Goal: Task Accomplishment & Management: Use online tool/utility

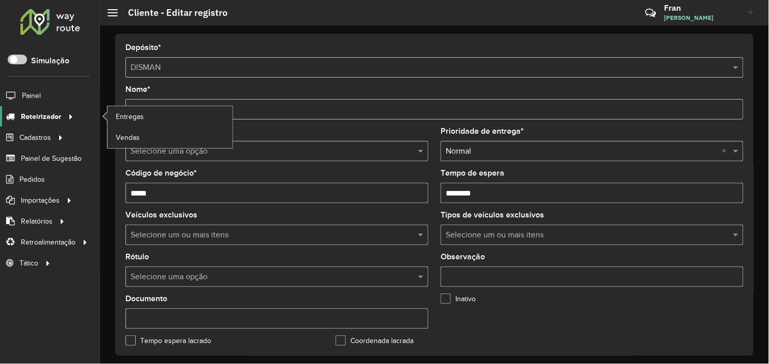
click at [43, 115] on span "Roteirizador" at bounding box center [41, 116] width 40 height 11
click at [122, 115] on span "Entregas" at bounding box center [130, 116] width 29 height 11
click at [133, 119] on span "Entregas" at bounding box center [130, 116] width 29 height 11
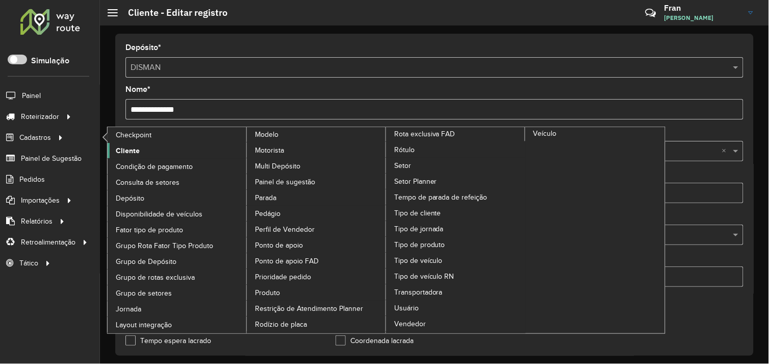
click at [139, 151] on link "Cliente" at bounding box center [178, 150] width 140 height 15
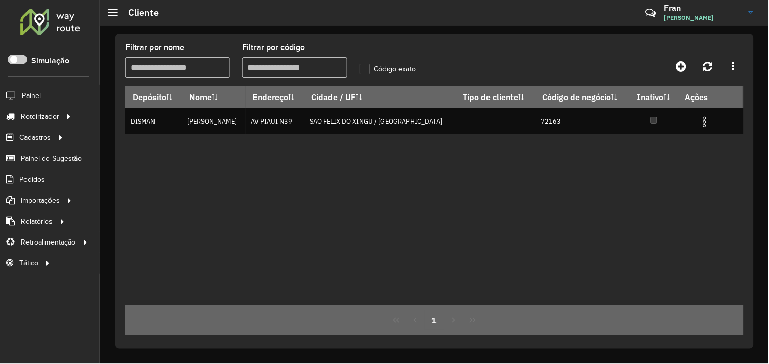
drag, startPoint x: 278, startPoint y: 67, endPoint x: 238, endPoint y: 69, distance: 40.3
click at [238, 69] on formly-field "Filtrar por código" at bounding box center [294, 65] width 117 height 42
type input "*****"
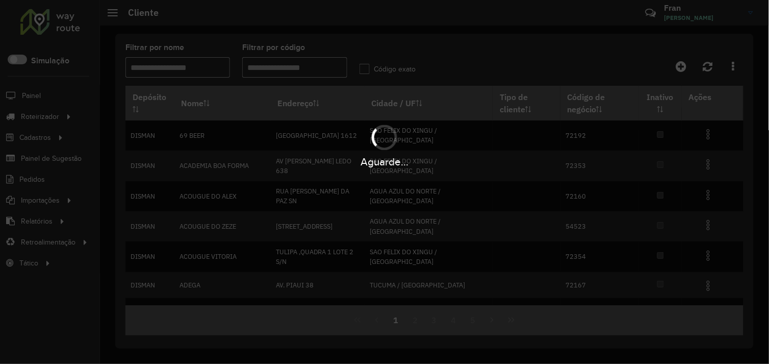
click at [157, 67] on div "Aguarde..." at bounding box center [384, 182] width 769 height 364
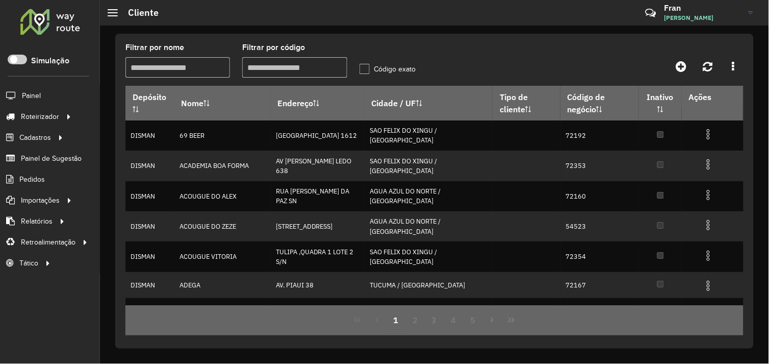
click at [181, 70] on input "Filtrar por nome" at bounding box center [177, 67] width 105 height 20
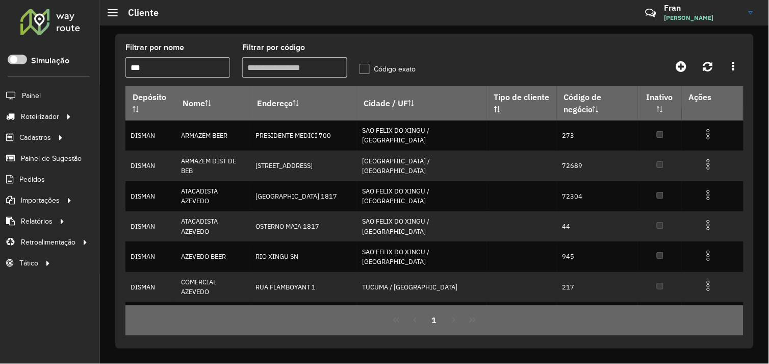
type input "***"
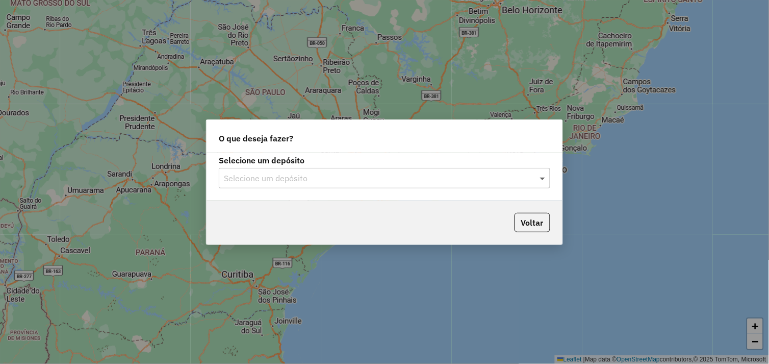
click at [543, 178] on span at bounding box center [543, 178] width 13 height 12
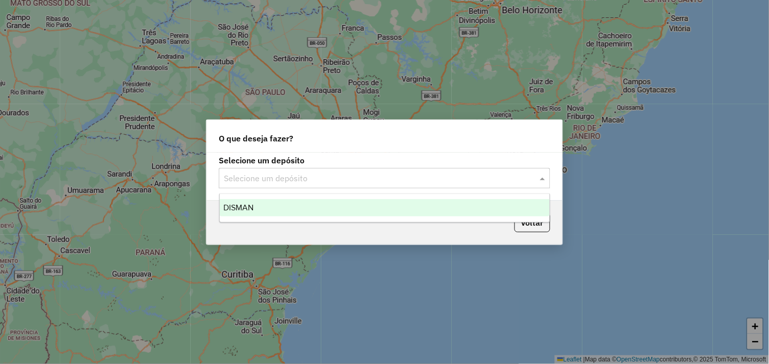
click at [317, 208] on div "DISMAN" at bounding box center [385, 207] width 330 height 17
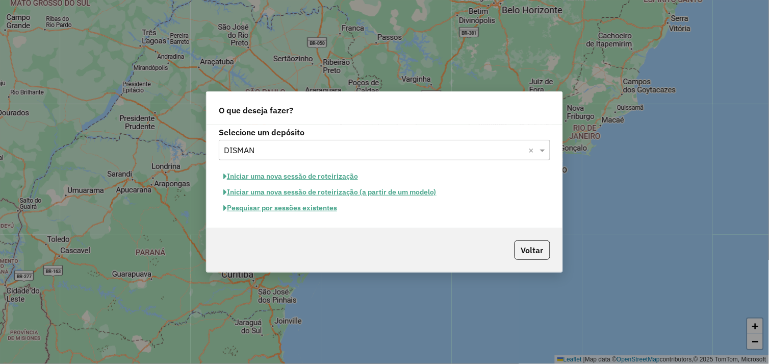
click at [300, 175] on button "Iniciar uma nova sessão de roteirização" at bounding box center [291, 176] width 144 height 16
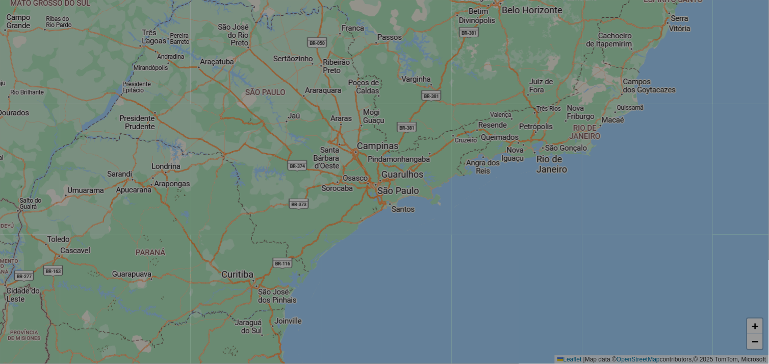
select select "*"
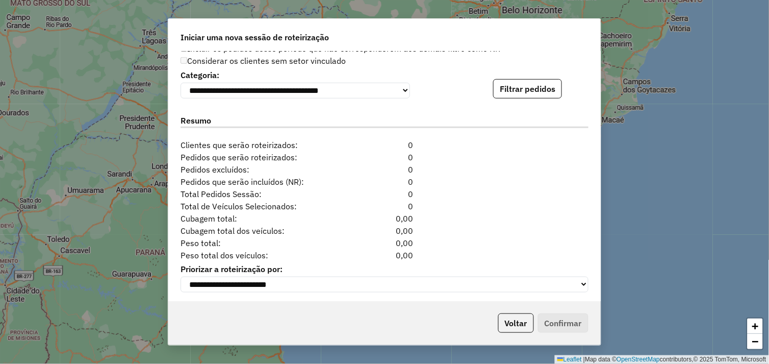
scroll to position [1041, 0]
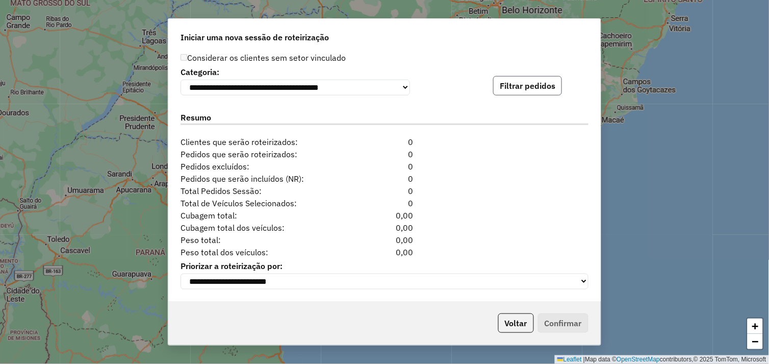
click at [520, 87] on button "Filtrar pedidos" at bounding box center [527, 85] width 69 height 19
click at [521, 86] on button "Filtrar pedidos" at bounding box center [527, 85] width 69 height 19
click at [135, 3] on div "**********" at bounding box center [384, 182] width 769 height 364
drag, startPoint x: 519, startPoint y: 329, endPoint x: 472, endPoint y: 287, distance: 62.5
click at [518, 329] on button "Voltar" at bounding box center [516, 322] width 36 height 19
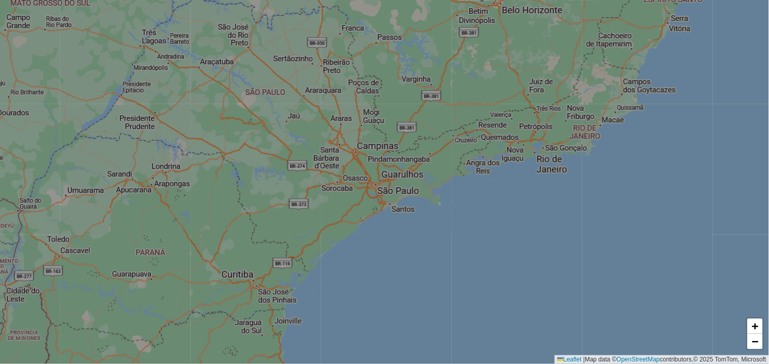
scroll to position [1029, 0]
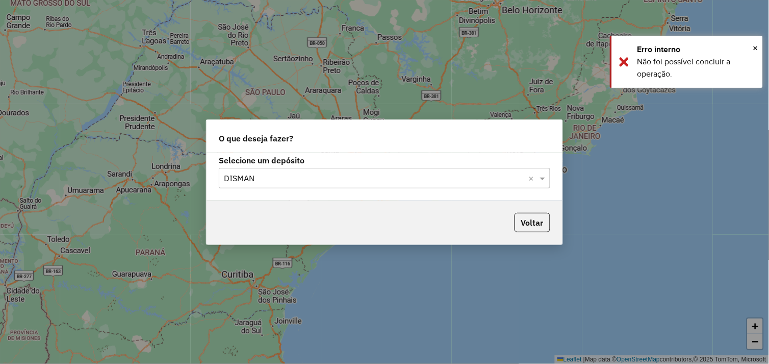
click at [342, 94] on hb-app "Aguarde... Pop-up bloqueado! Seu navegador bloqueou automáticamente a abertura …" at bounding box center [384, 182] width 769 height 364
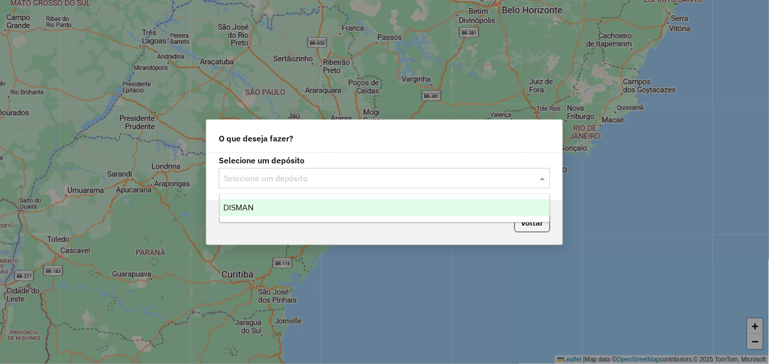
click at [542, 179] on span at bounding box center [543, 178] width 13 height 12
click at [301, 208] on div "DISMAN" at bounding box center [385, 207] width 330 height 17
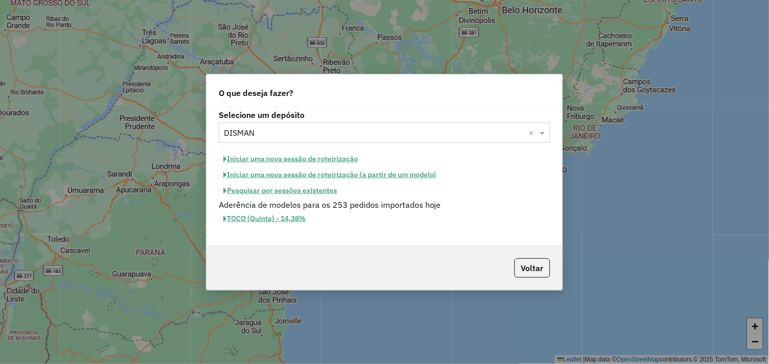
click at [307, 159] on button "Iniciar uma nova sessão de roteirização" at bounding box center [291, 159] width 144 height 16
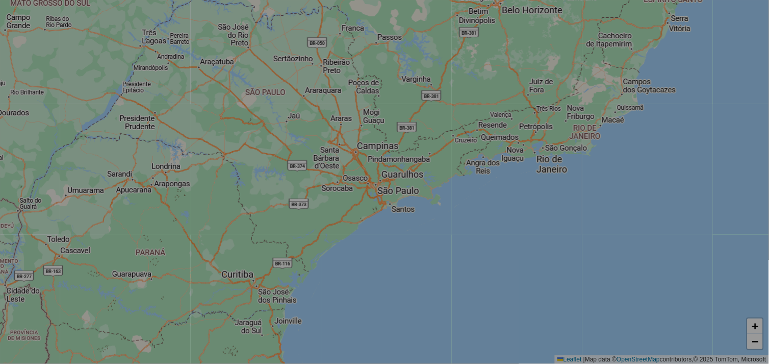
select select "*"
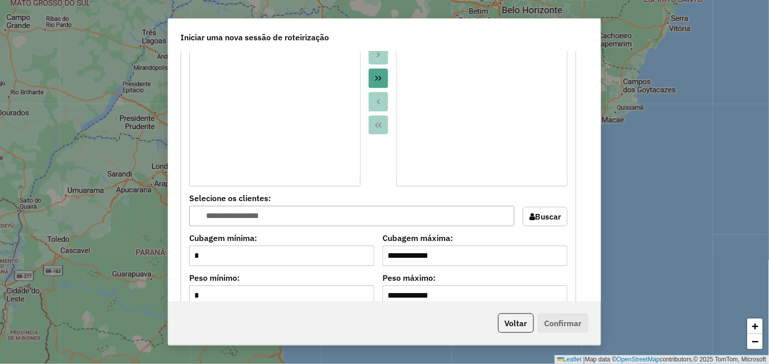
scroll to position [1041, 0]
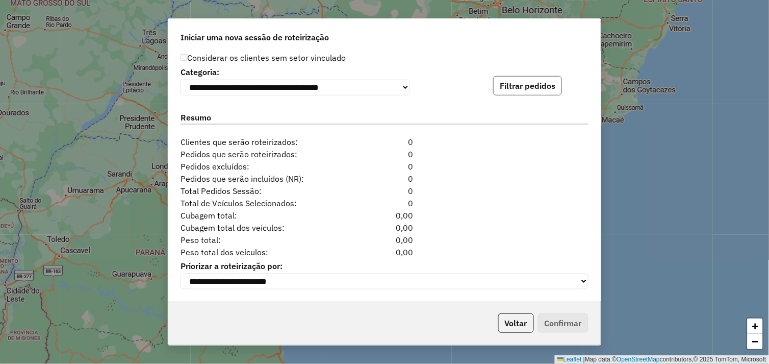
click at [536, 89] on button "Filtrar pedidos" at bounding box center [527, 85] width 69 height 19
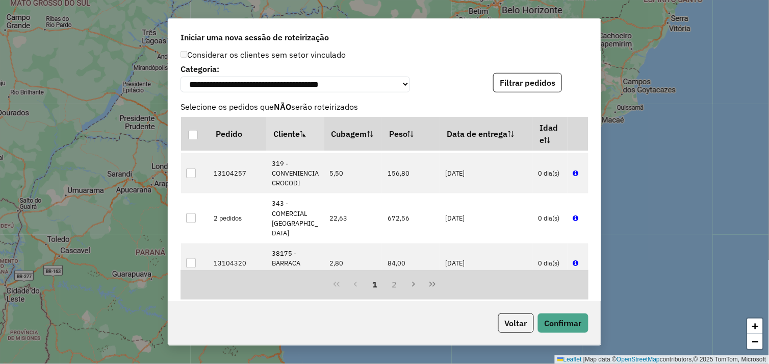
scroll to position [1252, 0]
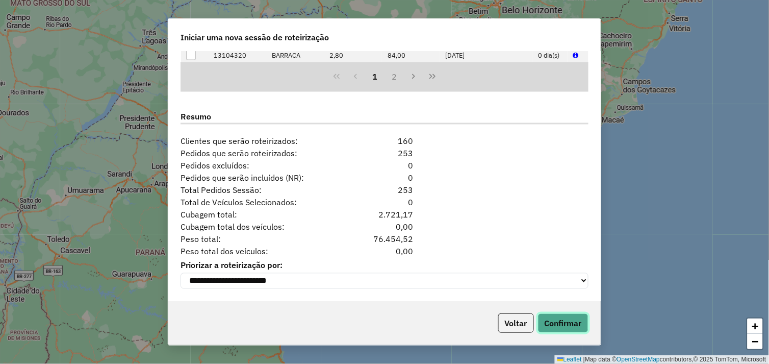
click at [553, 328] on button "Confirmar" at bounding box center [563, 322] width 50 height 19
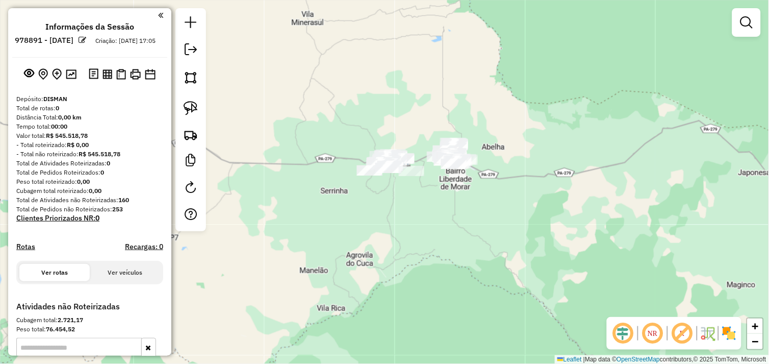
drag, startPoint x: 406, startPoint y: 194, endPoint x: 369, endPoint y: 211, distance: 40.6
click at [369, 211] on div "Janela de atendimento Grade de atendimento Capacidade Transportadoras Veículos …" at bounding box center [384, 182] width 769 height 364
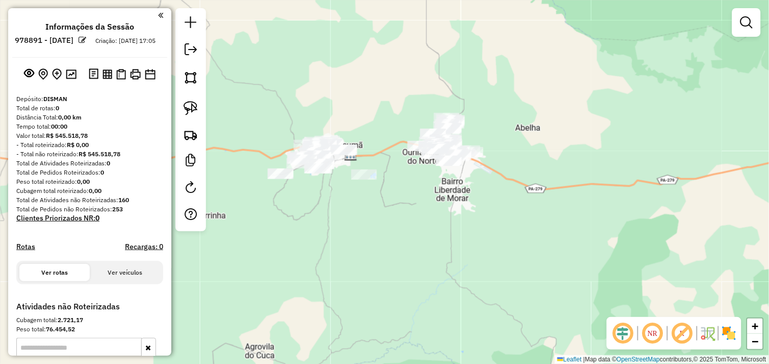
drag, startPoint x: 196, startPoint y: 110, endPoint x: 235, endPoint y: 121, distance: 39.9
click at [196, 110] on img at bounding box center [191, 108] width 14 height 14
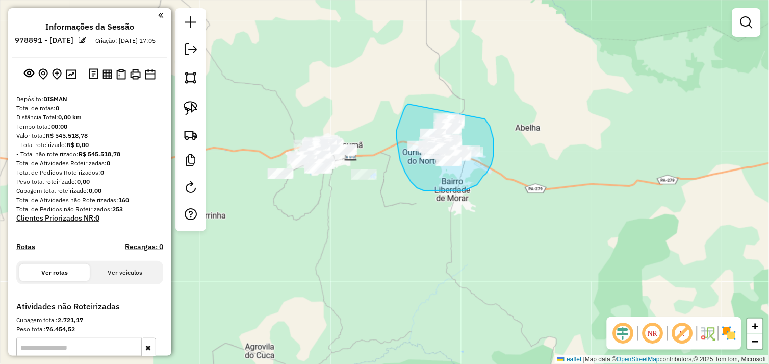
drag, startPoint x: 397, startPoint y: 130, endPoint x: 475, endPoint y: 107, distance: 81.8
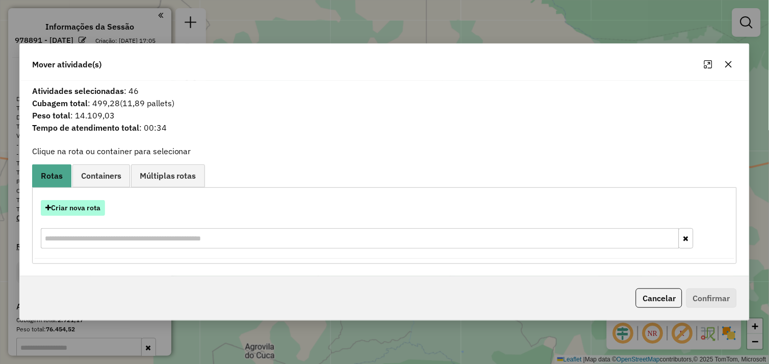
click at [56, 208] on button "Criar nova rota" at bounding box center [73, 208] width 64 height 16
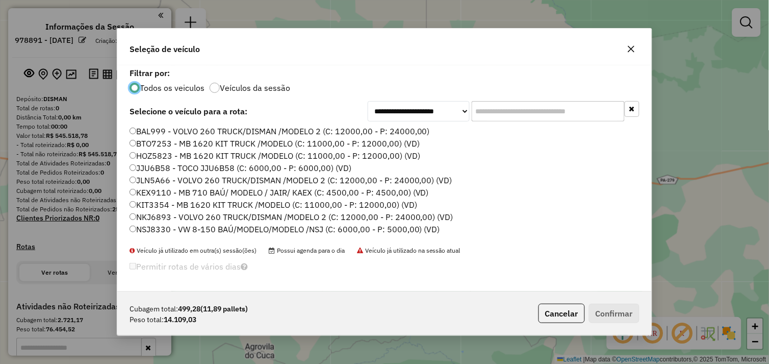
scroll to position [6, 3]
click at [614, 309] on button "Confirmar" at bounding box center [614, 312] width 50 height 19
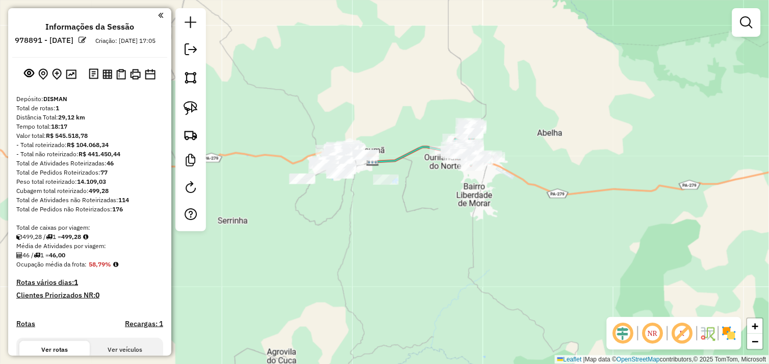
drag, startPoint x: 337, startPoint y: 259, endPoint x: 373, endPoint y: 245, distance: 39.0
click at [385, 264] on div "Janela de atendimento Grade de atendimento Capacidade Transportadoras Veículos …" at bounding box center [384, 182] width 769 height 364
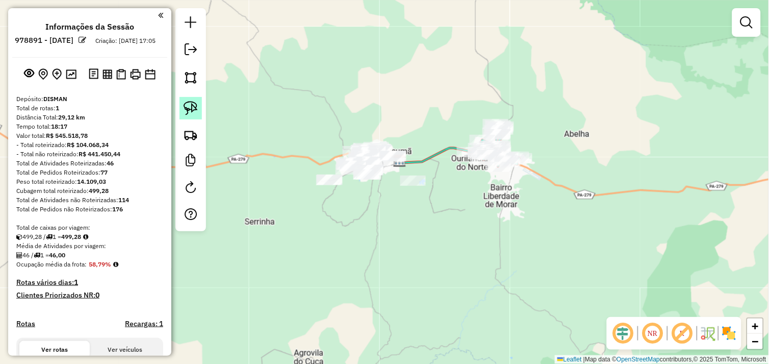
click at [196, 108] on img at bounding box center [191, 108] width 14 height 14
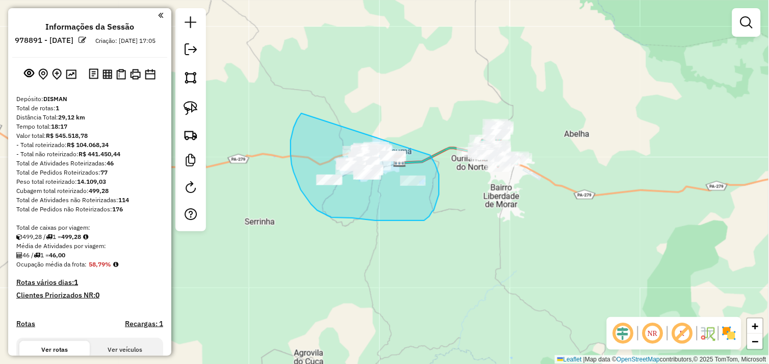
drag, startPoint x: 301, startPoint y: 113, endPoint x: 404, endPoint y: 130, distance: 103.9
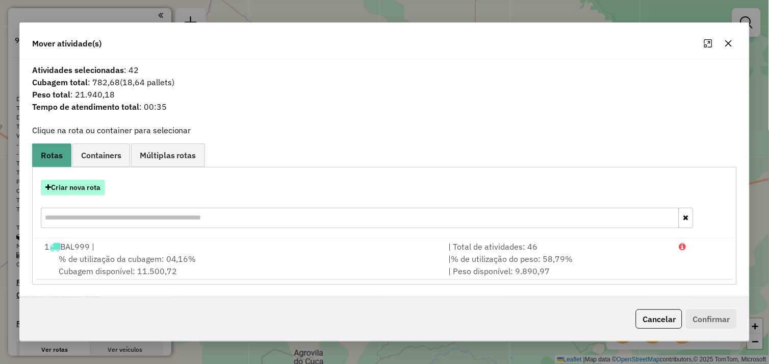
click at [84, 182] on button "Criar nova rota" at bounding box center [73, 187] width 64 height 16
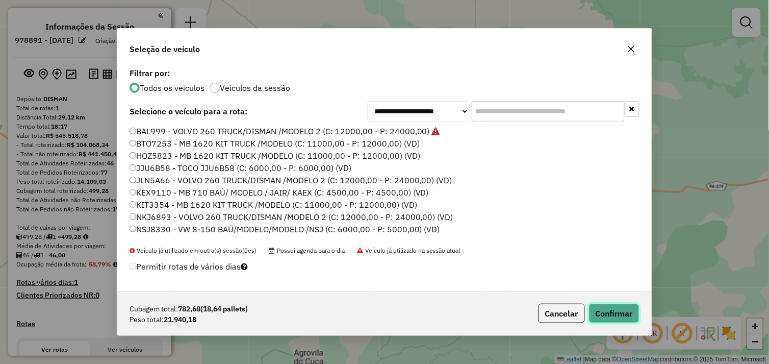
click at [601, 307] on button "Confirmar" at bounding box center [614, 312] width 50 height 19
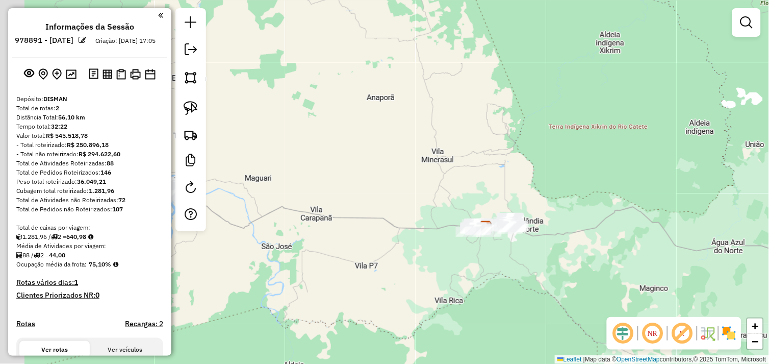
drag, startPoint x: 378, startPoint y: 271, endPoint x: 614, endPoint y: 268, distance: 236.1
click at [614, 268] on div "Janela de atendimento Grade de atendimento Capacidade Transportadoras Veículos …" at bounding box center [384, 182] width 769 height 364
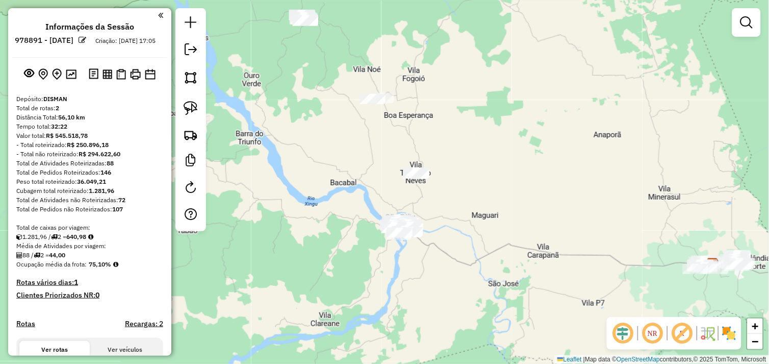
drag, startPoint x: 450, startPoint y: 213, endPoint x: 457, endPoint y: 259, distance: 46.9
click at [459, 261] on div "Janela de atendimento Grade de atendimento Capacidade Transportadoras Veículos …" at bounding box center [384, 182] width 769 height 364
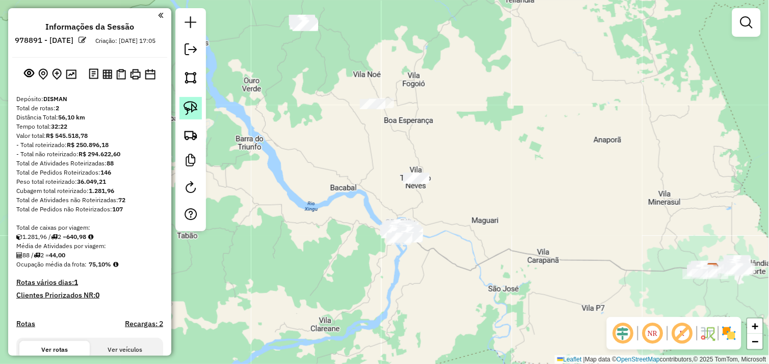
click at [196, 111] on img at bounding box center [191, 108] width 14 height 14
drag, startPoint x: 375, startPoint y: 213, endPoint x: 407, endPoint y: 213, distance: 31.6
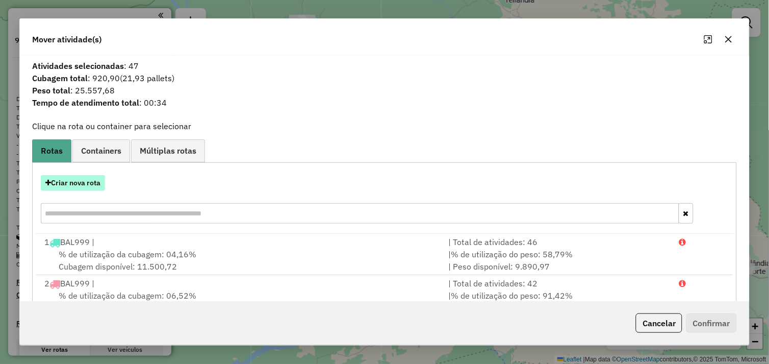
click at [62, 184] on button "Criar nova rota" at bounding box center [73, 183] width 64 height 16
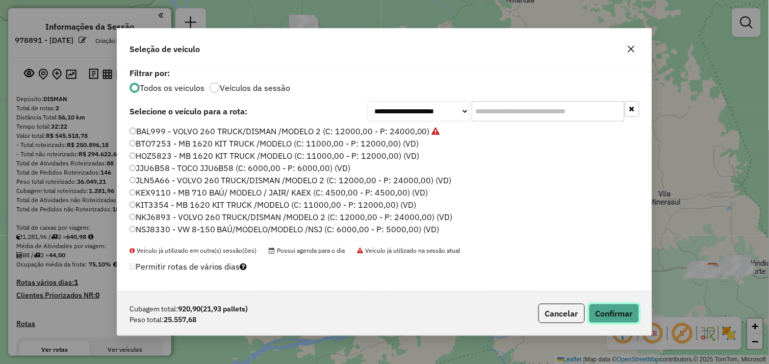
click at [606, 310] on button "Confirmar" at bounding box center [614, 312] width 50 height 19
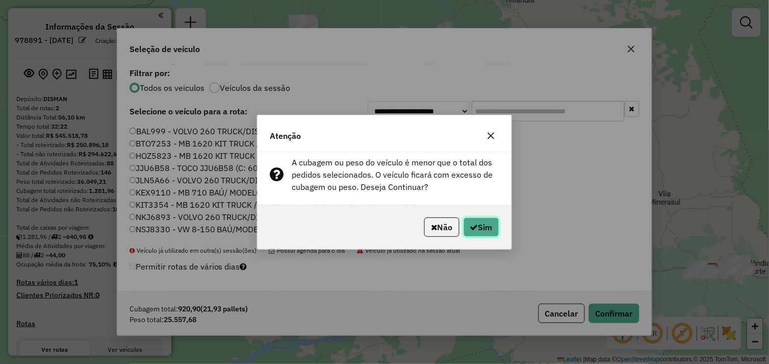
click at [487, 224] on button "Sim" at bounding box center [482, 226] width 36 height 19
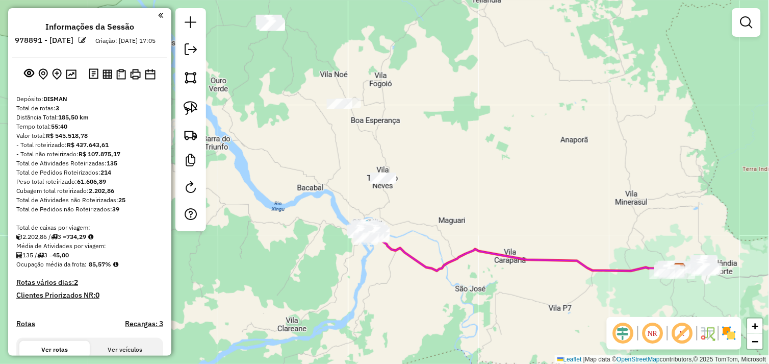
drag, startPoint x: 332, startPoint y: 177, endPoint x: 335, endPoint y: 204, distance: 26.6
click at [316, 176] on div "Janela de atendimento Grade de atendimento Capacidade Transportadoras Veículos …" at bounding box center [384, 182] width 769 height 364
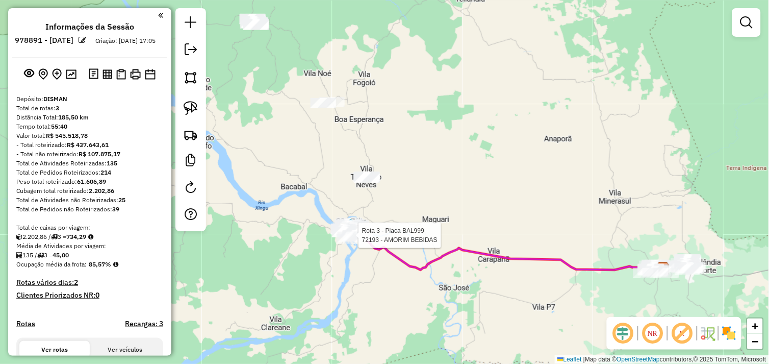
click at [228, 70] on div at bounding box center [228, 70] width 0 height 0
drag, startPoint x: 312, startPoint y: 153, endPoint x: 272, endPoint y: 141, distance: 41.5
click at [311, 153] on div "Janela de atendimento Grade de atendimento Capacidade Transportadoras Veículos …" at bounding box center [384, 182] width 769 height 364
click at [189, 100] on link at bounding box center [190, 108] width 22 height 22
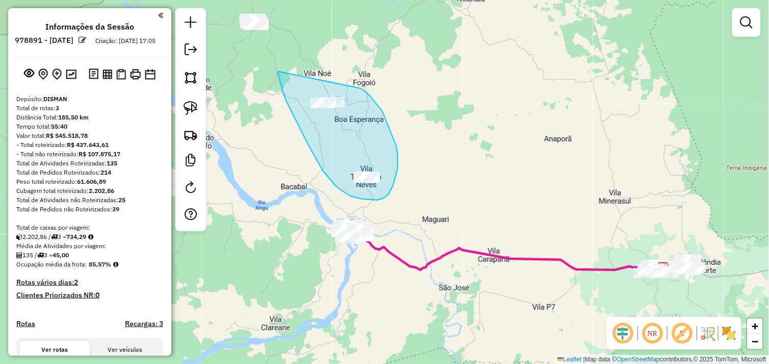
drag, startPoint x: 278, startPoint y: 71, endPoint x: 357, endPoint y: 87, distance: 80.5
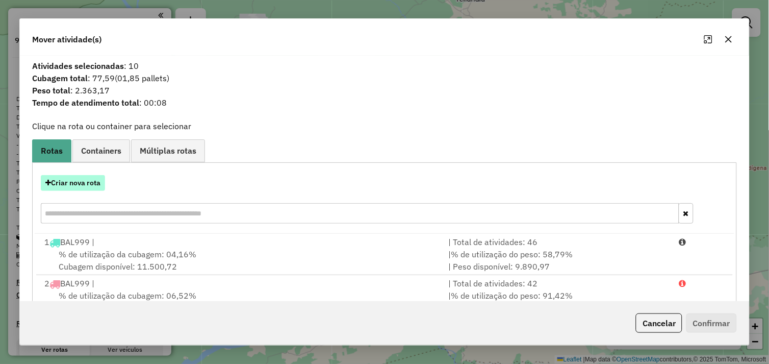
click at [68, 188] on button "Criar nova rota" at bounding box center [73, 183] width 64 height 16
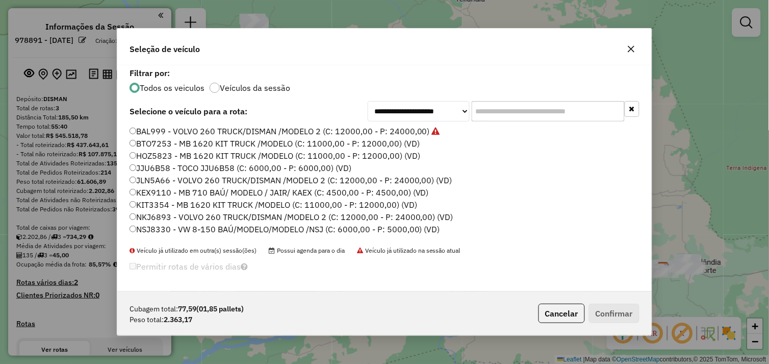
click at [136, 133] on label "BAL999 - VOLVO 260 TRUCK/DISMAN /MODELO 2 (C: 12000,00 - P: 24000,00)" at bounding box center [285, 131] width 311 height 12
click at [607, 317] on button "Confirmar" at bounding box center [614, 312] width 50 height 19
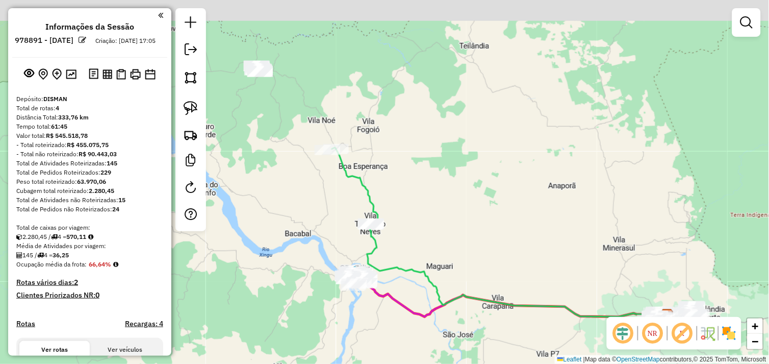
drag, startPoint x: 298, startPoint y: 153, endPoint x: 280, endPoint y: 166, distance: 21.8
click at [323, 222] on div "Janela de atendimento Grade de atendimento Capacidade Transportadoras Veículos …" at bounding box center [384, 182] width 769 height 364
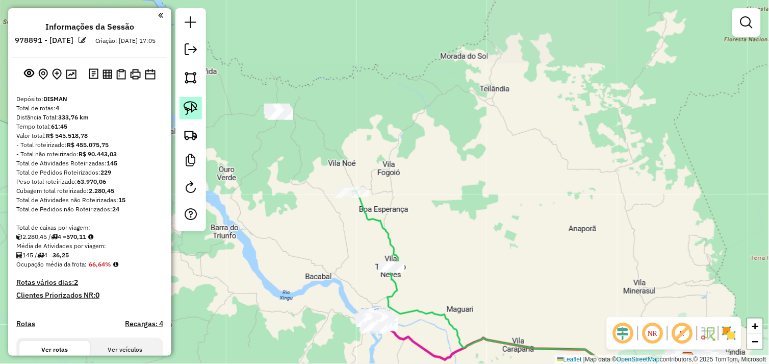
drag, startPoint x: 182, startPoint y: 105, endPoint x: 196, endPoint y: 111, distance: 15.1
click at [183, 105] on link at bounding box center [190, 108] width 22 height 22
drag, startPoint x: 258, startPoint y: 93, endPoint x: 286, endPoint y: 99, distance: 28.7
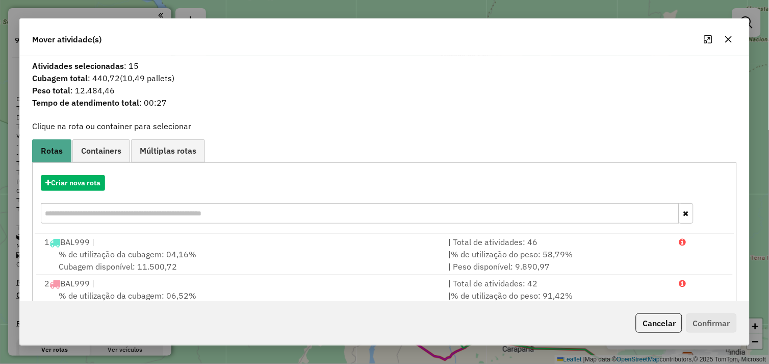
click at [725, 41] on icon "button" at bounding box center [729, 39] width 8 height 8
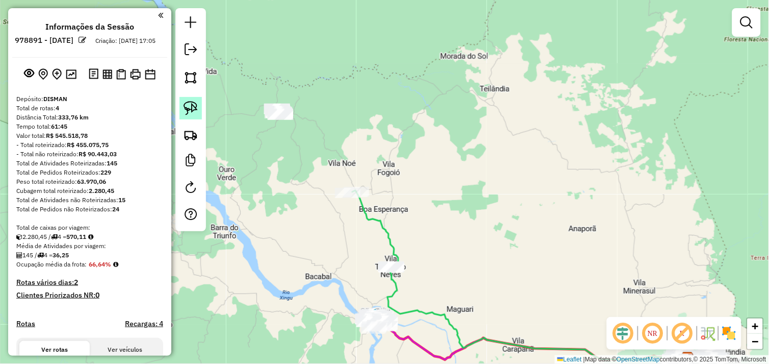
click at [195, 108] on img at bounding box center [191, 108] width 14 height 14
drag, startPoint x: 261, startPoint y: 92, endPoint x: 307, endPoint y: 102, distance: 48.1
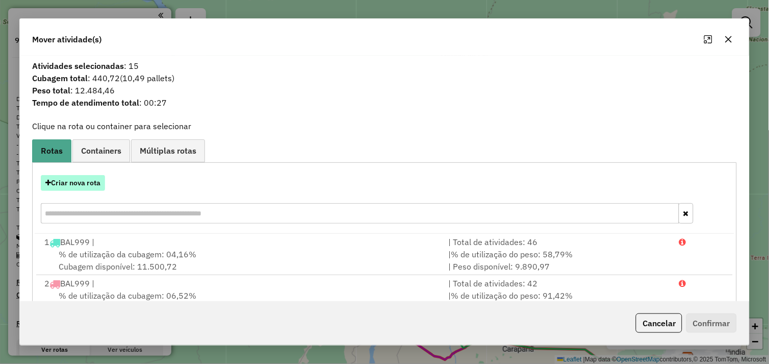
click at [86, 180] on button "Criar nova rota" at bounding box center [73, 183] width 64 height 16
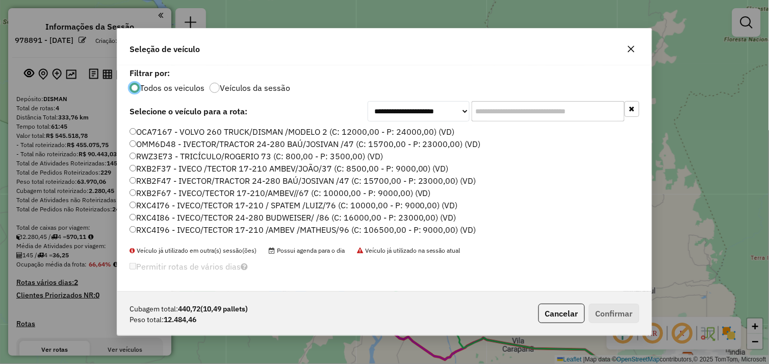
scroll to position [113, 0]
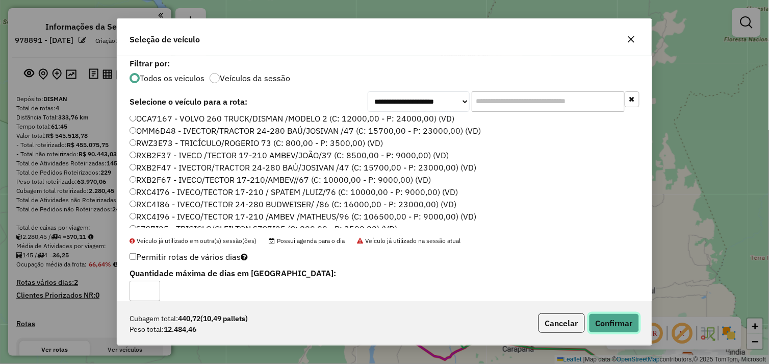
click at [607, 319] on button "Confirmar" at bounding box center [614, 322] width 50 height 19
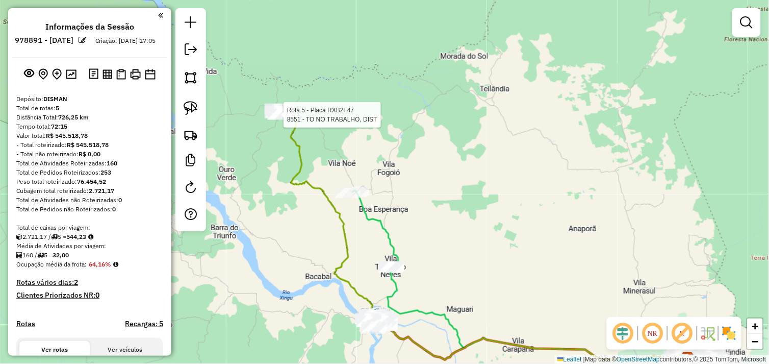
select select "**********"
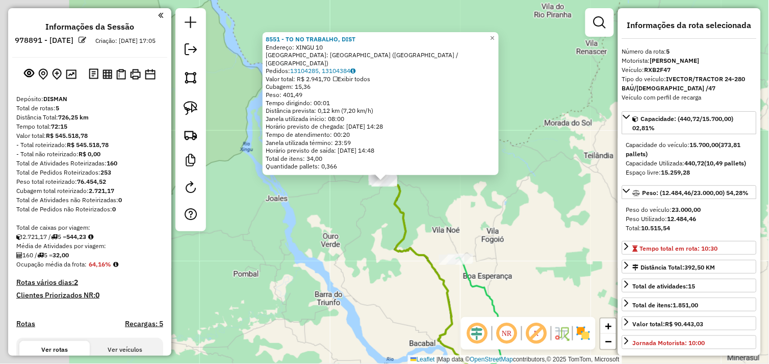
scroll to position [319, 0]
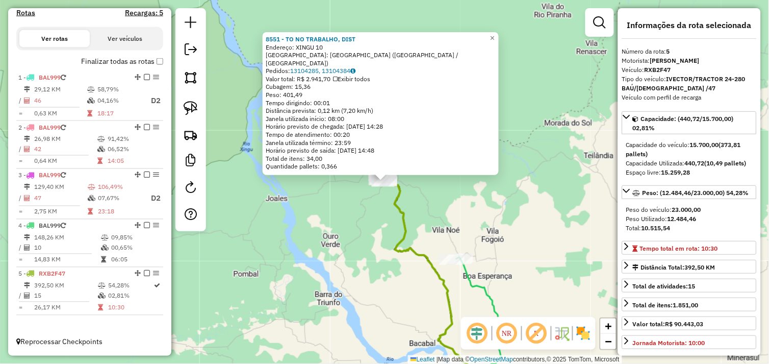
click at [354, 213] on div "Rota 5 - Placa RXB2F47 8551 - TO NO TRABALHO, DIST 8551 - TO NO TRABALHO, DIST …" at bounding box center [384, 182] width 769 height 364
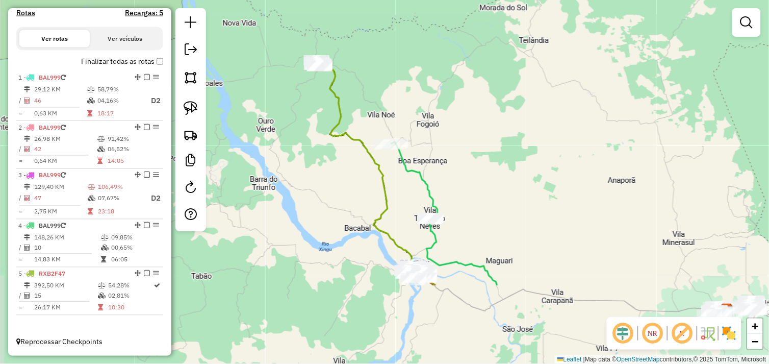
drag, startPoint x: 344, startPoint y: 219, endPoint x: 294, endPoint y: 141, distance: 93.1
click at [294, 141] on div "Janela de atendimento Grade de atendimento Capacidade Transportadoras Veículos …" at bounding box center [384, 182] width 769 height 364
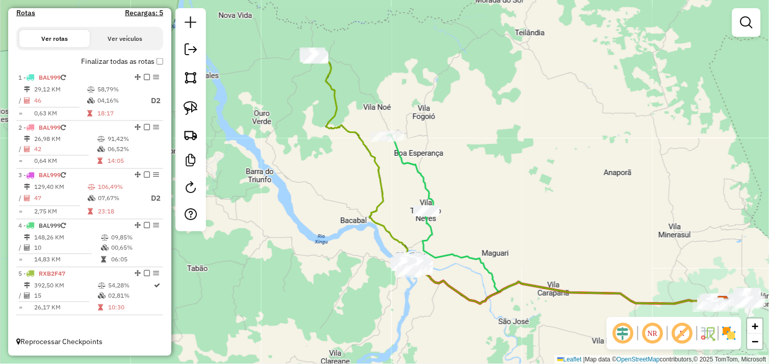
click at [286, 65] on div "Janela de atendimento Grade de atendimento Capacidade Transportadoras Veículos …" at bounding box center [384, 182] width 769 height 364
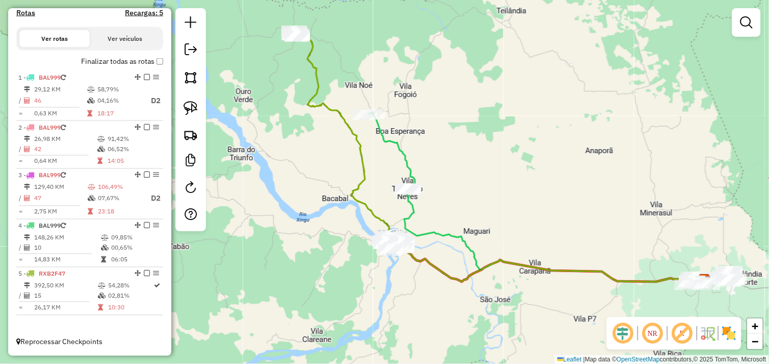
drag, startPoint x: 302, startPoint y: 138, endPoint x: 294, endPoint y: 138, distance: 8.2
click at [297, 133] on div "Janela de atendimento Grade de atendimento Capacidade Transportadoras Veículos …" at bounding box center [384, 182] width 769 height 364
select select "**********"
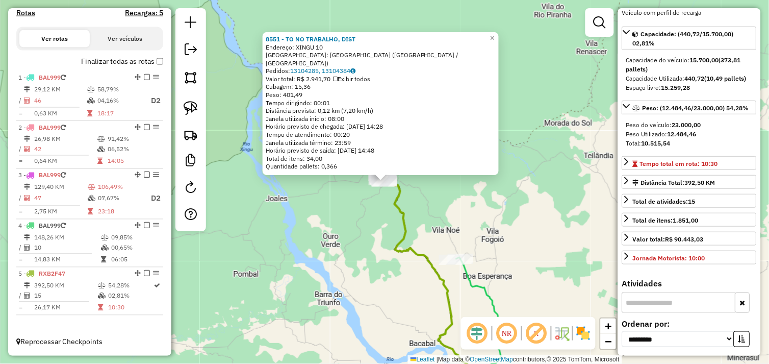
scroll to position [226, 0]
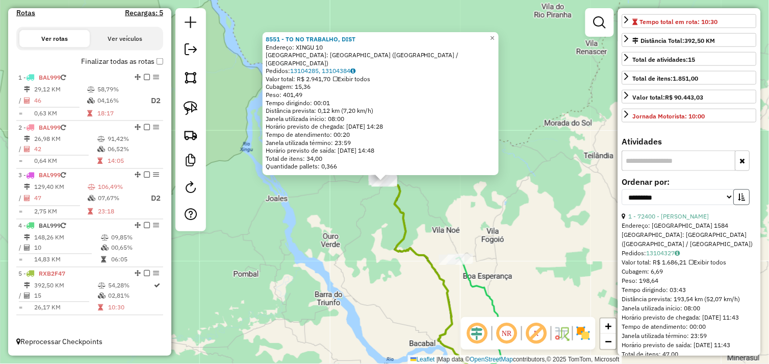
click at [743, 205] on button "button" at bounding box center [742, 197] width 16 height 16
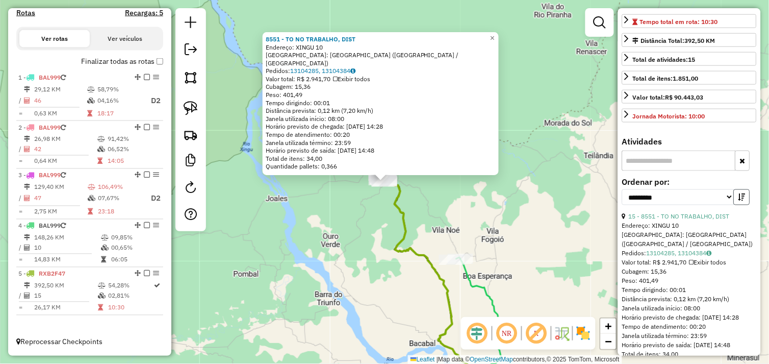
click at [743, 205] on button "button" at bounding box center [742, 197] width 16 height 16
click at [532, 200] on div "8551 - TO NO TRABALHO, DIST Endereço: XINGU 10 Bairro: DISTRITO TABOCA (SAO FEL…" at bounding box center [384, 182] width 769 height 364
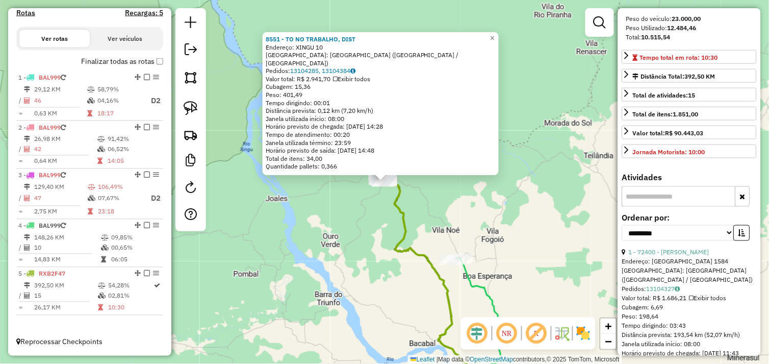
scroll to position [283, 0]
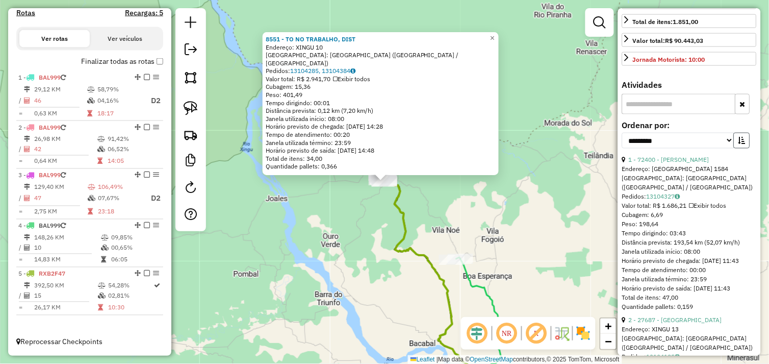
click at [741, 144] on icon "button" at bounding box center [741, 140] width 7 height 7
click at [726, 147] on select "**********" at bounding box center [678, 141] width 112 height 16
select select "*********"
click at [622, 141] on select "**********" at bounding box center [678, 141] width 112 height 16
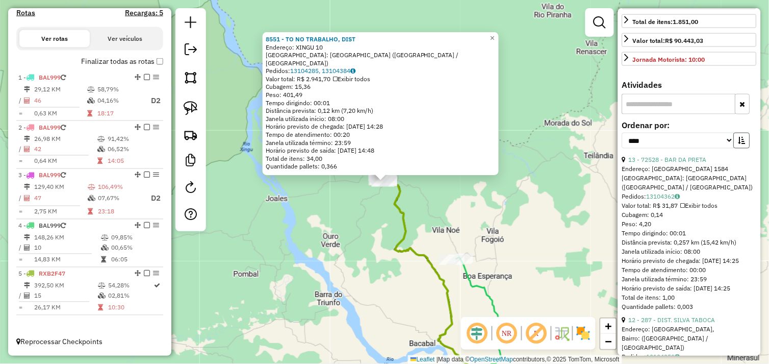
click at [742, 148] on button "button" at bounding box center [742, 141] width 16 height 16
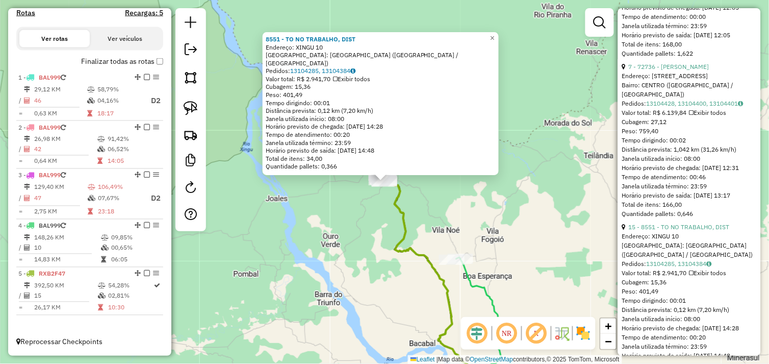
scroll to position [963, 0]
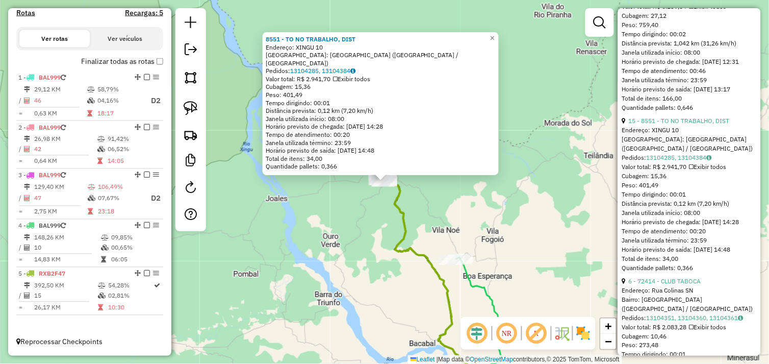
click at [541, 216] on div "8551 - TO NO TRABALHO, DIST Endereço: XINGU 10 Bairro: DISTRITO TABOCA (SAO FEL…" at bounding box center [384, 182] width 769 height 364
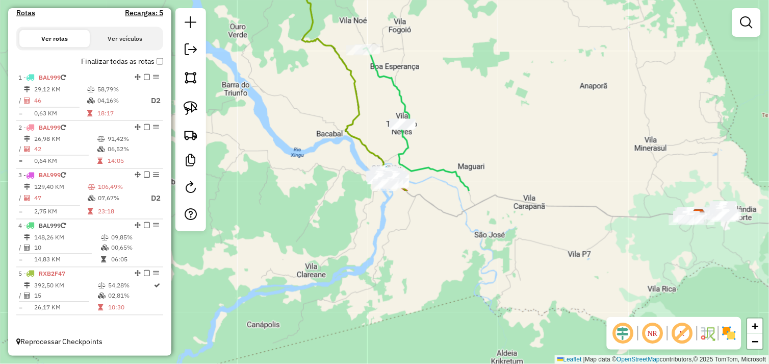
drag, startPoint x: 535, startPoint y: 275, endPoint x: 440, endPoint y: 78, distance: 219.4
click at [443, 65] on div "Janela de atendimento Grade de atendimento Capacidade Transportadoras Veículos …" at bounding box center [384, 182] width 769 height 364
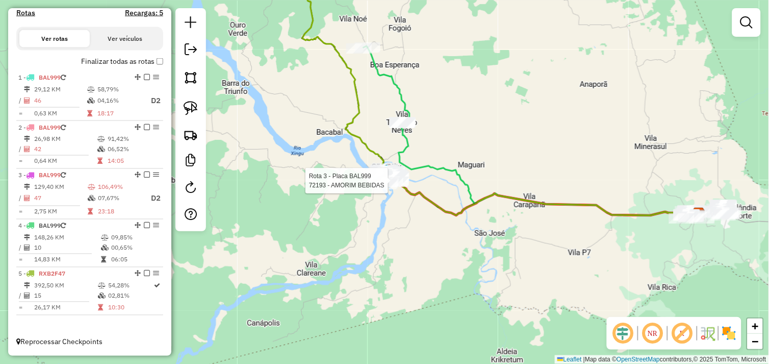
select select "*********"
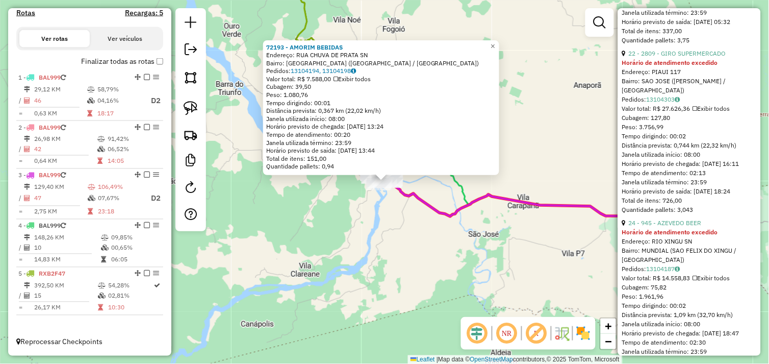
scroll to position [623, 0]
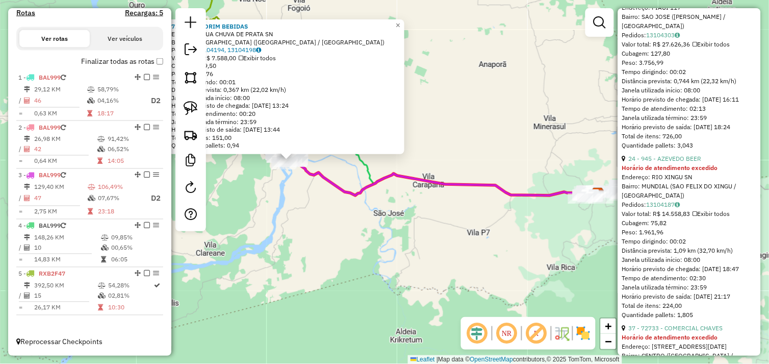
drag, startPoint x: 579, startPoint y: 247, endPoint x: 409, endPoint y: 211, distance: 173.7
click at [410, 213] on div "72193 - AMORIM BEBIDAS Endereço: RUA CHUVA DE PRATA SN Bairro: MONTE NEGRO (SAO…" at bounding box center [384, 182] width 769 height 364
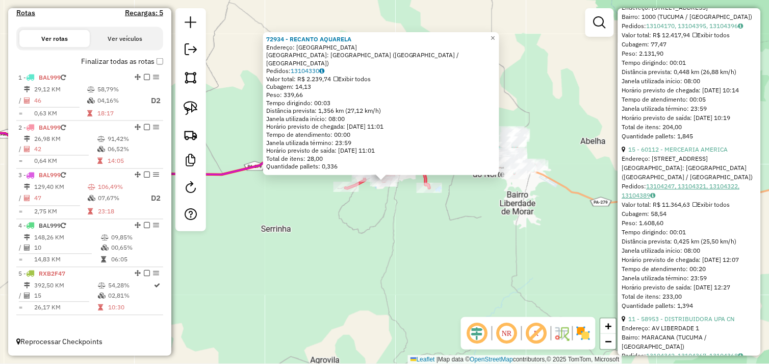
scroll to position [388, 0]
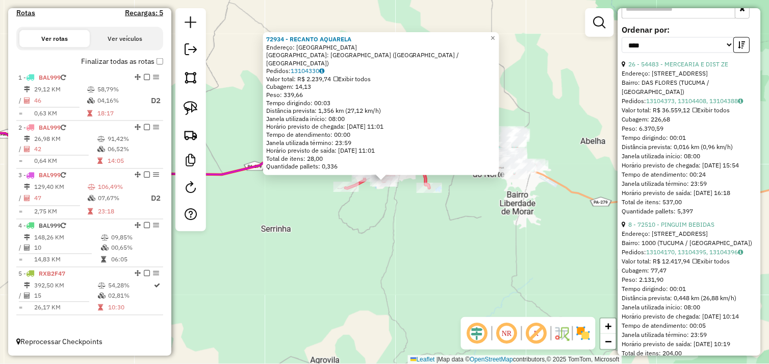
drag, startPoint x: 503, startPoint y: 232, endPoint x: 458, endPoint y: 226, distance: 45.2
click at [458, 226] on div "72934 - RECANTO AQUARELA Endereço: AVENIDA CASTANHEIRA SN Bairro: DISTRITO TABO…" at bounding box center [384, 182] width 769 height 364
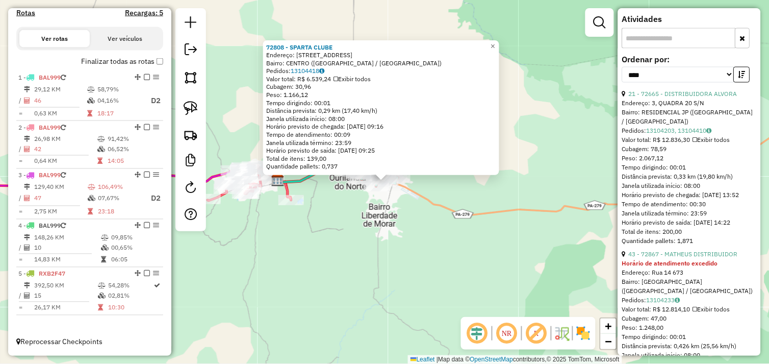
scroll to position [330, 0]
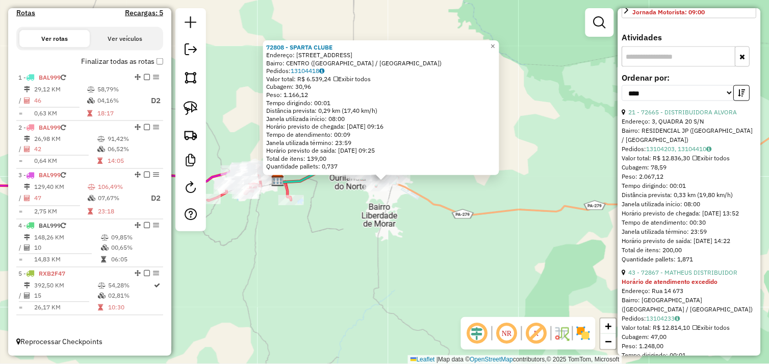
click at [465, 254] on div "72808 - SPARTA CLUBE Endereço: Avenida das nacoes Numero 334 3340 Bairro: CENTR…" at bounding box center [384, 182] width 769 height 364
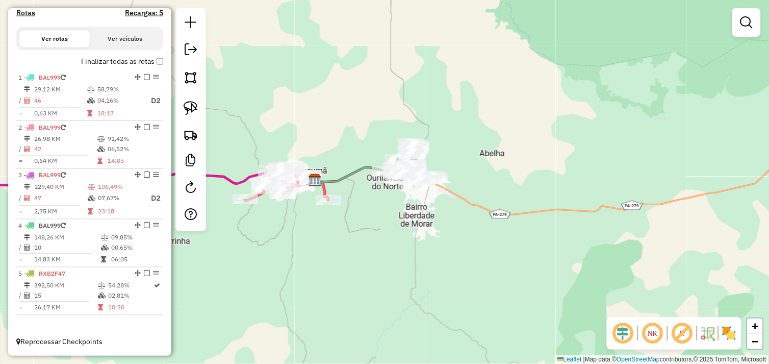
drag, startPoint x: 352, startPoint y: 256, endPoint x: 568, endPoint y: 256, distance: 215.7
click at [529, 256] on div "Janela de atendimento Grade de atendimento Capacidade Transportadoras Veículos …" at bounding box center [384, 182] width 769 height 364
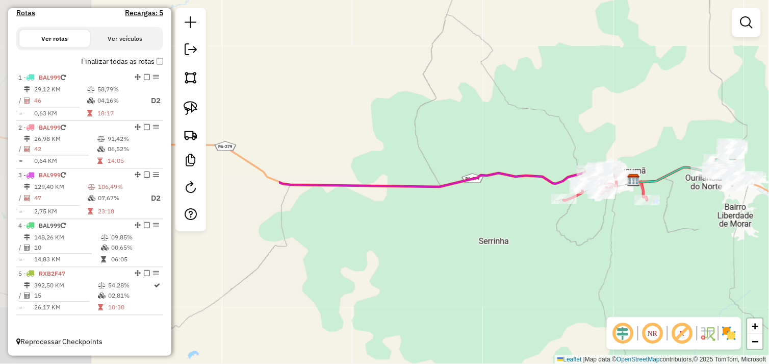
drag, startPoint x: 414, startPoint y: 250, endPoint x: 491, endPoint y: 246, distance: 77.6
click at [480, 246] on div "Janela de atendimento Grade de atendimento Capacidade Transportadoras Veículos …" at bounding box center [384, 182] width 769 height 364
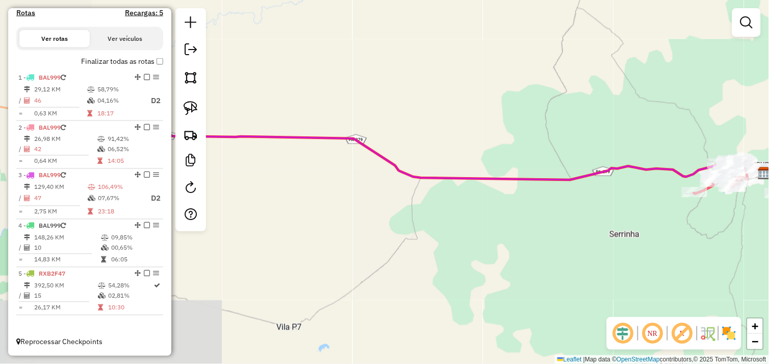
drag, startPoint x: 347, startPoint y: 244, endPoint x: 505, endPoint y: 246, distance: 158.1
click at [484, 245] on div "Janela de atendimento Grade de atendimento Capacidade Transportadoras Veículos …" at bounding box center [384, 182] width 769 height 364
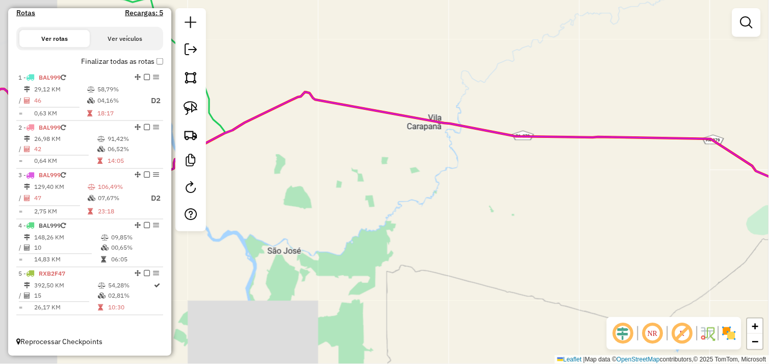
drag, startPoint x: 390, startPoint y: 240, endPoint x: 491, endPoint y: 237, distance: 100.5
click at [483, 237] on div "Janela de atendimento Grade de atendimento Capacidade Transportadoras Veículos …" at bounding box center [384, 182] width 769 height 364
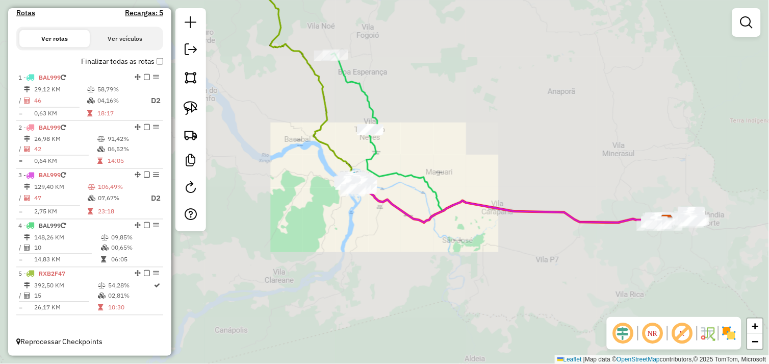
drag, startPoint x: 371, startPoint y: 241, endPoint x: 425, endPoint y: 248, distance: 55.0
click at [424, 248] on div "Janela de atendimento Grade de atendimento Capacidade Transportadoras Veículos …" at bounding box center [384, 182] width 769 height 364
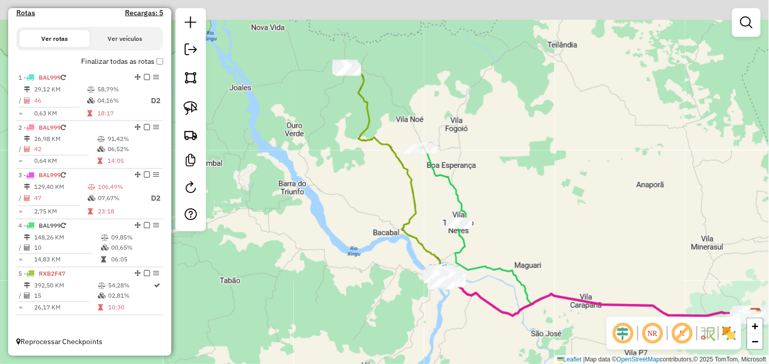
drag, startPoint x: 371, startPoint y: 175, endPoint x: 386, endPoint y: 245, distance: 71.4
click at [392, 253] on div "Janela de atendimento Grade de atendimento Capacidade Transportadoras Veículos …" at bounding box center [384, 182] width 769 height 364
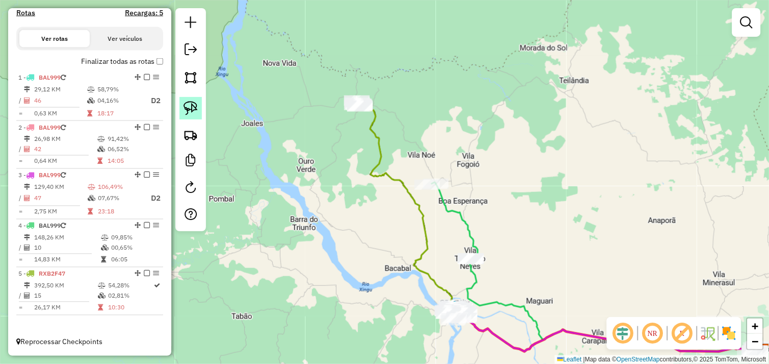
click at [191, 104] on img at bounding box center [191, 108] width 14 height 14
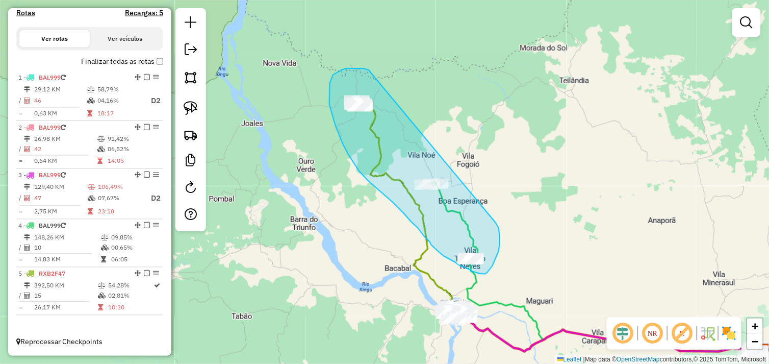
drag, startPoint x: 367, startPoint y: 69, endPoint x: 496, endPoint y: 222, distance: 199.8
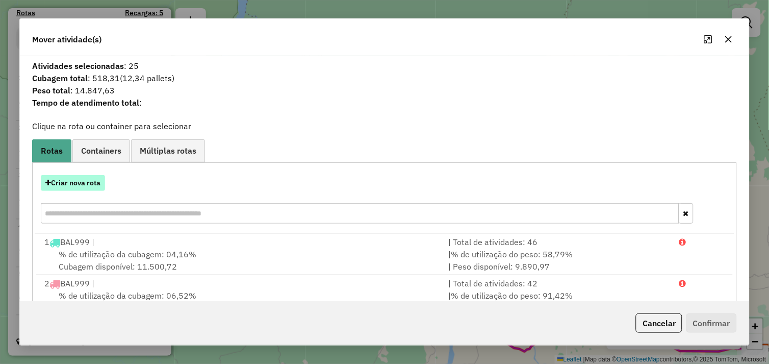
click at [72, 182] on button "Criar nova rota" at bounding box center [73, 183] width 64 height 16
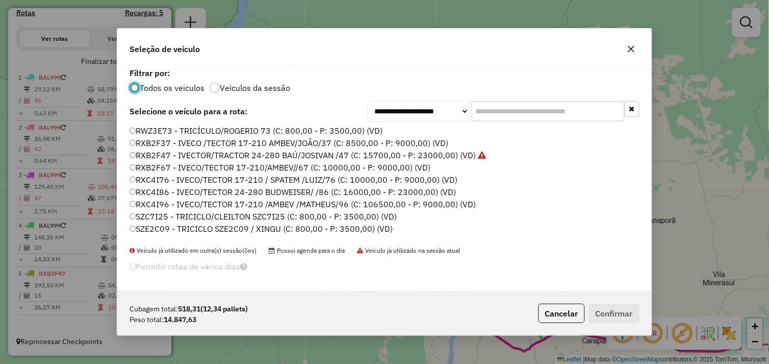
scroll to position [145, 0]
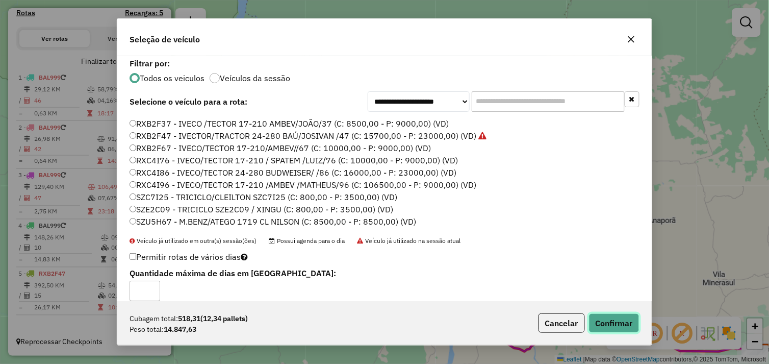
click at [624, 322] on button "Confirmar" at bounding box center [614, 322] width 50 height 19
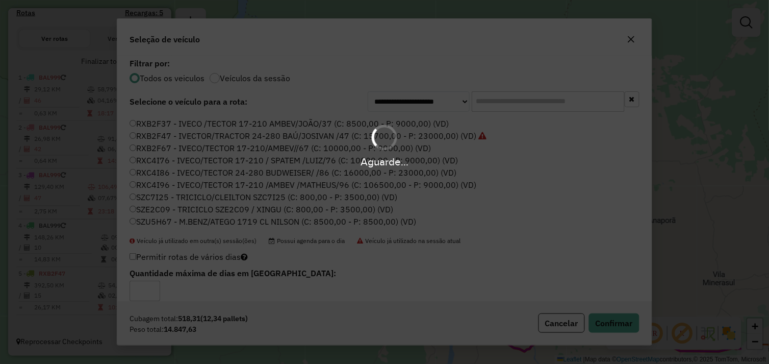
scroll to position [271, 0]
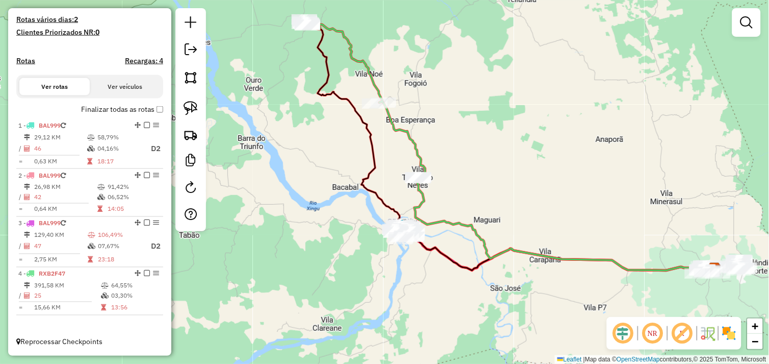
drag, startPoint x: 465, startPoint y: 108, endPoint x: 399, endPoint y: 18, distance: 111.0
click at [399, 18] on div "Janela de atendimento Grade de atendimento Capacidade Transportadoras Veículos …" at bounding box center [384, 182] width 769 height 364
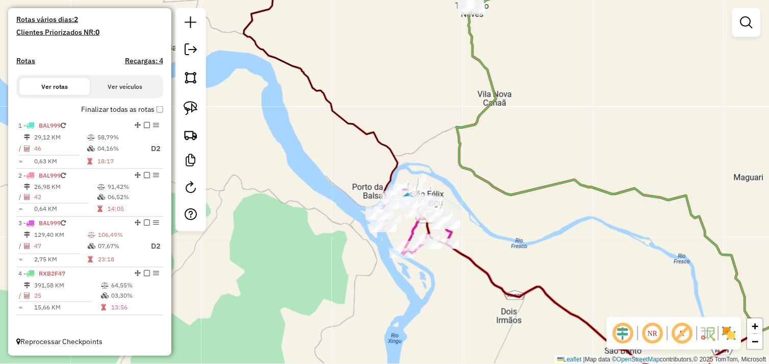
drag, startPoint x: 325, startPoint y: 172, endPoint x: 300, endPoint y: 125, distance: 53.4
click at [300, 125] on div "Janela de atendimento Grade de atendimento Capacidade Transportadoras Veículos …" at bounding box center [384, 182] width 769 height 364
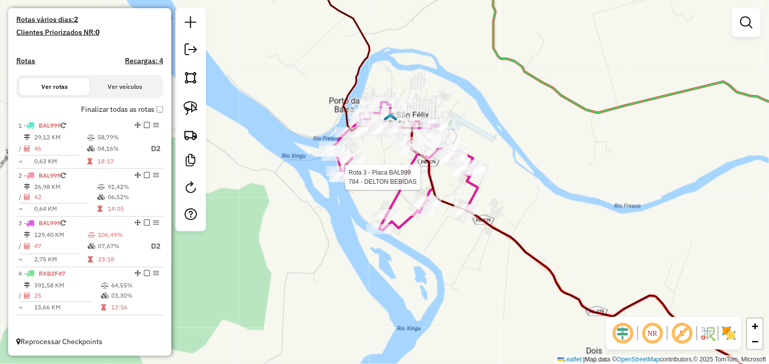
select select "*********"
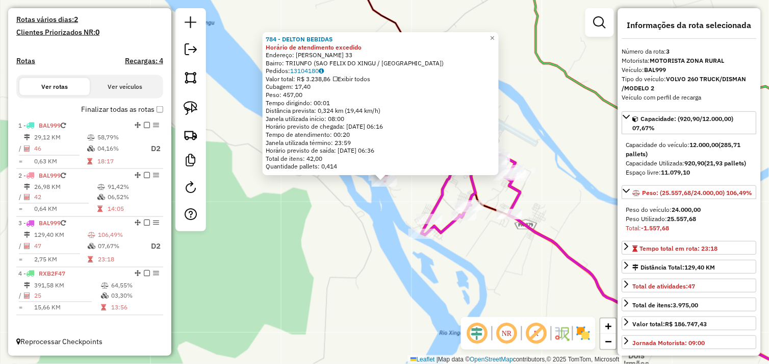
click at [376, 207] on div "784 - DELTON BEBIDAS Horário de atendimento excedido Endereço: OTAVIO TORRES 33…" at bounding box center [384, 182] width 769 height 364
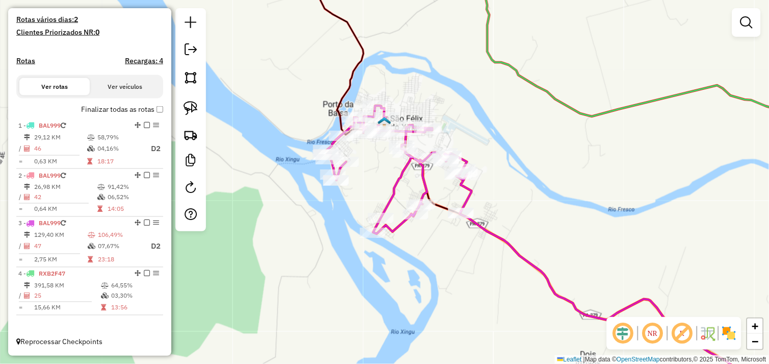
drag, startPoint x: 348, startPoint y: 205, endPoint x: 329, endPoint y: 202, distance: 19.5
click at [329, 203] on div "Janela de atendimento Grade de atendimento Capacidade Transportadoras Veículos …" at bounding box center [384, 182] width 769 height 364
drag, startPoint x: 365, startPoint y: 171, endPoint x: 379, endPoint y: 187, distance: 21.0
click at [378, 187] on div "Janela de atendimento Grade de atendimento Capacidade Transportadoras Veículos …" at bounding box center [384, 182] width 769 height 364
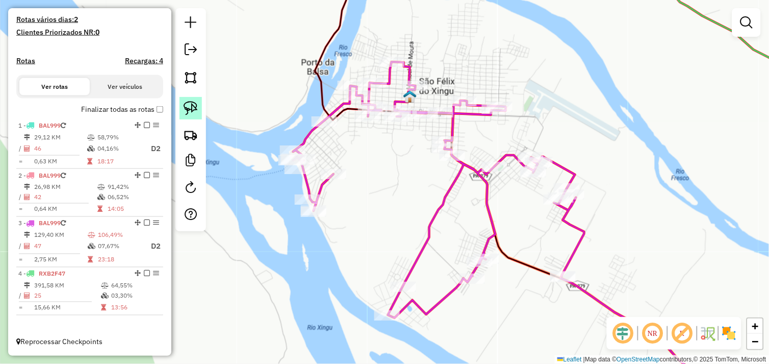
click at [192, 108] on img at bounding box center [191, 108] width 14 height 14
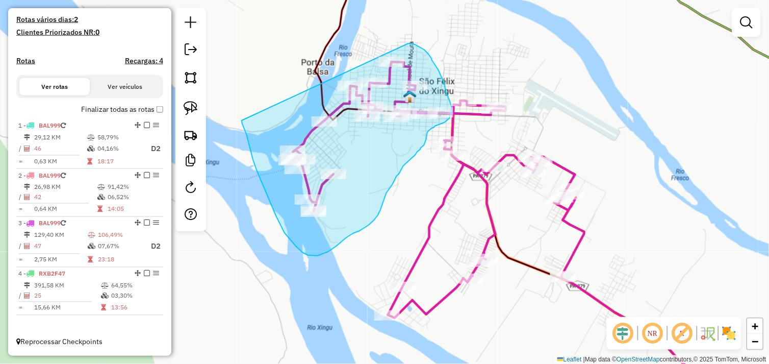
drag, startPoint x: 250, startPoint y: 148, endPoint x: 380, endPoint y: 42, distance: 167.5
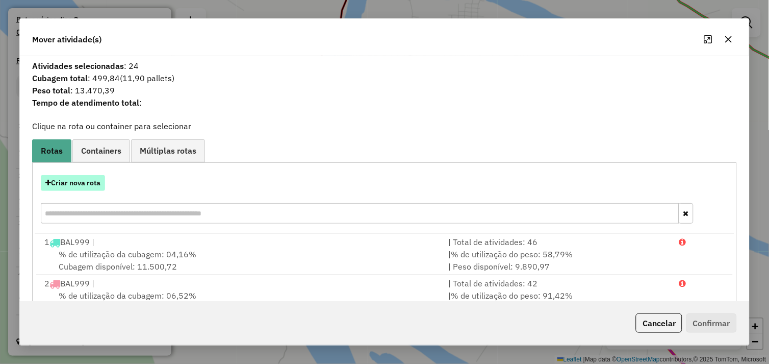
click at [81, 183] on button "Criar nova rota" at bounding box center [73, 183] width 64 height 16
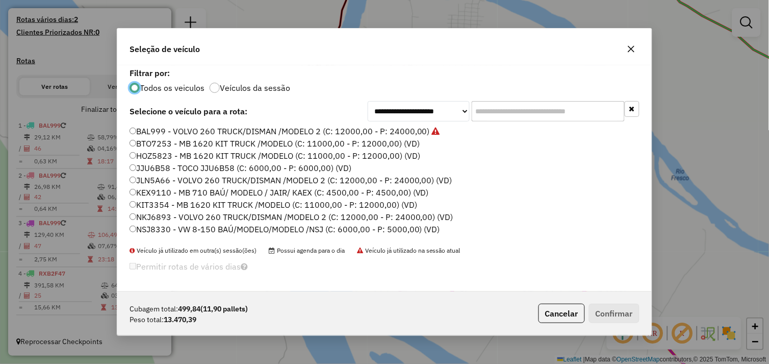
scroll to position [113, 0]
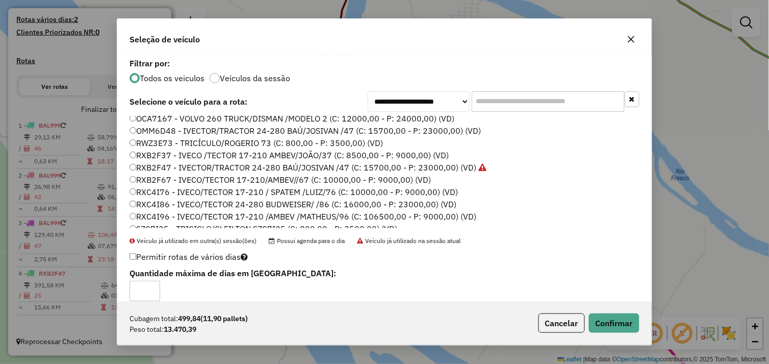
click at [599, 306] on div "Cubagem total: 499,84 (11,90 pallets) Peso total: 13.470,39 Cancelar Confirmar" at bounding box center [384, 323] width 534 height 44
click at [625, 322] on button "Confirmar" at bounding box center [614, 322] width 50 height 19
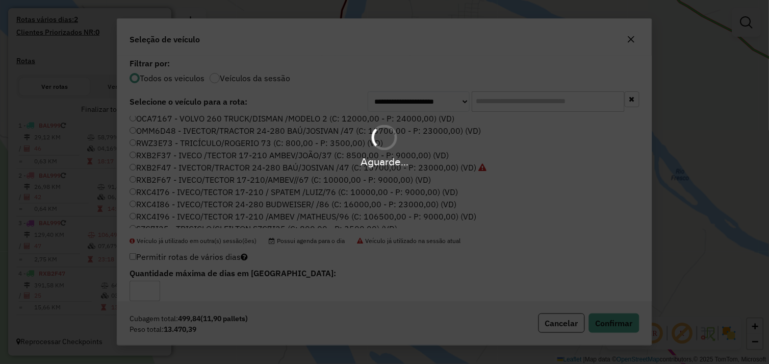
scroll to position [317, 0]
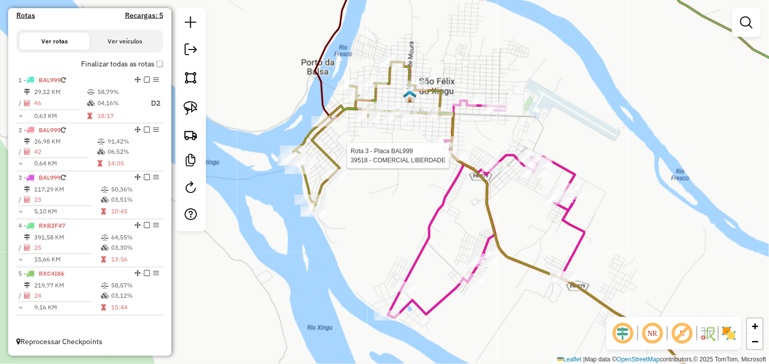
select select "*********"
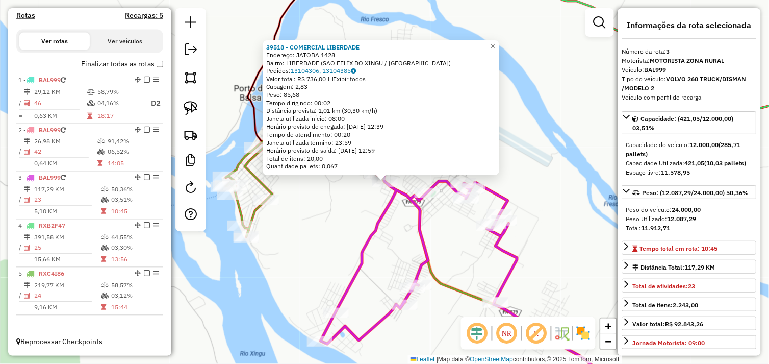
click at [390, 245] on div "39518 - COMERCIAL LIBERDADE Endereço: JATOBA 1428 Bairro: LIBERDADE (SAO FELIX …" at bounding box center [384, 182] width 769 height 364
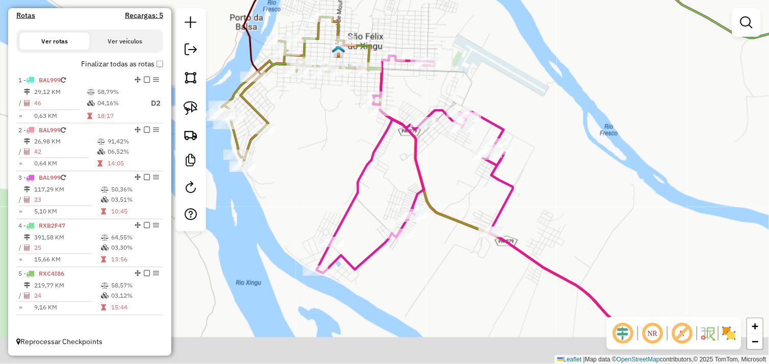
drag, startPoint x: 385, startPoint y: 259, endPoint x: 379, endPoint y: 178, distance: 80.3
click at [380, 178] on div "Janela de atendimento Grade de atendimento Capacidade Transportadoras Veículos …" at bounding box center [384, 182] width 769 height 364
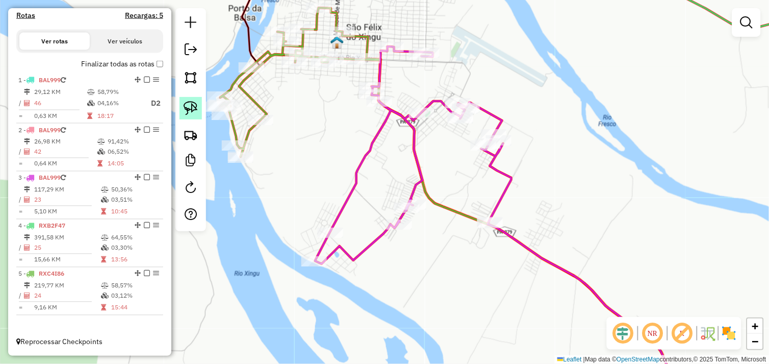
click at [200, 115] on link at bounding box center [190, 108] width 22 height 22
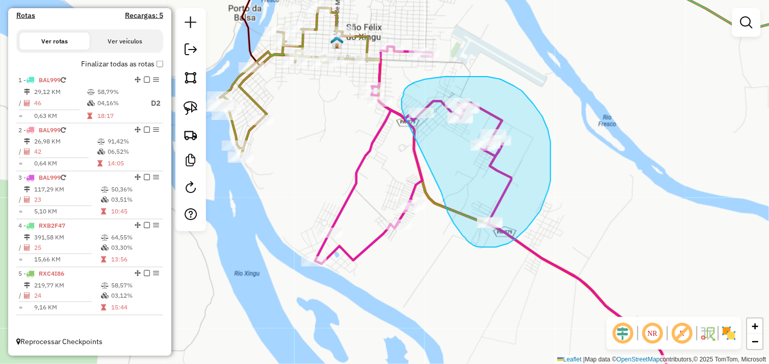
drag, startPoint x: 444, startPoint y: 199, endPoint x: 404, endPoint y: 115, distance: 93.3
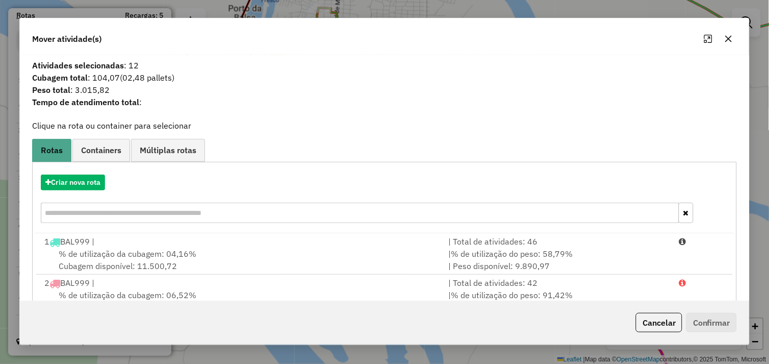
click at [727, 41] on icon "button" at bounding box center [729, 38] width 7 height 7
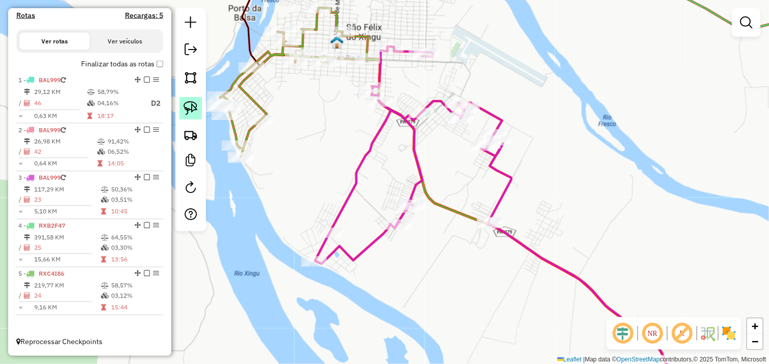
click at [190, 103] on img at bounding box center [191, 108] width 14 height 14
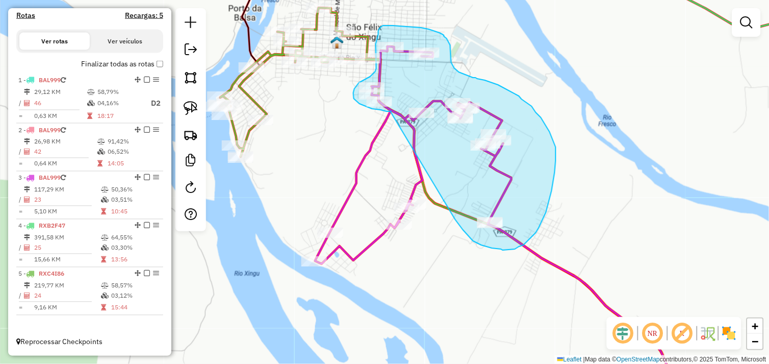
drag, startPoint x: 455, startPoint y: 219, endPoint x: 391, endPoint y: 112, distance: 124.9
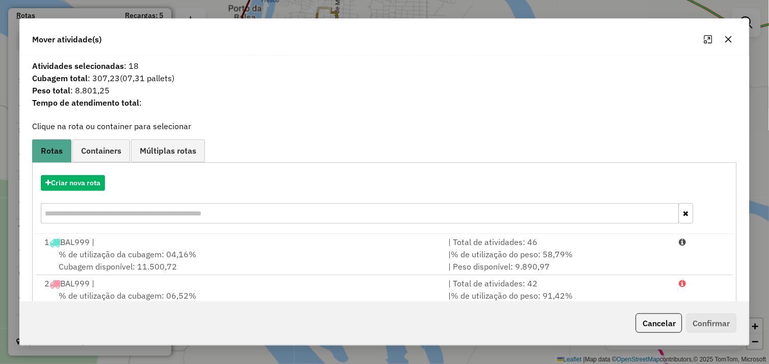
click at [727, 44] on button "button" at bounding box center [729, 39] width 16 height 16
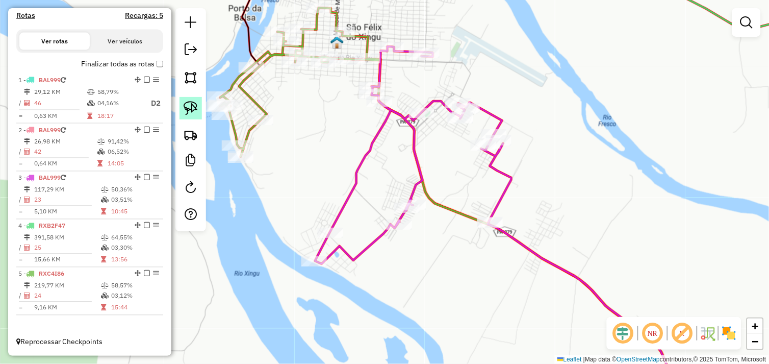
click at [193, 110] on img at bounding box center [191, 108] width 14 height 14
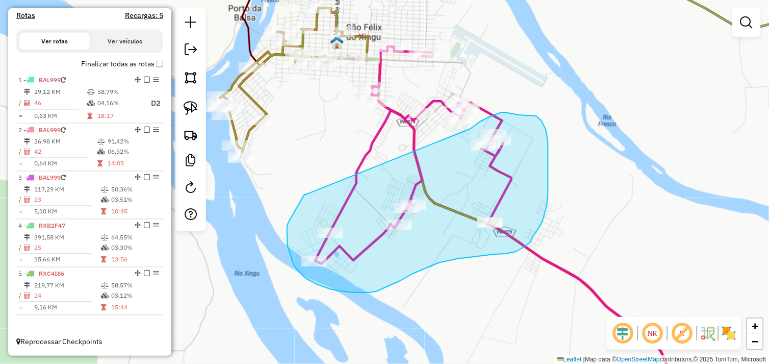
drag, startPoint x: 299, startPoint y: 204, endPoint x: 470, endPoint y: 128, distance: 187.2
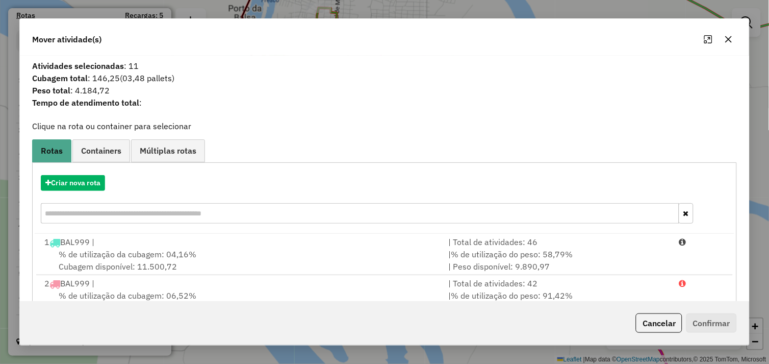
click at [728, 42] on icon "button" at bounding box center [729, 39] width 8 height 8
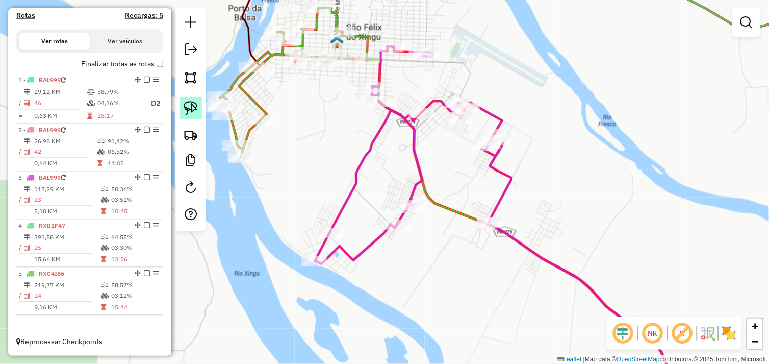
click at [190, 107] on img at bounding box center [191, 108] width 14 height 14
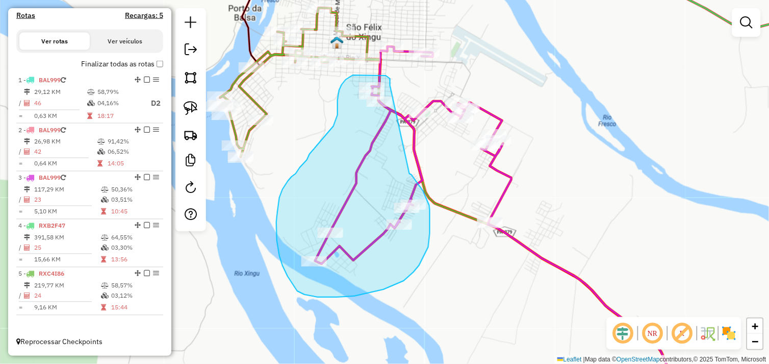
drag, startPoint x: 409, startPoint y: 173, endPoint x: 390, endPoint y: 87, distance: 88.8
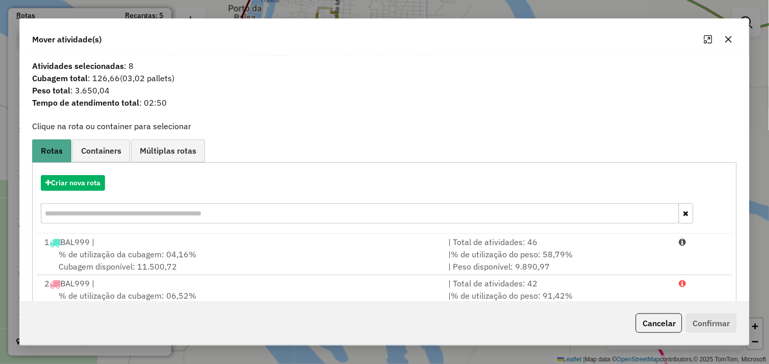
click at [734, 40] on button "button" at bounding box center [729, 39] width 16 height 16
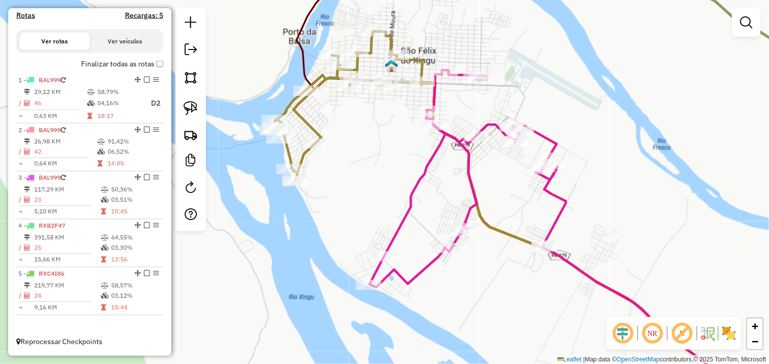
drag, startPoint x: 377, startPoint y: 143, endPoint x: 390, endPoint y: 146, distance: 12.6
click at [389, 146] on div "Janela de atendimento Grade de atendimento Capacidade Transportadoras Veículos …" at bounding box center [384, 182] width 769 height 364
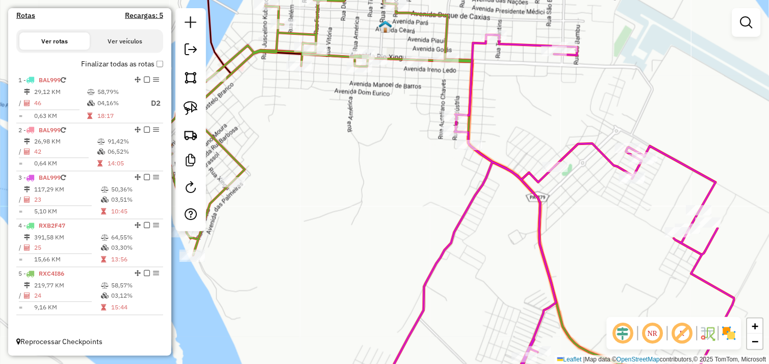
click at [415, 156] on div "Janela de atendimento Grade de atendimento Capacidade Transportadoras Veículos …" at bounding box center [384, 182] width 769 height 364
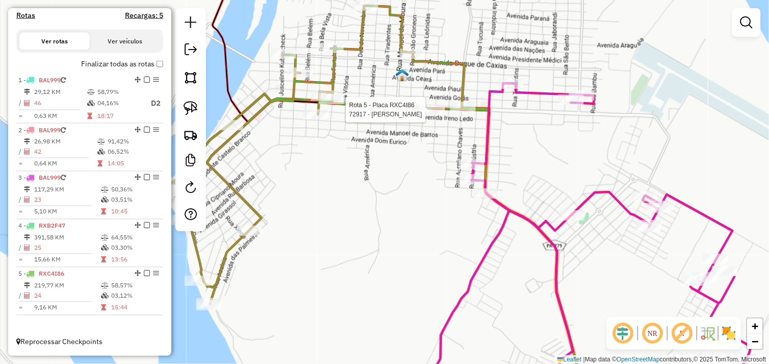
select select "*********"
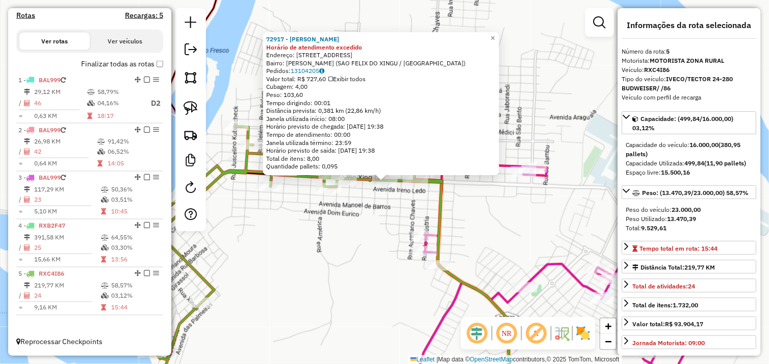
click at [368, 213] on div "Rota 5 - Placa RXC4I86 945 - AZEVEDO BEER 72917 - ALINE DAS NEVES Horário de at…" at bounding box center [384, 182] width 769 height 364
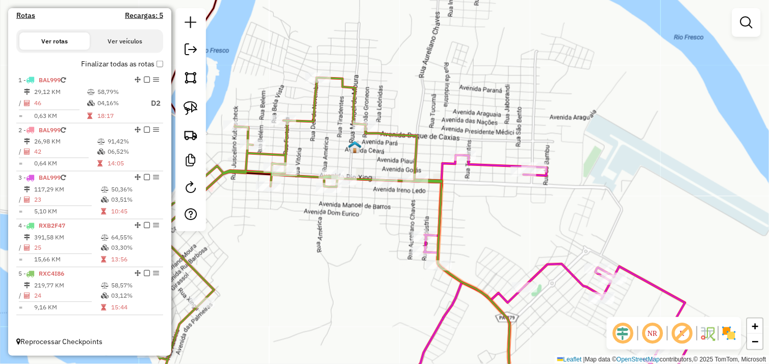
drag, startPoint x: 381, startPoint y: 246, endPoint x: 364, endPoint y: 222, distance: 29.9
click at [364, 223] on div "Janela de atendimento Grade de atendimento Capacidade Transportadoras Veículos …" at bounding box center [384, 182] width 769 height 364
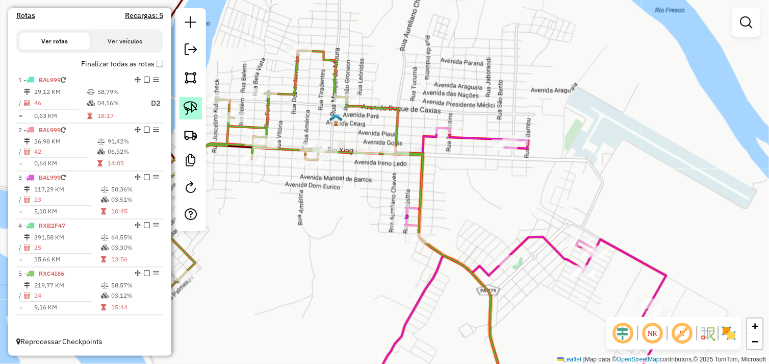
click at [199, 105] on link at bounding box center [190, 108] width 22 height 22
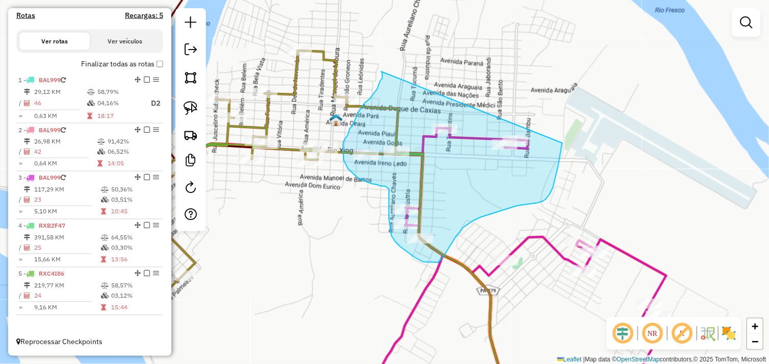
drag, startPoint x: 382, startPoint y: 75, endPoint x: 561, endPoint y: 122, distance: 184.7
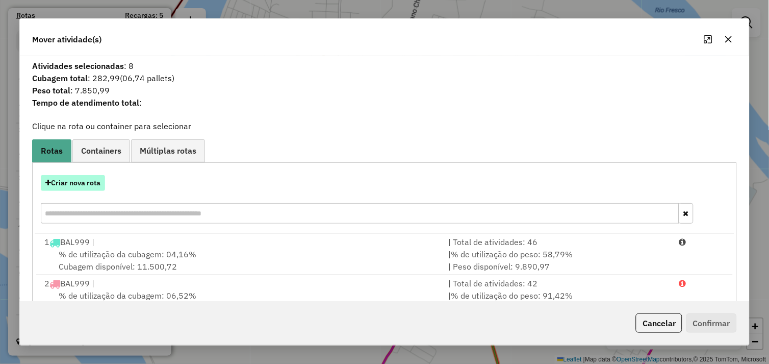
click at [79, 185] on button "Criar nova rota" at bounding box center [73, 183] width 64 height 16
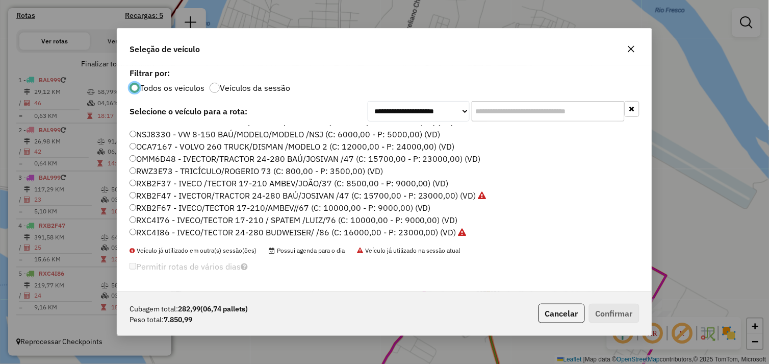
scroll to position [145, 0]
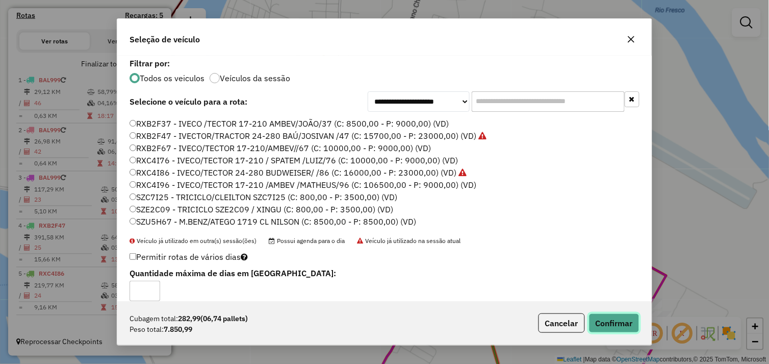
click at [619, 322] on button "Confirmar" at bounding box center [614, 322] width 50 height 19
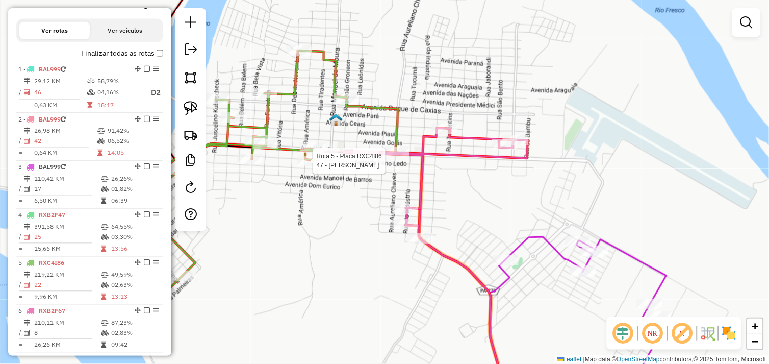
scroll to position [364, 0]
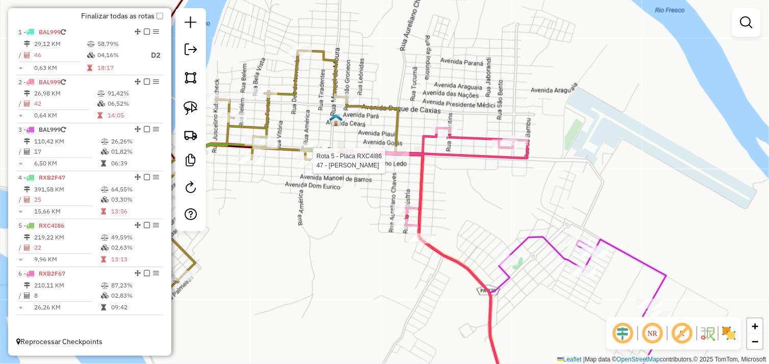
select select "*********"
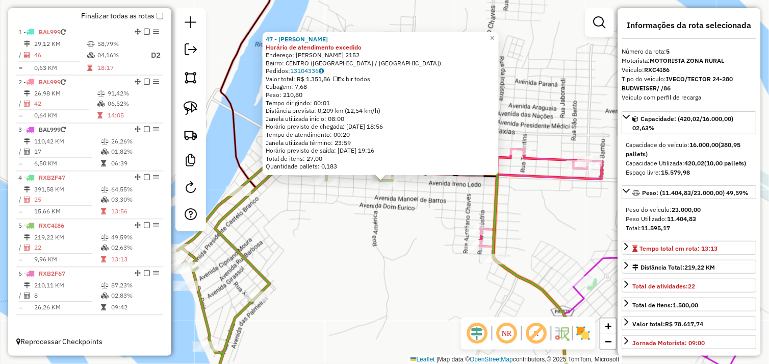
click at [389, 241] on div "47 - BAR MARLENE Horário de atendimento excedido Endereço: IRENO LEDA 2152 Bair…" at bounding box center [384, 182] width 769 height 364
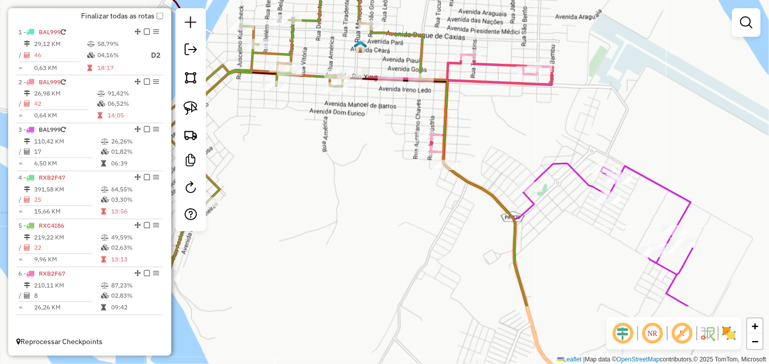
drag, startPoint x: 419, startPoint y: 267, endPoint x: 363, endPoint y: 167, distance: 114.6
click at [363, 167] on div "Janela de atendimento Grade de atendimento Capacidade Transportadoras Veículos …" at bounding box center [384, 182] width 769 height 364
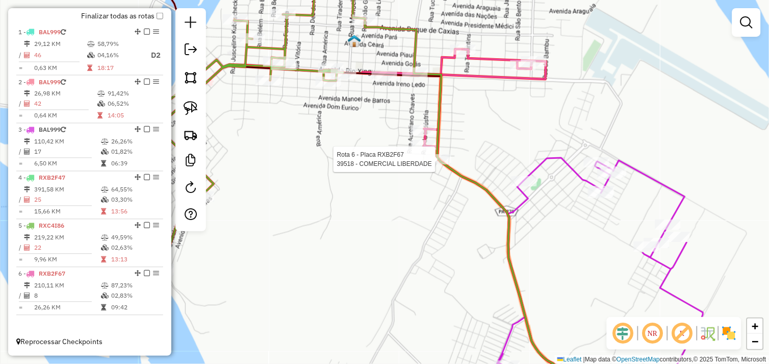
select select "*********"
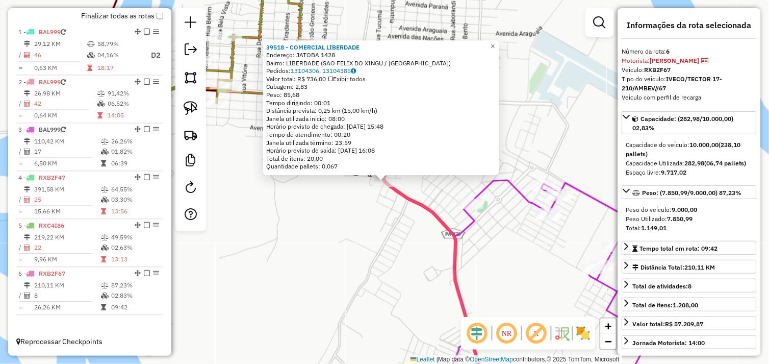
click at [364, 210] on div "Rota 6 - Placa RXB2F67 39518 - COMERCIAL LIBERDADE 39518 - COMERCIAL LIBERDADE …" at bounding box center [384, 182] width 769 height 364
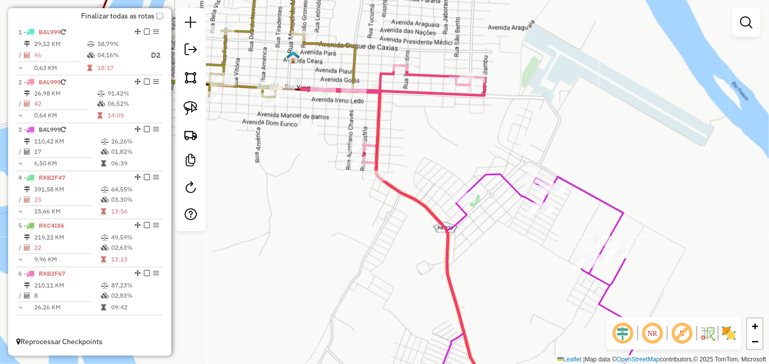
drag, startPoint x: 340, startPoint y: 155, endPoint x: 364, endPoint y: 197, distance: 49.1
click at [340, 154] on div "Janela de atendimento Grade de atendimento Capacidade Transportadoras Veículos …" at bounding box center [384, 182] width 769 height 364
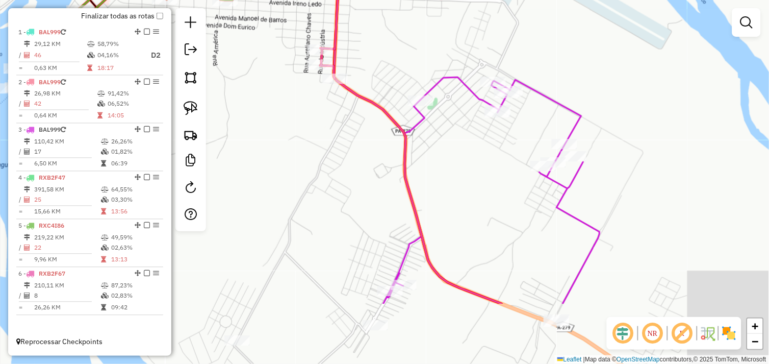
drag, startPoint x: 400, startPoint y: 288, endPoint x: 361, endPoint y: 191, distance: 104.7
click at [357, 191] on div "Janela de atendimento Grade de atendimento Capacidade Transportadoras Veículos …" at bounding box center [384, 182] width 769 height 364
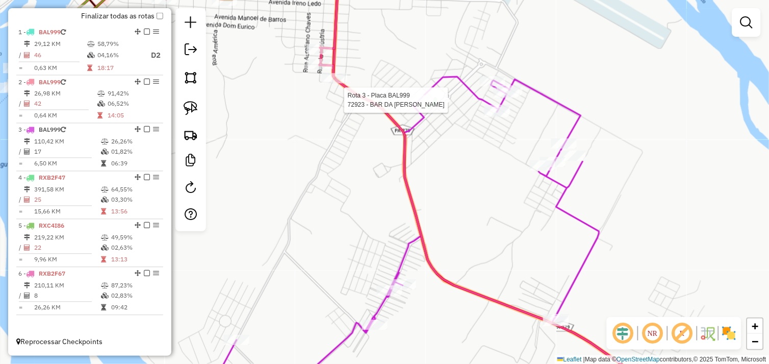
select select "*********"
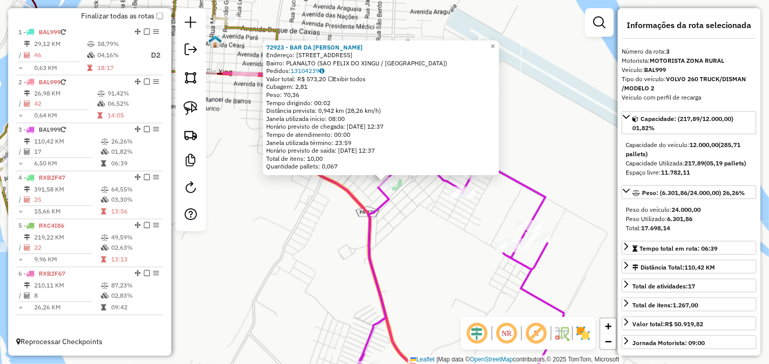
drag, startPoint x: 426, startPoint y: 213, endPoint x: 404, endPoint y: 198, distance: 26.3
click at [426, 212] on div "72923 - BAR DA [PERSON_NAME]: [STREET_ADDRESS] ([GEOGRAPHIC_DATA] / [GEOGRAPHIC…" at bounding box center [384, 182] width 769 height 364
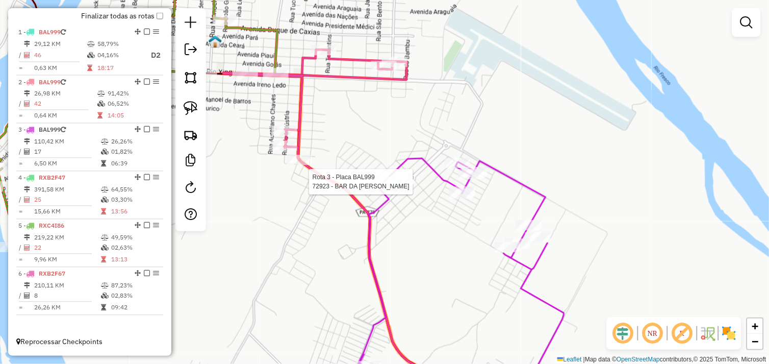
select select "*********"
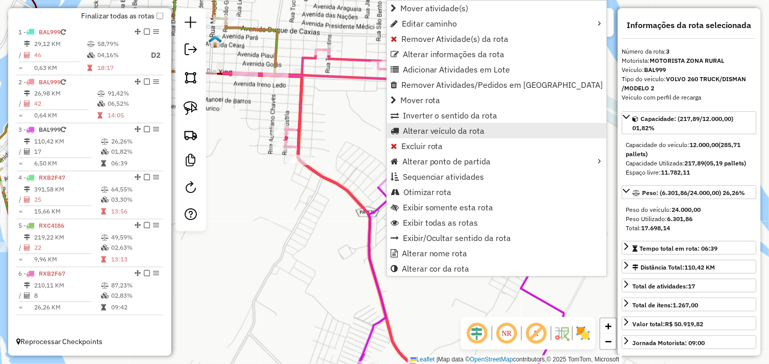
click at [413, 135] on link "Alterar veículo da rota" at bounding box center [497, 130] width 220 height 15
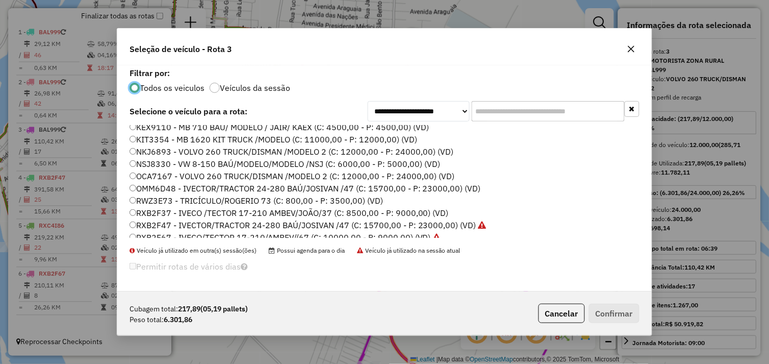
scroll to position [145, 0]
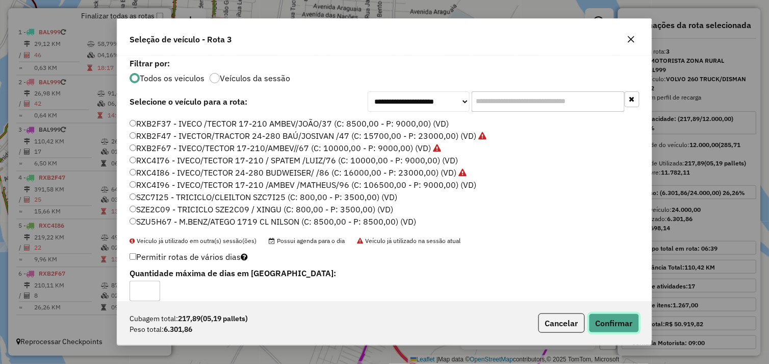
click at [602, 319] on button "Confirmar" at bounding box center [614, 322] width 50 height 19
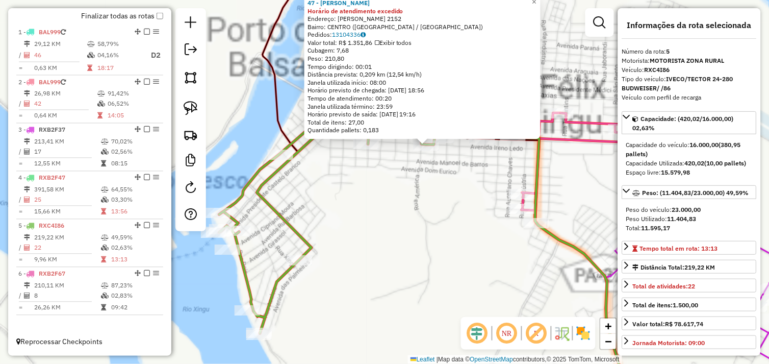
drag, startPoint x: 409, startPoint y: 206, endPoint x: 419, endPoint y: 202, distance: 11.0
click at [409, 205] on div "47 - BAR MARLENE Horário de atendimento excedido Endereço: IRENO LEDA 2152 Bair…" at bounding box center [384, 182] width 769 height 364
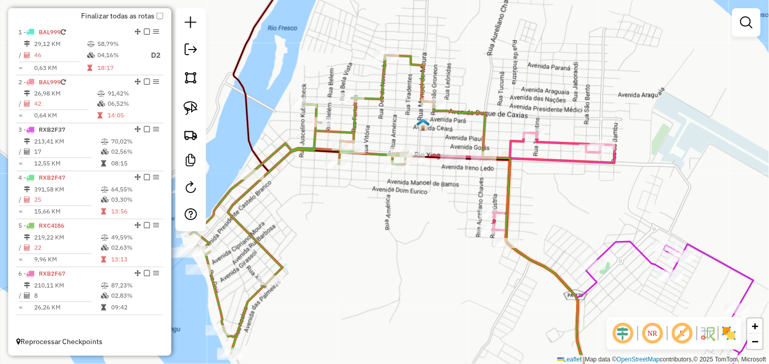
drag, startPoint x: 431, startPoint y: 185, endPoint x: 396, endPoint y: 205, distance: 40.7
click at [391, 211] on div "Janela de atendimento Grade de atendimento Capacidade Transportadoras Veículos …" at bounding box center [384, 182] width 769 height 364
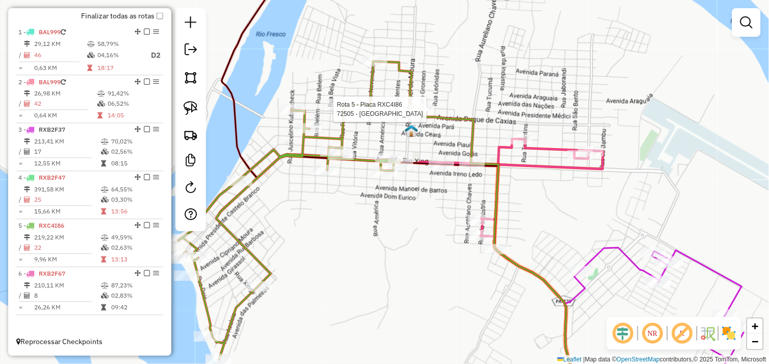
select select "*********"
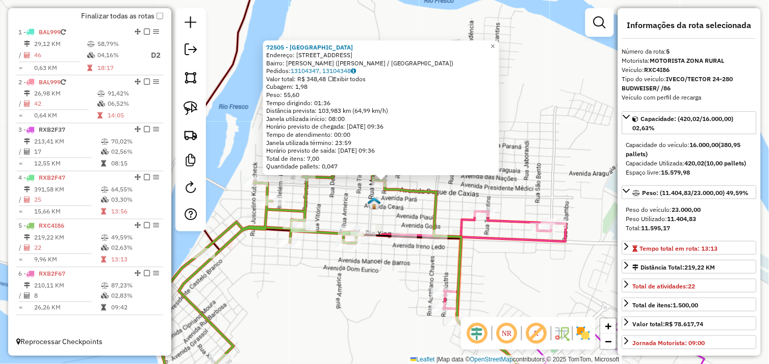
drag, startPoint x: 384, startPoint y: 211, endPoint x: 391, endPoint y: 218, distance: 9.4
click at [385, 211] on div "72505 - SITIO MATA VERDE Endereço: Rua Bela Vista 534 Bairro: SAO JORGE (SAO FE…" at bounding box center [384, 182] width 769 height 364
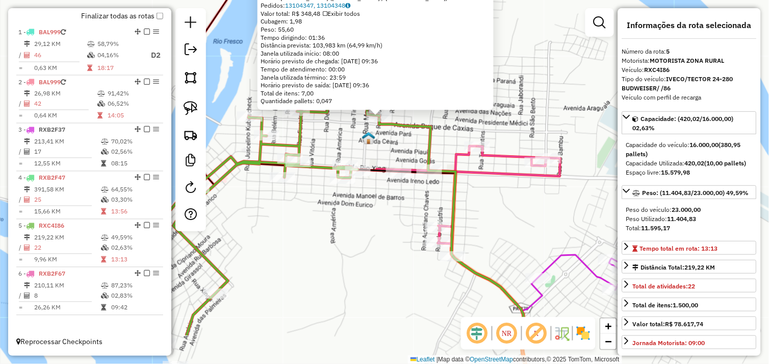
drag, startPoint x: 391, startPoint y: 218, endPoint x: 384, endPoint y: 153, distance: 65.1
click at [384, 153] on div "72505 - SITIO MATA VERDE Endereço: Rua Bela Vista 534 Bairro: SAO JORGE (SAO FE…" at bounding box center [384, 182] width 769 height 364
drag, startPoint x: 194, startPoint y: 110, endPoint x: 213, endPoint y: 119, distance: 20.8
click at [194, 110] on img at bounding box center [191, 108] width 14 height 14
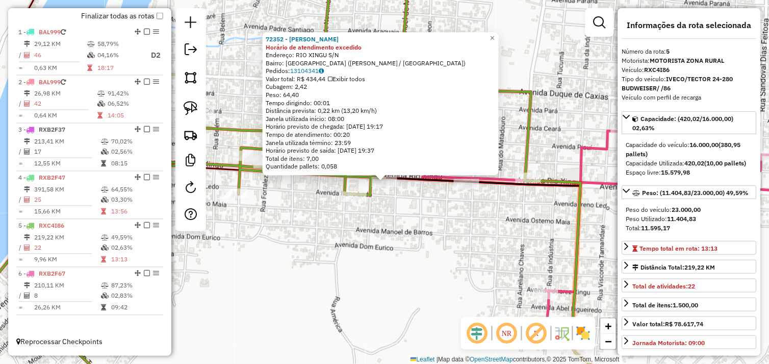
click at [390, 204] on div "72352 - LOBAO LANCHE Horário de atendimento excedido Endereço: RIO XINGU S/N Ba…" at bounding box center [384, 182] width 769 height 364
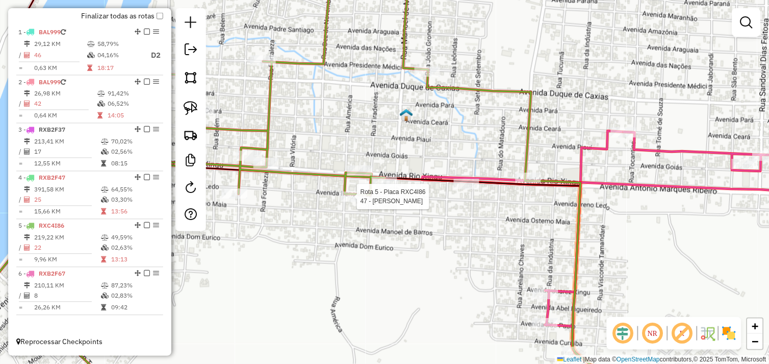
select select "*********"
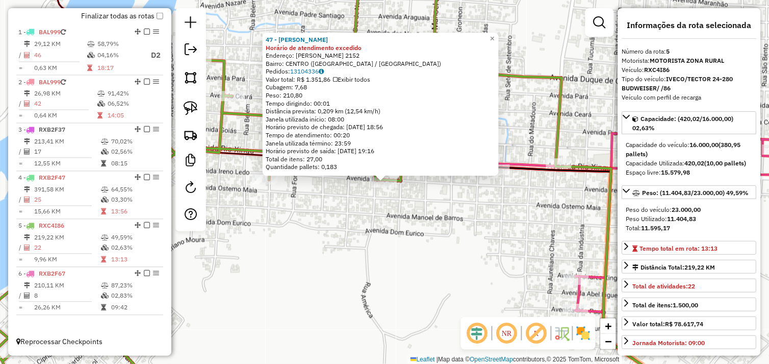
click at [379, 207] on div "47 - BAR MARLENE Horário de atendimento excedido Endereço: IRENO LEDA 2152 Bair…" at bounding box center [384, 182] width 769 height 364
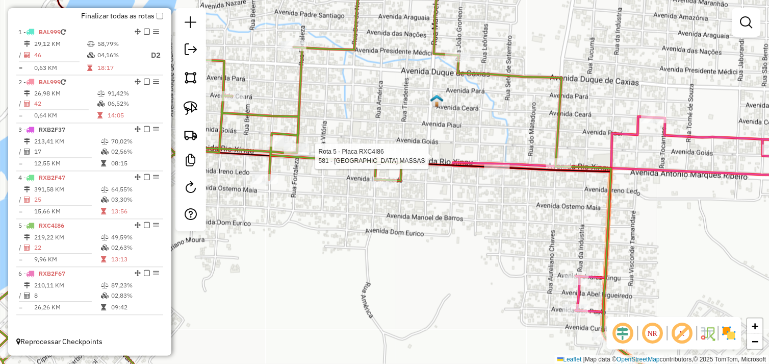
select select "*********"
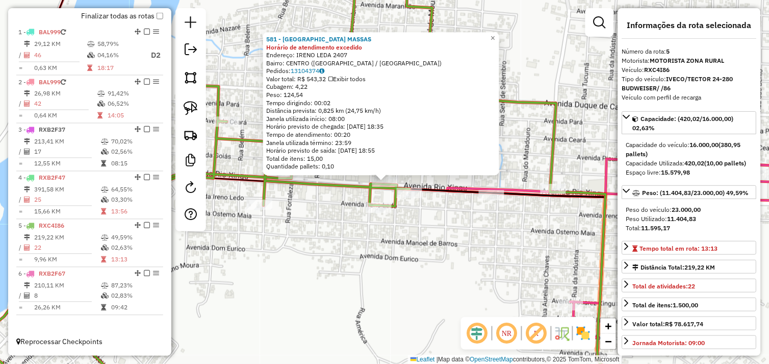
click at [337, 212] on div "581 - ITALIA MASSAS Horário de atendimento excedido Endereço: IRENO LEDA 2407 B…" at bounding box center [384, 182] width 769 height 364
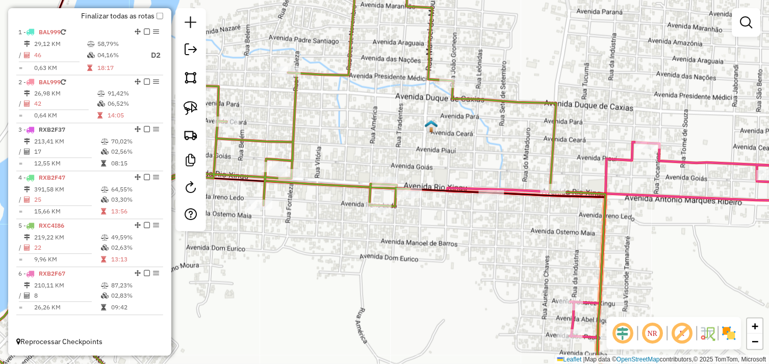
drag, startPoint x: 195, startPoint y: 109, endPoint x: 344, endPoint y: 150, distance: 155.0
click at [196, 109] on img at bounding box center [191, 108] width 14 height 14
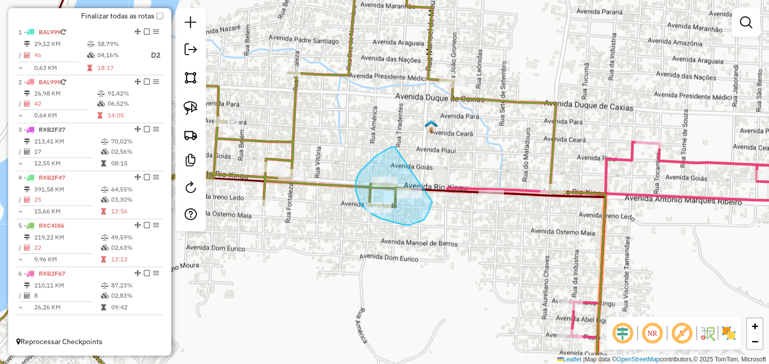
drag, startPoint x: 376, startPoint y: 156, endPoint x: 432, endPoint y: 201, distance: 72.5
click at [432, 201] on div "Janela de atendimento Grade de atendimento Capacidade Transportadoras Veículos …" at bounding box center [384, 182] width 769 height 364
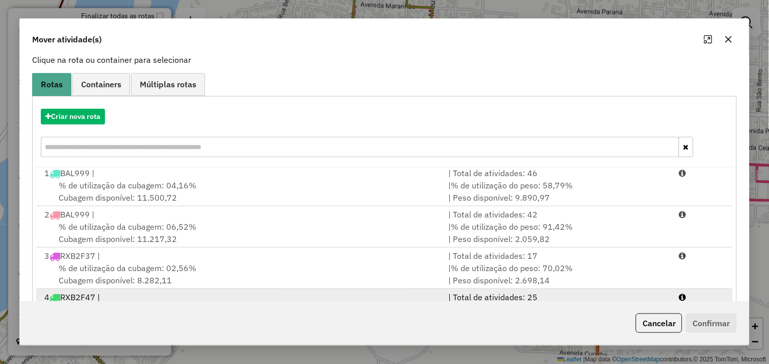
scroll to position [154, 0]
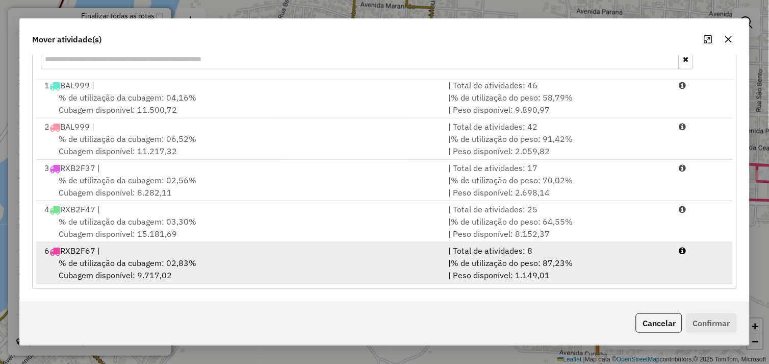
click at [288, 262] on div "% de utilização da cubagem: 02,83% Cubagem disponível: 9.717,02" at bounding box center [240, 268] width 404 height 24
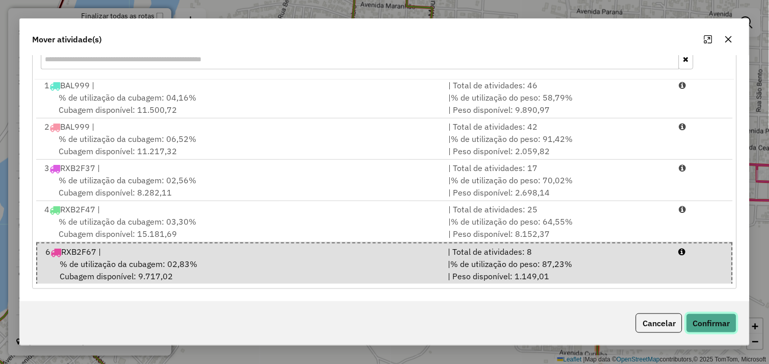
click at [707, 324] on button "Confirmar" at bounding box center [711, 322] width 50 height 19
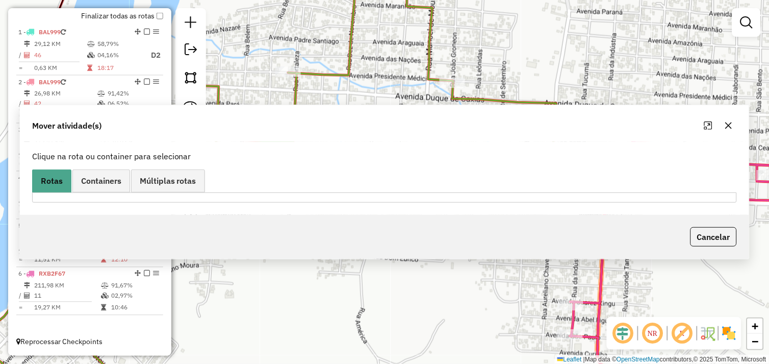
scroll to position [0, 0]
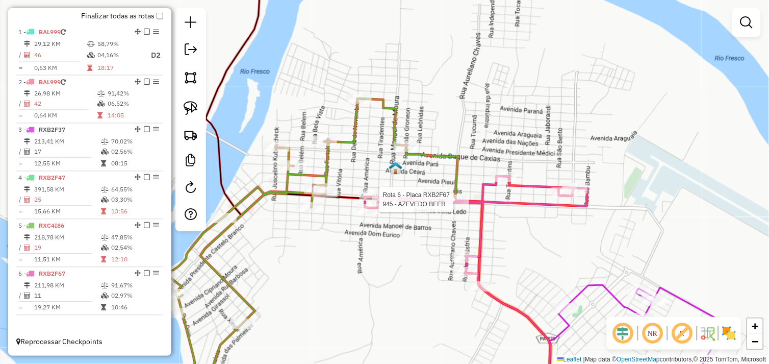
select select "*********"
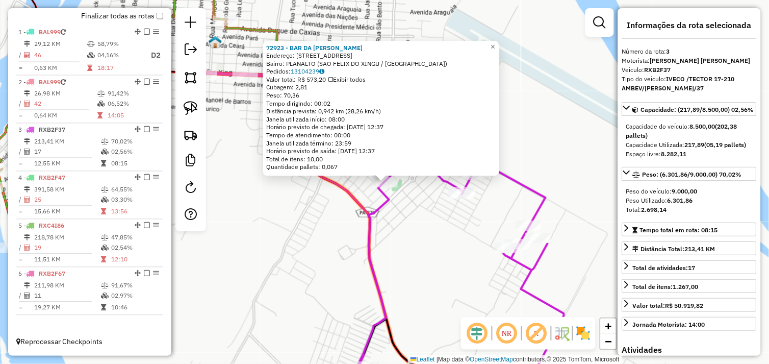
drag, startPoint x: 338, startPoint y: 238, endPoint x: 312, endPoint y: 227, distance: 28.1
click at [338, 238] on div "72923 - BAR DA [PERSON_NAME]: [STREET_ADDRESS] ([GEOGRAPHIC_DATA] / [GEOGRAPHIC…" at bounding box center [384, 182] width 769 height 364
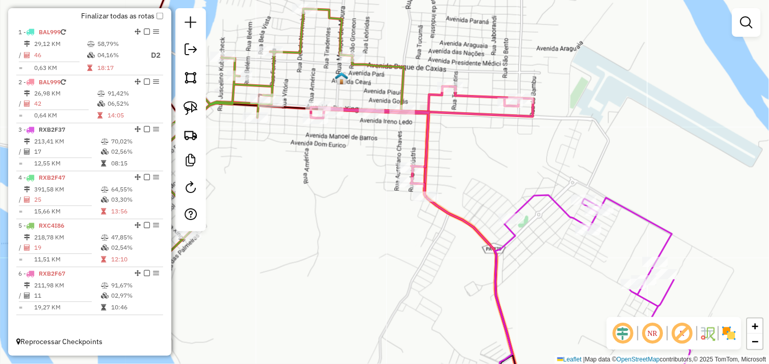
drag, startPoint x: 255, startPoint y: 204, endPoint x: 374, endPoint y: 225, distance: 121.2
click at [382, 240] on div "Janela de atendimento Grade de atendimento Capacidade Transportadoras Veículos …" at bounding box center [384, 182] width 769 height 364
select select "*********"
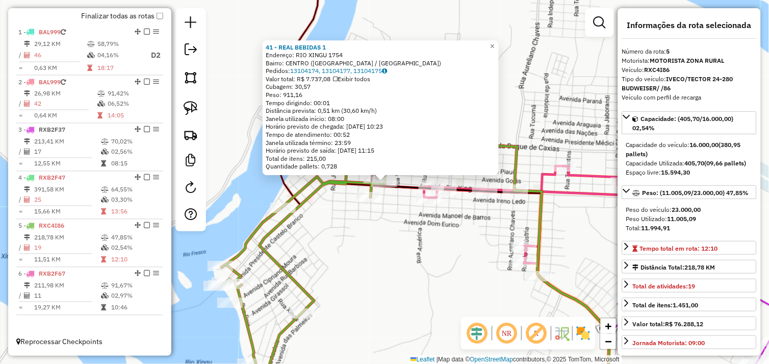
click at [419, 262] on div "41 - REAL BEBIDAS 1 Endereço: RIO XINGU 1754 Bairro: CENTRO (SAO FELIX DO XINGU…" at bounding box center [384, 182] width 769 height 364
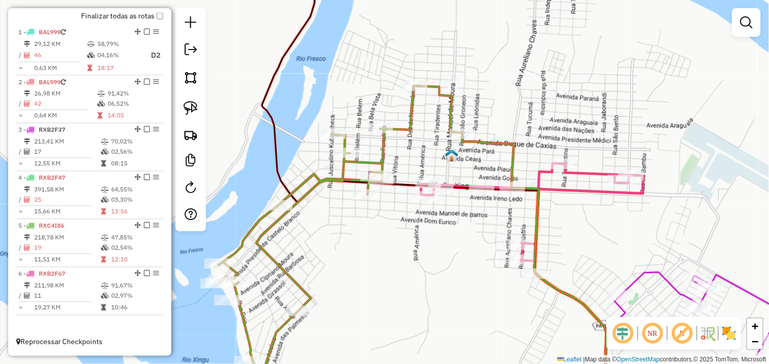
drag, startPoint x: 486, startPoint y: 280, endPoint x: 393, endPoint y: 241, distance: 100.8
click at [393, 241] on div "Janela de atendimento Grade de atendimento Capacidade Transportadoras Veículos …" at bounding box center [384, 182] width 769 height 364
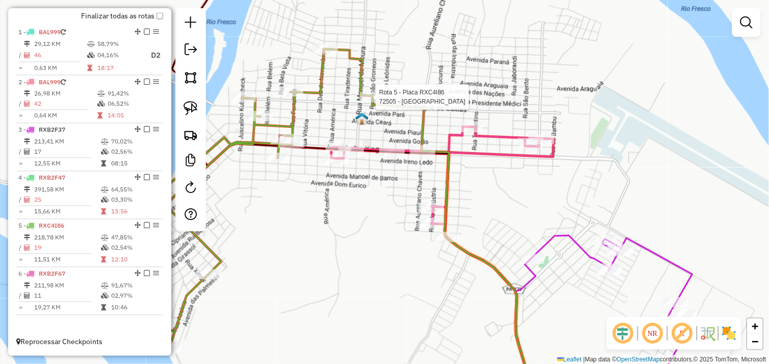
select select "*********"
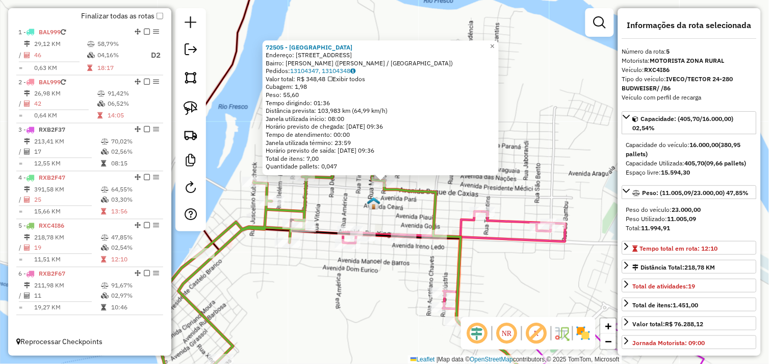
click at [361, 199] on div "72505 - SITIO MATA VERDE Endereço: Rua Bela Vista 534 Bairro: SAO JORGE (SAO FE…" at bounding box center [384, 182] width 769 height 364
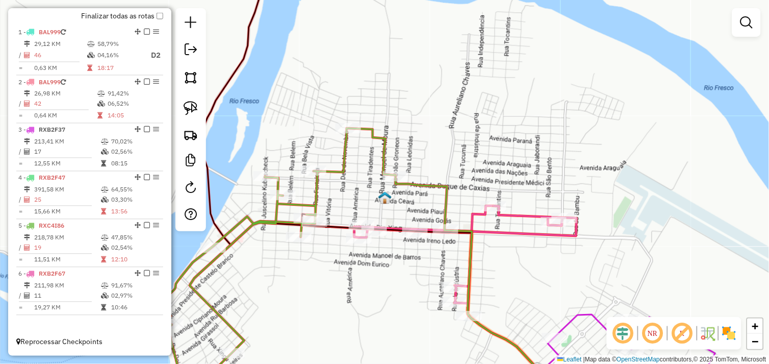
drag, startPoint x: 351, startPoint y: 202, endPoint x: 383, endPoint y: 181, distance: 38.6
click at [398, 175] on div "Janela de atendimento Grade de atendimento Capacidade Transportadoras Veículos …" at bounding box center [384, 182] width 769 height 364
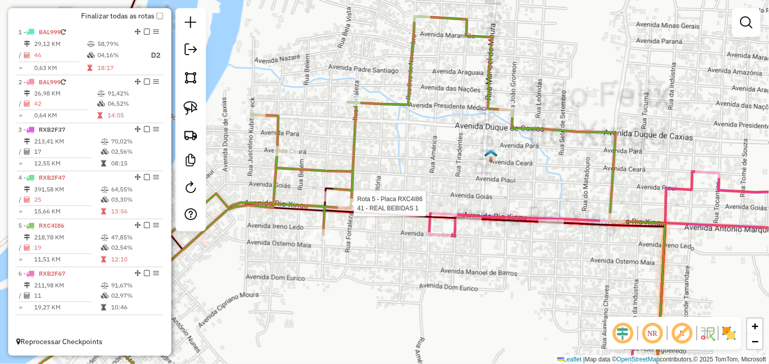
select select "*********"
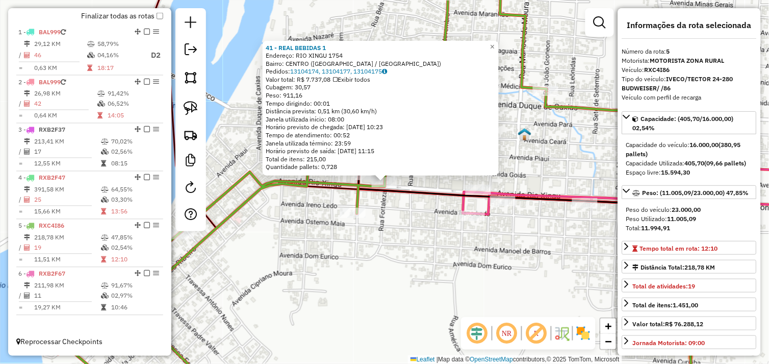
click at [379, 232] on div "41 - REAL BEBIDAS 1 Endereço: RIO XINGU 1754 Bairro: CENTRO (SAO FELIX DO XINGU…" at bounding box center [384, 182] width 769 height 364
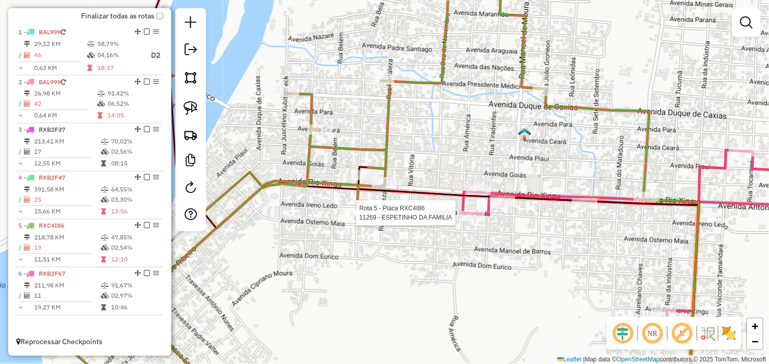
select select "*********"
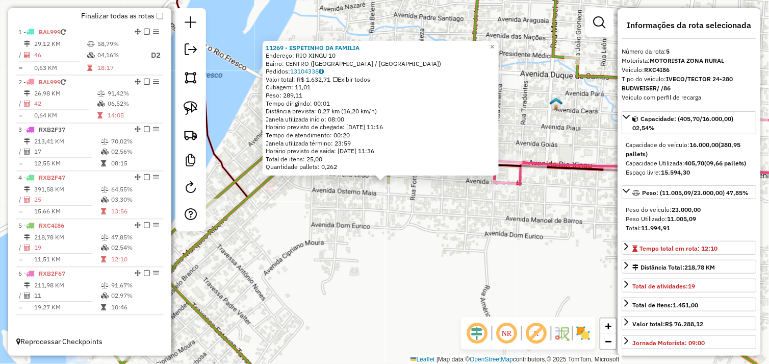
click at [409, 218] on div "11269 - ESPETINHO DA FAMILIA Endereço: RIO XINGU 10 Bairro: CENTRO (SAO FELIX D…" at bounding box center [384, 182] width 769 height 364
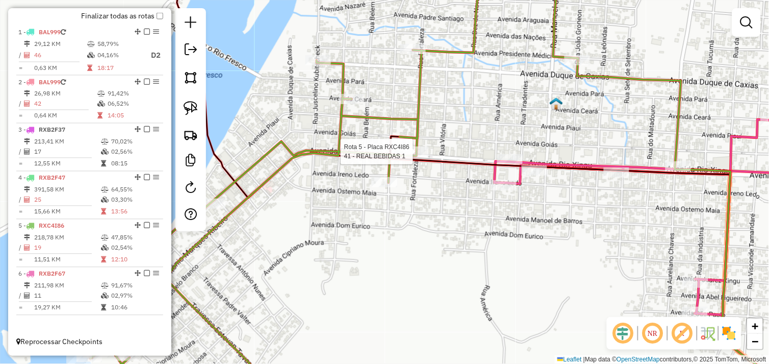
select select "*********"
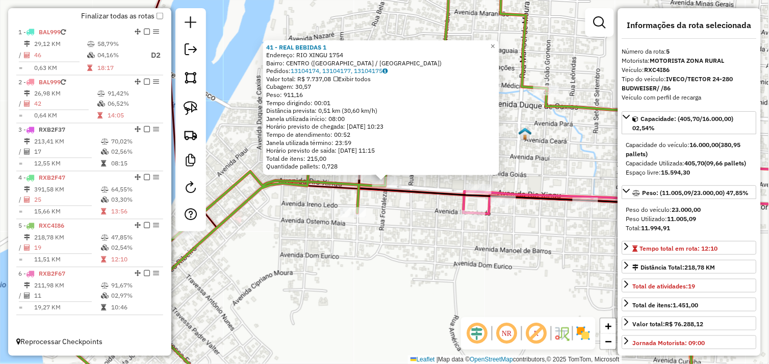
click at [393, 199] on div "41 - REAL BEBIDAS 1 Endereço: RIO XINGU 1754 Bairro: CENTRO (SAO FELIX DO XINGU…" at bounding box center [384, 182] width 769 height 364
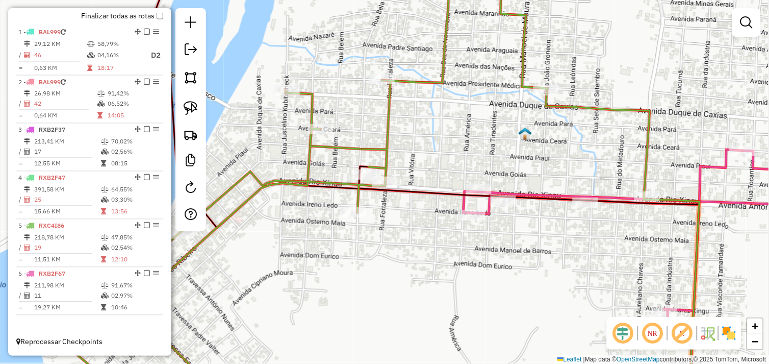
drag, startPoint x: 192, startPoint y: 109, endPoint x: 278, endPoint y: 174, distance: 108.5
click at [192, 109] on img at bounding box center [191, 108] width 14 height 14
drag, startPoint x: 333, startPoint y: 199, endPoint x: 362, endPoint y: 168, distance: 42.2
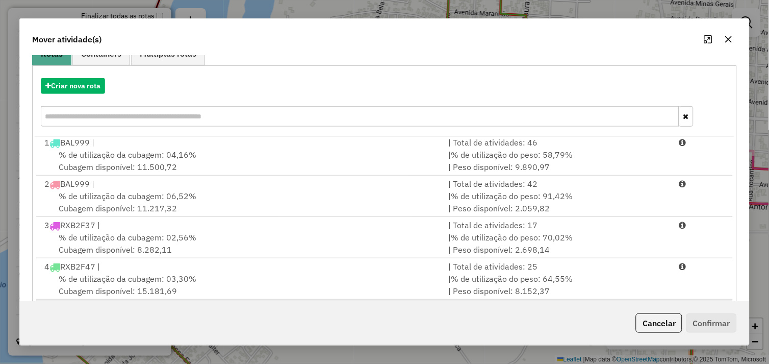
scroll to position [154, 0]
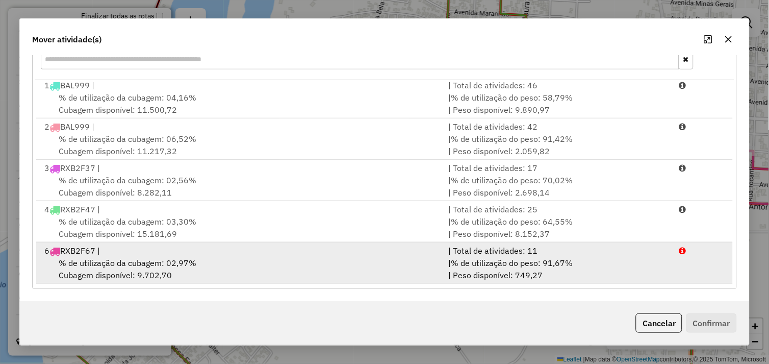
drag, startPoint x: 252, startPoint y: 263, endPoint x: 394, endPoint y: 270, distance: 141.4
click at [259, 263] on div "% de utilização da cubagem: 02,97% Cubagem disponível: 9.702,70" at bounding box center [240, 268] width 404 height 24
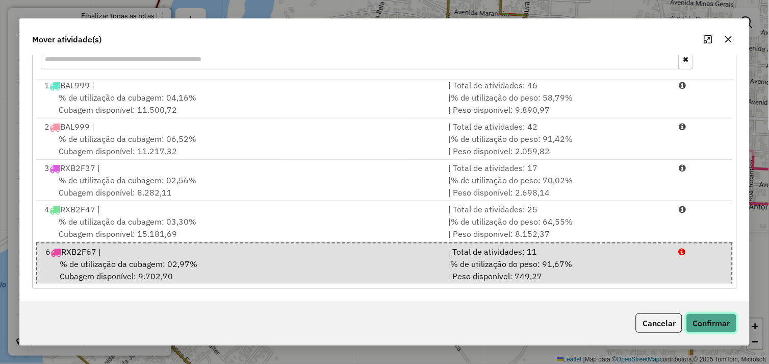
click at [706, 321] on button "Confirmar" at bounding box center [711, 322] width 50 height 19
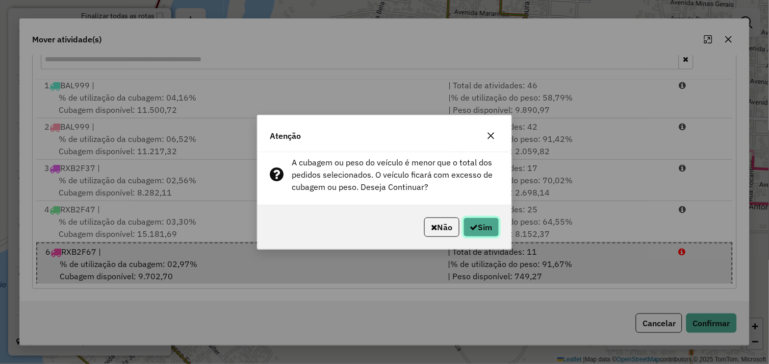
click at [483, 226] on button "Sim" at bounding box center [482, 226] width 36 height 19
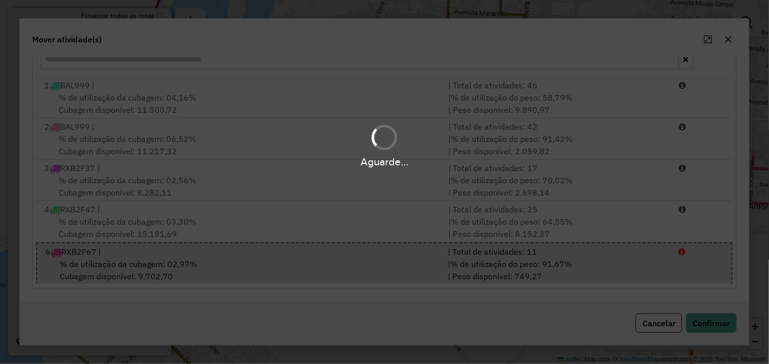
scroll to position [0, 0]
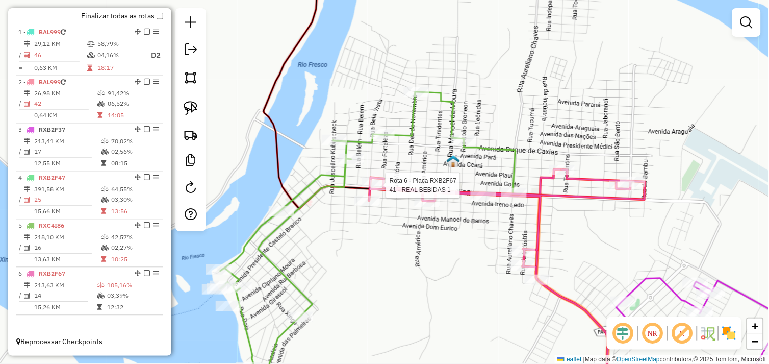
select select "*********"
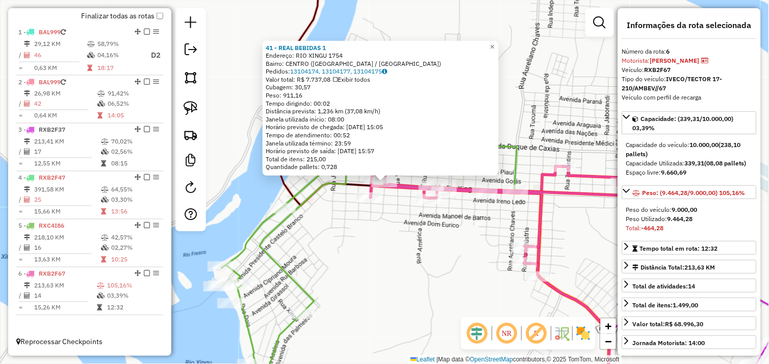
click at [408, 232] on div "41 - REAL BEBIDAS 1 Endereço: RIO XINGU 1754 Bairro: CENTRO (SAO FELIX DO XINGU…" at bounding box center [384, 182] width 769 height 364
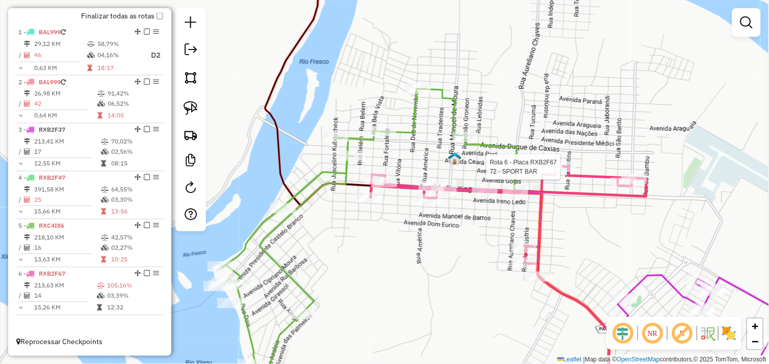
select select "*********"
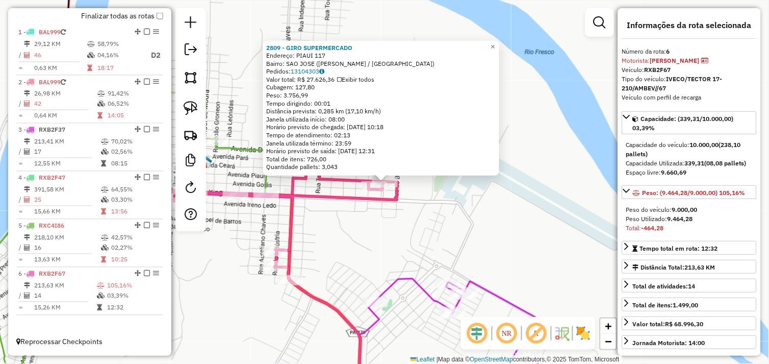
click at [389, 217] on div "2809 - GIRO SUPERMERCADO Endereço: PIAUI 117 Bairro: SAO JOSE (SAO FELIX DO XIN…" at bounding box center [384, 182] width 769 height 364
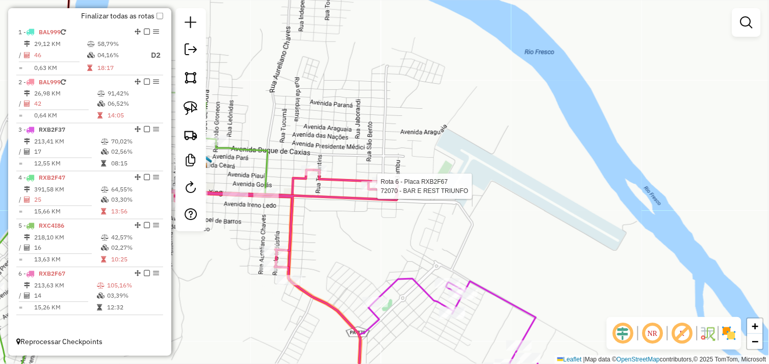
select select "*********"
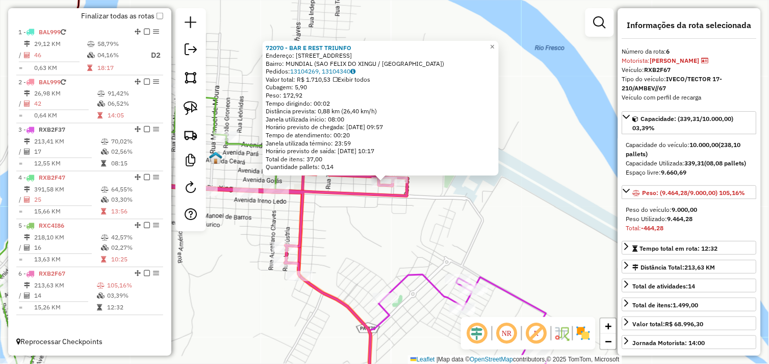
click at [368, 222] on div "Rota 6 - Placa RXB2F67 72070 - BAR E REST TRIUNFO 72070 - BAR E REST TRIUNFO En…" at bounding box center [384, 182] width 769 height 364
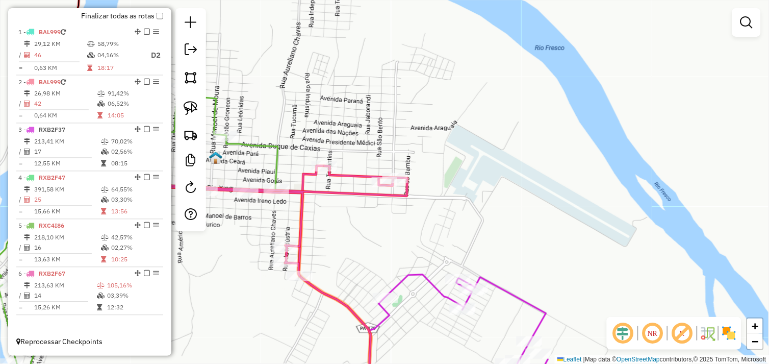
drag, startPoint x: 364, startPoint y: 251, endPoint x: 396, endPoint y: 188, distance: 71.6
click at [400, 188] on div "Janela de atendimento Grade de atendimento Capacidade Transportadoras Veículos …" at bounding box center [384, 182] width 769 height 364
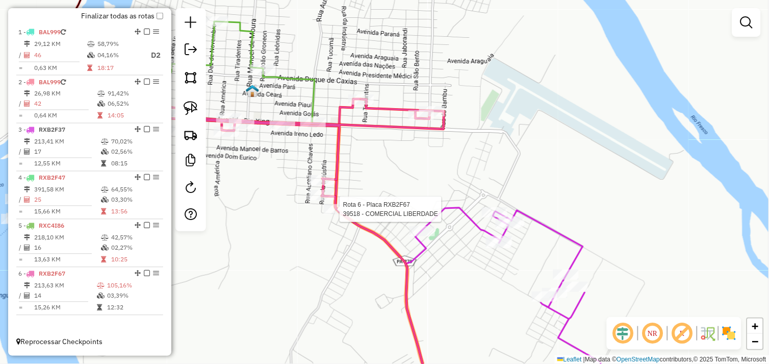
select select "*********"
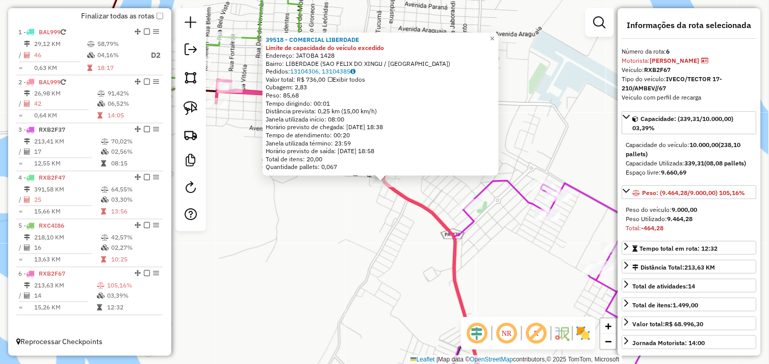
drag, startPoint x: 339, startPoint y: 231, endPoint x: 412, endPoint y: 226, distance: 73.6
click at [339, 231] on div "39518 - COMERCIAL LIBERDADE Limite de capacidade do veículo excedido Endereço: …" at bounding box center [384, 182] width 769 height 364
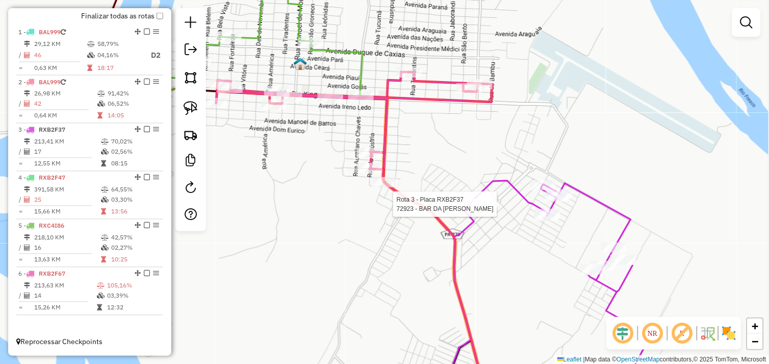
select select "*********"
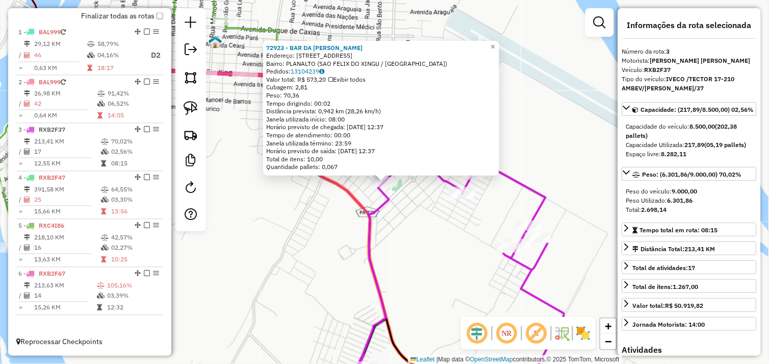
click at [338, 216] on div "72923 - BAR DA [PERSON_NAME]: [STREET_ADDRESS] ([GEOGRAPHIC_DATA] / [GEOGRAPHIC…" at bounding box center [384, 182] width 769 height 364
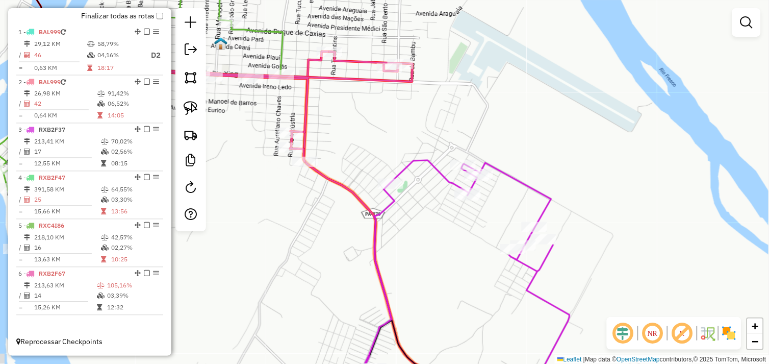
drag, startPoint x: 350, startPoint y: 165, endPoint x: 443, endPoint y: 202, distance: 100.0
click at [443, 202] on div "Janela de atendimento Grade de atendimento Capacidade Transportadoras Veículos …" at bounding box center [384, 182] width 769 height 364
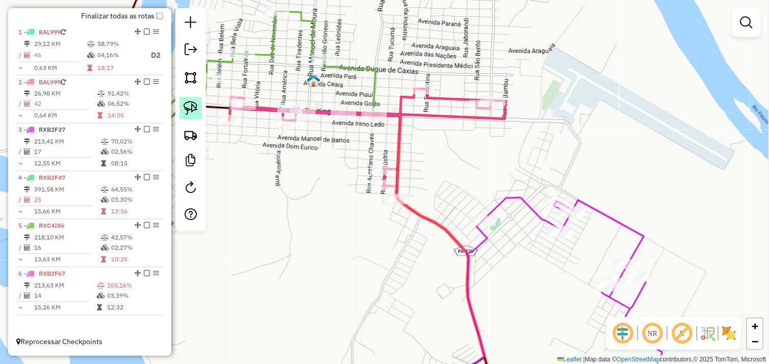
click at [192, 109] on img at bounding box center [191, 108] width 14 height 14
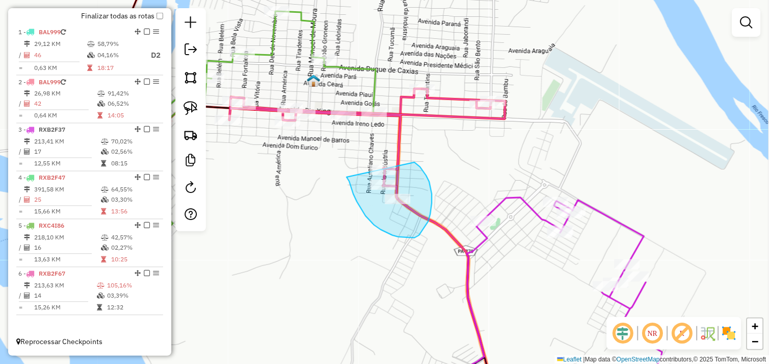
drag, startPoint x: 349, startPoint y: 181, endPoint x: 389, endPoint y: 163, distance: 43.1
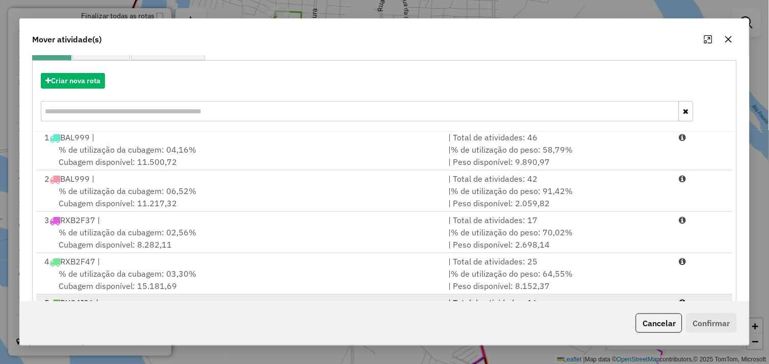
scroll to position [154, 0]
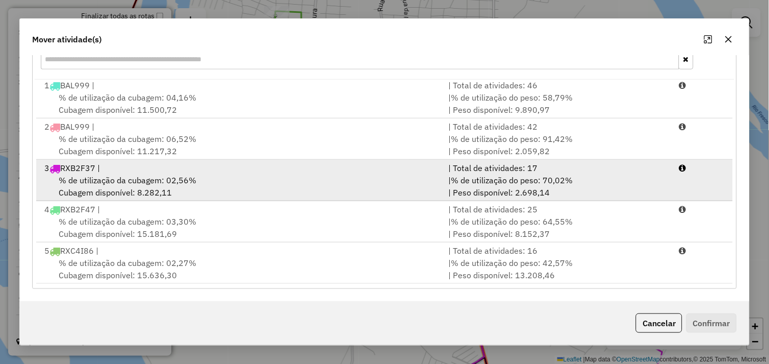
drag, startPoint x: 276, startPoint y: 178, endPoint x: 371, endPoint y: 192, distance: 95.3
click at [277, 178] on div "% de utilização da cubagem: 02,56% Cubagem disponível: 8.282,11" at bounding box center [240, 186] width 404 height 24
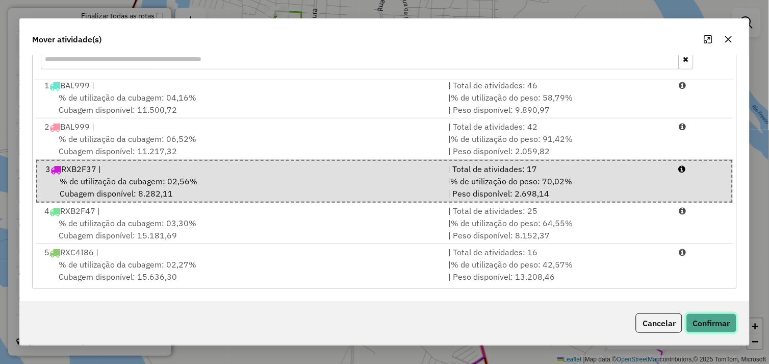
click at [701, 322] on button "Confirmar" at bounding box center [711, 322] width 50 height 19
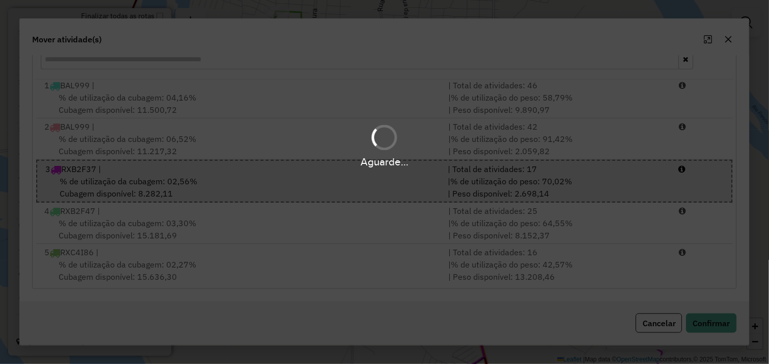
scroll to position [0, 0]
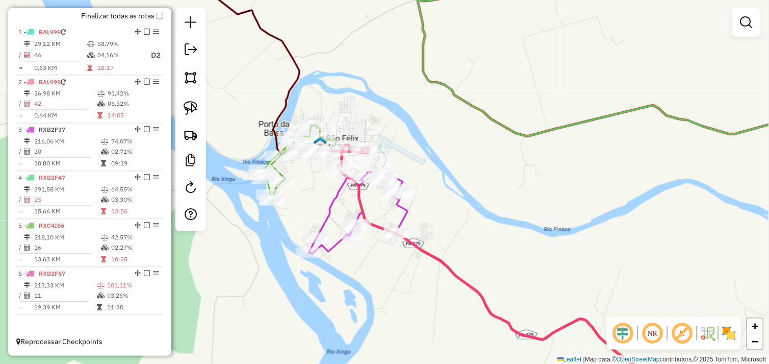
drag, startPoint x: 345, startPoint y: 155, endPoint x: 425, endPoint y: 227, distance: 108.3
click at [425, 227] on div "Janela de atendimento Grade de atendimento Capacidade Transportadoras Veículos …" at bounding box center [384, 182] width 769 height 364
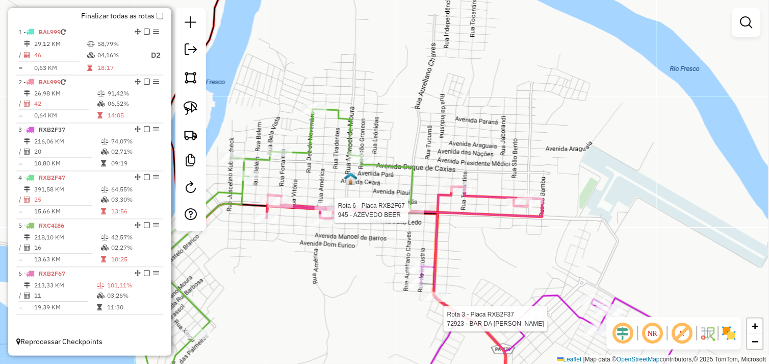
select select "*********"
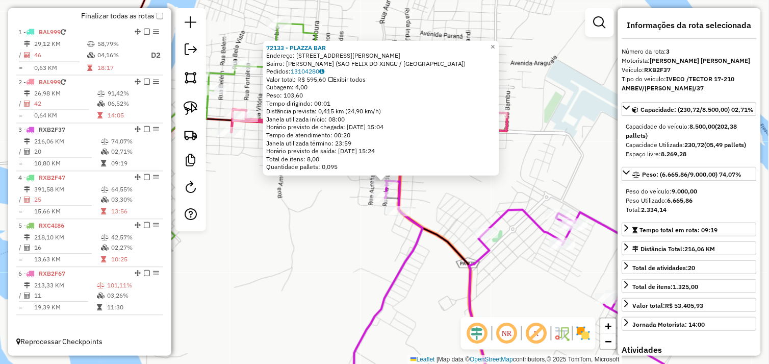
click at [339, 244] on div "72133 - PLAZZA BAR Endereço: AVENIDA JUAREZ XINGU 176 Bairro: ALECRIM (SAO FELI…" at bounding box center [384, 182] width 769 height 364
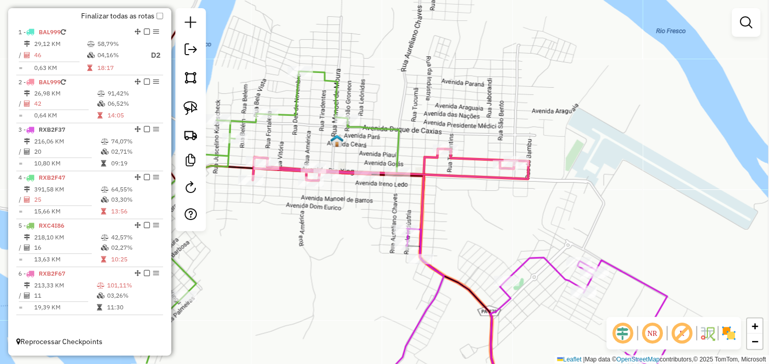
drag, startPoint x: 394, startPoint y: 153, endPoint x: 424, endPoint y: 204, distance: 58.5
click at [419, 204] on div "Janela de atendimento Grade de atendimento Capacidade Transportadoras Veículos …" at bounding box center [384, 182] width 769 height 364
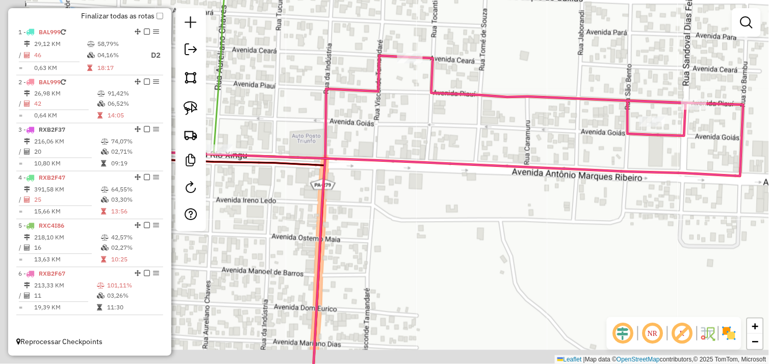
drag, startPoint x: 385, startPoint y: 148, endPoint x: 500, endPoint y: 126, distance: 116.7
click at [498, 127] on div "Janela de atendimento Grade de atendimento Capacidade Transportadoras Veículos …" at bounding box center [384, 182] width 769 height 364
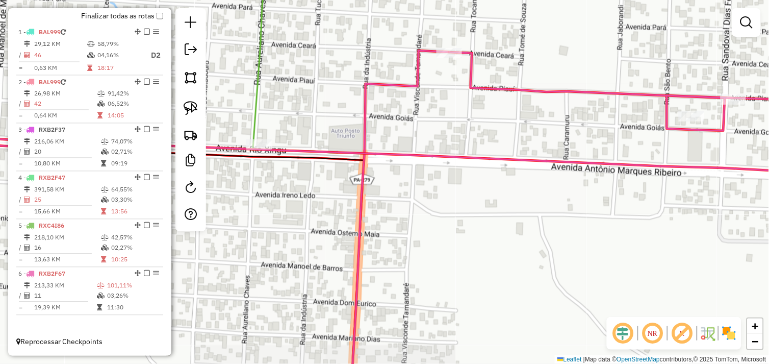
drag, startPoint x: 402, startPoint y: 201, endPoint x: 491, endPoint y: 171, distance: 93.5
click at [484, 174] on div "Janela de atendimento Grade de atendimento Capacidade Transportadoras Veículos …" at bounding box center [384, 182] width 769 height 364
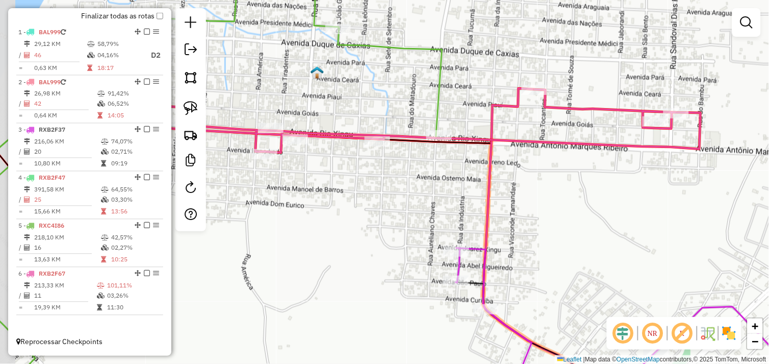
drag, startPoint x: 366, startPoint y: 200, endPoint x: 416, endPoint y: 184, distance: 51.9
click at [416, 185] on div "Janela de atendimento Grade de atendimento Capacidade Transportadoras Veículos …" at bounding box center [384, 182] width 769 height 364
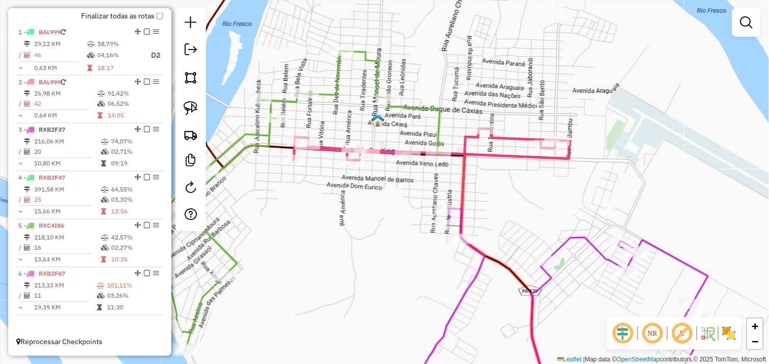
drag, startPoint x: 500, startPoint y: 179, endPoint x: 430, endPoint y: 186, distance: 69.7
click at [430, 187] on div "Janela de atendimento Grade de atendimento Capacidade Transportadoras Veículos …" at bounding box center [384, 182] width 769 height 364
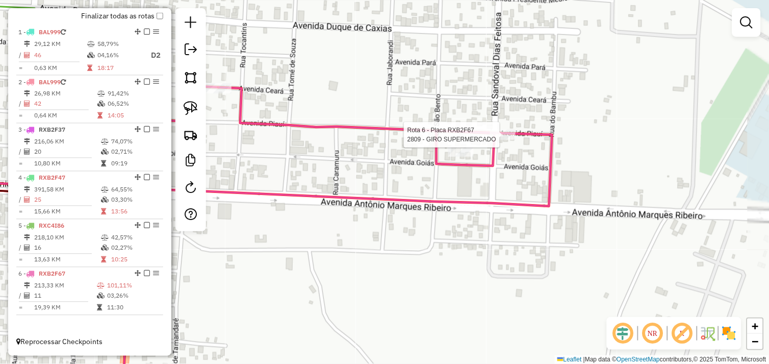
select select "*********"
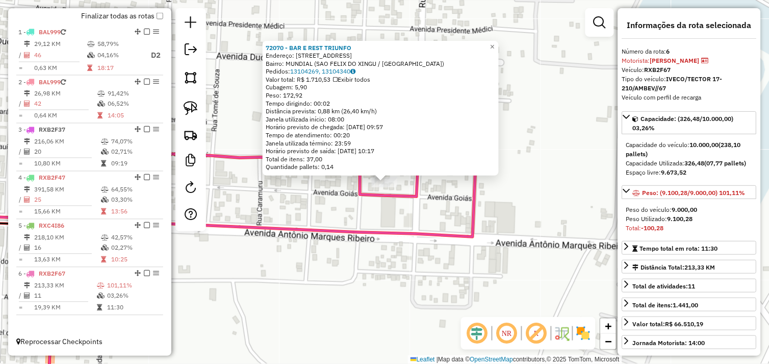
click at [371, 205] on div "72070 - BAR E REST TRIUNFO Endereço: AVENIDA PIAUI 2824 Bairro: MUNDIAL (SAO FE…" at bounding box center [384, 182] width 769 height 364
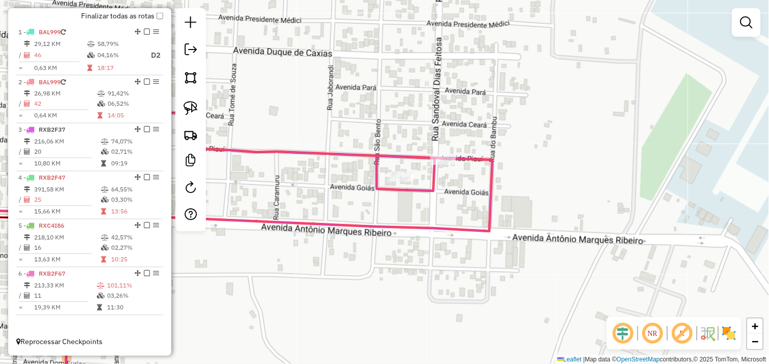
drag, startPoint x: 332, startPoint y: 210, endPoint x: 456, endPoint y: 161, distance: 133.2
click at [447, 166] on div "Janela de atendimento Grade de atendimento Capacidade Transportadoras Veículos …" at bounding box center [384, 182] width 769 height 364
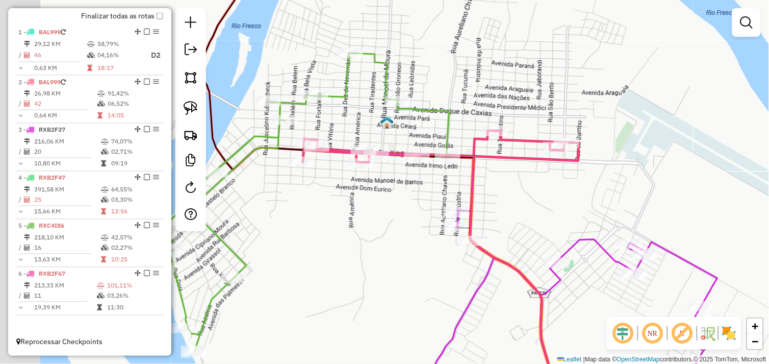
drag, startPoint x: 319, startPoint y: 188, endPoint x: 408, endPoint y: 193, distance: 89.4
click at [404, 184] on div "Janela de atendimento Grade de atendimento Capacidade Transportadoras Veículos …" at bounding box center [384, 182] width 769 height 364
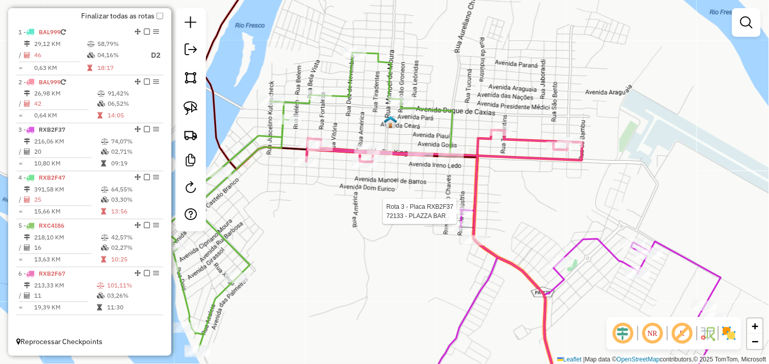
select select "*********"
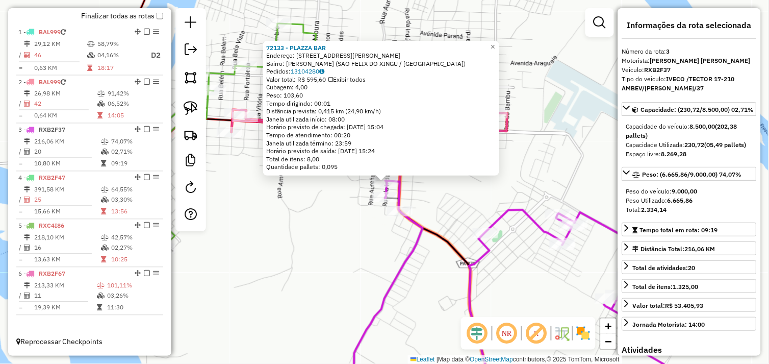
click at [464, 211] on div "72133 - PLAZZA BAR Endereço: AVENIDA JUAREZ XINGU 176 Bairro: ALECRIM (SAO FELI…" at bounding box center [384, 182] width 769 height 364
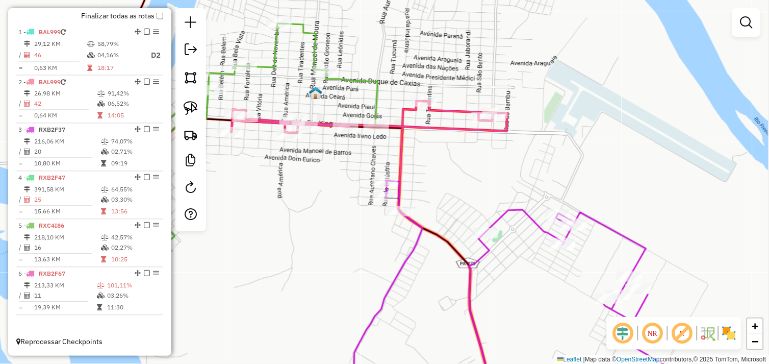
drag, startPoint x: 476, startPoint y: 174, endPoint x: 404, endPoint y: 179, distance: 72.1
click at [404, 179] on div "Janela de atendimento Grade de atendimento Capacidade Transportadoras Veículos …" at bounding box center [384, 182] width 769 height 364
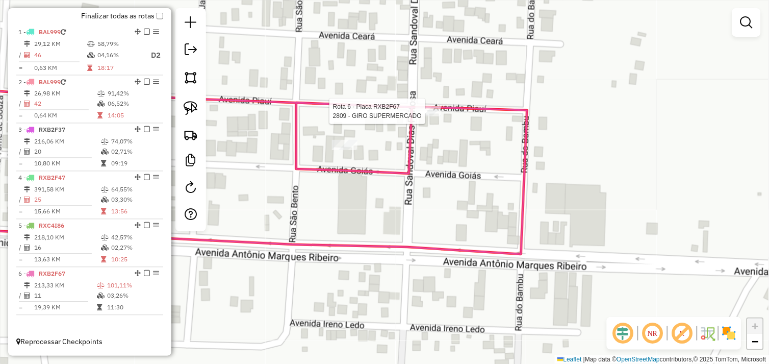
select select "*********"
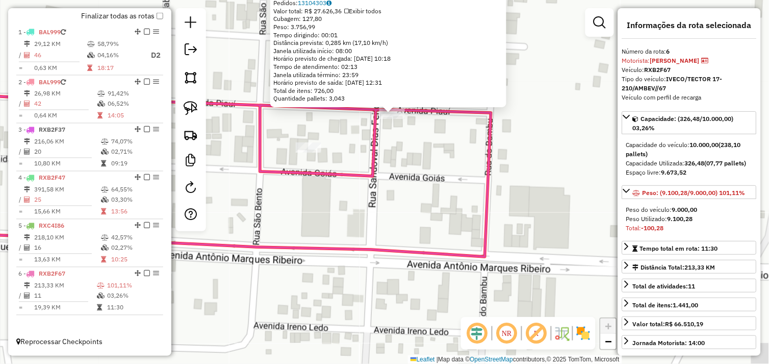
drag, startPoint x: 407, startPoint y: 217, endPoint x: 414, endPoint y: 149, distance: 68.2
click at [414, 149] on div "2809 - GIRO SUPERMERCADO Endereço: PIAUI 117 Bairro: SAO JOSE (SAO FELIX DO XIN…" at bounding box center [384, 182] width 769 height 364
click at [418, 160] on div "2809 - GIRO SUPERMERCADO Endereço: PIAUI 117 Bairro: SAO JOSE (SAO FELIX DO XIN…" at bounding box center [384, 182] width 769 height 364
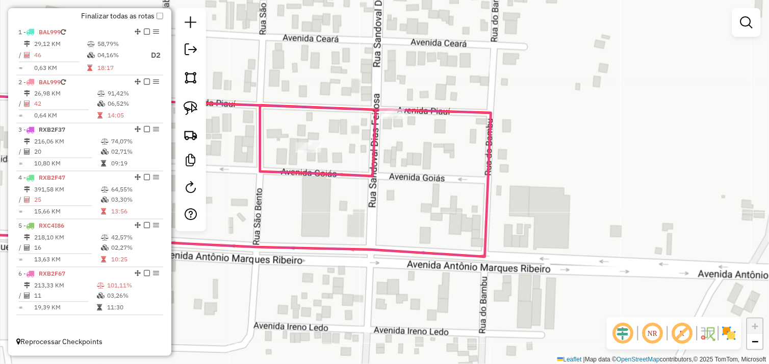
drag, startPoint x: 381, startPoint y: 211, endPoint x: 522, endPoint y: 149, distance: 153.2
click at [522, 149] on div "Janela de atendimento Grade de atendimento Capacidade Transportadoras Veículos …" at bounding box center [384, 182] width 769 height 364
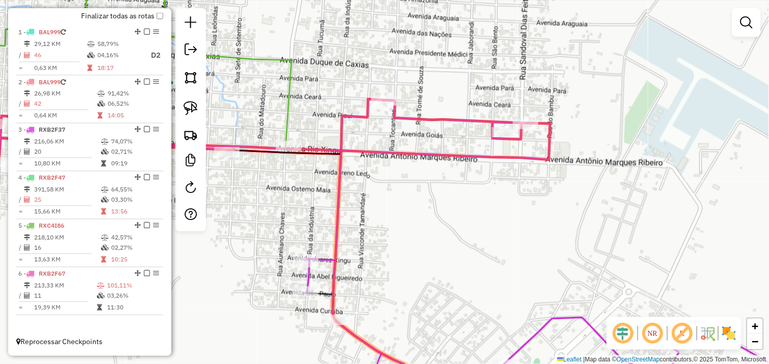
drag, startPoint x: 440, startPoint y: 195, endPoint x: 477, endPoint y: 162, distance: 49.8
click at [476, 164] on div "Janela de atendimento Grade de atendimento Capacidade Transportadoras Veículos …" at bounding box center [384, 182] width 769 height 364
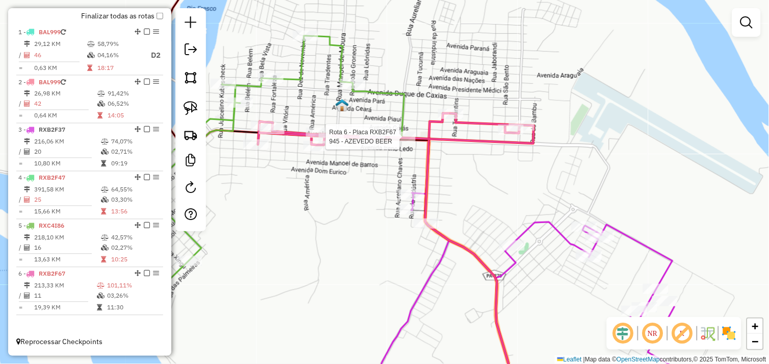
select select "*********"
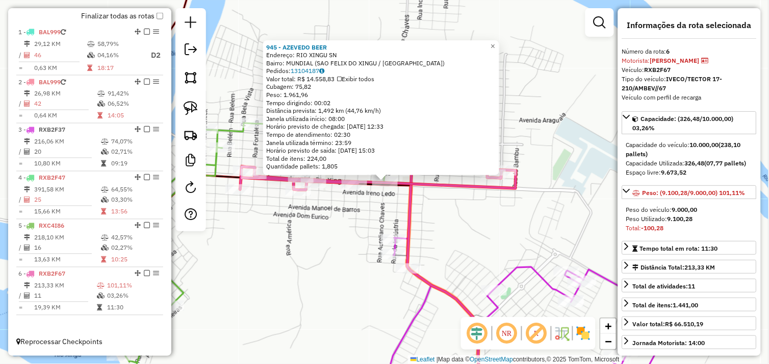
click at [379, 207] on div "Rota 6 - Placa RXB2F67 945 - AZEVEDO BEER 945 - AZEVEDO BEER Endereço: RIO XING…" at bounding box center [384, 182] width 769 height 364
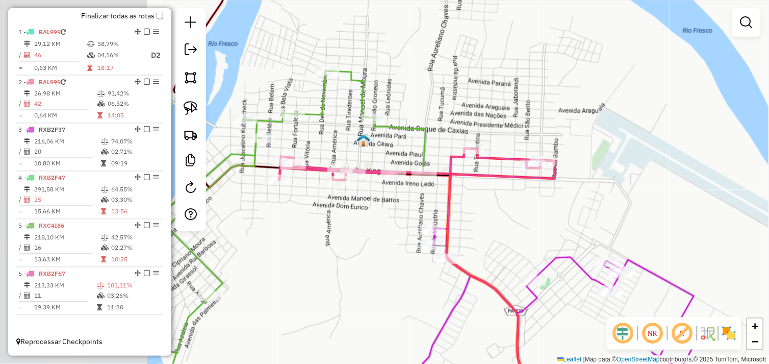
drag, startPoint x: 233, startPoint y: 198, endPoint x: 415, endPoint y: 199, distance: 182.6
click at [417, 199] on div "Janela de atendimento Grade de atendimento Capacidade Transportadoras Veículos …" at bounding box center [384, 182] width 769 height 364
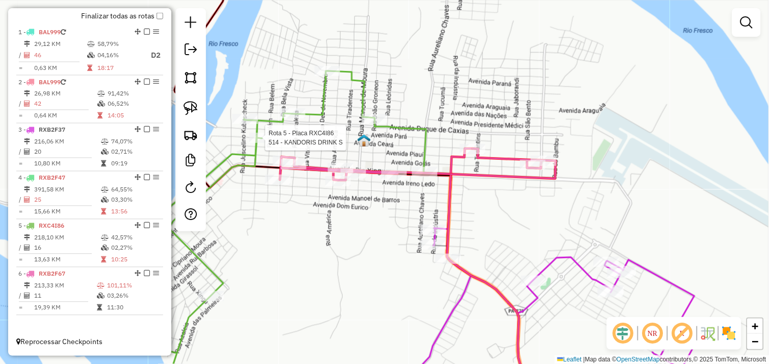
click at [264, 131] on div "Rota 5 - Placa RXC4I86 514 - KANDORIS DRINK S Janela de atendimento Grade de at…" at bounding box center [384, 182] width 769 height 364
select select "*********"
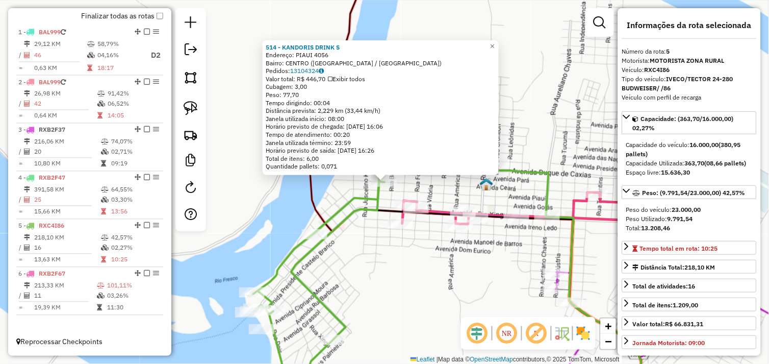
click at [430, 254] on div "514 - KANDORIS DRINK S Endereço: PIAUI 4056 Bairro: CENTRO (SAO FELIX DO XINGU …" at bounding box center [384, 182] width 769 height 364
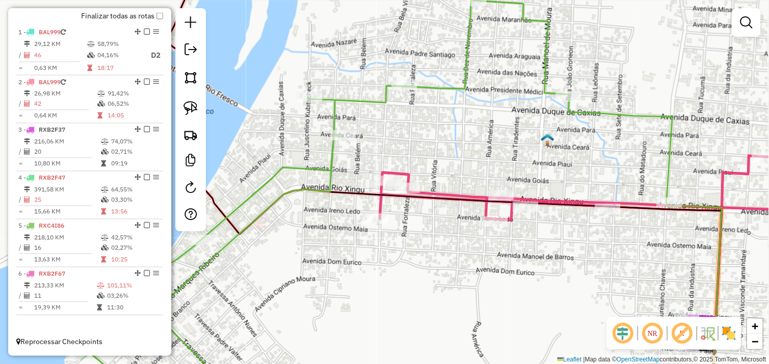
drag, startPoint x: 594, startPoint y: 258, endPoint x: 437, endPoint y: 218, distance: 161.5
click at [437, 218] on div "Janela de atendimento Grade de atendimento Capacidade Transportadoras Veículos …" at bounding box center [384, 182] width 769 height 364
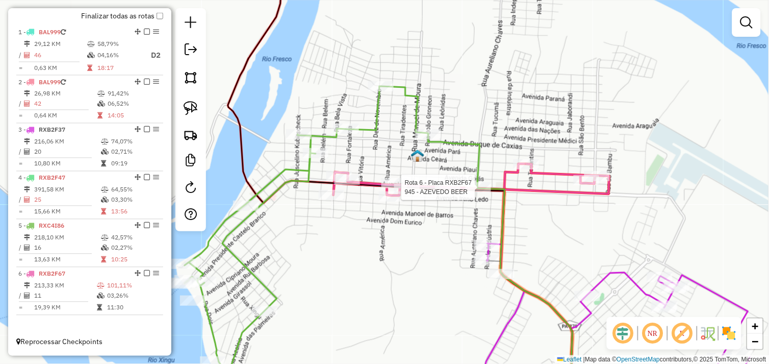
select select "*********"
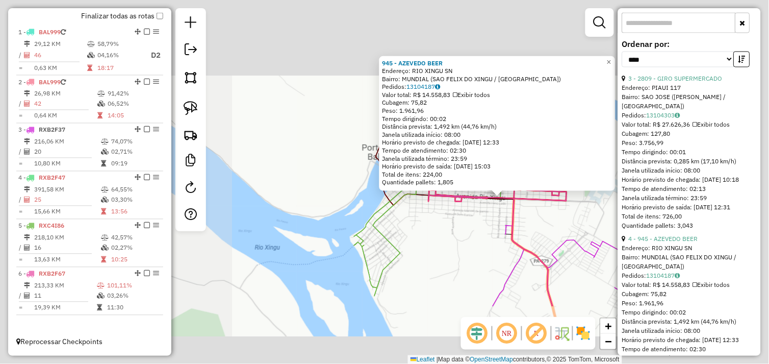
scroll to position [453, 0]
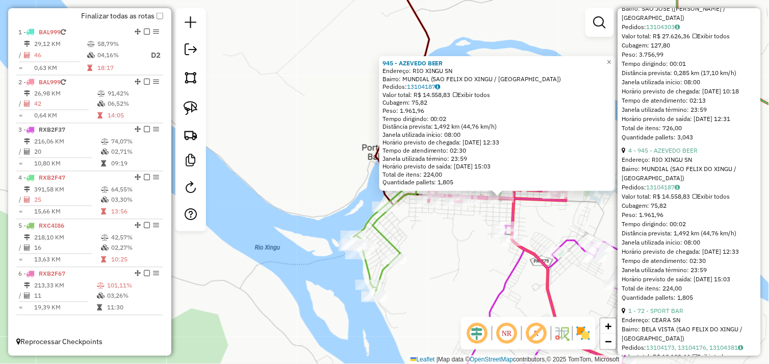
click at [460, 236] on div "Rota 3 - Placa RXB2F37 1003 - MERCEARIA AMANDA 945 - AZEVEDO BEER Endereço: RIO…" at bounding box center [384, 182] width 769 height 364
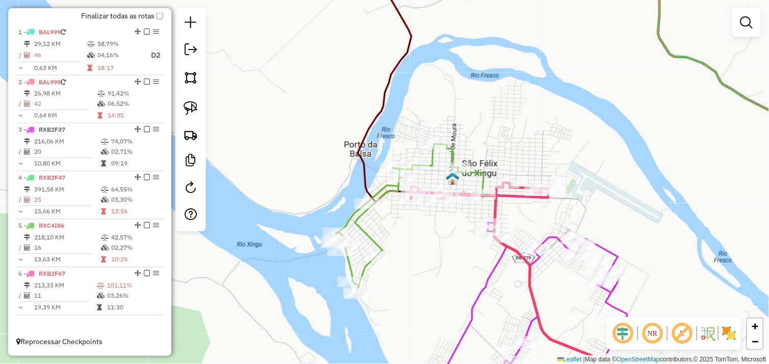
drag, startPoint x: 449, startPoint y: 233, endPoint x: 421, endPoint y: 215, distance: 33.7
click at [401, 221] on div "Janela de atendimento Grade de atendimento Capacidade Transportadoras Veículos …" at bounding box center [384, 182] width 769 height 364
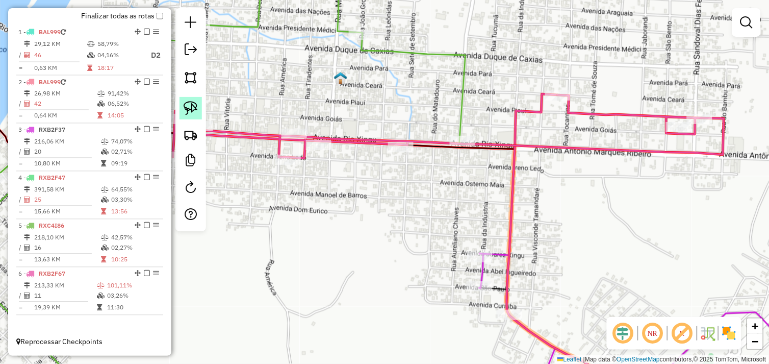
click at [186, 107] on img at bounding box center [191, 108] width 14 height 14
drag, startPoint x: 445, startPoint y: 149, endPoint x: 469, endPoint y: 128, distance: 31.5
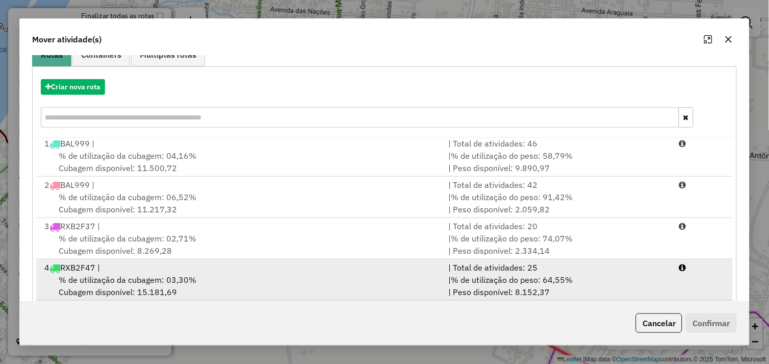
scroll to position [154, 0]
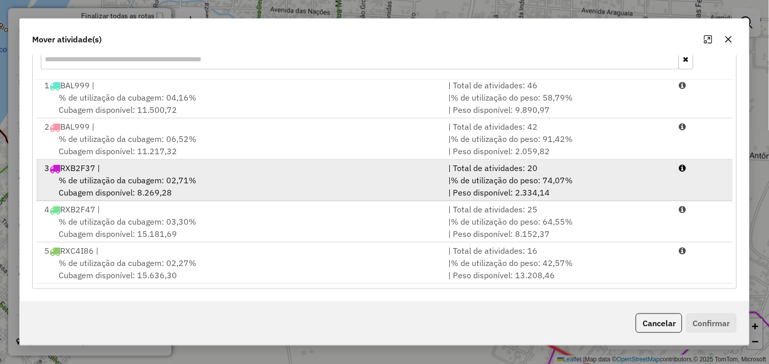
drag, startPoint x: 301, startPoint y: 180, endPoint x: 415, endPoint y: 186, distance: 113.8
click at [302, 180] on div "% de utilização da cubagem: 02,71% Cubagem disponível: 8.269,28" at bounding box center [240, 186] width 404 height 24
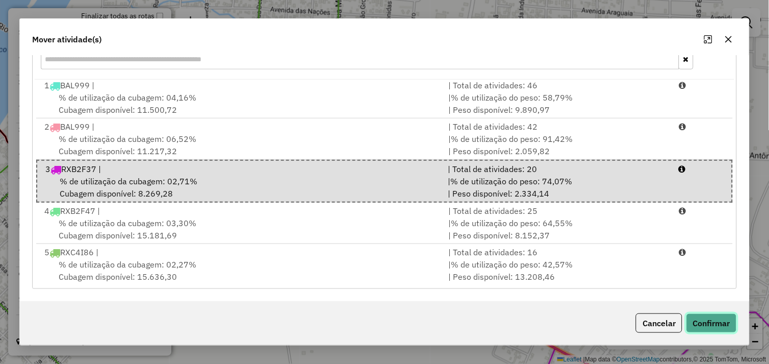
click at [706, 324] on button "Confirmar" at bounding box center [711, 322] width 50 height 19
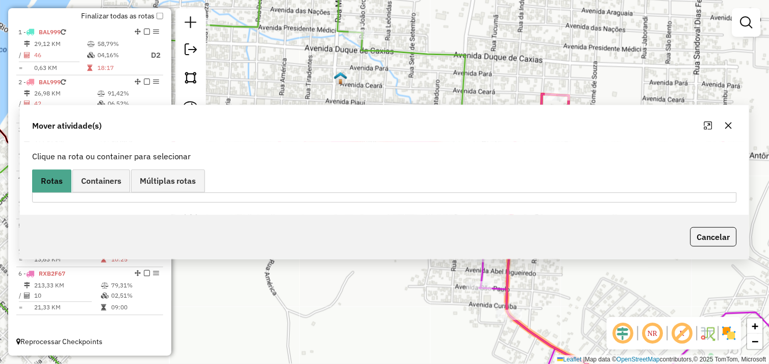
scroll to position [0, 0]
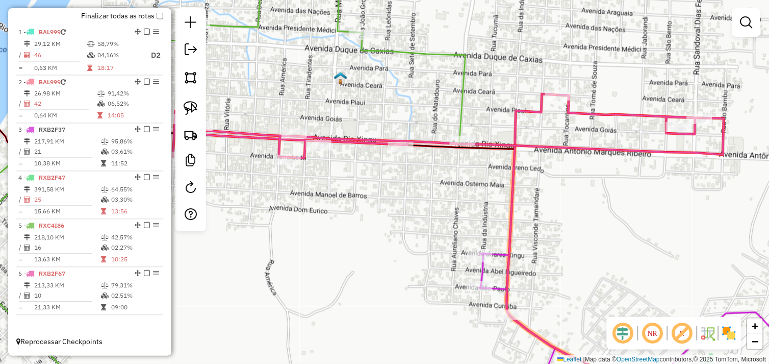
click at [488, 208] on div "Janela de atendimento Grade de atendimento Capacidade Transportadoras Veículos …" at bounding box center [384, 182] width 769 height 364
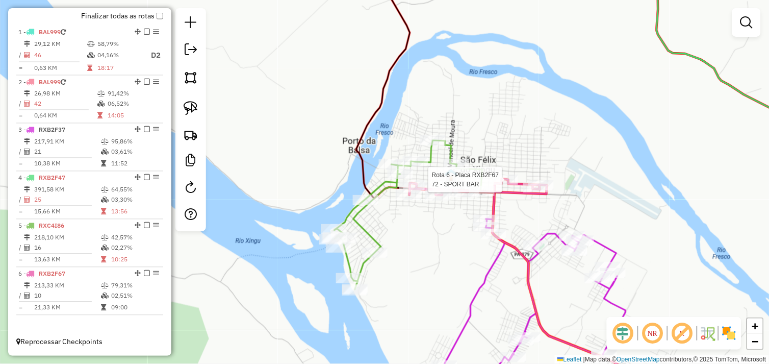
select select "*********"
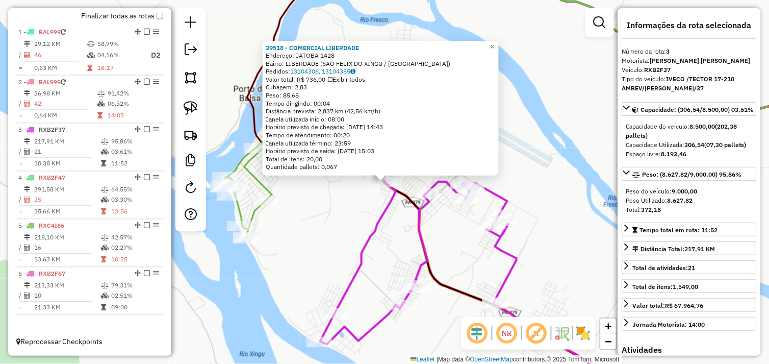
click at [340, 230] on div "39518 - COMERCIAL LIBERDADE Endereço: JATOBA 1428 Bairro: LIBERDADE ([GEOGRAPHI…" at bounding box center [384, 182] width 769 height 364
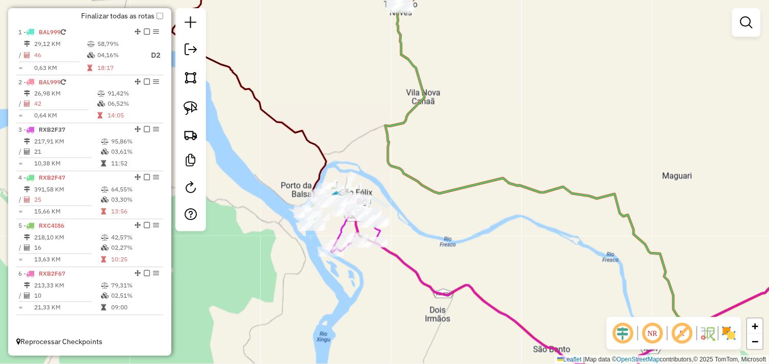
drag, startPoint x: 360, startPoint y: 284, endPoint x: 315, endPoint y: 235, distance: 66.8
click at [315, 235] on div "Rota 3 - Placa RXB2F37 72408 - COMERCIAL ARRUDA Janela de atendimento Grade de …" at bounding box center [384, 182] width 769 height 364
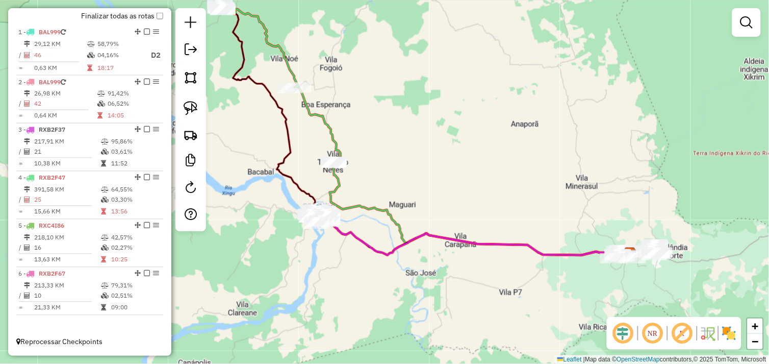
drag, startPoint x: 471, startPoint y: 272, endPoint x: 308, endPoint y: 272, distance: 162.7
click at [308, 272] on div "Janela de atendimento Grade de atendimento Capacidade Transportadoras Veículos …" at bounding box center [384, 182] width 769 height 364
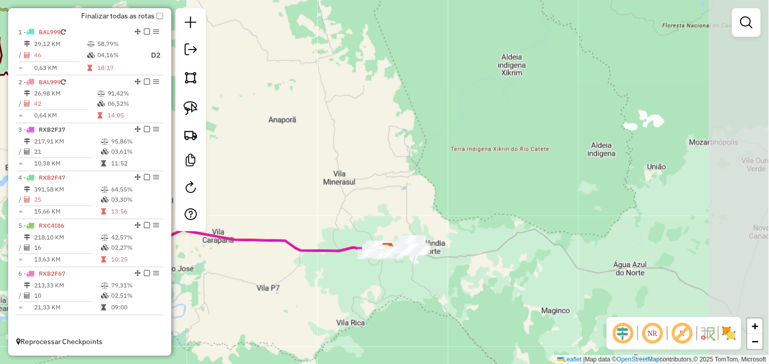
click at [352, 279] on div "Janela de atendimento Grade de atendimento Capacidade Transportadoras Veículos …" at bounding box center [384, 182] width 769 height 364
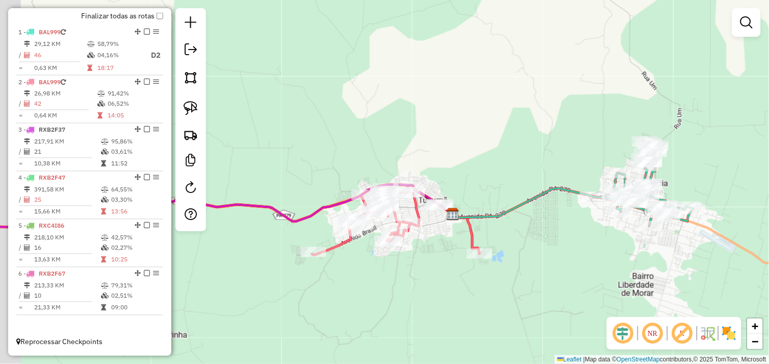
drag, startPoint x: 379, startPoint y: 241, endPoint x: 430, endPoint y: 255, distance: 52.8
click at [430, 255] on div "Janela de atendimento Grade de atendimento Capacidade Transportadoras Veículos …" at bounding box center [384, 182] width 769 height 364
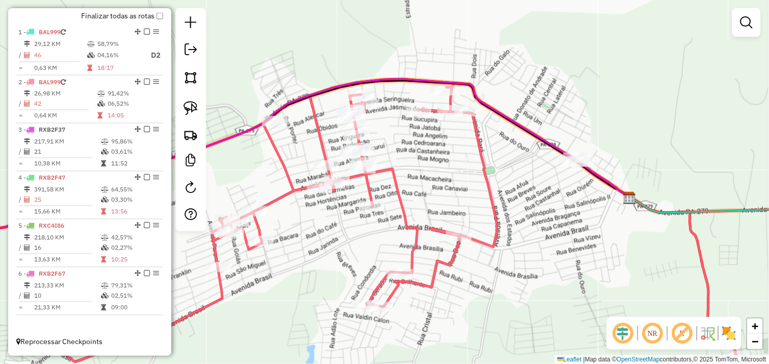
click at [376, 226] on div "Janela de atendimento Grade de atendimento Capacidade Transportadoras Veículos …" at bounding box center [384, 182] width 769 height 364
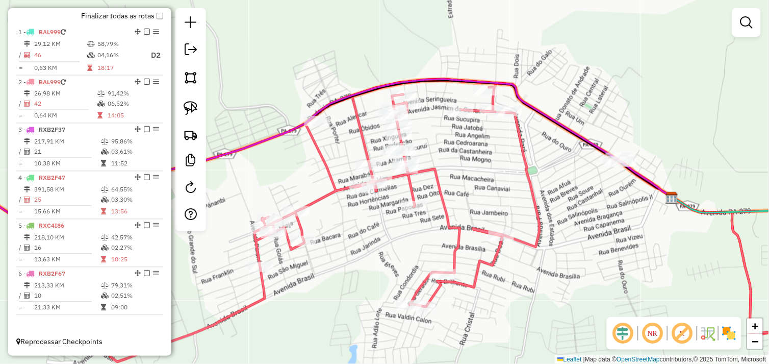
drag, startPoint x: 369, startPoint y: 229, endPoint x: 403, endPoint y: 226, distance: 34.3
click at [403, 226] on div "Janela de atendimento Grade de atendimento Capacidade Transportadoras Veículos …" at bounding box center [384, 182] width 769 height 364
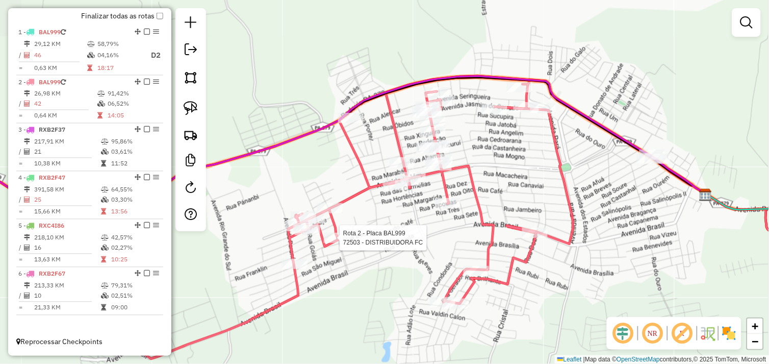
select select "*********"
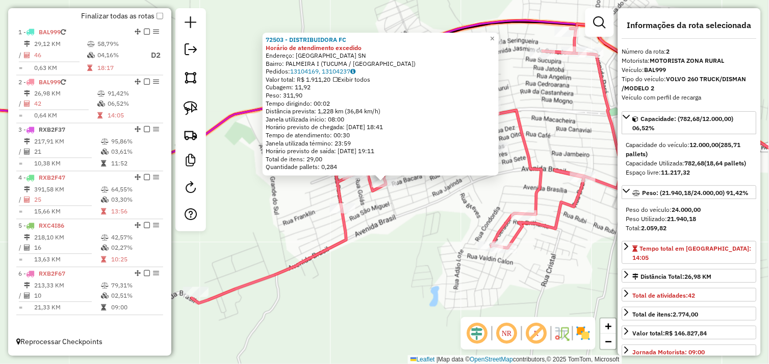
click at [432, 220] on div "72503 - DISTRIBUIDORA FC Horário de atendimento excedido Endereço: Avenida Gira…" at bounding box center [384, 182] width 769 height 364
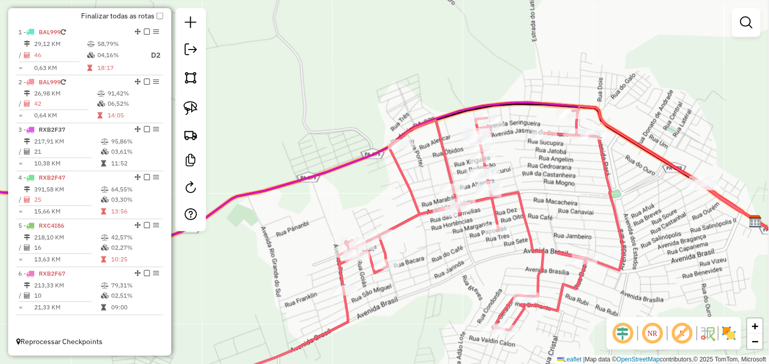
drag, startPoint x: 466, startPoint y: 174, endPoint x: 469, endPoint y: 259, distance: 85.2
click at [469, 259] on div "Janela de atendimento Grade de atendimento Capacidade Transportadoras Veículos …" at bounding box center [384, 182] width 769 height 364
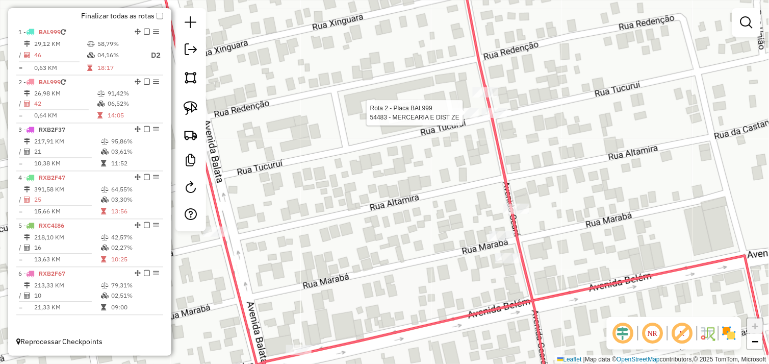
select select "*********"
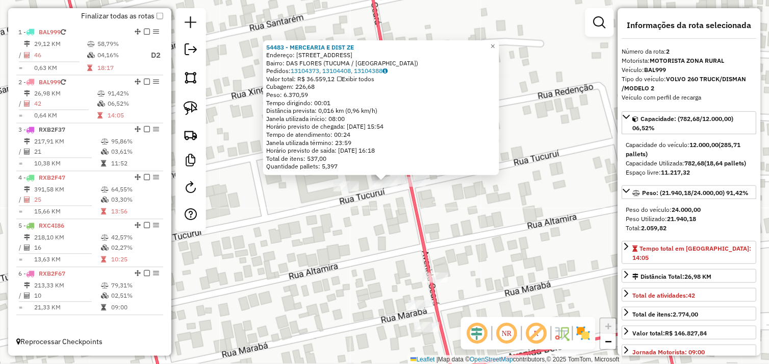
click at [364, 210] on div "54483 - MERCEARIA E DIST ZE Endereço: AV CEARA 177 Bairro: DAS FLORES (TUCUMA /…" at bounding box center [384, 182] width 769 height 364
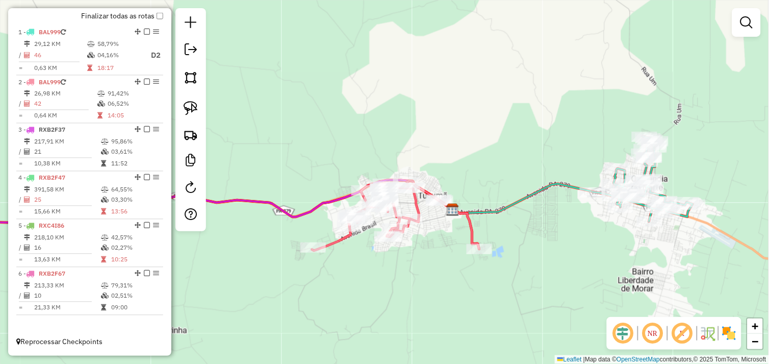
drag, startPoint x: 431, startPoint y: 250, endPoint x: 414, endPoint y: 222, distance: 33.4
click at [410, 219] on div "Janela de atendimento Grade de atendimento Capacidade Transportadoras Veículos …" at bounding box center [384, 182] width 769 height 364
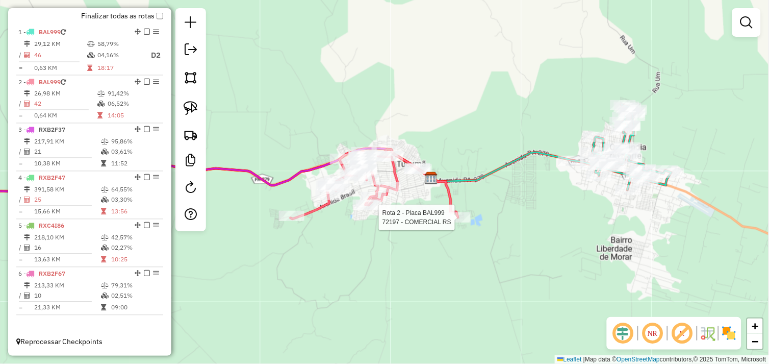
select select "*********"
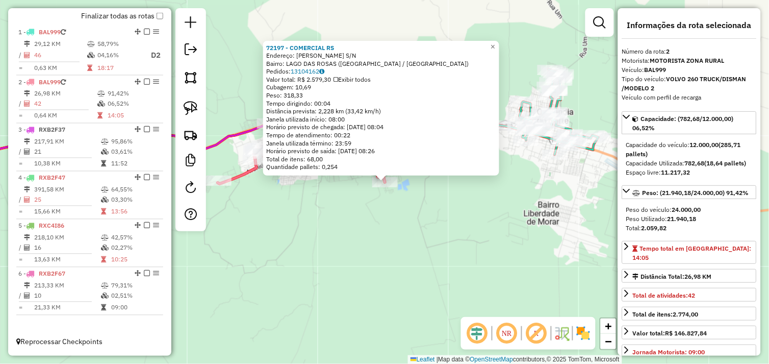
click at [413, 216] on div "72197 - COMERCIAL RS Endereço: JOAQUIM MAGALHAES S/N Bairro: LAGO DAS ROSAS (TU…" at bounding box center [384, 182] width 769 height 364
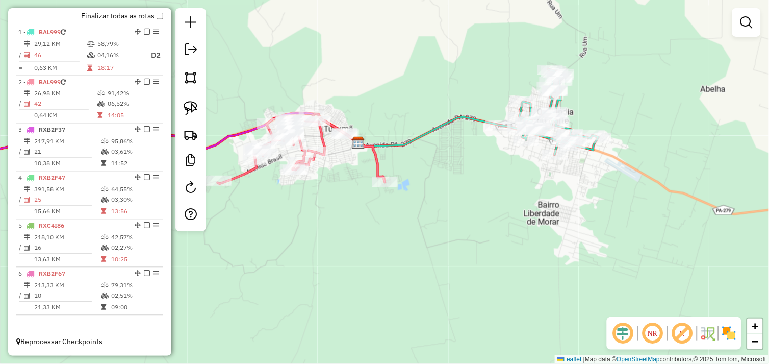
drag, startPoint x: 437, startPoint y: 186, endPoint x: 411, endPoint y: 222, distance: 44.2
click at [390, 233] on div "Janela de atendimento Grade de atendimento Capacidade Transportadoras Veículos …" at bounding box center [384, 182] width 769 height 364
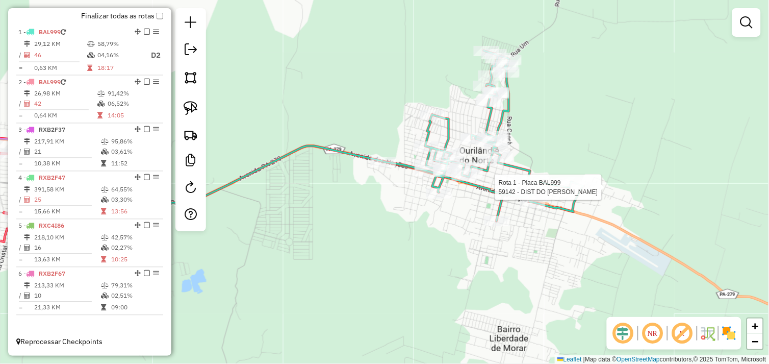
select select "*********"
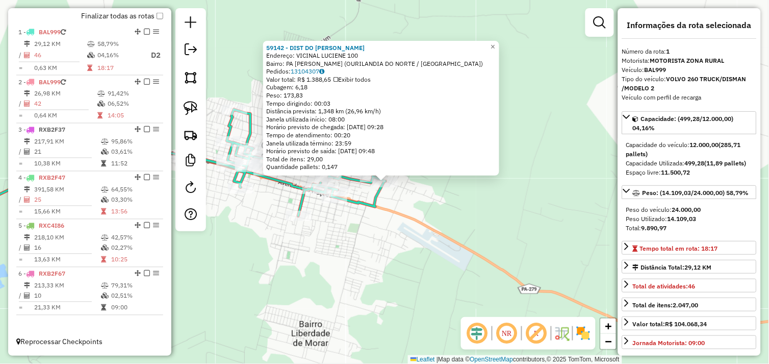
click at [357, 233] on div "59142 - DIST DO RODRIGO Endereço: VICINAL LUCIENE 100 Bairro: PA MARIA PRETA (O…" at bounding box center [384, 182] width 769 height 364
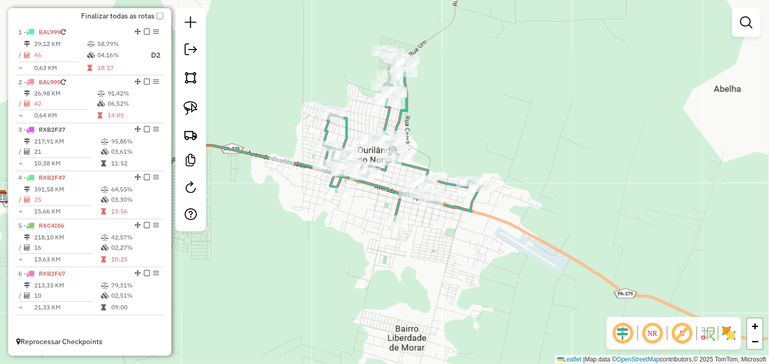
drag, startPoint x: 241, startPoint y: 218, endPoint x: 368, endPoint y: 225, distance: 127.2
click at [368, 225] on div "Janela de atendimento Grade de atendimento Capacidade Transportadoras Veículos …" at bounding box center [384, 182] width 769 height 364
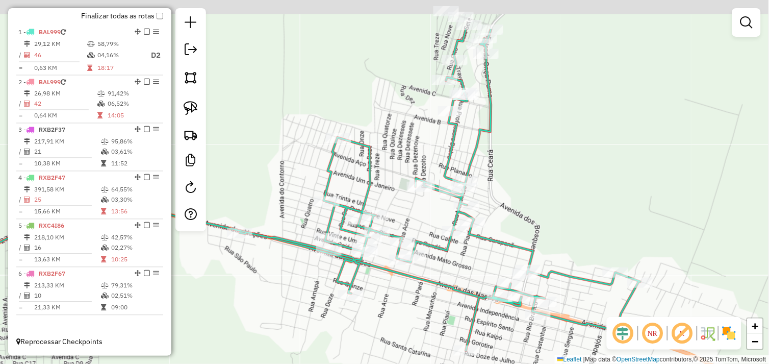
drag, startPoint x: 302, startPoint y: 101, endPoint x: 279, endPoint y: 172, distance: 74.3
click at [279, 173] on div "Janela de atendimento Grade de atendimento Capacidade Transportadoras Veículos …" at bounding box center [384, 182] width 769 height 364
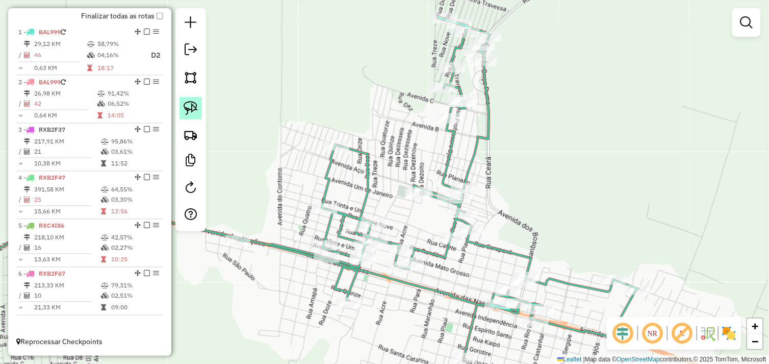
click at [199, 109] on link at bounding box center [190, 108] width 22 height 22
drag, startPoint x: 400, startPoint y: 94, endPoint x: 419, endPoint y: 14, distance: 82.2
click at [429, 8] on div "Janela de atendimento Grade de atendimento Capacidade Transportadoras Veículos …" at bounding box center [384, 182] width 769 height 364
click at [196, 107] on img at bounding box center [191, 108] width 14 height 14
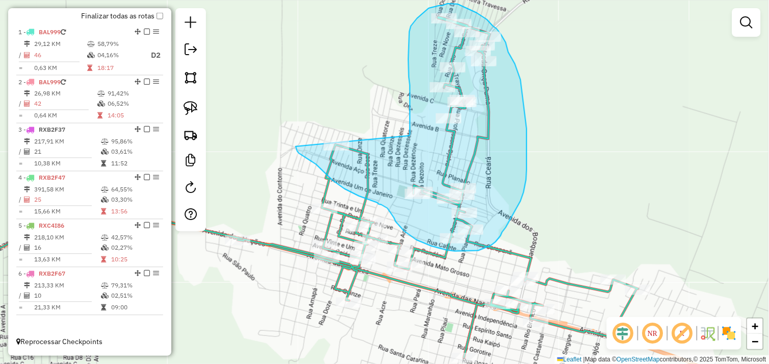
drag, startPoint x: 410, startPoint y: 125, endPoint x: 307, endPoint y: 126, distance: 102.5
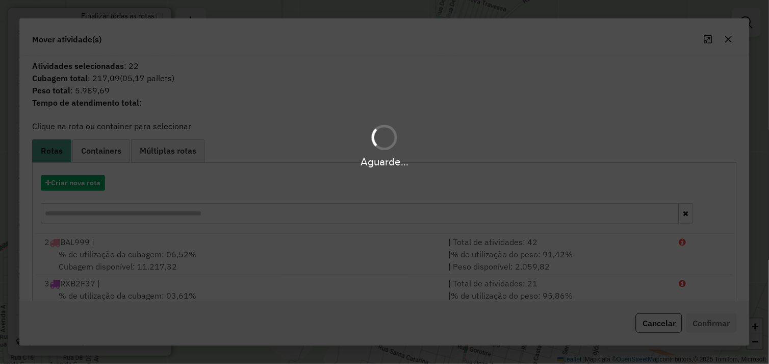
click at [81, 185] on div "Aguarde..." at bounding box center [384, 182] width 769 height 364
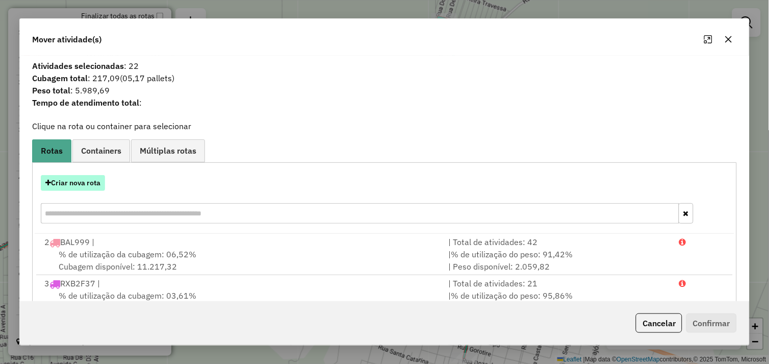
click at [66, 182] on button "Criar nova rota" at bounding box center [73, 183] width 64 height 16
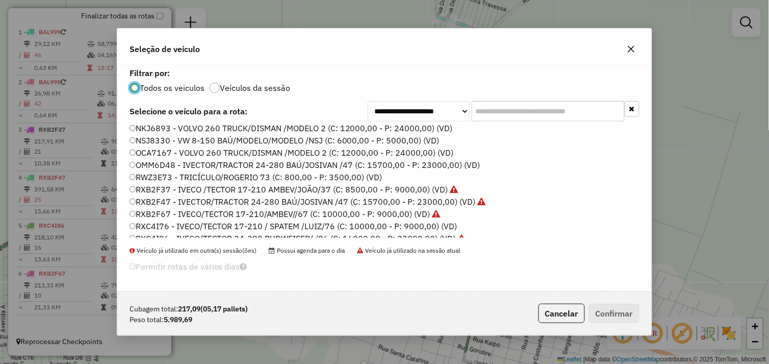
scroll to position [145, 0]
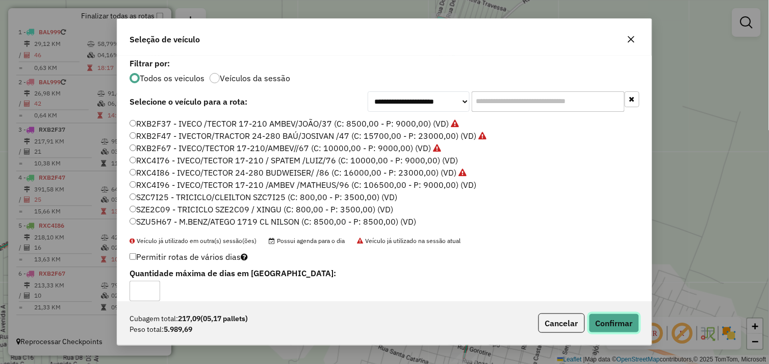
click at [602, 317] on button "Confirmar" at bounding box center [614, 322] width 50 height 19
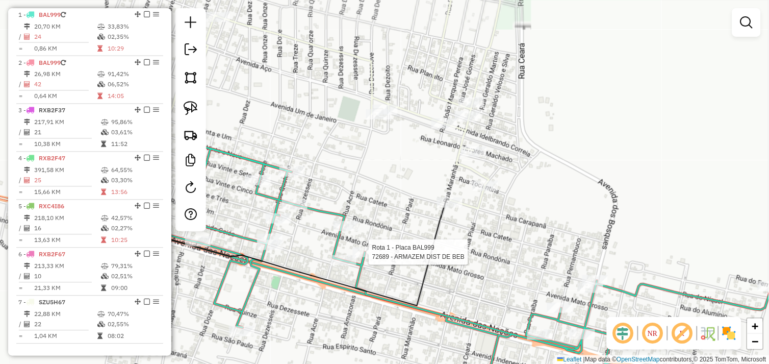
select select "*********"
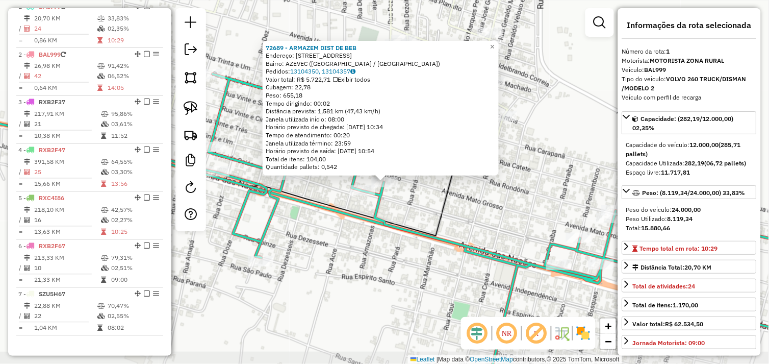
scroll to position [381, 0]
click at [411, 213] on div "72689 - ARMAZEM DIST DE BEB Endereço: Rua Amazonas 500 Bairro: AZEVEC (OURILAND…" at bounding box center [384, 182] width 769 height 364
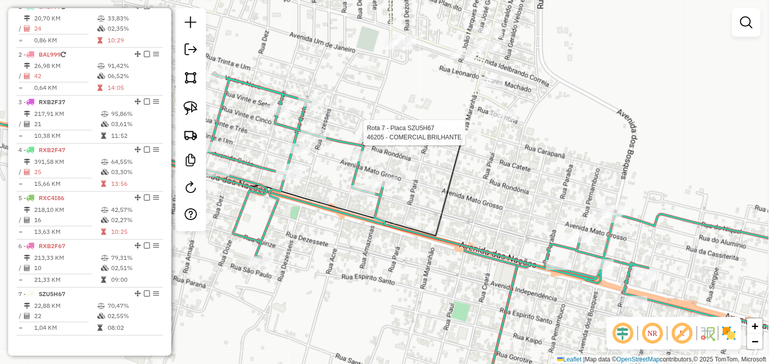
select select "*********"
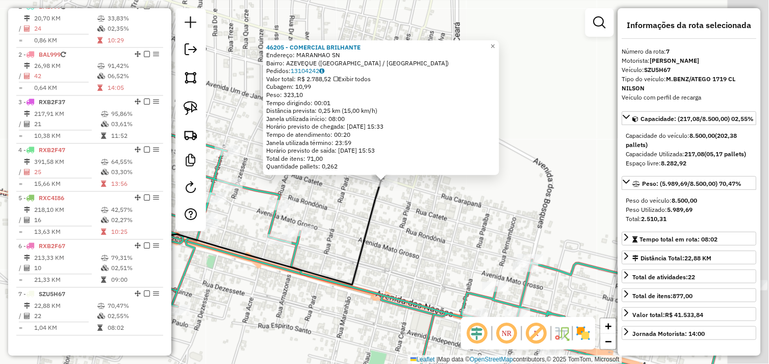
scroll to position [410, 0]
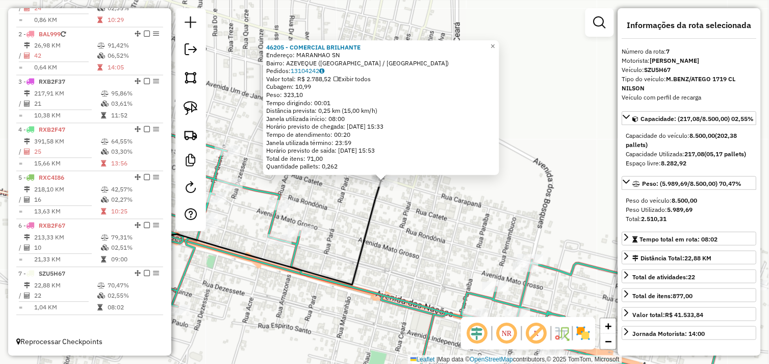
click at [398, 201] on div "46205 - COMERCIAL BRILHANTE Endereço: MARANHAO SN Bairro: AZEVEQUE (OURILANDIA …" at bounding box center [384, 182] width 769 height 364
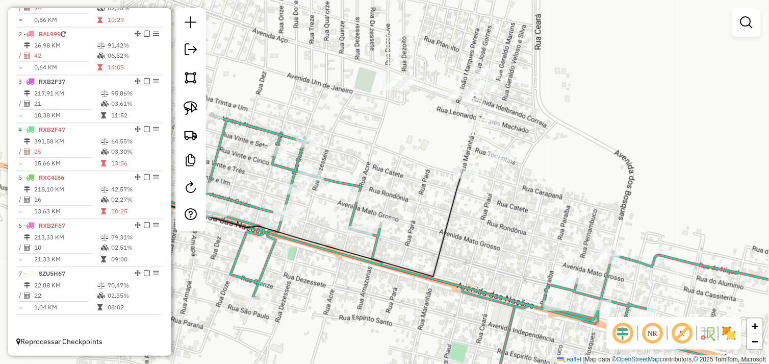
drag, startPoint x: 334, startPoint y: 208, endPoint x: 519, endPoint y: 179, distance: 186.7
click at [518, 179] on div "Janela de atendimento Grade de atendimento Capacidade Transportadoras Veículos …" at bounding box center [384, 182] width 769 height 364
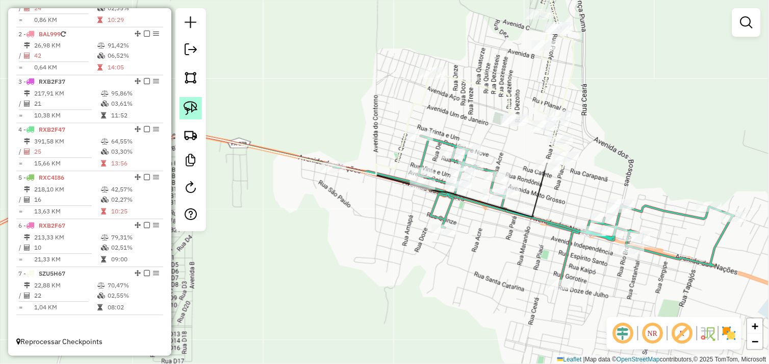
click at [193, 108] on img at bounding box center [191, 108] width 14 height 14
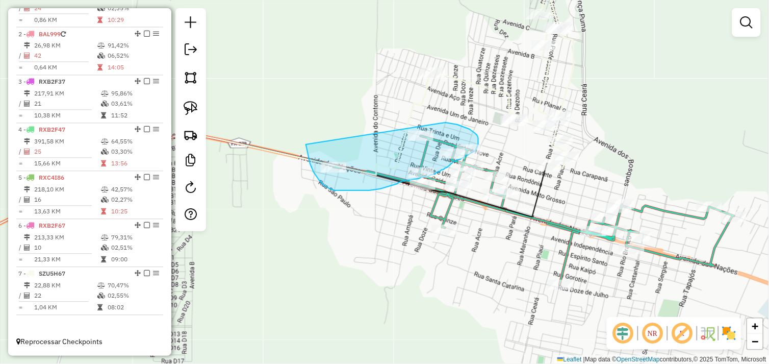
drag, startPoint x: 306, startPoint y: 146, endPoint x: 424, endPoint y: 119, distance: 120.5
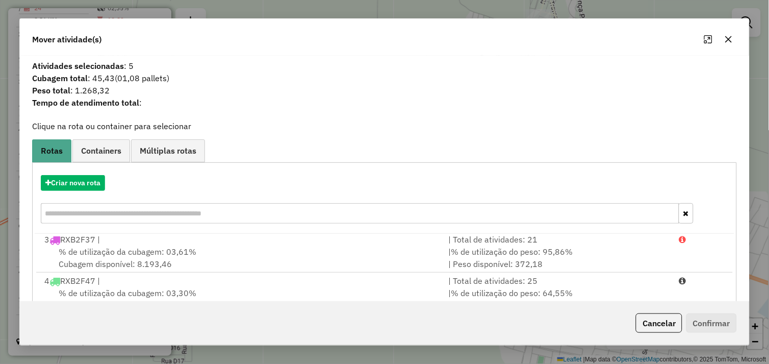
scroll to position [154, 0]
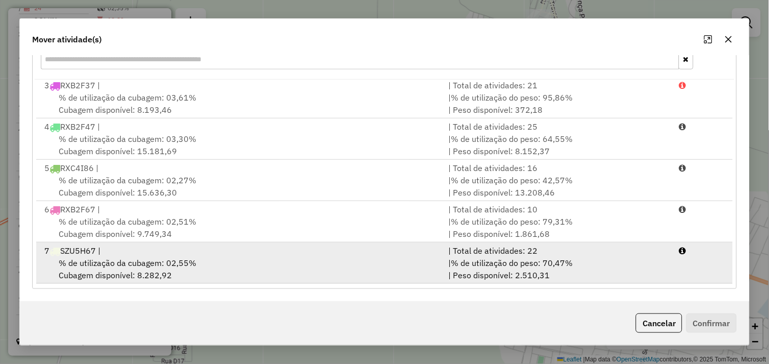
drag, startPoint x: 234, startPoint y: 259, endPoint x: 375, endPoint y: 262, distance: 141.8
click at [236, 259] on div "% de utilização da cubagem: 02,55% Cubagem disponível: 8.282,92" at bounding box center [240, 268] width 404 height 24
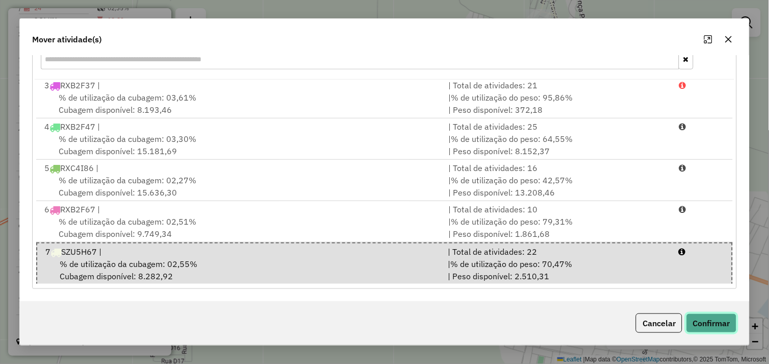
click at [704, 319] on button "Confirmar" at bounding box center [711, 322] width 50 height 19
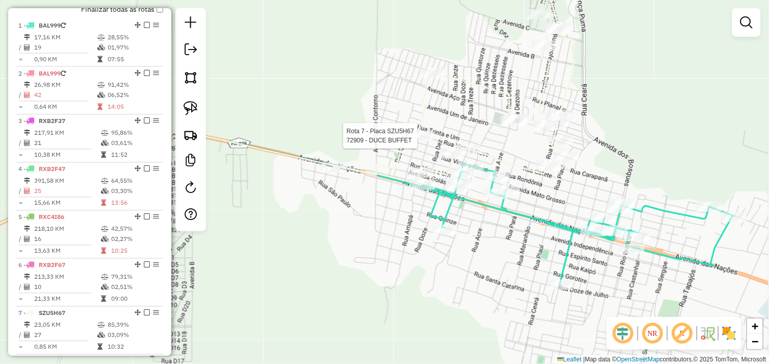
scroll to position [410, 0]
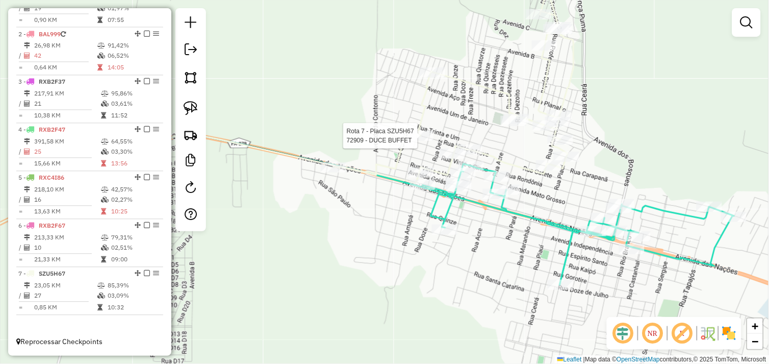
select select "*********"
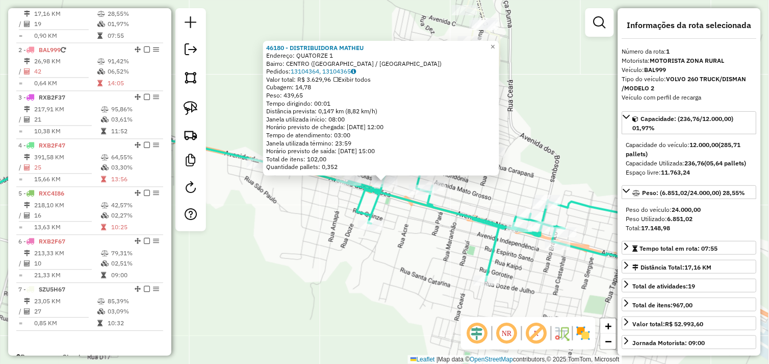
scroll to position [381, 0]
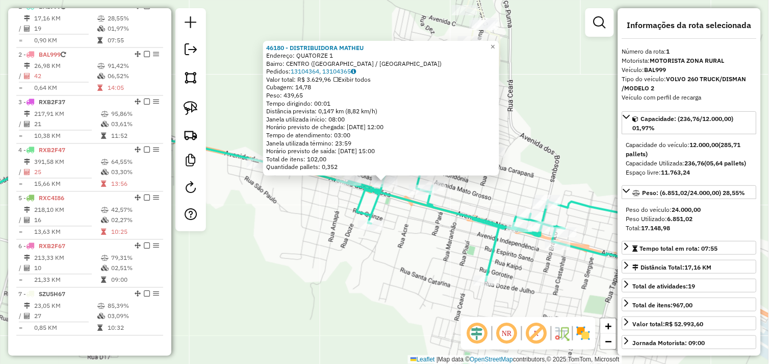
click at [405, 259] on div "46180 - DISTRIBUIDORA MATHEU Endereço: QUATORZE 1 Bairro: CENTRO (OURILANDIA DO…" at bounding box center [384, 182] width 769 height 364
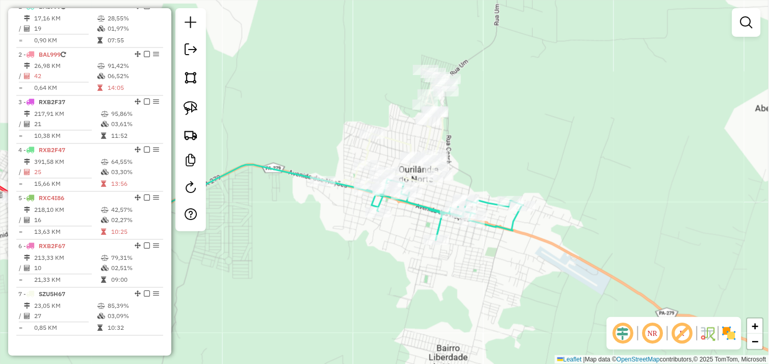
click at [340, 231] on div "Janela de atendimento Grade de atendimento Capacidade Transportadoras Veículos …" at bounding box center [384, 182] width 769 height 364
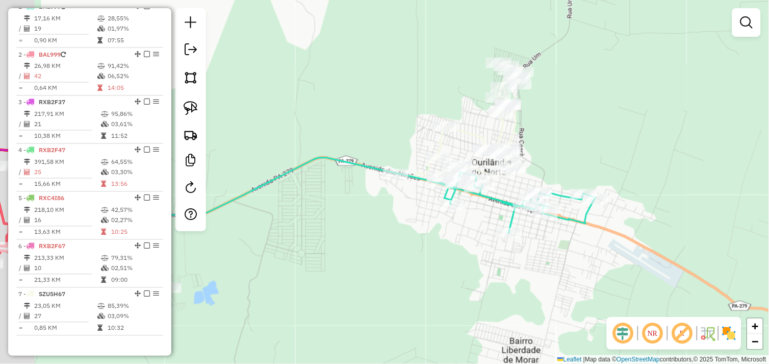
drag, startPoint x: 313, startPoint y: 226, endPoint x: 386, endPoint y: 219, distance: 73.3
click at [386, 219] on div "Janela de atendimento Grade de atendimento Capacidade Transportadoras Veículos …" at bounding box center [384, 182] width 769 height 364
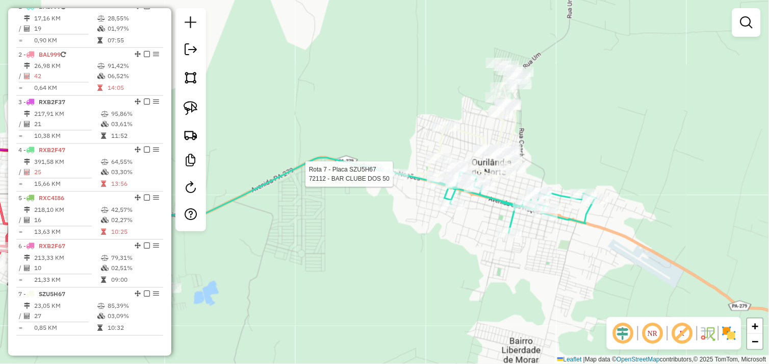
select select "*********"
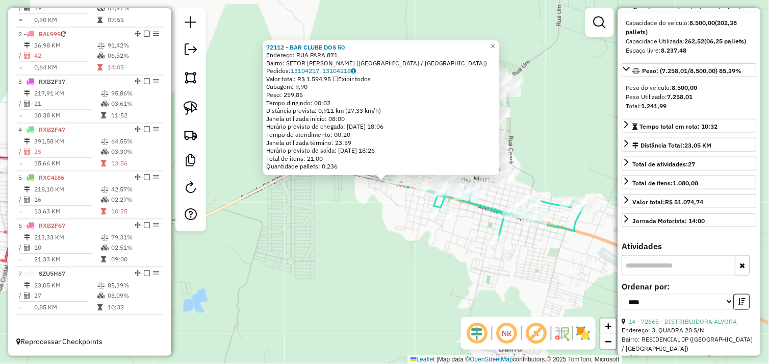
scroll to position [226, 0]
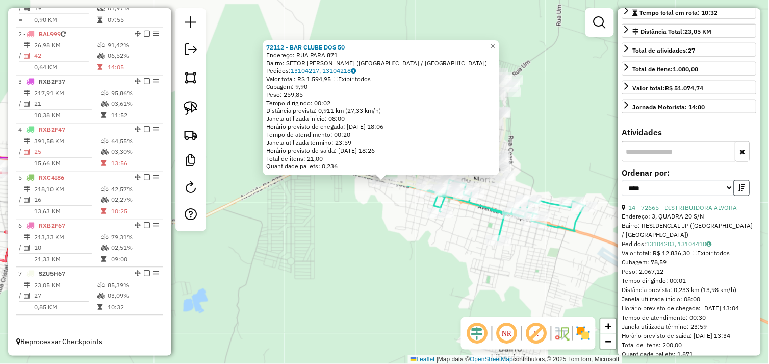
click at [738, 191] on icon "button" at bounding box center [741, 187] width 7 height 7
click at [677, 211] on link "17 - 72293 - LANCHONETE EMANUEL" at bounding box center [671, 207] width 84 height 8
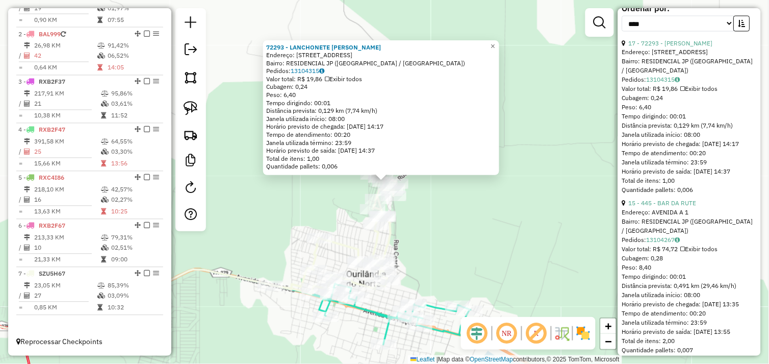
scroll to position [396, 0]
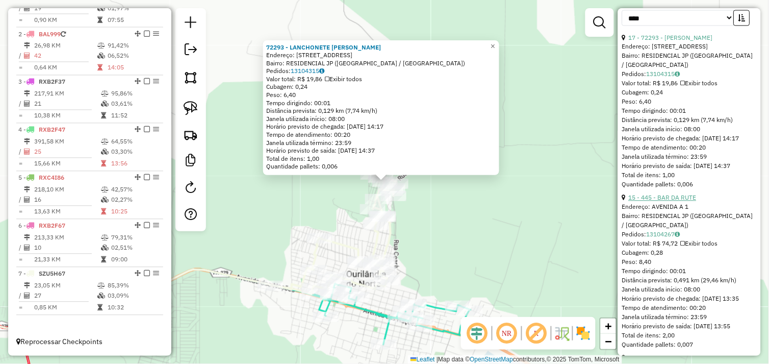
click at [680, 201] on link "15 - 445 - BAR DA RUTE" at bounding box center [663, 198] width 68 height 8
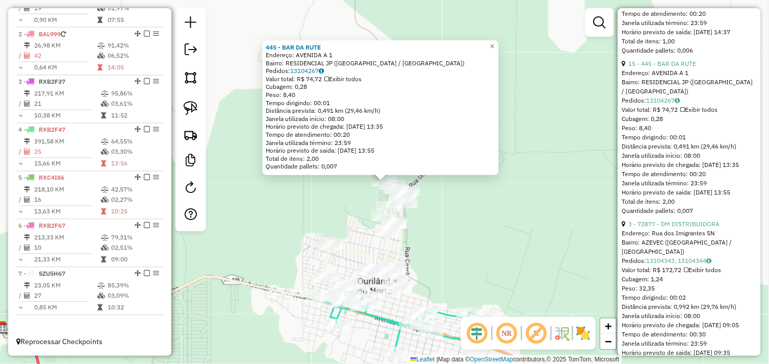
scroll to position [567, 0]
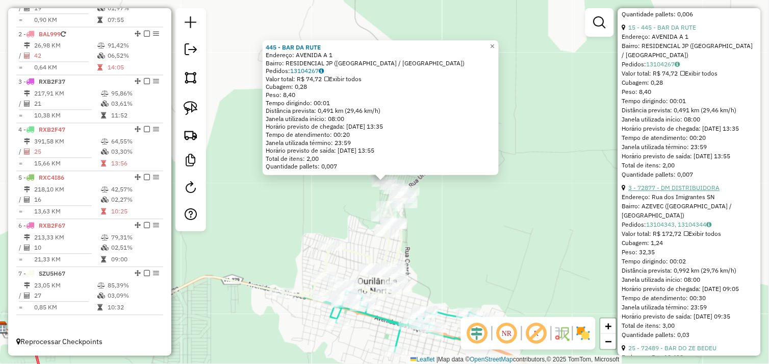
click at [689, 191] on link "3 - 72877 - DM DISTRIBUIDORA" at bounding box center [674, 188] width 91 height 8
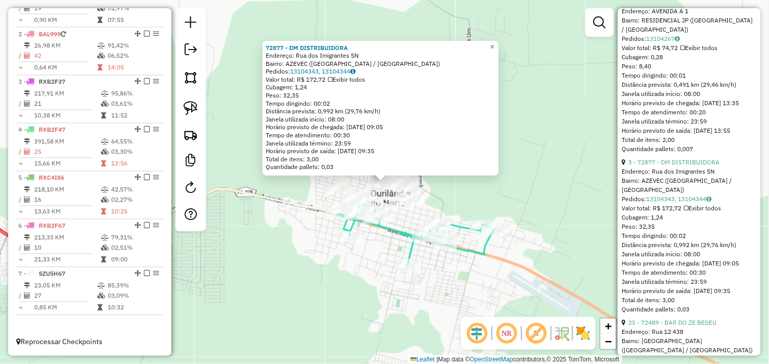
scroll to position [623, 0]
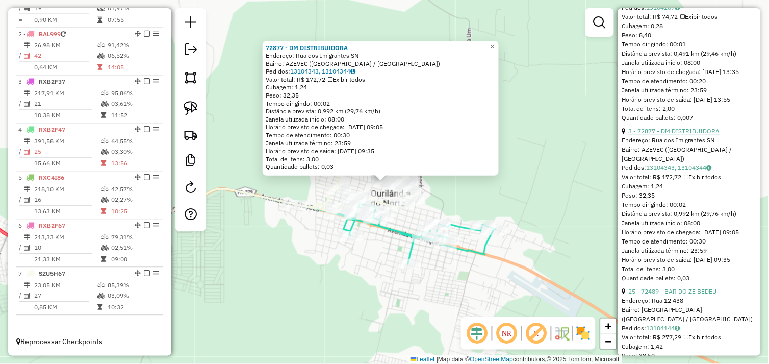
click at [685, 135] on link "3 - 72877 - DM DISTRIBUIDORA" at bounding box center [674, 131] width 91 height 8
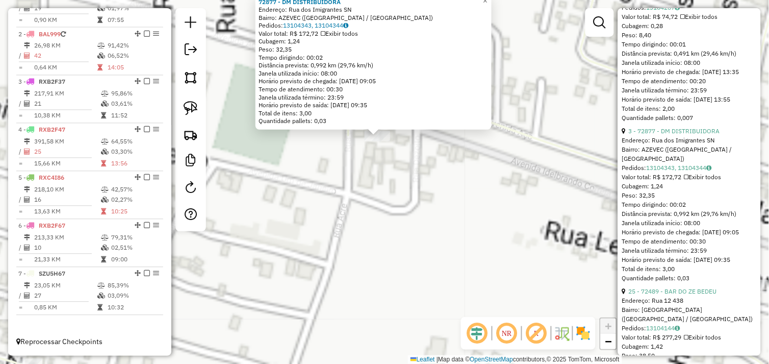
click at [380, 161] on div "72877 - DM DISTRIBUIDORA Endereço: Rua dos Imigrantes SN Bairro: AZEVEC (OURILA…" at bounding box center [384, 182] width 769 height 364
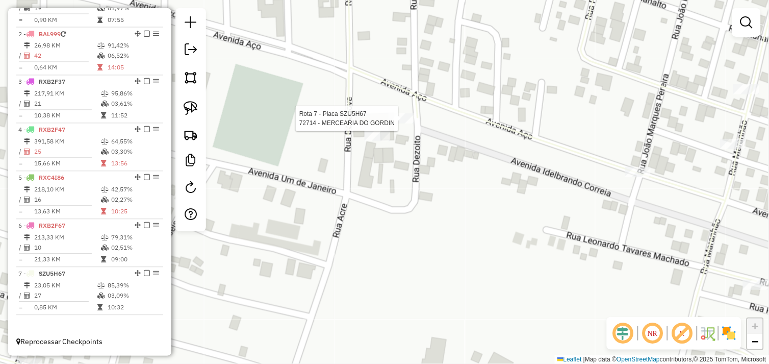
select select "*********"
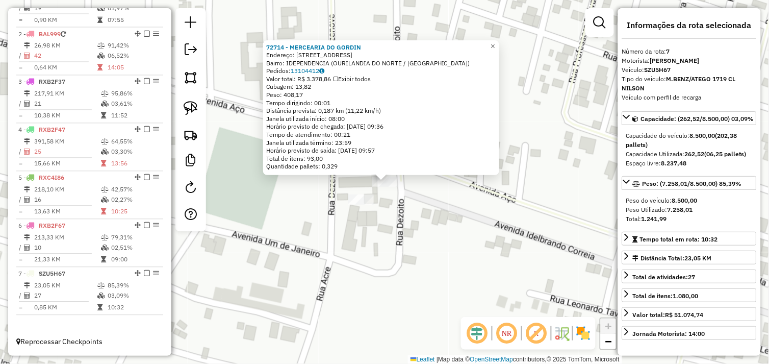
click at [354, 217] on div "Rota 7 - Placa SZU5H67 72877 - DM DISTRIBUIDORA 72714 - MERCEARIA DO GORDIN End…" at bounding box center [384, 182] width 769 height 364
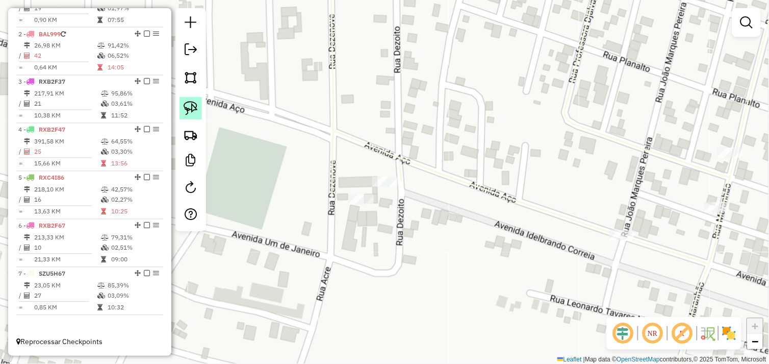
click at [191, 108] on img at bounding box center [191, 108] width 14 height 14
drag, startPoint x: 341, startPoint y: 195, endPoint x: 347, endPoint y: 190, distance: 8.0
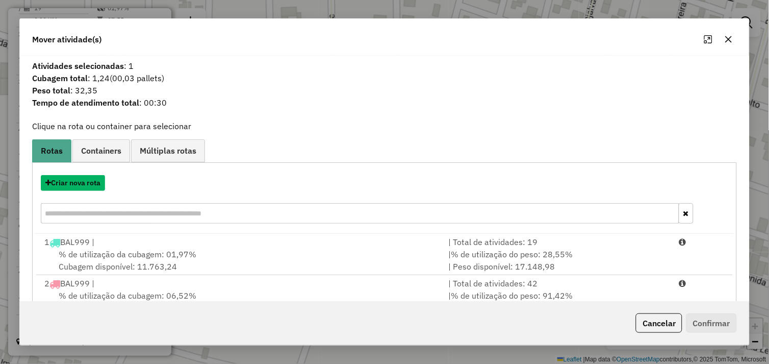
click at [78, 184] on button "Criar nova rota" at bounding box center [73, 183] width 64 height 16
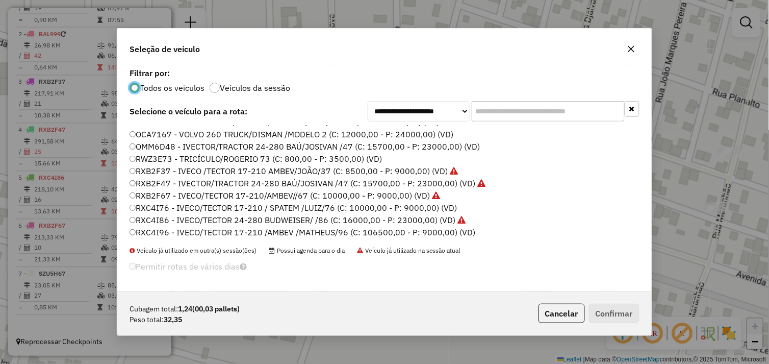
scroll to position [145, 0]
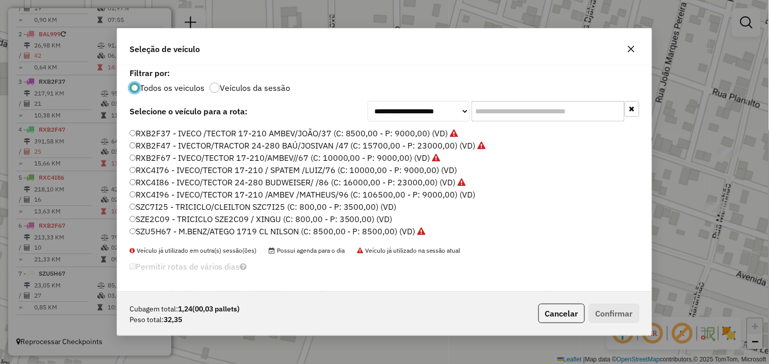
click at [157, 203] on label "SZC7I25 - TRICICLO/CLEILTON SZC7I25 (C: 800,00 - P: 3500,00) (VD)" at bounding box center [263, 206] width 267 height 12
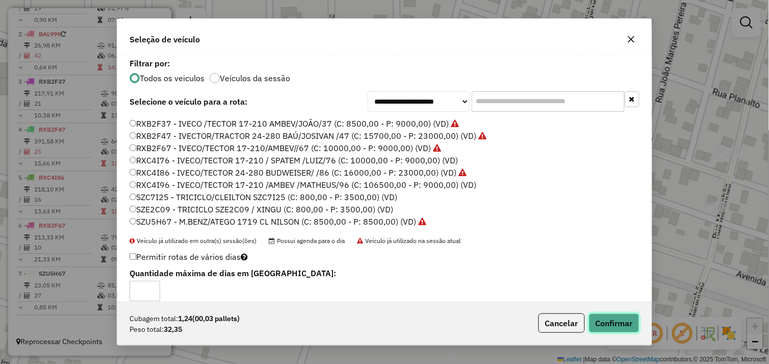
click at [616, 322] on button "Confirmar" at bounding box center [614, 322] width 50 height 19
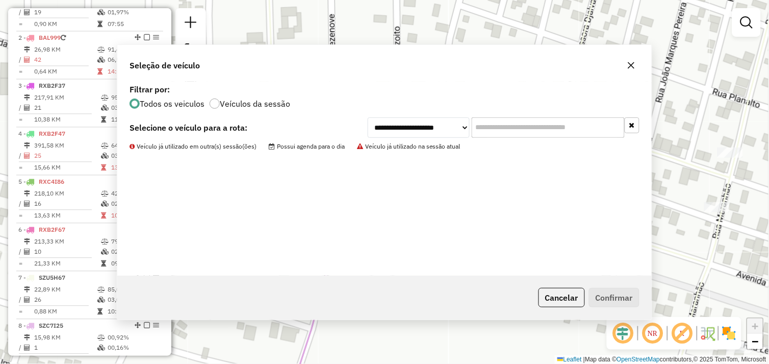
scroll to position [422, 0]
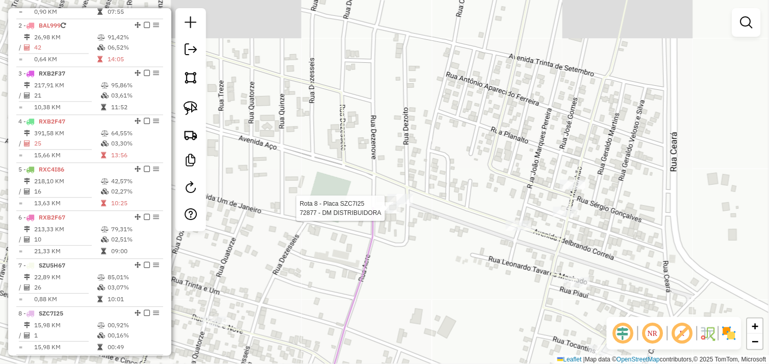
select select "*********"
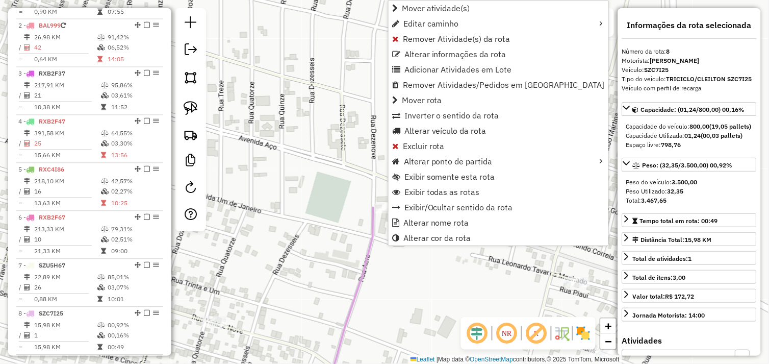
scroll to position [470, 0]
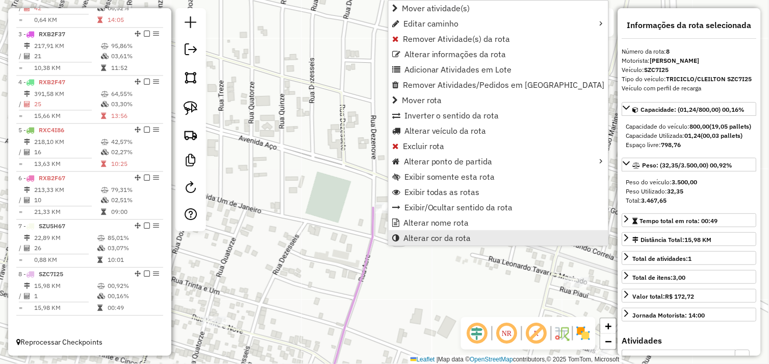
click at [412, 238] on span "Alterar cor da rota" at bounding box center [437, 238] width 68 height 8
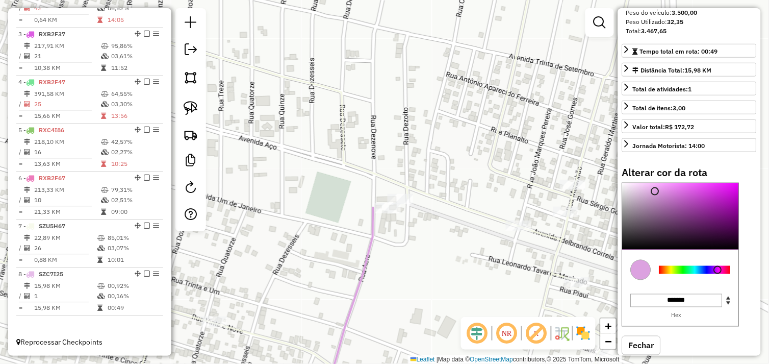
scroll to position [170, 0]
type input "*******"
click at [675, 249] on div at bounding box center [681, 216] width 116 height 66
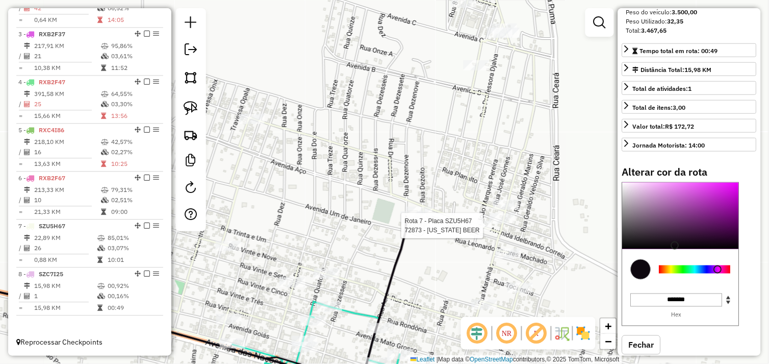
select select "*********"
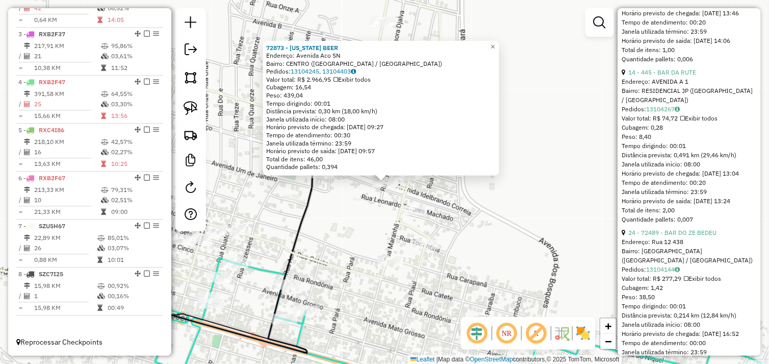
scroll to position [537, 0]
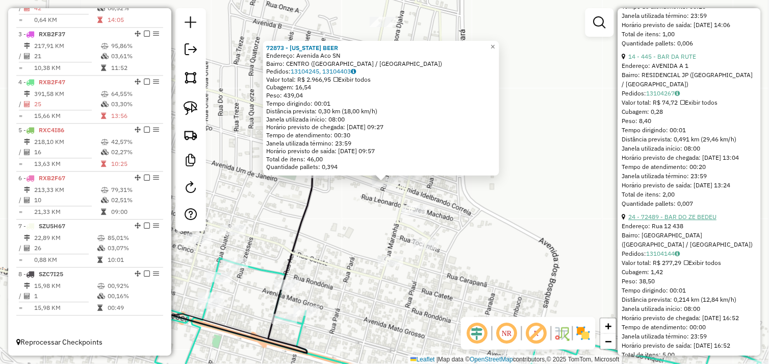
click at [689, 220] on link "24 - 72489 - BAR DO ZE BEDEU" at bounding box center [673, 217] width 88 height 8
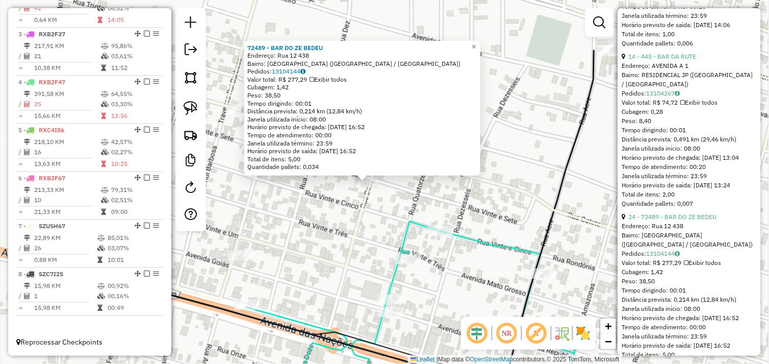
drag, startPoint x: 327, startPoint y: 193, endPoint x: 426, endPoint y: 195, distance: 98.4
click at [439, 195] on div "72489 - BAR DO ZE BEDEU Endereço: Rua 12 438 Bairro: BELA VISTA (OURILANDIA DO …" at bounding box center [384, 182] width 769 height 364
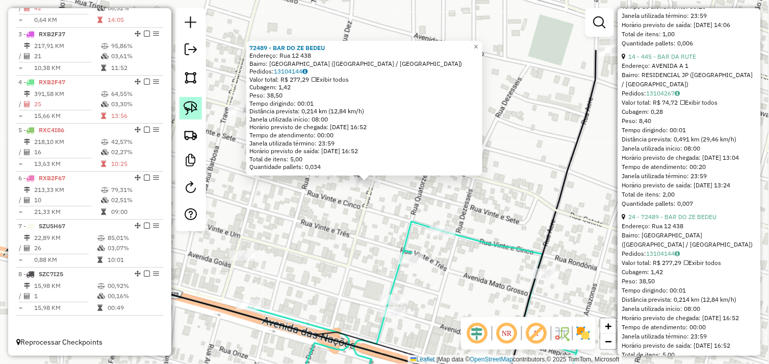
click at [193, 105] on img at bounding box center [191, 108] width 14 height 14
drag, startPoint x: 343, startPoint y: 187, endPoint x: 359, endPoint y: 172, distance: 21.7
click at [359, 172] on div "72489 - BAR DO ZE BEDEU Endereço: Rua 12 438 Bairro: BELA VISTA (OURILANDIA DO …" at bounding box center [384, 182] width 769 height 364
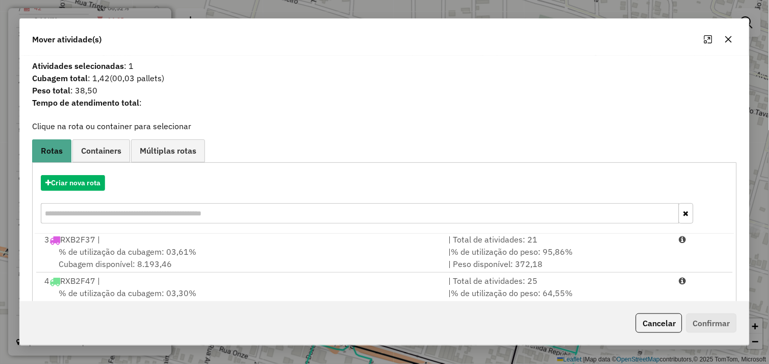
scroll to position [154, 0]
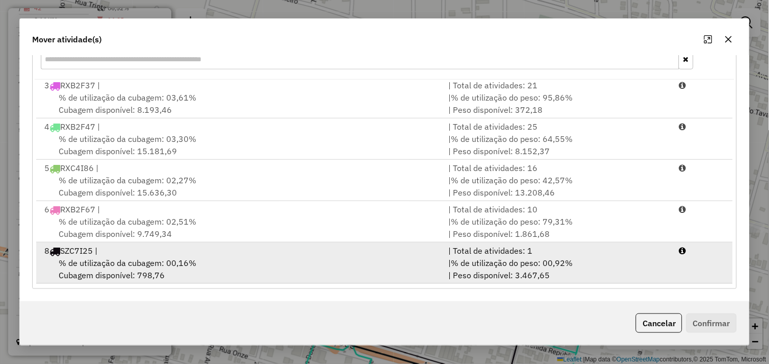
drag, startPoint x: 233, startPoint y: 261, endPoint x: 359, endPoint y: 266, distance: 126.1
click at [236, 261] on div "% de utilização da cubagem: 00,16% Cubagem disponível: 798,76" at bounding box center [240, 268] width 404 height 24
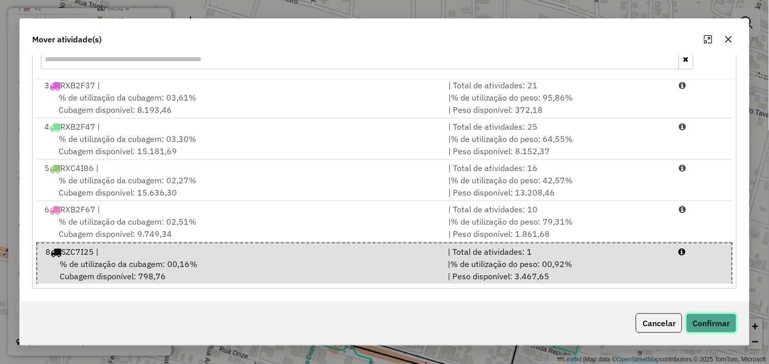
click at [701, 320] on button "Confirmar" at bounding box center [711, 322] width 50 height 19
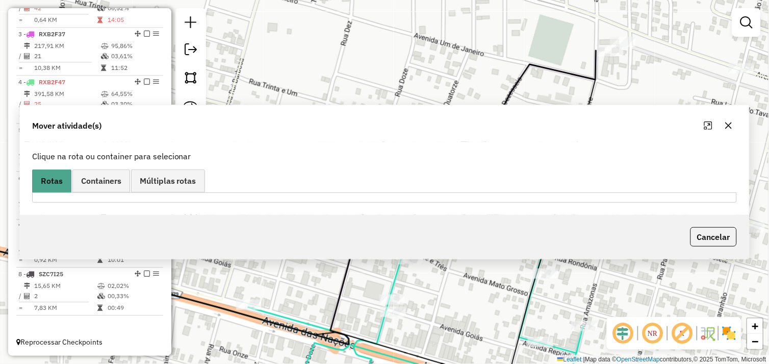
scroll to position [0, 0]
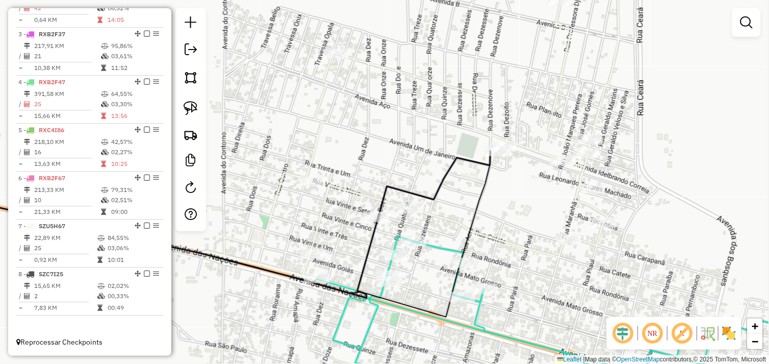
drag, startPoint x: 337, startPoint y: 252, endPoint x: 353, endPoint y: 238, distance: 21.7
click at [353, 238] on div "Janela de atendimento Grade de atendimento Capacidade Transportadoras Veículos …" at bounding box center [384, 182] width 769 height 364
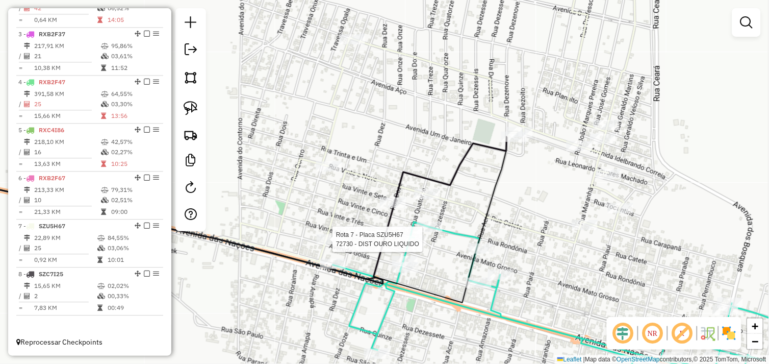
select select "*********"
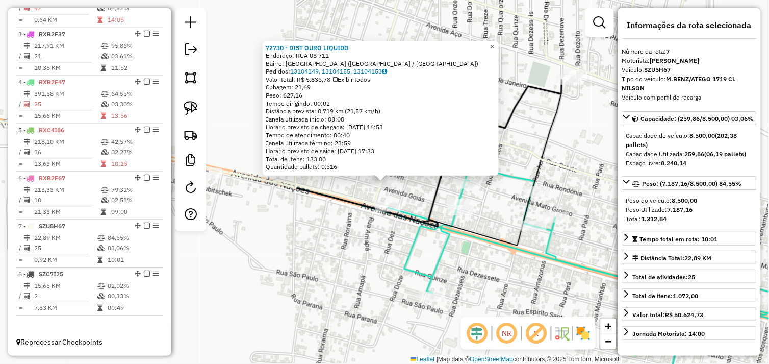
click at [302, 237] on div "72730 - DIST OURO LIQUIDO Endereço: RUA 08 711 Bairro: BELA VISTA (OURILANDIA D…" at bounding box center [384, 182] width 769 height 364
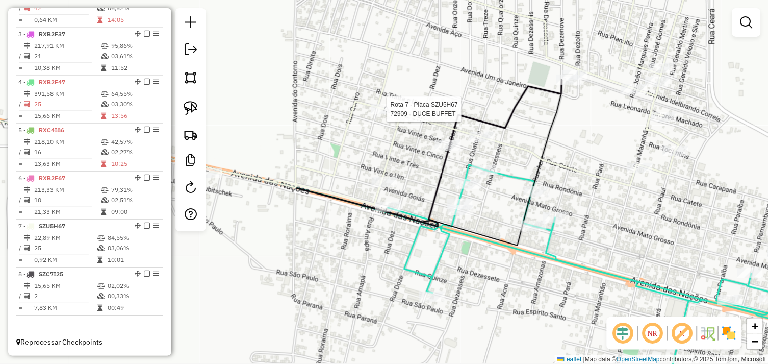
select select "*********"
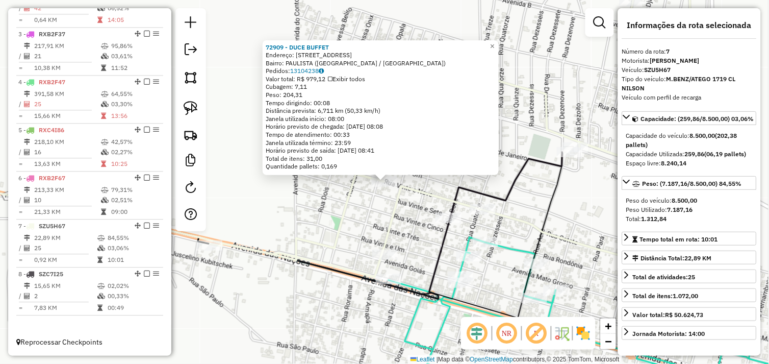
click at [353, 204] on div "72909 - DUCE BUFFET Endereço: Avenida das Nacoes 369 Bairro: PAULISTA (OURILAND…" at bounding box center [384, 182] width 769 height 364
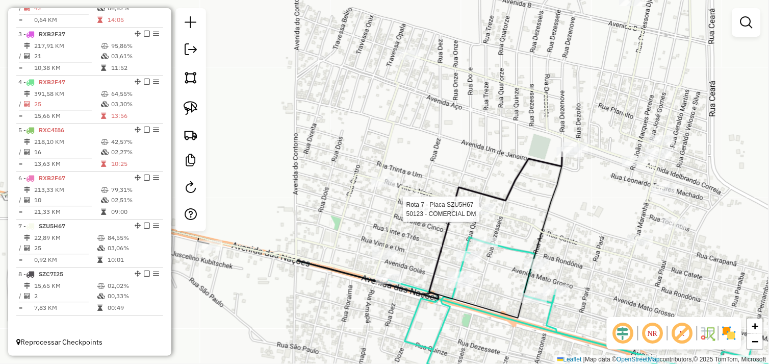
select select "*********"
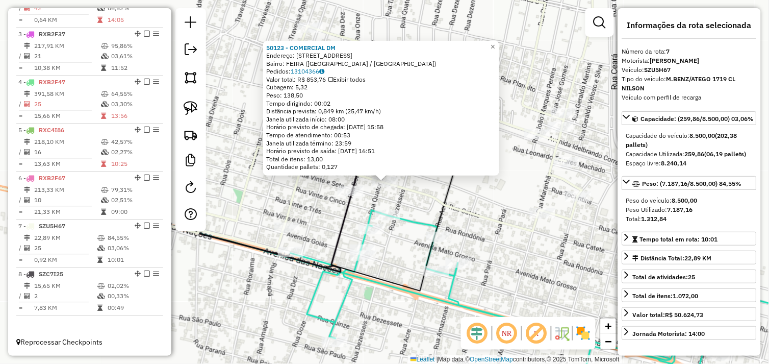
drag, startPoint x: 490, startPoint y: 208, endPoint x: 502, endPoint y: 210, distance: 13.0
click at [488, 207] on div "50123 - COMERCIAL DM Endereço: RUA ALVORADA 11 Bairro: FEIRA (OURILANDIA DO NOR…" at bounding box center [384, 182] width 769 height 364
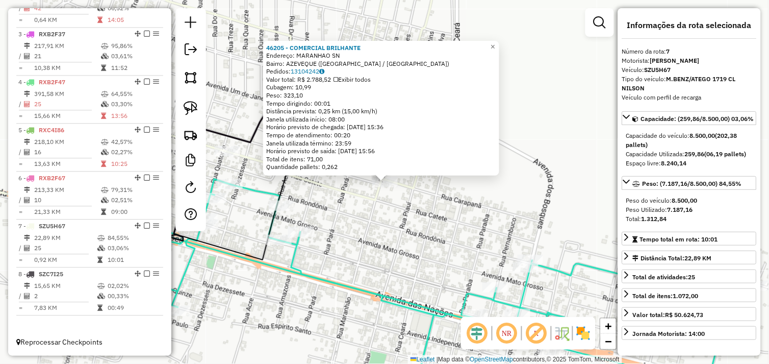
click at [385, 207] on div "46205 - COMERCIAL BRILHANTE Endereço: MARANHAO SN Bairro: AZEVEQUE (OURILANDIA …" at bounding box center [384, 182] width 769 height 364
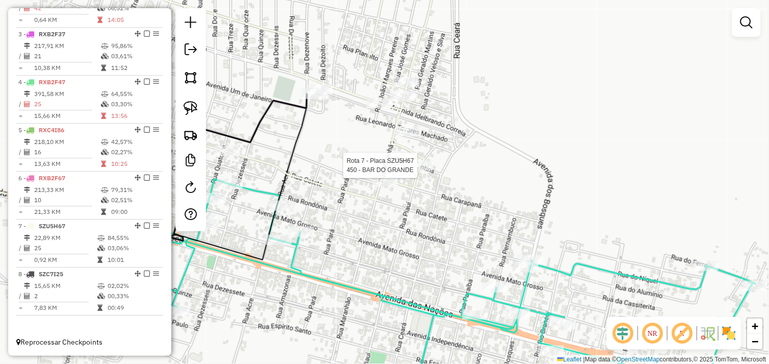
select select "*********"
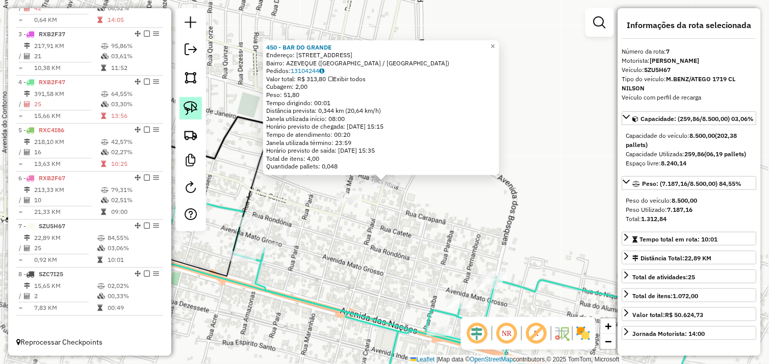
click at [189, 111] on img at bounding box center [191, 108] width 14 height 14
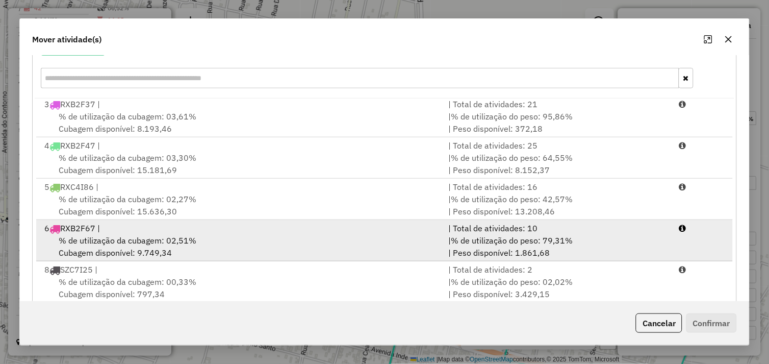
scroll to position [154, 0]
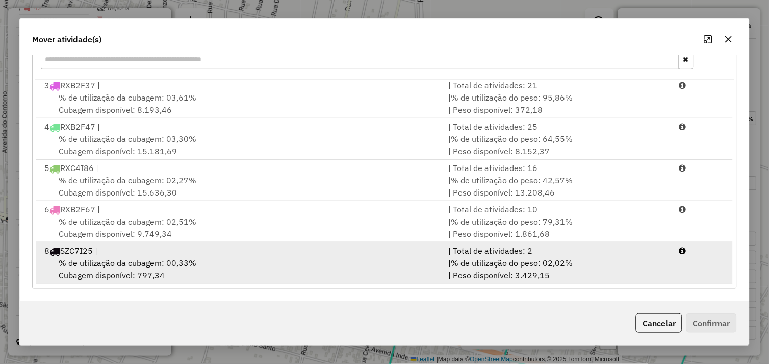
drag, startPoint x: 238, startPoint y: 269, endPoint x: 246, endPoint y: 268, distance: 8.2
click at [238, 269] on div "% de utilização da cubagem: 00,33% Cubagem disponível: 797,34" at bounding box center [240, 268] width 404 height 24
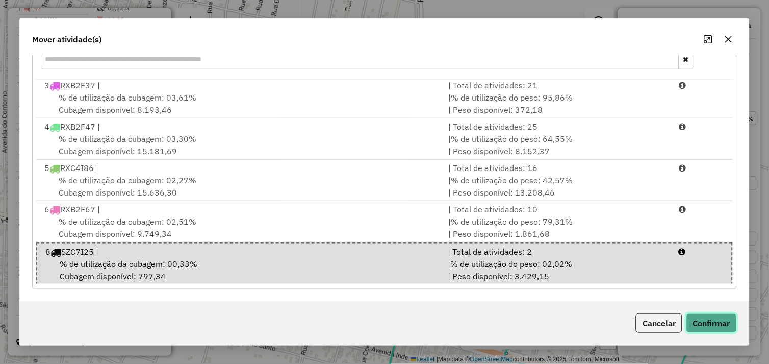
click at [695, 319] on button "Confirmar" at bounding box center [711, 322] width 50 height 19
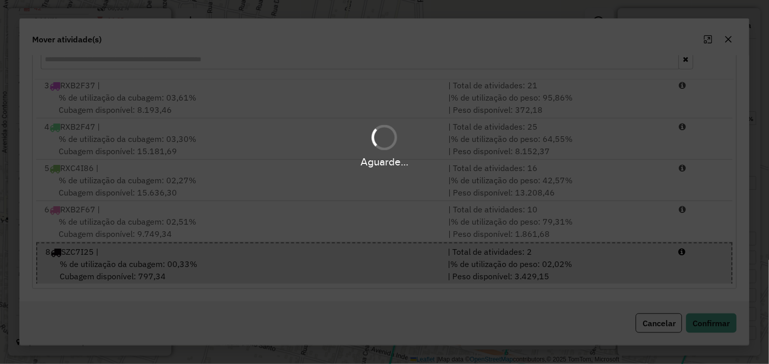
scroll to position [0, 0]
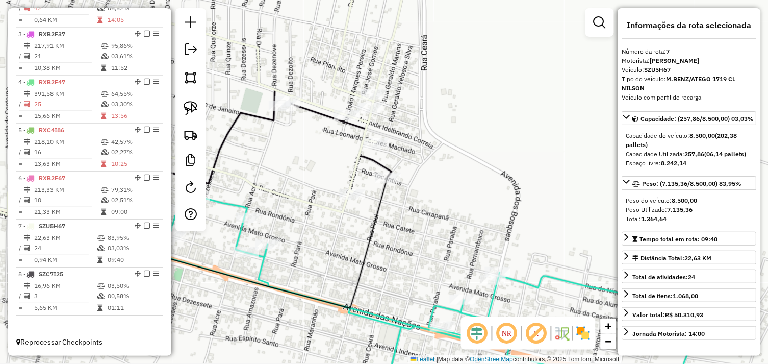
drag, startPoint x: 313, startPoint y: 178, endPoint x: 371, endPoint y: 133, distance: 73.7
click at [374, 138] on div "Janela de atendimento Grade de atendimento Capacidade Transportadoras Veículos …" at bounding box center [384, 182] width 769 height 364
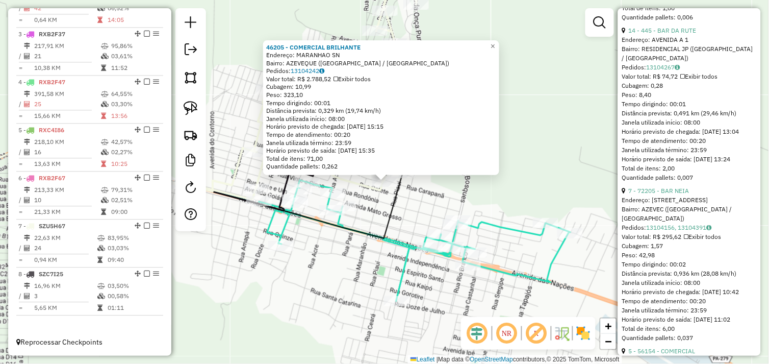
scroll to position [567, 0]
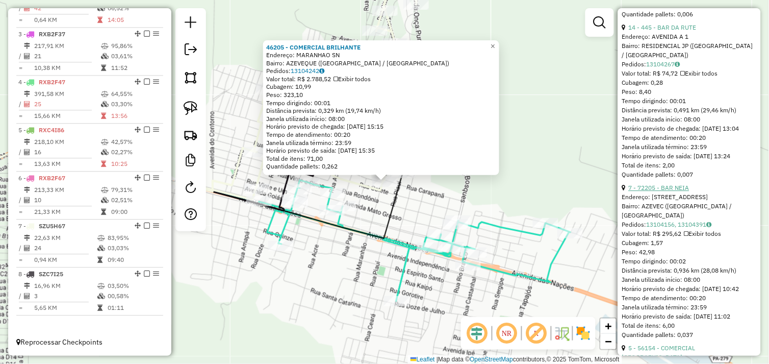
click at [680, 191] on link "7 - 72205 - BAR NEIA" at bounding box center [659, 188] width 61 height 8
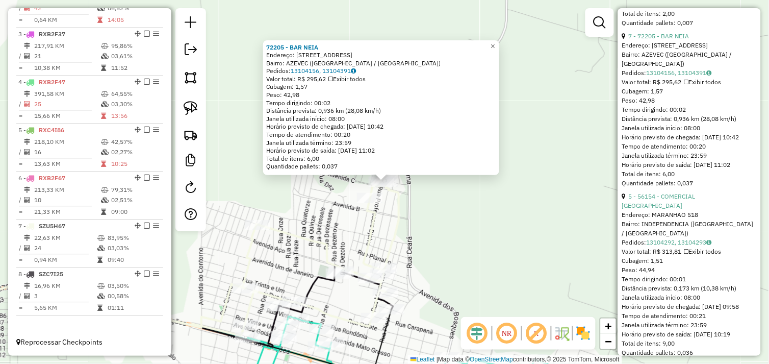
scroll to position [736, 0]
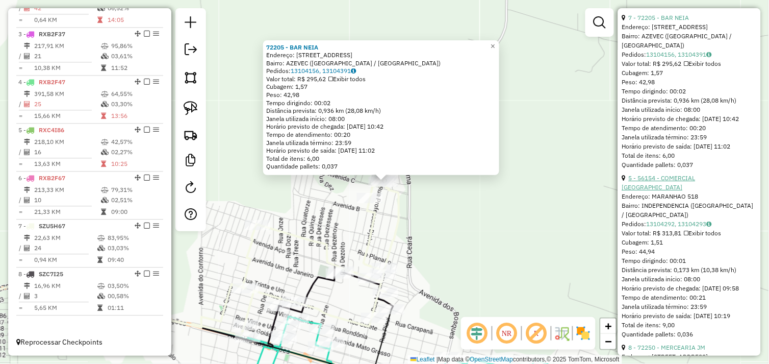
click at [684, 191] on link "5 - 56154 - COMERCIAL SANTA ROSA" at bounding box center [658, 182] width 73 height 17
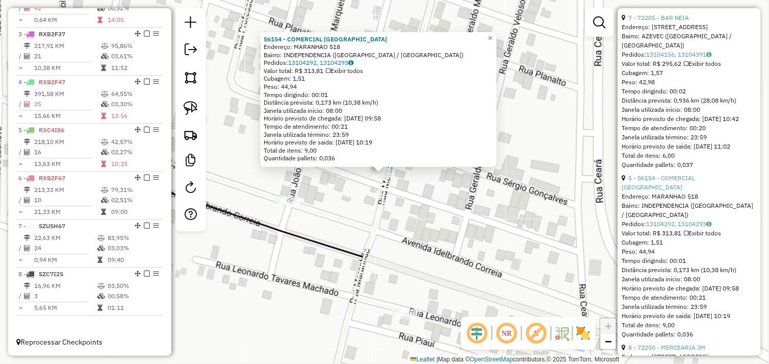
click at [396, 190] on div "56154 - COMERCIAL SANTA ROSA Endereço: MARANHAO 518 Bairro: INDEPENDENCIA (OURI…" at bounding box center [384, 182] width 769 height 364
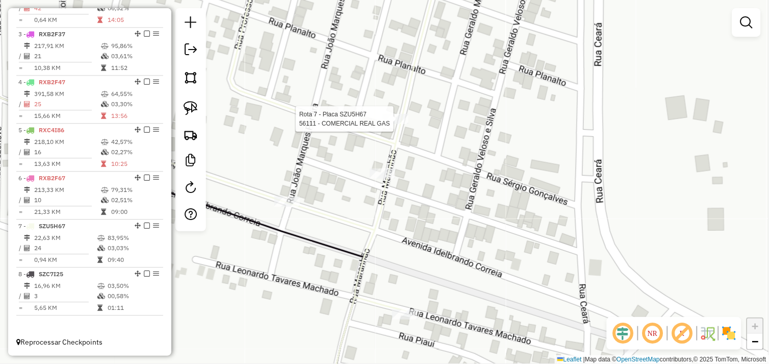
select select "*********"
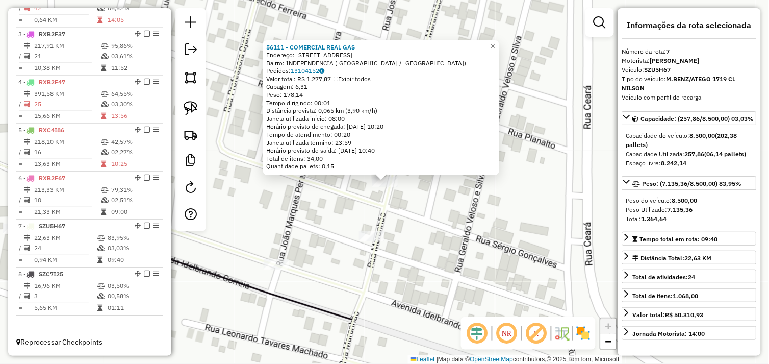
click at [425, 224] on div "56111 - COMERCIAL REAL GAS Endereço: RUA MARANHAO 15 Bairro: INDEPENDENCIA (OUR…" at bounding box center [384, 182] width 769 height 364
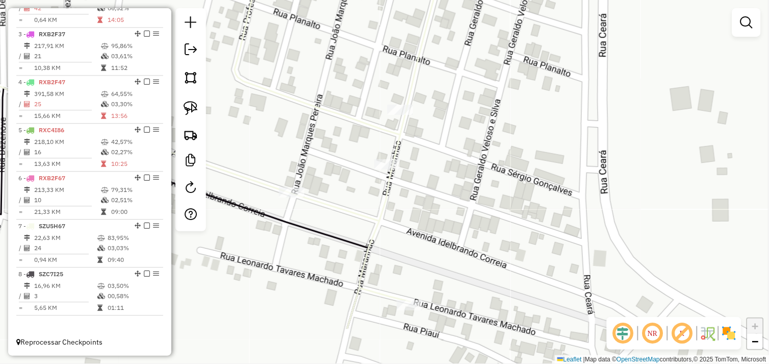
drag, startPoint x: 421, startPoint y: 237, endPoint x: 378, endPoint y: 166, distance: 83.1
click at [440, 165] on div "Janela de atendimento Grade de atendimento Capacidade Transportadoras Veículos …" at bounding box center [384, 182] width 769 height 364
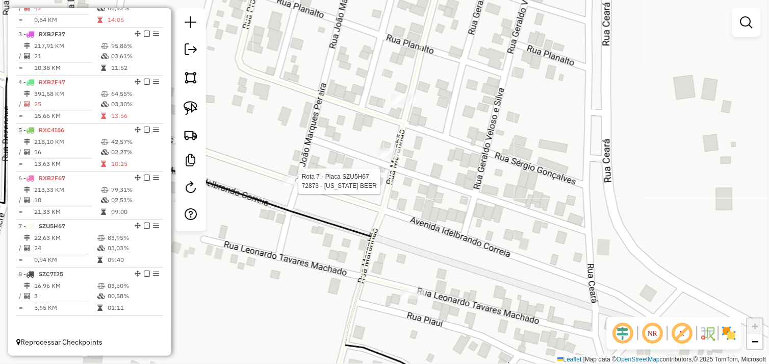
select select "*********"
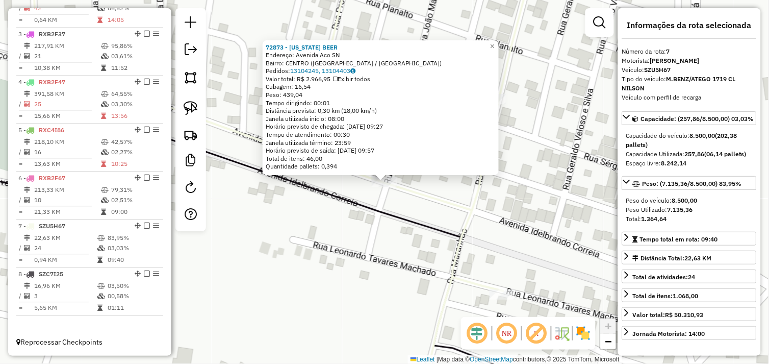
click at [430, 187] on div "72873 - NEVADA BEER Endereço: Avenida Aco SN Bairro: CENTRO (OURILANDIA DO NORT…" at bounding box center [384, 182] width 769 height 364
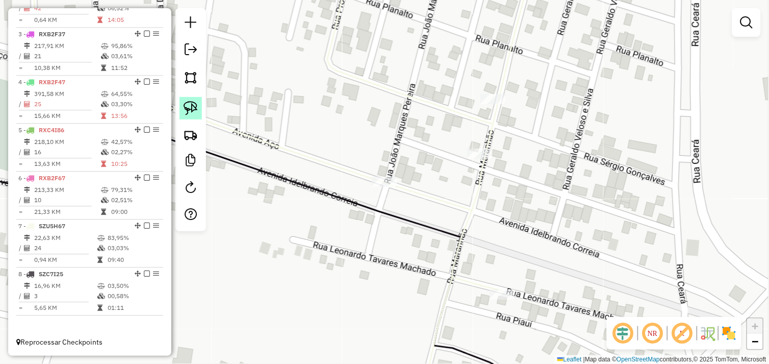
click at [193, 108] on img at bounding box center [191, 108] width 14 height 14
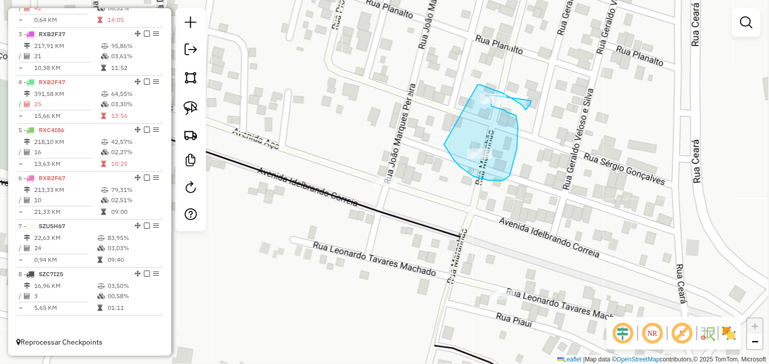
drag, startPoint x: 447, startPoint y: 149, endPoint x: 478, endPoint y: 85, distance: 71.4
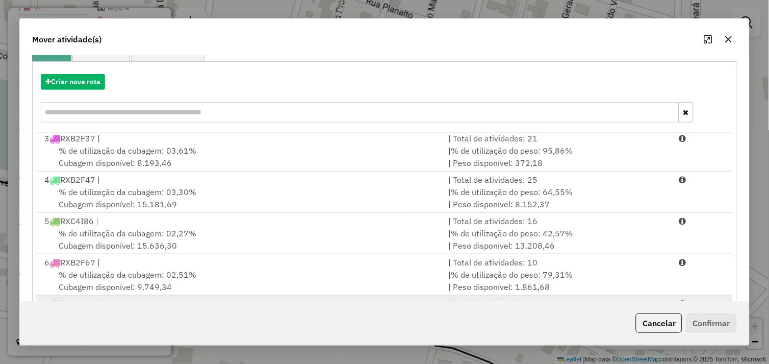
scroll to position [154, 0]
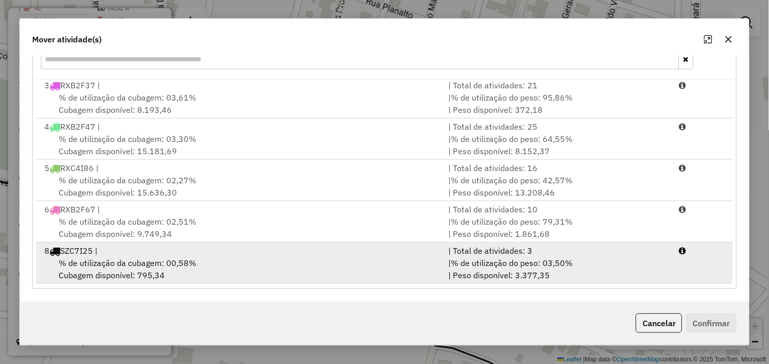
click at [194, 268] on div "% de utilização da cubagem: 00,58% Cubagem disponível: 795,34" at bounding box center [240, 268] width 404 height 24
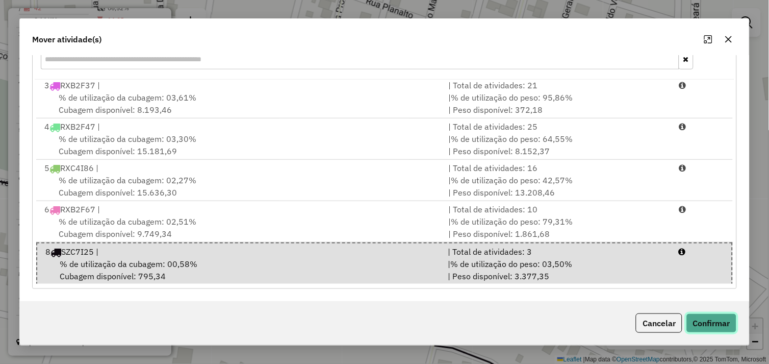
click at [709, 316] on button "Confirmar" at bounding box center [711, 322] width 50 height 19
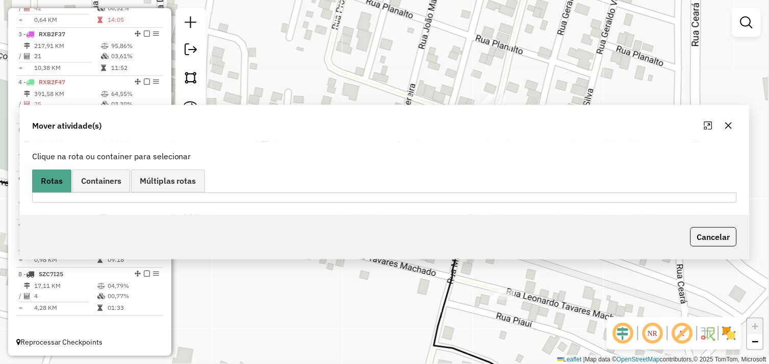
scroll to position [0, 0]
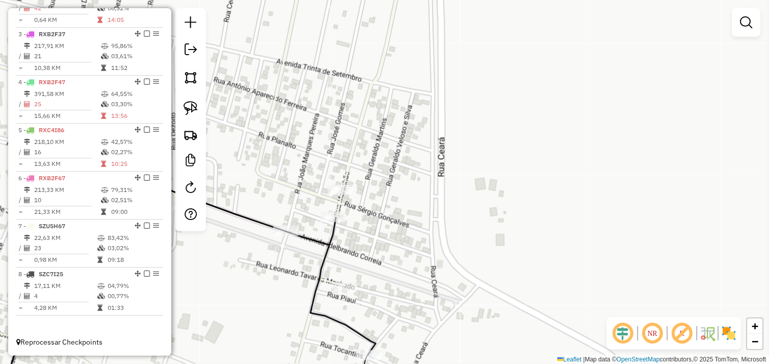
click at [194, 105] on img at bounding box center [191, 108] width 14 height 14
click at [352, 187] on div "Rota 7 - Placa SZU5H67 56111 - COMERCIAL REAL GAS Janela de atendimento Grade d…" at bounding box center [384, 182] width 769 height 364
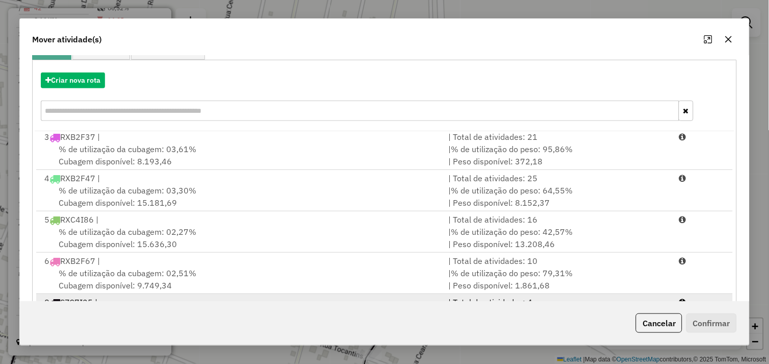
scroll to position [154, 0]
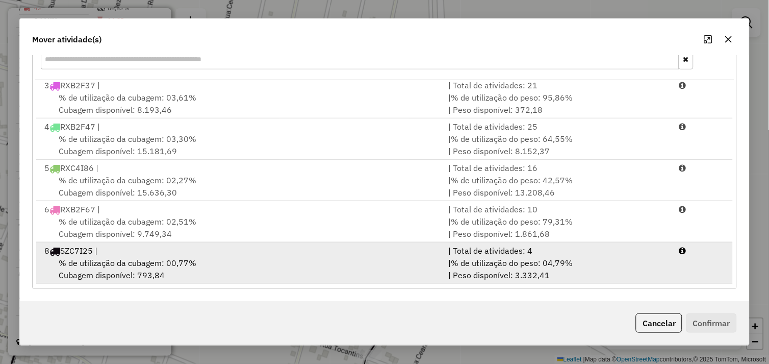
click at [196, 248] on div "8 SZC7I25 |" at bounding box center [240, 250] width 404 height 12
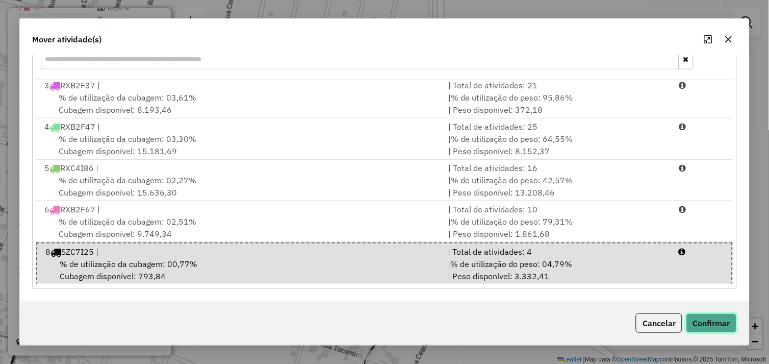
click at [692, 318] on button "Confirmar" at bounding box center [711, 322] width 50 height 19
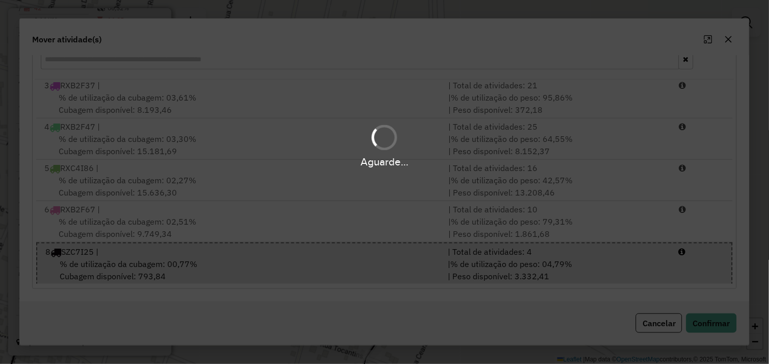
scroll to position [0, 0]
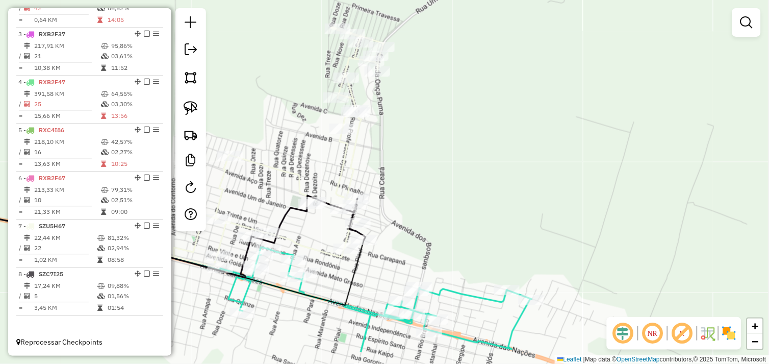
drag, startPoint x: 381, startPoint y: 227, endPoint x: 380, endPoint y: 217, distance: 10.2
click at [382, 216] on div "Janela de atendimento Grade de atendimento Capacidade Transportadoras Veículos …" at bounding box center [384, 182] width 769 height 364
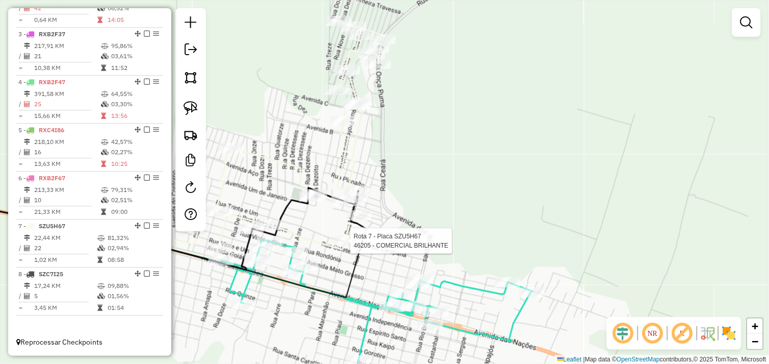
select select "*********"
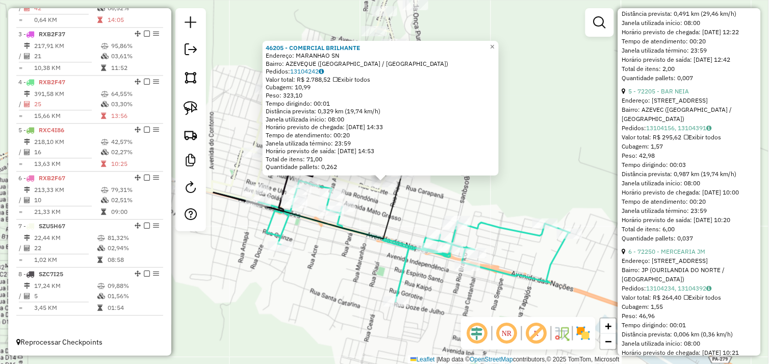
scroll to position [906, 0]
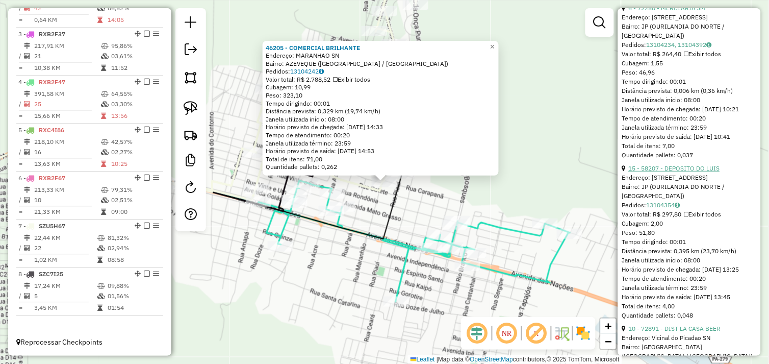
click at [685, 172] on link "15 - 58207 - DEPOSITO DO LUIS" at bounding box center [674, 168] width 91 height 8
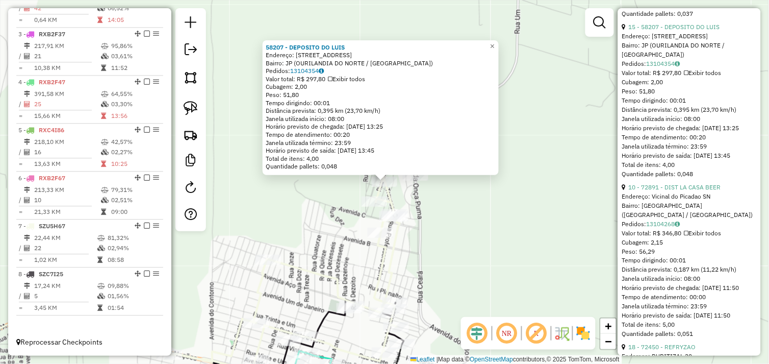
scroll to position [1076, 0]
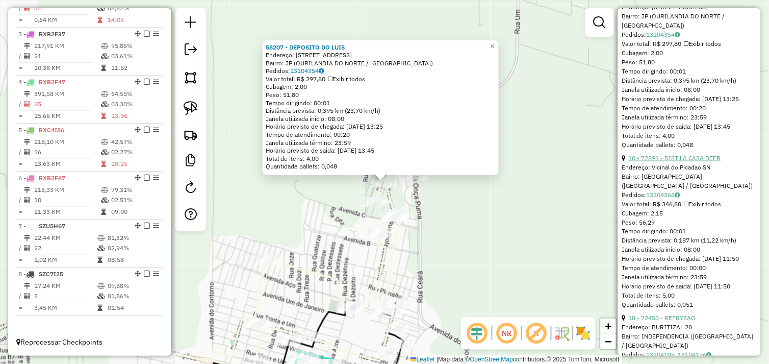
click at [678, 162] on link "10 - 72891 - DIST LA CASA BEER" at bounding box center [675, 158] width 92 height 8
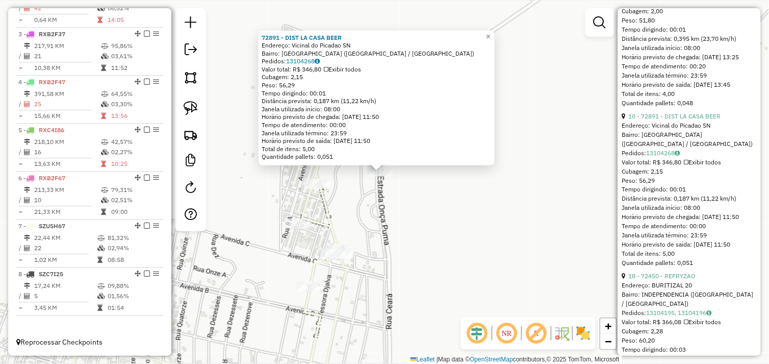
scroll to position [1133, 0]
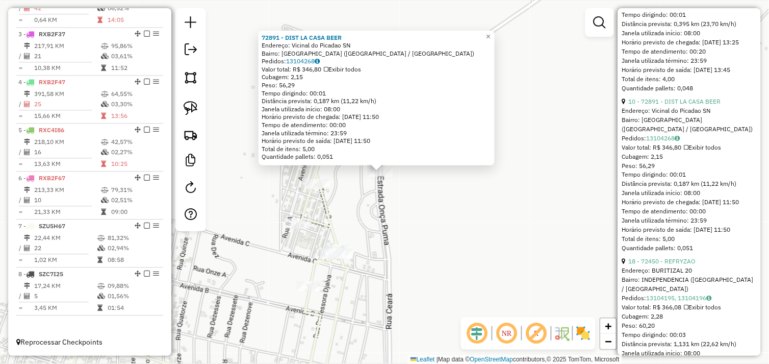
drag, startPoint x: 527, startPoint y: 245, endPoint x: 506, endPoint y: 251, distance: 21.3
click at [526, 245] on div "72891 - DIST LA CASA BEER Endereço: Vicinal do Picadao SN Bairro: BELA VISTA (O…" at bounding box center [384, 182] width 769 height 364
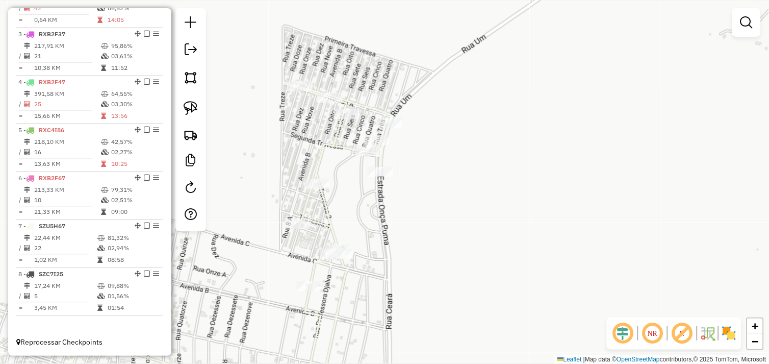
drag, startPoint x: 463, startPoint y: 278, endPoint x: 506, endPoint y: 201, distance: 88.8
click at [505, 203] on div "Janela de atendimento Grade de atendimento Capacidade Transportadoras Veículos …" at bounding box center [384, 182] width 769 height 364
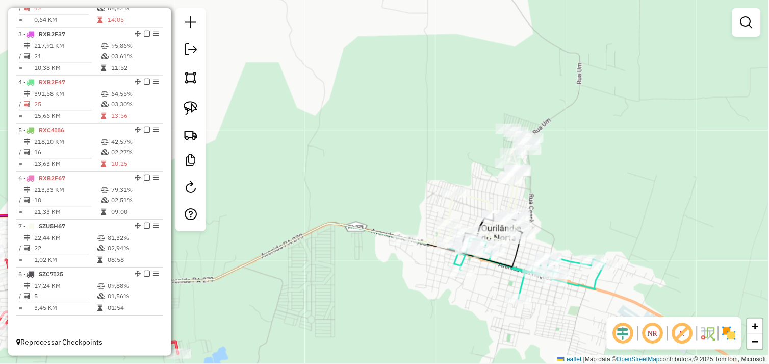
drag, startPoint x: 504, startPoint y: 236, endPoint x: 557, endPoint y: 212, distance: 58.7
click at [559, 212] on div "Janela de atendimento Grade de atendimento Capacidade Transportadoras Veículos …" at bounding box center [384, 182] width 769 height 364
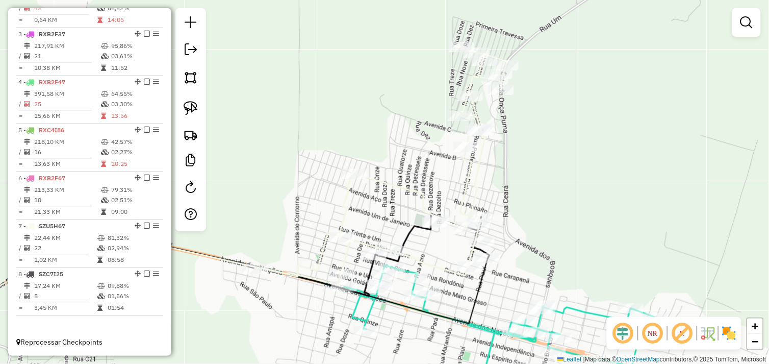
drag, startPoint x: 487, startPoint y: 234, endPoint x: 526, endPoint y: 173, distance: 71.8
click at [528, 174] on div "Janela de atendimento Grade de atendimento Capacidade Transportadoras Veículos …" at bounding box center [384, 182] width 769 height 364
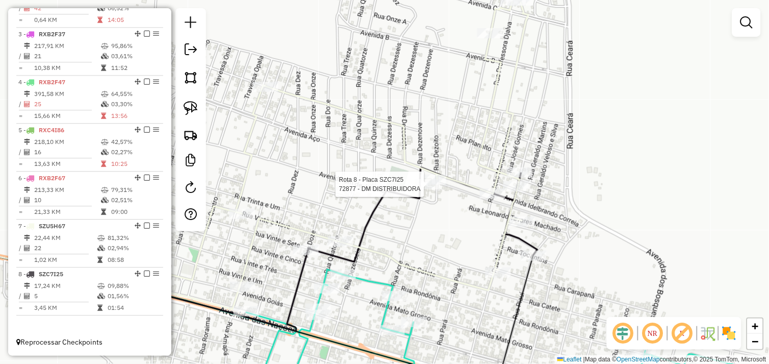
select select "*********"
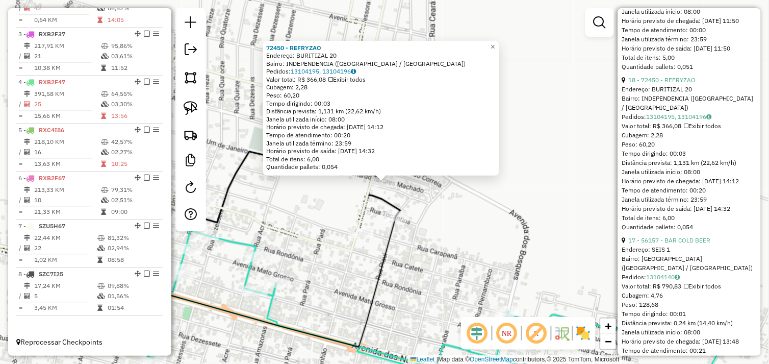
scroll to position [1444, 0]
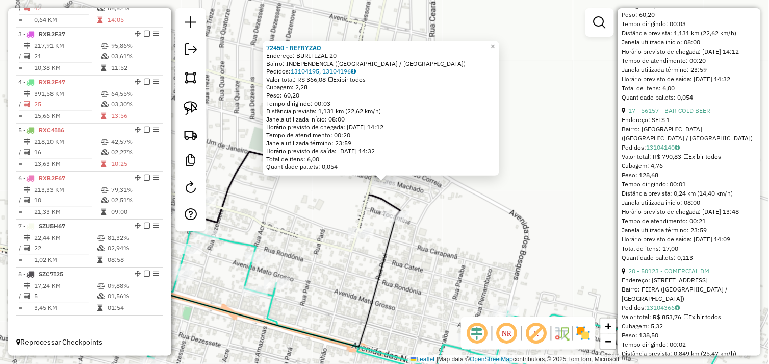
click at [461, 237] on div "72450 - REFRYZAO Endereço: BURITIZAL 20 Bairro: INDEPENDENCIA (OURILANDIA DO NO…" at bounding box center [384, 182] width 769 height 364
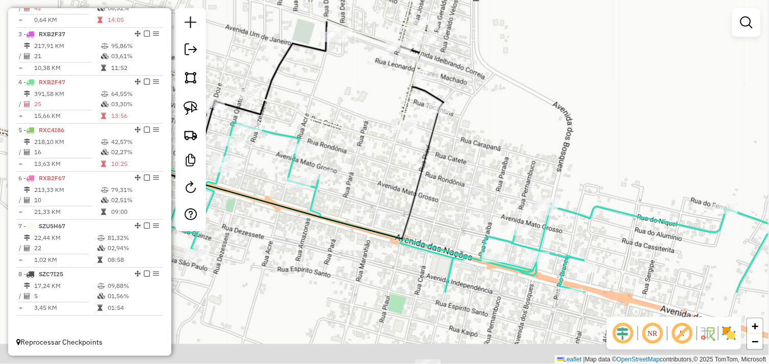
drag, startPoint x: 454, startPoint y: 225, endPoint x: 488, endPoint y: 151, distance: 81.0
click at [488, 151] on div "Janela de atendimento Grade de atendimento Capacidade Transportadoras Veículos …" at bounding box center [384, 182] width 769 height 364
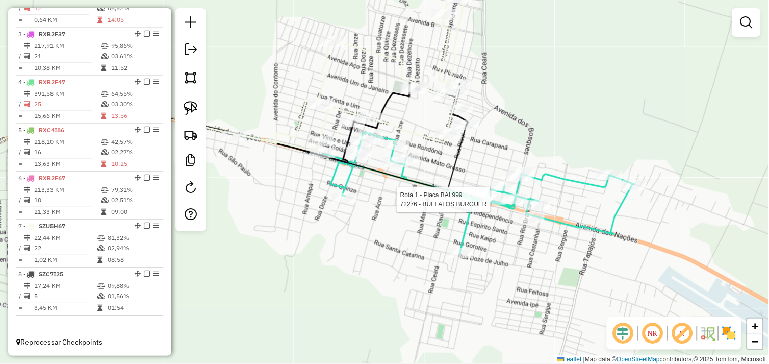
select select "*********"
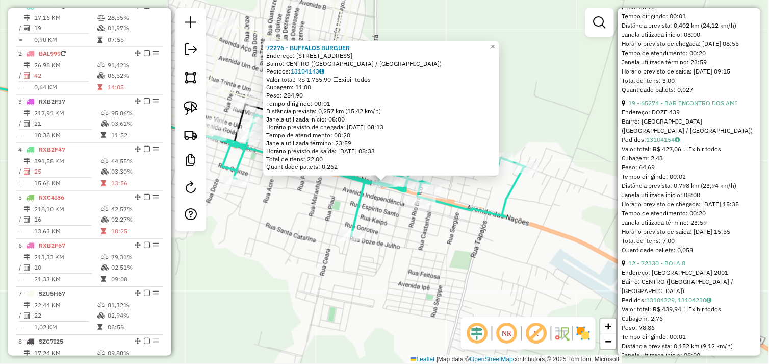
scroll to position [736, 0]
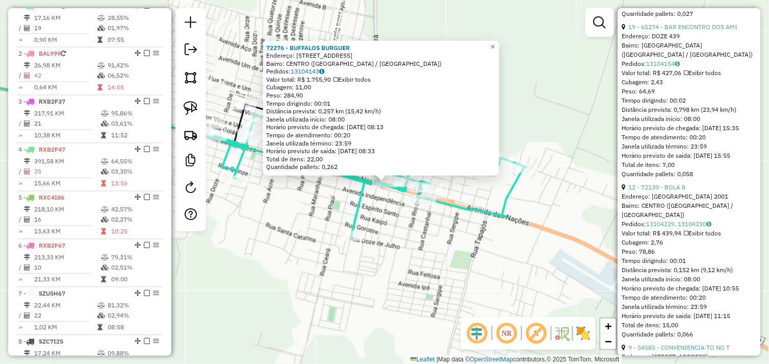
drag, startPoint x: 393, startPoint y: 236, endPoint x: 396, endPoint y: 231, distance: 6.2
click at [392, 236] on div "72276 - BUFFALOS BURGUER Endereço: AVENIDA DAS NACOES 2985 Bairro: CENTRO (OURI…" at bounding box center [384, 182] width 769 height 364
click at [314, 196] on div "Rota 1 - Placa BAL999 72276 - BUFFALOS BURGUER 72276 - BUFFALOS BURGUER Endereç…" at bounding box center [384, 182] width 769 height 364
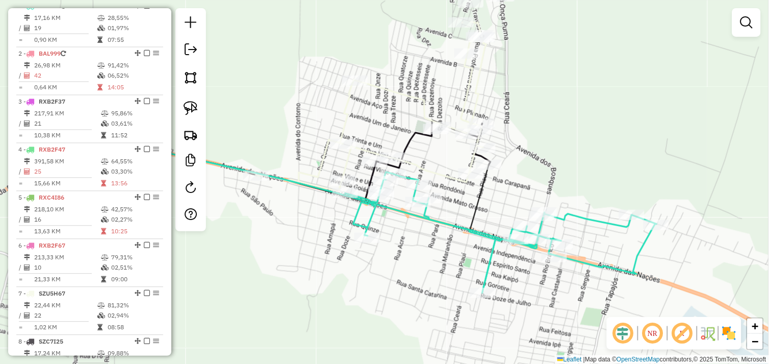
drag, startPoint x: 283, startPoint y: 180, endPoint x: 455, endPoint y: 238, distance: 181.9
click at [457, 246] on div "Janela de atendimento Grade de atendimento Capacidade Transportadoras Veículos …" at bounding box center [384, 182] width 769 height 364
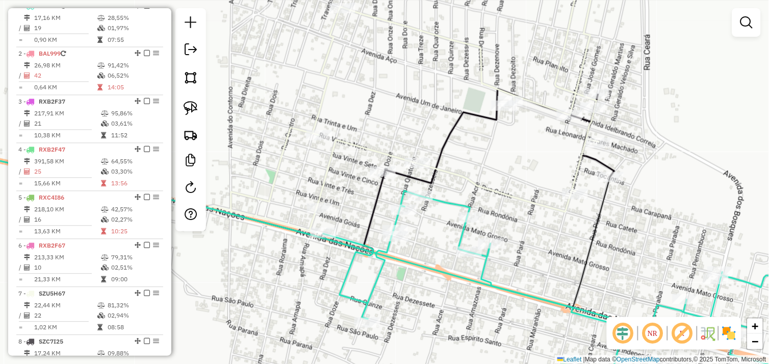
drag, startPoint x: 348, startPoint y: 191, endPoint x: 304, endPoint y: 159, distance: 54.3
click at [304, 159] on icon at bounding box center [374, 87] width 458 height 286
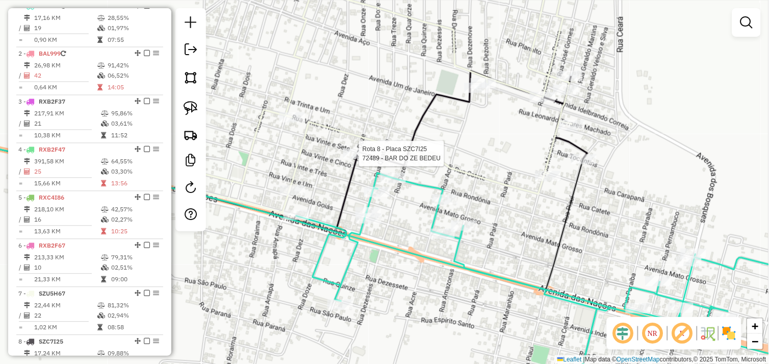
select select "*********"
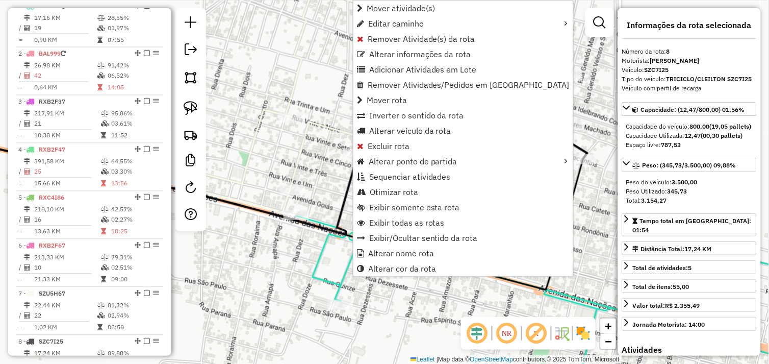
scroll to position [470, 0]
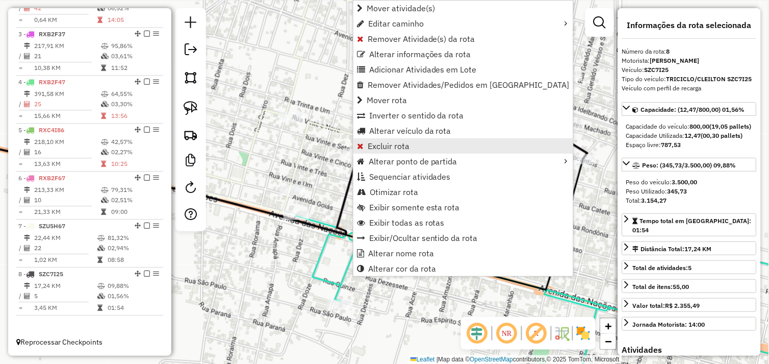
click at [385, 149] on span "Excluir rota" at bounding box center [389, 146] width 42 height 8
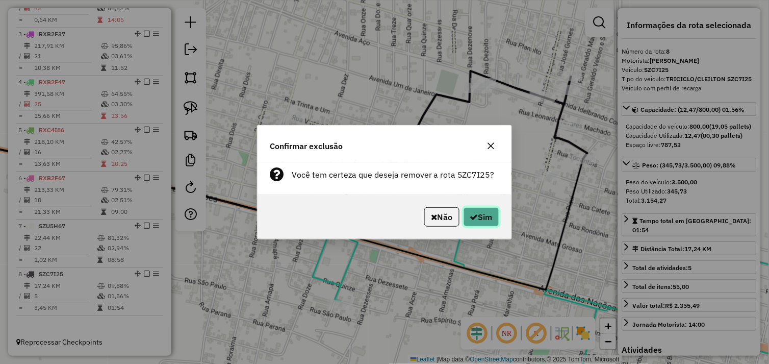
click at [487, 213] on button "Sim" at bounding box center [482, 216] width 36 height 19
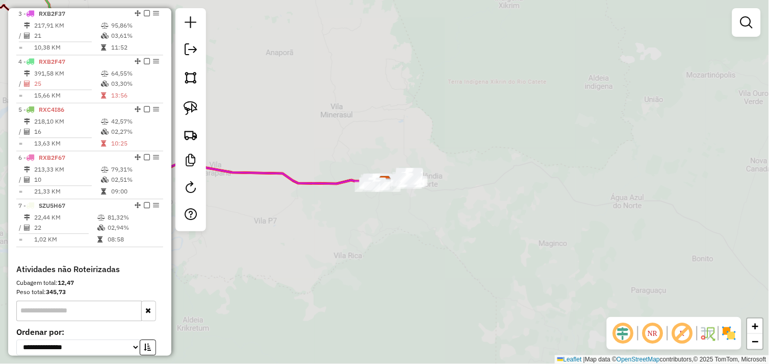
scroll to position [457, 0]
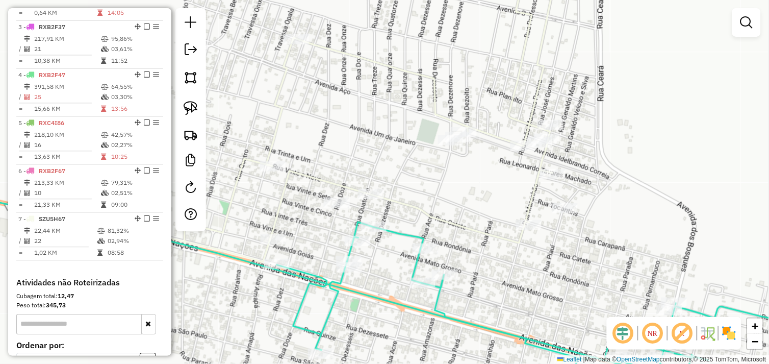
drag, startPoint x: 365, startPoint y: 192, endPoint x: 420, endPoint y: 184, distance: 56.1
click at [421, 185] on div "Janela de atendimento Grade de atendimento Capacidade Transportadoras Veículos …" at bounding box center [384, 182] width 769 height 364
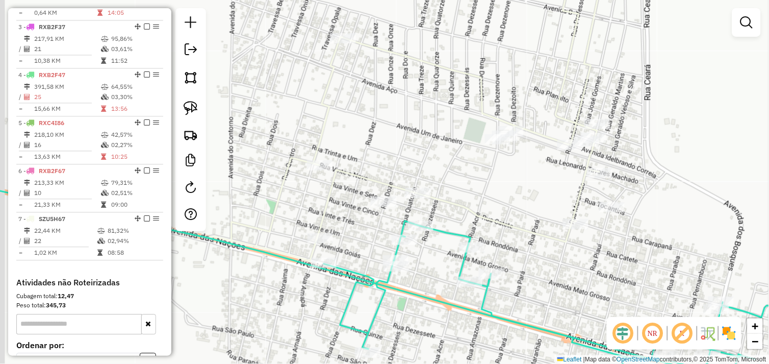
drag, startPoint x: 340, startPoint y: 167, endPoint x: 602, endPoint y: 167, distance: 262.1
click at [588, 167] on div "Janela de atendimento Grade de atendimento Capacidade Transportadoras Veículos …" at bounding box center [384, 182] width 769 height 364
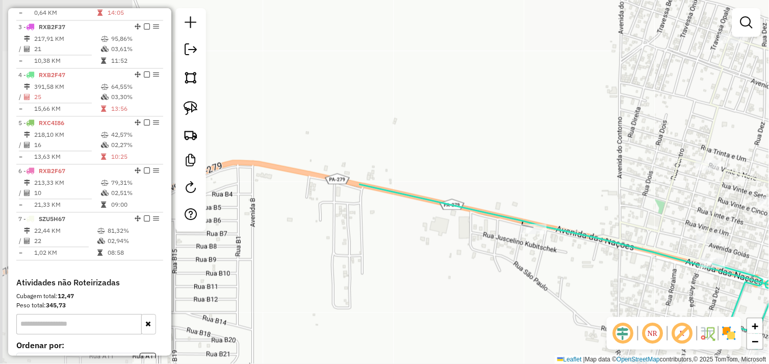
drag, startPoint x: 343, startPoint y: 199, endPoint x: 508, endPoint y: 196, distance: 164.7
click at [508, 196] on div "Janela de atendimento Grade de atendimento Capacidade Transportadoras Veículos …" at bounding box center [384, 182] width 769 height 364
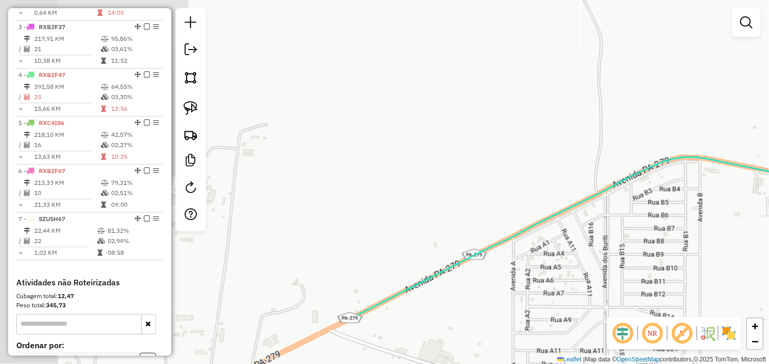
drag, startPoint x: 302, startPoint y: 187, endPoint x: 532, endPoint y: 124, distance: 238.7
click at [530, 126] on div "Janela de atendimento Grade de atendimento Capacidade Transportadoras Veículos …" at bounding box center [384, 182] width 769 height 364
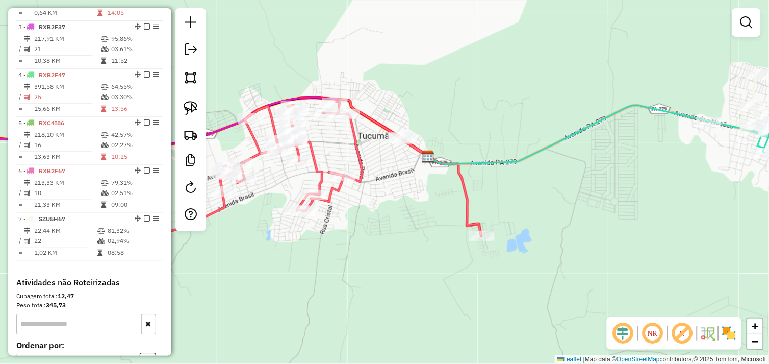
drag, startPoint x: 323, startPoint y: 230, endPoint x: 455, endPoint y: 222, distance: 132.3
click at [455, 222] on div "Rota 2 - Placa BAL999 72934 - RECANTO AQUARELA Janela de atendimento Grade de a…" at bounding box center [384, 182] width 769 height 364
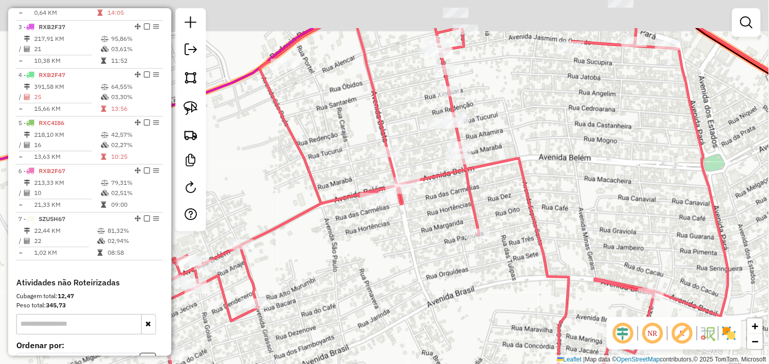
drag, startPoint x: 443, startPoint y: 121, endPoint x: 430, endPoint y: 196, distance: 76.0
click at [431, 201] on div "Janela de atendimento Grade de atendimento Capacidade Transportadoras Veículos …" at bounding box center [384, 182] width 769 height 364
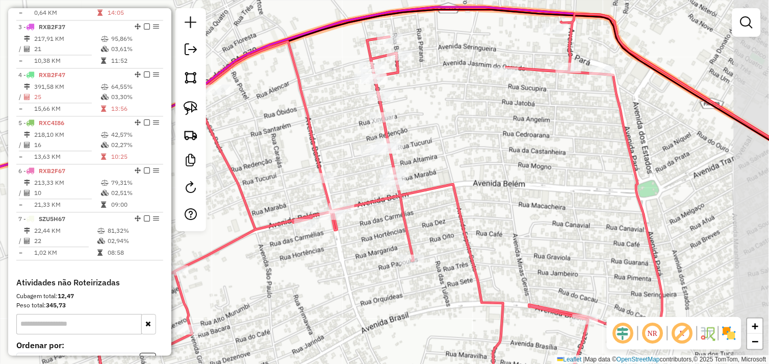
drag, startPoint x: 424, startPoint y: 154, endPoint x: 368, endPoint y: 167, distance: 57.6
click at [368, 167] on div "Janela de atendimento Grade de atendimento Capacidade Transportadoras Veículos …" at bounding box center [384, 182] width 769 height 364
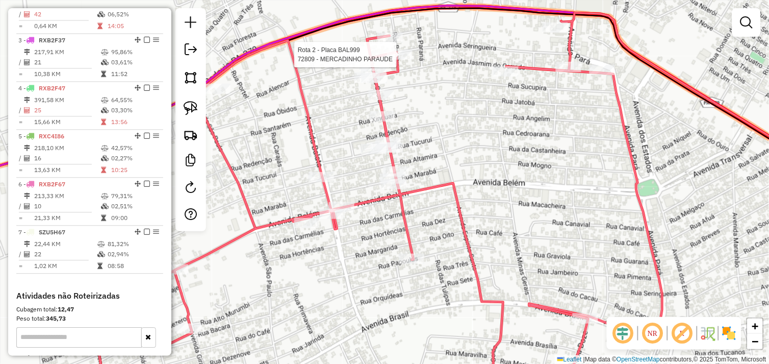
select select "*********"
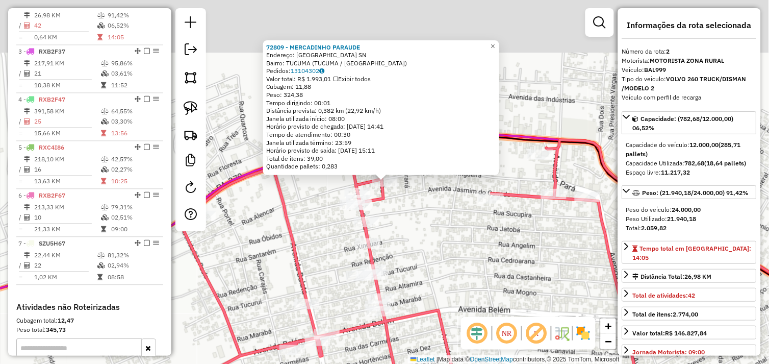
scroll to position [429, 0]
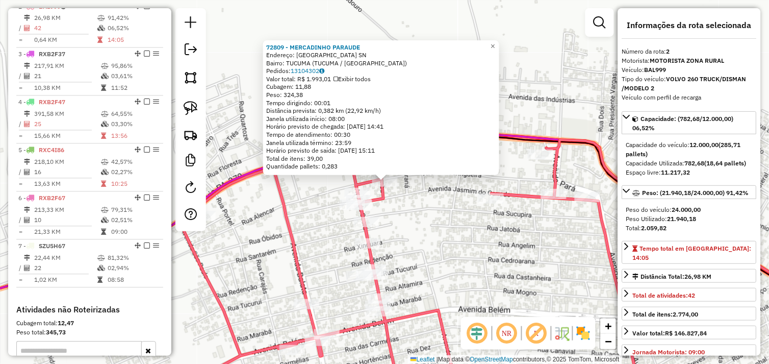
click at [437, 211] on div "72809 - MERCADINHO PARAUDE Endereço: Rua do Bambu SN Bairro: TUCUMA (TUCUMA / P…" at bounding box center [384, 182] width 769 height 364
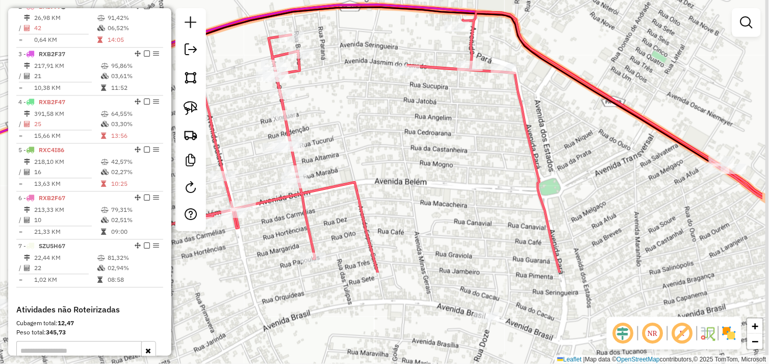
drag, startPoint x: 478, startPoint y: 242, endPoint x: 374, endPoint y: 126, distance: 155.6
click at [395, 113] on div "Janela de atendimento Grade de atendimento Capacidade Transportadoras Veículos …" at bounding box center [384, 182] width 769 height 364
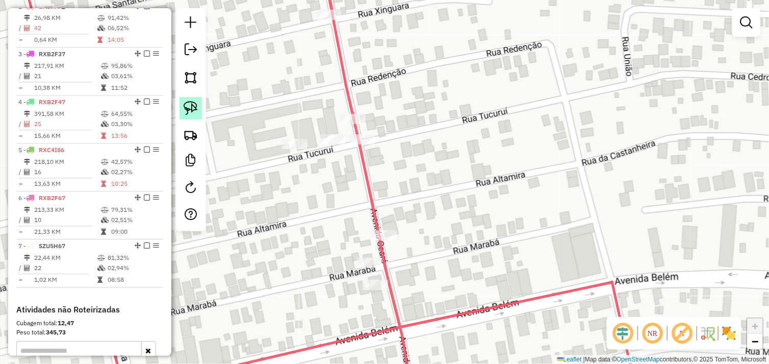
click at [194, 106] on img at bounding box center [191, 108] width 14 height 14
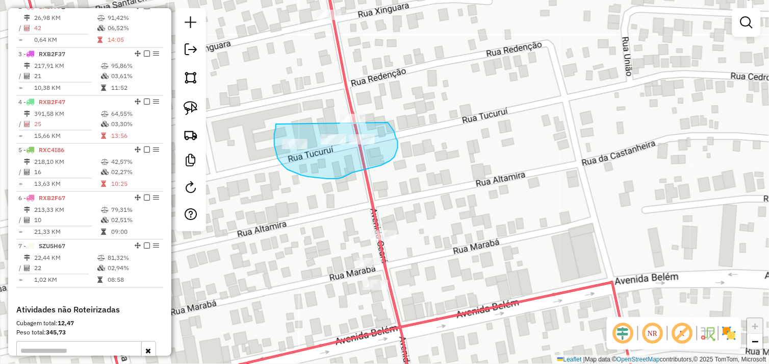
drag, startPoint x: 276, startPoint y: 124, endPoint x: 365, endPoint y: 102, distance: 91.4
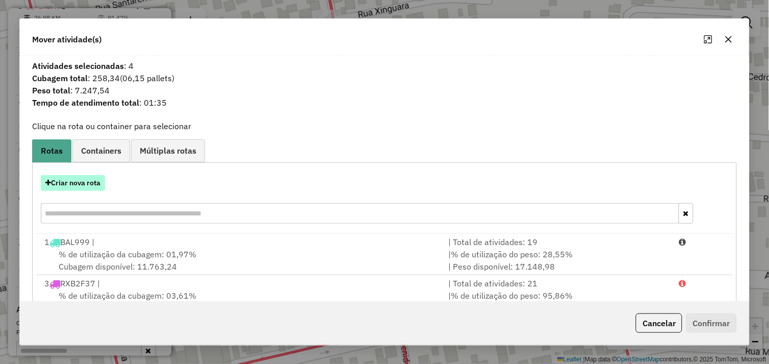
click at [90, 181] on button "Criar nova rota" at bounding box center [73, 183] width 64 height 16
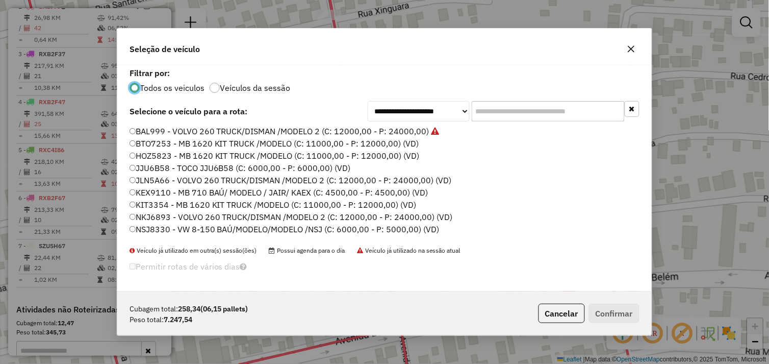
scroll to position [145, 0]
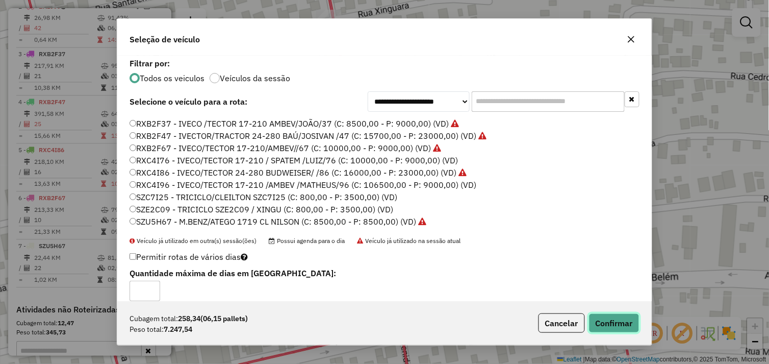
click at [606, 320] on button "Confirmar" at bounding box center [614, 322] width 50 height 19
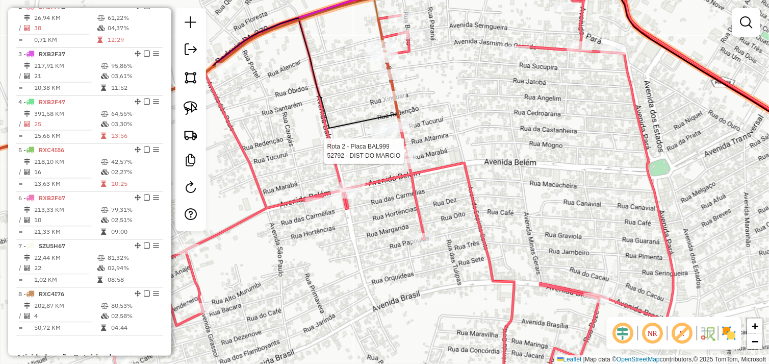
select select "*********"
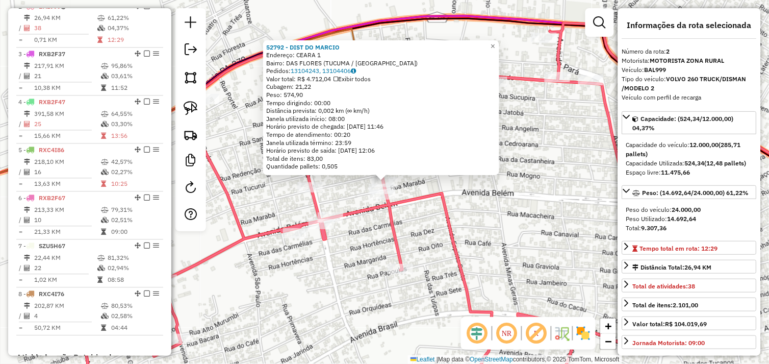
click at [454, 202] on div "52792 - DIST DO MARCIO Endereço: CEARA 1 Bairro: DAS FLORES (TUCUMA / PA) Pedid…" at bounding box center [384, 182] width 769 height 364
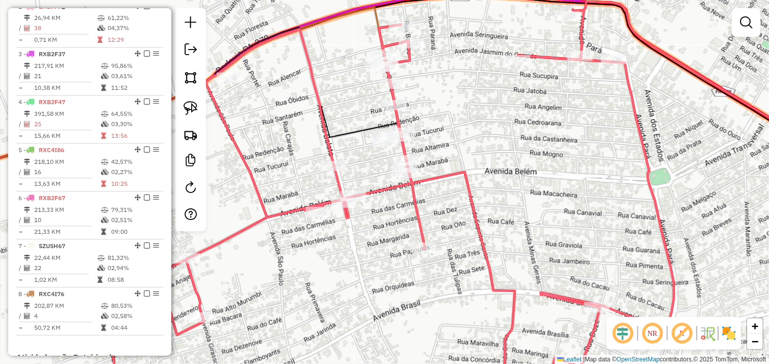
drag, startPoint x: 424, startPoint y: 244, endPoint x: 447, endPoint y: 222, distance: 31.4
click at [447, 222] on div "Janela de atendimento Grade de atendimento Capacidade Transportadoras Veículos …" at bounding box center [384, 182] width 769 height 364
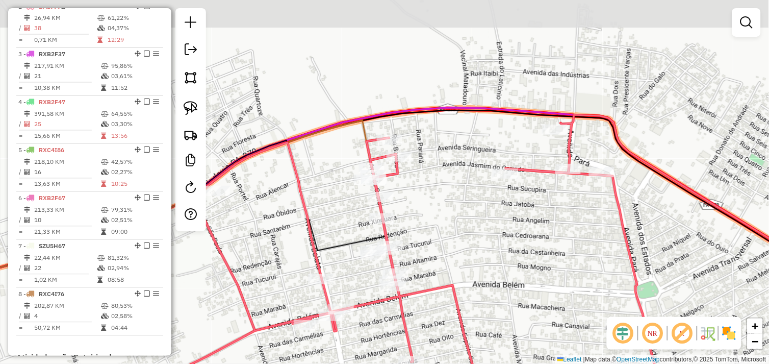
drag, startPoint x: 451, startPoint y: 98, endPoint x: 438, endPoint y: 212, distance: 114.5
click at [438, 212] on div "Janela de atendimento Grade de atendimento Capacidade Transportadoras Veículos …" at bounding box center [384, 182] width 769 height 364
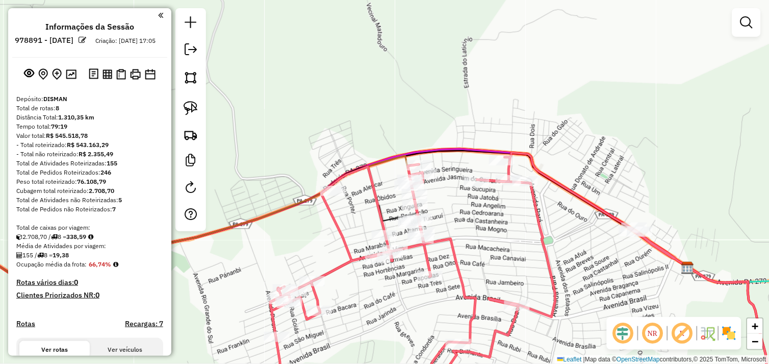
scroll to position [429, 0]
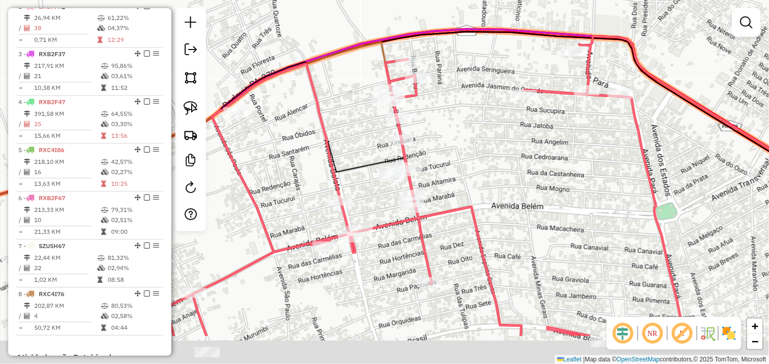
drag, startPoint x: 441, startPoint y: 193, endPoint x: 457, endPoint y: 156, distance: 40.2
click at [457, 156] on div "Janela de atendimento Grade de atendimento Capacidade Transportadoras Veículos …" at bounding box center [384, 182] width 769 height 364
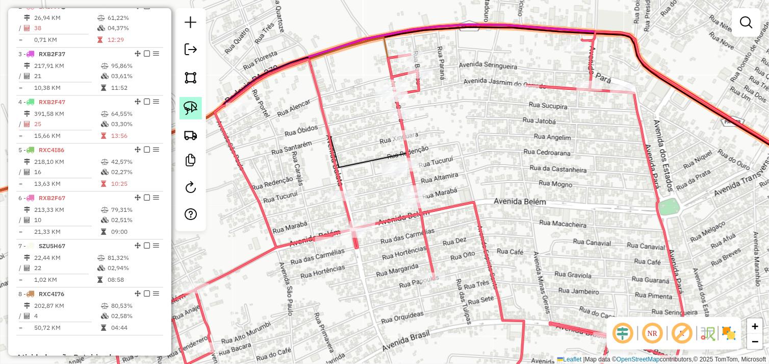
click at [191, 106] on img at bounding box center [191, 108] width 14 height 14
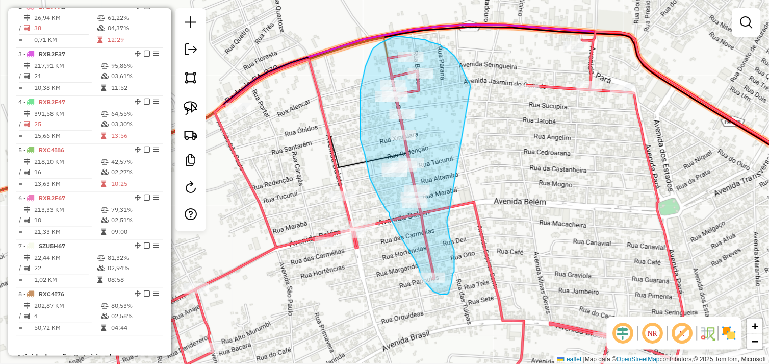
drag, startPoint x: 471, startPoint y: 87, endPoint x: 449, endPoint y: 215, distance: 130.4
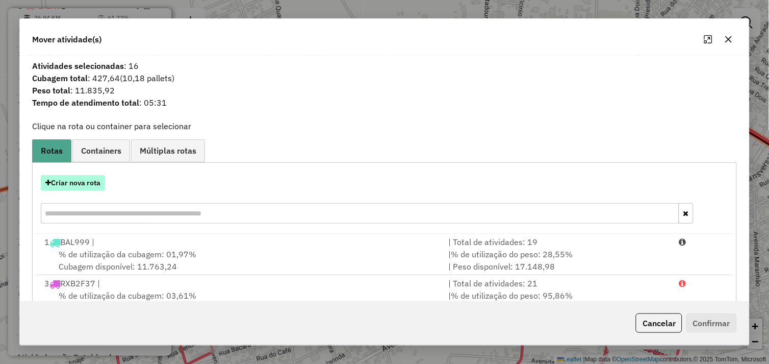
click at [87, 184] on button "Criar nova rota" at bounding box center [73, 183] width 64 height 16
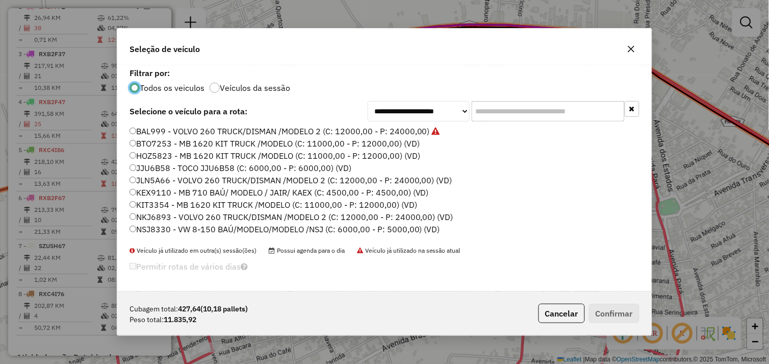
scroll to position [57, 0]
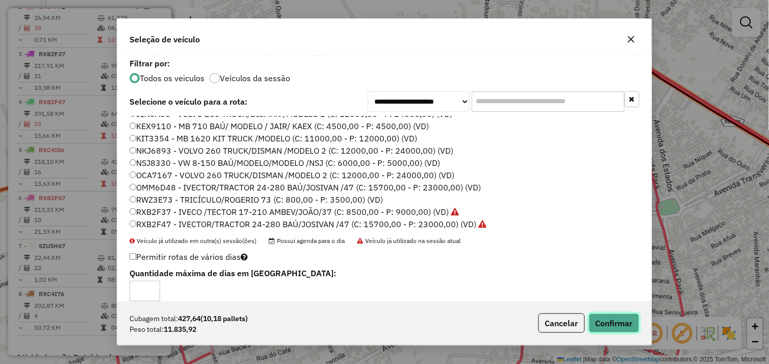
click at [613, 323] on button "Confirmar" at bounding box center [614, 322] width 50 height 19
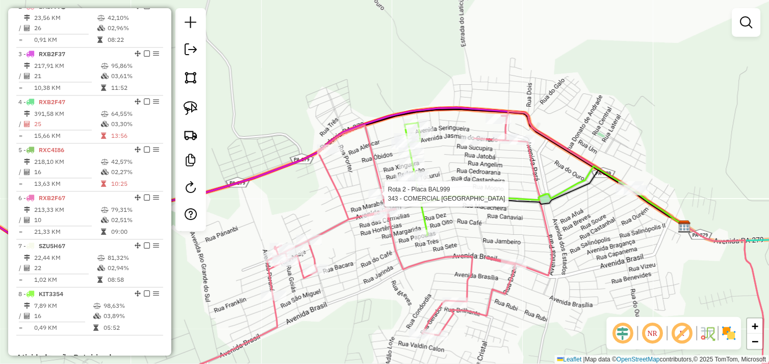
select select "*********"
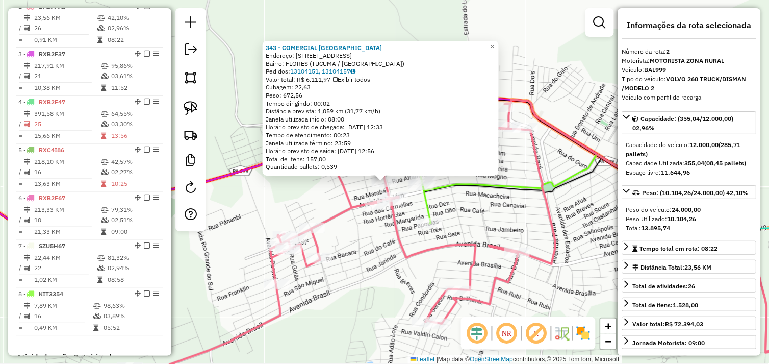
click at [379, 251] on div "343 - COMERCIAL BELA VISTA Endereço: AV BALATA 148 Bairro: FLORES (TUCUMA / PA)…" at bounding box center [384, 182] width 769 height 364
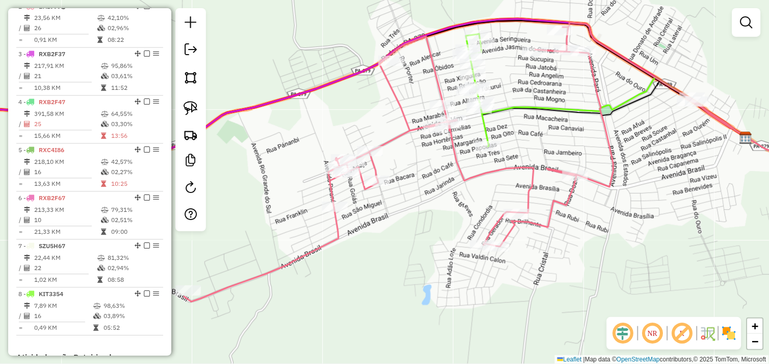
drag, startPoint x: 384, startPoint y: 272, endPoint x: 442, endPoint y: 195, distance: 96.5
click at [442, 195] on div "Janela de atendimento Grade de atendimento Capacidade Transportadoras Veículos …" at bounding box center [384, 182] width 769 height 364
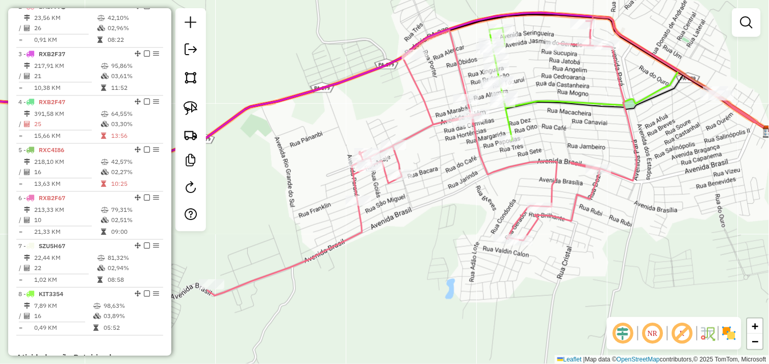
drag, startPoint x: 302, startPoint y: 209, endPoint x: 361, endPoint y: 197, distance: 59.8
click at [361, 199] on div "Janela de atendimento Grade de atendimento Capacidade Transportadoras Veículos …" at bounding box center [384, 182] width 769 height 364
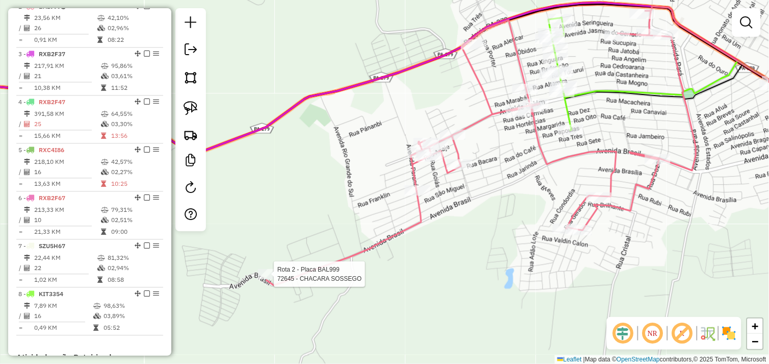
select select "*********"
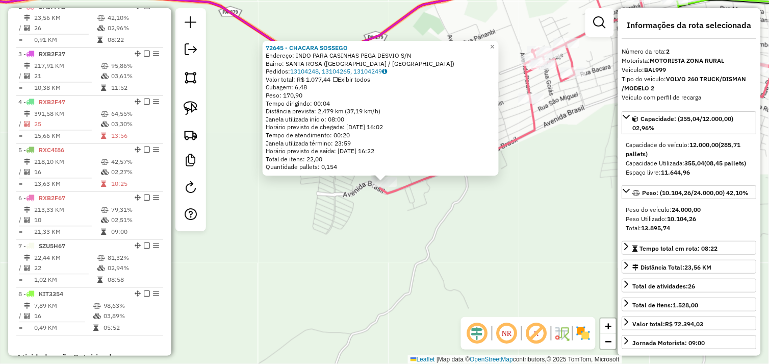
click at [396, 240] on div "72645 - CHACARA SOSSEGO Endereço: INDO PARA CASINHAS PEGA DESVIO S/N Bairro: SA…" at bounding box center [384, 182] width 769 height 364
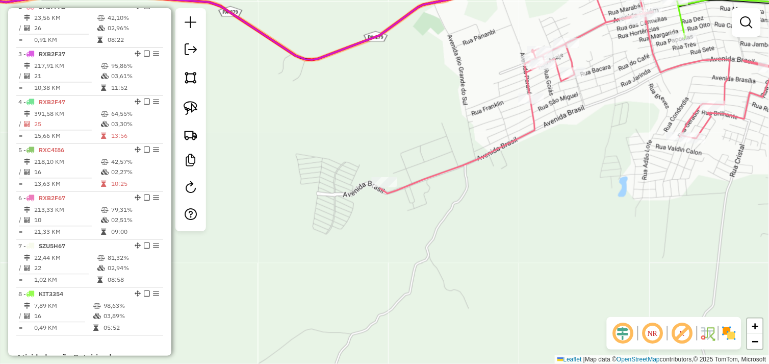
drag, startPoint x: 449, startPoint y: 199, endPoint x: 312, endPoint y: 233, distance: 141.6
click at [312, 233] on div "Janela de atendimento Grade de atendimento Capacidade Transportadoras Veículos …" at bounding box center [384, 182] width 769 height 364
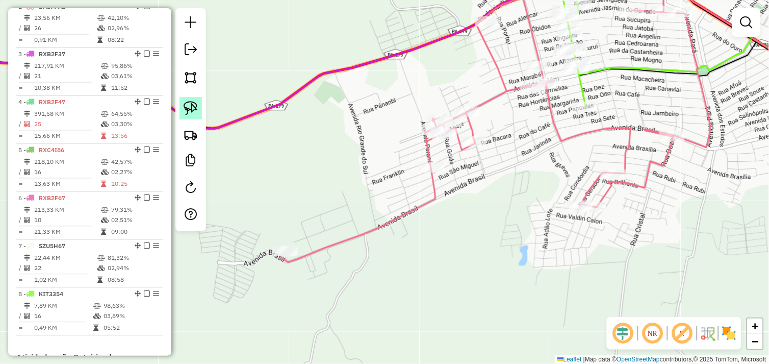
click at [197, 108] on img at bounding box center [191, 108] width 14 height 14
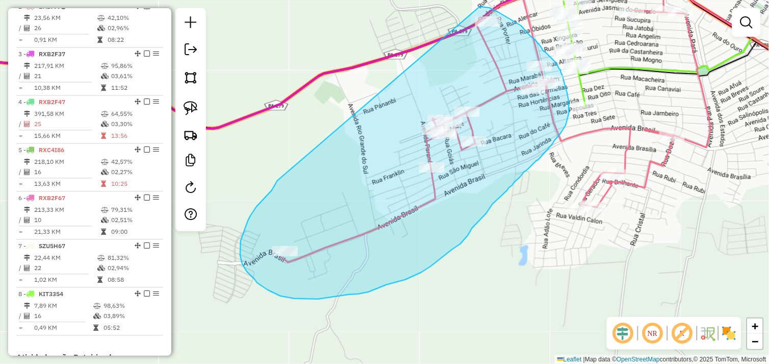
drag, startPoint x: 276, startPoint y: 184, endPoint x: 475, endPoint y: 7, distance: 266.9
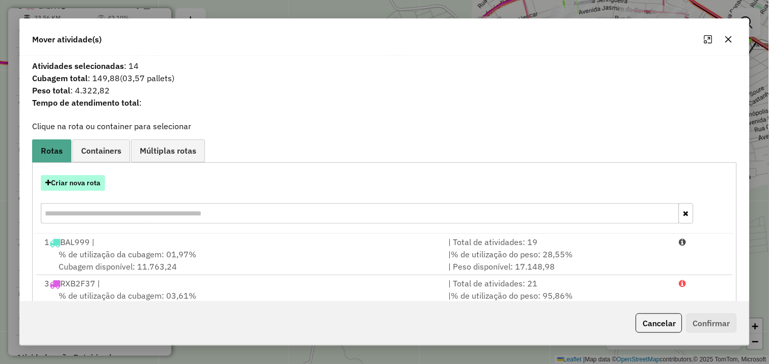
click at [79, 185] on button "Criar nova rota" at bounding box center [73, 183] width 64 height 16
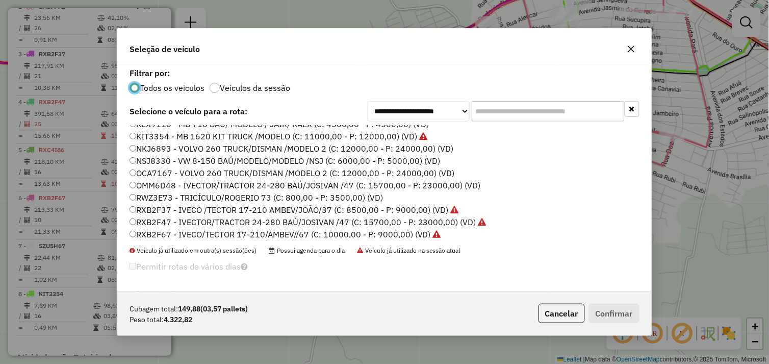
scroll to position [145, 0]
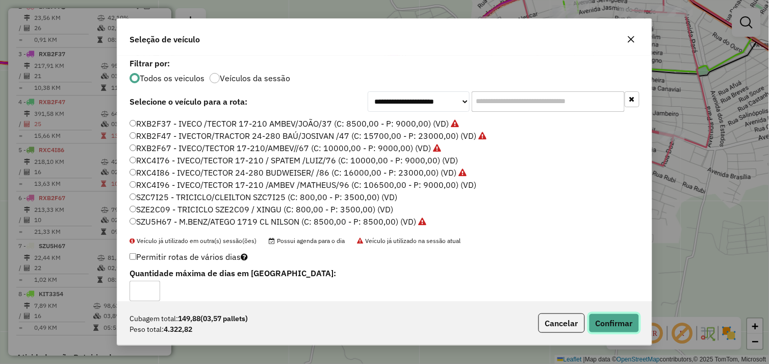
click at [612, 323] on button "Confirmar" at bounding box center [614, 322] width 50 height 19
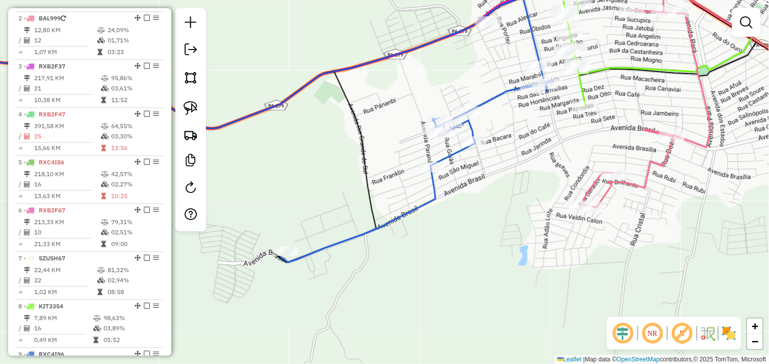
scroll to position [442, 0]
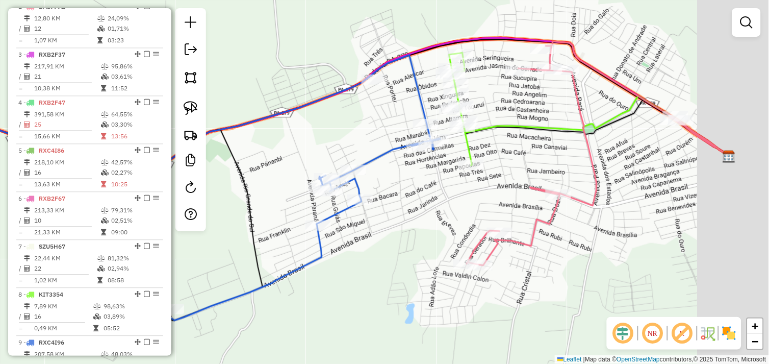
drag, startPoint x: 520, startPoint y: 160, endPoint x: 409, endPoint y: 205, distance: 120.3
click at [410, 208] on div "Janela de atendimento Grade de atendimento Capacidade Transportadoras Veículos …" at bounding box center [384, 182] width 769 height 364
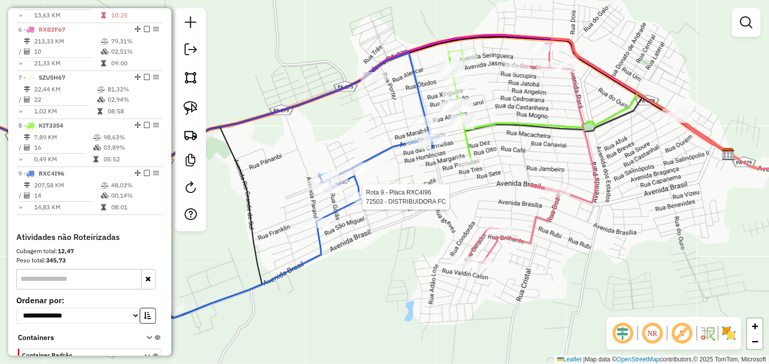
select select "*********"
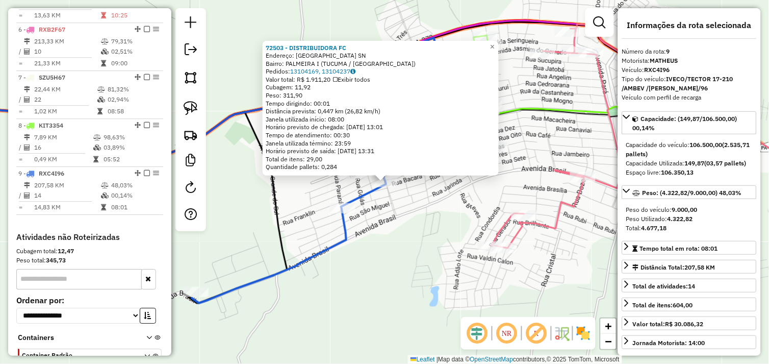
scroll to position [679, 0]
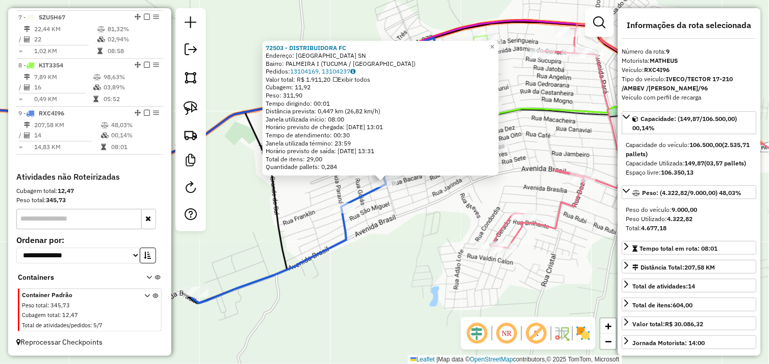
click at [442, 212] on div "72503 - DISTRIBUIDORA FC Endereço: Avenida Girassol SN Bairro: PALMEIRA I (TUCU…" at bounding box center [384, 182] width 769 height 364
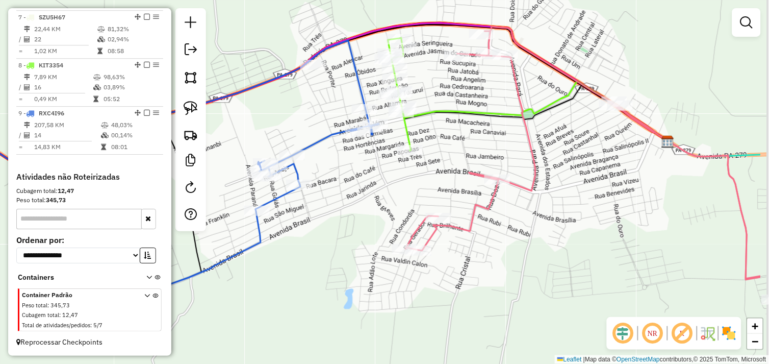
drag, startPoint x: 462, startPoint y: 182, endPoint x: 376, endPoint y: 184, distance: 85.7
click at [376, 184] on div "Janela de atendimento Grade de atendimento Capacidade Transportadoras Veículos …" at bounding box center [384, 182] width 769 height 364
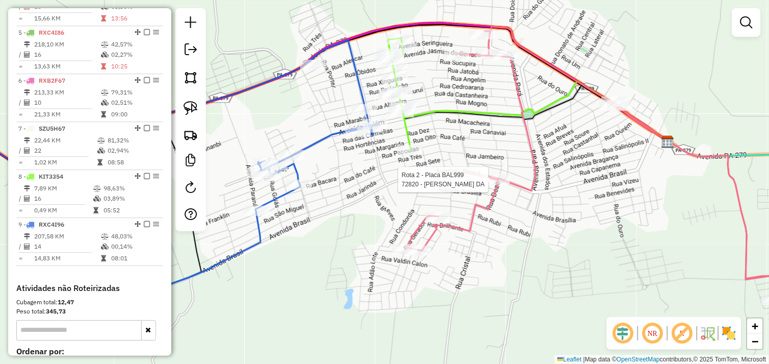
select select "*********"
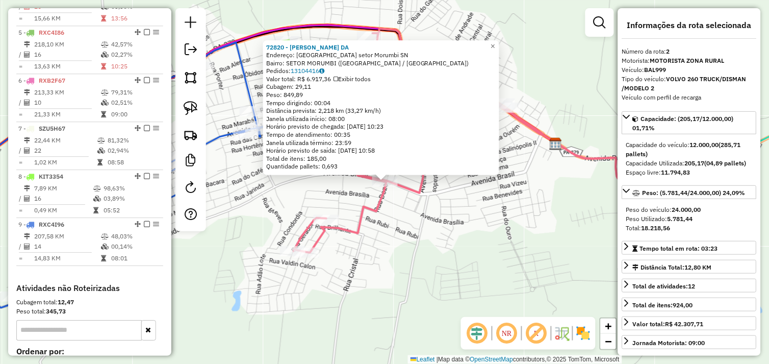
scroll to position [442, 0]
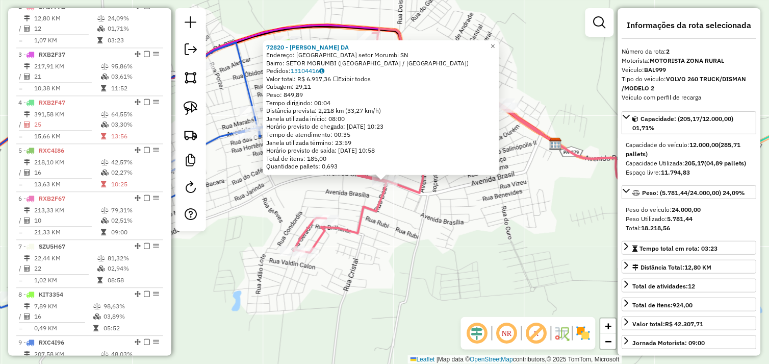
click at [459, 243] on div "72820 - GLEICIONE SOUSA DA Endereço: Avenida Brasil setor Morumbi SN Bairro: SE…" at bounding box center [384, 182] width 769 height 364
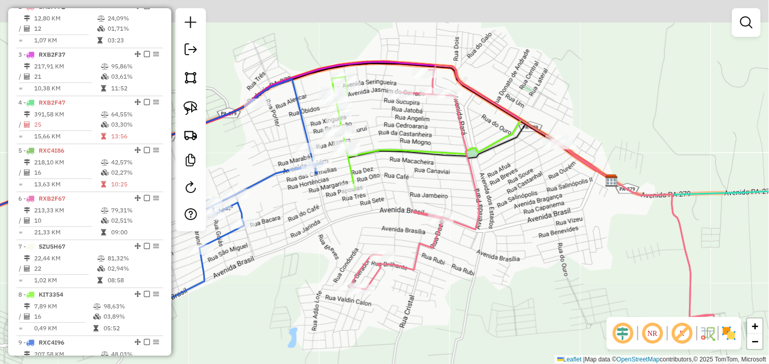
drag, startPoint x: 376, startPoint y: 164, endPoint x: 430, endPoint y: 207, distance: 69.7
click at [455, 213] on div "Janela de atendimento Grade de atendimento Capacidade Transportadoras Veículos …" at bounding box center [384, 182] width 769 height 364
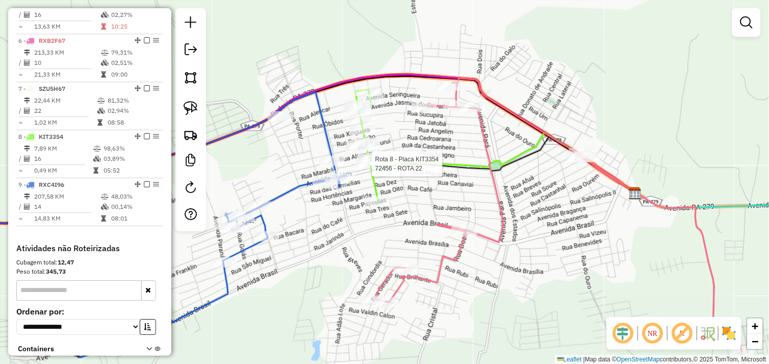
select select "*********"
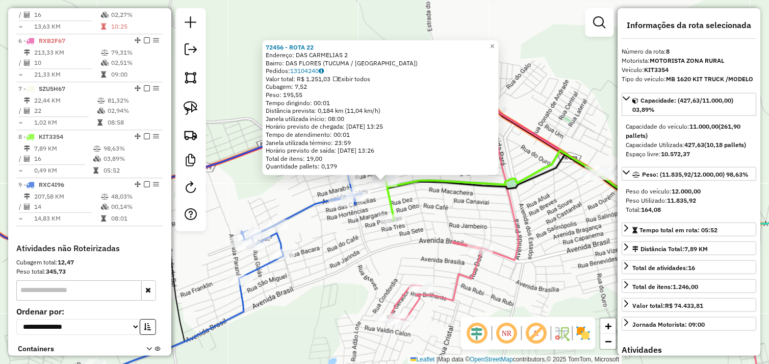
scroll to position [679, 0]
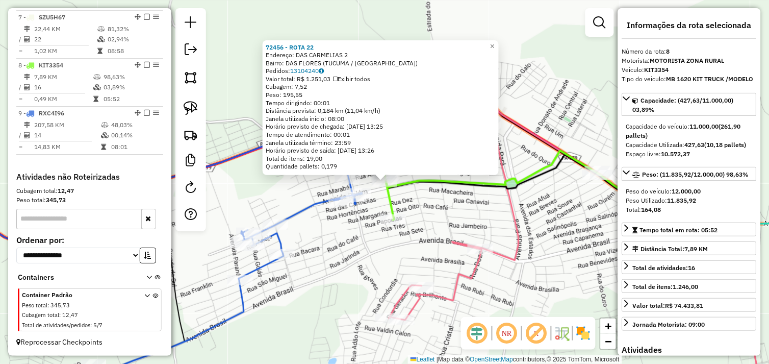
click at [447, 215] on div "72456 - ROTA 22 Endereço: DAS CARMELIAS 2 Bairro: DAS FLORES (TUCUMA / PA) Pedi…" at bounding box center [384, 182] width 769 height 364
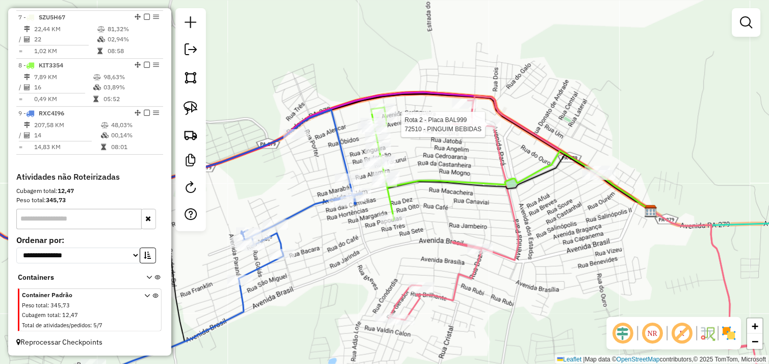
select select "*********"
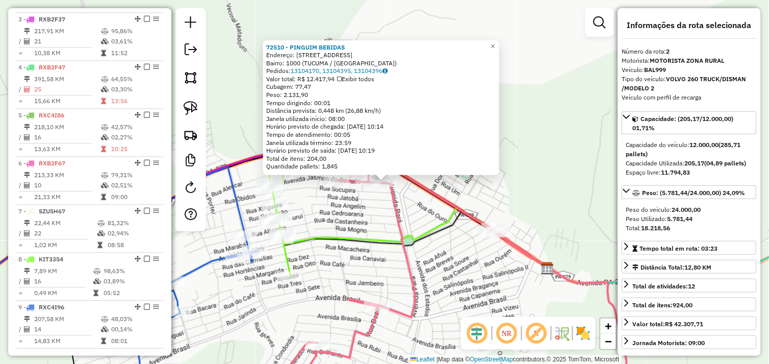
scroll to position [442, 0]
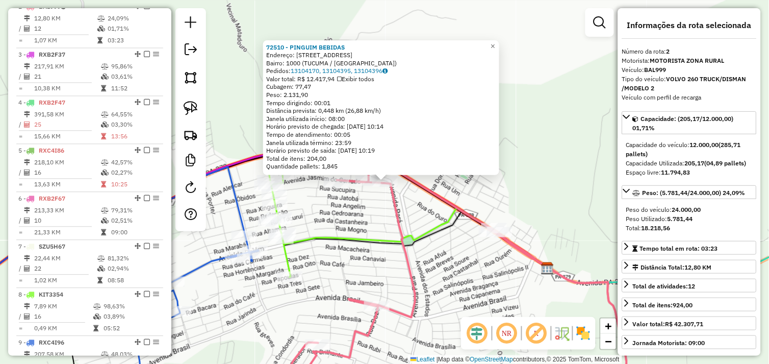
click at [385, 213] on div "72510 - PINGUIM BEBIDAS Endereço: Avenida Jasmim do Cerrado 804 Bairro: 1000 (T…" at bounding box center [384, 182] width 769 height 364
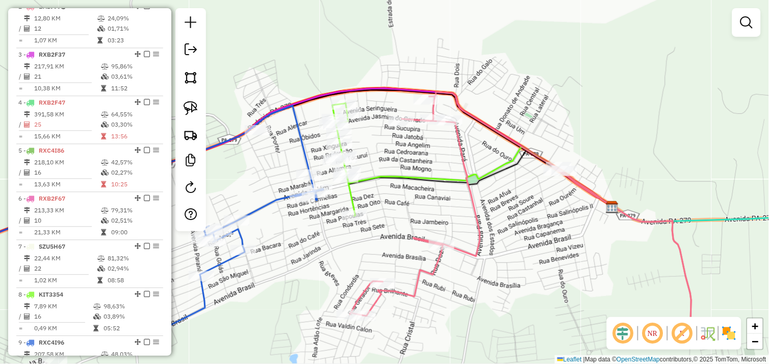
drag, startPoint x: 369, startPoint y: 215, endPoint x: 427, endPoint y: 175, distance: 70.4
click at [439, 143] on div "Janela de atendimento Grade de atendimento Capacidade Transportadoras Veículos …" at bounding box center [384, 182] width 769 height 364
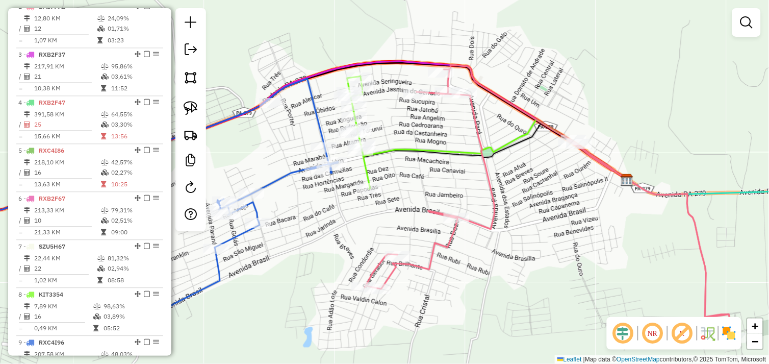
drag, startPoint x: 424, startPoint y: 203, endPoint x: 447, endPoint y: 174, distance: 36.6
click at [447, 174] on div "Janela de atendimento Grade de atendimento Capacidade Transportadoras Veículos …" at bounding box center [384, 182] width 769 height 364
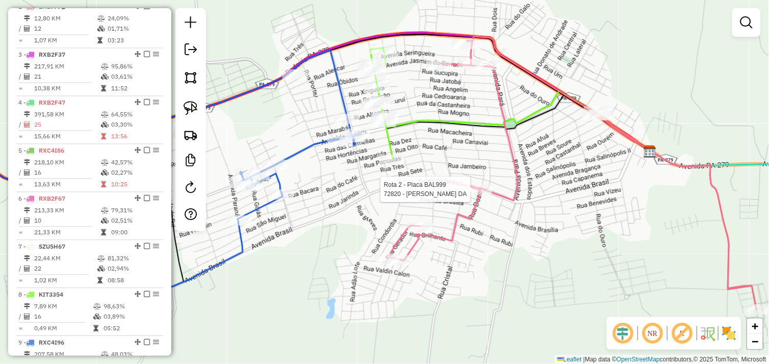
select select "*********"
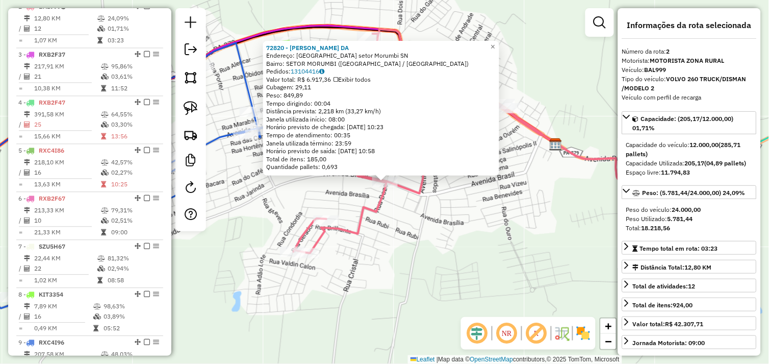
drag, startPoint x: 424, startPoint y: 200, endPoint x: 416, endPoint y: 197, distance: 8.9
click at [424, 200] on div "Rota 2 - Placa BAL999 72820 - GLEICIONE SOUSA DA 72820 - GLEICIONE SOUSA DA End…" at bounding box center [384, 182] width 769 height 364
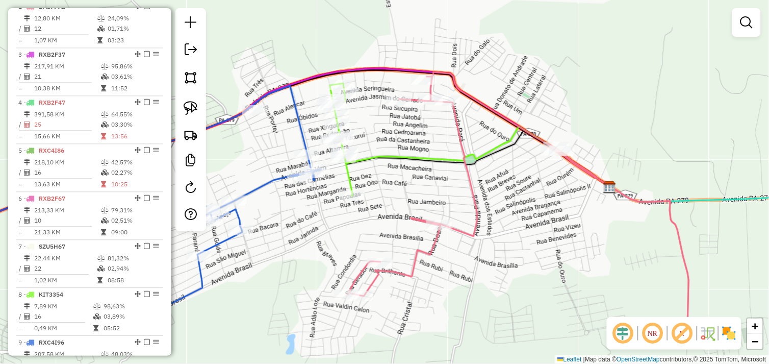
drag, startPoint x: 371, startPoint y: 198, endPoint x: 404, endPoint y: 206, distance: 34.1
click at [408, 222] on div "Janela de atendimento Grade de atendimento Capacidade Transportadoras Veículos …" at bounding box center [384, 182] width 769 height 364
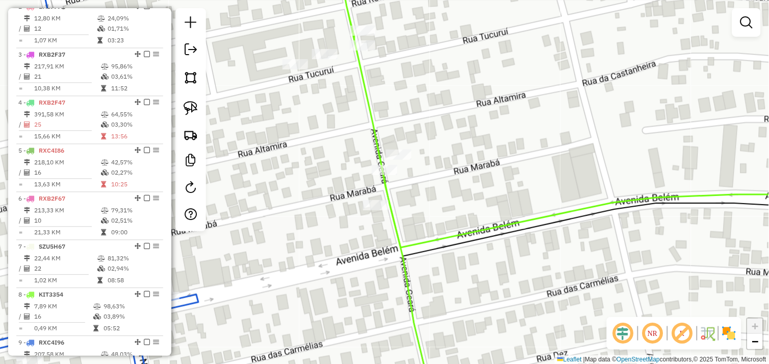
drag, startPoint x: 330, startPoint y: 83, endPoint x: 321, endPoint y: 122, distance: 40.7
click at [321, 126] on div "Rota 8 - Placa KIT3354 72156 - DIST DO GRANDE Janela de atendimento Grade de at…" at bounding box center [384, 182] width 769 height 364
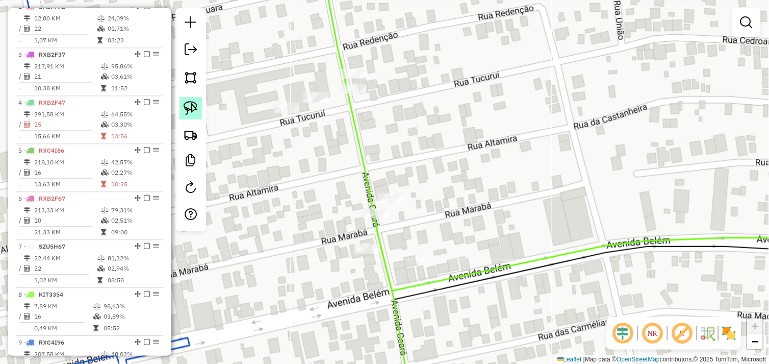
click at [195, 105] on img at bounding box center [191, 108] width 14 height 14
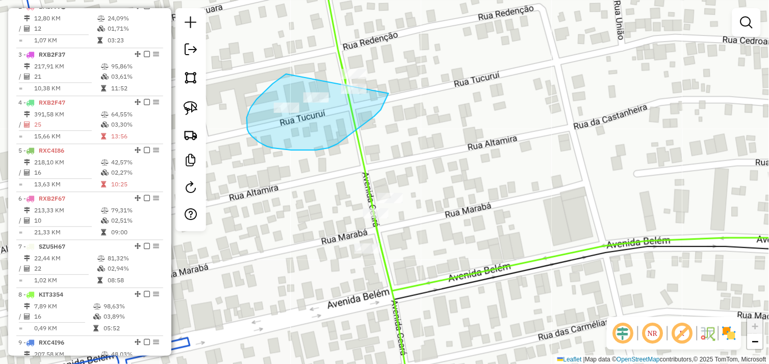
drag, startPoint x: 273, startPoint y: 84, endPoint x: 364, endPoint y: 49, distance: 97.0
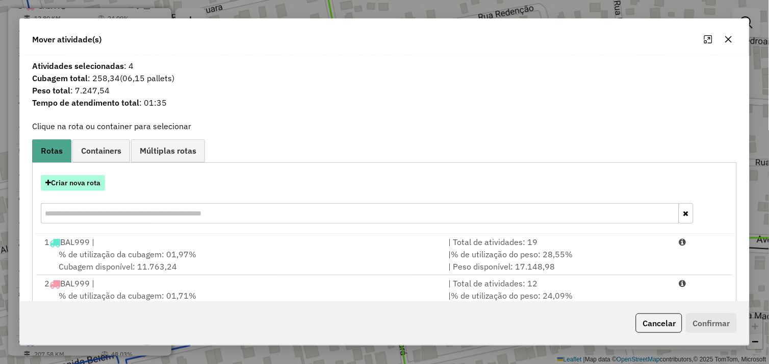
click at [81, 183] on button "Criar nova rota" at bounding box center [73, 183] width 64 height 16
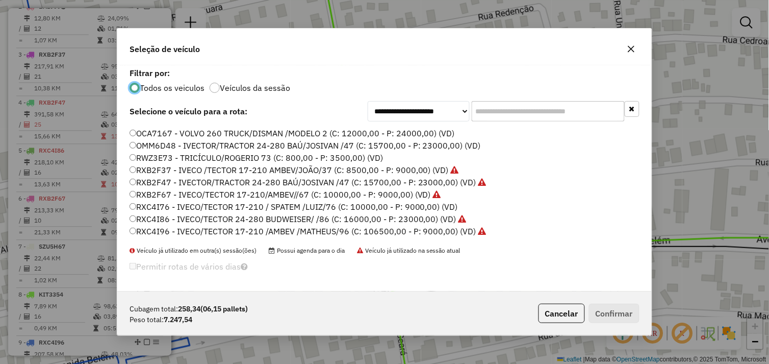
scroll to position [145, 0]
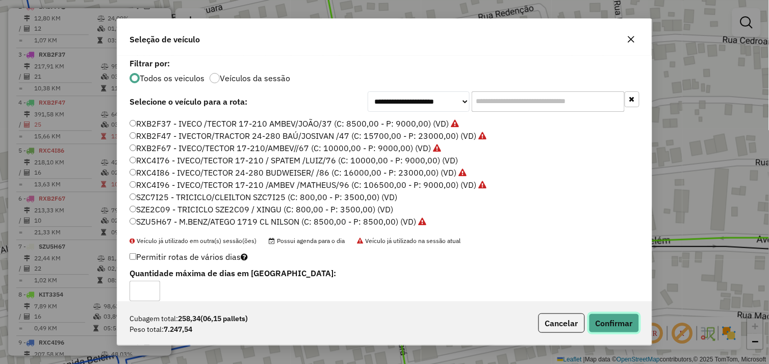
click at [604, 320] on button "Confirmar" at bounding box center [614, 322] width 50 height 19
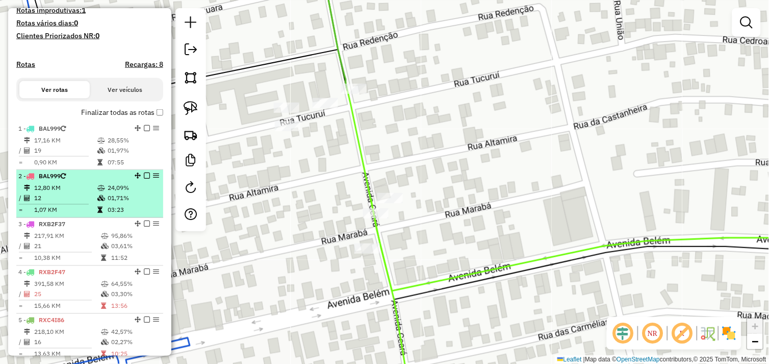
scroll to position [442, 0]
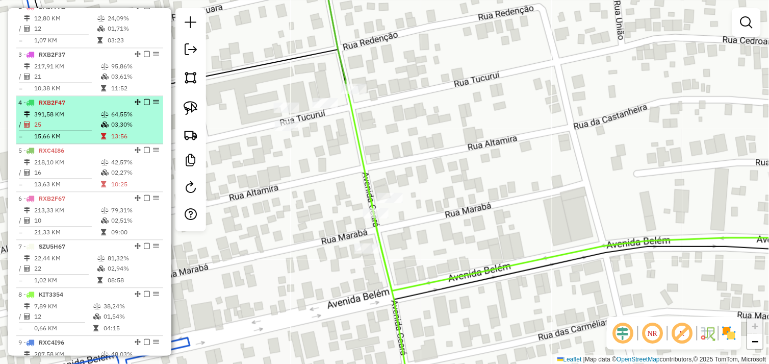
click at [72, 115] on li "4 - RXB2F47 391,58 KM 64,55% / 25 03,30% = 15,66 KM 13:56" at bounding box center [89, 120] width 147 height 48
select select "*********"
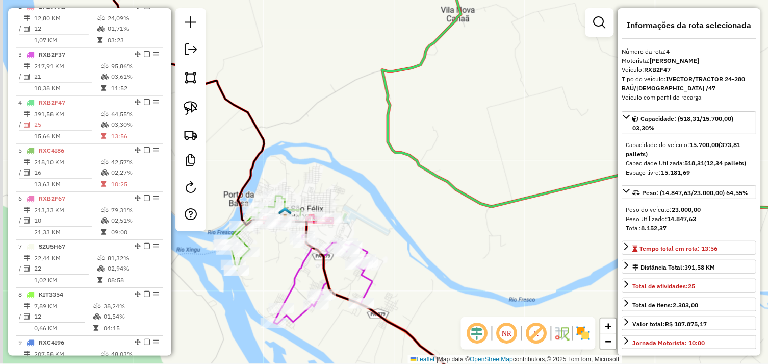
drag, startPoint x: 253, startPoint y: 272, endPoint x: 357, endPoint y: 251, distance: 105.5
click at [352, 254] on div "Janela de atendimento Grade de atendimento Capacidade Transportadoras Veículos …" at bounding box center [384, 182] width 769 height 364
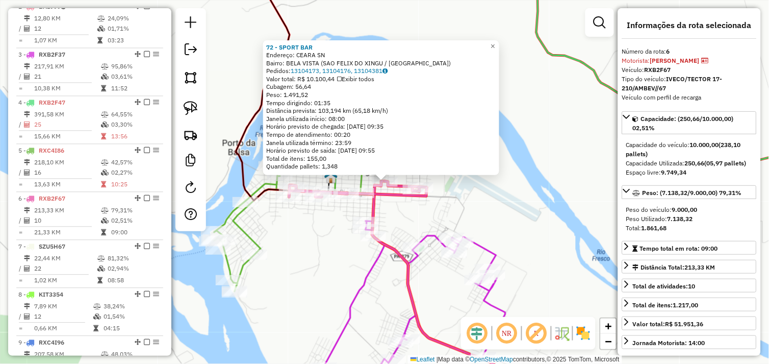
scroll to position [634, 0]
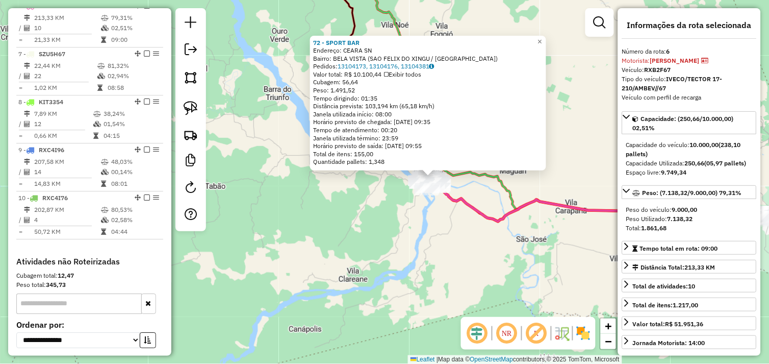
drag, startPoint x: 477, startPoint y: 275, endPoint x: 369, endPoint y: 217, distance: 123.4
click at [260, 200] on div "72 - SPORT BAR Endereço: CEARA SN Bairro: [GEOGRAPHIC_DATA] ([GEOGRAPHIC_DATA] …" at bounding box center [384, 182] width 769 height 364
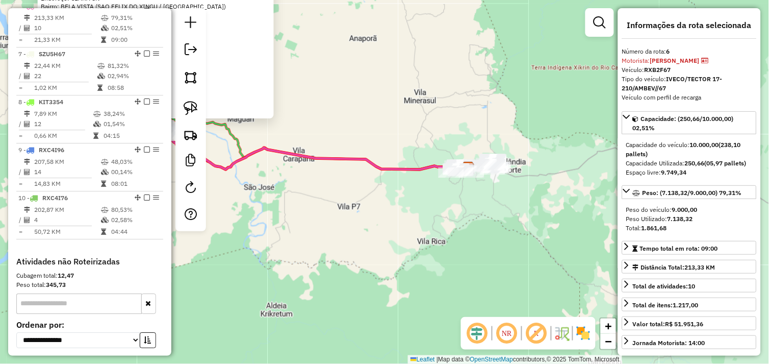
drag, startPoint x: 403, startPoint y: 233, endPoint x: 376, endPoint y: 235, distance: 27.1
click at [376, 235] on div "72 - SPORT BAR Endereço: CEARA SN Bairro: [GEOGRAPHIC_DATA] ([GEOGRAPHIC_DATA] …" at bounding box center [384, 182] width 769 height 364
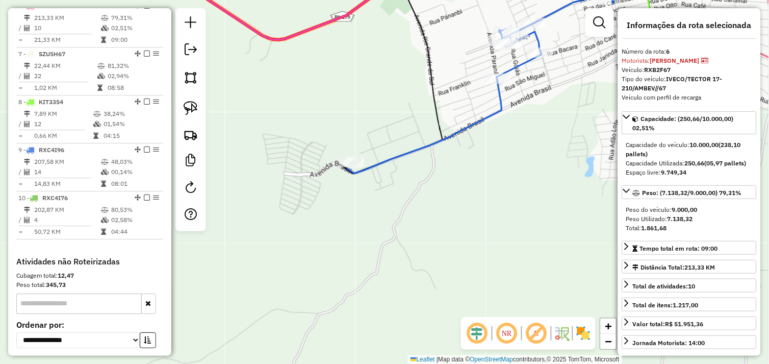
drag, startPoint x: 525, startPoint y: 137, endPoint x: 363, endPoint y: 277, distance: 214.7
click at [363, 277] on div "72 - SPORT BAR Endereço: CEARA SN Bairro: [GEOGRAPHIC_DATA] ([GEOGRAPHIC_DATA] …" at bounding box center [384, 182] width 769 height 364
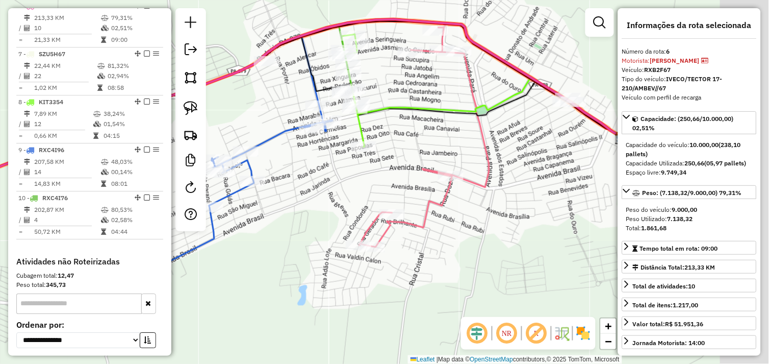
drag, startPoint x: 425, startPoint y: 243, endPoint x: 333, endPoint y: 245, distance: 91.8
click at [333, 245] on div "72 - SPORT BAR Endereço: CEARA SN Bairro: [GEOGRAPHIC_DATA] ([GEOGRAPHIC_DATA] …" at bounding box center [384, 182] width 769 height 364
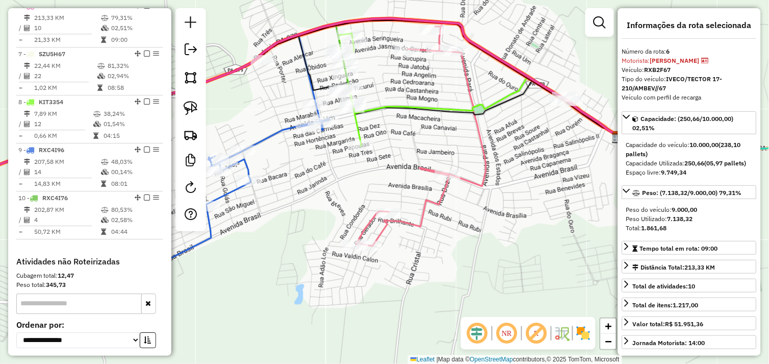
drag, startPoint x: 447, startPoint y: 247, endPoint x: 359, endPoint y: 248, distance: 87.2
click at [392, 248] on div "Rota 2 - Placa BAL999 58953 - DISTRIBUIDORA UPA CN Rota 2 - Placa BAL999 72934 …" at bounding box center [384, 182] width 769 height 364
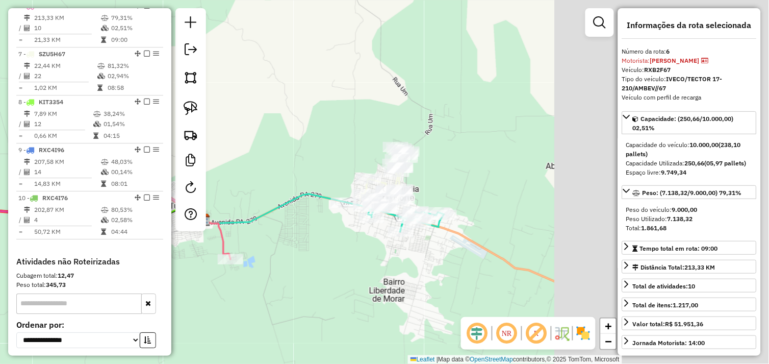
drag, startPoint x: 481, startPoint y: 238, endPoint x: 301, endPoint y: 251, distance: 180.5
click at [301, 251] on div "72 - SPORT BAR Endereço: CEARA SN Bairro: [GEOGRAPHIC_DATA] ([GEOGRAPHIC_DATA] …" at bounding box center [384, 182] width 769 height 364
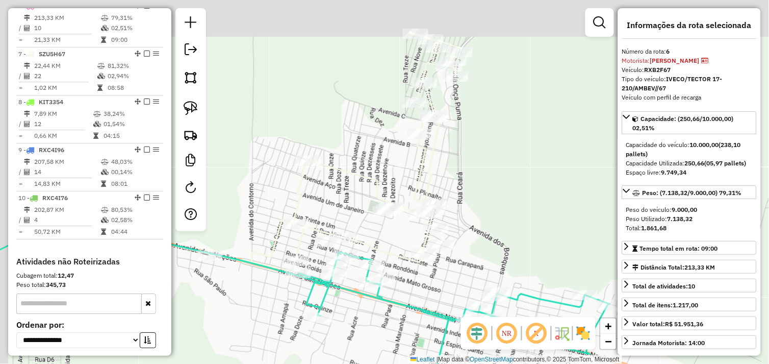
drag, startPoint x: 451, startPoint y: 108, endPoint x: 461, endPoint y: 88, distance: 22.3
click at [466, 123] on div "72 - SPORT BAR Endereço: CEARA SN Bairro: [GEOGRAPHIC_DATA] ([GEOGRAPHIC_DATA] …" at bounding box center [384, 182] width 769 height 364
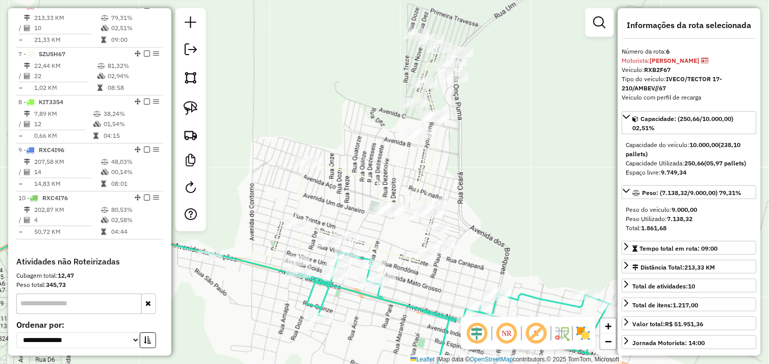
drag, startPoint x: 480, startPoint y: 115, endPoint x: 493, endPoint y: 58, distance: 58.6
click at [493, 58] on div "72 - SPORT BAR Endereço: CEARA SN Bairro: [GEOGRAPHIC_DATA] ([GEOGRAPHIC_DATA] …" at bounding box center [384, 182] width 769 height 364
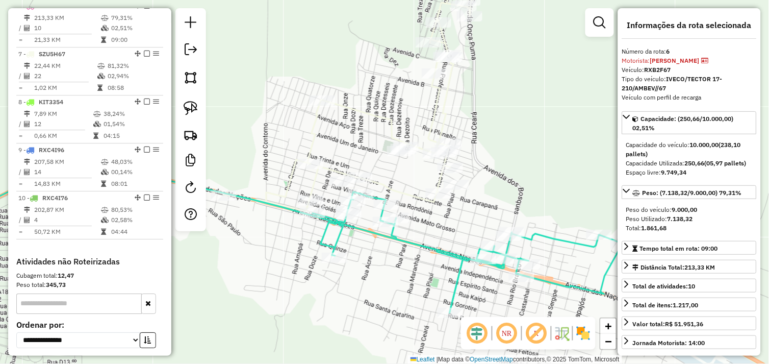
click at [242, 243] on div "Rota 1 - Placa BAL999 72125 - GALETOS BAR Rota 1 - Placa BAL999 46180 - DISTRIB…" at bounding box center [384, 182] width 769 height 364
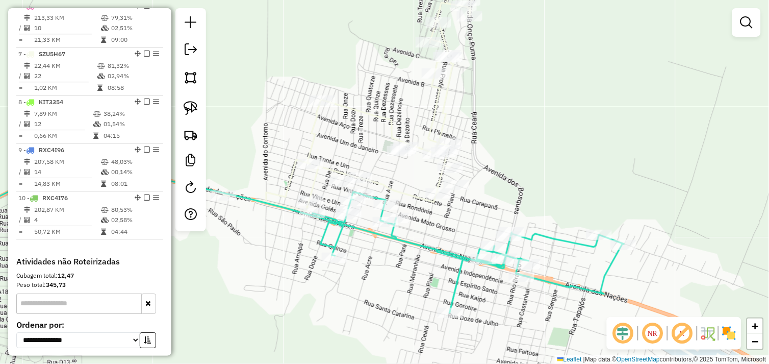
drag, startPoint x: 241, startPoint y: 273, endPoint x: 359, endPoint y: 254, distance: 119.4
click at [357, 255] on div "Janela de atendimento Grade de atendimento Capacidade Transportadoras Veículos …" at bounding box center [384, 182] width 769 height 364
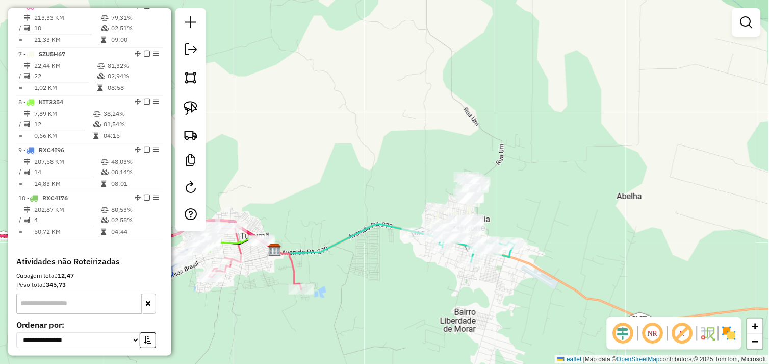
drag, startPoint x: 330, startPoint y: 273, endPoint x: 417, endPoint y: 263, distance: 87.2
click at [417, 263] on div "Janela de atendimento Grade de atendimento Capacidade Transportadoras Veículos …" at bounding box center [384, 182] width 769 height 364
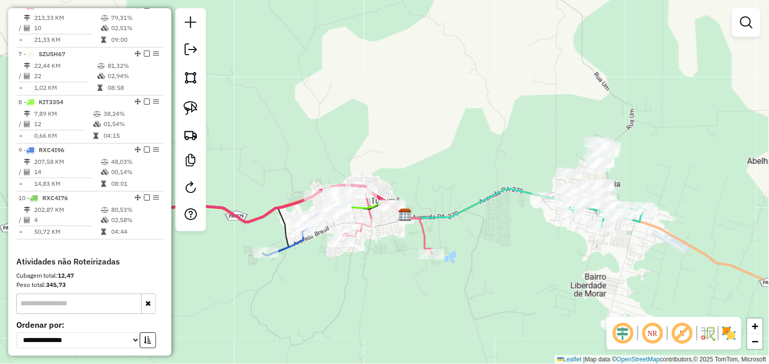
drag, startPoint x: 281, startPoint y: 284, endPoint x: 371, endPoint y: 261, distance: 92.0
click at [371, 261] on div "Janela de atendimento Grade de atendimento Capacidade Transportadoras Veículos …" at bounding box center [384, 182] width 769 height 364
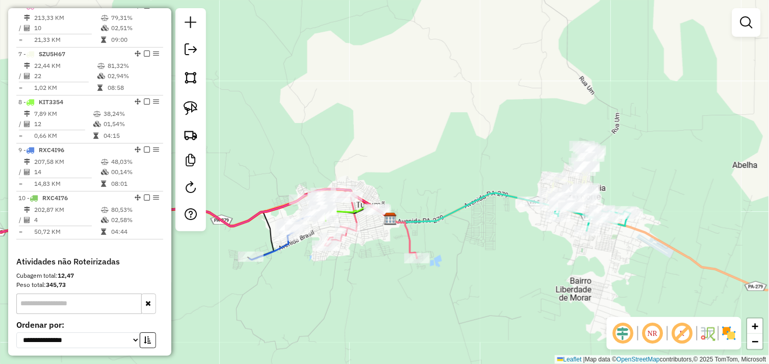
drag, startPoint x: 477, startPoint y: 247, endPoint x: 394, endPoint y: 290, distance: 93.7
click at [381, 288] on div "Janela de atendimento Grade de atendimento Capacidade Transportadoras Veículos …" at bounding box center [384, 182] width 769 height 364
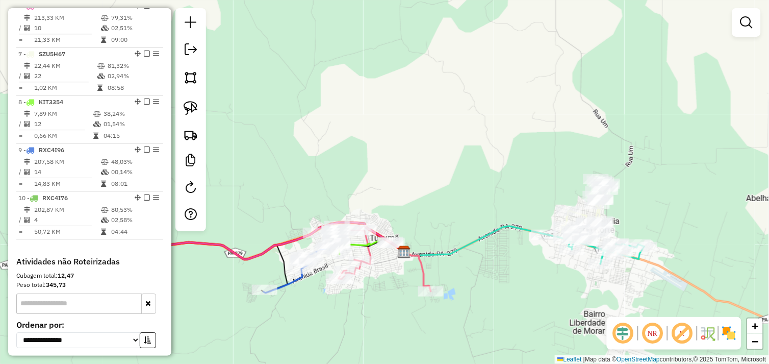
drag, startPoint x: 312, startPoint y: 195, endPoint x: 425, endPoint y: 183, distance: 113.9
click at [424, 184] on div "Janela de atendimento Grade de atendimento Capacidade Transportadoras Veículos …" at bounding box center [384, 182] width 769 height 364
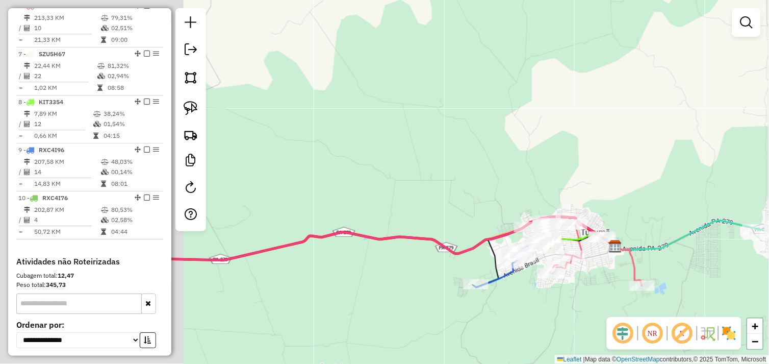
drag, startPoint x: 256, startPoint y: 184, endPoint x: 385, endPoint y: 246, distance: 143.9
click at [473, 181] on div "Janela de atendimento Grade de atendimento Capacidade Transportadoras Veículos …" at bounding box center [384, 182] width 769 height 364
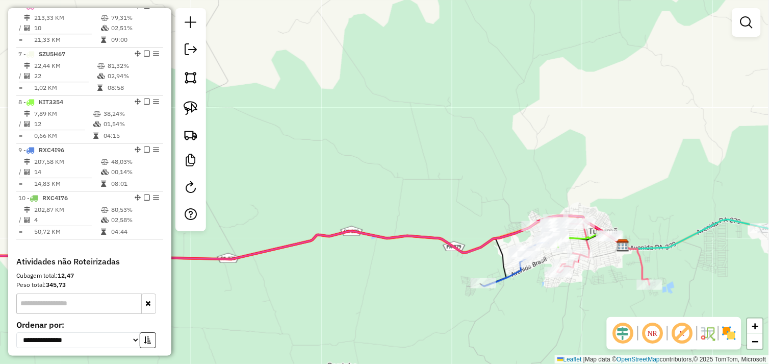
drag, startPoint x: 380, startPoint y: 278, endPoint x: 192, endPoint y: 245, distance: 191.5
click at [187, 247] on div "Janela de atendimento Grade de atendimento Capacidade Transportadoras Veículos …" at bounding box center [384, 182] width 769 height 364
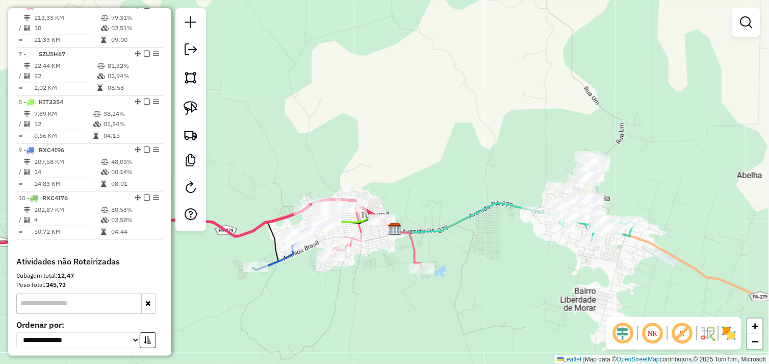
drag, startPoint x: 510, startPoint y: 261, endPoint x: 365, endPoint y: 288, distance: 148.3
click at [365, 288] on div "Janela de atendimento Grade de atendimento Capacidade Transportadoras Veículos …" at bounding box center [384, 182] width 769 height 364
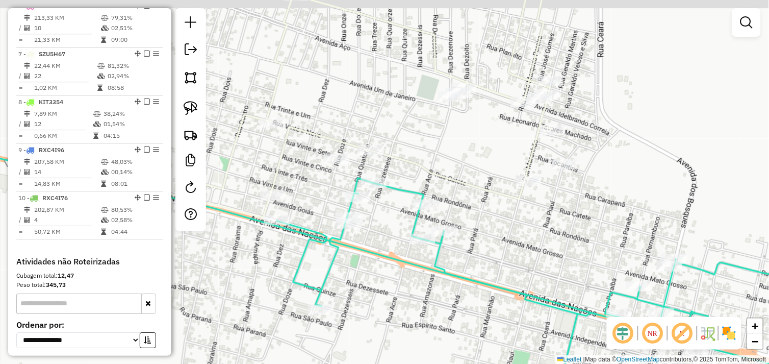
drag, startPoint x: 502, startPoint y: 164, endPoint x: 399, endPoint y: 250, distance: 133.6
click at [399, 250] on div "Janela de atendimento Grade de atendimento Capacidade Transportadoras Veículos …" at bounding box center [384, 182] width 769 height 364
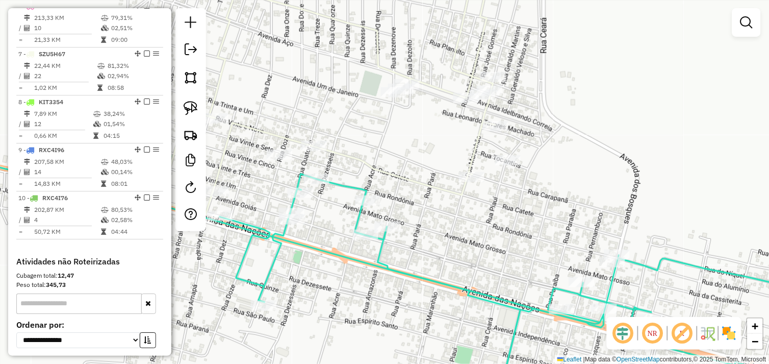
drag, startPoint x: 492, startPoint y: 189, endPoint x: 452, endPoint y: 217, distance: 49.0
click at [452, 221] on div "Janela de atendimento Grade de atendimento Capacidade Transportadoras Veículos …" at bounding box center [384, 182] width 769 height 364
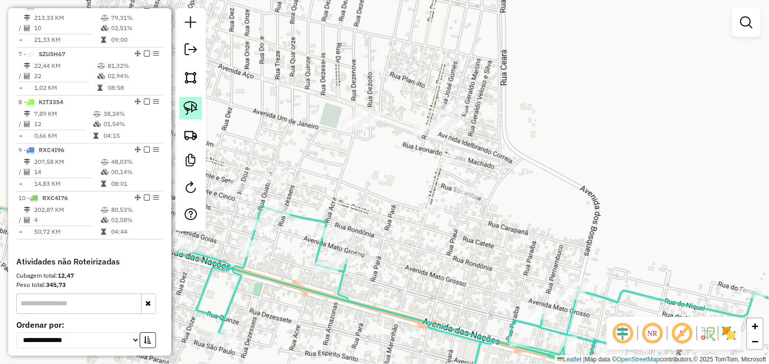
click at [199, 108] on link at bounding box center [190, 108] width 22 height 22
drag, startPoint x: 468, startPoint y: 210, endPoint x: 427, endPoint y: 219, distance: 41.8
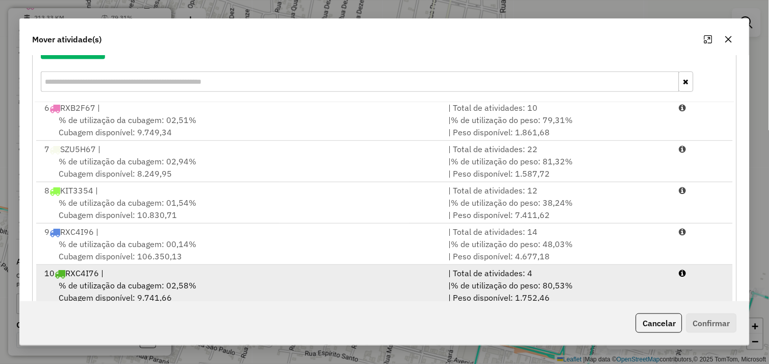
scroll to position [154, 0]
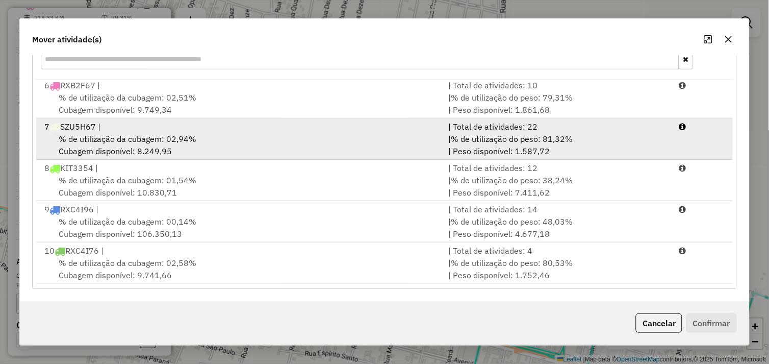
drag, startPoint x: 223, startPoint y: 139, endPoint x: 298, endPoint y: 148, distance: 76.0
click at [224, 139] on div "% de utilização da cubagem: 02,94% Cubagem disponível: 8.249,95" at bounding box center [240, 145] width 404 height 24
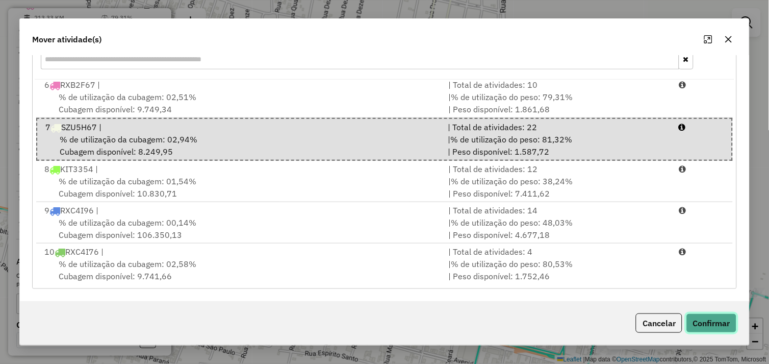
drag, startPoint x: 714, startPoint y: 328, endPoint x: 699, endPoint y: 319, distance: 18.1
click at [714, 326] on button "Confirmar" at bounding box center [711, 322] width 50 height 19
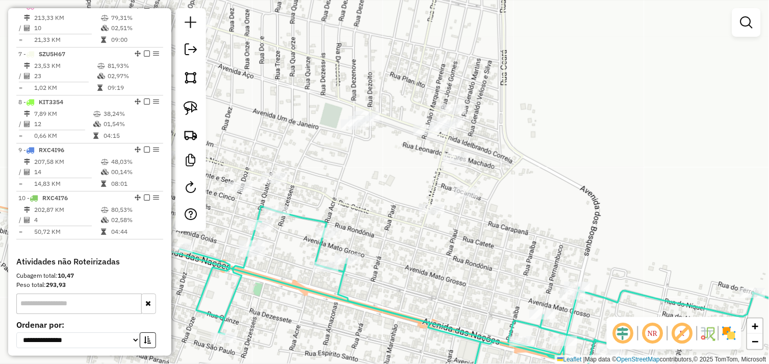
scroll to position [0, 0]
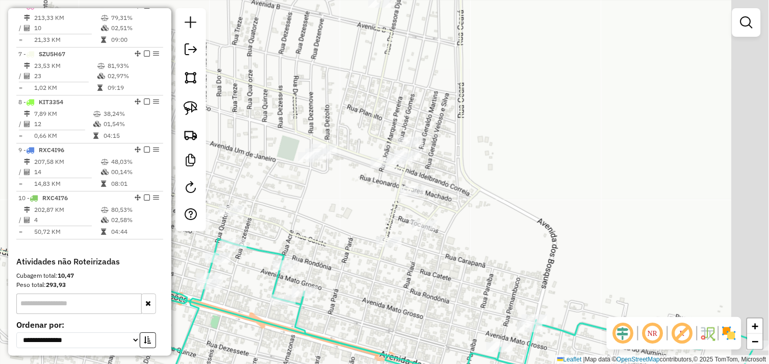
drag, startPoint x: 347, startPoint y: 205, endPoint x: 398, endPoint y: 189, distance: 52.9
click at [347, 204] on div "Janela de atendimento Grade de atendimento Capacidade Transportadoras Veículos …" at bounding box center [384, 182] width 769 height 364
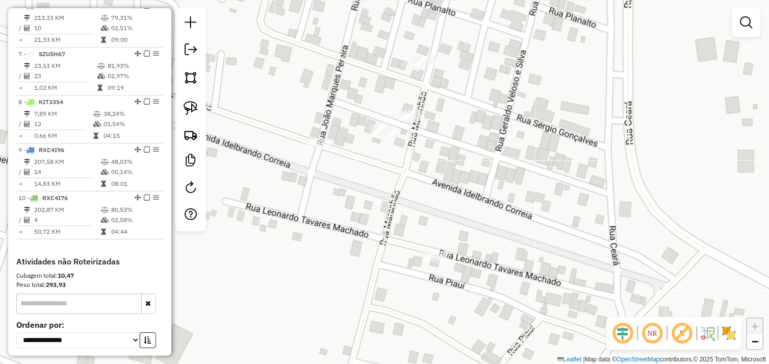
drag, startPoint x: 411, startPoint y: 166, endPoint x: 324, endPoint y: 169, distance: 87.2
click at [393, 195] on icon at bounding box center [336, 184] width 738 height 436
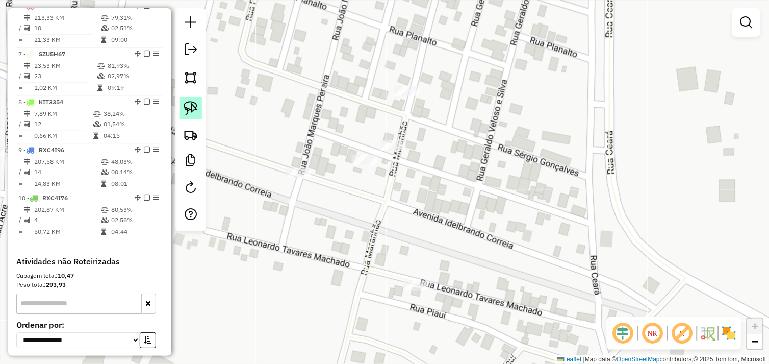
click at [196, 107] on img at bounding box center [191, 108] width 14 height 14
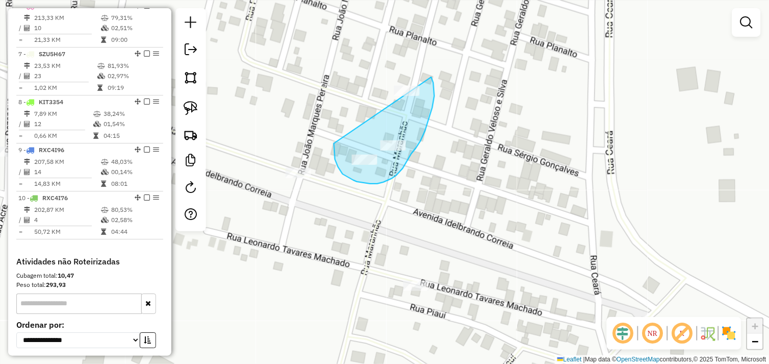
drag, startPoint x: 334, startPoint y: 150, endPoint x: 401, endPoint y: 67, distance: 107.3
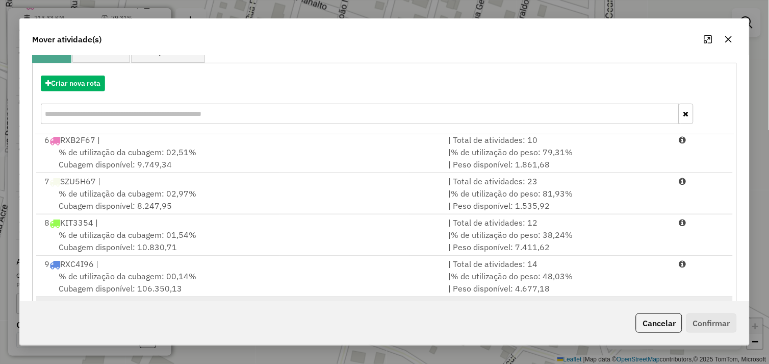
scroll to position [154, 0]
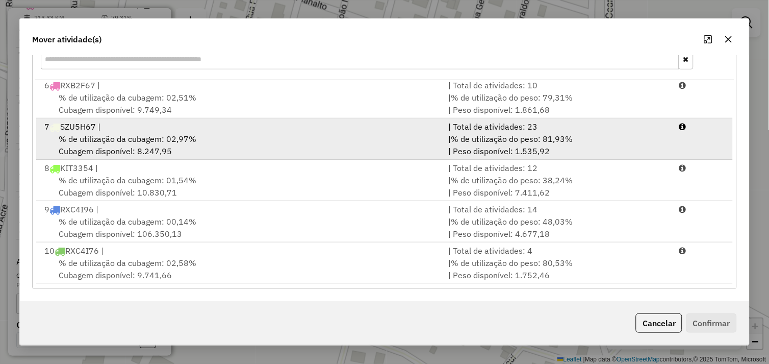
drag, startPoint x: 284, startPoint y: 136, endPoint x: 354, endPoint y: 146, distance: 71.1
click at [285, 136] on div "% de utilização da cubagem: 02,97% Cubagem disponível: 8.247,95" at bounding box center [240, 145] width 404 height 24
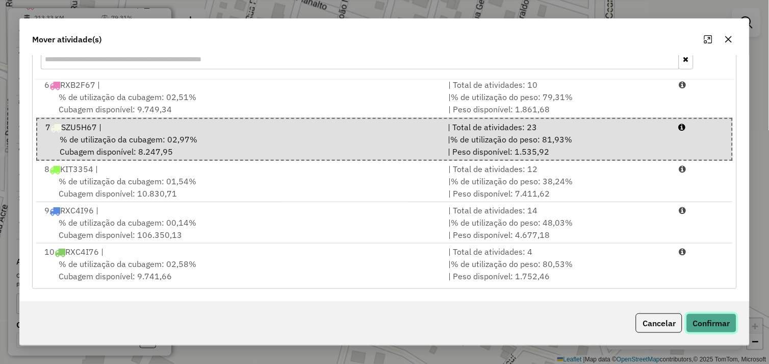
click at [708, 320] on button "Confirmar" at bounding box center [711, 322] width 50 height 19
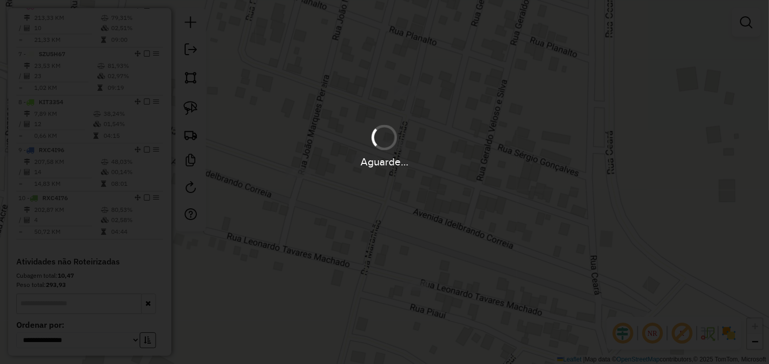
scroll to position [0, 0]
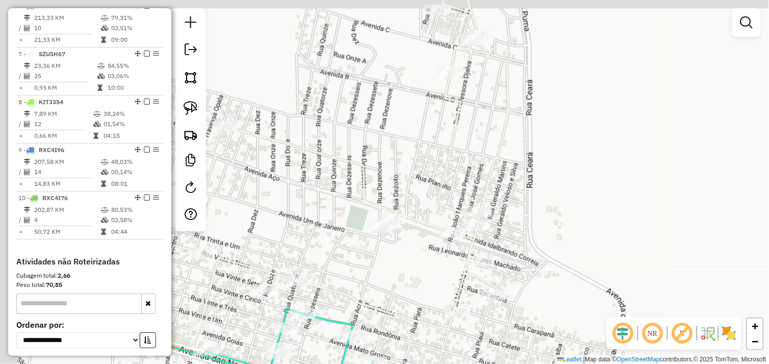
drag, startPoint x: 301, startPoint y: 235, endPoint x: 389, endPoint y: 240, distance: 87.9
click at [400, 252] on div "Janela de atendimento Grade de atendimento Capacidade Transportadoras Veículos …" at bounding box center [384, 182] width 769 height 364
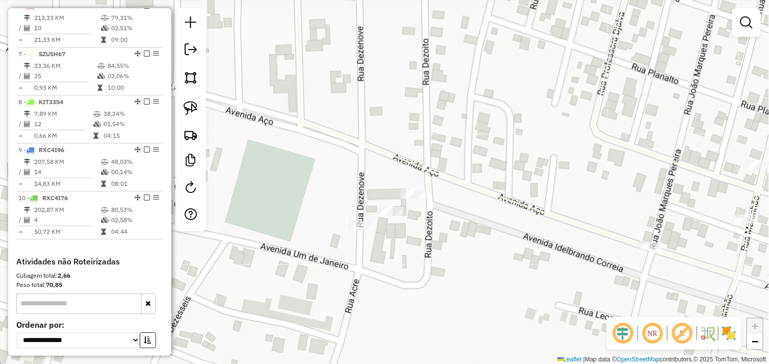
drag, startPoint x: 195, startPoint y: 108, endPoint x: 268, endPoint y: 162, distance: 90.8
click at [195, 108] on img at bounding box center [191, 108] width 14 height 14
drag, startPoint x: 328, startPoint y: 234, endPoint x: 392, endPoint y: 200, distance: 71.8
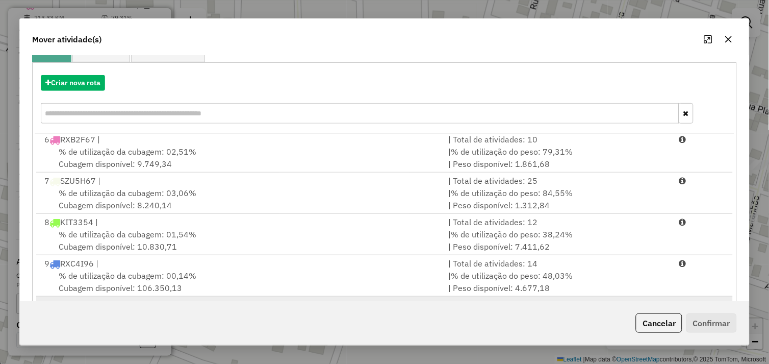
scroll to position [154, 0]
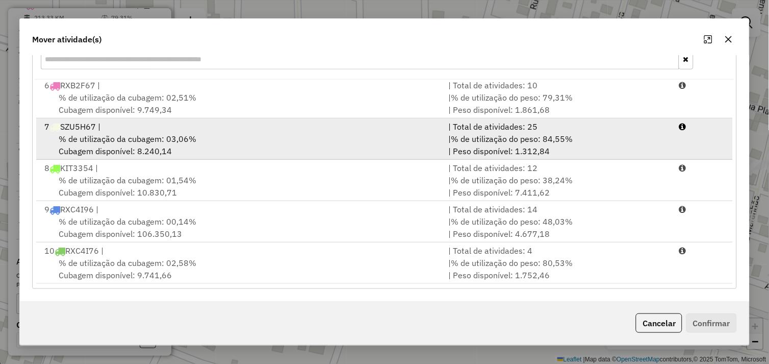
click at [247, 140] on div "% de utilização da cubagem: 03,06% Cubagem disponível: 8.240,14" at bounding box center [240, 145] width 404 height 24
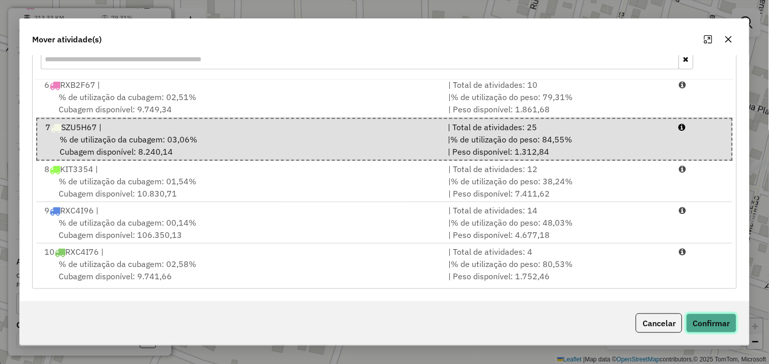
click at [704, 320] on button "Confirmar" at bounding box center [711, 322] width 50 height 19
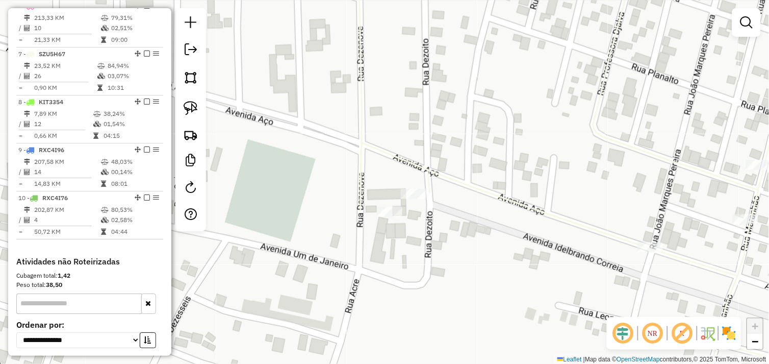
scroll to position [0, 0]
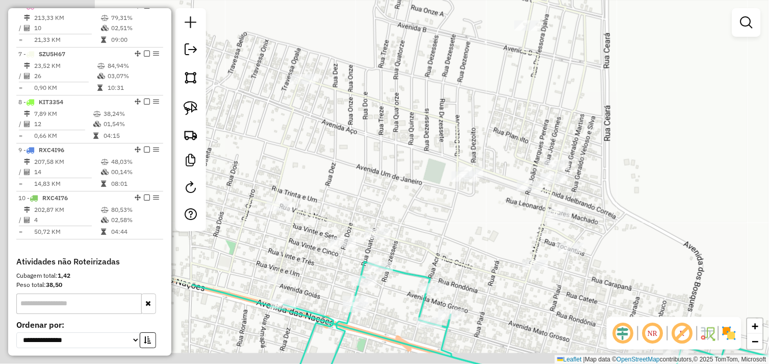
drag, startPoint x: 309, startPoint y: 224, endPoint x: 430, endPoint y: 205, distance: 122.8
click at [444, 195] on div "Janela de atendimento Grade de atendimento Capacidade Transportadoras Veículos …" at bounding box center [384, 182] width 769 height 364
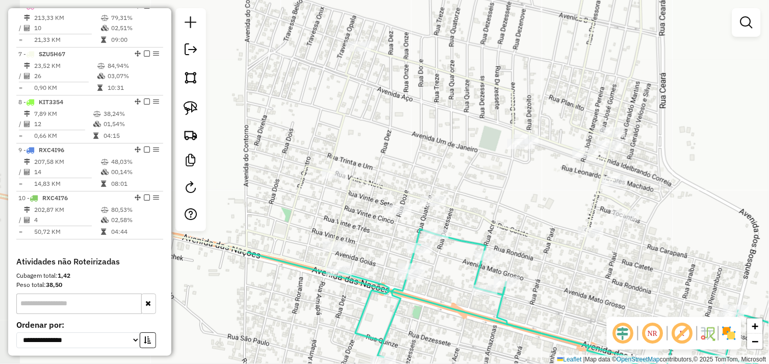
drag, startPoint x: 375, startPoint y: 251, endPoint x: 317, endPoint y: 201, distance: 77.0
click at [399, 222] on div "Janela de atendimento Grade de atendimento Capacidade Transportadoras Veículos …" at bounding box center [384, 182] width 769 height 364
drag, startPoint x: 190, startPoint y: 105, endPoint x: 269, endPoint y: 171, distance: 103.1
click at [190, 105] on img at bounding box center [191, 108] width 14 height 14
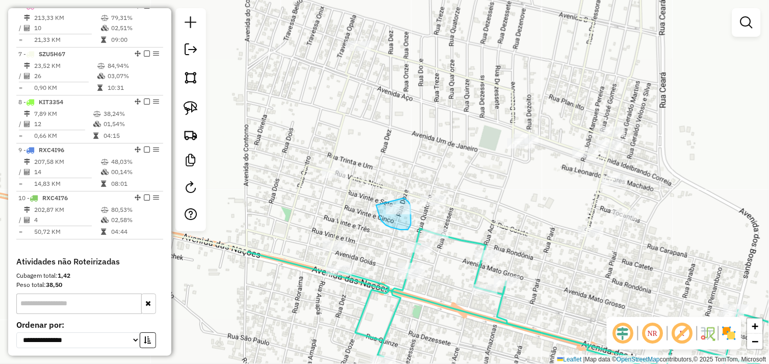
drag, startPoint x: 395, startPoint y: 228, endPoint x: 383, endPoint y: 205, distance: 25.8
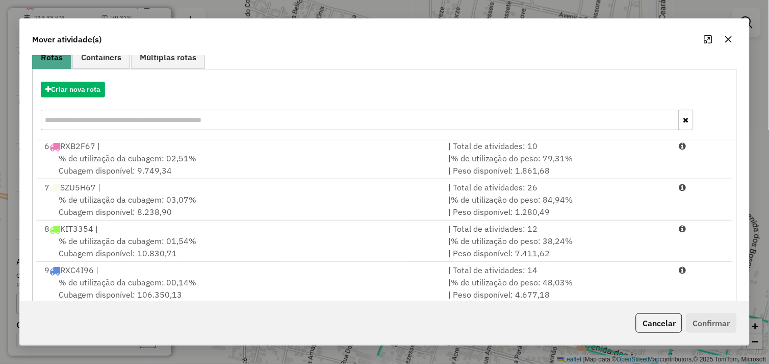
scroll to position [154, 0]
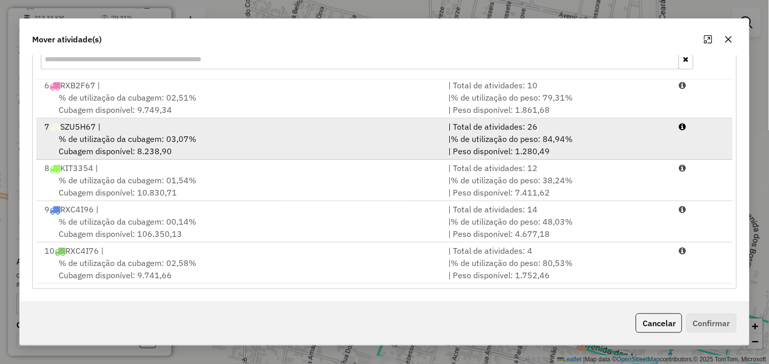
drag, startPoint x: 238, startPoint y: 141, endPoint x: 351, endPoint y: 148, distance: 113.4
click at [238, 141] on div "% de utilização da cubagem: 03,07% Cubagem disponível: 8.238,90" at bounding box center [240, 145] width 404 height 24
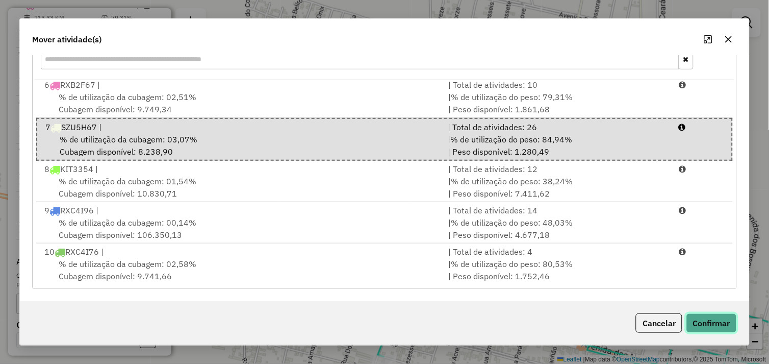
click at [708, 320] on button "Confirmar" at bounding box center [711, 322] width 50 height 19
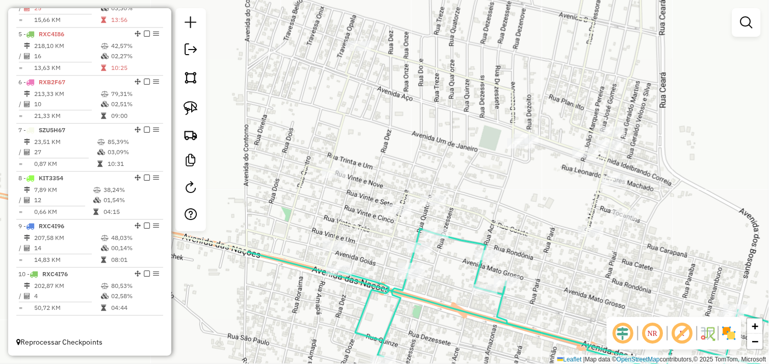
scroll to position [0, 0]
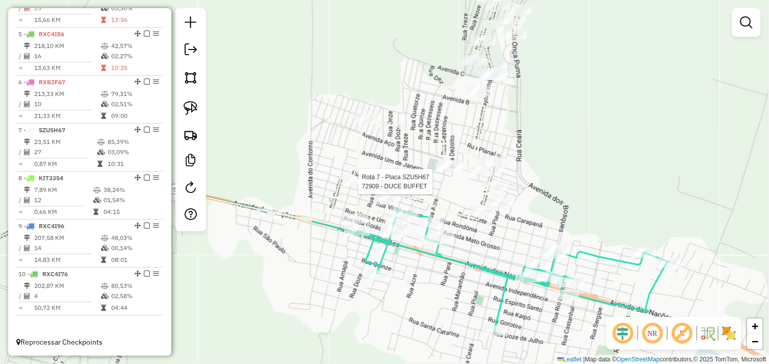
select select "*********"
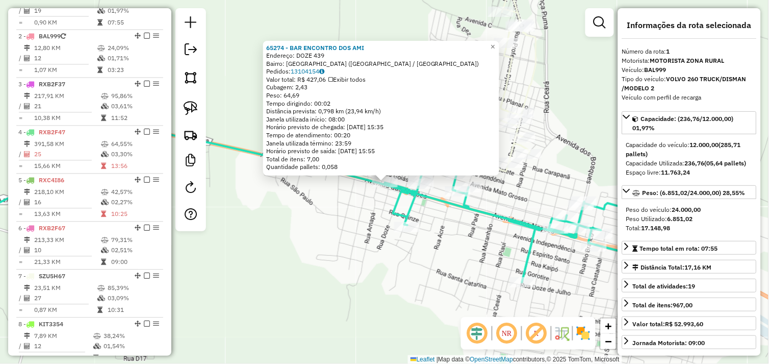
scroll to position [394, 0]
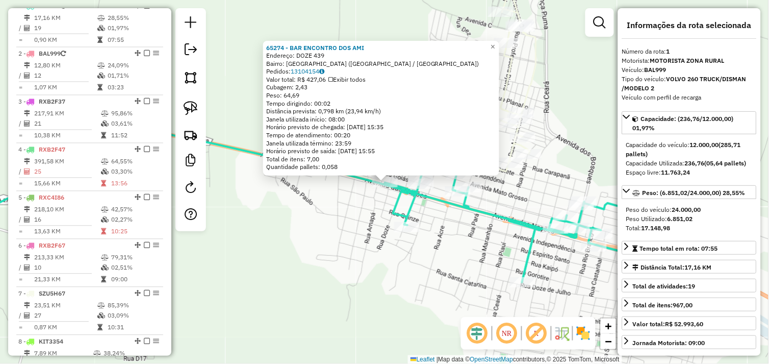
click at [374, 219] on div "65274 - BAR ENCONTRO DOS AMI Endereço: DOZE 439 Bairro: BELA VISTA (OURILANDIA …" at bounding box center [384, 182] width 769 height 364
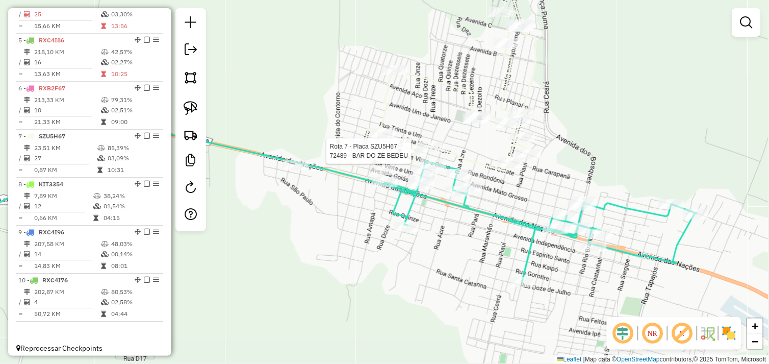
select select "*********"
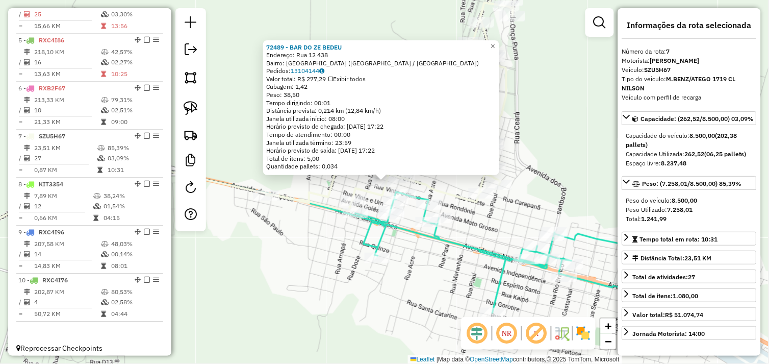
scroll to position [567, 0]
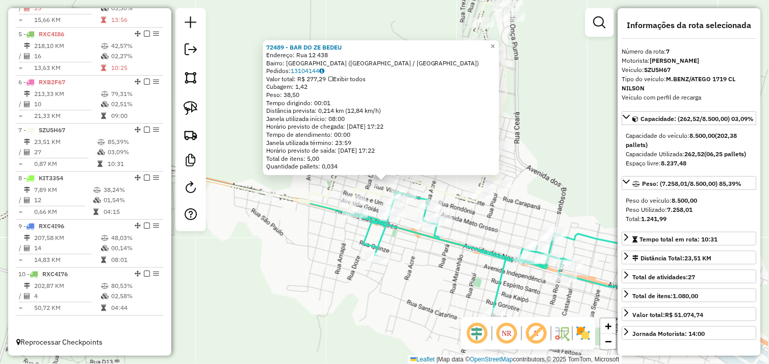
click at [317, 232] on div "72489 - BAR DO ZE BEDEU Endereço: Rua 12 438 Bairro: BELA VISTA (OURILANDIA DO …" at bounding box center [384, 182] width 769 height 364
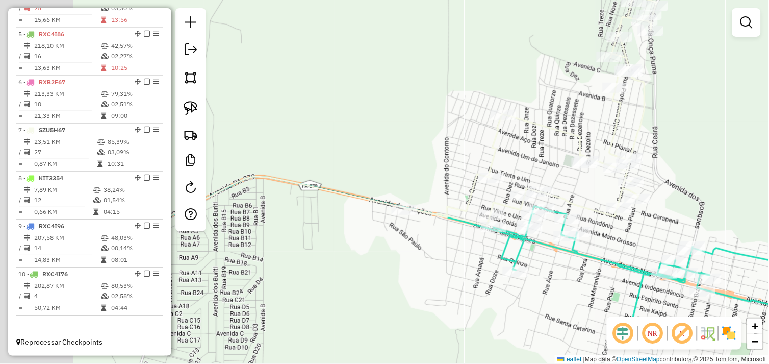
drag, startPoint x: 391, startPoint y: 248, endPoint x: 444, endPoint y: 252, distance: 53.2
click at [444, 252] on div "Janela de atendimento Grade de atendimento Capacidade Transportadoras Veículos …" at bounding box center [384, 182] width 769 height 364
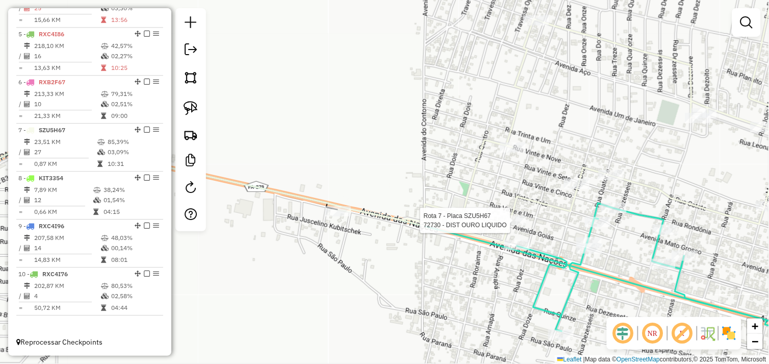
select select "*********"
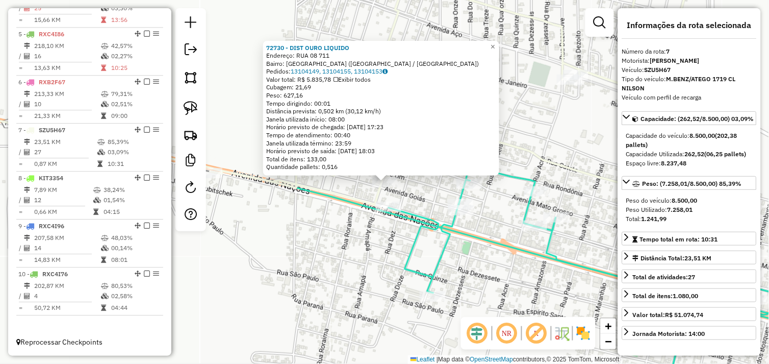
click at [311, 215] on div "72730 - DIST OURO LIQUIDO Endereço: RUA 08 711 Bairro: BELA VISTA (OURILANDIA D…" at bounding box center [384, 182] width 769 height 364
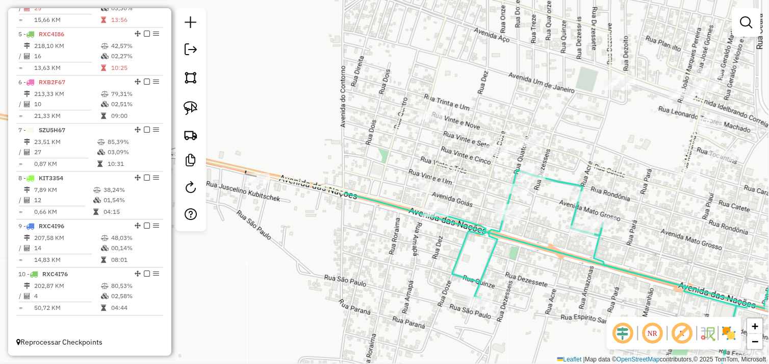
drag, startPoint x: 303, startPoint y: 216, endPoint x: 417, endPoint y: 222, distance: 113.9
click at [418, 222] on div "Janela de atendimento Grade de atendimento Capacidade Transportadoras Veículos …" at bounding box center [384, 182] width 769 height 364
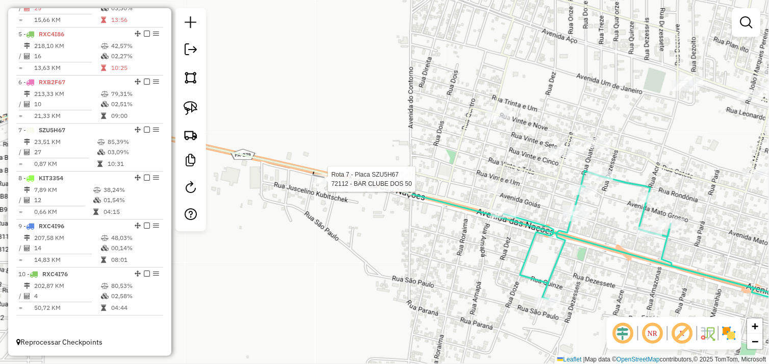
select select "*********"
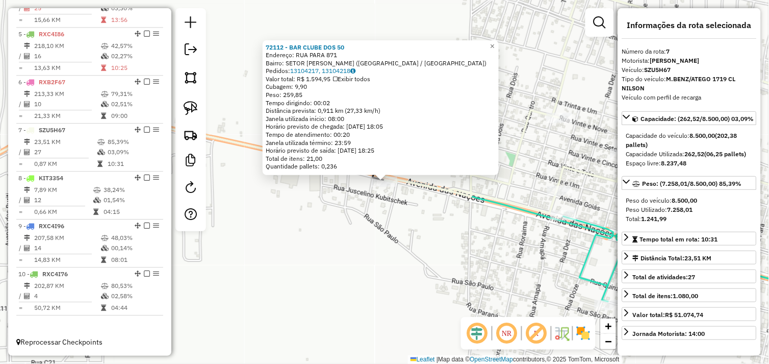
click at [397, 212] on div "72112 - BAR CLUBE DOS 50 Endereço: RUA PARA 871 Bairro: SETOR JOEL HEMORGENES (…" at bounding box center [384, 182] width 769 height 364
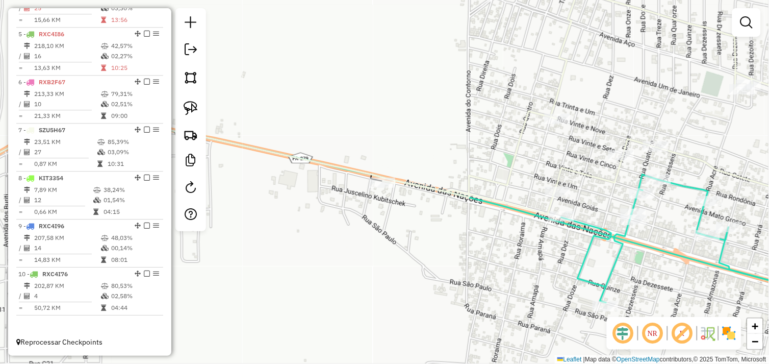
drag, startPoint x: 466, startPoint y: 235, endPoint x: 358, endPoint y: 202, distance: 112.4
click at [358, 202] on div "Janela de atendimento Grade de atendimento Capacidade Transportadoras Veículos …" at bounding box center [384, 182] width 769 height 364
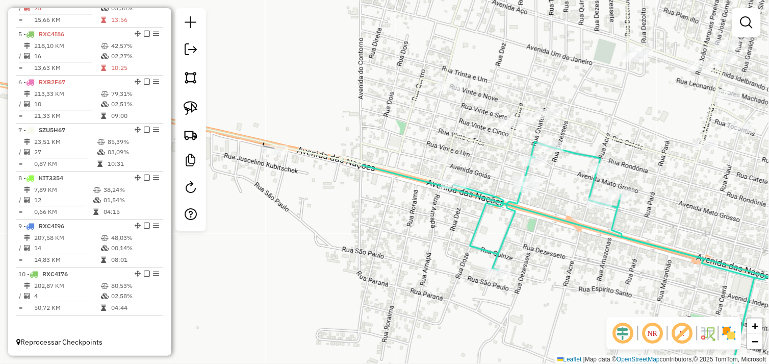
drag, startPoint x: 191, startPoint y: 109, endPoint x: 230, endPoint y: 129, distance: 44.2
click at [191, 109] on img at bounding box center [191, 108] width 14 height 14
drag, startPoint x: 262, startPoint y: 165, endPoint x: 293, endPoint y: 137, distance: 42.2
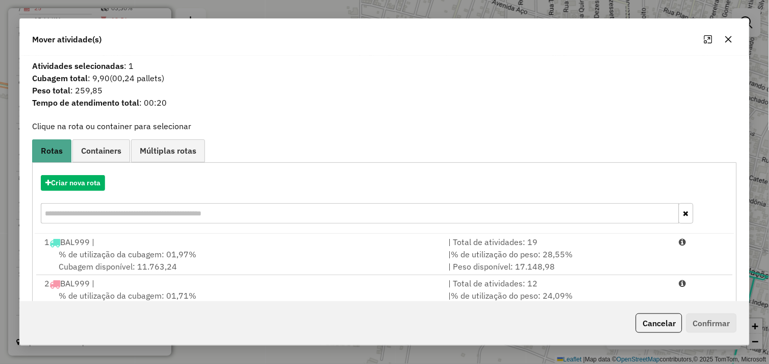
drag, startPoint x: 179, startPoint y: 251, endPoint x: 473, endPoint y: 294, distance: 296.2
click at [181, 251] on span "% de utilização da cubagem: 01,97%" at bounding box center [128, 254] width 138 height 10
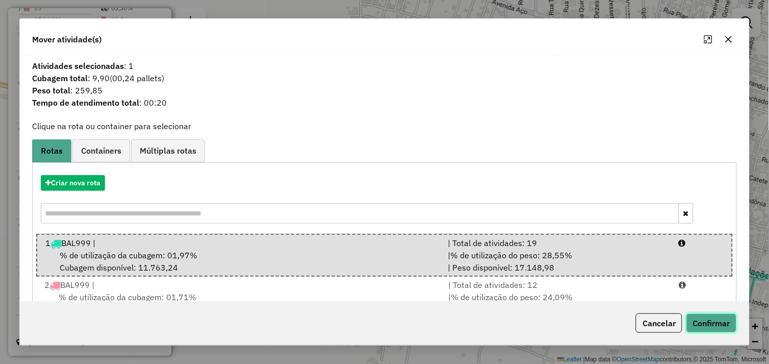
click at [715, 325] on button "Confirmar" at bounding box center [711, 322] width 50 height 19
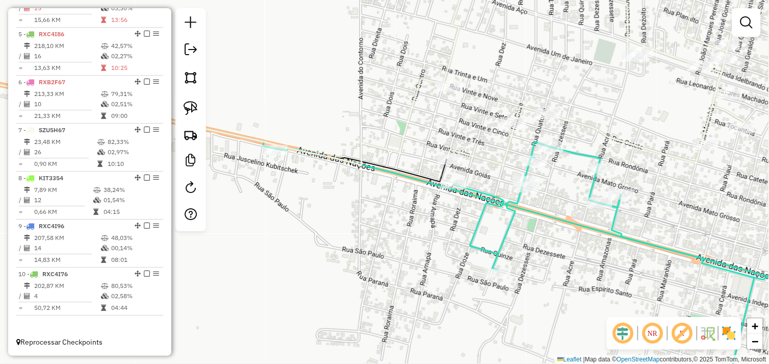
drag, startPoint x: 378, startPoint y: 217, endPoint x: 396, endPoint y: 212, distance: 18.4
click at [396, 213] on div "Janela de atendimento Grade de atendimento Capacidade Transportadoras Veículos …" at bounding box center [384, 182] width 769 height 364
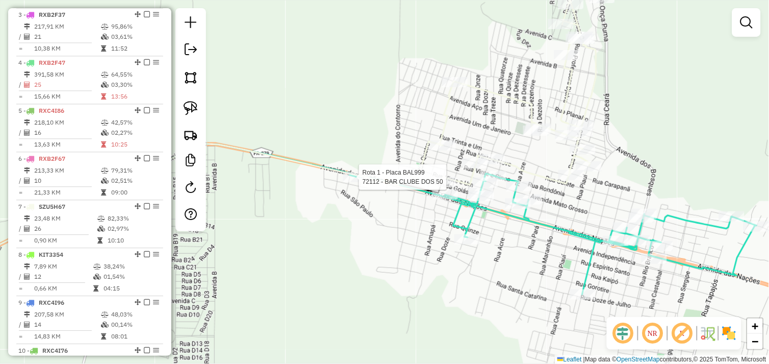
select select "*********"
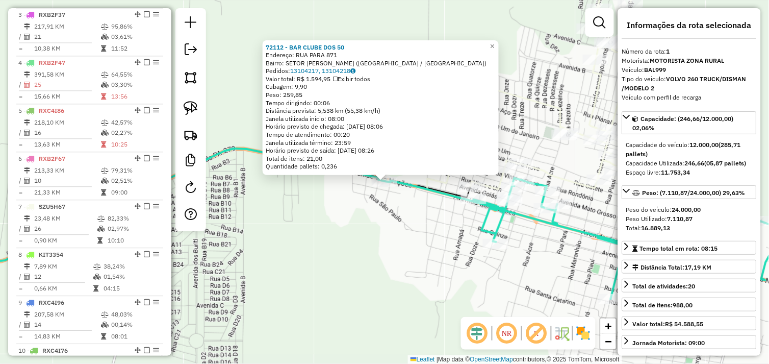
scroll to position [394, 0]
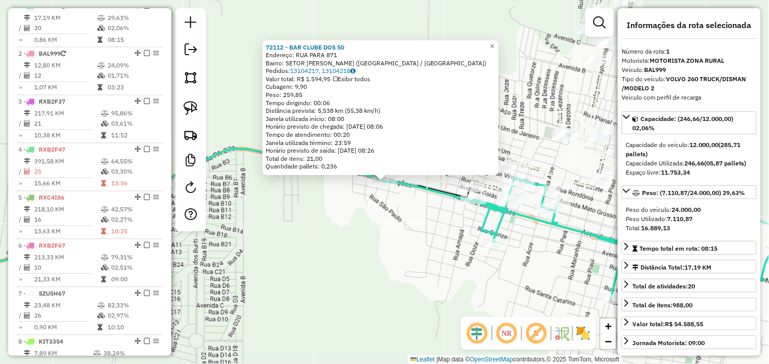
click at [443, 222] on div "Rota 1 - Placa BAL999 72112 - BAR CLUBE DOS 50 72112 - BAR CLUBE DOS 50 Endereç…" at bounding box center [384, 182] width 769 height 364
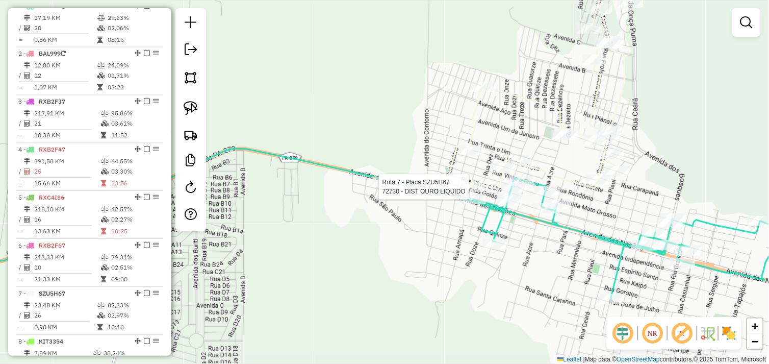
select select "*********"
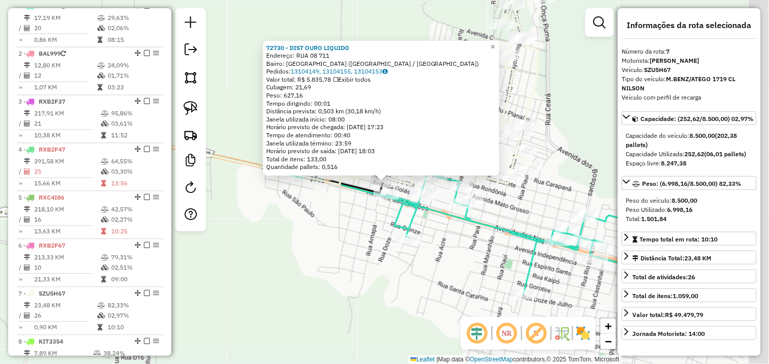
scroll to position [567, 0]
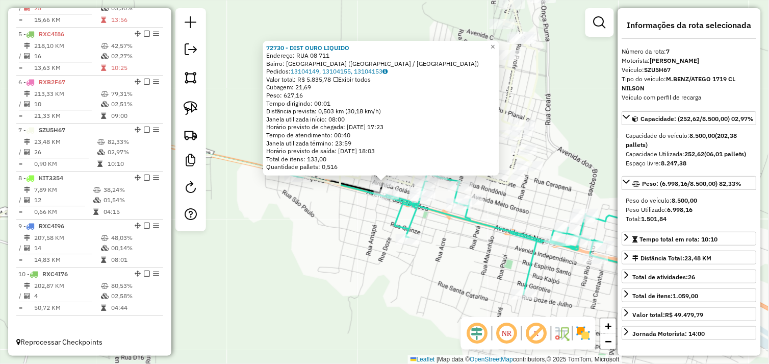
drag, startPoint x: 357, startPoint y: 217, endPoint x: 348, endPoint y: 216, distance: 9.3
click at [357, 217] on div "72730 - DIST OURO LIQUIDO Endereço: RUA 08 711 Bairro: BELA VISTA (OURILANDIA D…" at bounding box center [384, 182] width 769 height 364
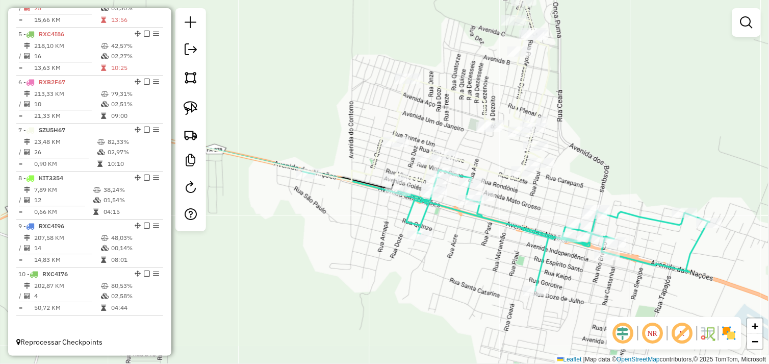
drag, startPoint x: 314, startPoint y: 217, endPoint x: 382, endPoint y: 198, distance: 71.4
click at [382, 199] on div "Janela de atendimento Grade de atendimento Capacidade Transportadoras Veículos …" at bounding box center [384, 182] width 769 height 364
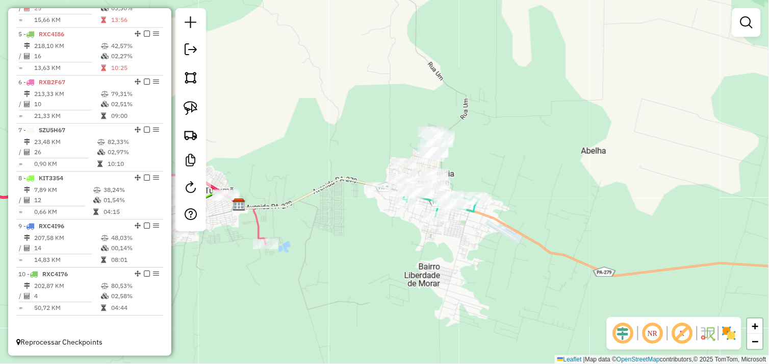
drag, startPoint x: 322, startPoint y: 218, endPoint x: 490, endPoint y: 221, distance: 168.3
click at [500, 220] on div "Janela de atendimento Grade de atendimento Capacidade Transportadoras Veículos …" at bounding box center [384, 182] width 769 height 364
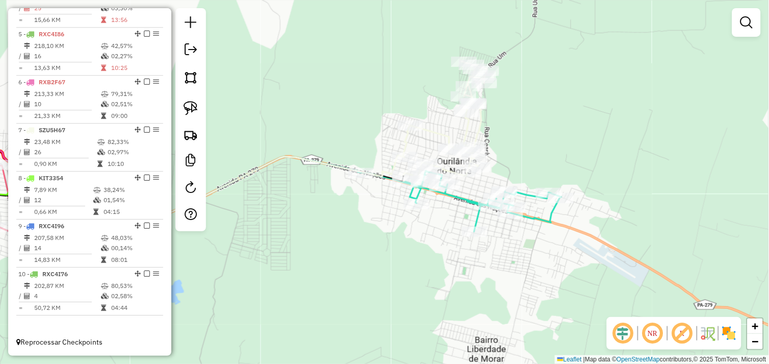
drag, startPoint x: 395, startPoint y: 167, endPoint x: 410, endPoint y: 222, distance: 57.3
click at [403, 235] on div "Janela de atendimento Grade de atendimento Capacidade Transportadoras Veículos …" at bounding box center [384, 182] width 769 height 364
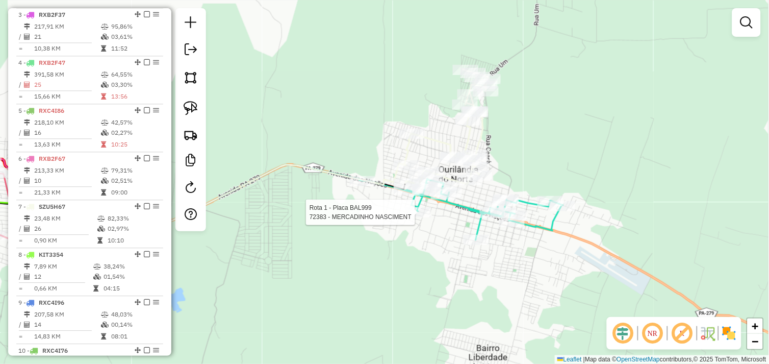
select select "*********"
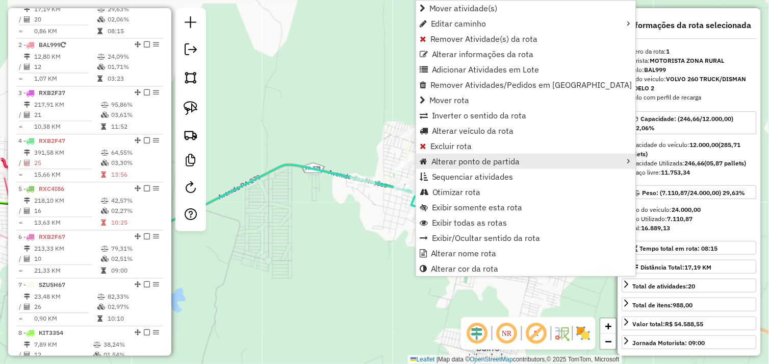
scroll to position [394, 0]
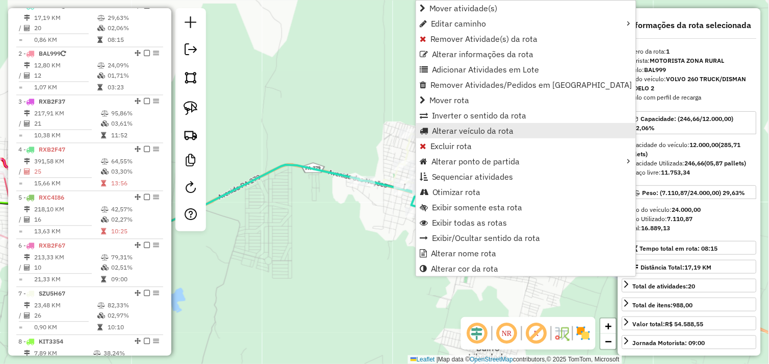
click at [447, 131] on span "Alterar veículo da rota" at bounding box center [473, 130] width 82 height 8
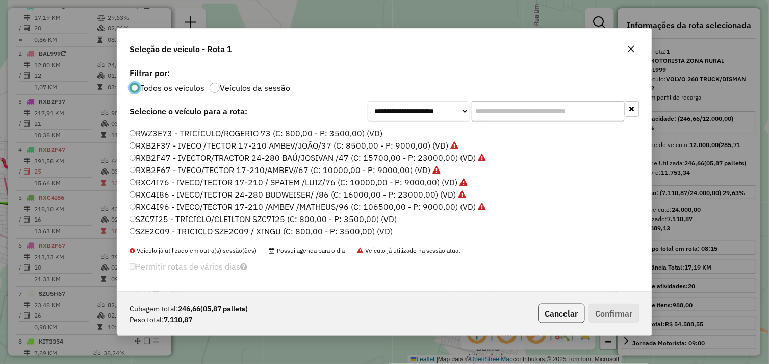
scroll to position [145, 0]
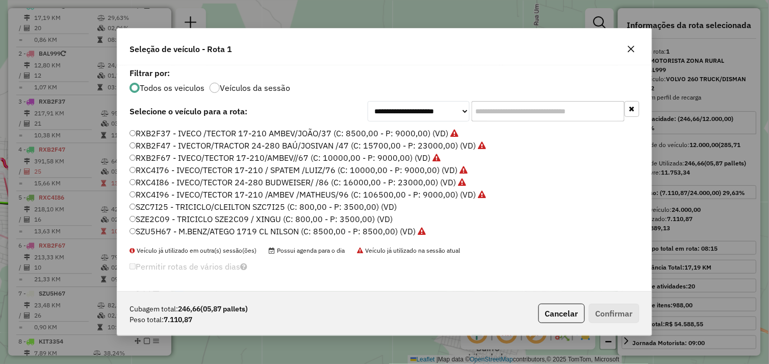
click at [632, 48] on icon "button" at bounding box center [631, 49] width 7 height 7
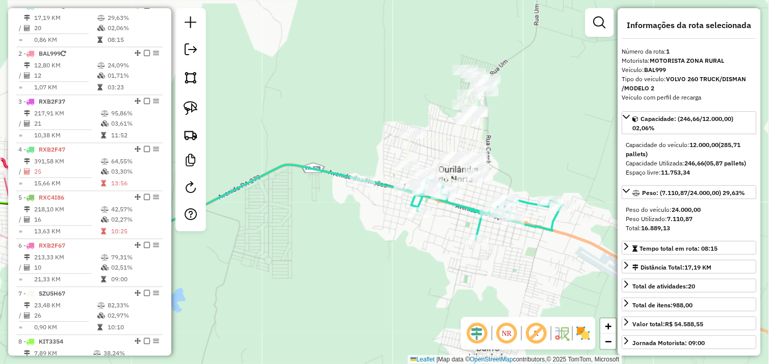
drag, startPoint x: 330, startPoint y: 232, endPoint x: 461, endPoint y: 221, distance: 131.5
click at [469, 218] on div "Janela de atendimento Grade de atendimento Capacidade Transportadoras Veículos …" at bounding box center [384, 182] width 769 height 364
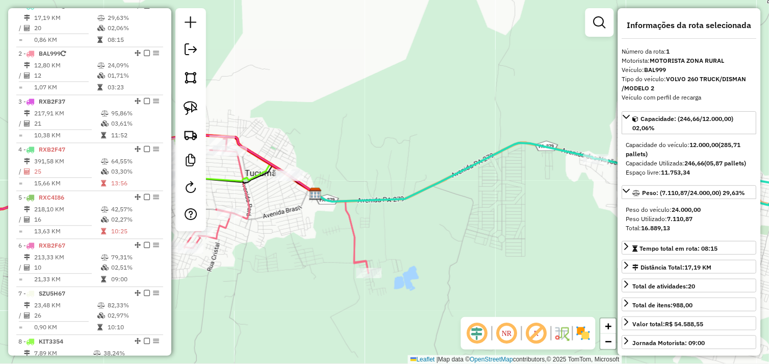
drag, startPoint x: 409, startPoint y: 246, endPoint x: 426, endPoint y: 246, distance: 16.3
click at [421, 246] on div "Janela de atendimento Grade de atendimento Capacidade Transportadoras Veículos …" at bounding box center [384, 182] width 769 height 364
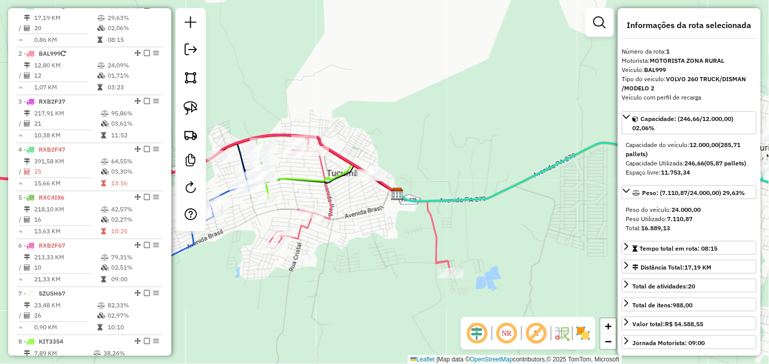
drag, startPoint x: 324, startPoint y: 247, endPoint x: 387, endPoint y: 248, distance: 62.7
click at [396, 250] on div "Janela de atendimento Grade de atendimento Capacidade Transportadoras Veículos …" at bounding box center [384, 182] width 769 height 364
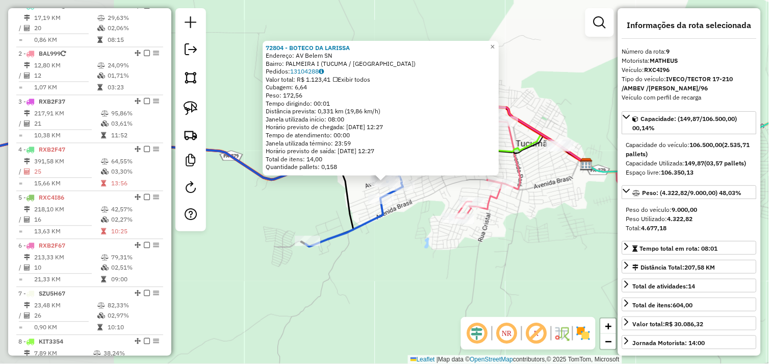
scroll to position [567, 0]
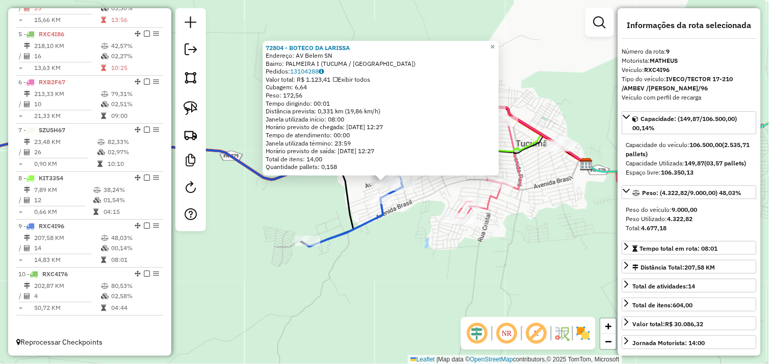
click at [404, 251] on div "72804 - BOTECO DA LARISSA Endereço: AV Belem SN Bairro: PALMEIRA I (TUCUMA / PA…" at bounding box center [384, 182] width 769 height 364
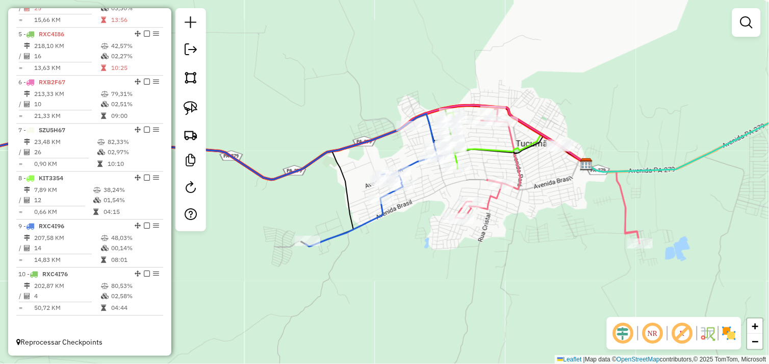
drag, startPoint x: 529, startPoint y: 247, endPoint x: 424, endPoint y: 256, distance: 105.5
click at [421, 258] on div "Janela de atendimento Grade de atendimento Capacidade Transportadoras Veículos …" at bounding box center [384, 182] width 769 height 364
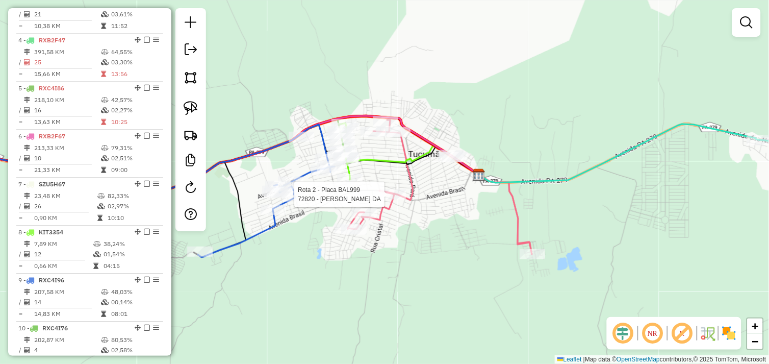
select select "*********"
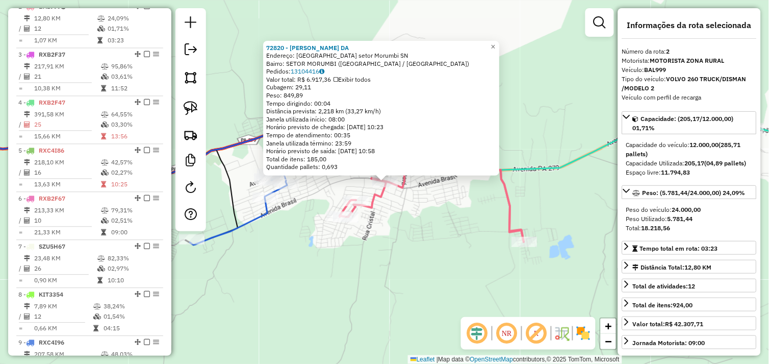
scroll to position [442, 0]
click at [388, 240] on div "72820 - GLEICIONE SOUSA DA Endereço: Avenida Brasil setor Morumbi SN Bairro: SE…" at bounding box center [384, 182] width 769 height 364
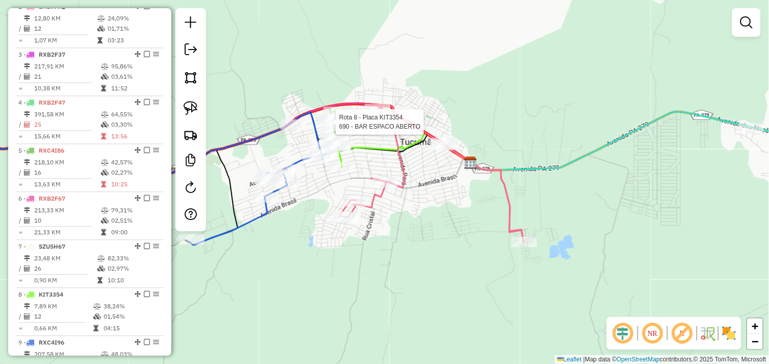
select select "*********"
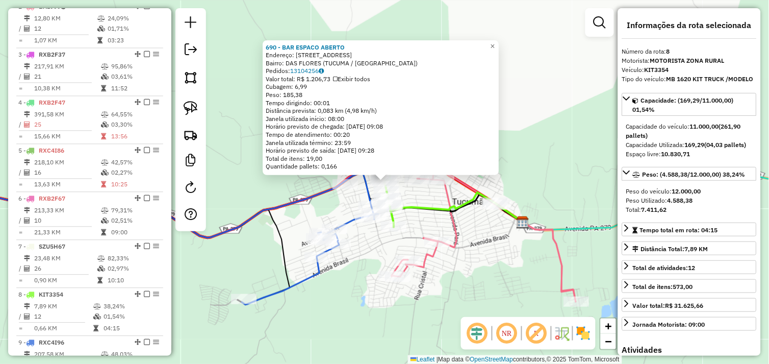
scroll to position [567, 0]
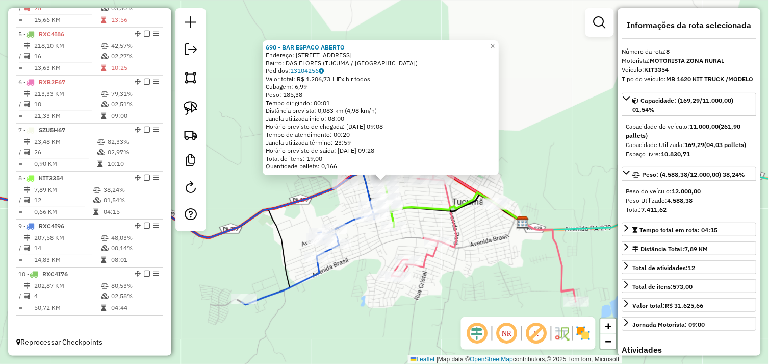
click at [449, 223] on icon at bounding box center [484, 233] width 184 height 136
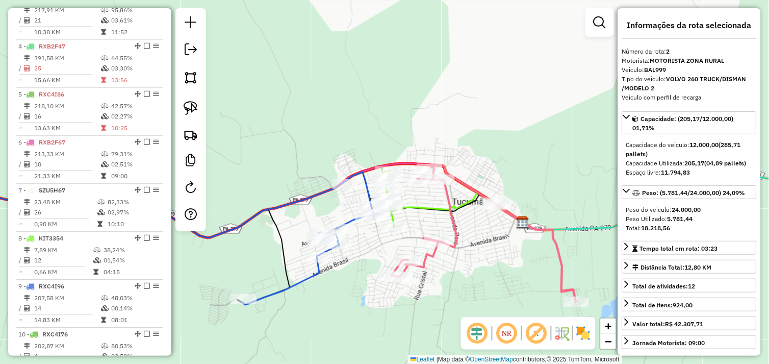
scroll to position [442, 0]
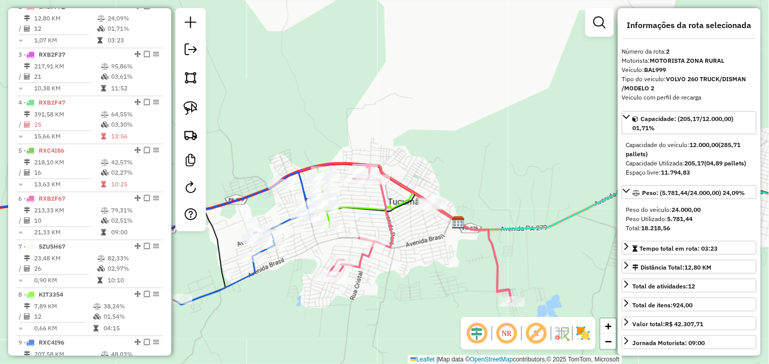
drag, startPoint x: 476, startPoint y: 281, endPoint x: 349, endPoint y: 253, distance: 129.9
click at [349, 253] on div "Janela de atendimento Grade de atendimento Capacidade Transportadoras Veículos …" at bounding box center [384, 182] width 769 height 364
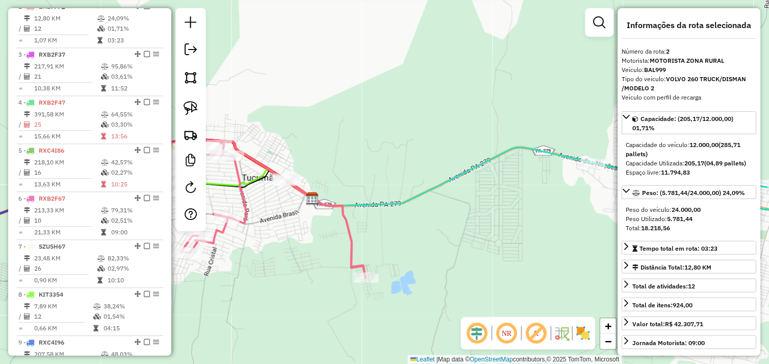
drag, startPoint x: 537, startPoint y: 260, endPoint x: 379, endPoint y: 256, distance: 157.6
click at [379, 256] on div "Janela de atendimento Grade de atendimento Capacidade Transportadoras Veículos …" at bounding box center [384, 182] width 769 height 364
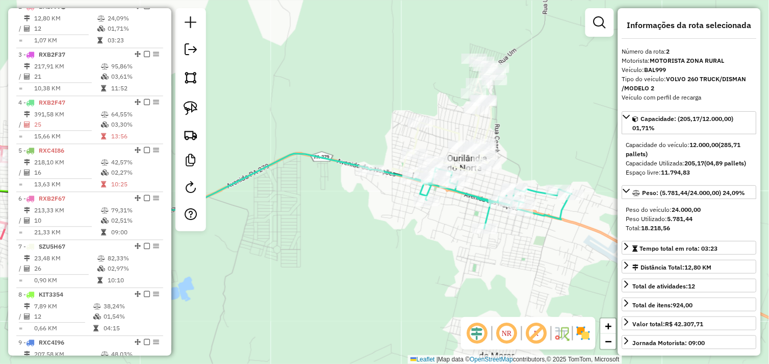
drag, startPoint x: 441, startPoint y: 277, endPoint x: 466, endPoint y: 248, distance: 38.7
click at [430, 278] on div "Janela de atendimento Grade de atendimento Capacidade Transportadoras Veículos …" at bounding box center [384, 182] width 769 height 364
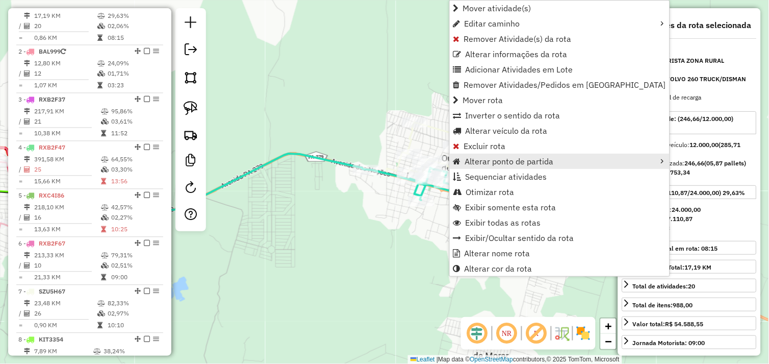
scroll to position [394, 0]
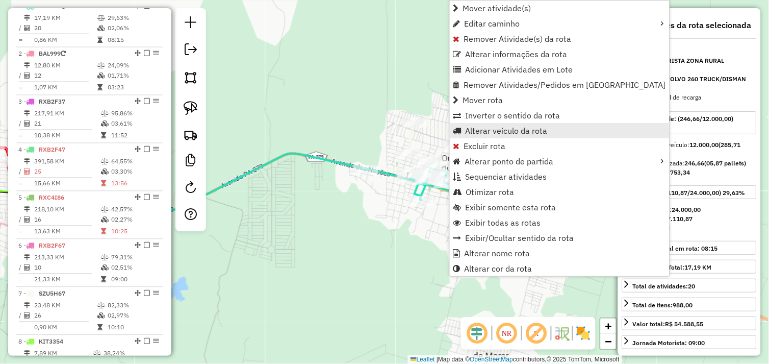
click at [482, 131] on span "Alterar veículo da rota" at bounding box center [507, 130] width 82 height 8
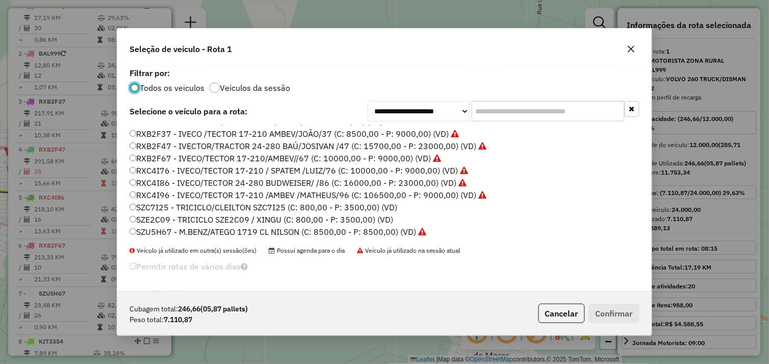
scroll to position [145, 0]
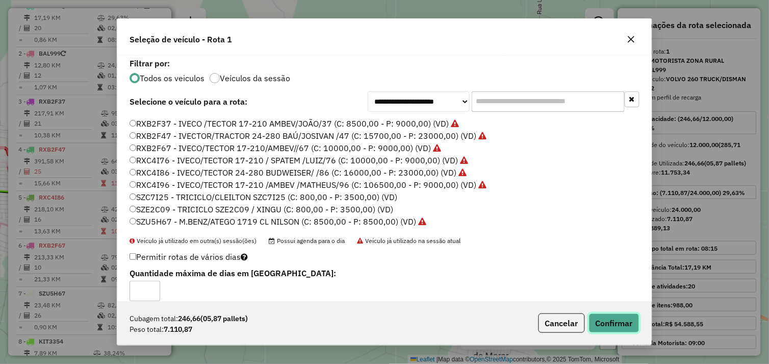
click at [617, 324] on button "Confirmar" at bounding box center [614, 322] width 50 height 19
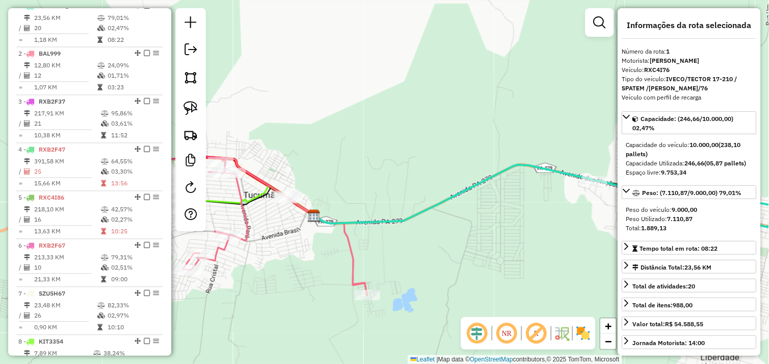
drag, startPoint x: 406, startPoint y: 222, endPoint x: 559, endPoint y: 230, distance: 153.2
click at [559, 230] on div "Janela de atendimento Grade de atendimento Capacidade Transportadoras Veículos …" at bounding box center [384, 182] width 769 height 364
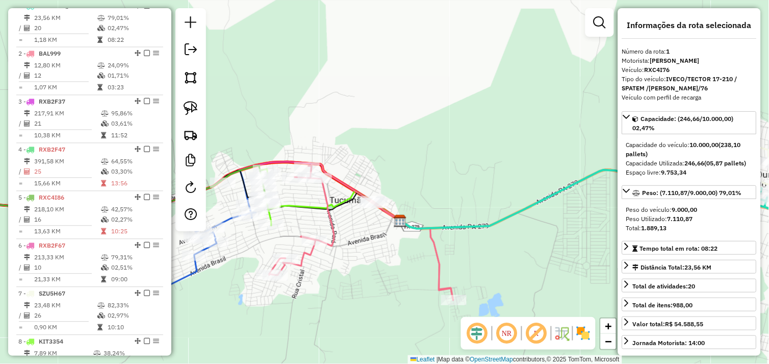
drag, startPoint x: 328, startPoint y: 230, endPoint x: 398, endPoint y: 230, distance: 69.3
click at [398, 230] on icon at bounding box center [361, 232] width 184 height 136
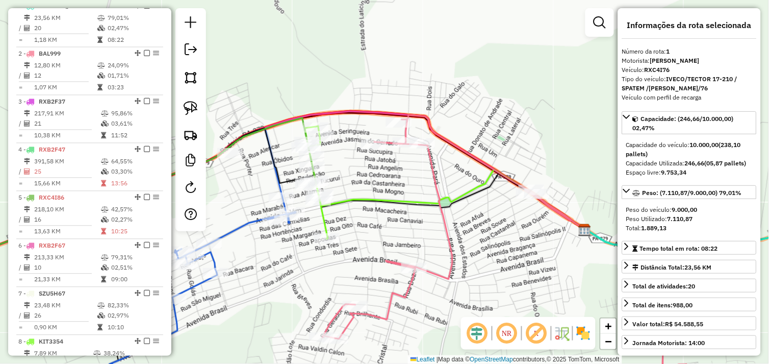
drag, startPoint x: 306, startPoint y: 256, endPoint x: 362, endPoint y: 255, distance: 56.1
click at [361, 257] on div "Rota 8 - Placa KIT3354 60112 - MERCEARIA AMERICA Janela de atendimento Grade de…" at bounding box center [384, 182] width 769 height 364
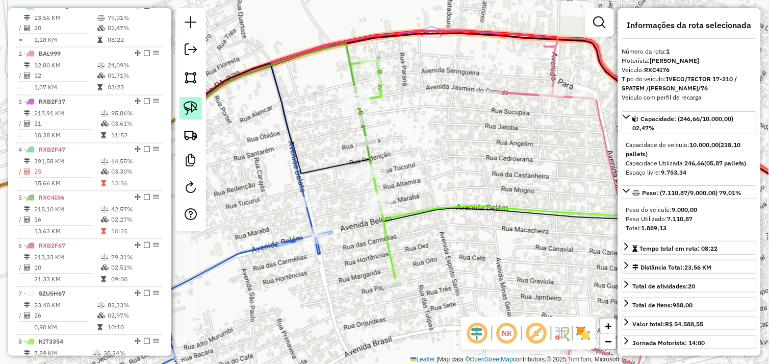
click at [191, 104] on img at bounding box center [191, 108] width 14 height 14
drag, startPoint x: 379, startPoint y: 154, endPoint x: 389, endPoint y: 171, distance: 19.9
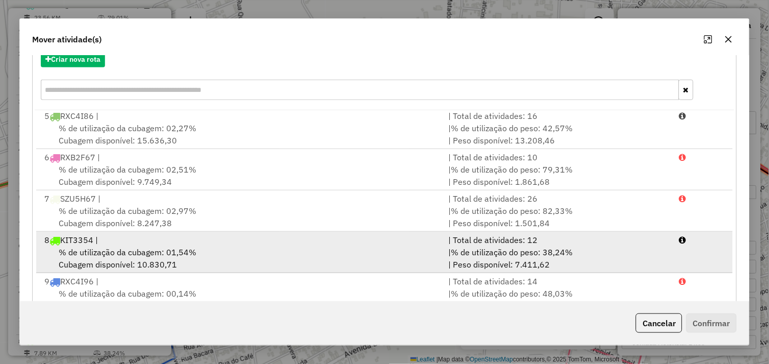
scroll to position [154, 0]
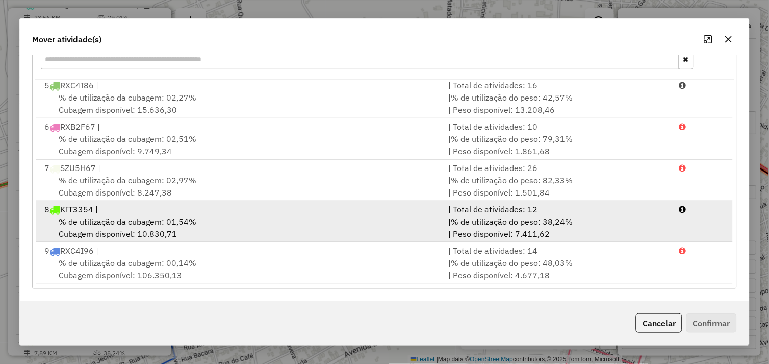
drag, startPoint x: 243, startPoint y: 216, endPoint x: 258, endPoint y: 216, distance: 14.8
click at [246, 216] on div "% de utilização da cubagem: 01,54% Cubagem disponível: 10.830,71" at bounding box center [240, 227] width 404 height 24
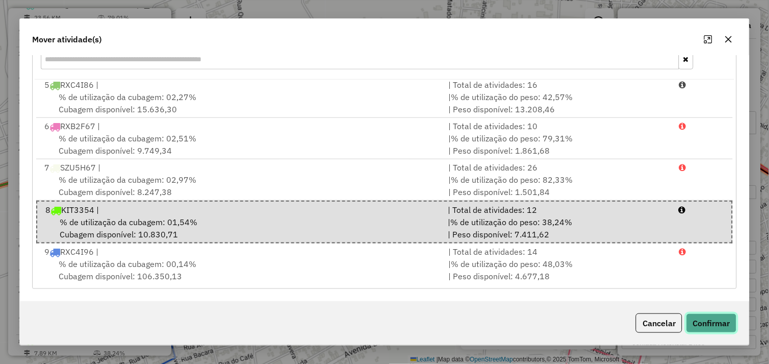
click at [714, 320] on button "Confirmar" at bounding box center [711, 322] width 50 height 19
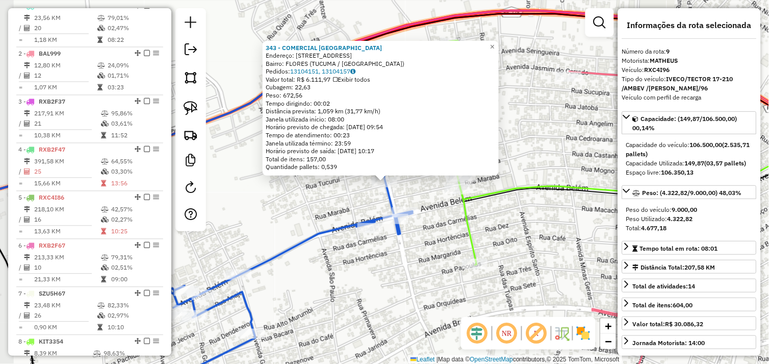
scroll to position [518, 0]
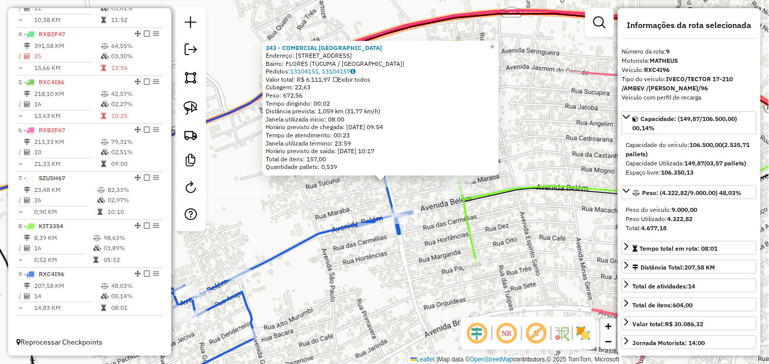
click at [483, 216] on div "343 - COMERCIAL BELA VISTA Endereço: AV BALATA 148 Bairro: FLORES (TUCUMA / PA)…" at bounding box center [384, 182] width 769 height 364
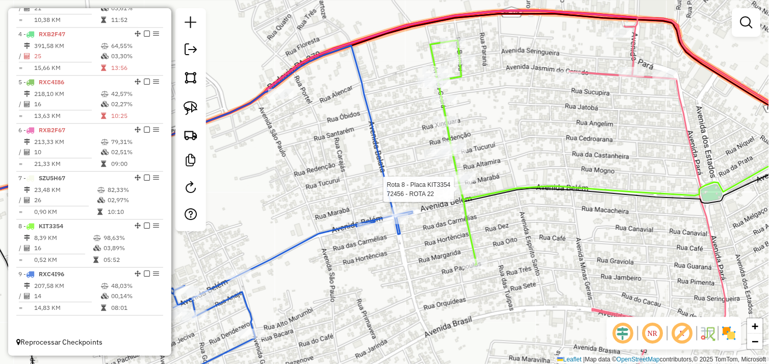
select select "*********"
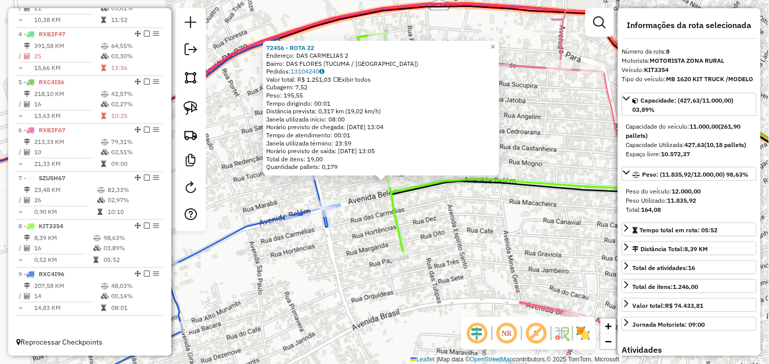
click at [487, 218] on div "72456 - ROTA 22 Endereço: DAS CARMELIAS 2 Bairro: DAS FLORES (TUCUMA / PA) Pedi…" at bounding box center [384, 182] width 769 height 364
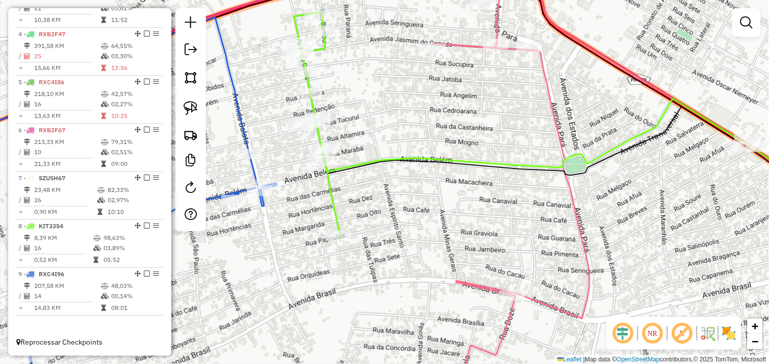
drag, startPoint x: 530, startPoint y: 236, endPoint x: 457, endPoint y: 204, distance: 79.3
click at [457, 211] on div "Janela de atendimento Grade de atendimento Capacidade Transportadoras Veículos …" at bounding box center [384, 182] width 769 height 364
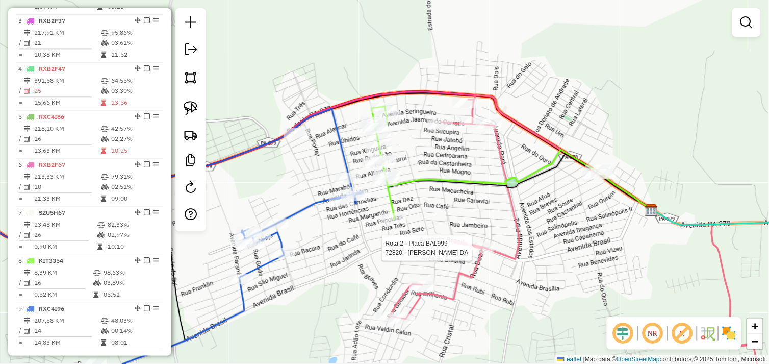
select select "*********"
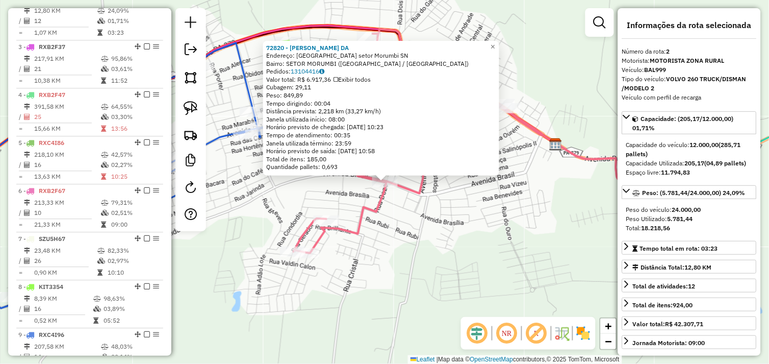
scroll to position [442, 0]
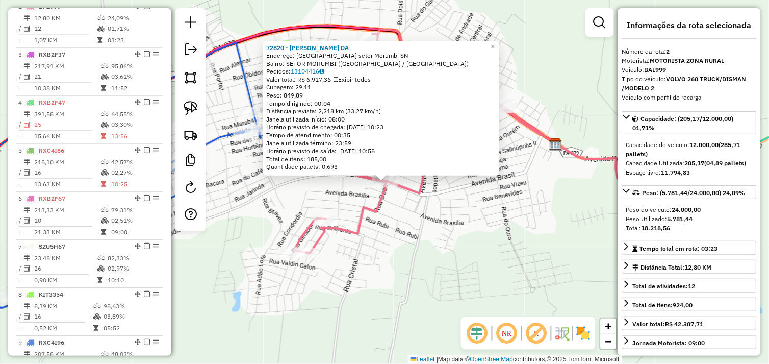
click at [479, 252] on div "72820 - GLEICIONE SOUSA DA Endereço: Avenida Brasil setor Morumbi SN Bairro: SE…" at bounding box center [384, 182] width 769 height 364
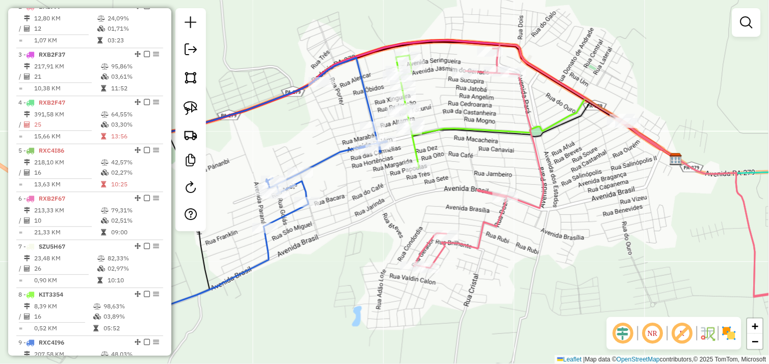
drag, startPoint x: 273, startPoint y: 193, endPoint x: 369, endPoint y: 202, distance: 95.8
click at [369, 202] on div "Janela de atendimento Grade de atendimento Capacidade Transportadoras Veículos …" at bounding box center [384, 182] width 769 height 364
select select "*********"
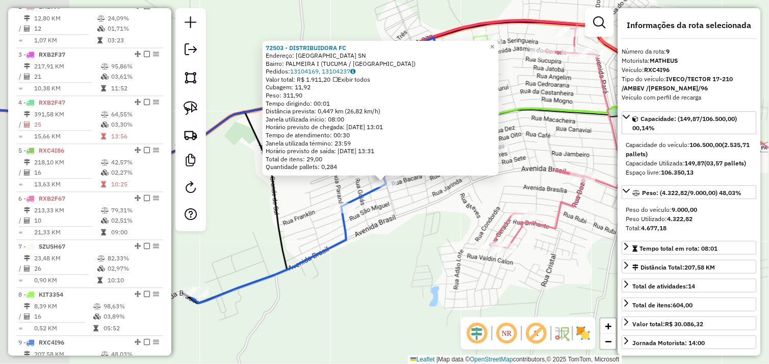
scroll to position [518, 0]
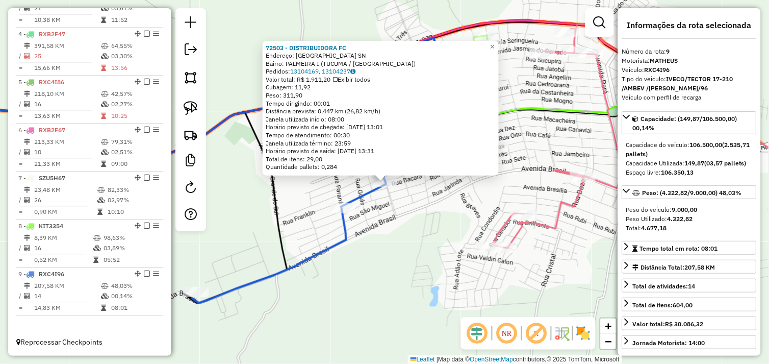
click at [410, 214] on div "72503 - DISTRIBUIDORA FC Endereço: Avenida Girassol SN Bairro: PALMEIRA I (TUCU…" at bounding box center [384, 182] width 769 height 364
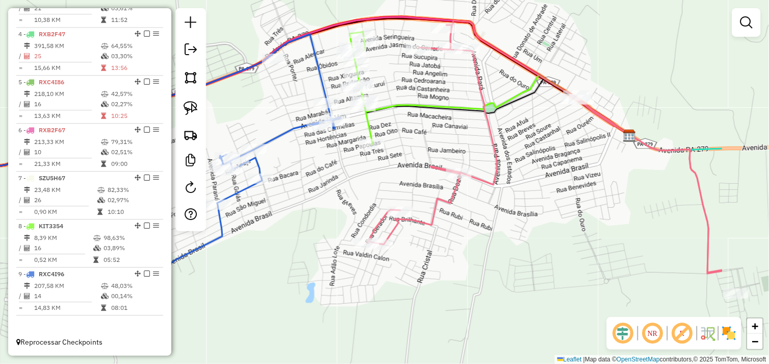
drag, startPoint x: 397, startPoint y: 218, endPoint x: 333, endPoint y: 217, distance: 63.7
click at [333, 217] on div "Janela de atendimento Grade de atendimento Capacidade Transportadoras Veículos …" at bounding box center [384, 182] width 769 height 364
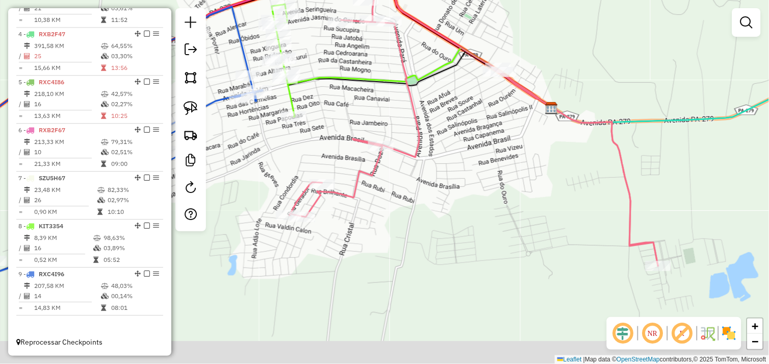
drag, startPoint x: 446, startPoint y: 198, endPoint x: 438, endPoint y: 191, distance: 10.5
click at [445, 197] on div "Janela de atendimento Grade de atendimento Capacidade Transportadoras Veículos …" at bounding box center [384, 182] width 769 height 364
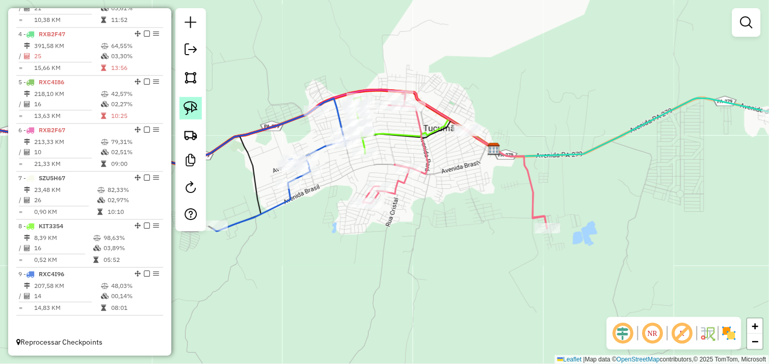
click at [190, 109] on img at bounding box center [191, 108] width 14 height 14
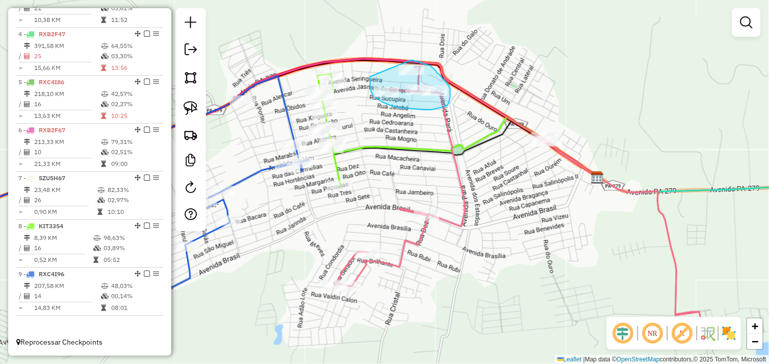
drag, startPoint x: 370, startPoint y: 89, endPoint x: 410, endPoint y: 59, distance: 50.0
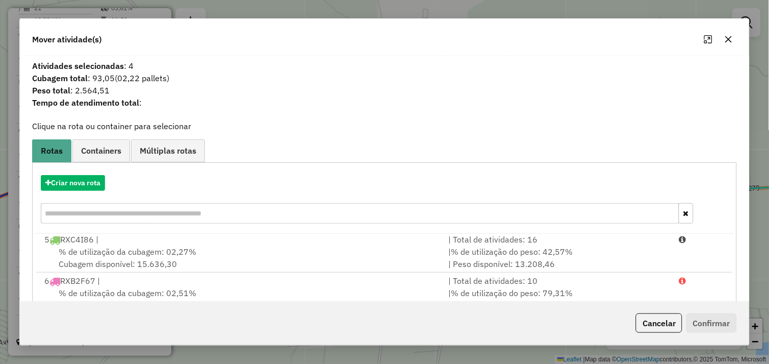
scroll to position [154, 0]
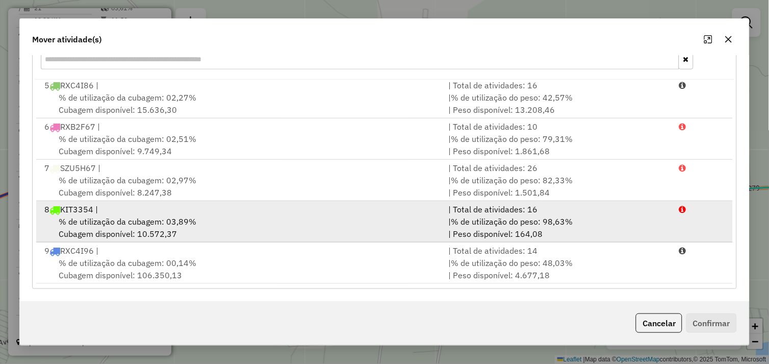
drag, startPoint x: 241, startPoint y: 217, endPoint x: 253, endPoint y: 216, distance: 12.2
click at [243, 216] on div "% de utilização da cubagem: 03,89% Cubagem disponível: 10.572,37" at bounding box center [240, 227] width 404 height 24
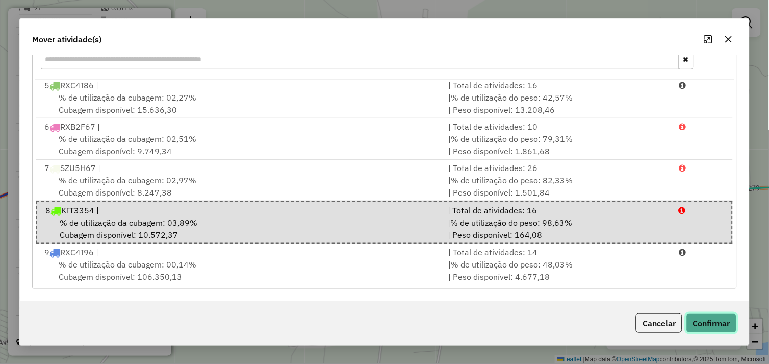
click at [709, 315] on button "Confirmar" at bounding box center [711, 322] width 50 height 19
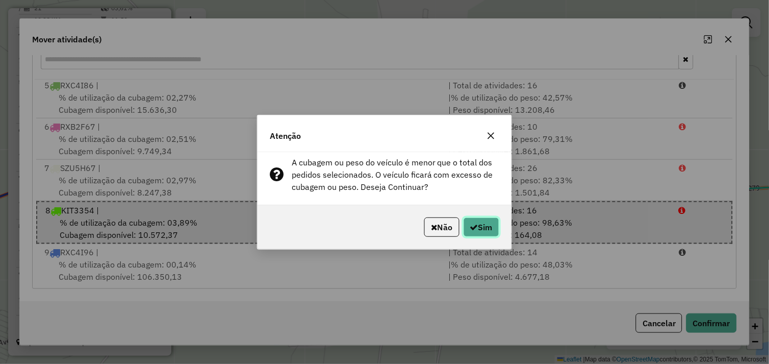
click at [492, 226] on button "Sim" at bounding box center [482, 226] width 36 height 19
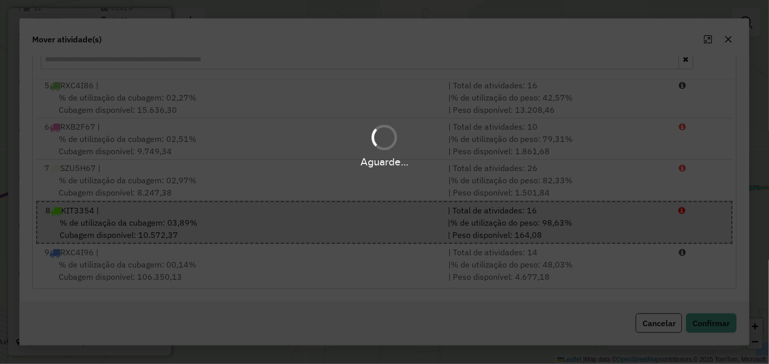
scroll to position [0, 0]
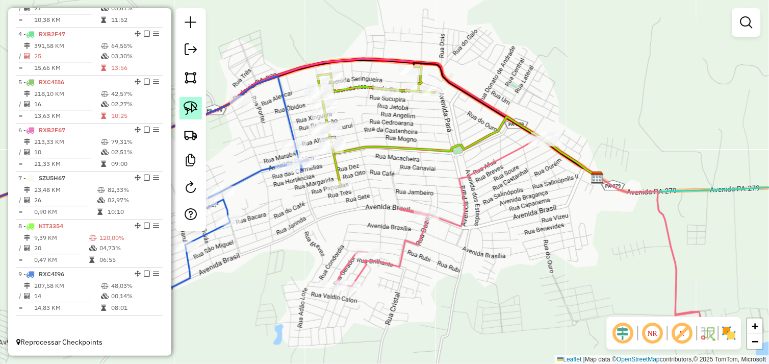
click at [192, 112] on img at bounding box center [191, 108] width 14 height 14
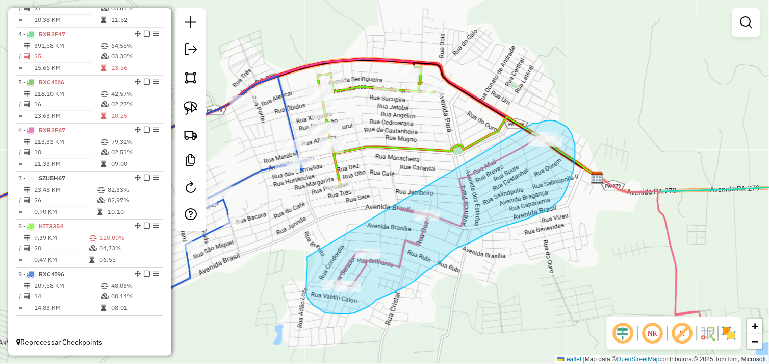
drag, startPoint x: 307, startPoint y: 258, endPoint x: 532, endPoint y: 124, distance: 261.1
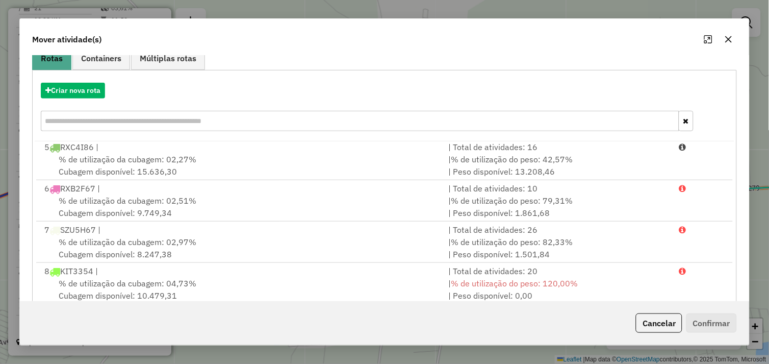
scroll to position [154, 0]
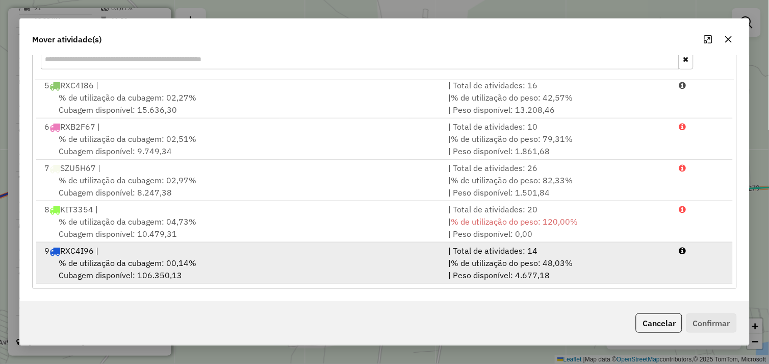
click at [253, 263] on div "% de utilização da cubagem: 00,14% Cubagem disponível: 106.350,13" at bounding box center [240, 268] width 404 height 24
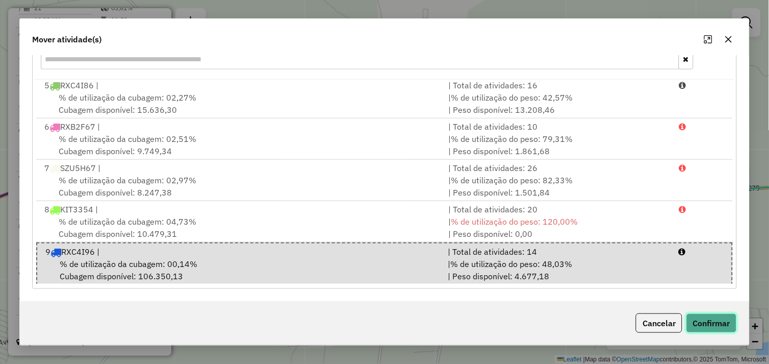
drag, startPoint x: 700, startPoint y: 320, endPoint x: 692, endPoint y: 320, distance: 8.2
click at [701, 320] on button "Confirmar" at bounding box center [711, 322] width 50 height 19
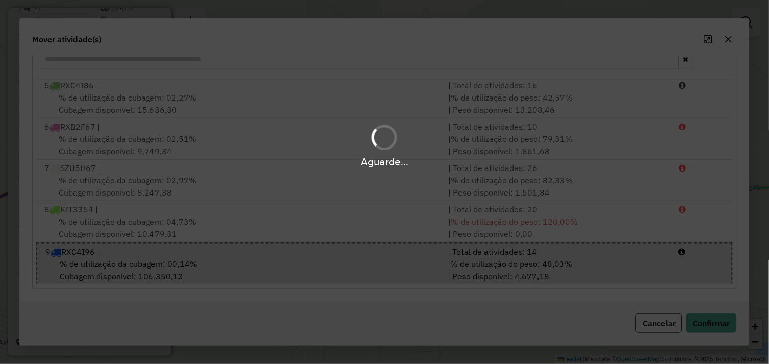
scroll to position [0, 0]
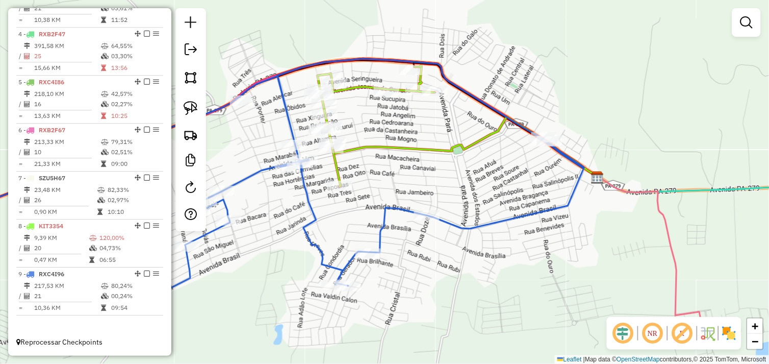
drag, startPoint x: 499, startPoint y: 281, endPoint x: 320, endPoint y: 218, distance: 189.3
click at [323, 220] on div "Janela de atendimento Grade de atendimento Capacidade Transportadoras Veículos …" at bounding box center [384, 182] width 769 height 364
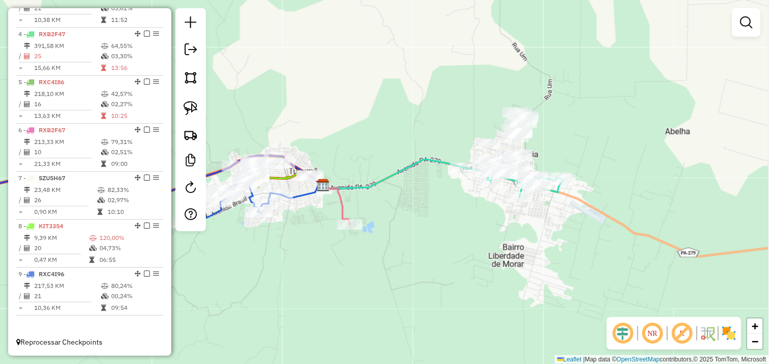
drag, startPoint x: 311, startPoint y: 241, endPoint x: 349, endPoint y: 249, distance: 38.6
click at [349, 249] on div "Janela de atendimento Grade de atendimento Capacidade Transportadoras Veículos …" at bounding box center [384, 182] width 769 height 364
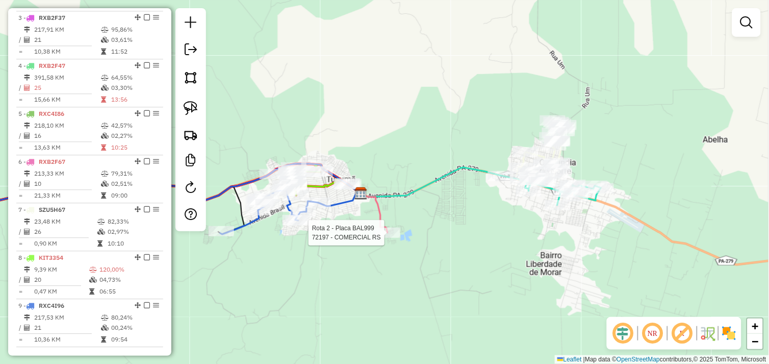
select select "*********"
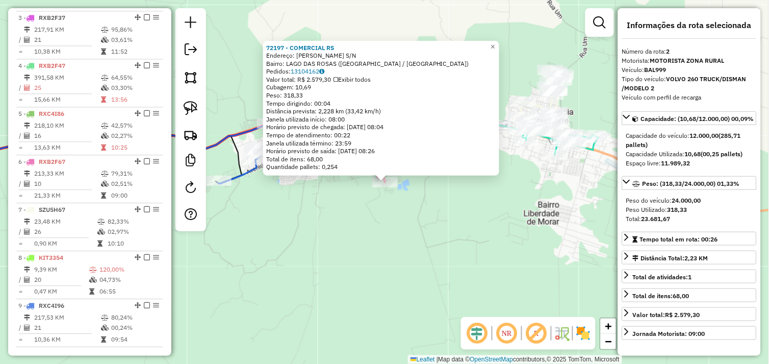
scroll to position [442, 0]
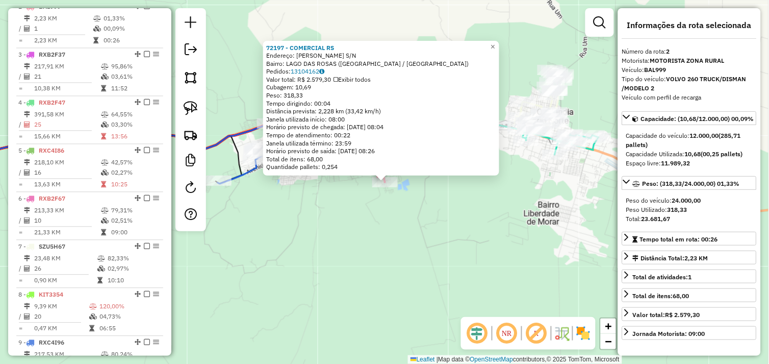
click at [378, 221] on div "72197 - COMERCIAL RS Endereço: JOAQUIM MAGALHAES S/N Bairro: LAGO DAS ROSAS (TU…" at bounding box center [384, 182] width 769 height 364
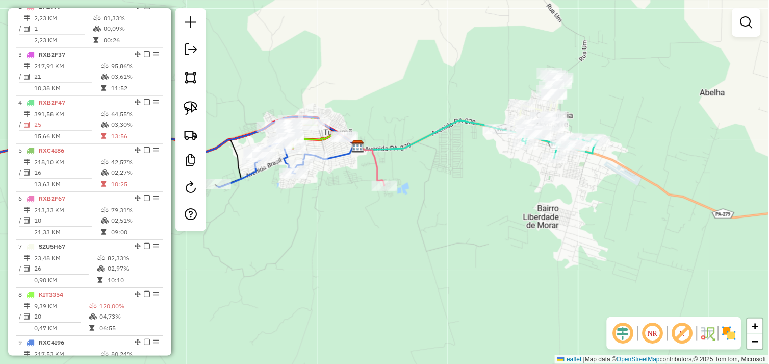
drag, startPoint x: 207, startPoint y: 118, endPoint x: 205, endPoint y: 111, distance: 7.3
click at [207, 113] on div "Janela de atendimento Grade de atendimento Capacidade Transportadoras Veículos …" at bounding box center [384, 182] width 769 height 364
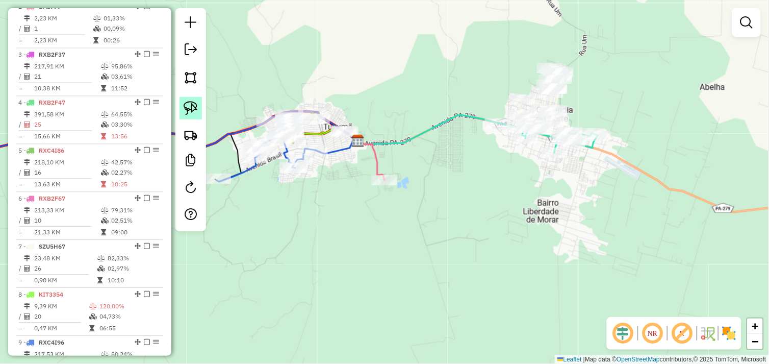
click at [186, 107] on img at bounding box center [191, 108] width 14 height 14
drag, startPoint x: 355, startPoint y: 182, endPoint x: 392, endPoint y: 166, distance: 39.8
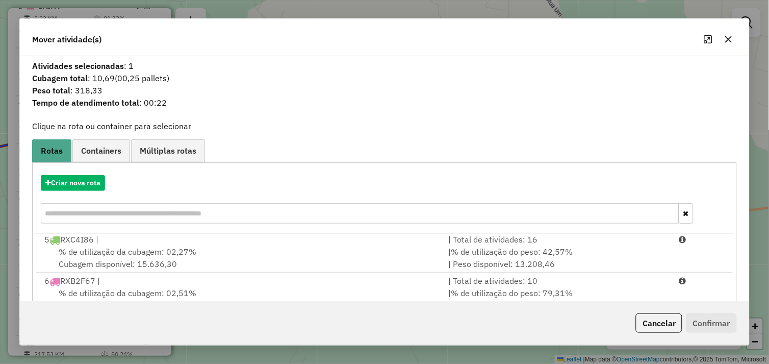
scroll to position [154, 0]
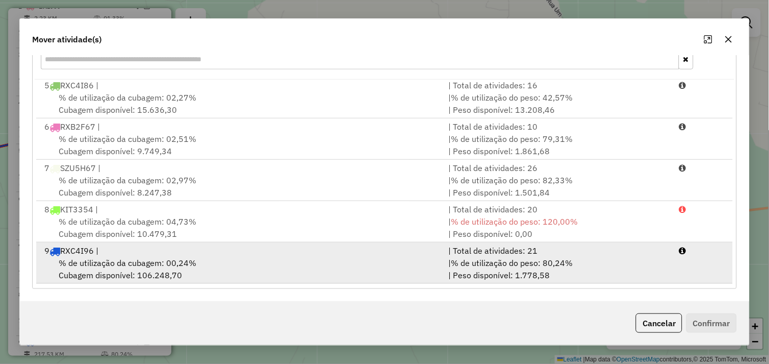
click at [275, 261] on div "% de utilização da cubagem: 00,24% Cubagem disponível: 106.248,70" at bounding box center [240, 268] width 404 height 24
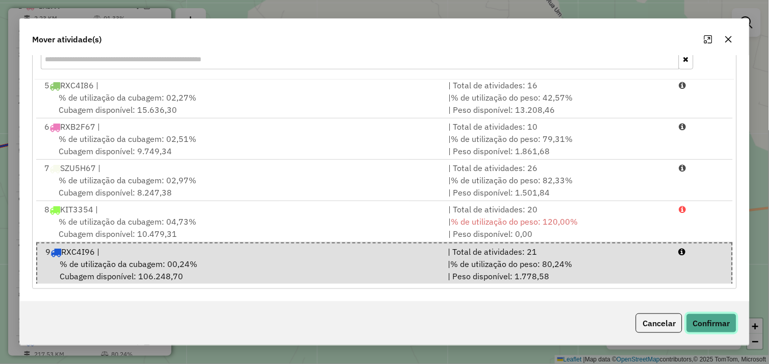
click at [696, 317] on button "Confirmar" at bounding box center [711, 322] width 50 height 19
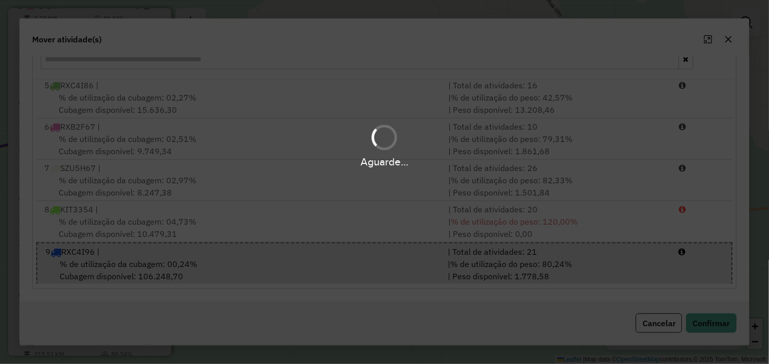
scroll to position [429, 0]
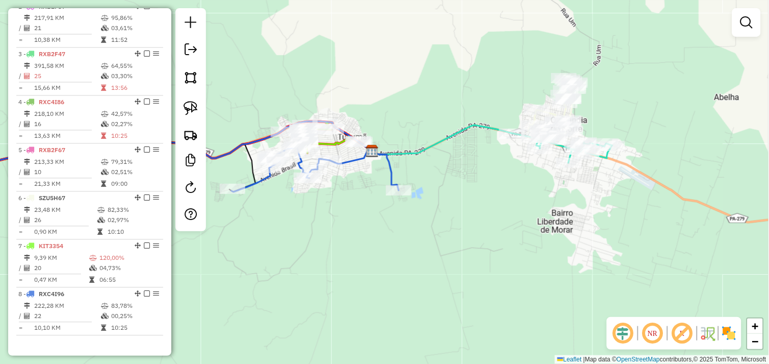
drag, startPoint x: 293, startPoint y: 232, endPoint x: 416, endPoint y: 262, distance: 127.0
click at [421, 272] on div "Janela de atendimento Grade de atendimento Capacidade Transportadoras Veículos …" at bounding box center [384, 182] width 769 height 364
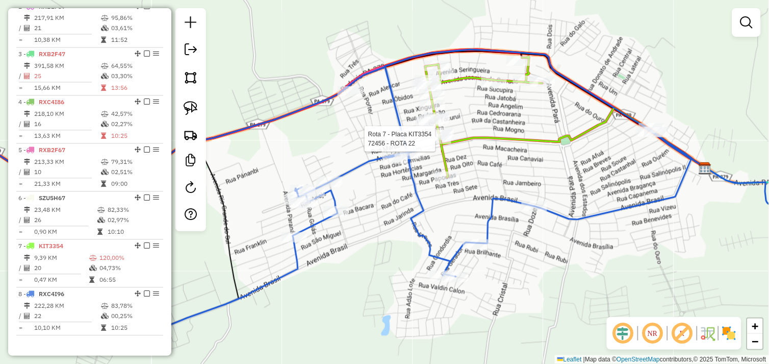
scroll to position [457, 0]
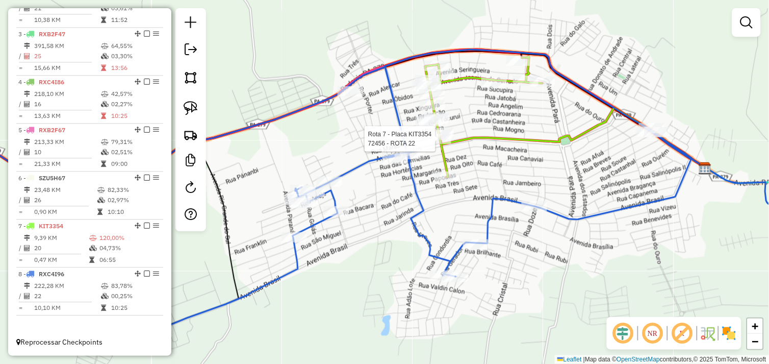
select select "*********"
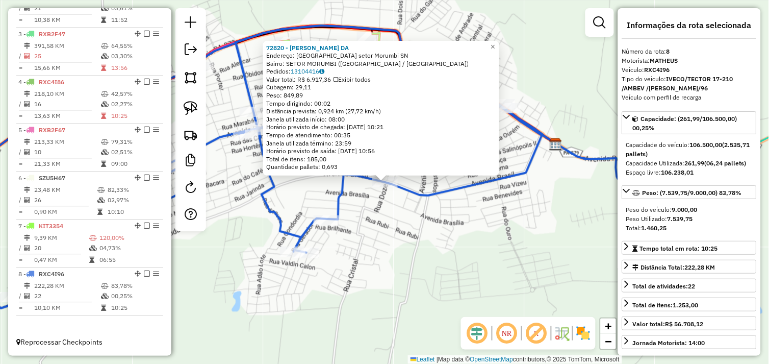
click at [399, 239] on div "72820 - GLEICIONE SOUSA DA Endereço: Avenida Brasil setor Morumbi SN Bairro: SE…" at bounding box center [384, 182] width 769 height 364
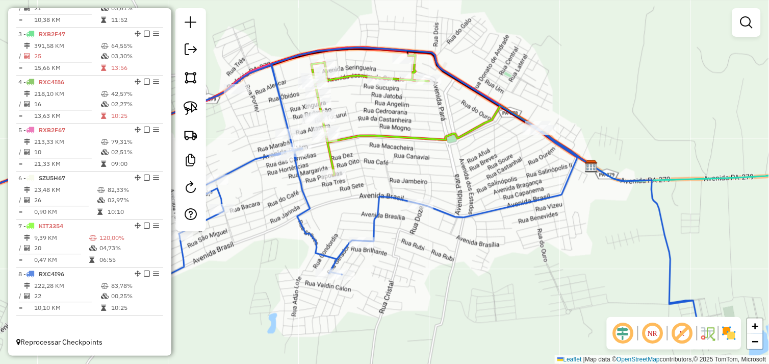
drag, startPoint x: 353, startPoint y: 153, endPoint x: 389, endPoint y: 175, distance: 41.9
click at [389, 175] on div "Janela de atendimento Grade de atendimento Capacidade Transportadoras Veículos …" at bounding box center [384, 182] width 769 height 364
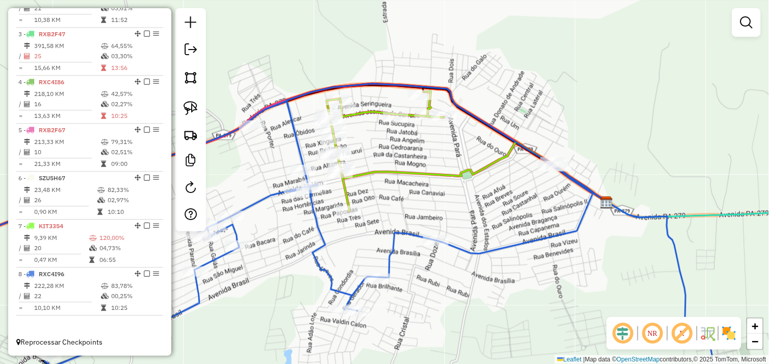
drag, startPoint x: 382, startPoint y: 174, endPoint x: 389, endPoint y: 200, distance: 26.8
click at [389, 201] on div "Janela de atendimento Grade de atendimento Capacidade Transportadoras Veículos …" at bounding box center [384, 182] width 769 height 364
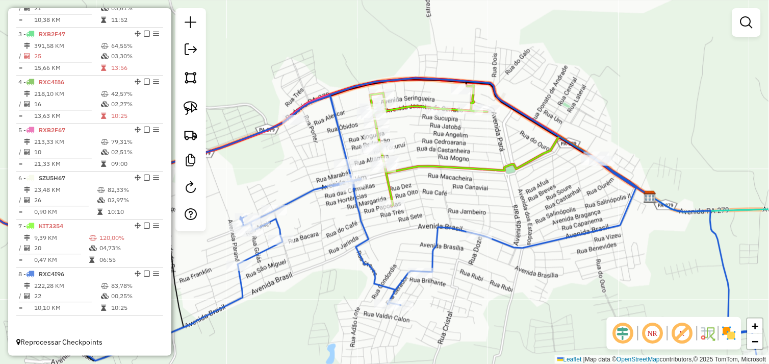
click at [421, 197] on div "Janela de atendimento Grade de atendimento Capacidade Transportadoras Veículos …" at bounding box center [384, 182] width 769 height 364
select select "*********"
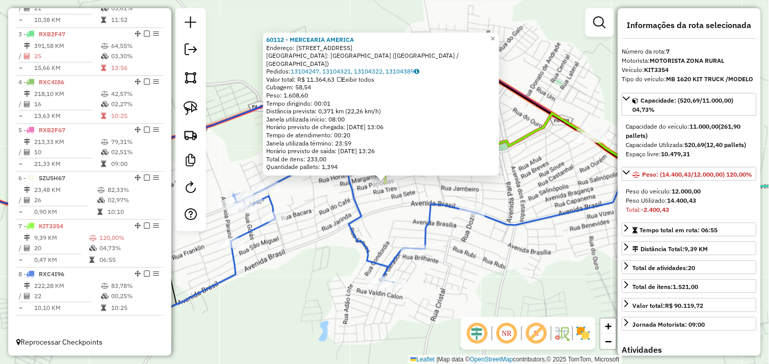
drag, startPoint x: 330, startPoint y: 245, endPoint x: 310, endPoint y: 205, distance: 44.5
click at [330, 245] on div "60112 - MERCEARIA AMERICA Endereço: RUA DAS PAPOULAS 249 Bairro: BAIRRO DAS FLO…" at bounding box center [384, 182] width 769 height 364
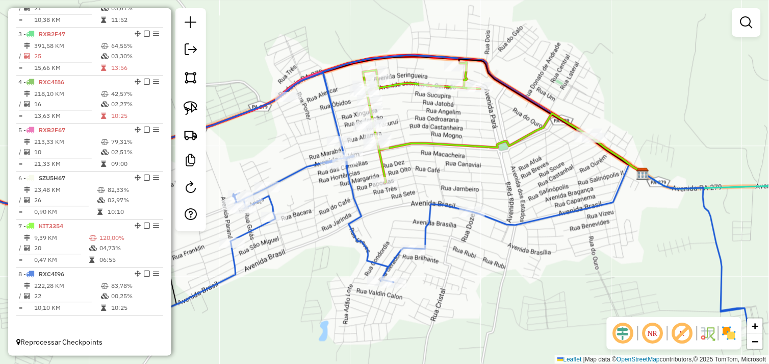
drag, startPoint x: 197, startPoint y: 108, endPoint x: 203, endPoint y: 111, distance: 6.4
click at [196, 108] on img at bounding box center [191, 108] width 14 height 14
drag, startPoint x: 394, startPoint y: 169, endPoint x: 399, endPoint y: 194, distance: 25.0
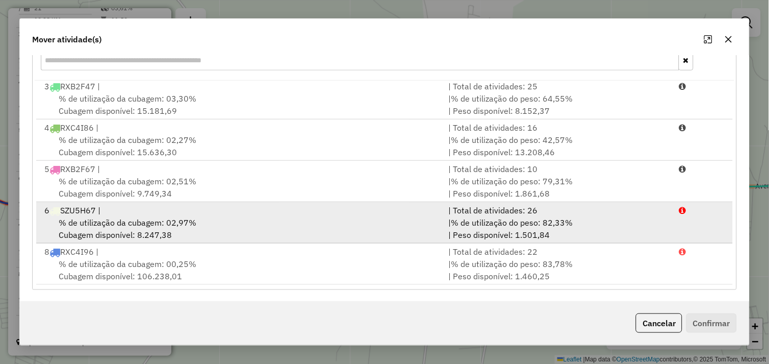
scroll to position [154, 0]
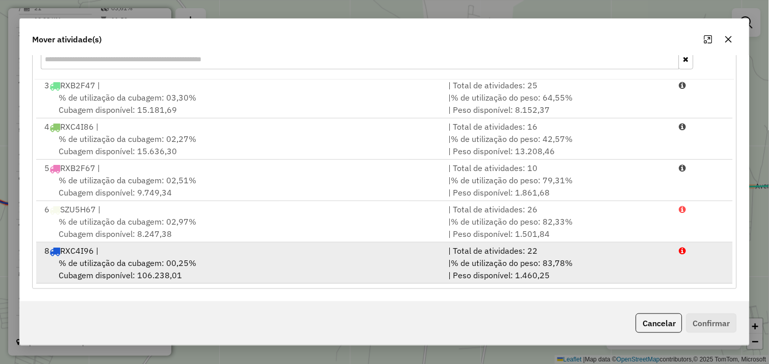
drag, startPoint x: 167, startPoint y: 267, endPoint x: 205, endPoint y: 272, distance: 39.2
click at [167, 266] on span "% de utilização da cubagem: 00,25%" at bounding box center [128, 263] width 138 height 10
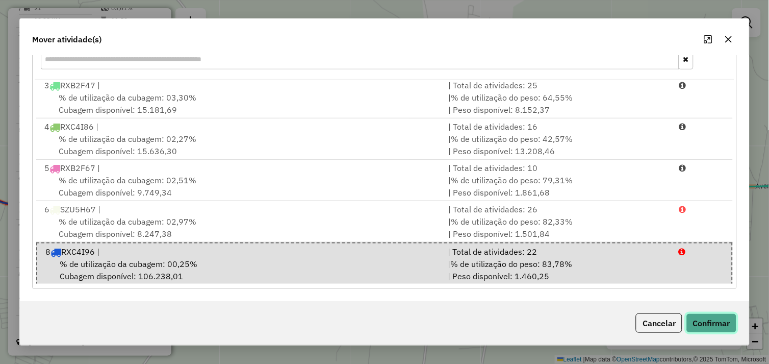
click at [705, 322] on button "Confirmar" at bounding box center [711, 322] width 50 height 19
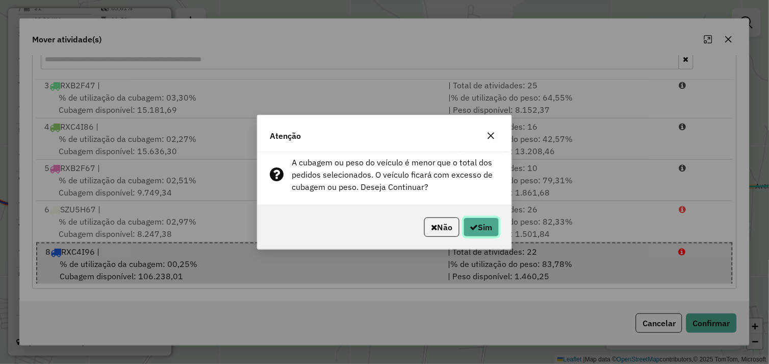
click at [488, 227] on button "Sim" at bounding box center [482, 226] width 36 height 19
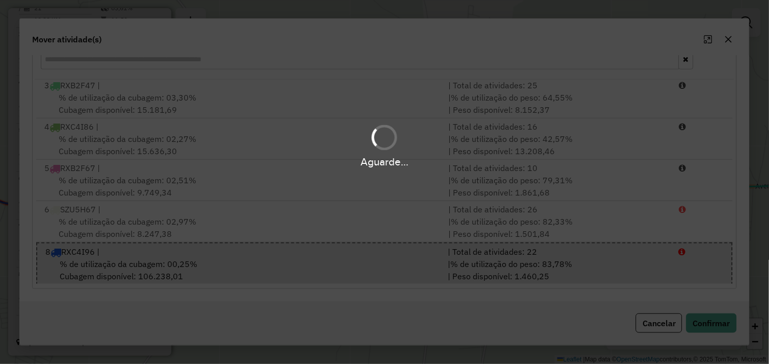
scroll to position [0, 0]
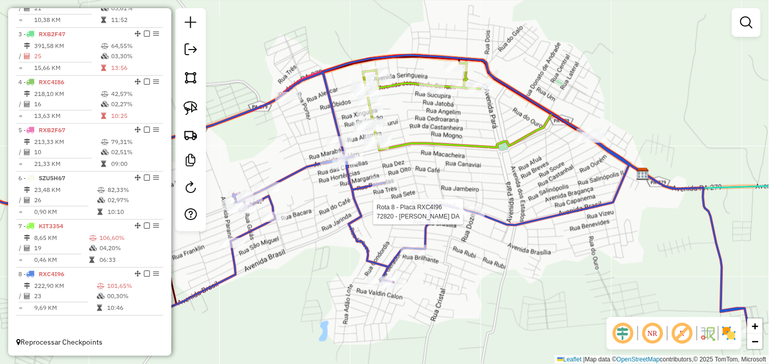
select select "*********"
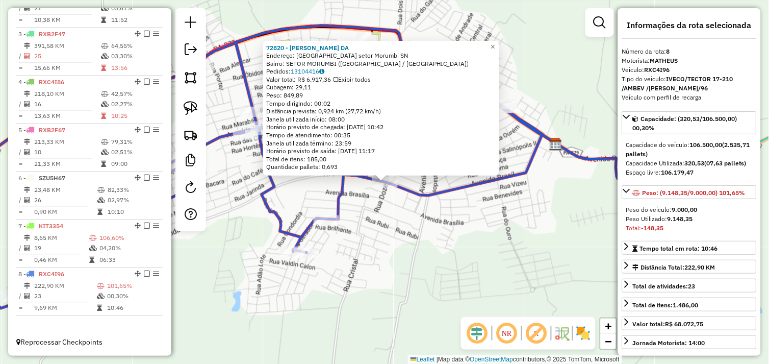
click at [447, 225] on div "72820 - GLEICIONE SOUSA DA Endereço: Avenida Brasil setor Morumbi SN Bairro: SE…" at bounding box center [384, 182] width 769 height 364
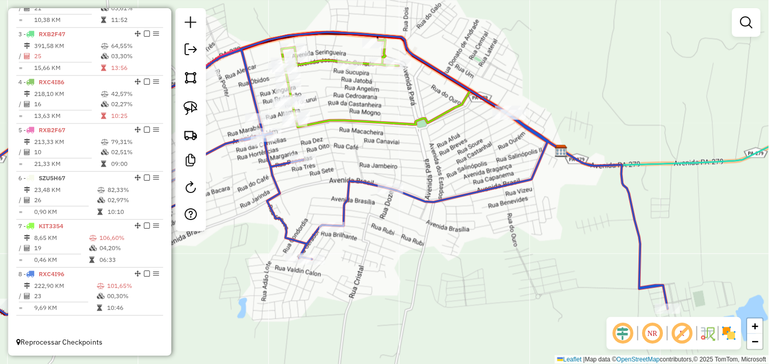
drag, startPoint x: 354, startPoint y: 142, endPoint x: 419, endPoint y: 192, distance: 81.7
click at [419, 192] on div "Janela de atendimento Grade de atendimento Capacidade Transportadoras Veículos …" at bounding box center [384, 182] width 769 height 364
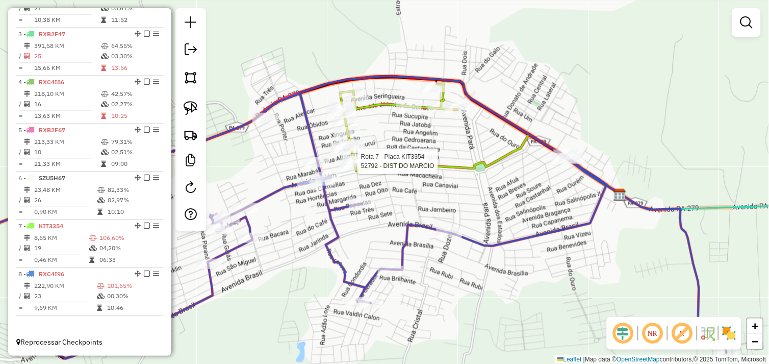
select select "*********"
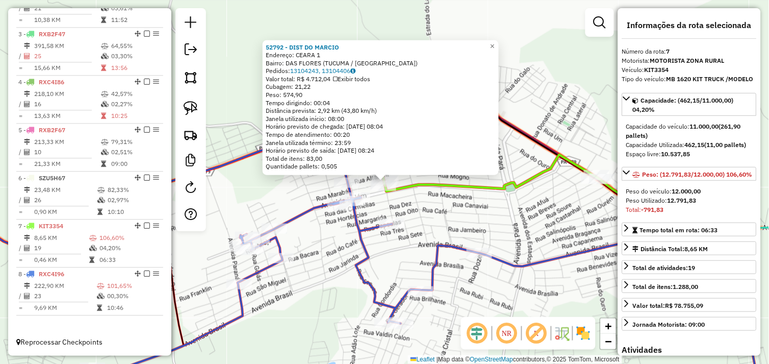
click at [424, 204] on div "Rota 7 - Placa KIT3354 72456 - ROTA 22 52792 - DIST DO MARCIO Endereço: CEARA 1…" at bounding box center [384, 182] width 769 height 364
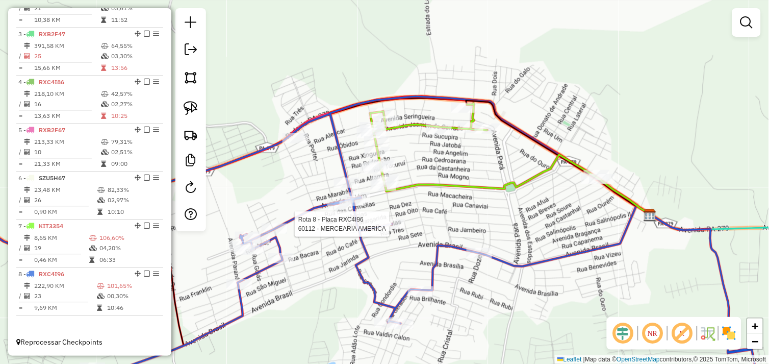
select select "*********"
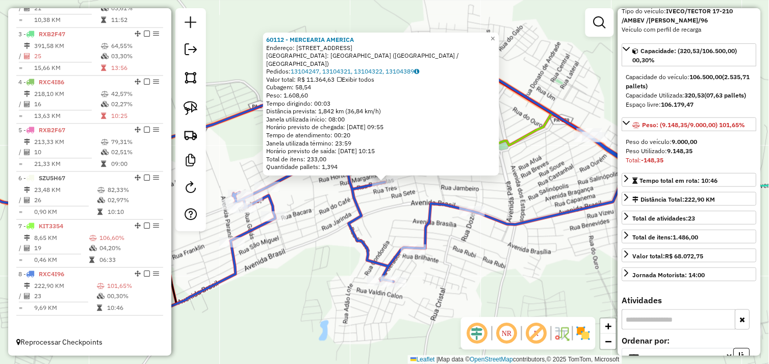
scroll to position [226, 0]
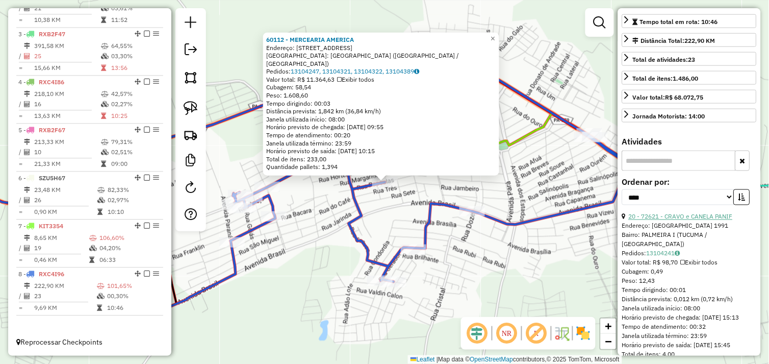
drag, startPoint x: 679, startPoint y: 222, endPoint x: 668, endPoint y: 222, distance: 10.2
click at [679, 220] on link "20 - 72621 - CRAVO e CANELA PANIF" at bounding box center [681, 217] width 104 height 8
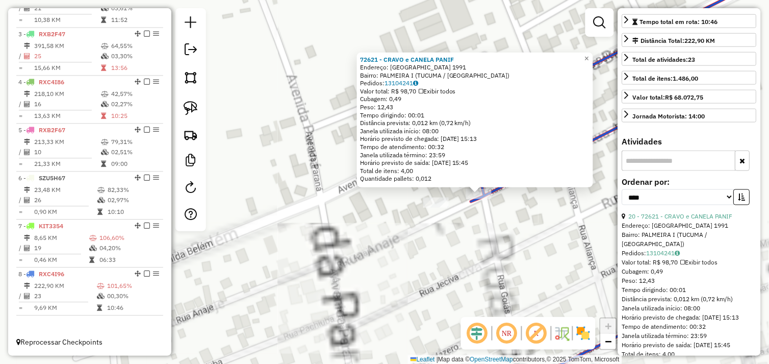
click at [491, 224] on div "72621 - CRAVO e CANELA PANIF Endereço: Avenida Belem 1991 Bairro: PALMEIRA I (T…" at bounding box center [384, 182] width 769 height 364
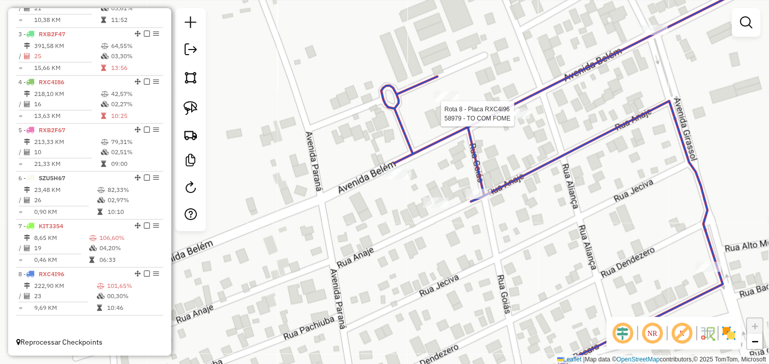
select select "*********"
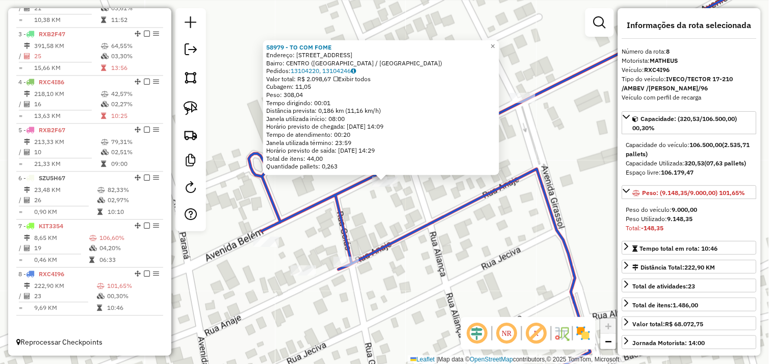
drag, startPoint x: 396, startPoint y: 210, endPoint x: 365, endPoint y: 201, distance: 32.3
click at [396, 209] on div "58979 - TO COM FOME Endereço: AVENIDA BELEM 100 Bairro: CENTRO (TUCUMA / PA) Pe…" at bounding box center [384, 182] width 769 height 364
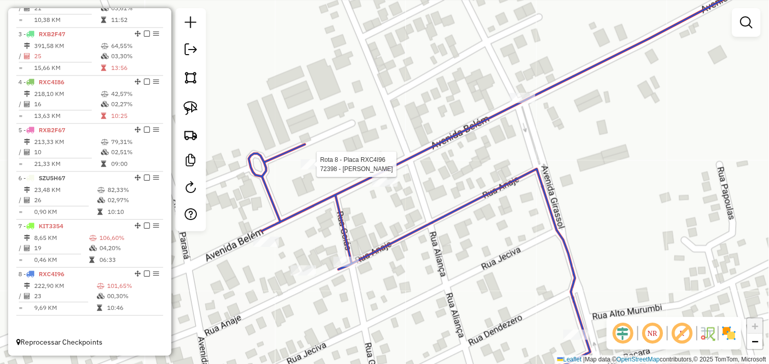
select select "*********"
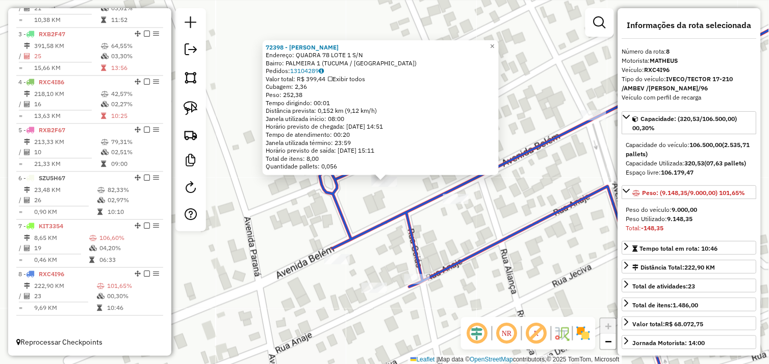
click at [370, 207] on div "72398 - BAR RR MENDES Endereço: QUADRA 78 LOTE 1 S/N Bairro: PALMEIRA 1 (TUCUMA…" at bounding box center [384, 182] width 769 height 364
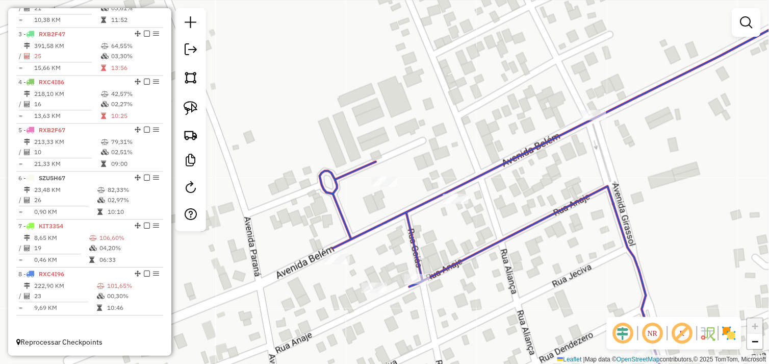
click at [335, 252] on icon at bounding box center [583, 194] width 527 height 411
select select "*********"
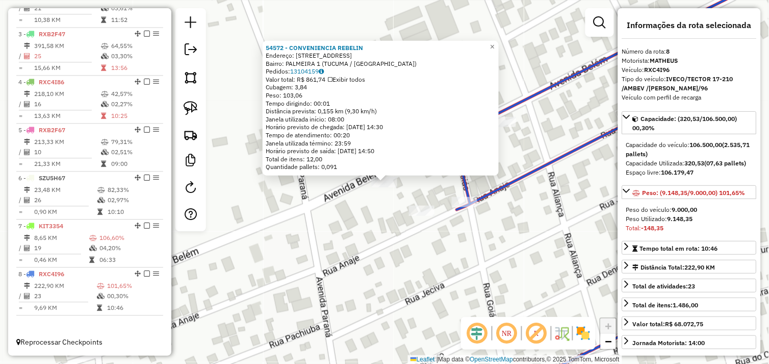
click at [343, 266] on div "54572 - CONVENIENCIA REBELIN Endereço: AVENIDA BELEM 1 Bairro: PALMEIRA 1 (TUCU…" at bounding box center [384, 182] width 769 height 364
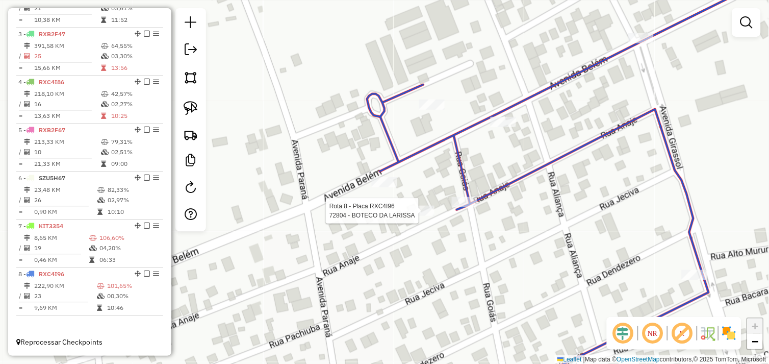
select select "*********"
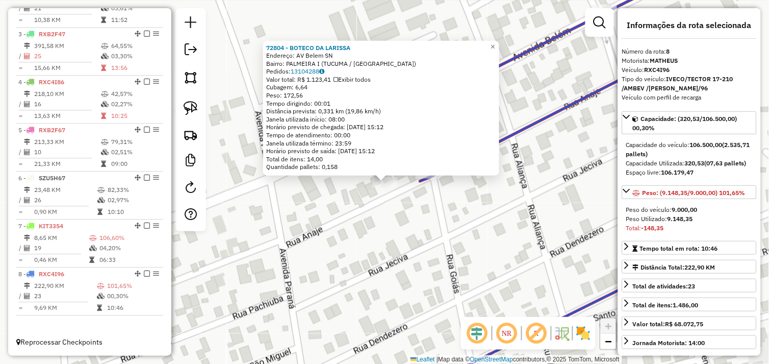
click at [368, 222] on div "72804 - BOTECO DA LARISSA Endereço: AV Belem SN Bairro: PALMEIRA I (TUCUMA / PA…" at bounding box center [384, 182] width 769 height 364
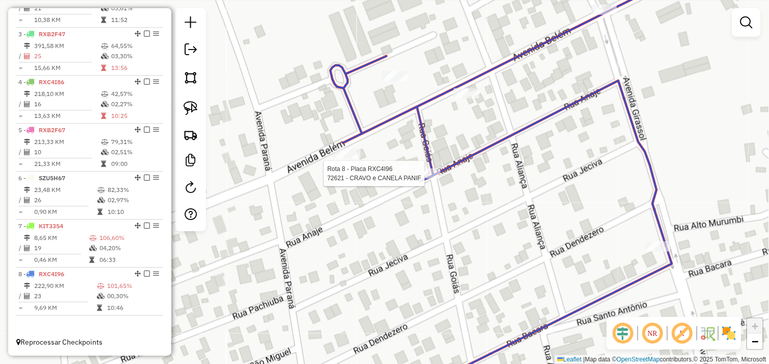
select select "*********"
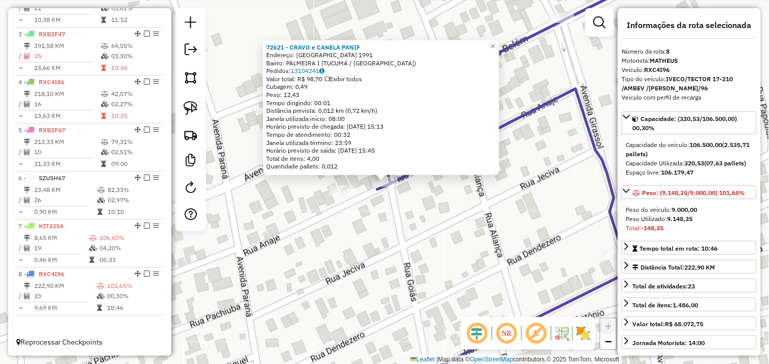
click at [345, 230] on div "72621 - CRAVO e CANELA PANIF Endereço: Avenida Belem 1991 Bairro: PALMEIRA I (T…" at bounding box center [384, 182] width 769 height 364
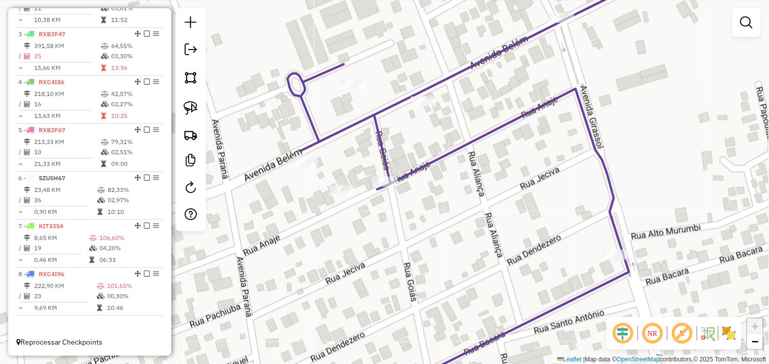
drag, startPoint x: 196, startPoint y: 108, endPoint x: 215, endPoint y: 111, distance: 19.5
click at [196, 108] on img at bounding box center [191, 108] width 14 height 14
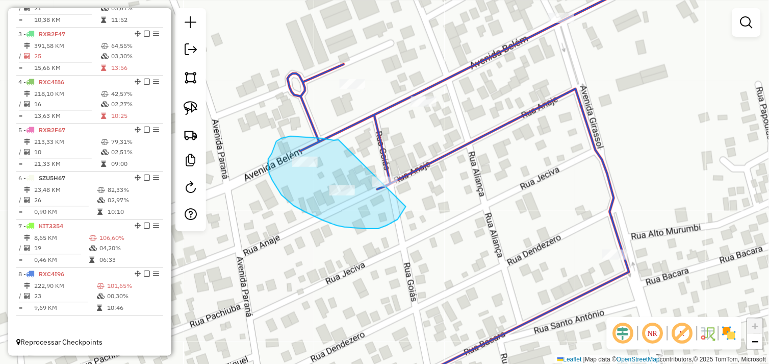
drag, startPoint x: 339, startPoint y: 140, endPoint x: 406, endPoint y: 174, distance: 75.9
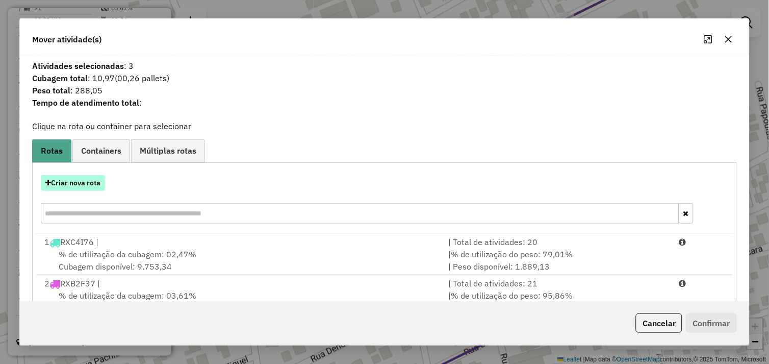
click at [83, 184] on button "Criar nova rota" at bounding box center [73, 183] width 64 height 16
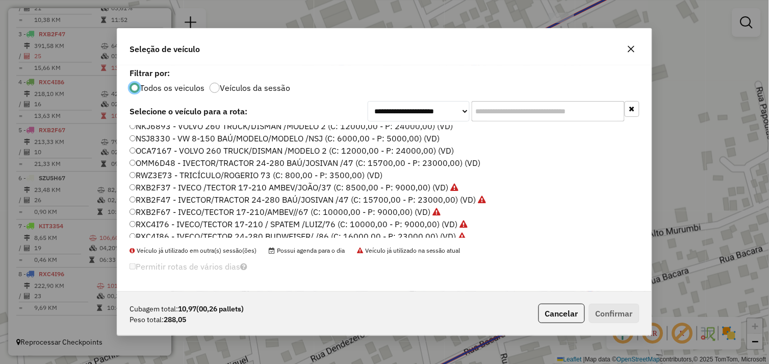
scroll to position [145, 0]
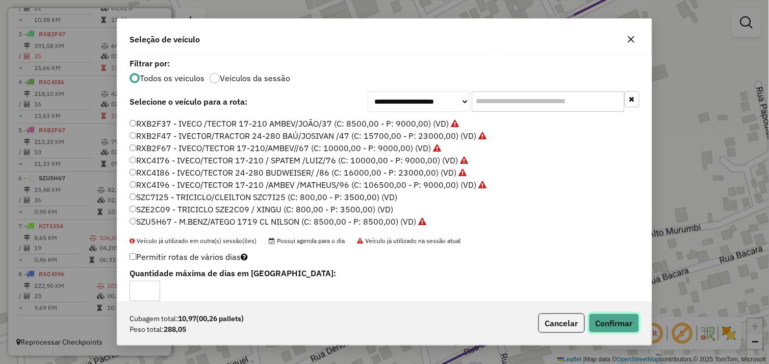
click at [604, 323] on button "Confirmar" at bounding box center [614, 322] width 50 height 19
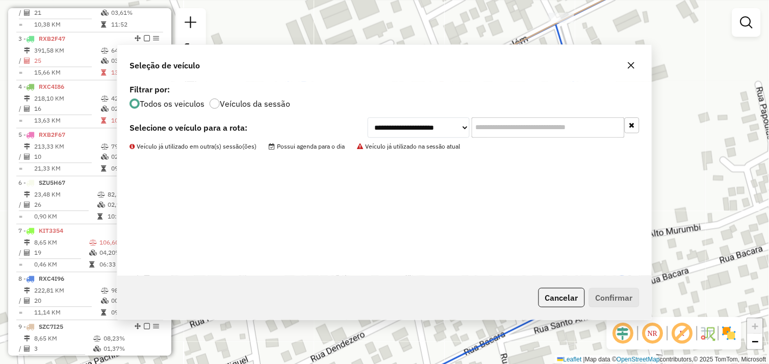
scroll to position [471, 0]
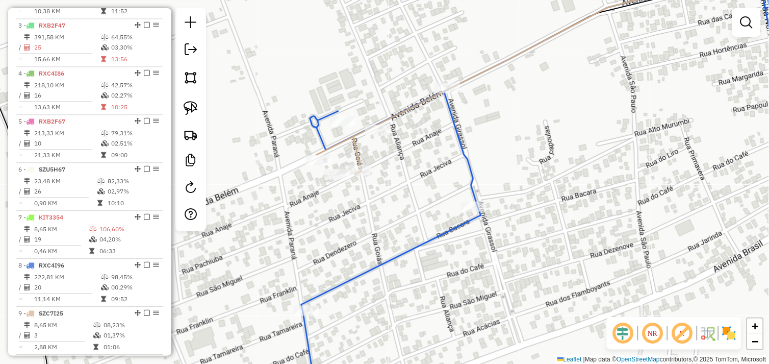
click at [386, 165] on div "Janela de atendimento Grade de atendimento Capacidade Transportadoras Veículos …" at bounding box center [384, 182] width 769 height 364
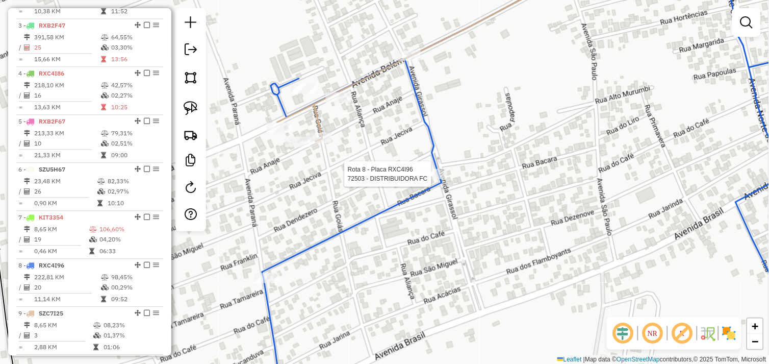
scroll to position [518, 0]
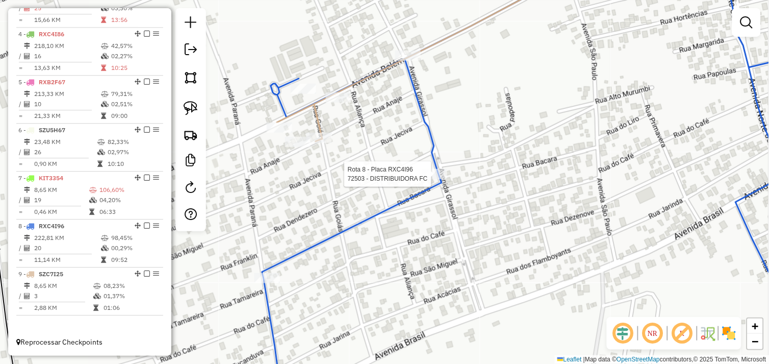
select select "*********"
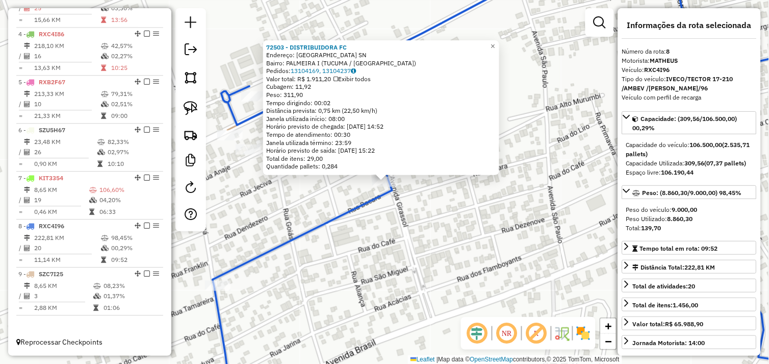
drag, startPoint x: 398, startPoint y: 210, endPoint x: 381, endPoint y: 151, distance: 60.5
click at [398, 209] on div "72503 - DISTRIBUIDORA FC Endereço: Avenida Girassol SN Bairro: PALMEIRA I (TUCU…" at bounding box center [384, 182] width 769 height 364
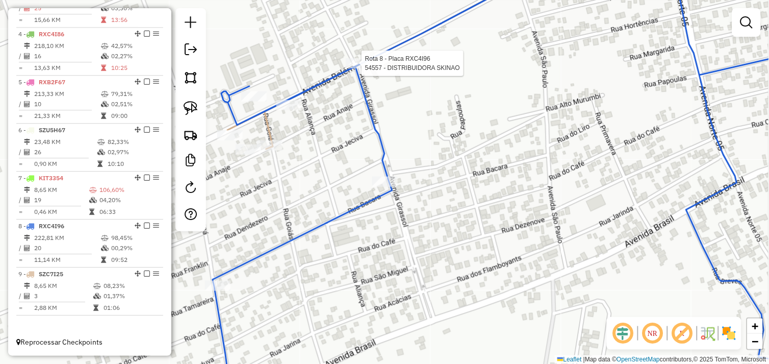
select select "*********"
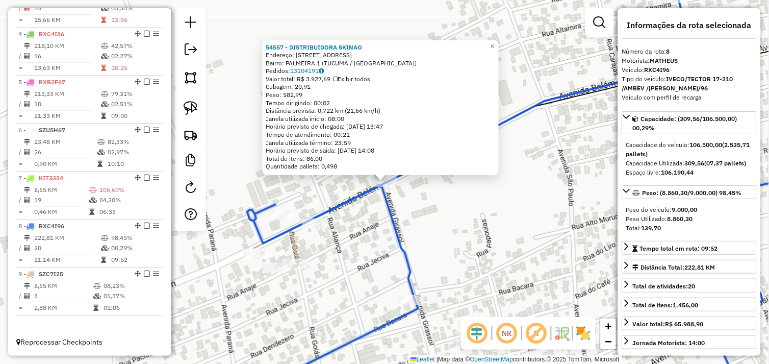
drag, startPoint x: 364, startPoint y: 250, endPoint x: 358, endPoint y: 266, distance: 16.6
click at [363, 245] on div "54557 - DISTRIBUIDORA SKINAO Endereço: AVENIDA BELEM 1 Bairro: PALMEIRA 1 (TUCU…" at bounding box center [384, 182] width 769 height 364
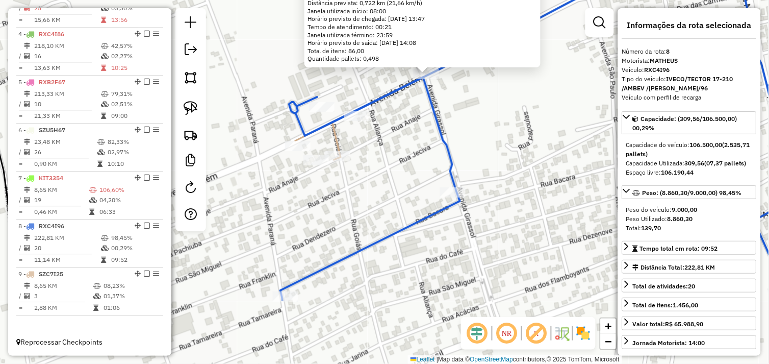
drag, startPoint x: 352, startPoint y: 281, endPoint x: 399, endPoint y: 150, distance: 139.2
click at [404, 146] on div "54557 - DISTRIBUIDORA SKINAO Endereço: AVENIDA BELEM 1 Bairro: PALMEIRA 1 (TUCU…" at bounding box center [384, 182] width 769 height 364
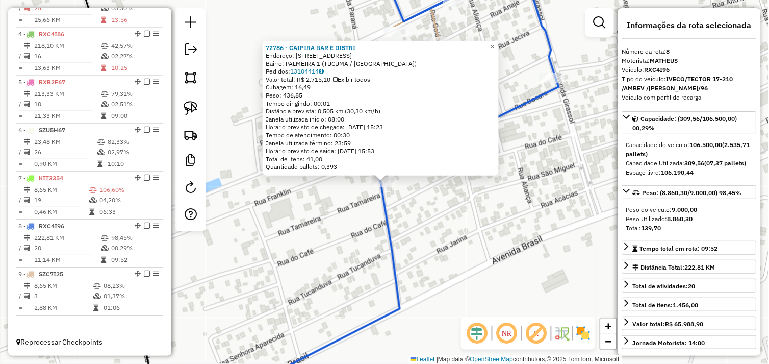
click at [329, 236] on div "72786 - CAIPIRA BAR E DISTRI Endereço: Avenida Parana 414 Bairro: PALMEIRA 1 (T…" at bounding box center [384, 182] width 769 height 364
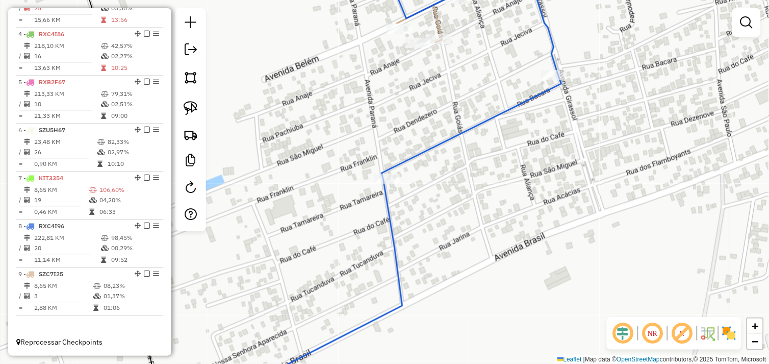
drag, startPoint x: 313, startPoint y: 264, endPoint x: 423, endPoint y: 147, distance: 160.9
click at [419, 151] on div "Janela de atendimento Grade de atendimento Capacidade Transportadoras Veículos …" at bounding box center [384, 182] width 769 height 364
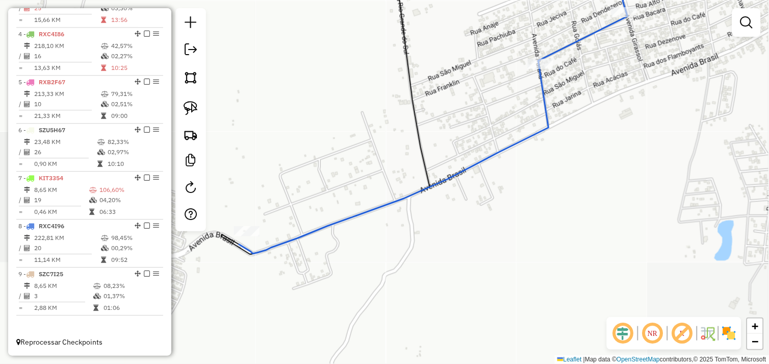
drag, startPoint x: 346, startPoint y: 246, endPoint x: 472, endPoint y: 235, distance: 126.4
click at [464, 235] on div "Janela de atendimento Grade de atendimento Capacidade Transportadoras Veículos …" at bounding box center [384, 182] width 769 height 364
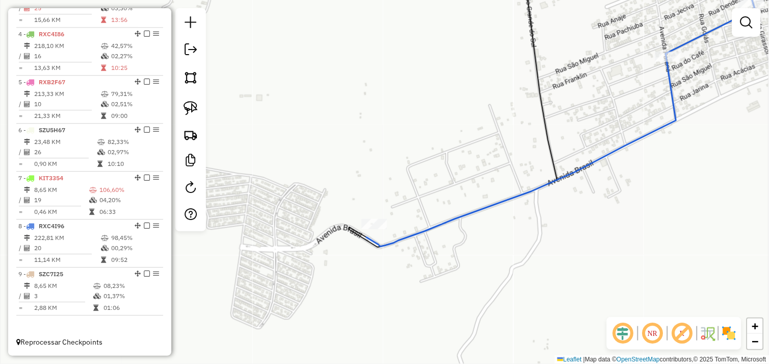
drag, startPoint x: 195, startPoint y: 106, endPoint x: 259, endPoint y: 136, distance: 70.7
click at [195, 106] on img at bounding box center [191, 108] width 14 height 14
drag, startPoint x: 352, startPoint y: 191, endPoint x: 401, endPoint y: 207, distance: 50.8
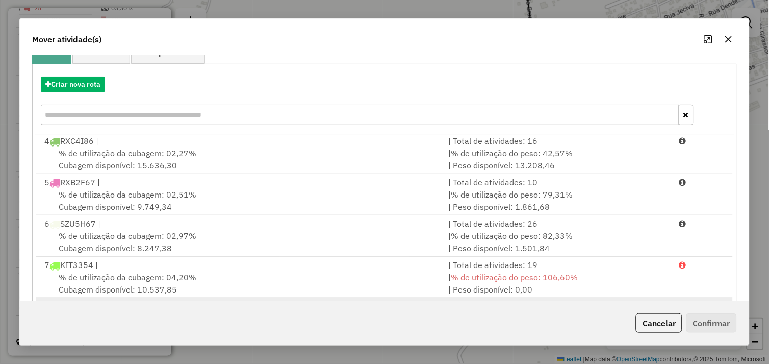
scroll to position [154, 0]
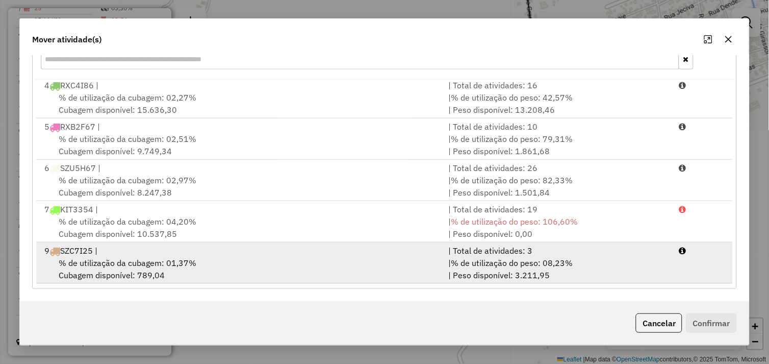
drag, startPoint x: 238, startPoint y: 263, endPoint x: 259, endPoint y: 262, distance: 20.9
click at [242, 262] on div "% de utilização da cubagem: 01,37% Cubagem disponível: 789,04" at bounding box center [240, 268] width 404 height 24
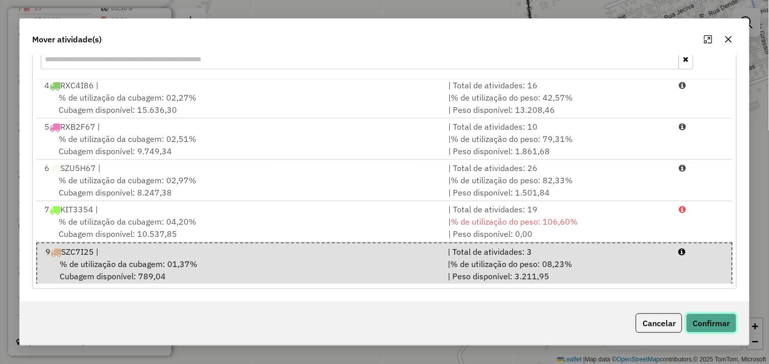
click at [719, 321] on button "Confirmar" at bounding box center [711, 322] width 50 height 19
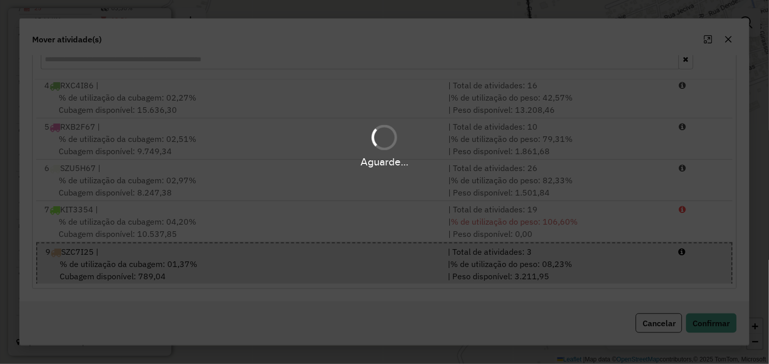
scroll to position [0, 0]
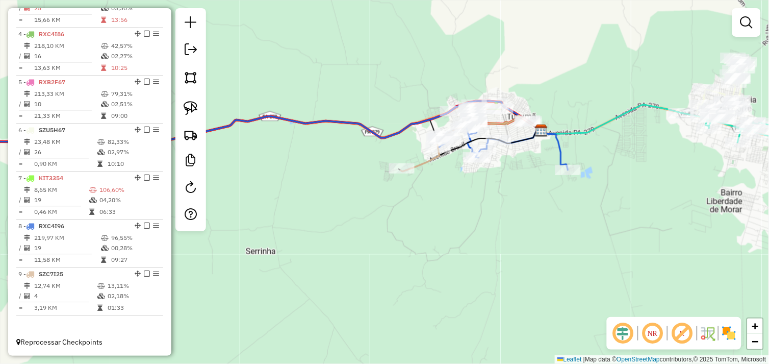
drag, startPoint x: 449, startPoint y: 170, endPoint x: 357, endPoint y: 222, distance: 105.5
click at [352, 225] on div "Janela de atendimento Grade de atendimento Capacidade Transportadoras Veículos …" at bounding box center [384, 182] width 769 height 364
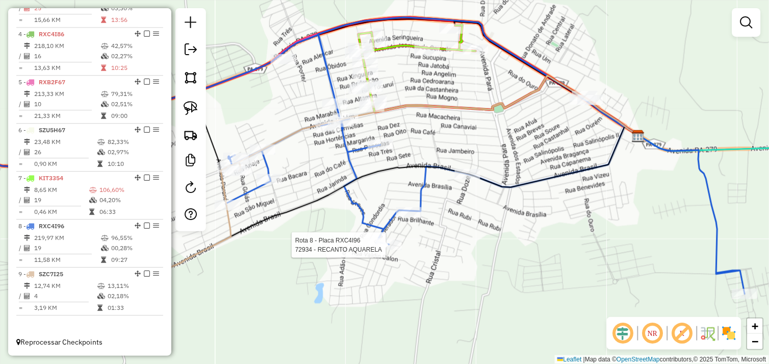
select select "*********"
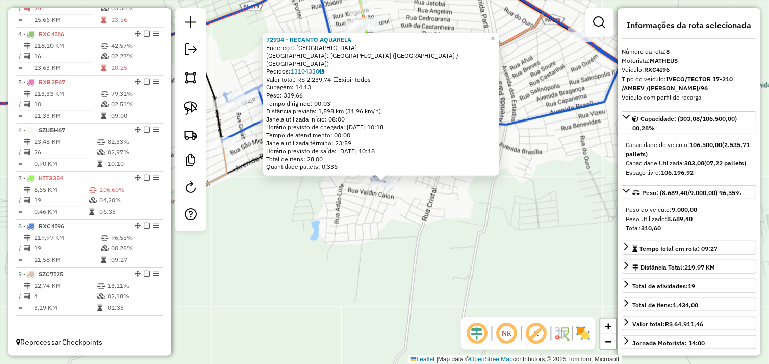
click at [377, 225] on div "72934 - RECANTO AQUARELA Endereço: [GEOGRAPHIC_DATA]: [GEOGRAPHIC_DATA] ([GEOGR…" at bounding box center [384, 182] width 769 height 364
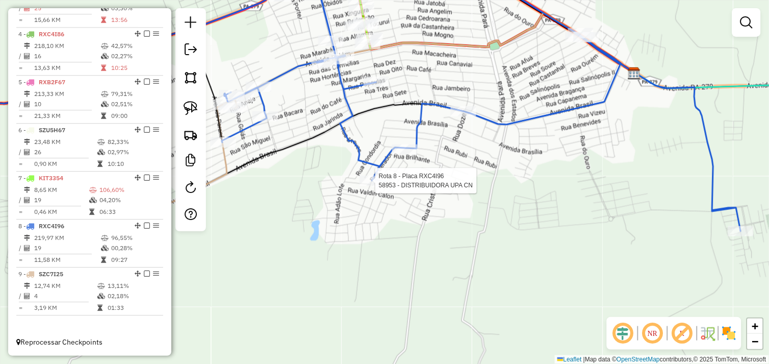
select select "*********"
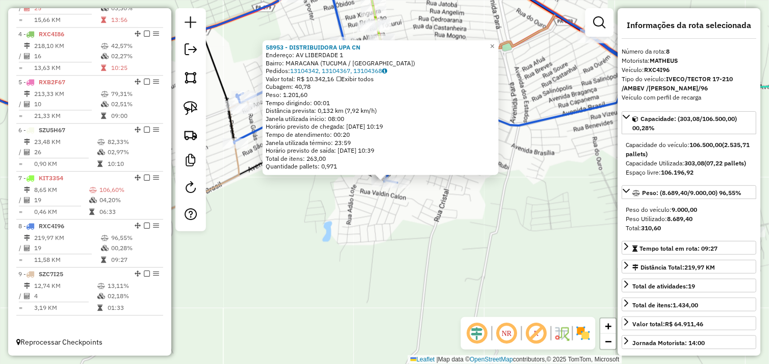
click at [370, 203] on div "58953 - DISTRIBUIDORA UPA CN Endereço: AV LIBERDADE 1 Bairro: MARACANA (TUCUMA …" at bounding box center [384, 182] width 769 height 364
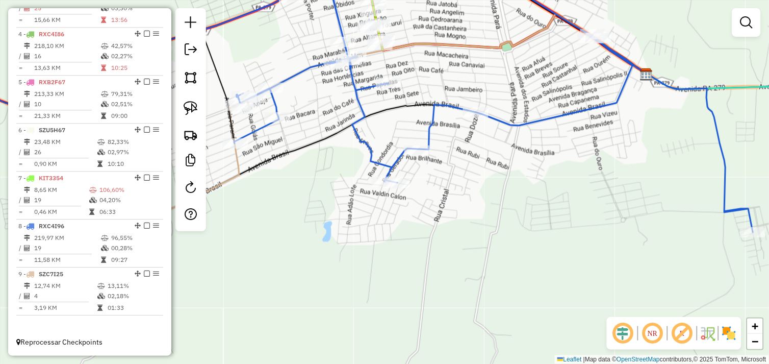
drag, startPoint x: 431, startPoint y: 201, endPoint x: 415, endPoint y: 215, distance: 21.0
click at [415, 215] on div "Rota 8 - Placa RXC4I96 72934 - RECANTO AQUARELA Janela de atendimento Grade de …" at bounding box center [384, 182] width 769 height 364
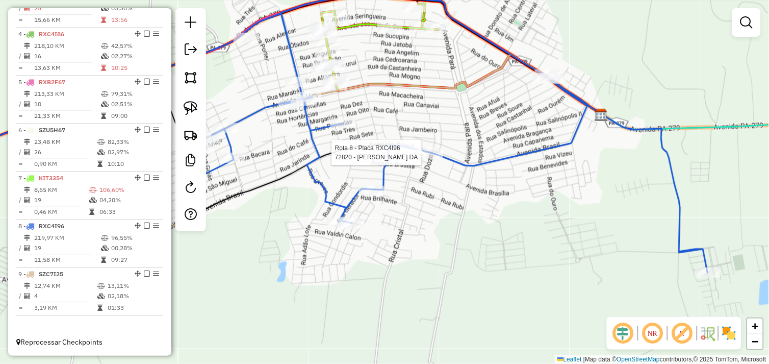
select select "*********"
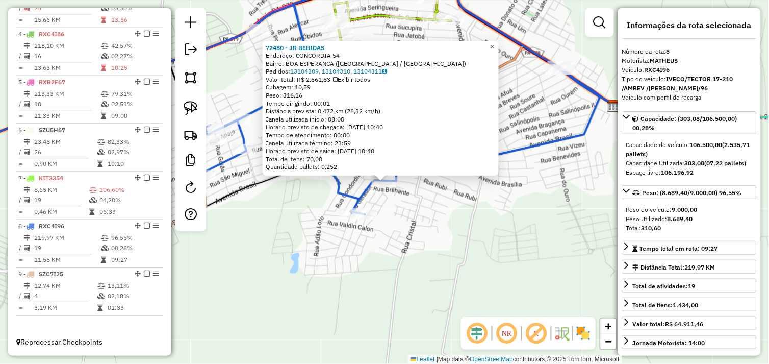
click at [417, 199] on div "72480 - JR BEBIDAS Endereço: CONCORDIA 54 Bairro: BOA ESPERANCA (TUCUMA / PA) P…" at bounding box center [384, 182] width 769 height 364
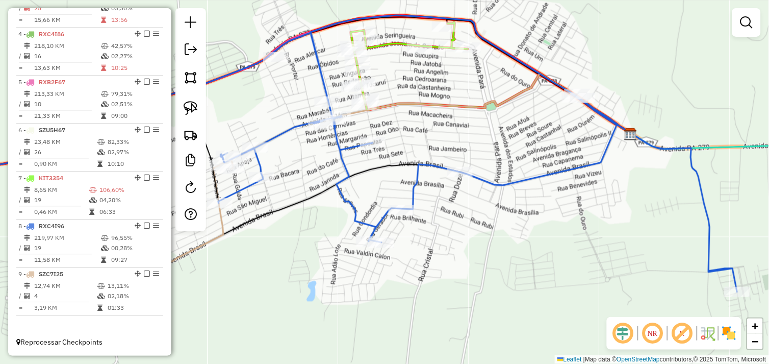
drag, startPoint x: 343, startPoint y: 161, endPoint x: 364, endPoint y: 192, distance: 37.5
click at [364, 192] on div "Janela de atendimento Grade de atendimento Capacidade Transportadoras Veículos …" at bounding box center [384, 182] width 769 height 364
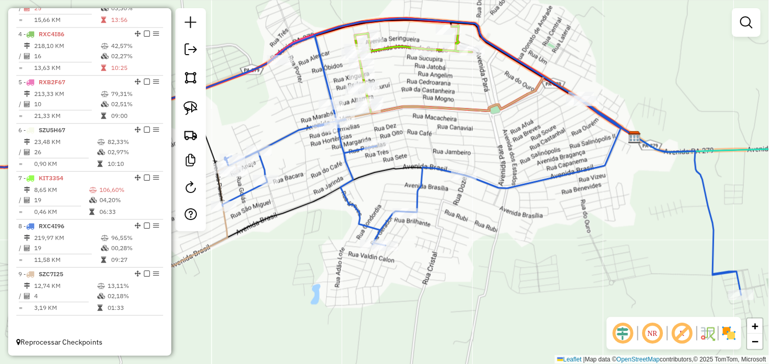
drag, startPoint x: 525, startPoint y: 229, endPoint x: 480, endPoint y: 214, distance: 47.4
click at [476, 213] on div "Janela de atendimento Grade de atendimento Capacidade Transportadoras Veículos …" at bounding box center [384, 182] width 769 height 364
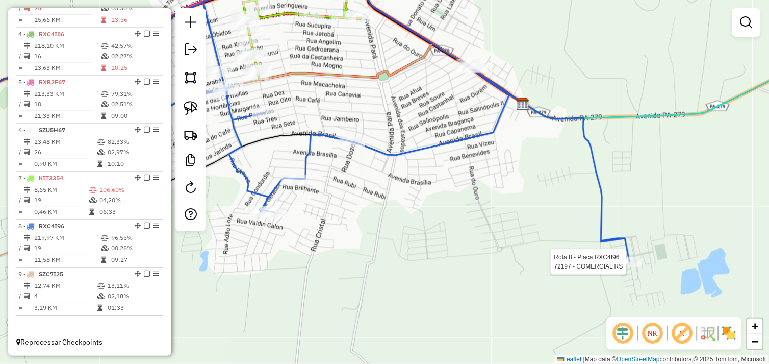
select select "*********"
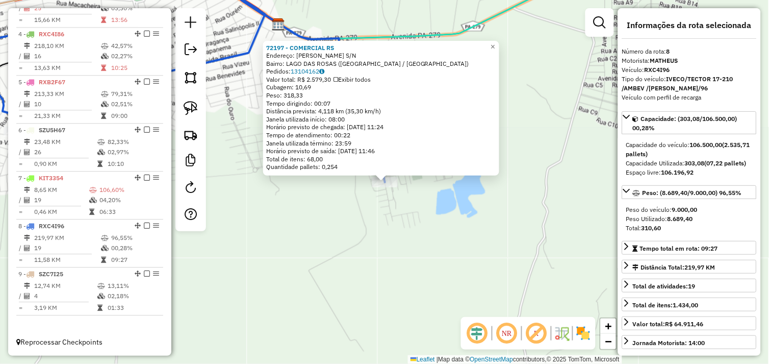
click at [346, 203] on div "72197 - COMERCIAL RS Endereço: JOAQUIM MAGALHAES S/N Bairro: LAGO DAS ROSAS (TU…" at bounding box center [384, 182] width 769 height 364
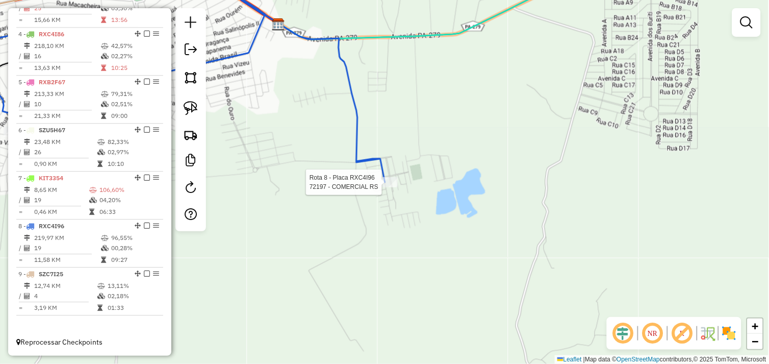
select select "*********"
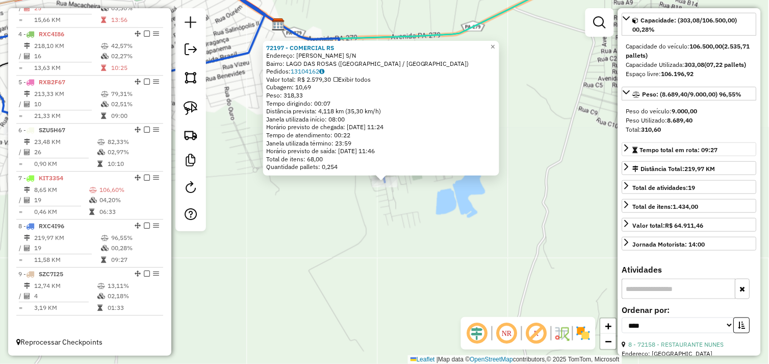
scroll to position [226, 0]
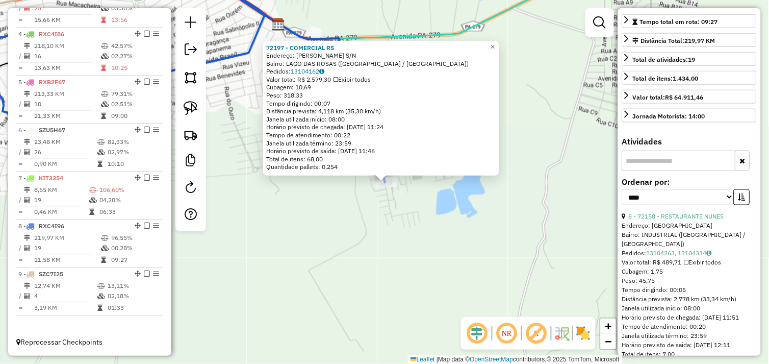
drag, startPoint x: 671, startPoint y: 222, endPoint x: 635, endPoint y: 219, distance: 36.3
click at [671, 220] on link "8 - 72158 - RESTAURANTE NUNES" at bounding box center [676, 217] width 95 height 8
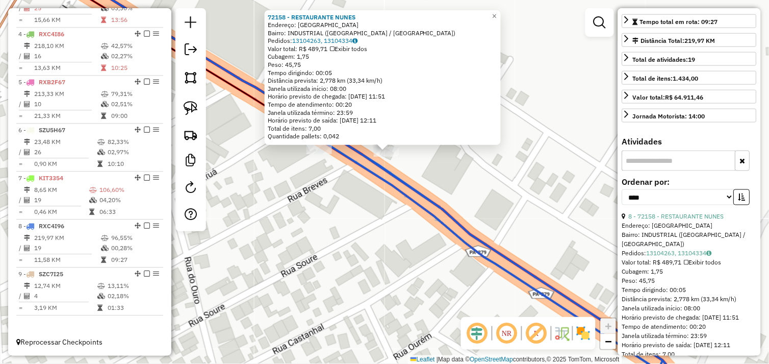
click at [353, 196] on div "72158 - RESTAURANTE NUNES Endereço: AVENIDA PA279 Bairro: INDUSTRIAL (TUCUMA / …" at bounding box center [384, 182] width 769 height 364
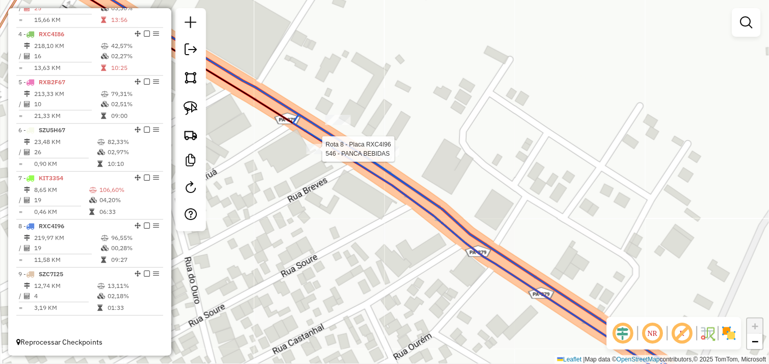
select select "*********"
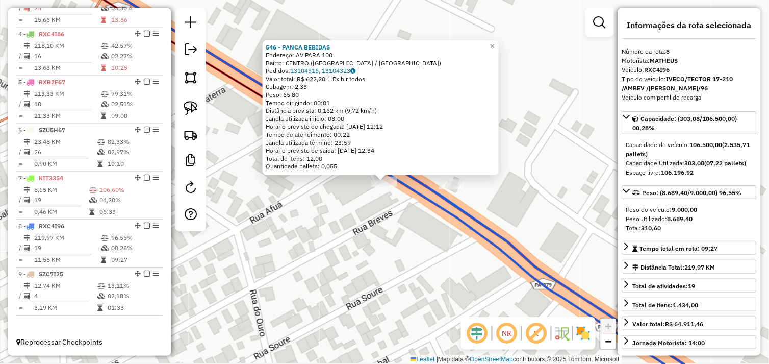
click at [347, 201] on div "546 - PANCA BEBIDAS Endereço: AV PARA 100 Bairro: CENTRO (TUCUMA / PA) Pedidos:…" at bounding box center [384, 182] width 769 height 364
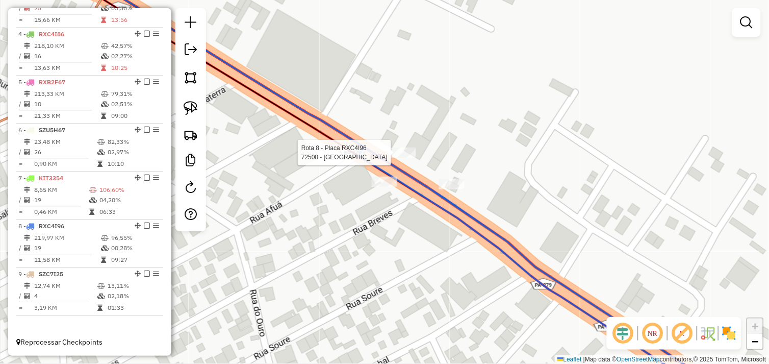
select select "*********"
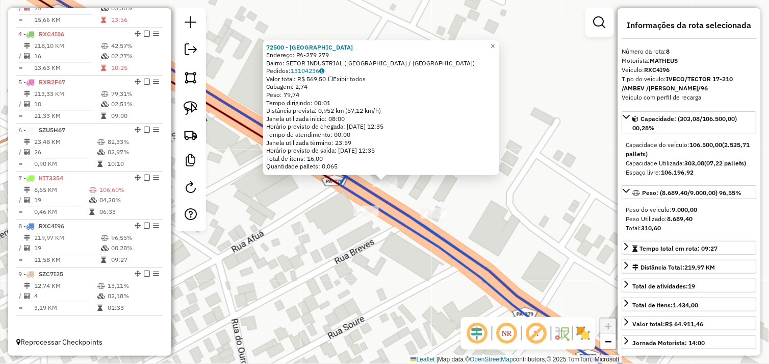
click at [322, 232] on div "72500 - ALDEIAS PALACE HOTEL Endereço: PA-279 279 Bairro: SETOR INDUSTRIAL (TUC…" at bounding box center [384, 182] width 769 height 364
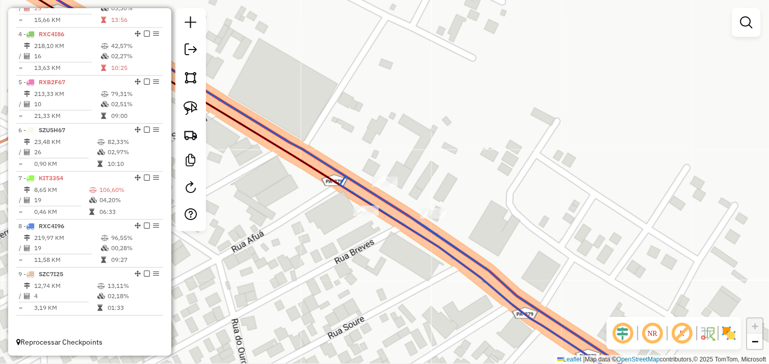
drag, startPoint x: 191, startPoint y: 108, endPoint x: 253, endPoint y: 132, distance: 66.7
click at [193, 108] on img at bounding box center [191, 108] width 14 height 14
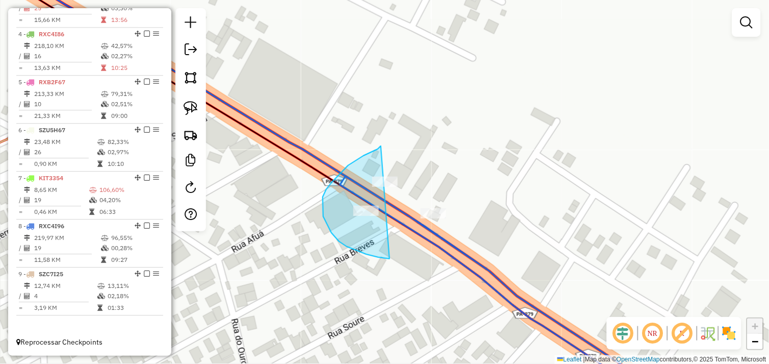
drag, startPoint x: 380, startPoint y: 147, endPoint x: 456, endPoint y: 201, distance: 94.0
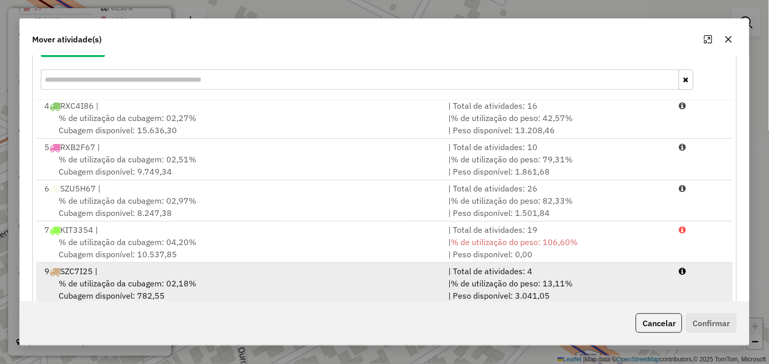
scroll to position [154, 0]
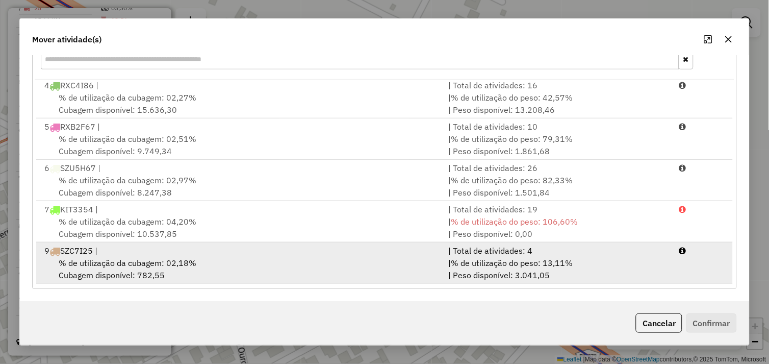
click at [241, 264] on div "% de utilização da cubagem: 02,18% Cubagem disponível: 782,55" at bounding box center [240, 268] width 404 height 24
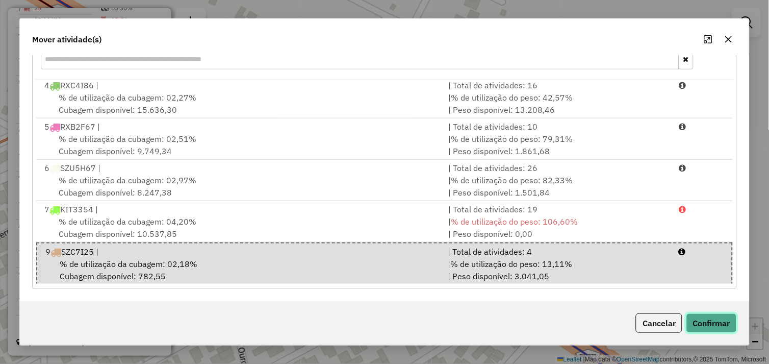
click at [709, 322] on button "Confirmar" at bounding box center [711, 322] width 50 height 19
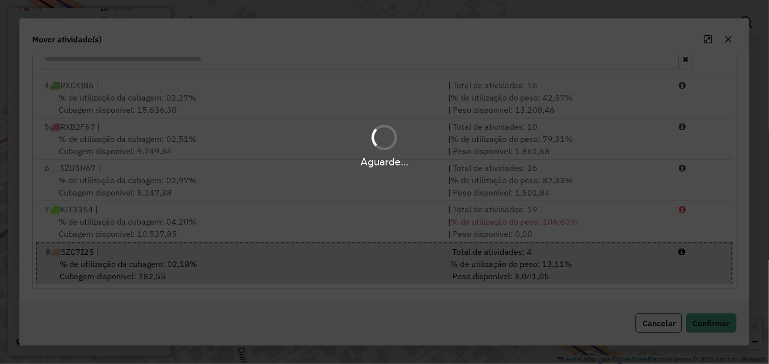
scroll to position [0, 0]
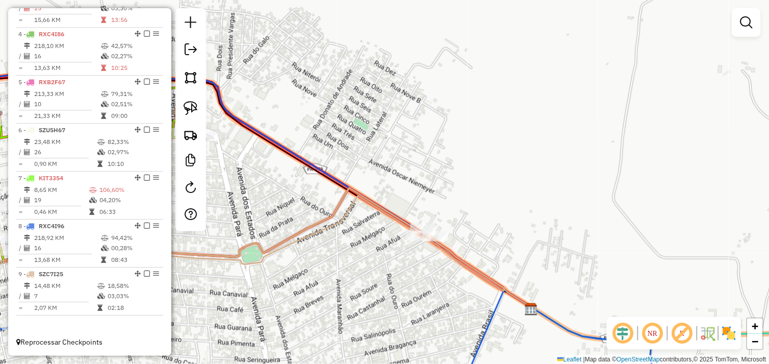
drag, startPoint x: 364, startPoint y: 257, endPoint x: 468, endPoint y: 226, distance: 109.1
click at [467, 226] on div "Janela de atendimento Grade de atendimento Capacidade Transportadoras Veículos …" at bounding box center [384, 182] width 769 height 364
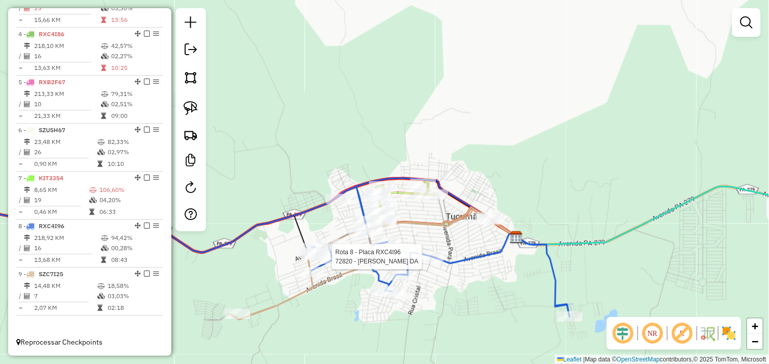
select select "*********"
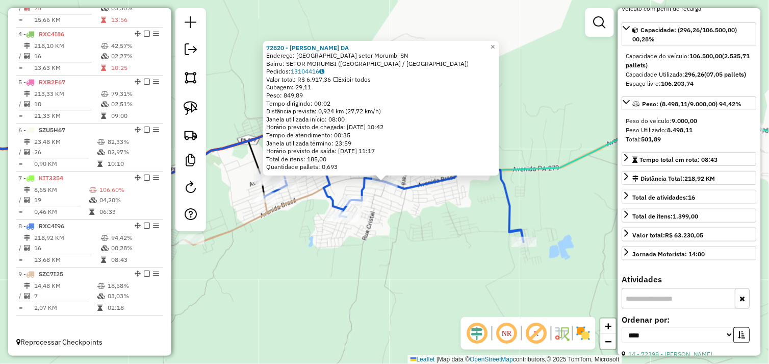
scroll to position [226, 0]
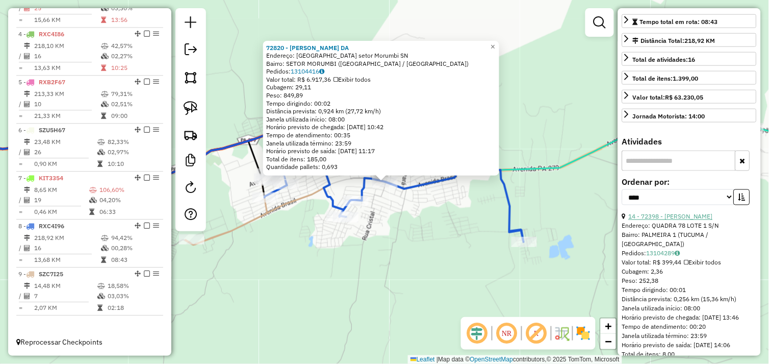
click at [672, 220] on link "14 - 72398 - BAR RR MENDES" at bounding box center [671, 217] width 84 height 8
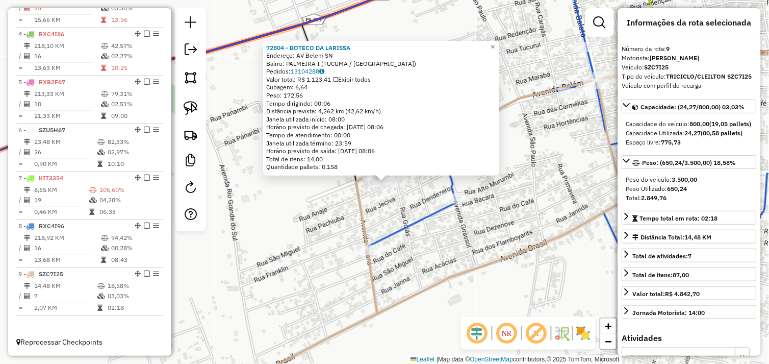
scroll to position [0, 0]
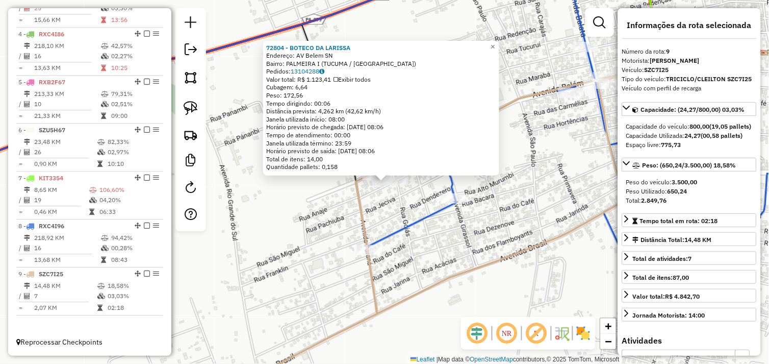
click at [507, 238] on div "72804 - BOTECO DA LARISSA Endereço: AV Belem SN Bairro: PALMEIRA I (TUCUMA / PA…" at bounding box center [384, 182] width 769 height 364
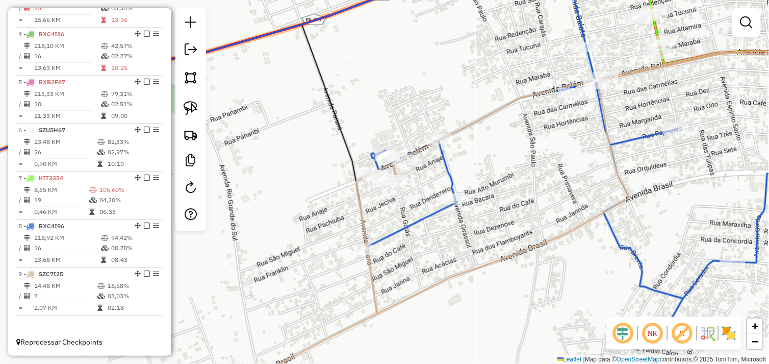
click at [477, 186] on div "Janela de atendimento Grade de atendimento Capacidade Transportadoras Veículos …" at bounding box center [384, 182] width 769 height 364
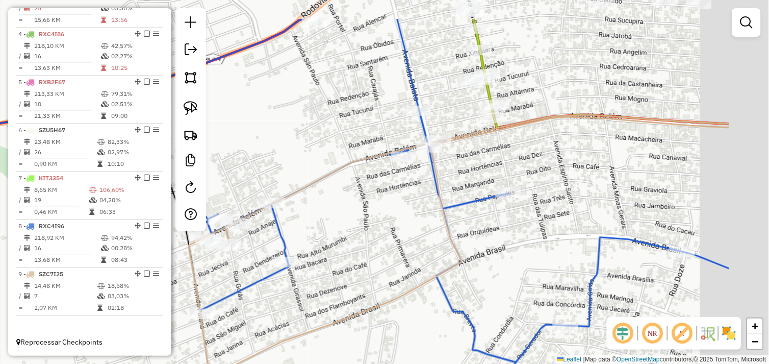
drag, startPoint x: 488, startPoint y: 149, endPoint x: 393, endPoint y: 200, distance: 107.9
click at [349, 199] on div "Janela de atendimento Grade de atendimento Capacidade Transportadoras Veículos …" at bounding box center [384, 182] width 769 height 364
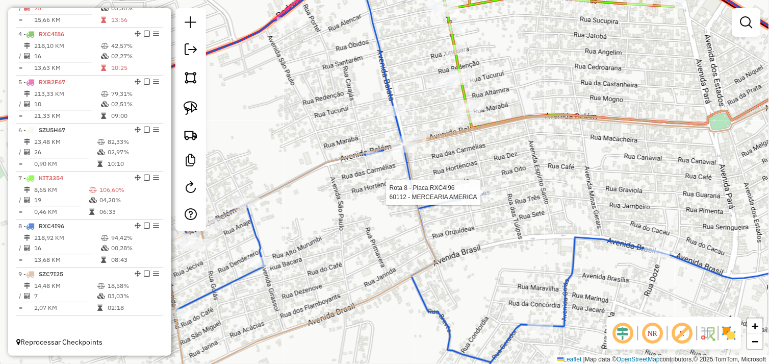
select select "*********"
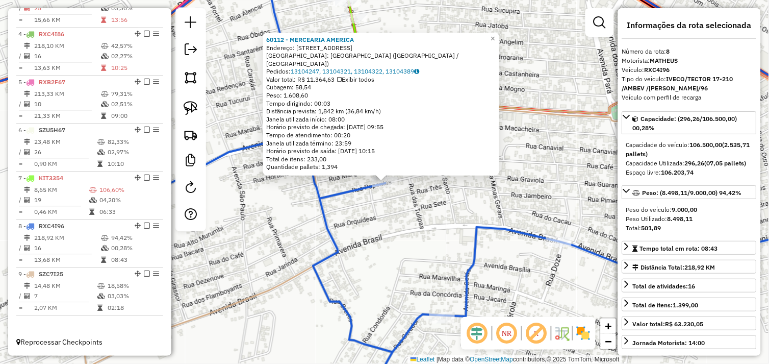
click at [440, 194] on div "60112 - MERCEARIA AMERICA Endereço: RUA DAS PAPOULAS 249 Bairro: BAIRRO DAS FLO…" at bounding box center [384, 182] width 769 height 364
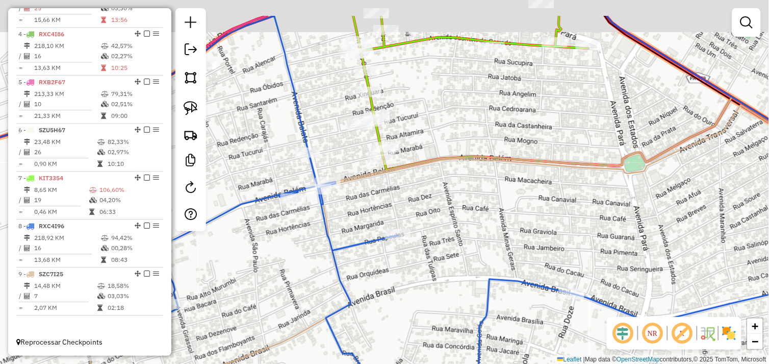
drag, startPoint x: 418, startPoint y: 153, endPoint x: 427, endPoint y: 214, distance: 61.8
click at [438, 228] on div "Janela de atendimento Grade de atendimento Capacidade Transportadoras Veículos …" at bounding box center [384, 182] width 769 height 364
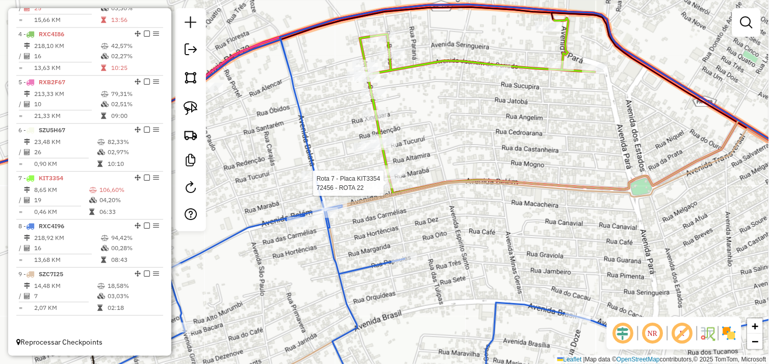
select select "*********"
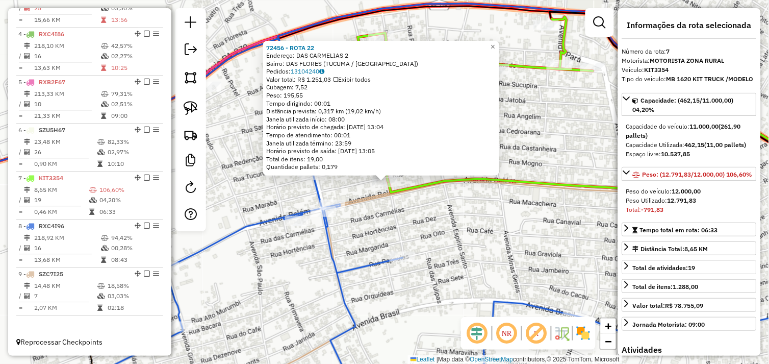
scroll to position [170, 0]
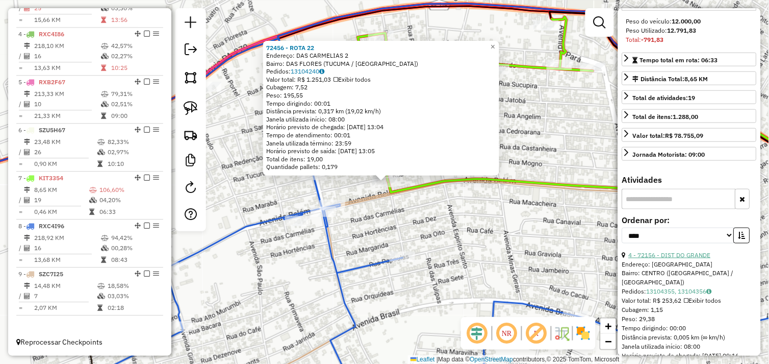
click at [675, 259] on link "4 - 72156 - DIST DO GRANDE" at bounding box center [670, 255] width 82 height 8
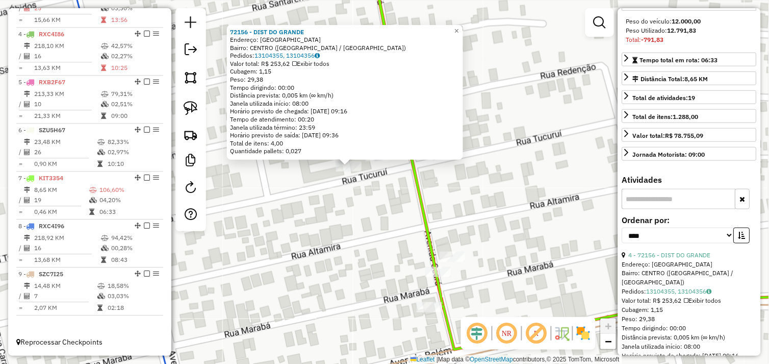
click at [373, 192] on div "72156 - DIST DO GRANDE Endereço: AVENIDA CEARA SN Bairro: CENTRO (TUCUMA / PA) …" at bounding box center [384, 182] width 769 height 364
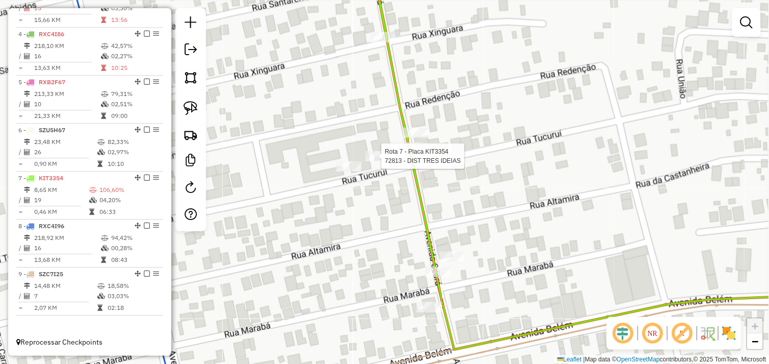
select select "*********"
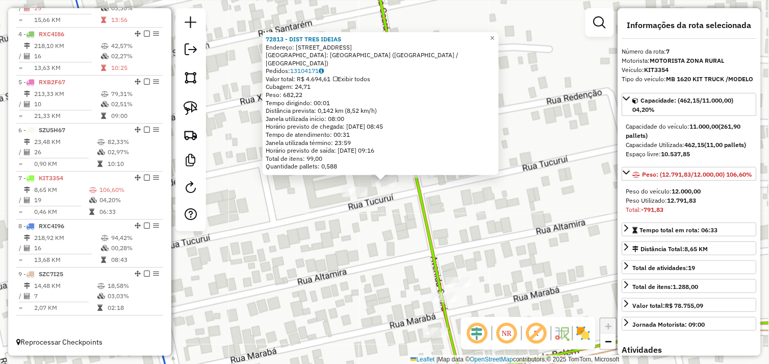
click at [398, 201] on div "Rota 7 - Placa KIT3354 72813 - DIST TRES IDEIAS 72813 - DIST TRES IDEIAS Endere…" at bounding box center [384, 182] width 769 height 364
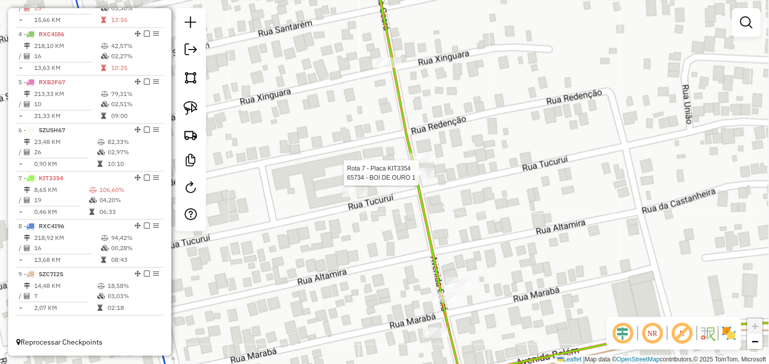
select select "*********"
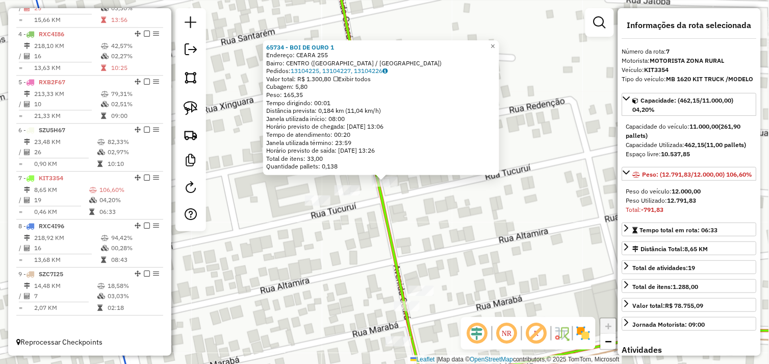
drag, startPoint x: 377, startPoint y: 209, endPoint x: 389, endPoint y: 194, distance: 19.0
click at [377, 208] on div "65734 - BOI DE OURO 1 Endereço: CEARA 255 Bairro: CENTRO (TUCUMA / PA) Pedidos:…" at bounding box center [384, 182] width 769 height 364
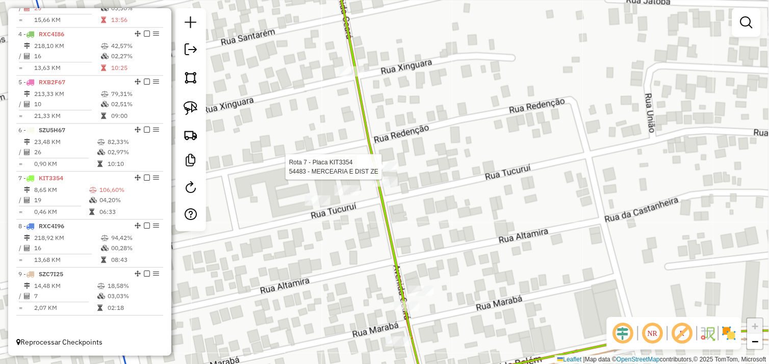
select select "*********"
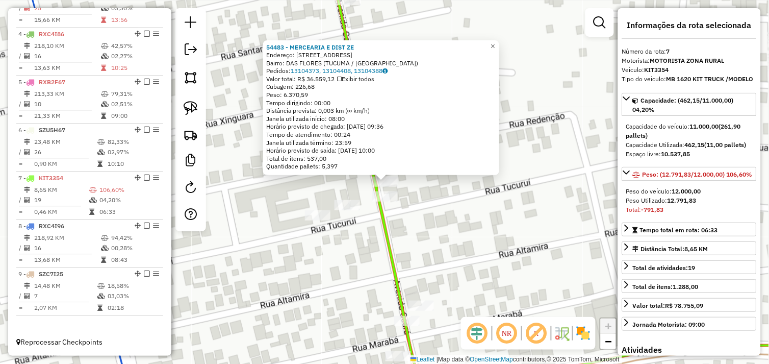
click at [409, 224] on div "54483 - MERCEARIA E DIST ZE Endereço: AV CEARA 177 Bairro: DAS FLORES (TUCUMA /…" at bounding box center [384, 182] width 769 height 364
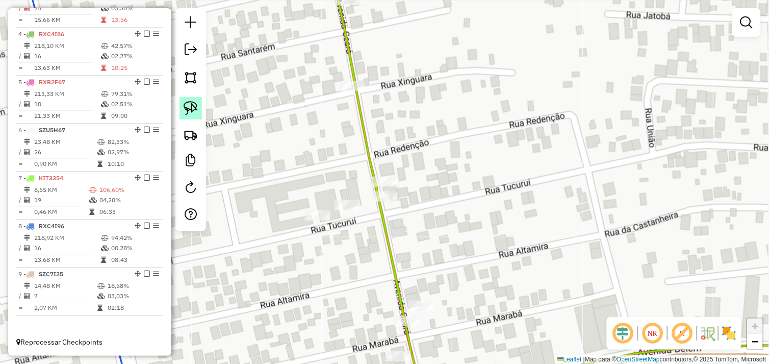
click at [196, 105] on img at bounding box center [191, 108] width 14 height 14
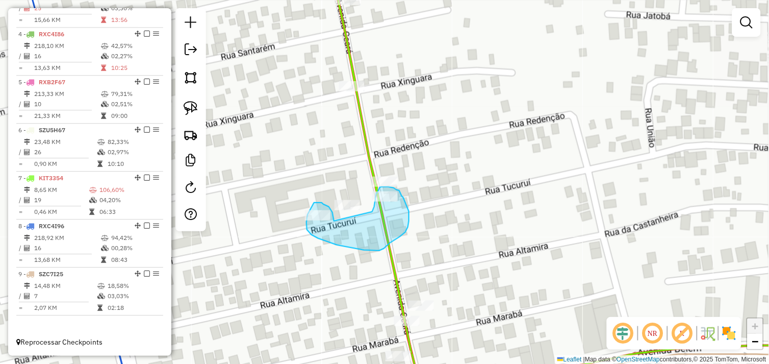
drag, startPoint x: 334, startPoint y: 221, endPoint x: 365, endPoint y: 216, distance: 31.4
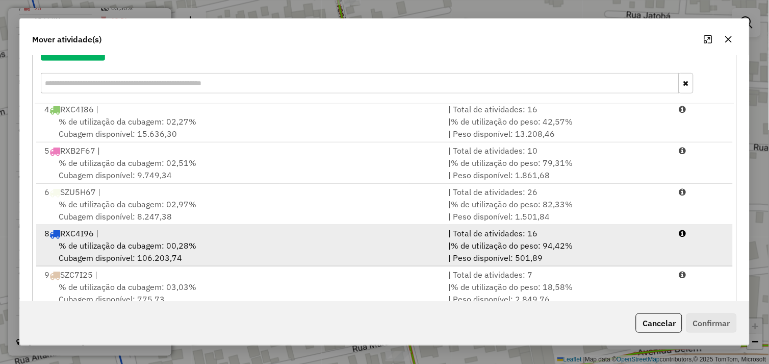
scroll to position [154, 0]
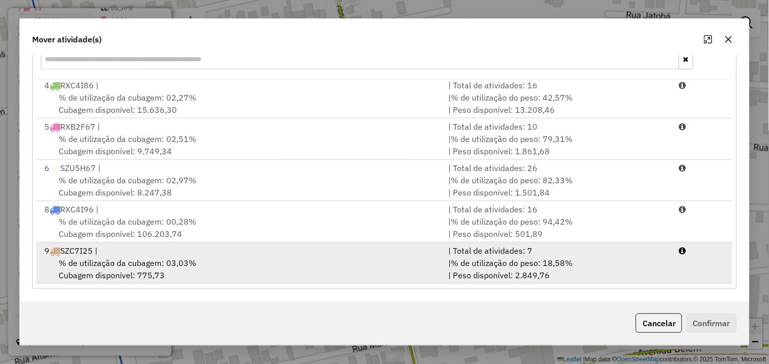
drag, startPoint x: 358, startPoint y: 272, endPoint x: 388, endPoint y: 271, distance: 29.1
click at [360, 272] on div "% de utilização da cubagem: 03,03% Cubagem disponível: 775,73" at bounding box center [240, 268] width 404 height 24
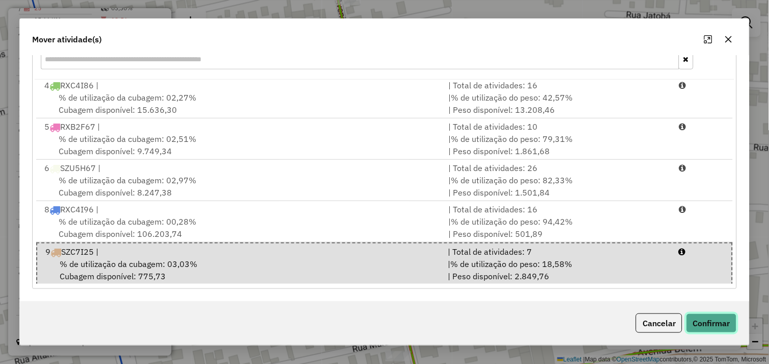
click at [722, 320] on button "Confirmar" at bounding box center [711, 322] width 50 height 19
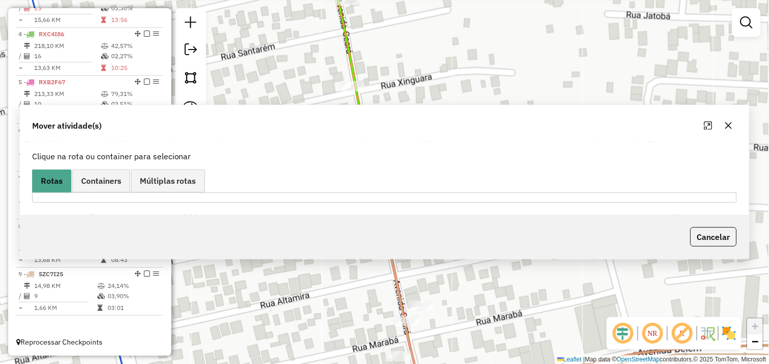
scroll to position [0, 0]
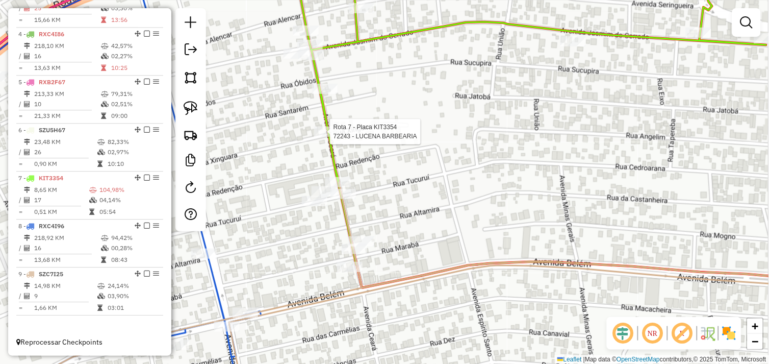
select select "*********"
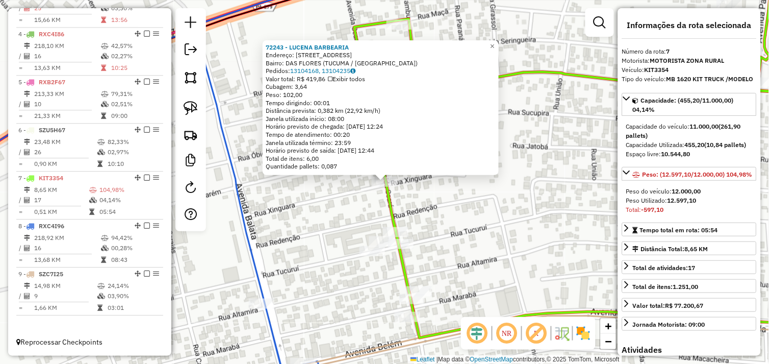
click at [339, 201] on div "72243 - LUCENA BARBEARIA Endereço: AVENIDA CEARA 74 Bairro: DAS FLORES (TUCUMA …" at bounding box center [384, 182] width 769 height 364
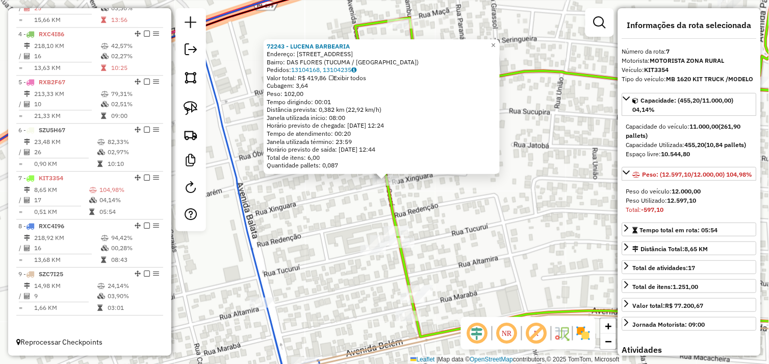
drag, startPoint x: 456, startPoint y: 192, endPoint x: 448, endPoint y: 191, distance: 8.3
click at [456, 192] on div "72243 - LUCENA BARBEARIA Endereço: AVENIDA CEARA 74 Bairro: DAS FLORES (TUCUMA …" at bounding box center [384, 182] width 769 height 364
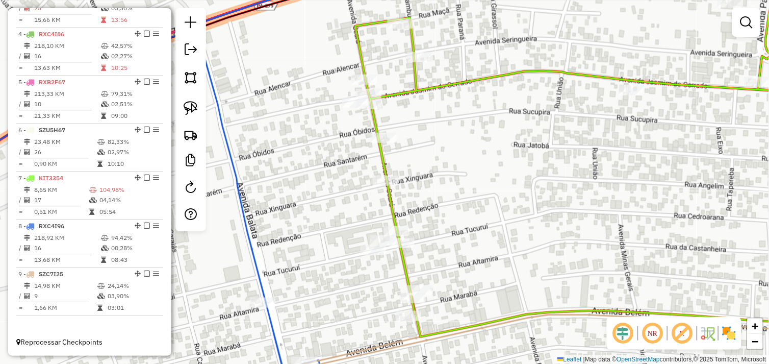
drag, startPoint x: 422, startPoint y: 162, endPoint x: 437, endPoint y: 201, distance: 42.6
click at [445, 209] on div "Janela de atendimento Grade de atendimento Capacidade Transportadoras Veículos …" at bounding box center [384, 182] width 769 height 364
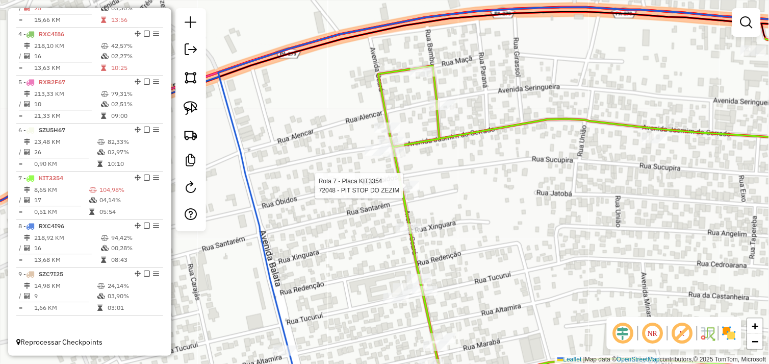
select select "*********"
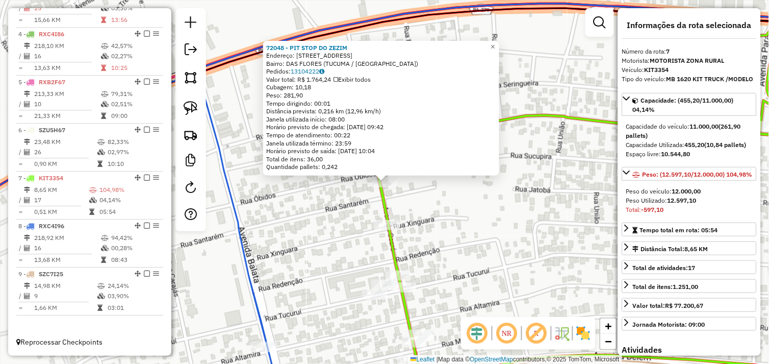
click at [439, 217] on div "72048 - PIT STOP DO ZEZIM Endereço: AVENIDA CEARA 36 Bairro: DAS FLORES (TUCUMA…" at bounding box center [384, 182] width 769 height 364
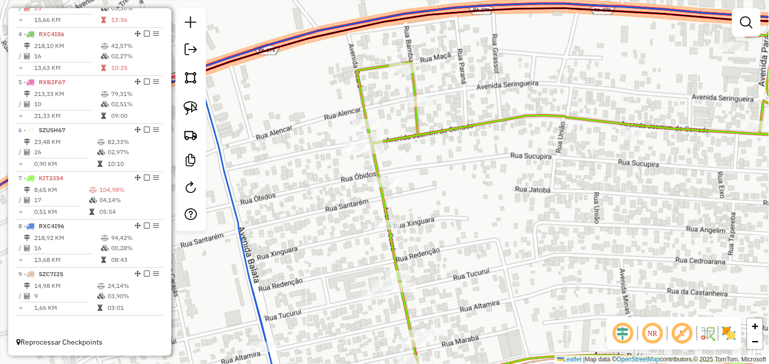
drag, startPoint x: 196, startPoint y: 108, endPoint x: 282, endPoint y: 145, distance: 93.4
click at [197, 108] on img at bounding box center [191, 108] width 14 height 14
drag, startPoint x: 401, startPoint y: 211, endPoint x: 398, endPoint y: 232, distance: 21.1
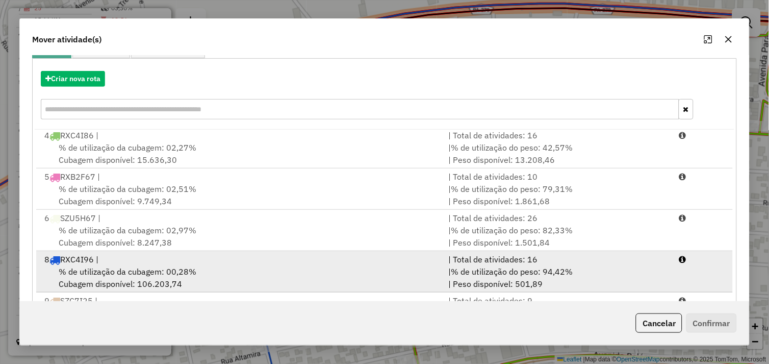
scroll to position [154, 0]
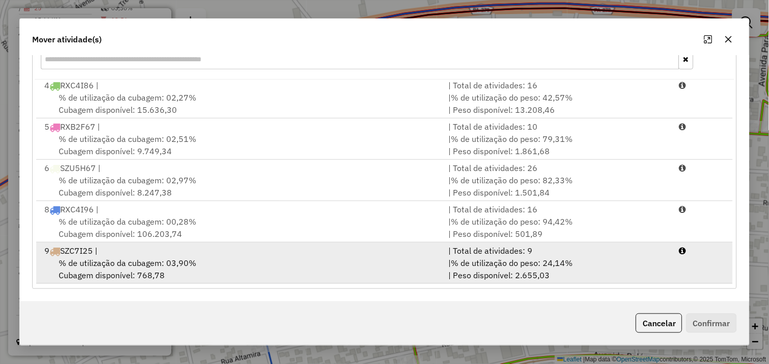
click at [286, 273] on div "% de utilização da cubagem: 03,90% Cubagem disponível: 768,78" at bounding box center [240, 268] width 404 height 24
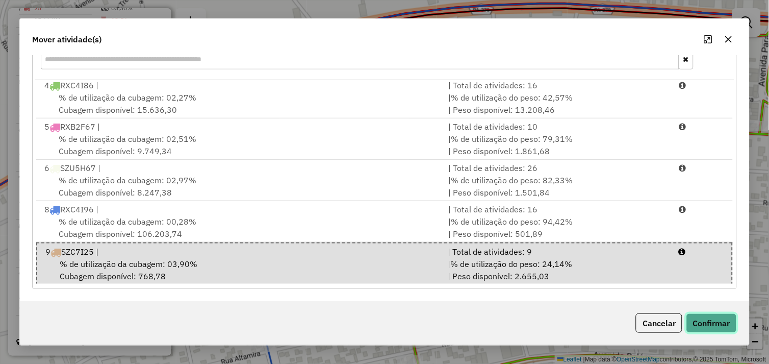
click at [711, 323] on button "Confirmar" at bounding box center [711, 322] width 50 height 19
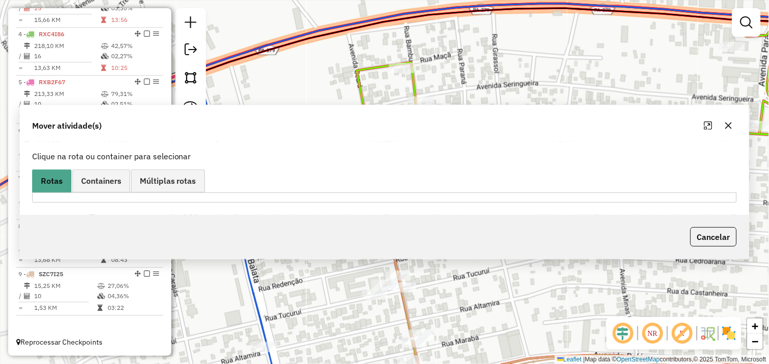
scroll to position [0, 0]
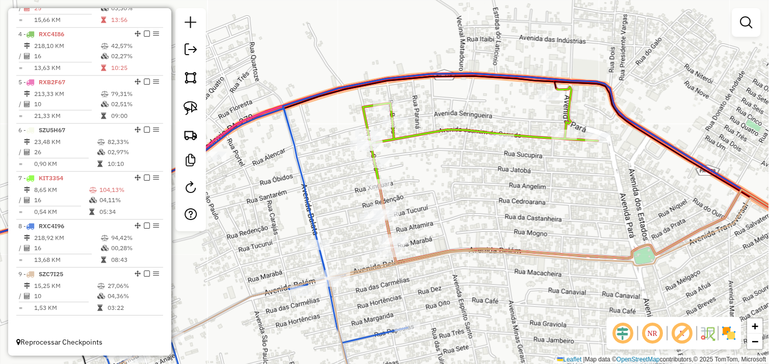
drag, startPoint x: 510, startPoint y: 185, endPoint x: 406, endPoint y: 171, distance: 105.4
click at [406, 171] on div "Janela de atendimento Grade de atendimento Capacidade Transportadoras Veículos …" at bounding box center [384, 182] width 769 height 364
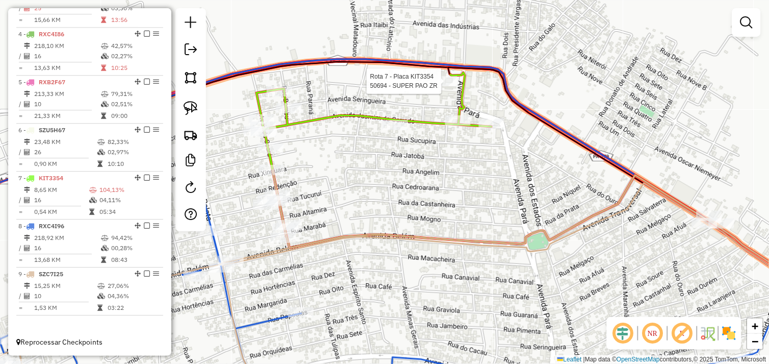
select select "*********"
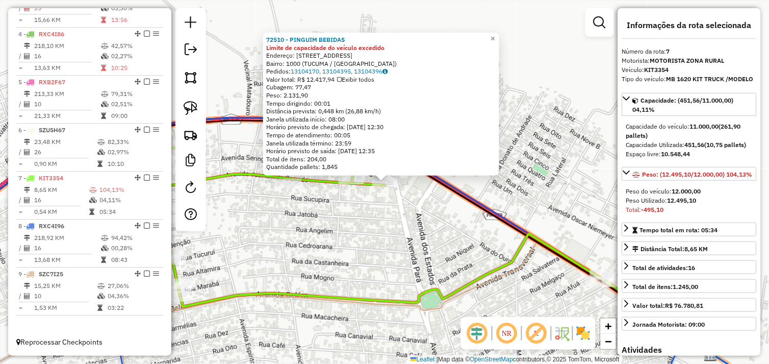
click at [368, 226] on div "72510 - PINGUIM BEBIDAS Limite de capacidade do veículo excedido Endereço: Aven…" at bounding box center [384, 182] width 769 height 364
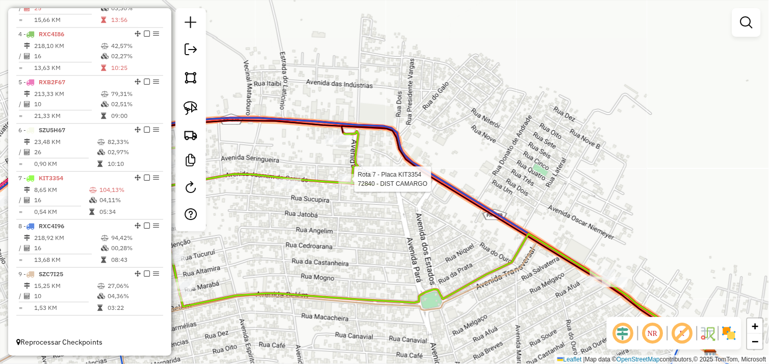
select select "*********"
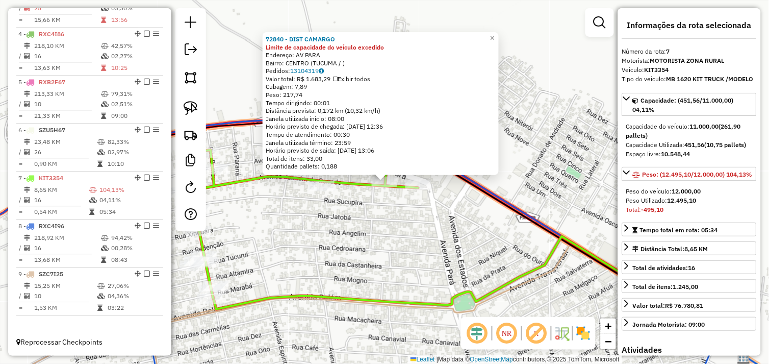
click at [361, 213] on div "72840 - DIST CAMARGO Limite de capacidade do veículo excedido Endereço: AV PARA…" at bounding box center [384, 182] width 769 height 364
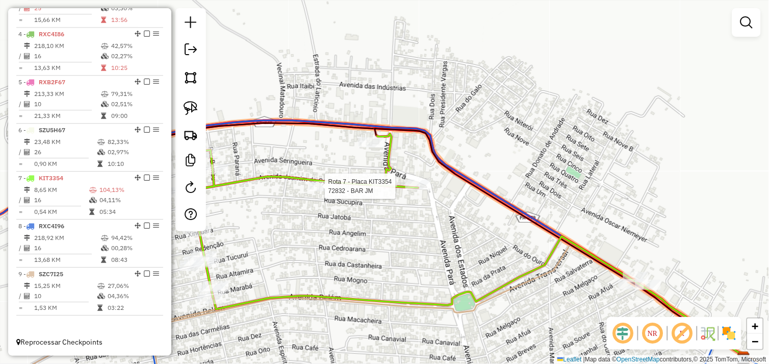
click at [323, 189] on div "Rota 7 - Placa KIT3354 72832 - BAR JM Janela de atendimento Grade de atendiment…" at bounding box center [384, 182] width 769 height 364
click at [366, 217] on div "Janela de atendimento Grade de atendimento Capacidade Transportadoras Veículos …" at bounding box center [384, 182] width 769 height 364
select select "*********"
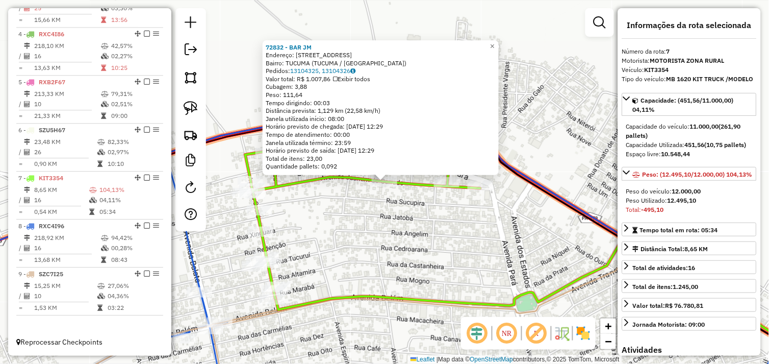
click at [381, 221] on div "72832 - BAR JM Endereço: Avenida Jasmim do Cerrado 489 Bairro: TUCUMA (TUCUMA /…" at bounding box center [384, 182] width 769 height 364
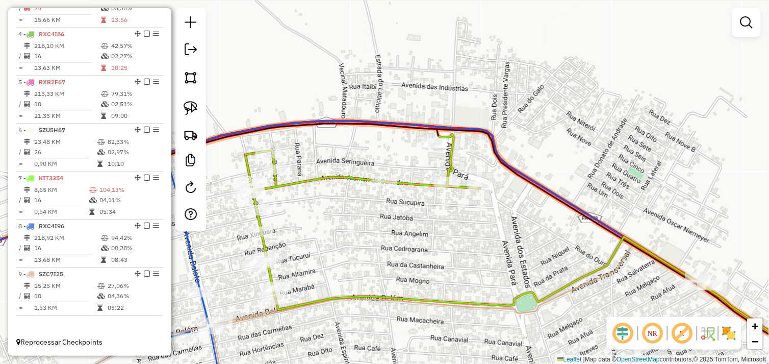
drag, startPoint x: 193, startPoint y: 108, endPoint x: 253, endPoint y: 141, distance: 69.1
click at [193, 108] on img at bounding box center [191, 108] width 14 height 14
drag, startPoint x: 361, startPoint y: 175, endPoint x: 418, endPoint y: 118, distance: 81.1
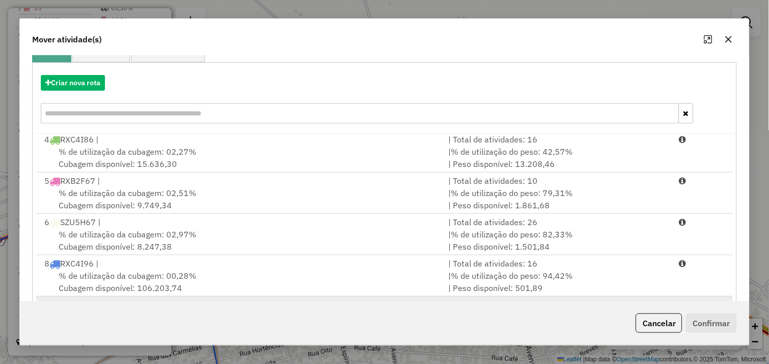
scroll to position [154, 0]
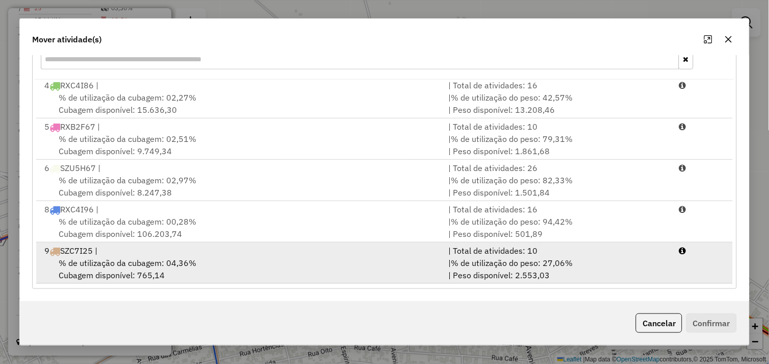
drag, startPoint x: 272, startPoint y: 260, endPoint x: 325, endPoint y: 263, distance: 53.6
click at [274, 260] on div "% de utilização da cubagem: 04,36% Cubagem disponível: 765,14" at bounding box center [240, 268] width 404 height 24
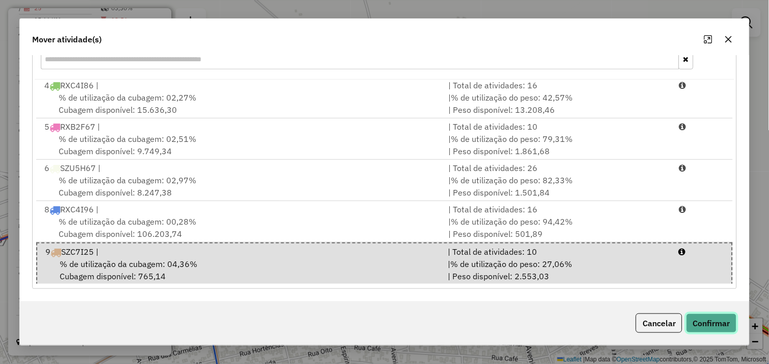
click at [710, 323] on button "Confirmar" at bounding box center [711, 322] width 50 height 19
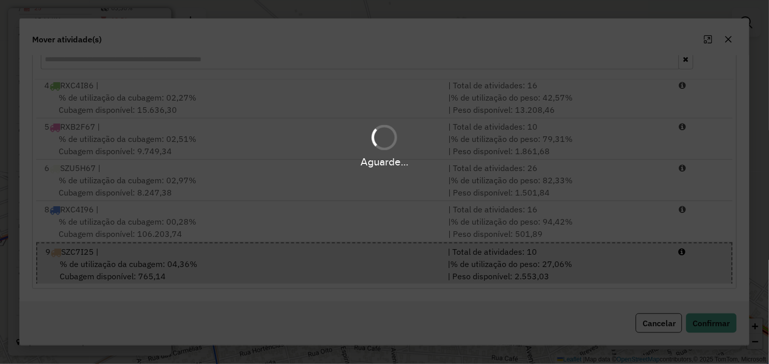
scroll to position [0, 0]
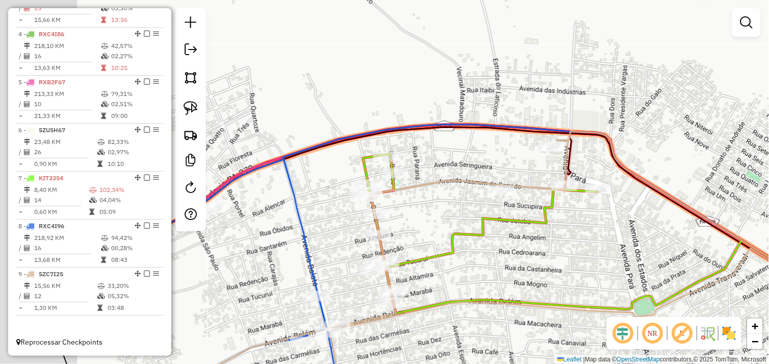
drag, startPoint x: 383, startPoint y: 199, endPoint x: 406, endPoint y: 200, distance: 23.0
click at [405, 201] on div "Janela de atendimento Grade de atendimento Capacidade Transportadoras Veículos …" at bounding box center [384, 182] width 769 height 364
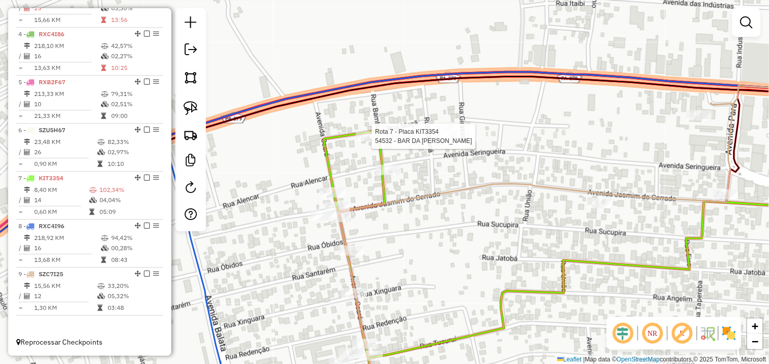
select select "*********"
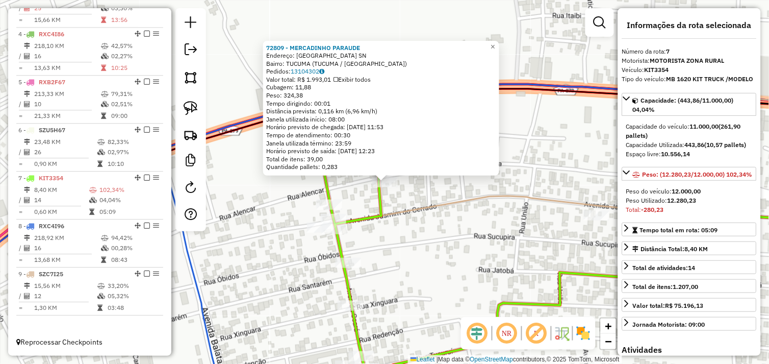
click at [423, 205] on icon at bounding box center [532, 257] width 395 height 285
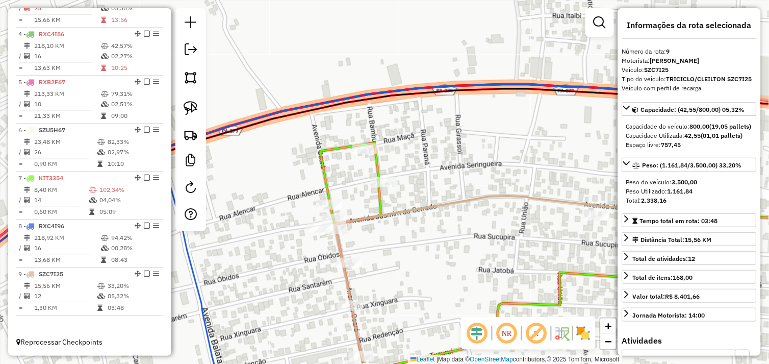
drag, startPoint x: 192, startPoint y: 109, endPoint x: 264, endPoint y: 130, distance: 75.0
click at [192, 109] on img at bounding box center [191, 108] width 14 height 14
drag, startPoint x: 348, startPoint y: 139, endPoint x: 390, endPoint y: 140, distance: 41.3
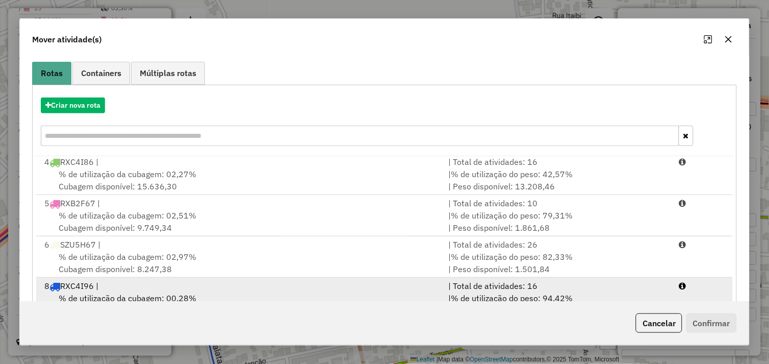
scroll to position [154, 0]
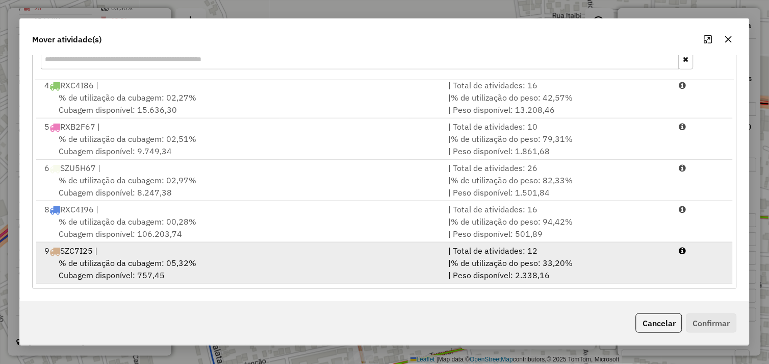
click at [301, 269] on div "% de utilização da cubagem: 05,32% Cubagem disponível: 757,45" at bounding box center [240, 268] width 404 height 24
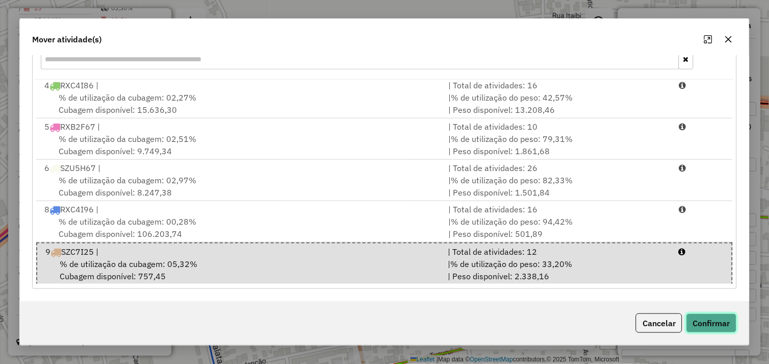
click at [712, 320] on button "Confirmar" at bounding box center [711, 322] width 50 height 19
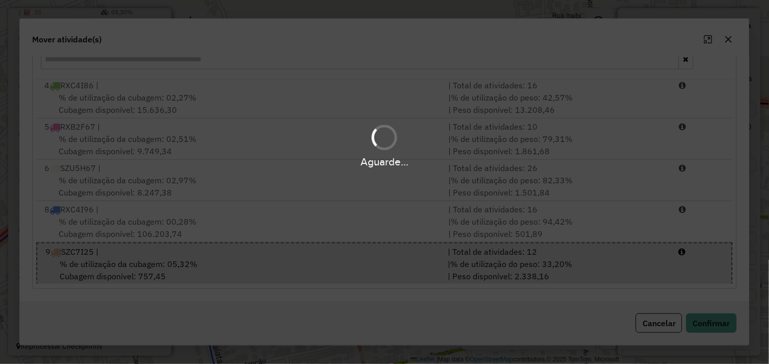
scroll to position [0, 0]
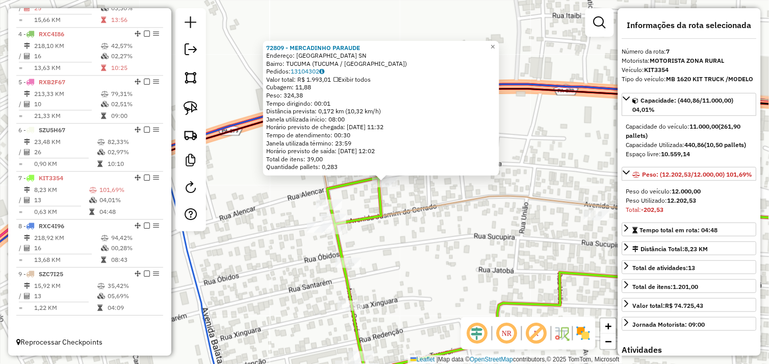
click at [409, 228] on div "72809 - MERCADINHO PARAUDE Endereço: Rua do Bambu SN Bairro: TUCUMA (TUCUMA / P…" at bounding box center [384, 182] width 769 height 364
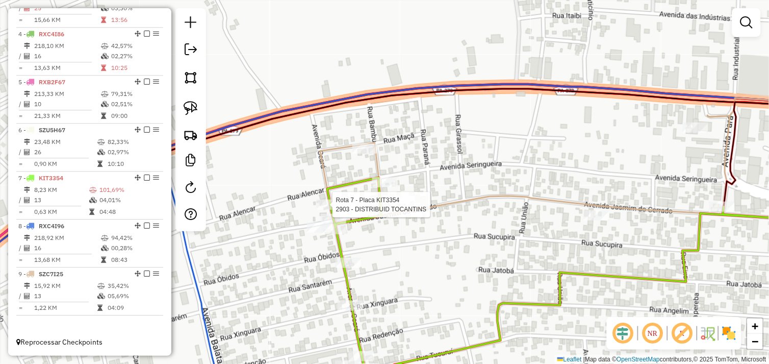
select select "*********"
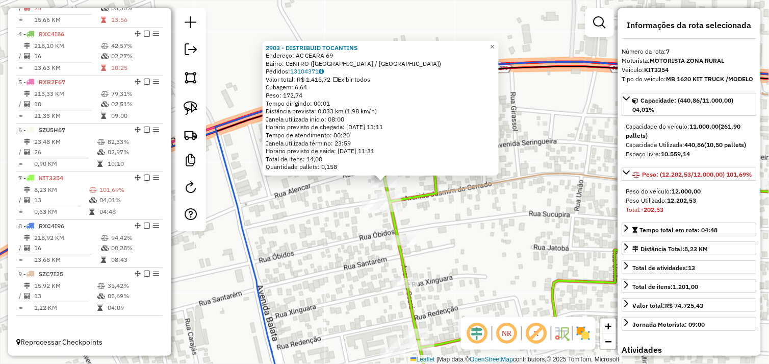
click at [441, 231] on div "2903 - DISTRIBUID TOCANTINS Endereço: AC CEARA 69 Bairro: CENTRO (TUCUMA / PA) …" at bounding box center [384, 182] width 769 height 364
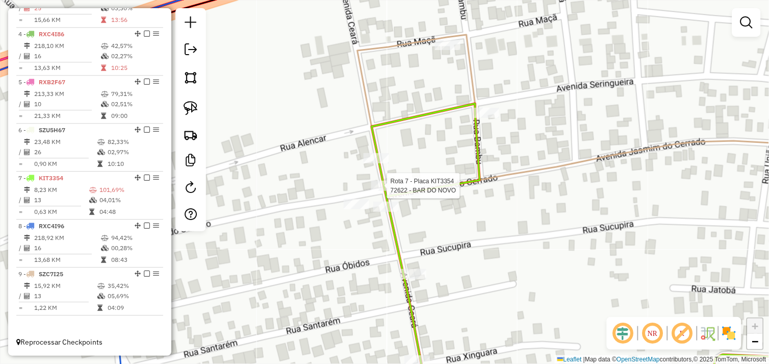
select select "*********"
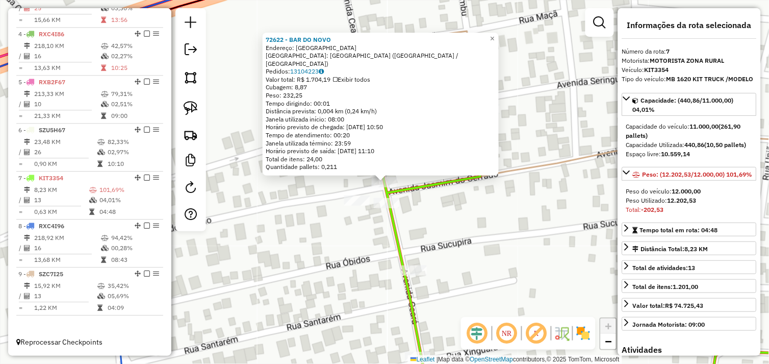
click at [423, 203] on div "72622 - BAR DO NOVO Endereço: Avenida Ceara SN Bairro: BAIRRO DAS FLORES (TUCUM…" at bounding box center [384, 182] width 769 height 364
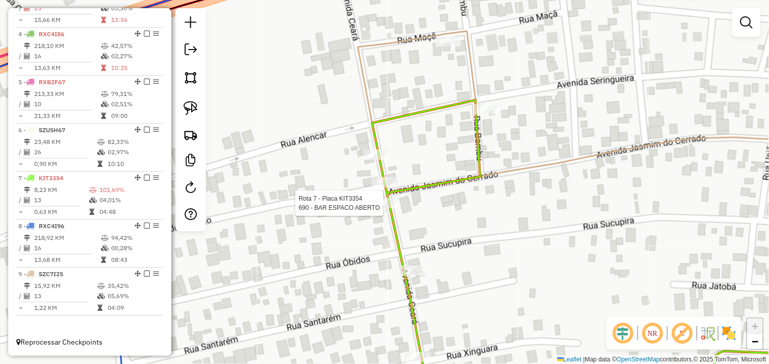
select select "*********"
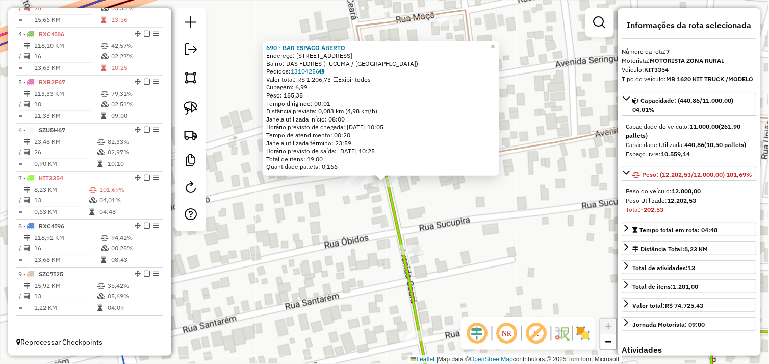
click at [415, 207] on div "690 - BAR ESPACO ABERTO Endereço: AV CEARA 73 Bairro: DAS FLORES (TUCUMA / PA) …" at bounding box center [384, 182] width 769 height 364
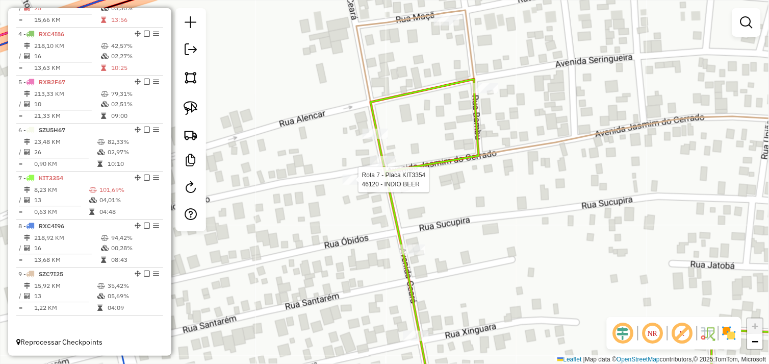
select select "*********"
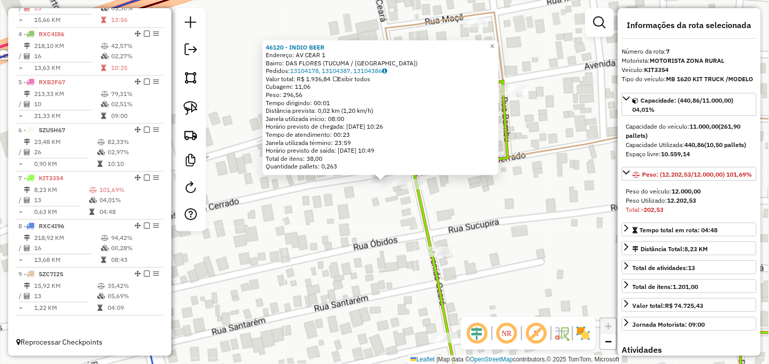
click at [370, 211] on div "46120 - INDIO BEER Endereço: AV CEAR 1 Bairro: DAS FLORES (TUCUMA / PA) Pedidos…" at bounding box center [384, 182] width 769 height 364
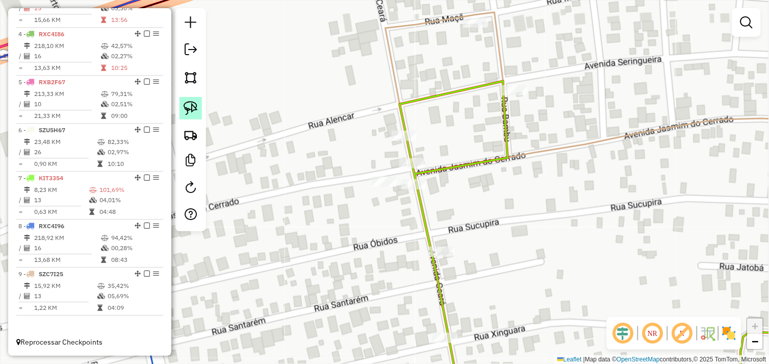
click at [192, 109] on img at bounding box center [191, 108] width 14 height 14
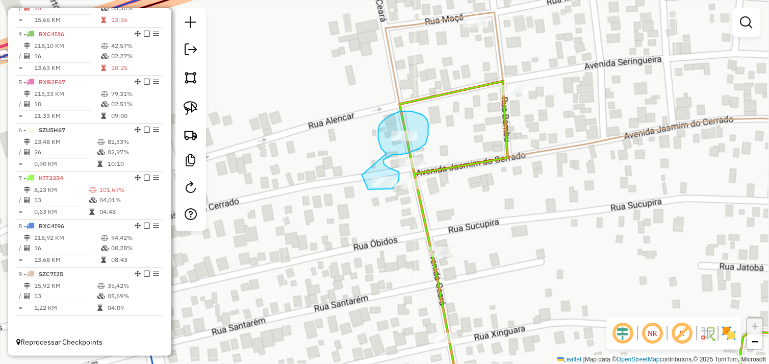
drag, startPoint x: 378, startPoint y: 137, endPoint x: 362, endPoint y: 174, distance: 41.1
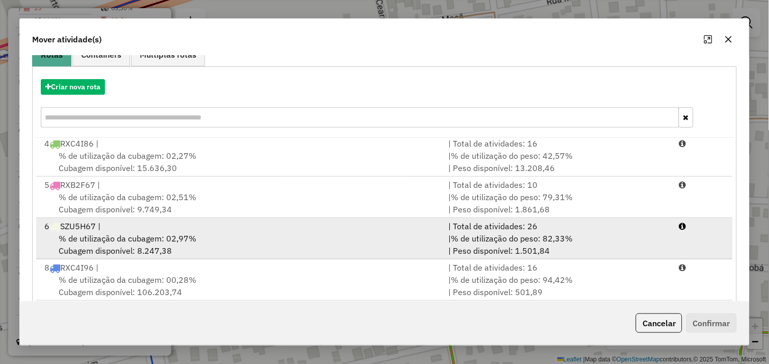
scroll to position [154, 0]
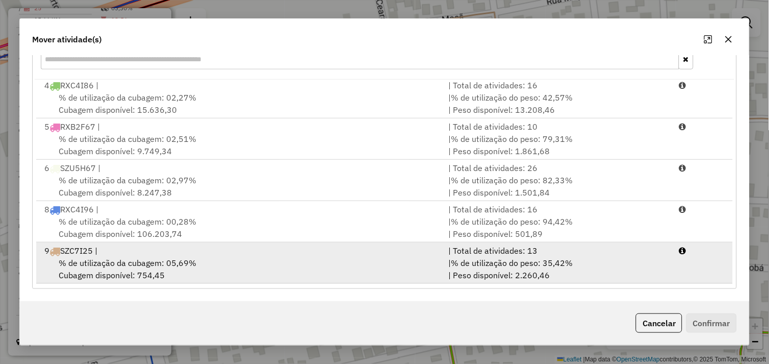
drag, startPoint x: 208, startPoint y: 262, endPoint x: 258, endPoint y: 271, distance: 51.3
click at [209, 262] on div "% de utilização da cubagem: 05,69% Cubagem disponível: 754,45" at bounding box center [240, 268] width 404 height 24
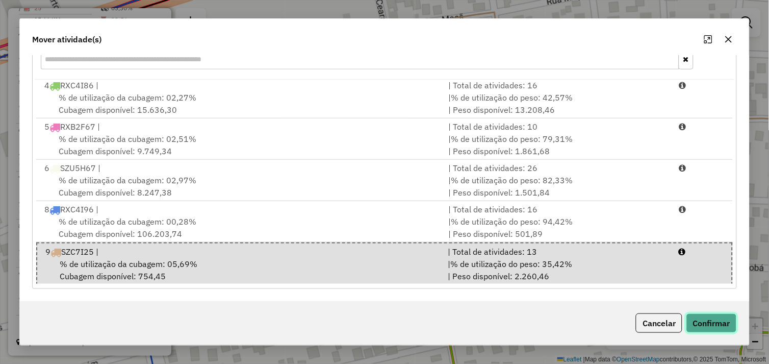
click at [712, 319] on button "Confirmar" at bounding box center [711, 322] width 50 height 19
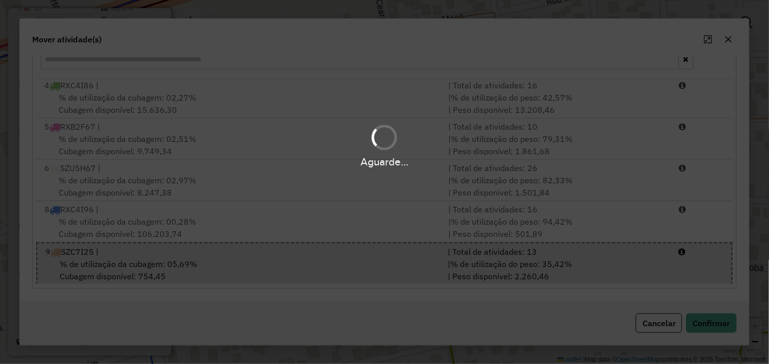
scroll to position [0, 0]
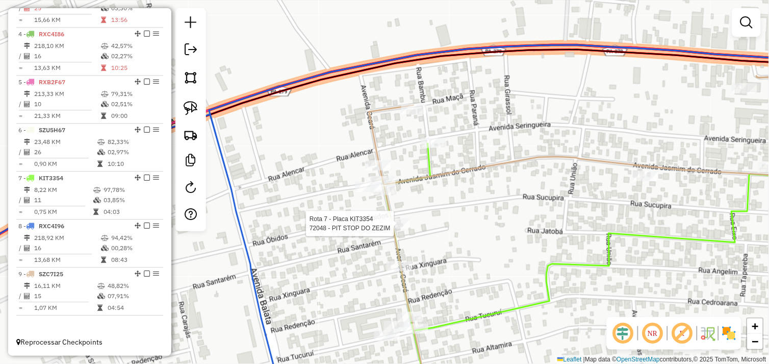
select select "*********"
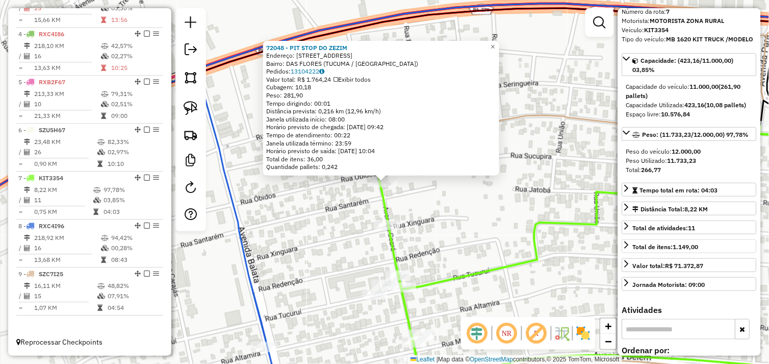
scroll to position [226, 0]
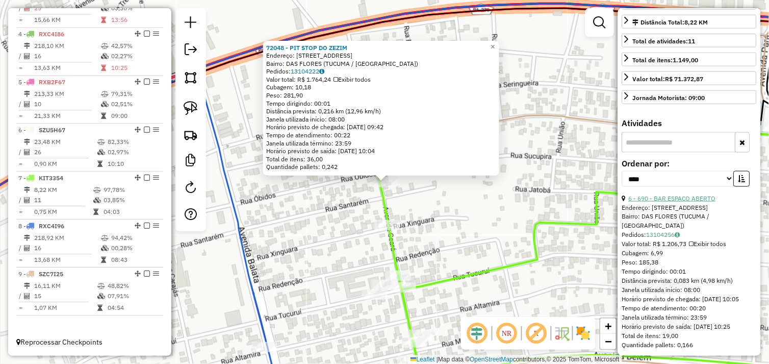
click at [687, 202] on link "6 - 690 - BAR ESPACO ABERTO" at bounding box center [672, 198] width 87 height 8
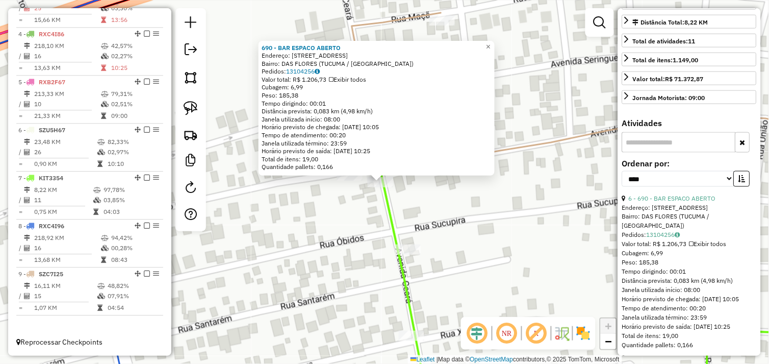
drag, startPoint x: 359, startPoint y: 199, endPoint x: 354, endPoint y: 192, distance: 8.7
click at [359, 199] on div "Rota 7 - Placa KIT3354 690 - BAR ESPACO ABERTO 690 - BAR ESPACO ABERTO Endereço…" at bounding box center [384, 182] width 769 height 364
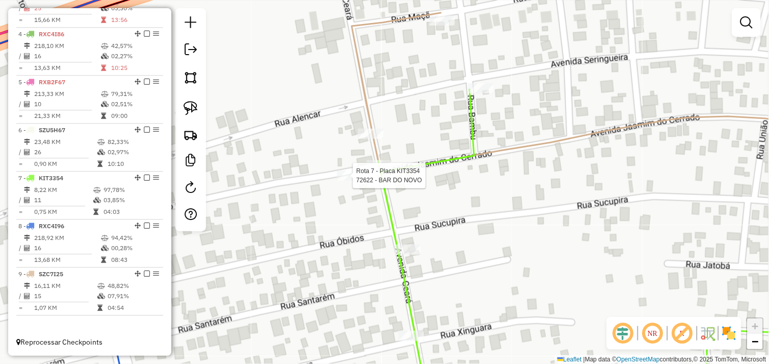
select select "*********"
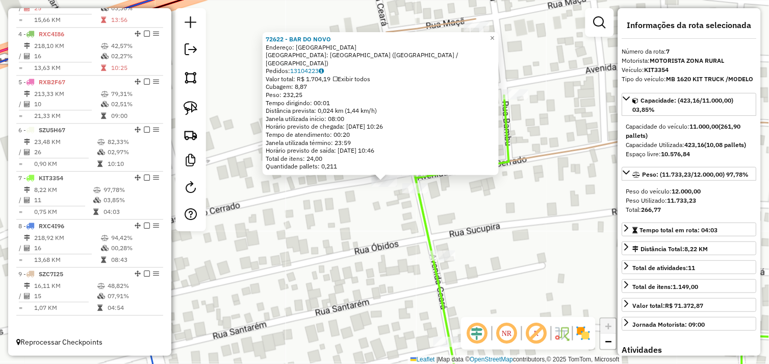
click at [364, 212] on div "72622 - BAR DO NOVO Endereço: Avenida Ceara SN Bairro: BAIRRO DAS FLORES (TUCUM…" at bounding box center [384, 182] width 769 height 364
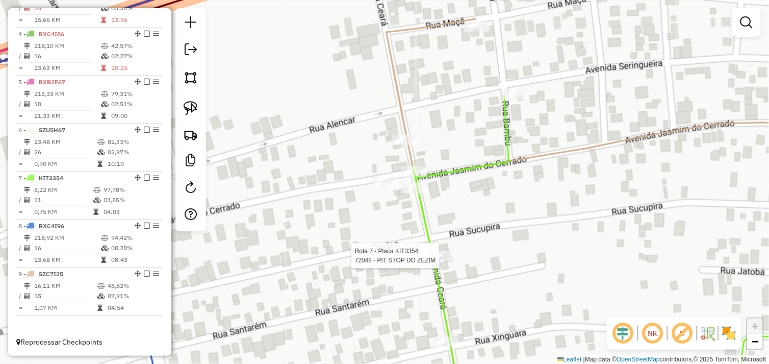
select select "*********"
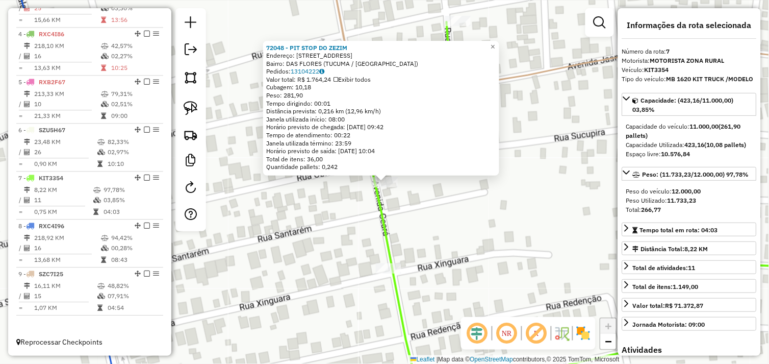
click at [441, 223] on div "72048 - PIT STOP DO ZEZIM Endereço: AVENIDA CEARA 36 Bairro: DAS FLORES (TUCUMA…" at bounding box center [384, 182] width 769 height 364
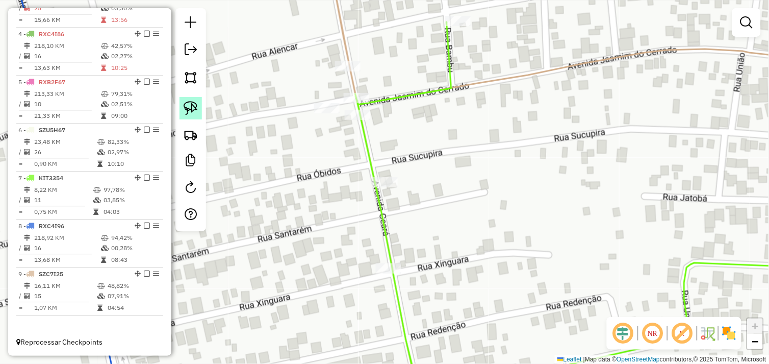
click at [192, 108] on img at bounding box center [191, 108] width 14 height 14
drag, startPoint x: 347, startPoint y: 131, endPoint x: 342, endPoint y: 109, distance: 22.4
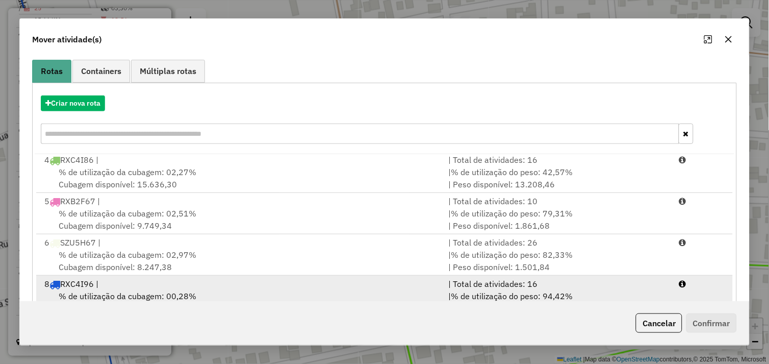
scroll to position [154, 0]
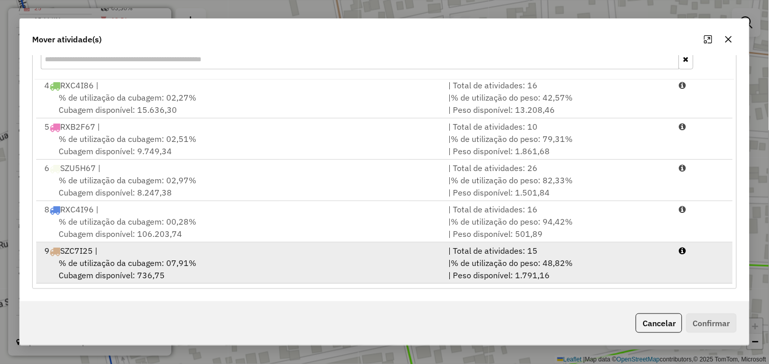
drag, startPoint x: 252, startPoint y: 266, endPoint x: 292, endPoint y: 267, distance: 40.3
click at [253, 266] on div "% de utilização da cubagem: 07,91% Cubagem disponível: 736,75" at bounding box center [240, 268] width 404 height 24
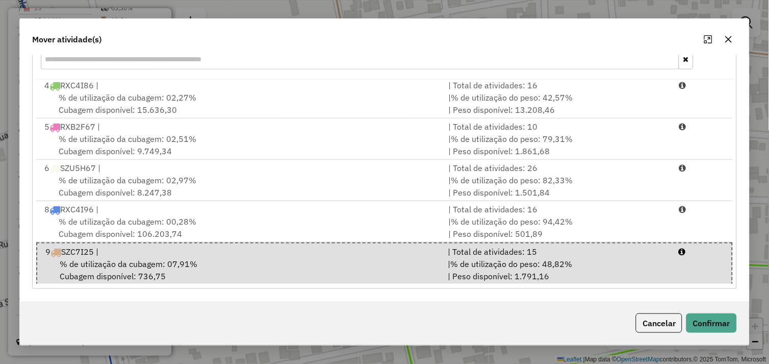
click at [691, 313] on div "Cancelar Confirmar" at bounding box center [684, 322] width 105 height 19
click at [698, 319] on button "Confirmar" at bounding box center [711, 322] width 50 height 19
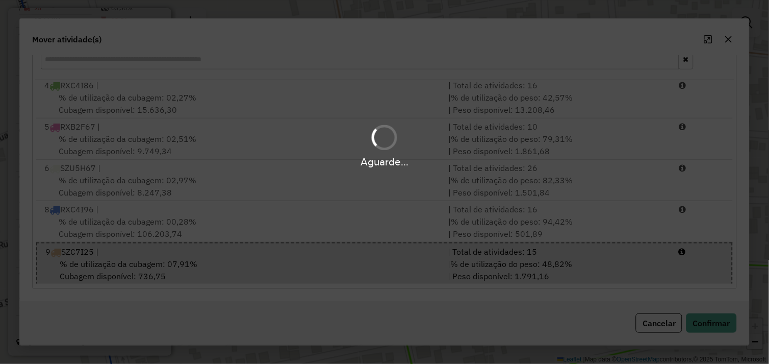
scroll to position [0, 0]
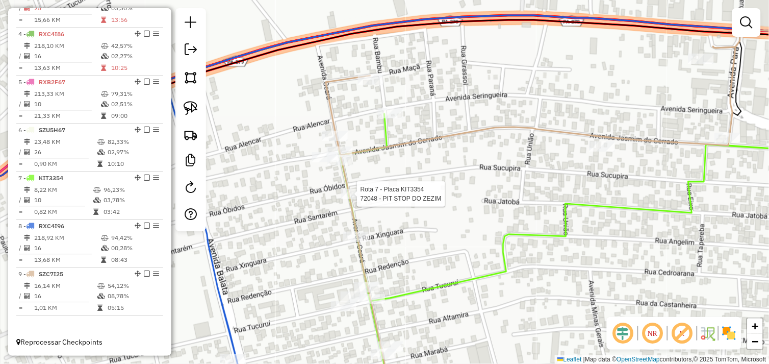
select select "*********"
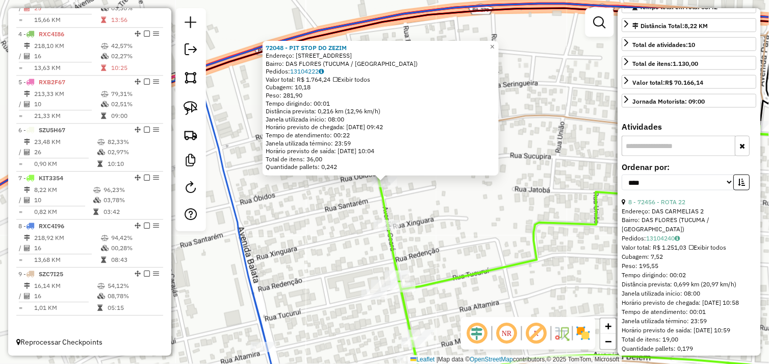
scroll to position [226, 0]
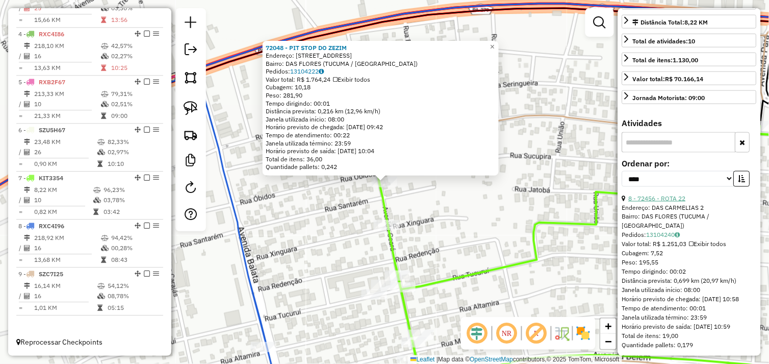
click at [674, 202] on link "8 - 72456 - ROTA 22" at bounding box center [657, 198] width 57 height 8
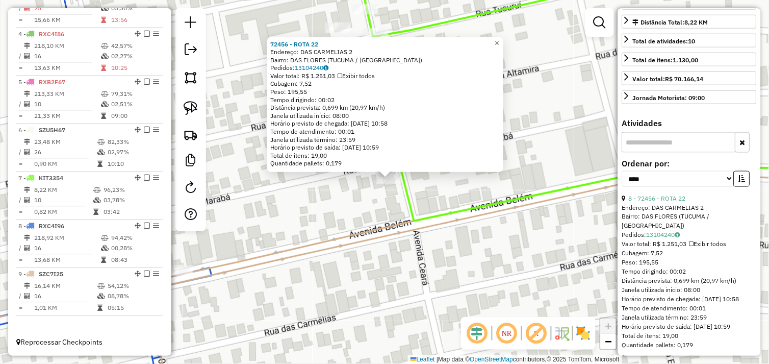
click at [426, 185] on div "Rota 7 - Placa KIT3354 72456 - ROTA 22 72456 - ROTA 22 Endereço: DAS CARMELIAS …" at bounding box center [384, 182] width 769 height 364
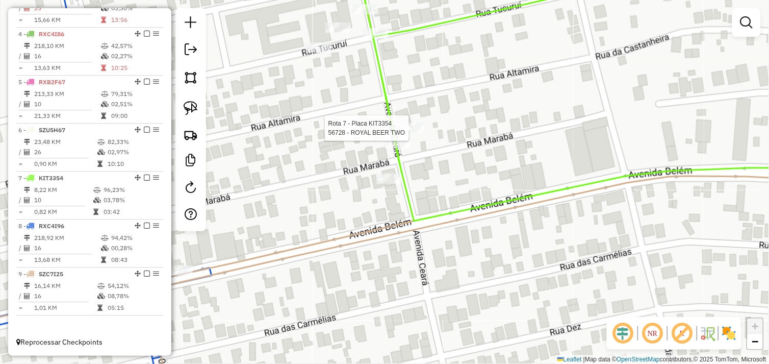
select select "*********"
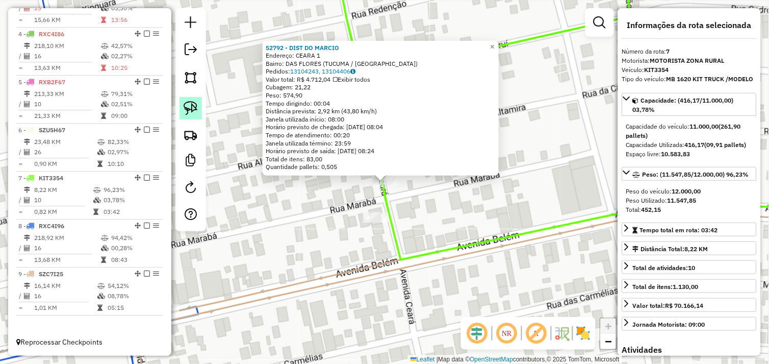
click at [187, 110] on img at bounding box center [191, 108] width 14 height 14
drag, startPoint x: 363, startPoint y: 227, endPoint x: 385, endPoint y: 211, distance: 28.0
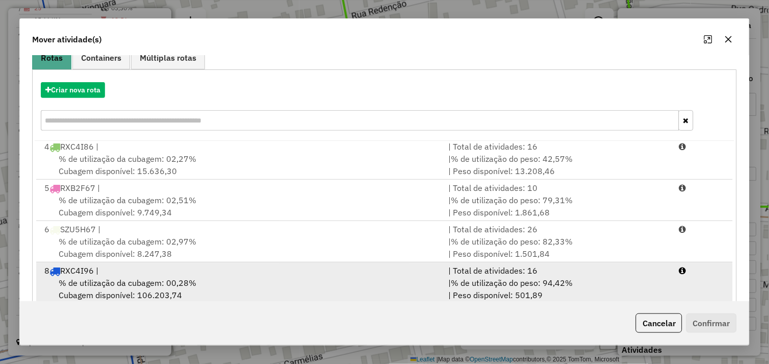
scroll to position [154, 0]
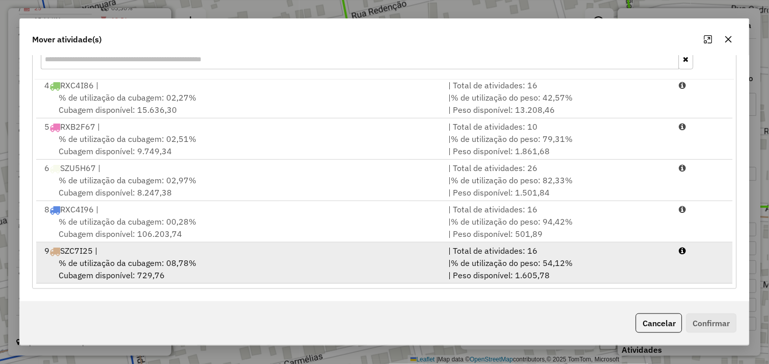
click at [244, 268] on div "% de utilização da cubagem: 08,78% Cubagem disponível: 729,76" at bounding box center [240, 268] width 404 height 24
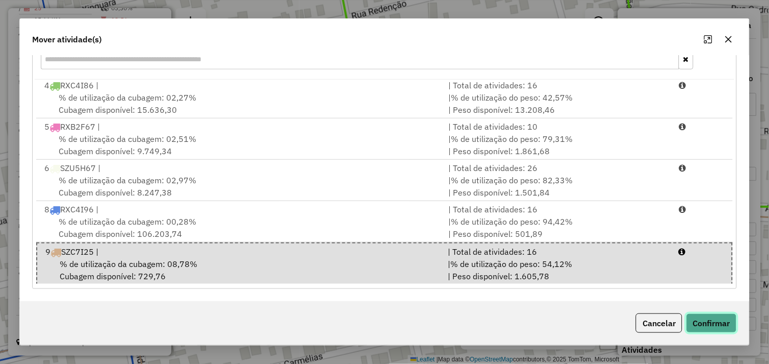
click at [711, 320] on button "Confirmar" at bounding box center [711, 322] width 50 height 19
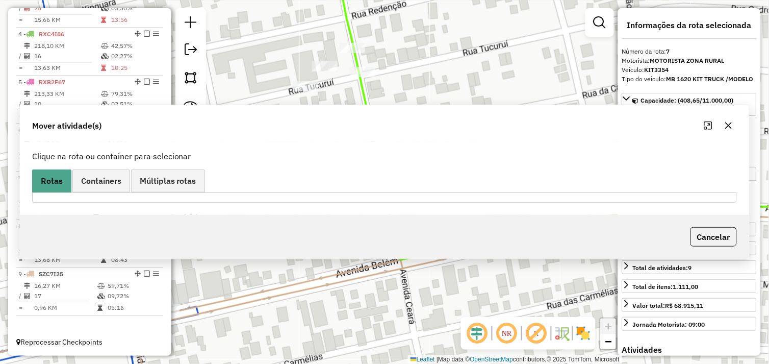
scroll to position [0, 0]
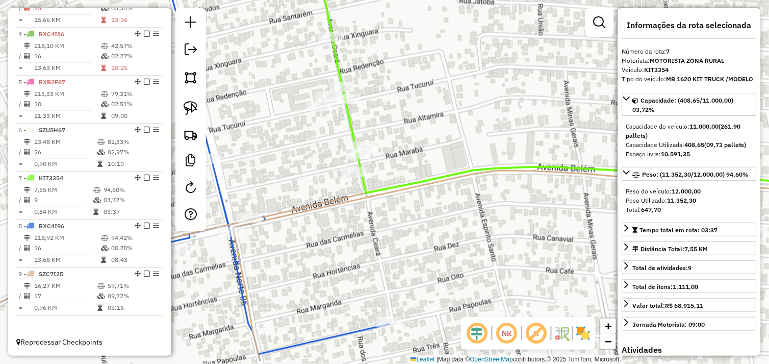
drag, startPoint x: 355, startPoint y: 242, endPoint x: 345, endPoint y: 196, distance: 46.6
click at [345, 197] on div "Janela de atendimento Grade de atendimento Capacidade Transportadoras Veículos …" at bounding box center [384, 182] width 769 height 364
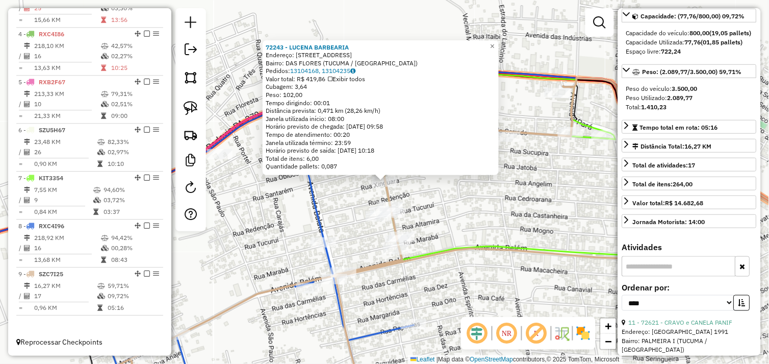
scroll to position [57, 0]
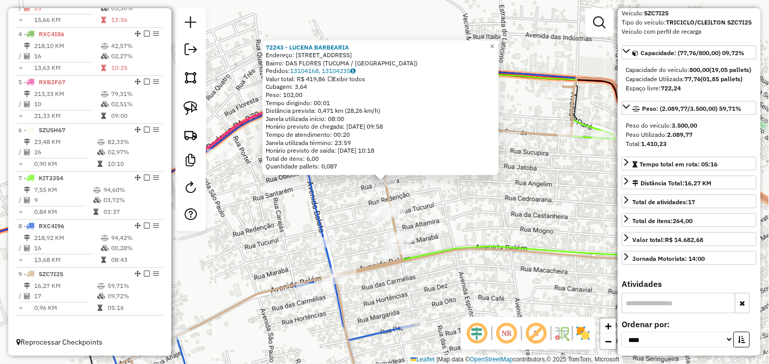
click at [469, 282] on div "72243 - LUCENA BARBEARIA Endereço: AVENIDA CEARA 74 Bairro: DAS FLORES (TUCUMA …" at bounding box center [384, 182] width 769 height 364
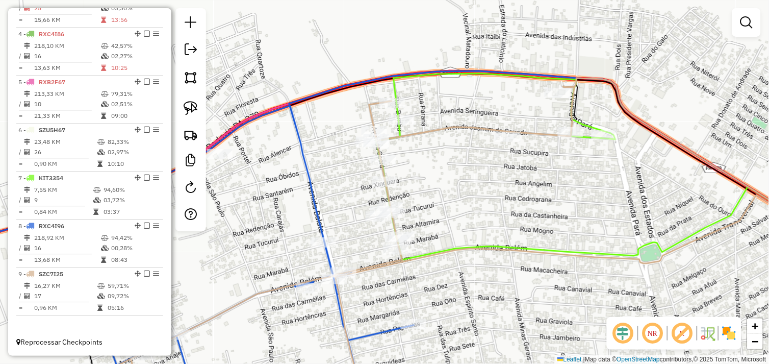
click at [474, 224] on div "Janela de atendimento Grade de atendimento Capacidade Transportadoras Veículos …" at bounding box center [384, 182] width 769 height 364
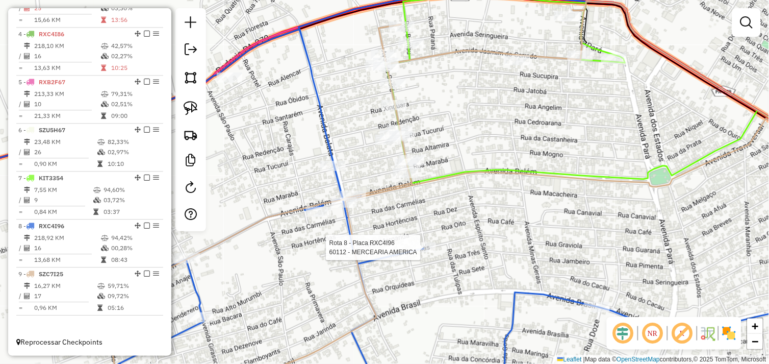
select select "*********"
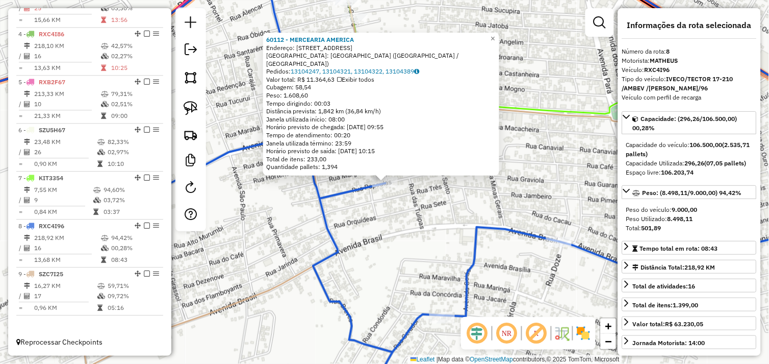
click at [523, 217] on div "60112 - MERCEARIA AMERICA Endereço: RUA DAS PAPOULAS 249 Bairro: BAIRRO DAS FLO…" at bounding box center [384, 182] width 769 height 364
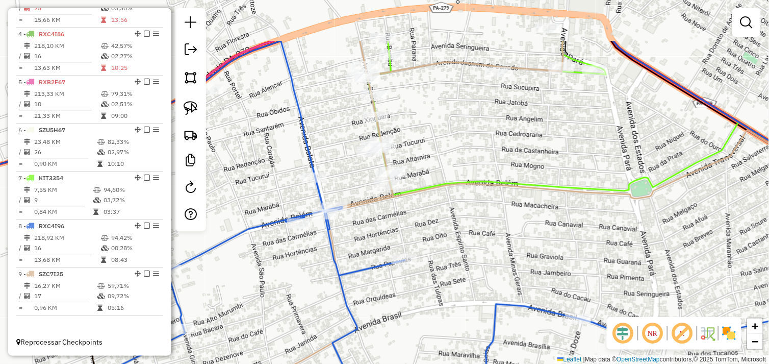
drag, startPoint x: 438, startPoint y: 240, endPoint x: 439, endPoint y: 245, distance: 5.2
click at [440, 250] on div "Janela de atendimento Grade de atendimento Capacidade Transportadoras Veículos …" at bounding box center [384, 182] width 769 height 364
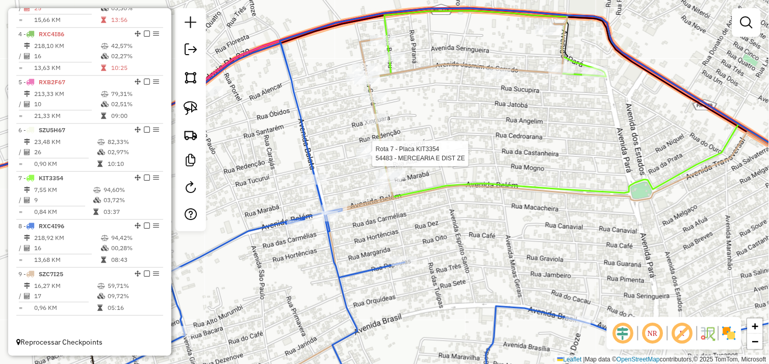
select select "*********"
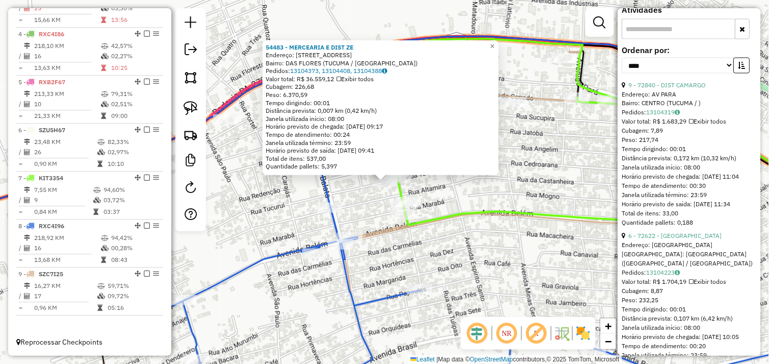
scroll to position [170, 0]
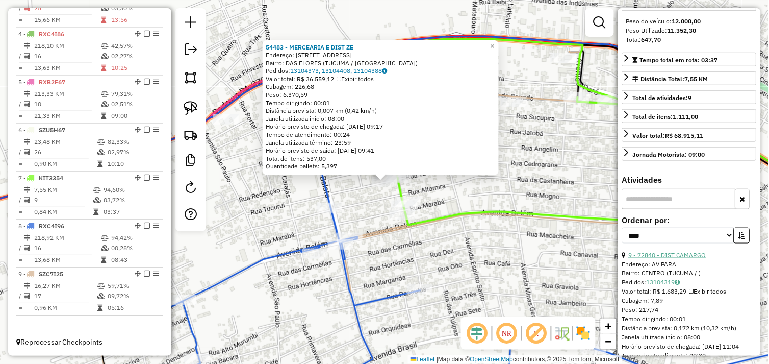
click at [674, 259] on link "9 - 72840 - DIST CAMARGO" at bounding box center [668, 255] width 78 height 8
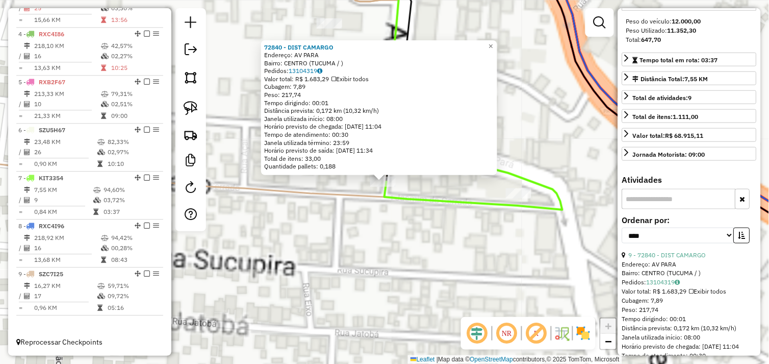
drag, startPoint x: 412, startPoint y: 222, endPoint x: 502, endPoint y: 225, distance: 89.8
click at [413, 221] on div "72840 - DIST CAMARGO Endereço: AV PARA Bairro: CENTRO (TUCUMA / ) Pedidos: 1310…" at bounding box center [384, 182] width 769 height 364
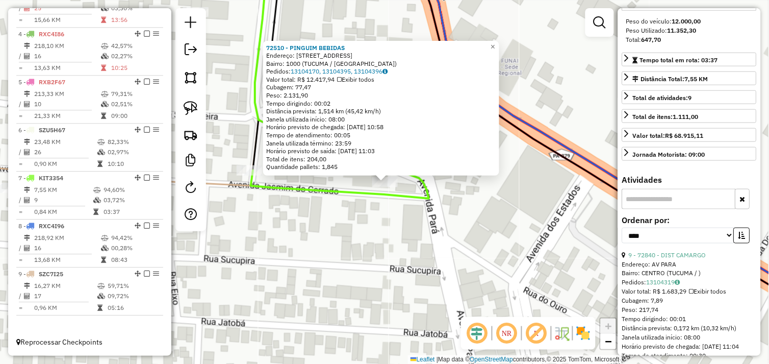
click at [339, 217] on div "72510 - PINGUIM BEBIDAS Endereço: Avenida Jasmim do Cerrado 804 Bairro: 1000 (T…" at bounding box center [384, 182] width 769 height 364
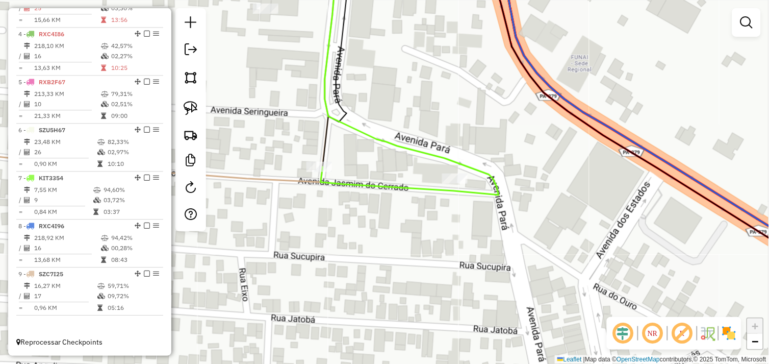
drag, startPoint x: 284, startPoint y: 221, endPoint x: 355, endPoint y: 217, distance: 71.0
click at [355, 217] on div "Janela de atendimento Grade de atendimento Capacidade Transportadoras Veículos …" at bounding box center [384, 182] width 769 height 364
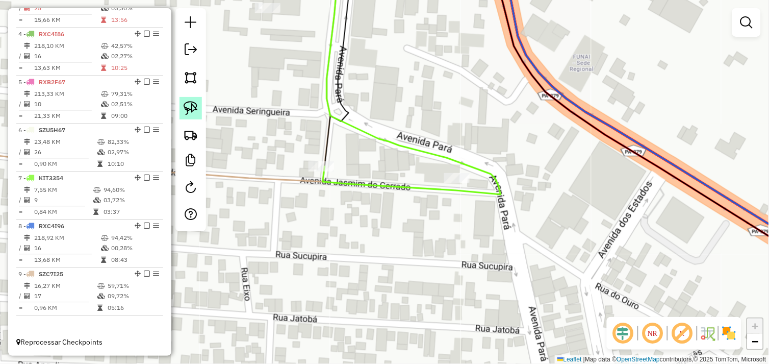
click at [194, 109] on img at bounding box center [191, 108] width 14 height 14
drag, startPoint x: 303, startPoint y: 170, endPoint x: 342, endPoint y: 161, distance: 39.9
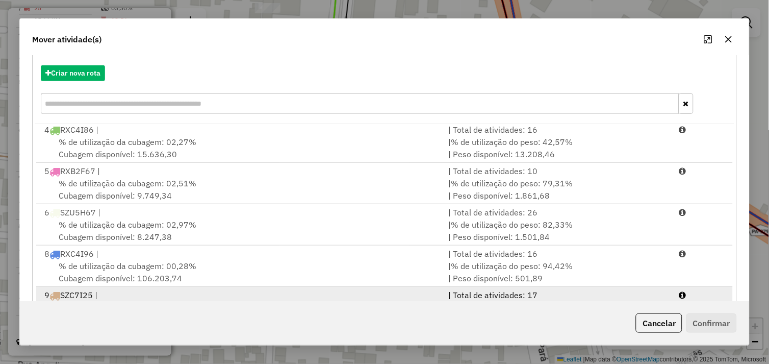
scroll to position [154, 0]
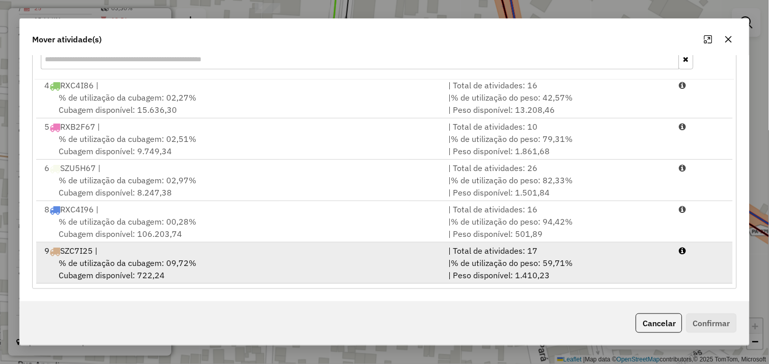
click at [258, 264] on div "% de utilização da cubagem: 09,72% Cubagem disponível: 722,24" at bounding box center [240, 268] width 404 height 24
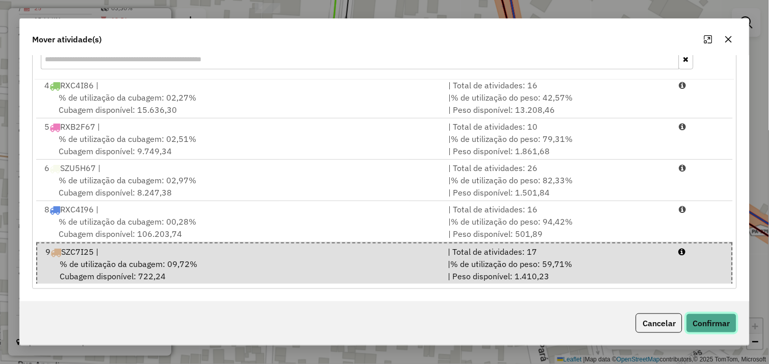
click at [706, 324] on button "Confirmar" at bounding box center [711, 322] width 50 height 19
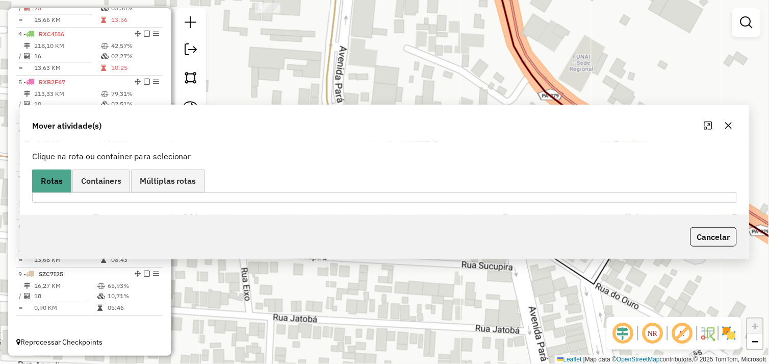
scroll to position [0, 0]
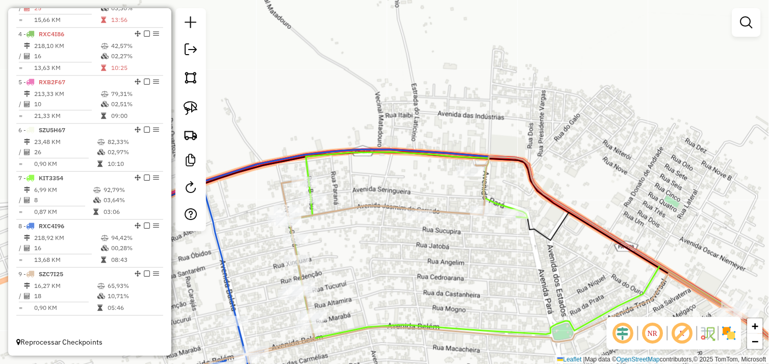
drag, startPoint x: 247, startPoint y: 244, endPoint x: 337, endPoint y: 229, distance: 90.9
click at [349, 243] on div "Janela de atendimento Grade de atendimento Capacidade Transportadoras Veículos …" at bounding box center [384, 182] width 769 height 364
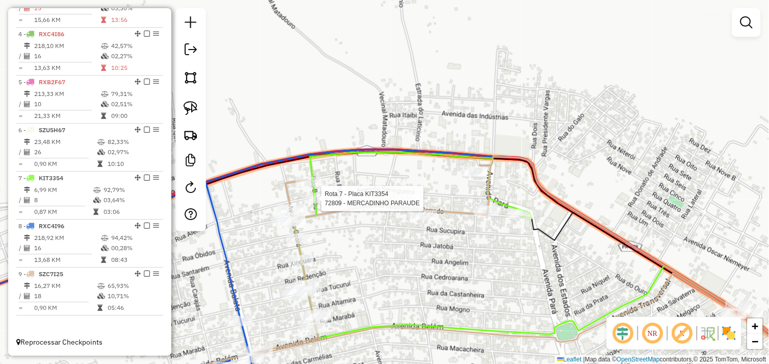
select select "*********"
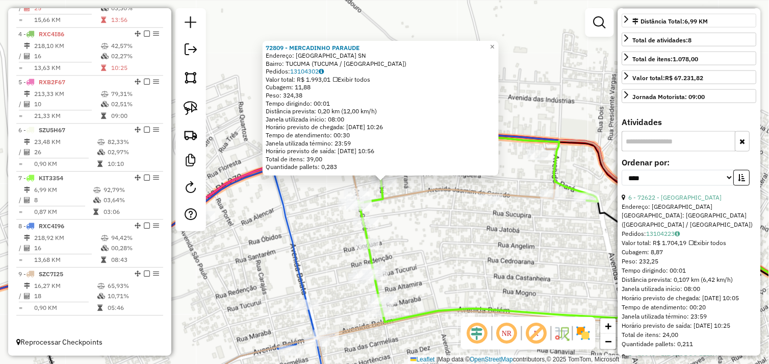
scroll to position [283, 0]
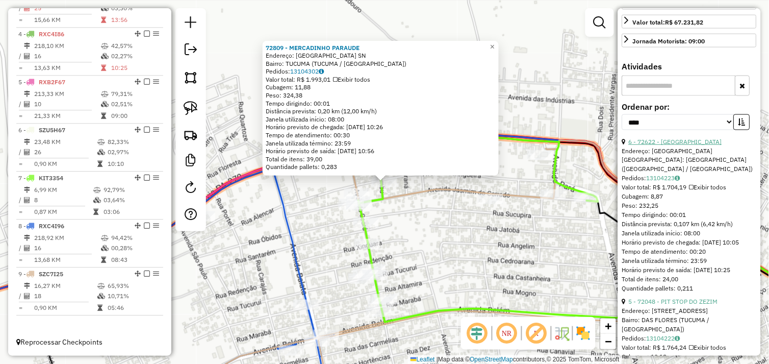
click at [679, 145] on link "6 - 72622 - BAR DO NOVO" at bounding box center [675, 142] width 93 height 8
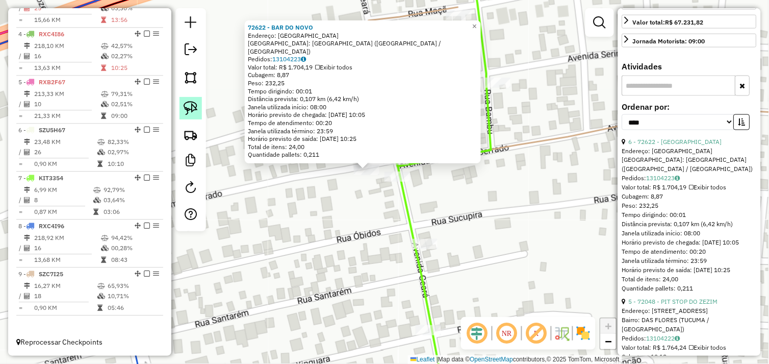
click at [191, 109] on img at bounding box center [191, 108] width 14 height 14
drag, startPoint x: 349, startPoint y: 179, endPoint x: 342, endPoint y: 172, distance: 10.5
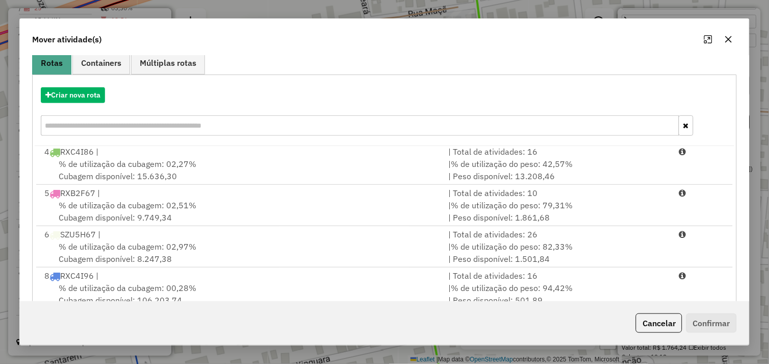
scroll to position [154, 0]
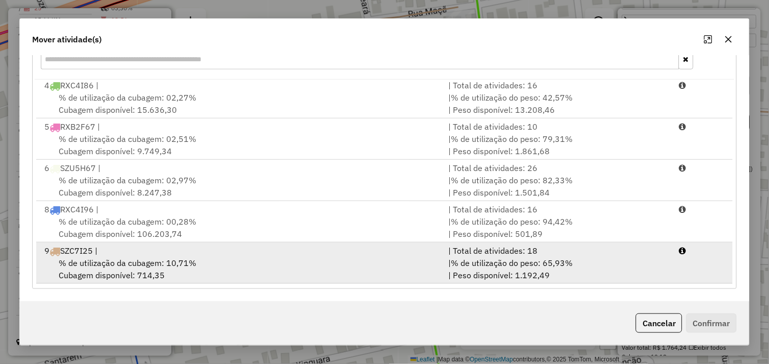
drag, startPoint x: 291, startPoint y: 256, endPoint x: 320, endPoint y: 259, distance: 29.2
click at [294, 256] on div "% de utilização da cubagem: 10,71% Cubagem disponível: 714,35" at bounding box center [240, 268] width 404 height 24
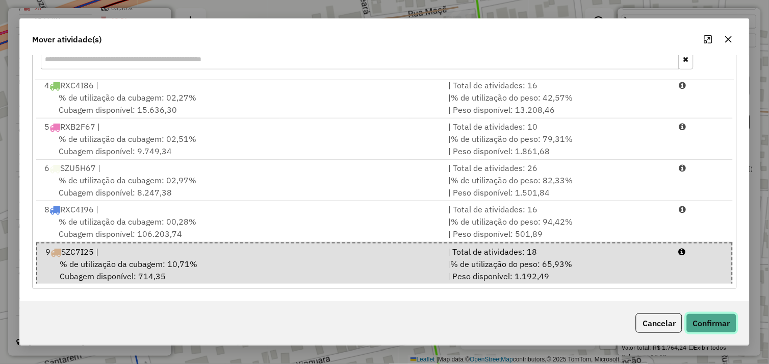
click at [706, 316] on button "Confirmar" at bounding box center [711, 322] width 50 height 19
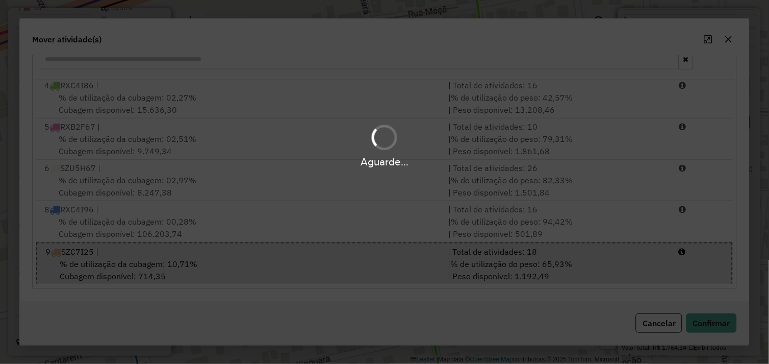
scroll to position [0, 0]
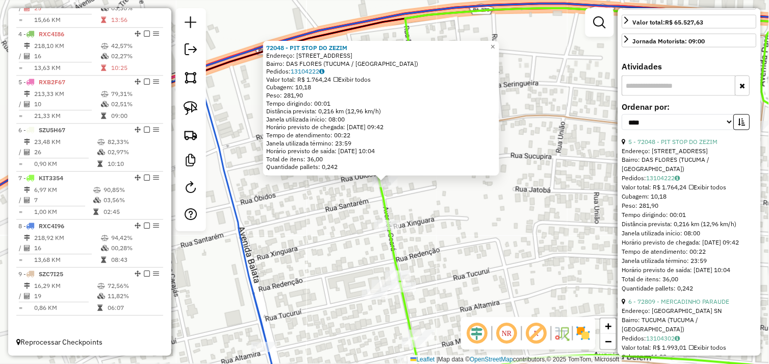
click at [498, 232] on div "72048 - PIT STOP DO ZEZIM Endereço: AVENIDA CEARA 36 Bairro: DAS FLORES (TUCUMA…" at bounding box center [384, 182] width 769 height 364
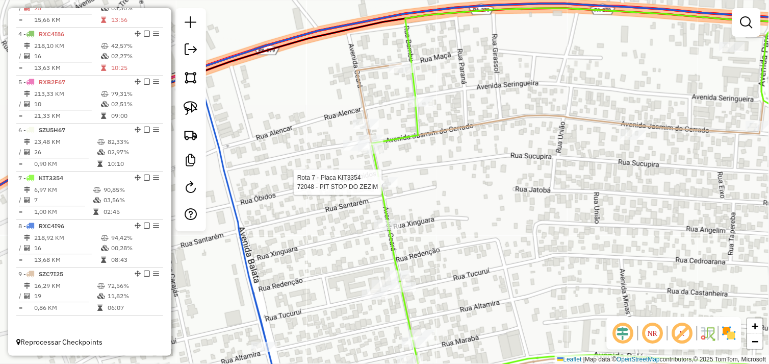
select select "*********"
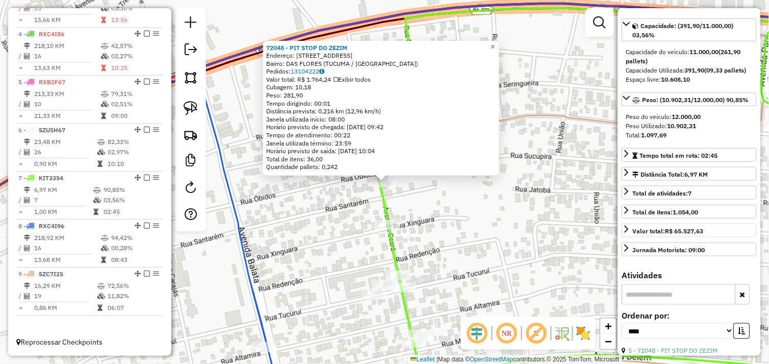
scroll to position [170, 0]
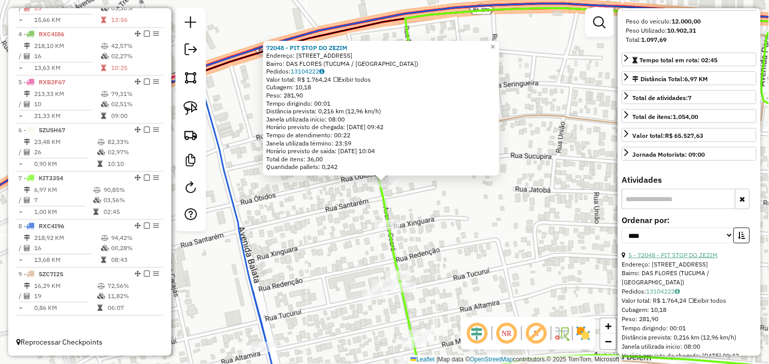
drag, startPoint x: 679, startPoint y: 262, endPoint x: 674, endPoint y: 260, distance: 6.0
click at [679, 259] on link "5 - 72048 - PIT STOP DO ZEZIM" at bounding box center [673, 255] width 89 height 8
click at [192, 111] on img at bounding box center [191, 108] width 14 height 14
drag, startPoint x: 371, startPoint y: 192, endPoint x: 370, endPoint y: 180, distance: 12.2
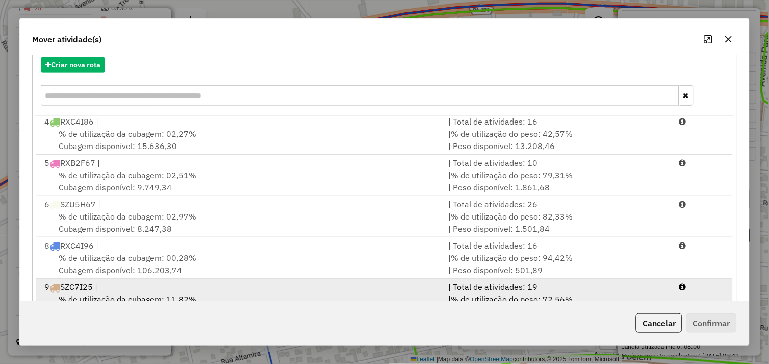
scroll to position [154, 0]
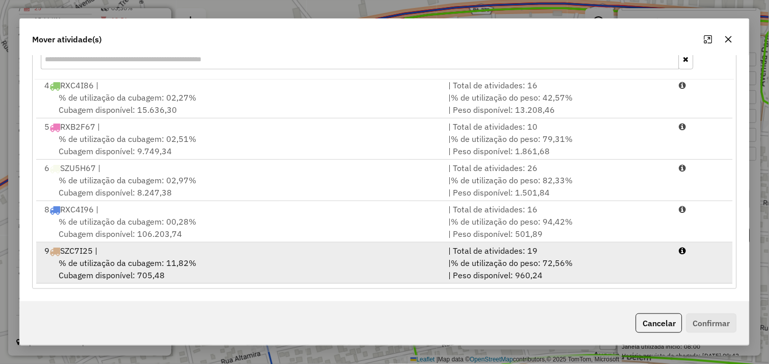
drag, startPoint x: 255, startPoint y: 263, endPoint x: 344, endPoint y: 266, distance: 88.8
click at [258, 262] on div "% de utilização da cubagem: 11,82% Cubagem disponível: 705,48" at bounding box center [240, 268] width 404 height 24
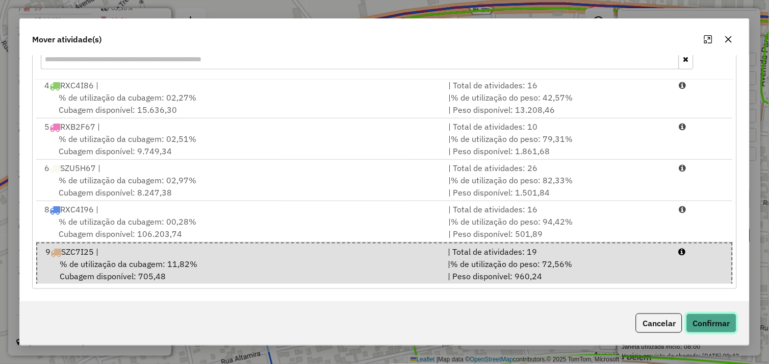
click at [698, 319] on button "Confirmar" at bounding box center [711, 322] width 50 height 19
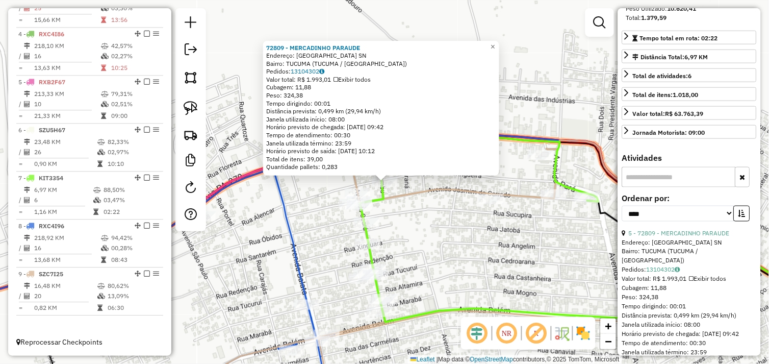
scroll to position [283, 0]
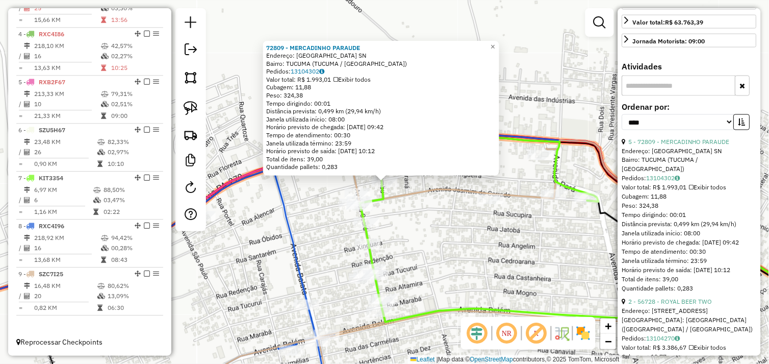
click at [465, 238] on div "72809 - MERCADINHO PARAUDE Endereço: Rua do Bambu SN Bairro: TUCUMA (TUCUMA / P…" at bounding box center [384, 182] width 769 height 364
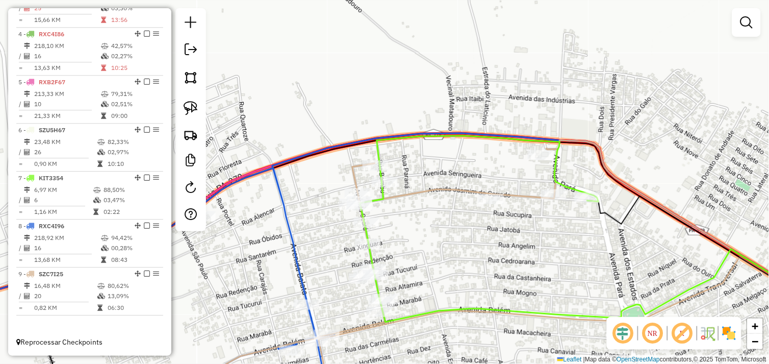
drag, startPoint x: 450, startPoint y: 266, endPoint x: 473, endPoint y: 179, distance: 90.0
click at [472, 185] on div "Janela de atendimento Grade de atendimento Capacidade Transportadoras Veículos …" at bounding box center [384, 182] width 769 height 364
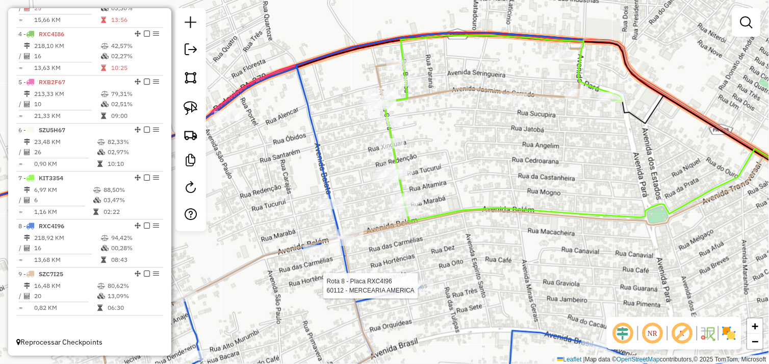
select select "*********"
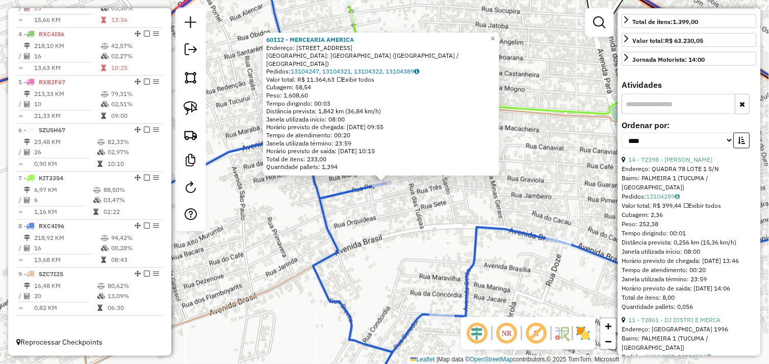
click at [461, 209] on div "60112 - MERCEARIA AMERICA Endereço: RUA DAS PAPOULAS 249 Bairro: BAIRRO DAS FLO…" at bounding box center [384, 182] width 769 height 364
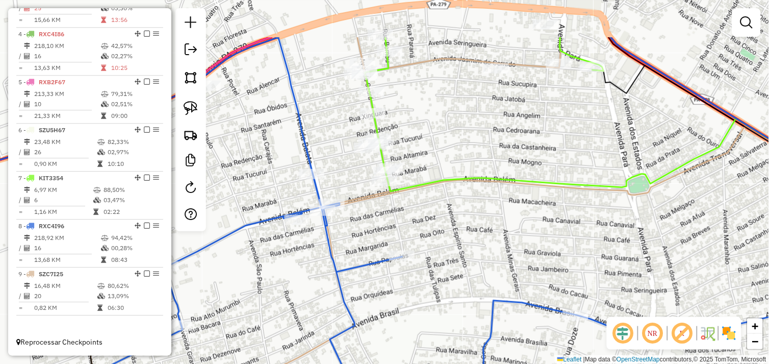
drag, startPoint x: 447, startPoint y: 240, endPoint x: 461, endPoint y: 282, distance: 44.7
click at [461, 282] on div "Janela de atendimento Grade de atendimento Capacidade Transportadoras Veículos …" at bounding box center [384, 182] width 769 height 364
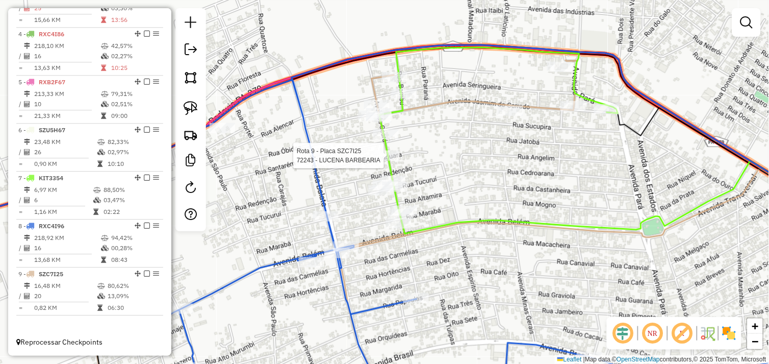
select select "*********"
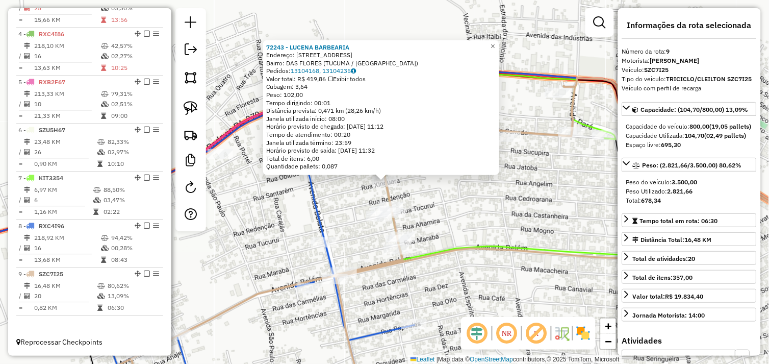
click at [468, 278] on div "72243 - LUCENA BARBEARIA Endereço: AVENIDA CEARA 74 Bairro: DAS FLORES (TUCUMA …" at bounding box center [384, 182] width 769 height 364
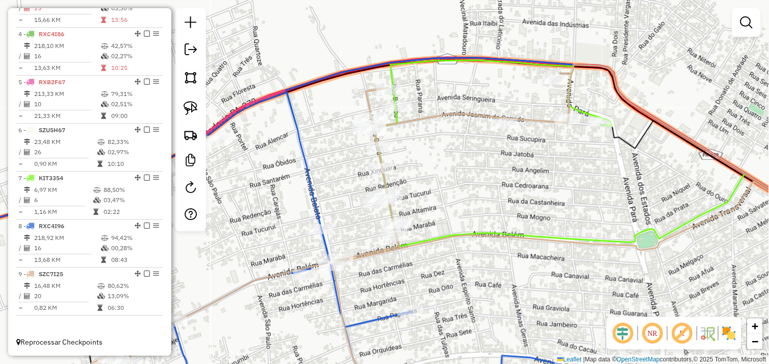
drag, startPoint x: 470, startPoint y: 292, endPoint x: 459, endPoint y: 175, distance: 116.8
click at [459, 177] on div "Janela de atendimento Grade de atendimento Capacidade Transportadoras Veículos …" at bounding box center [384, 182] width 769 height 364
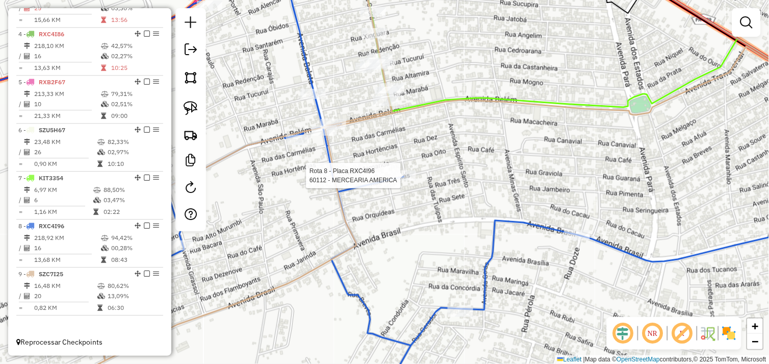
select select "*********"
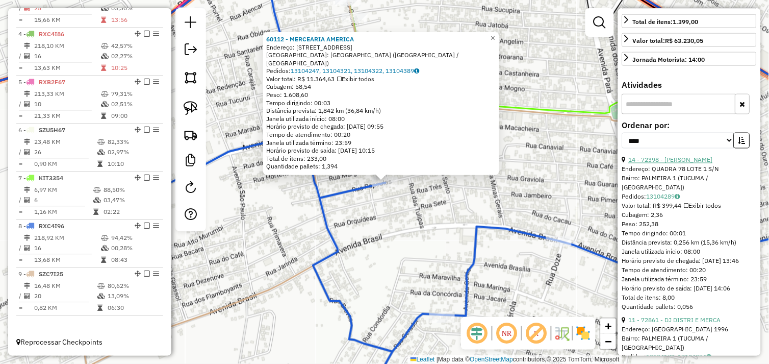
click at [670, 164] on link "14 - 72398 - BAR RR MENDES" at bounding box center [671, 160] width 84 height 8
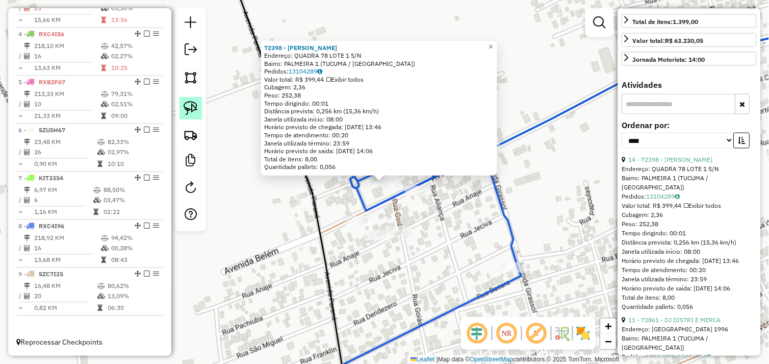
click at [197, 108] on img at bounding box center [191, 108] width 14 height 14
drag, startPoint x: 355, startPoint y: 190, endPoint x: 378, endPoint y: 168, distance: 32.1
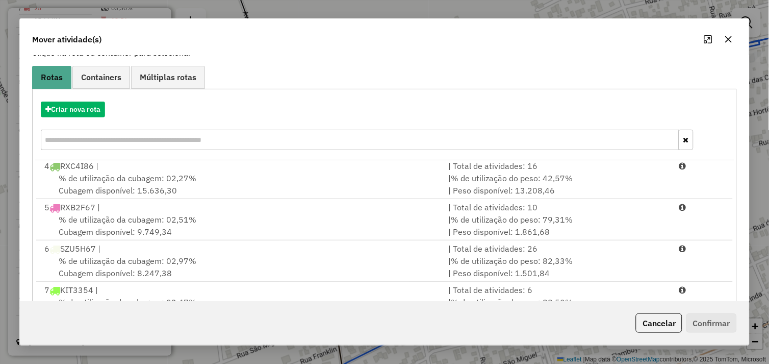
scroll to position [154, 0]
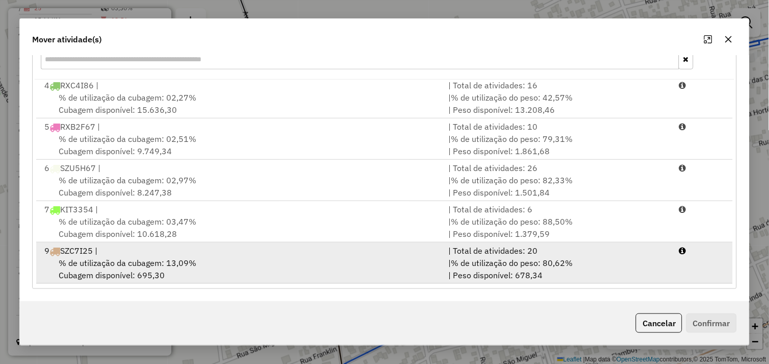
drag, startPoint x: 332, startPoint y: 259, endPoint x: 338, endPoint y: 258, distance: 6.2
click at [332, 259] on div "% de utilização da cubagem: 13,09% Cubagem disponível: 695,30" at bounding box center [240, 268] width 404 height 24
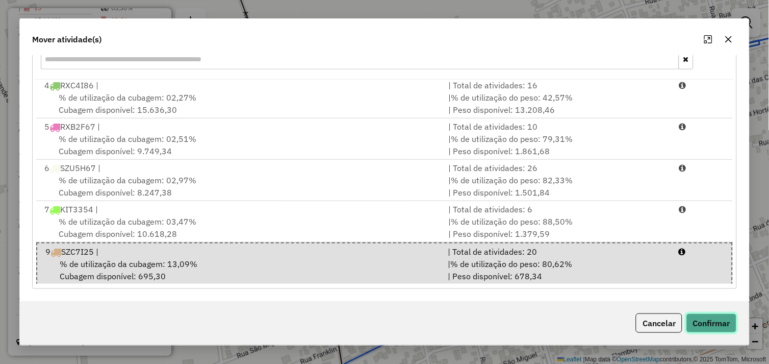
click at [698, 322] on button "Confirmar" at bounding box center [711, 322] width 50 height 19
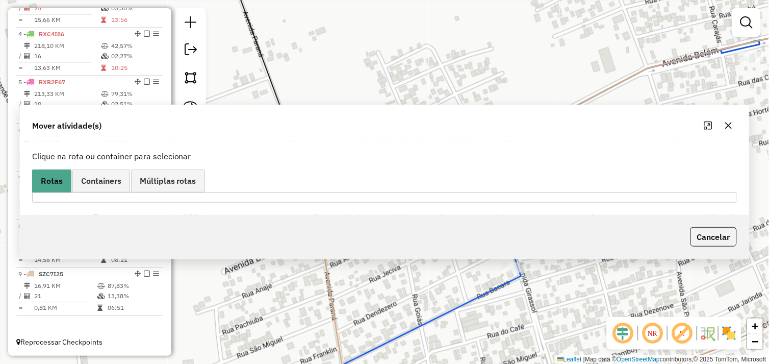
scroll to position [0, 0]
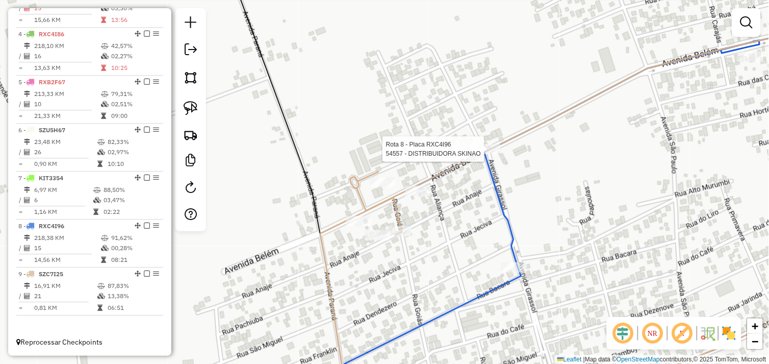
select select "*********"
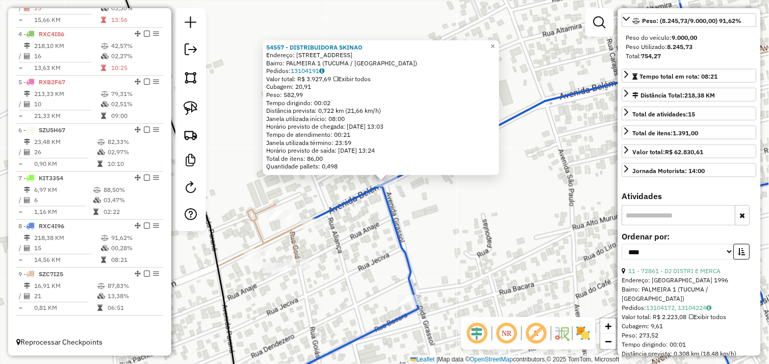
scroll to position [283, 0]
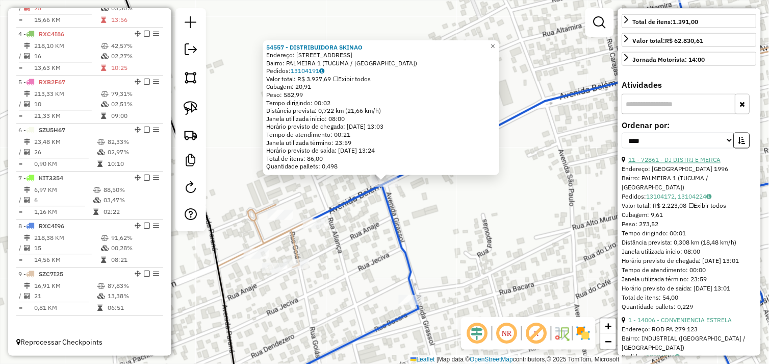
click at [688, 164] on link "11 - 72861 - DJ DISTRI E MERCA" at bounding box center [675, 160] width 92 height 8
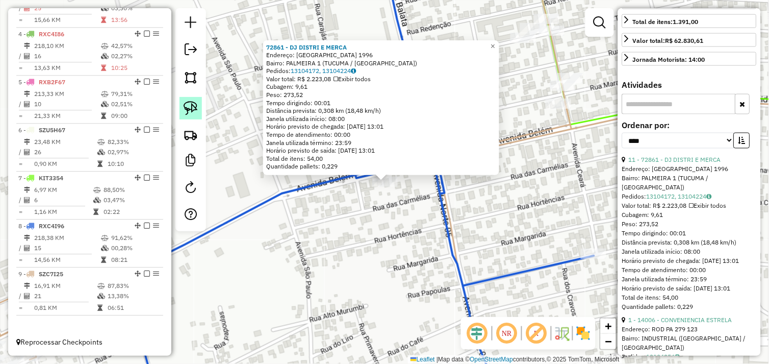
click at [195, 107] on img at bounding box center [191, 108] width 14 height 14
click at [378, 177] on div "72861 - DJ DISTRI E MERCA Endereço: Avenida Belem 1996 Bairro: PALMEIRA 1 (TUCU…" at bounding box center [384, 182] width 769 height 364
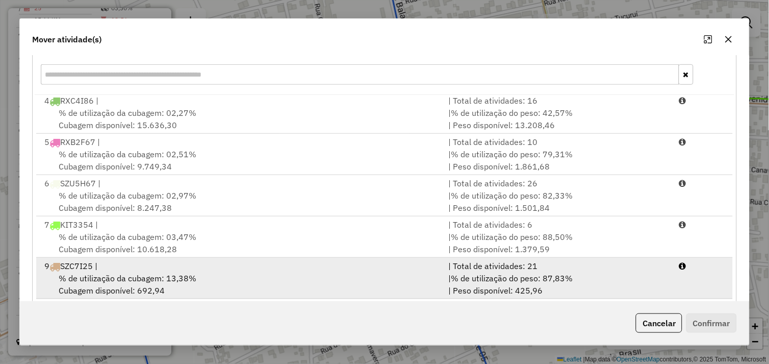
scroll to position [154, 0]
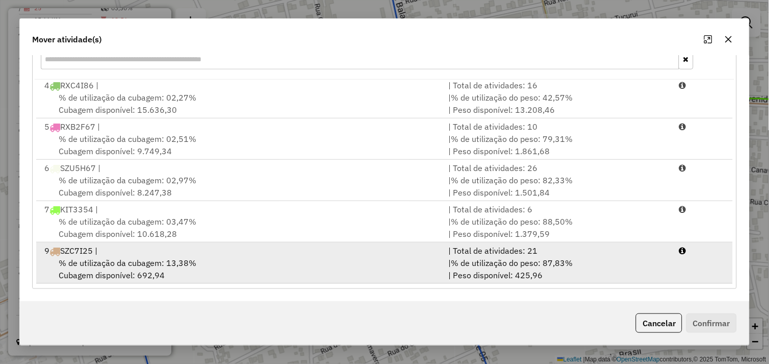
drag, startPoint x: 265, startPoint y: 266, endPoint x: 278, endPoint y: 266, distance: 13.3
click at [271, 266] on div "% de utilização da cubagem: 13,38% Cubagem disponível: 692,94" at bounding box center [240, 268] width 404 height 24
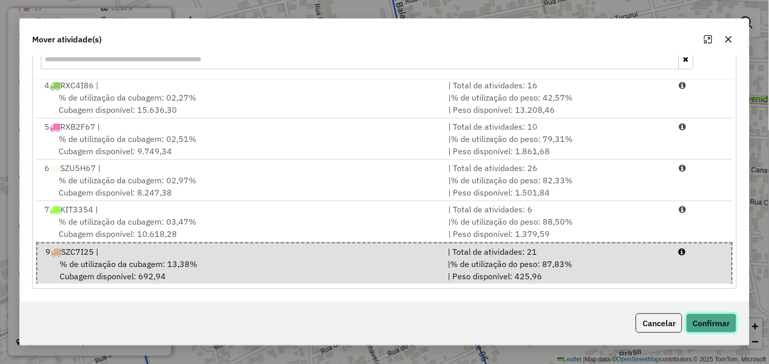
click at [706, 318] on button "Confirmar" at bounding box center [711, 322] width 50 height 19
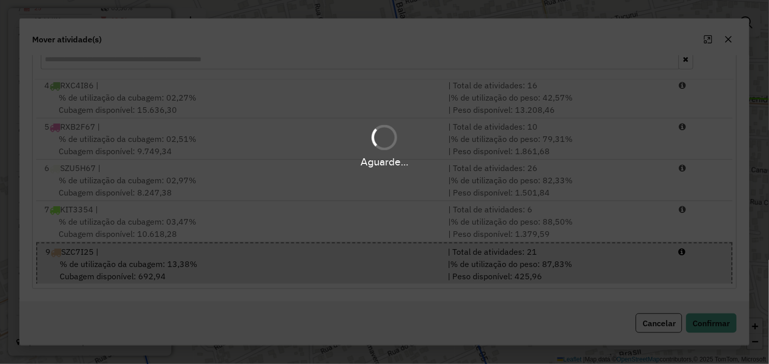
scroll to position [0, 0]
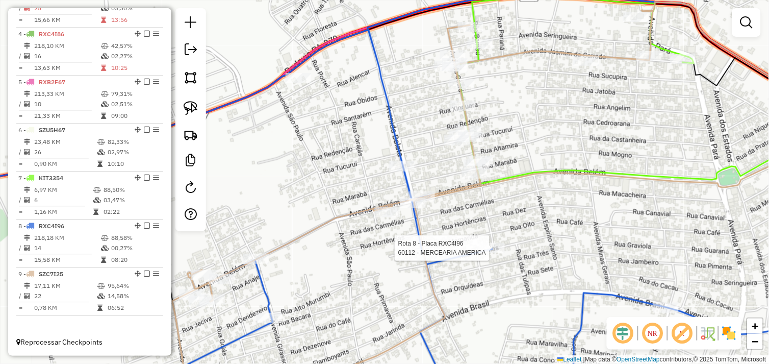
select select "*********"
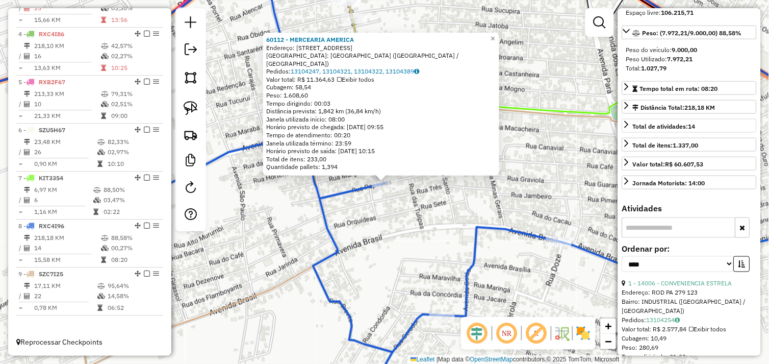
scroll to position [170, 0]
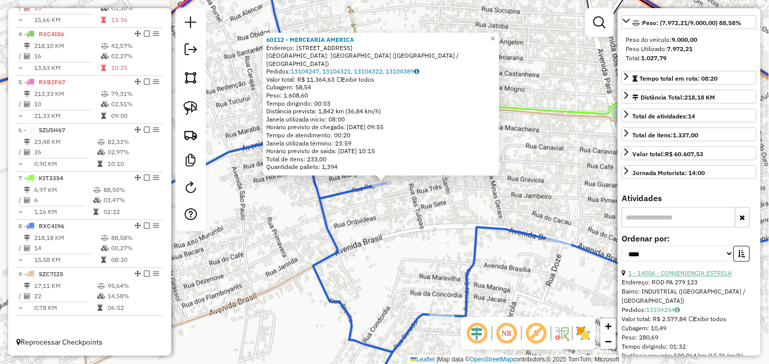
click at [676, 277] on link "1 - 14006 - CONVENIENCIA ESTRELA" at bounding box center [681, 273] width 104 height 8
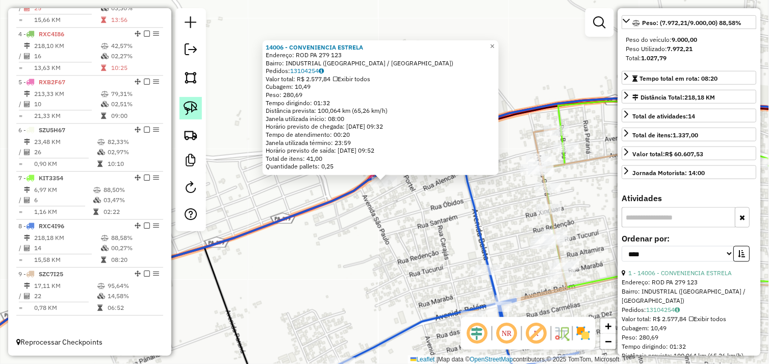
click at [194, 107] on img at bounding box center [191, 108] width 14 height 14
drag, startPoint x: 374, startPoint y: 190, endPoint x: 348, endPoint y: 200, distance: 27.5
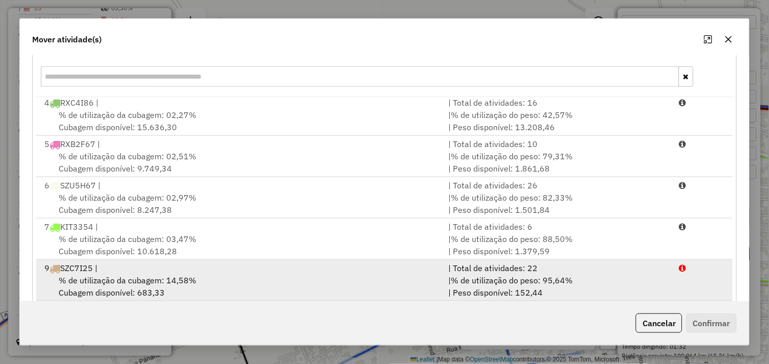
scroll to position [154, 0]
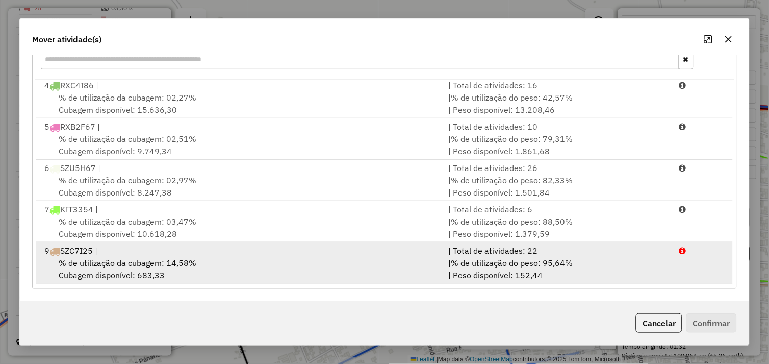
drag, startPoint x: 287, startPoint y: 264, endPoint x: 373, endPoint y: 270, distance: 85.9
click at [288, 264] on div "% de utilização da cubagem: 14,58% Cubagem disponível: 683,33" at bounding box center [240, 268] width 404 height 24
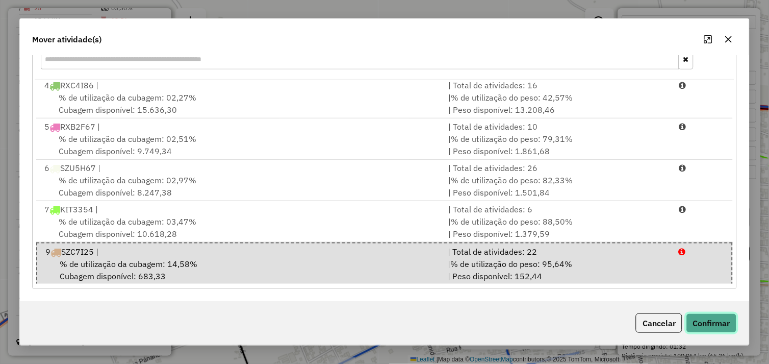
click at [700, 316] on button "Confirmar" at bounding box center [711, 322] width 50 height 19
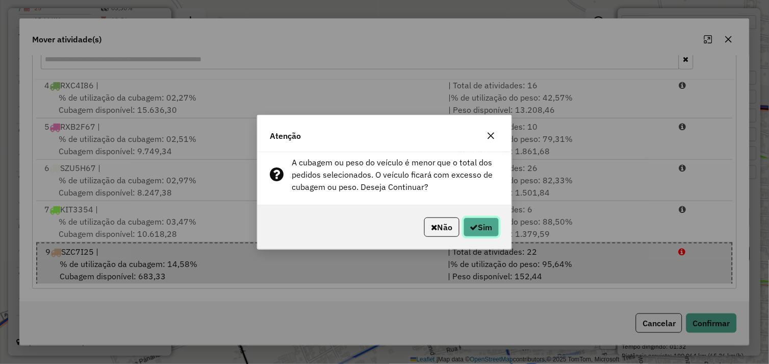
click at [486, 226] on button "Sim" at bounding box center [482, 226] width 36 height 19
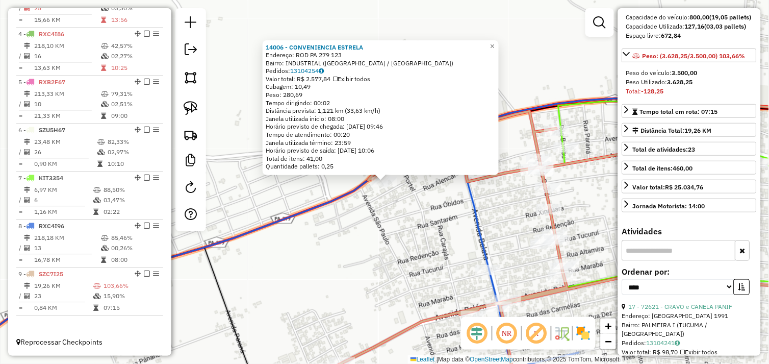
scroll to position [264, 0]
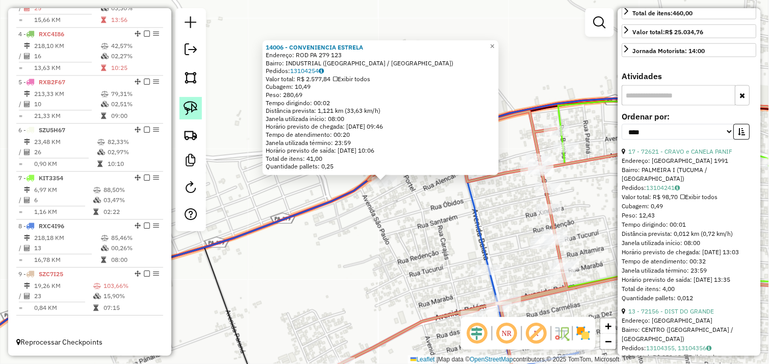
click at [196, 111] on img at bounding box center [191, 108] width 14 height 14
drag, startPoint x: 369, startPoint y: 190, endPoint x: 360, endPoint y: 179, distance: 13.8
click at [367, 174] on div "Rota 9 - Placa SZC7I25 14006 - CONVENIENCIA ESTRELA 14006 - CONVENIENCIA ESTREL…" at bounding box center [384, 182] width 769 height 364
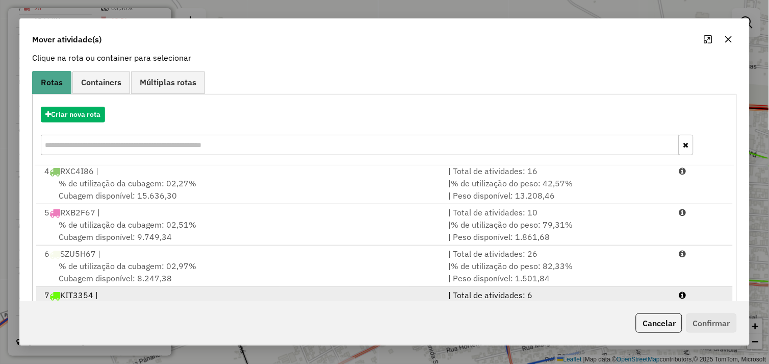
scroll to position [154, 0]
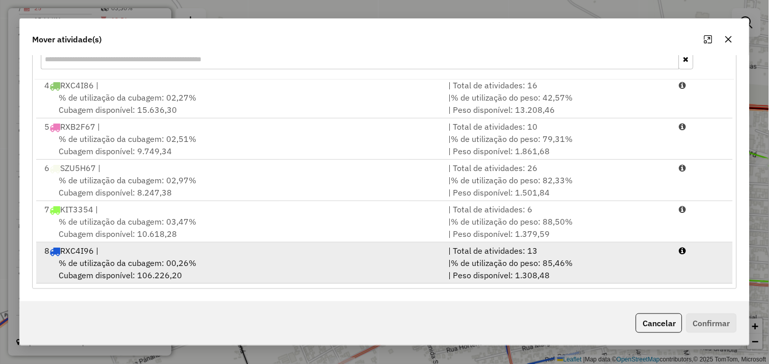
drag, startPoint x: 225, startPoint y: 261, endPoint x: 306, endPoint y: 263, distance: 81.6
click at [225, 261] on div "% de utilização da cubagem: 00,26% Cubagem disponível: 106.226,20" at bounding box center [240, 268] width 404 height 24
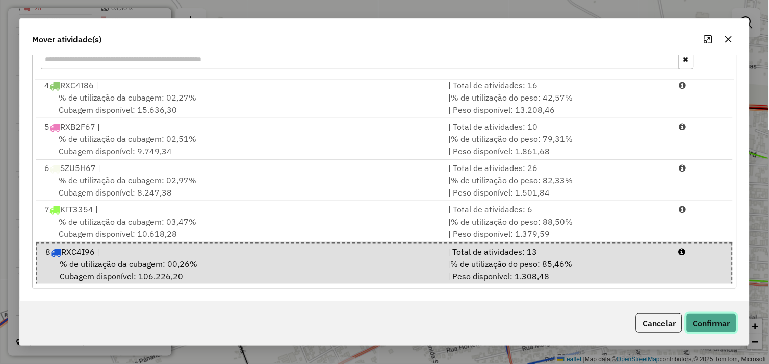
click at [699, 319] on button "Confirmar" at bounding box center [711, 322] width 50 height 19
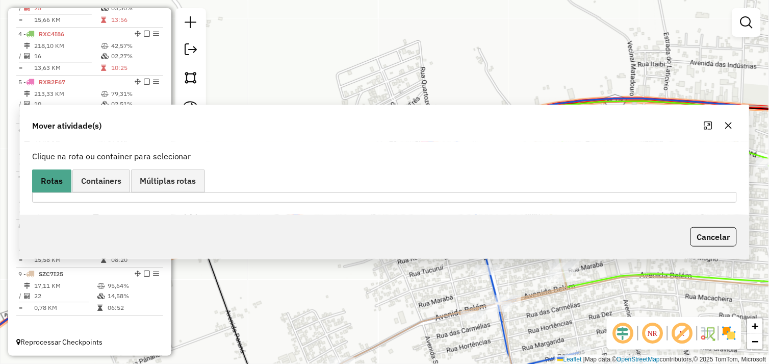
scroll to position [0, 0]
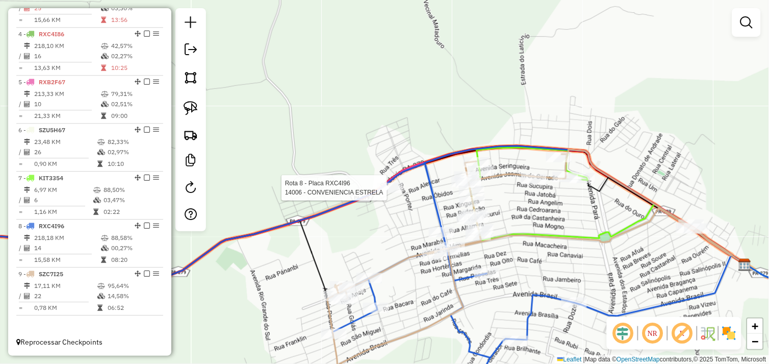
select select "*********"
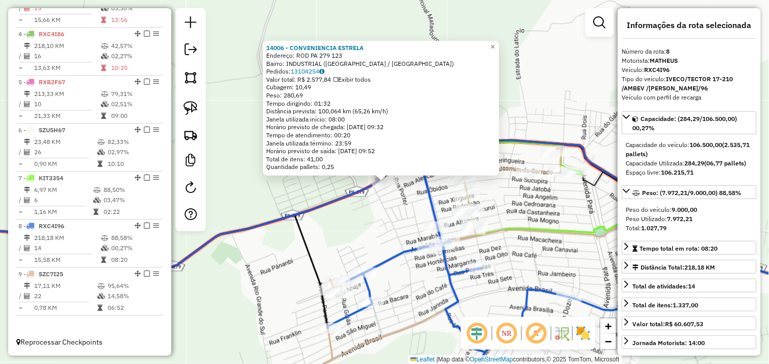
click at [399, 217] on div "14006 - CONVENIENCIA ESTRELA Endereço: ROD PA 279 123 Bairro: INDUSTRIAL (TUCUM…" at bounding box center [384, 182] width 769 height 364
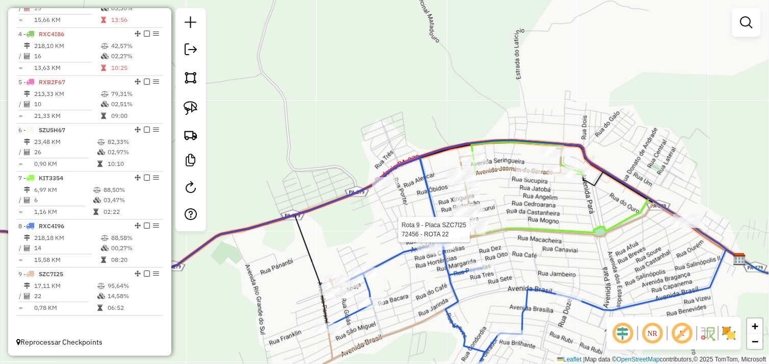
select select "*********"
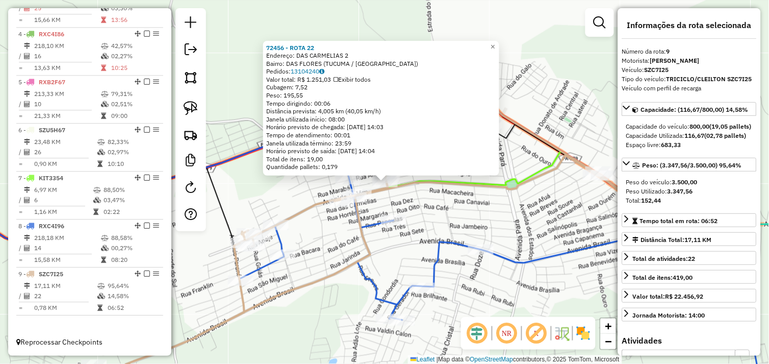
click at [455, 216] on div "72456 - ROTA 22 Endereço: DAS CARMELIAS 2 Bairro: DAS FLORES ([GEOGRAPHIC_DATA]…" at bounding box center [384, 182] width 769 height 364
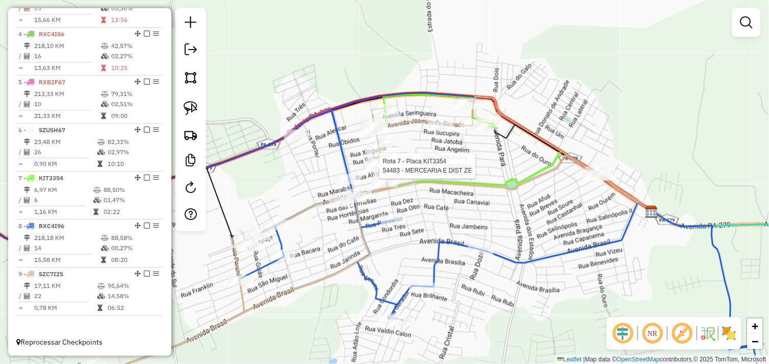
select select "*********"
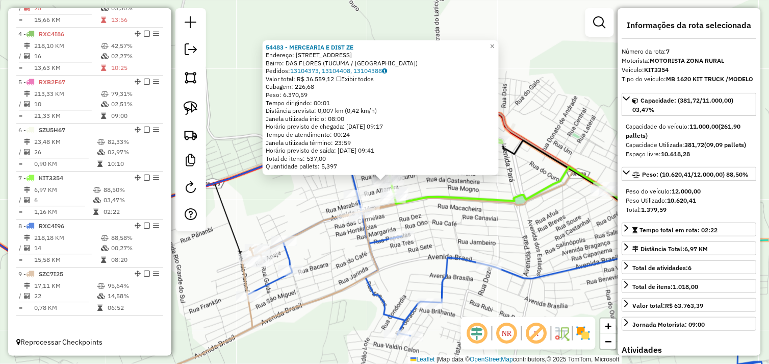
click at [451, 224] on div "54483 - MERCEARIA E DIST ZE Endereço: AV CEARA 177 Bairro: DAS FLORES (TUCUMA /…" at bounding box center [384, 182] width 769 height 364
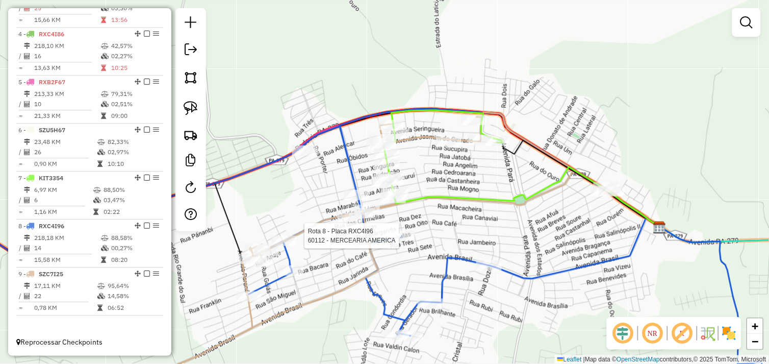
select select "*********"
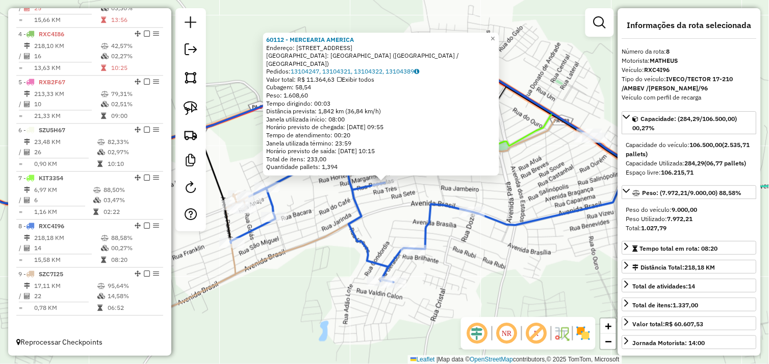
click at [450, 188] on div "60112 - MERCEARIA AMERICA Endereço: RUA DAS PAPOULAS 249 Bairro: BAIRRO DAS FLO…" at bounding box center [384, 182] width 769 height 364
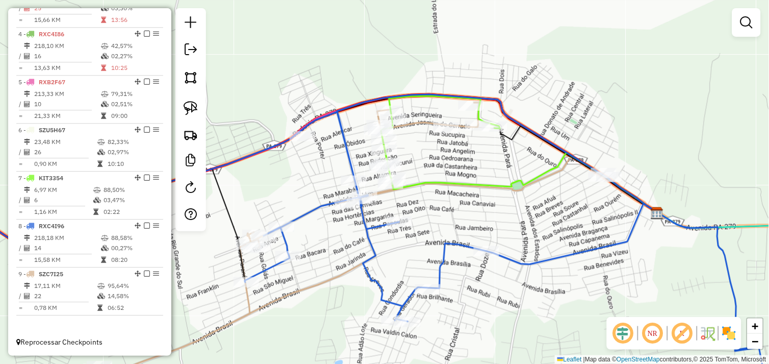
drag, startPoint x: 416, startPoint y: 176, endPoint x: 450, endPoint y: 242, distance: 73.9
click at [450, 242] on div "Janela de atendimento Grade de atendimento Capacidade Transportadoras Veículos …" at bounding box center [384, 182] width 769 height 364
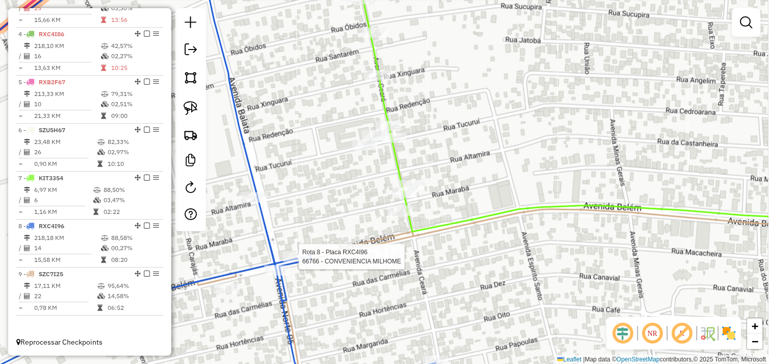
select select "*********"
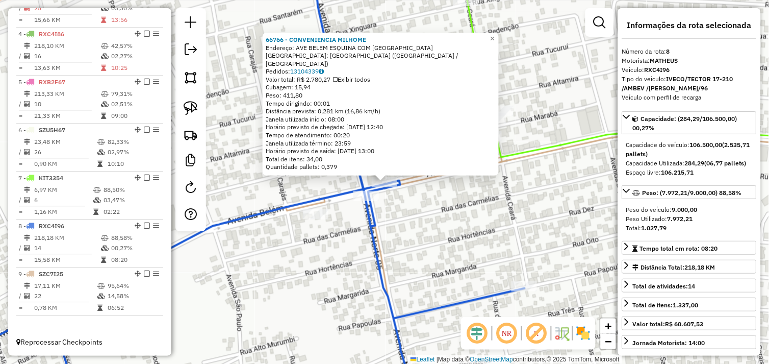
click at [405, 213] on div "66766 - CONVENIENCIA MILHOME Endereço: AVE BELEM ESQUINA COM AVENIDA 100 Bairro…" at bounding box center [384, 182] width 769 height 364
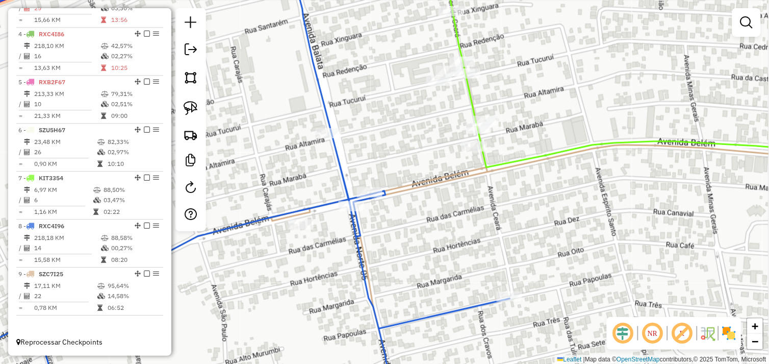
drag, startPoint x: 434, startPoint y: 205, endPoint x: 411, endPoint y: 214, distance: 24.1
click at [410, 217] on div "Janela de atendimento Grade de atendimento Capacidade Transportadoras Veículos …" at bounding box center [384, 182] width 769 height 364
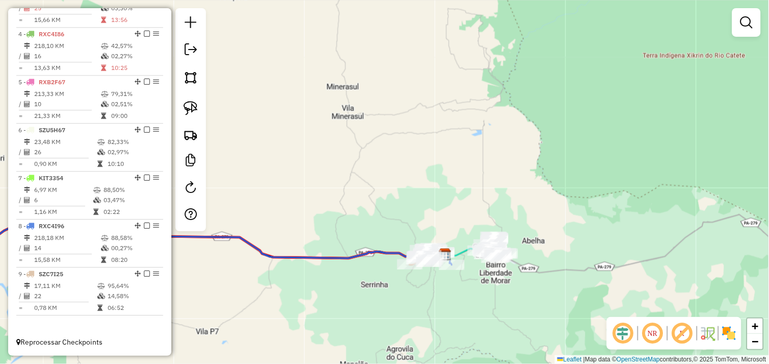
drag, startPoint x: 355, startPoint y: 271, endPoint x: 429, endPoint y: 278, distance: 74.2
click at [481, 278] on div "Janela de atendimento Grade de atendimento Capacidade Transportadoras Veículos …" at bounding box center [384, 182] width 769 height 364
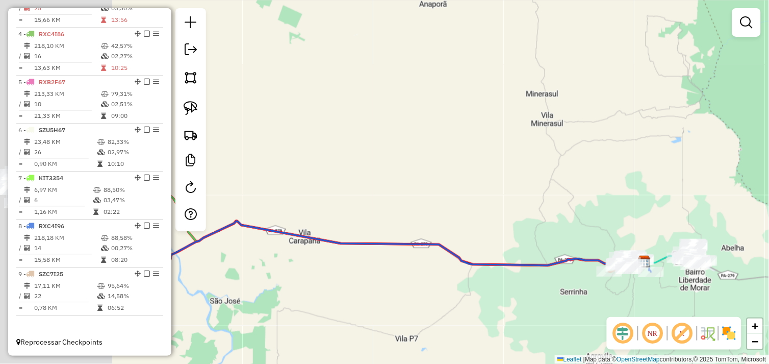
drag, startPoint x: 318, startPoint y: 276, endPoint x: 450, endPoint y: 274, distance: 131.6
click at [412, 275] on div "Janela de atendimento Grade de atendimento Capacidade Transportadoras Veículos …" at bounding box center [384, 182] width 769 height 364
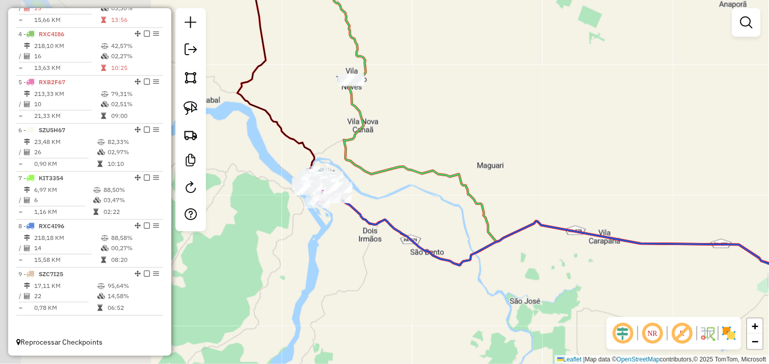
drag, startPoint x: 364, startPoint y: 278, endPoint x: 449, endPoint y: 282, distance: 85.3
click at [439, 281] on div "Janela de atendimento Grade de atendimento Capacidade Transportadoras Veículos …" at bounding box center [384, 182] width 769 height 364
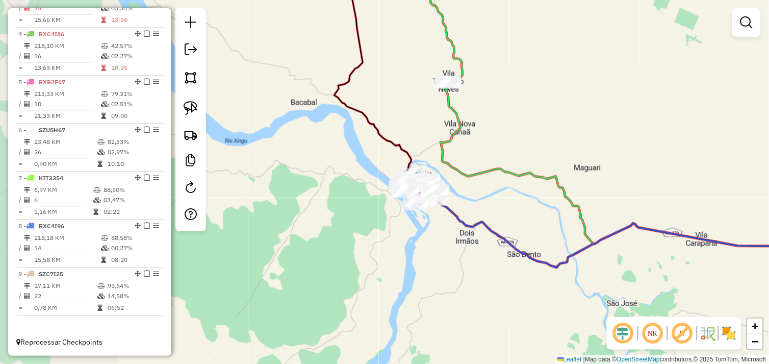
click at [394, 303] on div "Janela de atendimento Grade de atendimento Capacidade Transportadoras Veículos …" at bounding box center [384, 182] width 769 height 364
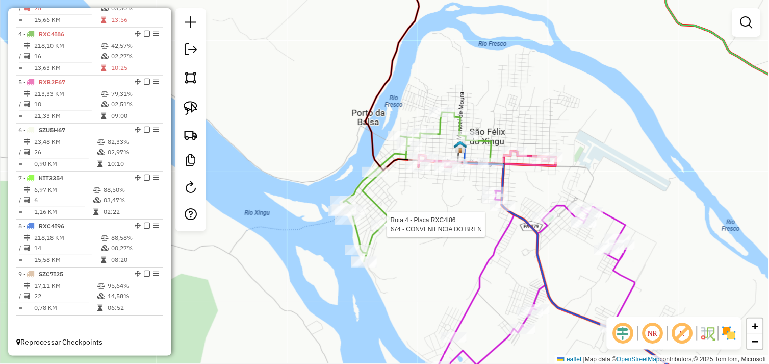
select select "*********"
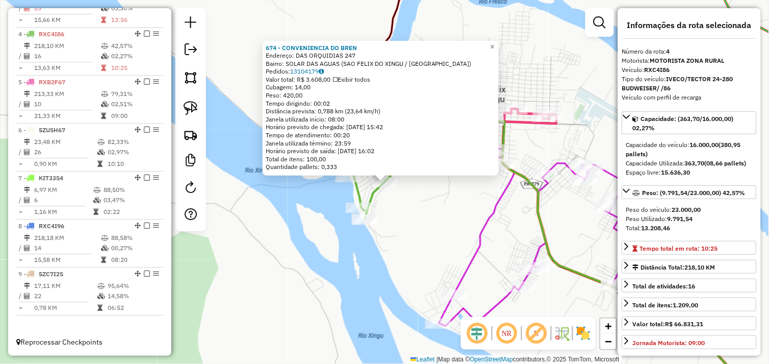
click at [471, 199] on div "674 - CONVENIENCIA DO BREN Endereço: DAS ORQUIDIAS 247 Bairro: SOLAR DAS AGUAS …" at bounding box center [384, 182] width 769 height 364
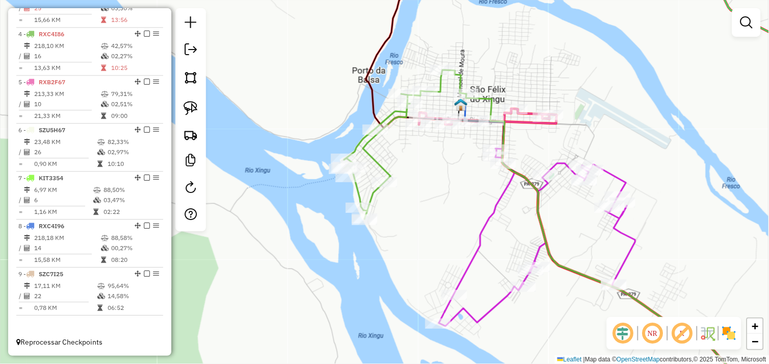
drag, startPoint x: 451, startPoint y: 159, endPoint x: 468, endPoint y: 238, distance: 80.7
click at [468, 238] on div "Janela de atendimento Grade de atendimento Capacidade Transportadoras Veículos …" at bounding box center [384, 182] width 769 height 364
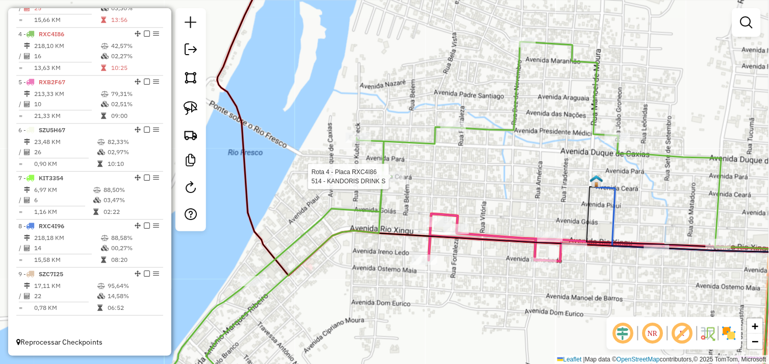
select select "*********"
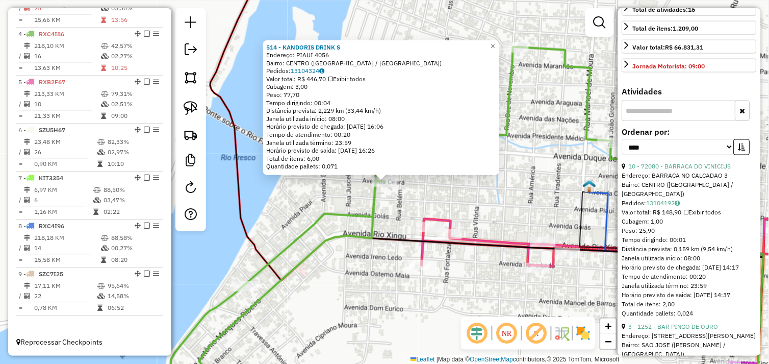
scroll to position [283, 0]
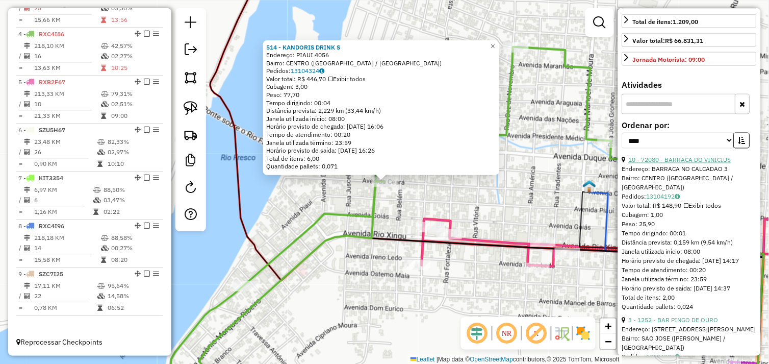
click at [685, 164] on link "10 - 72080 - BARRACA DO VINICIUS" at bounding box center [680, 160] width 102 height 8
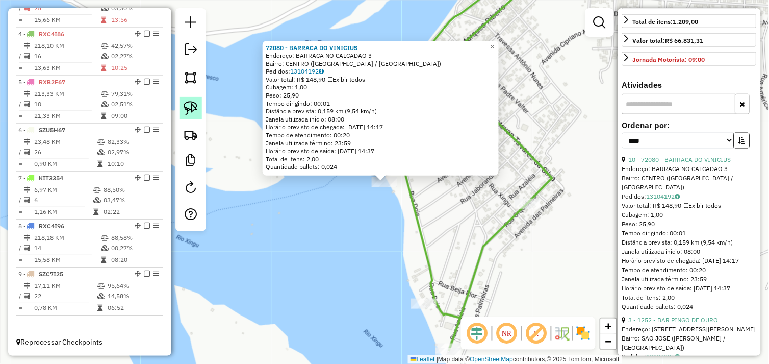
click at [191, 111] on img at bounding box center [191, 108] width 14 height 14
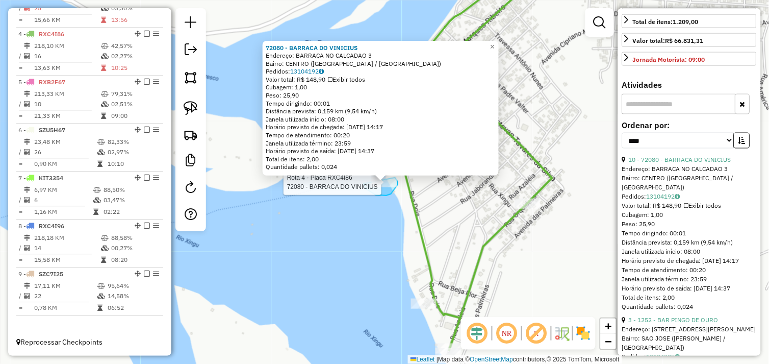
drag, startPoint x: 364, startPoint y: 184, endPoint x: 370, endPoint y: 174, distance: 11.0
click at [370, 174] on div "Rota 4 - Placa RXC4I86 72080 - BARRACA DO VINICIUS 72080 - BARRACA DO VINICIUS …" at bounding box center [384, 182] width 769 height 364
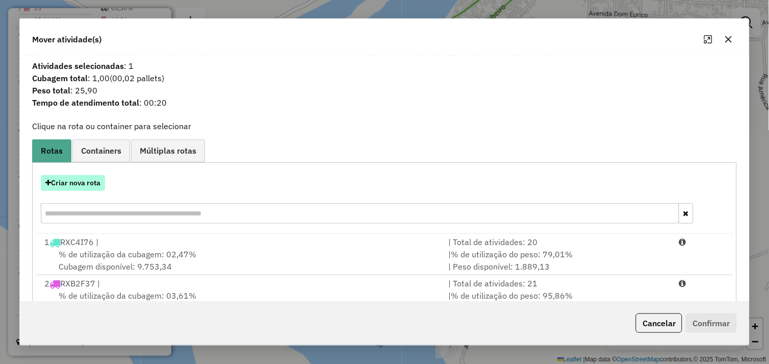
click at [65, 181] on button "Criar nova rota" at bounding box center [73, 183] width 64 height 16
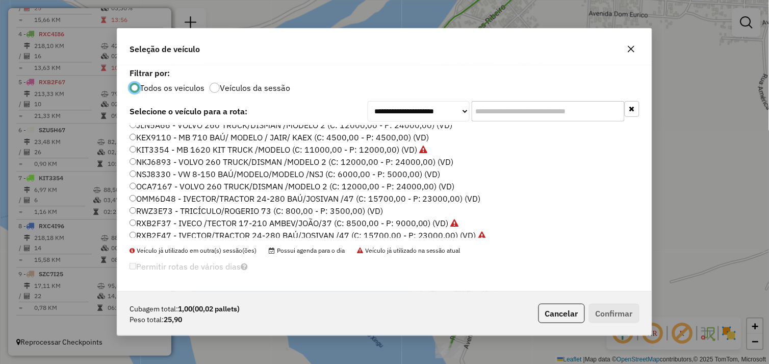
scroll to position [145, 0]
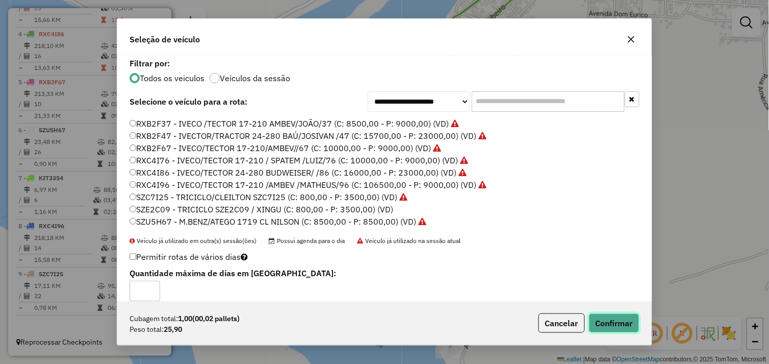
click at [606, 320] on button "Confirmar" at bounding box center [614, 322] width 50 height 19
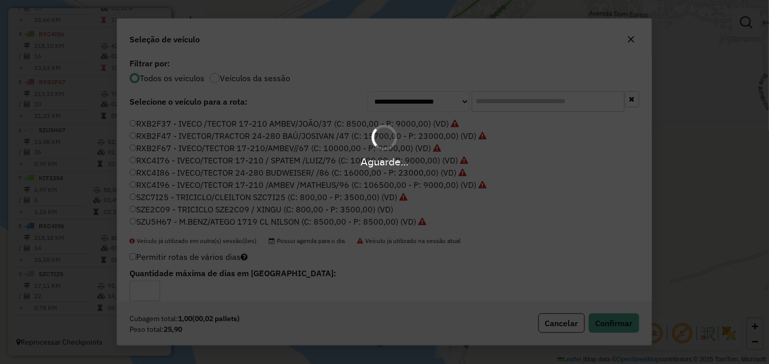
scroll to position [518, 0]
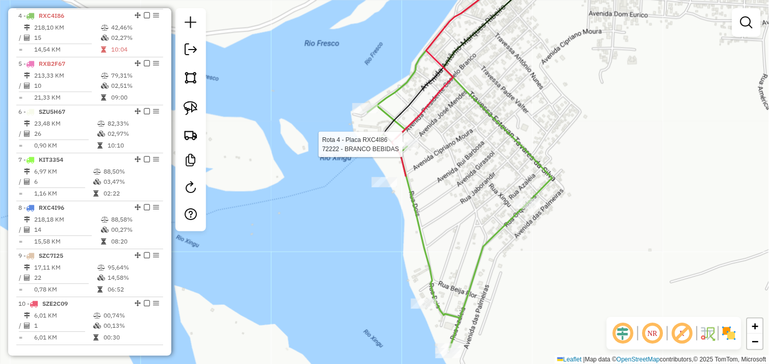
select select "*********"
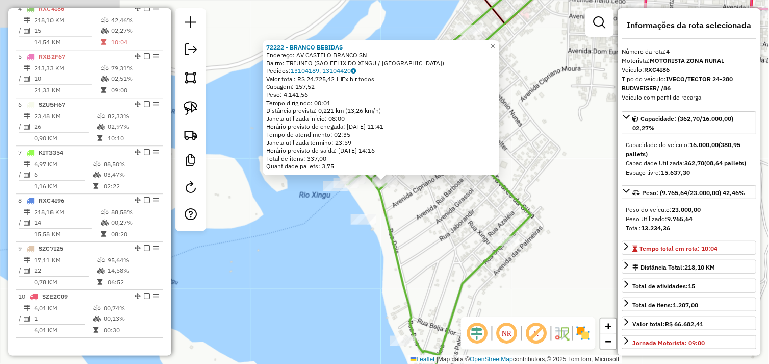
scroll to position [538, 0]
click at [406, 191] on div "72222 - BRANCO BEBIDAS Endereço: AV CASTELO BRANCO SN Bairro: TRIUNFO ([GEOGRAP…" at bounding box center [384, 182] width 769 height 364
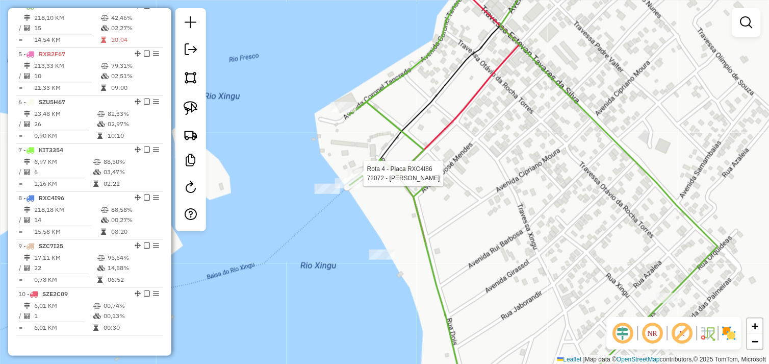
select select "*********"
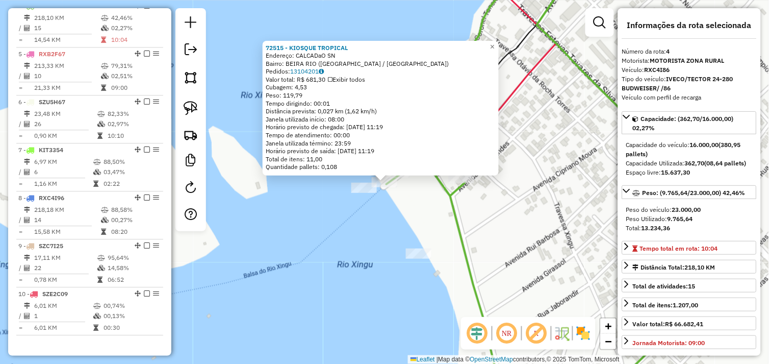
click at [383, 204] on div "72515 - KIOSQUE TROPICAL Endereço: CALCADaO SN Bairro: BEIRA RIO (SAO FELIX DO …" at bounding box center [384, 182] width 769 height 364
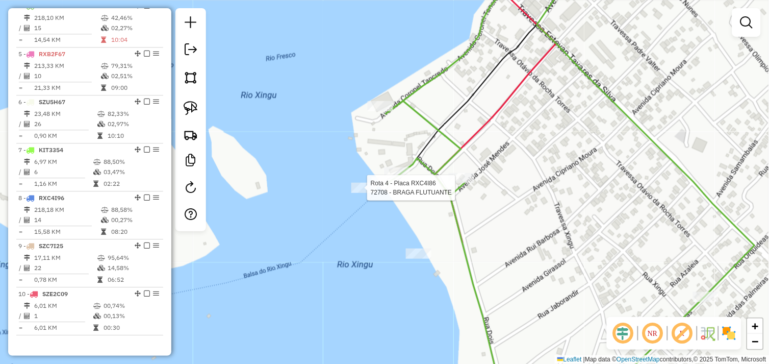
select select "*********"
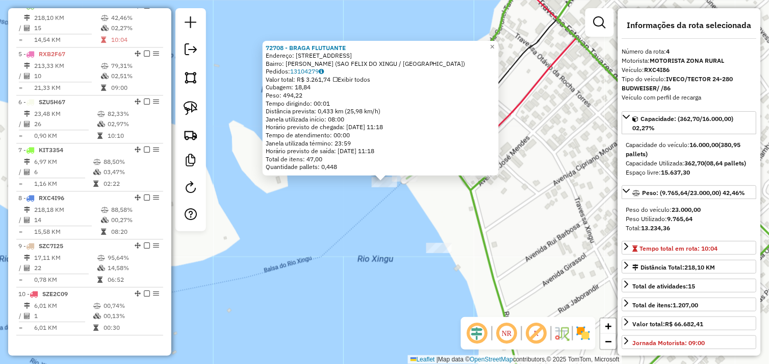
click at [388, 200] on div "72708 - BRAGA FLUTUANTE Endereço: Avenida Presidente Castelo Bra 1246 Bairro: S…" at bounding box center [384, 182] width 769 height 364
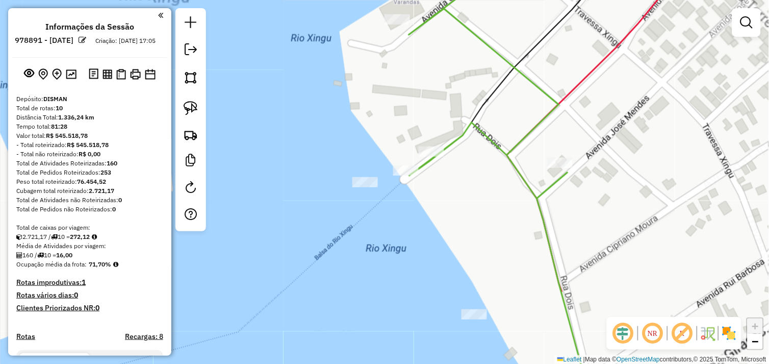
scroll to position [538, 0]
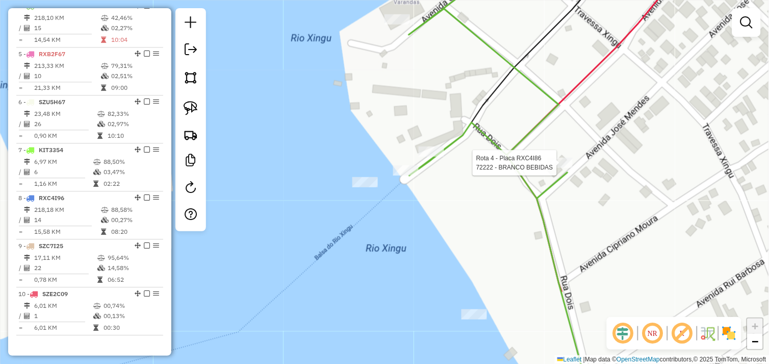
select select "*********"
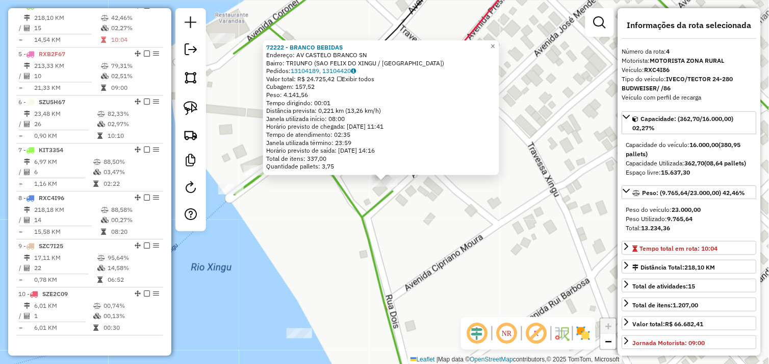
click at [462, 216] on div "72222 - BRANCO BEBIDAS Endereço: AV CASTELO BRANCO SN Bairro: TRIUNFO ([GEOGRAP…" at bounding box center [384, 182] width 769 height 364
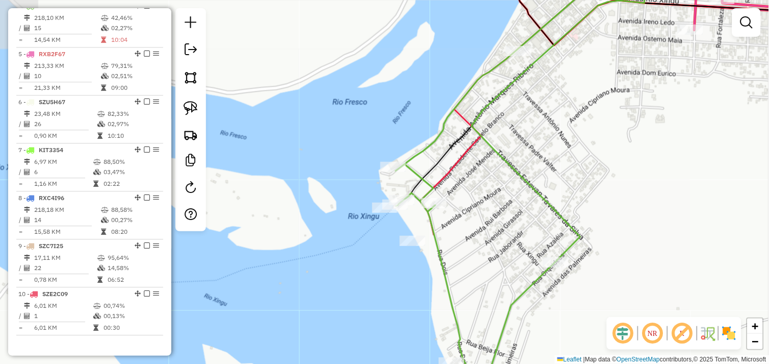
click at [425, 193] on div "Janela de atendimento Grade de atendimento Capacidade Transportadoras Veículos …" at bounding box center [384, 182] width 769 height 364
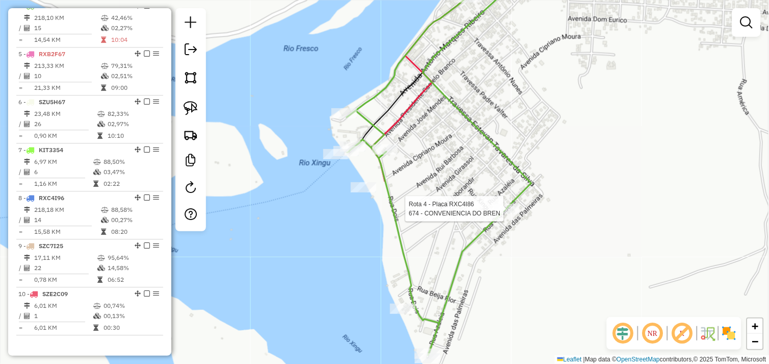
select select "*********"
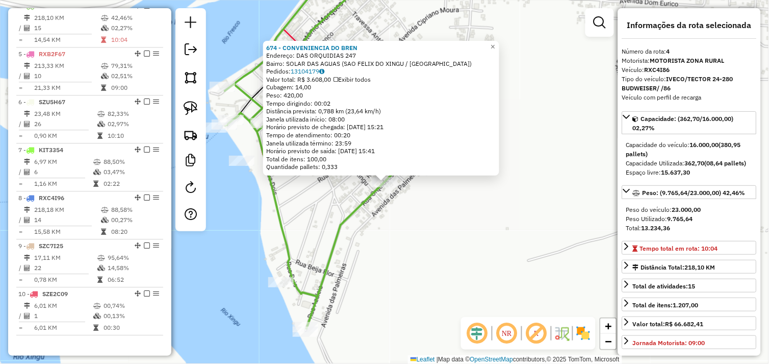
drag, startPoint x: 421, startPoint y: 212, endPoint x: 415, endPoint y: 224, distance: 14.1
click at [421, 212] on div "674 - CONVENIENCIA DO BREN Endereço: DAS ORQUIDIAS 247 Bairro: SOLAR DAS AGUAS …" at bounding box center [384, 182] width 769 height 364
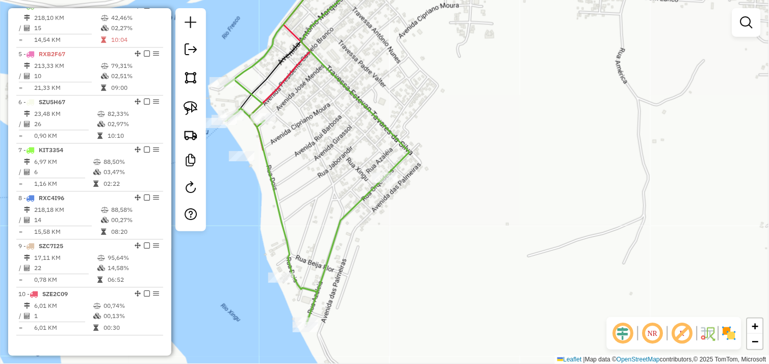
drag, startPoint x: 395, startPoint y: 247, endPoint x: 436, endPoint y: 170, distance: 87.4
click at [447, 165] on div "Janela de atendimento Grade de atendimento Capacidade Transportadoras Veículos …" at bounding box center [384, 182] width 769 height 364
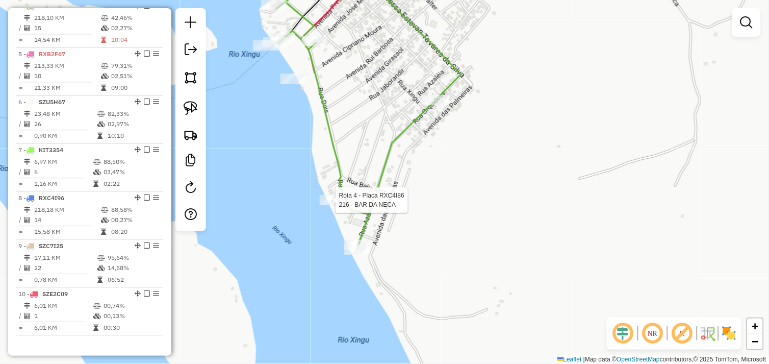
select select "*********"
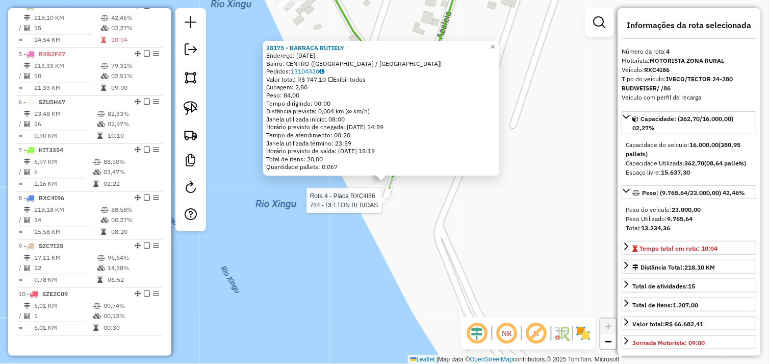
click at [390, 205] on div at bounding box center [384, 200] width 25 height 10
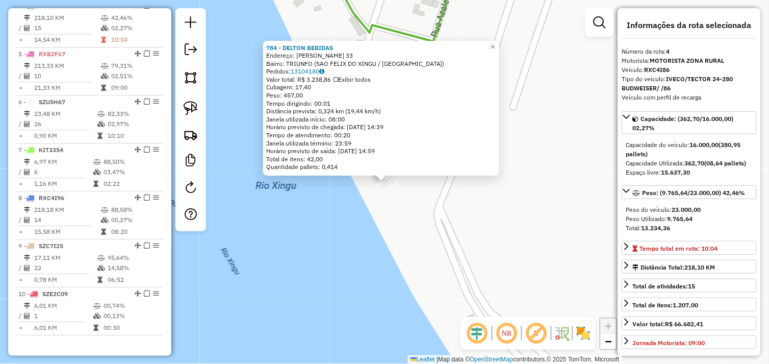
click at [384, 202] on div "784 - DELTON BEBIDAS Endereço: [PERSON_NAME] 33 Bairro: TRIUNFO ([GEOGRAPHIC_DA…" at bounding box center [384, 182] width 769 height 364
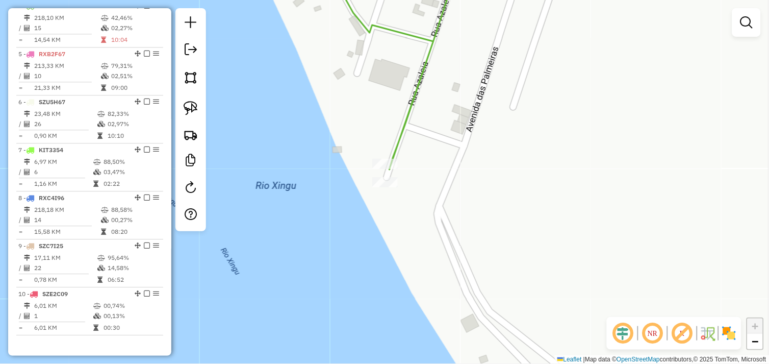
drag, startPoint x: 194, startPoint y: 108, endPoint x: 273, endPoint y: 133, distance: 83.0
click at [194, 108] on img at bounding box center [191, 108] width 14 height 14
drag, startPoint x: 358, startPoint y: 142, endPoint x: 406, endPoint y: 164, distance: 52.9
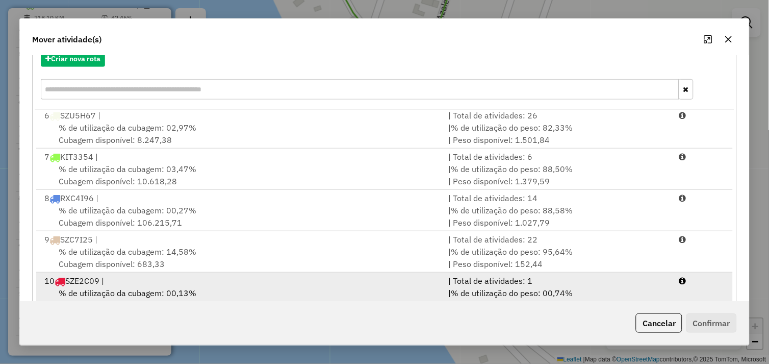
scroll to position [154, 0]
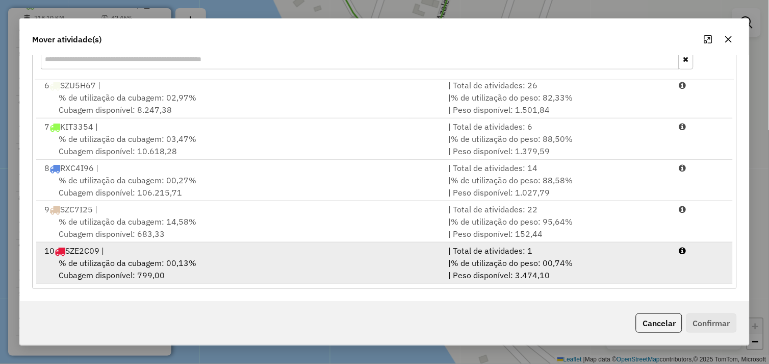
click at [207, 257] on div "% de utilização da cubagem: 00,13% Cubagem disponível: 799,00" at bounding box center [240, 268] width 404 height 24
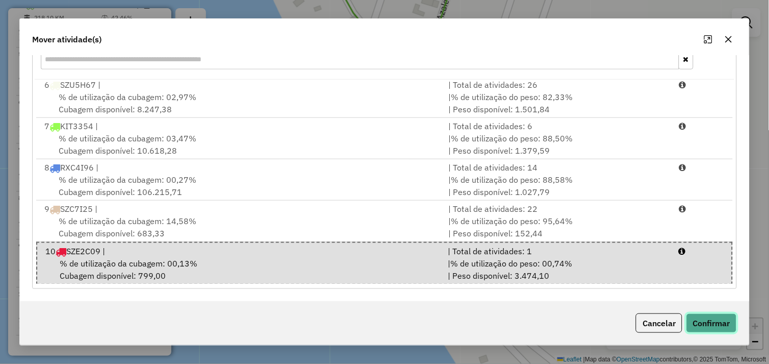
click at [687, 315] on button "Confirmar" at bounding box center [711, 322] width 50 height 19
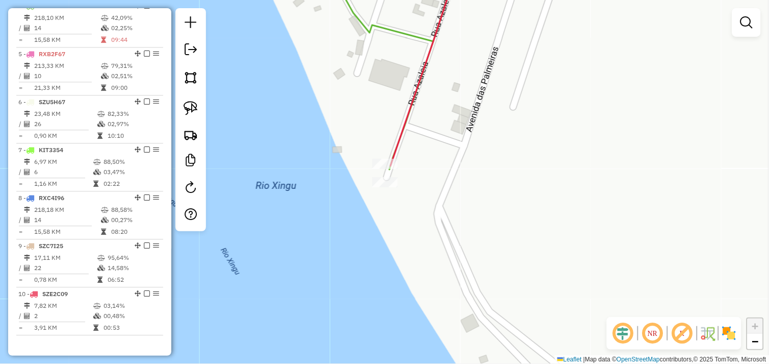
scroll to position [491, 0]
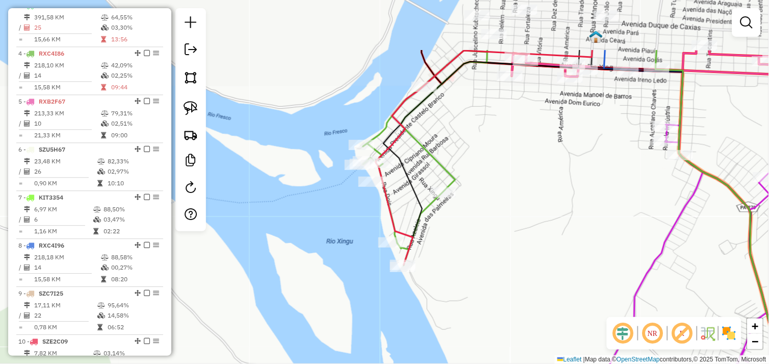
drag, startPoint x: 439, startPoint y: 142, endPoint x: 439, endPoint y: 186, distance: 44.4
click at [441, 226] on div "Janela de atendimento Grade de atendimento Capacidade Transportadoras Veículos …" at bounding box center [384, 182] width 769 height 364
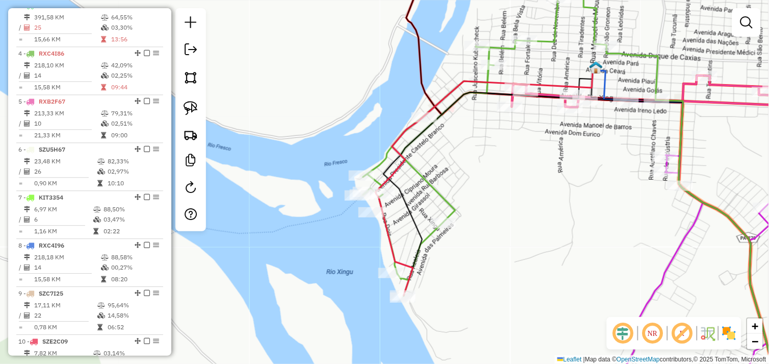
drag, startPoint x: 439, startPoint y: 140, endPoint x: 435, endPoint y: 193, distance: 53.2
click at [440, 222] on div "Janela de atendimento Grade de atendimento Capacidade Transportadoras Veículos …" at bounding box center [384, 182] width 769 height 364
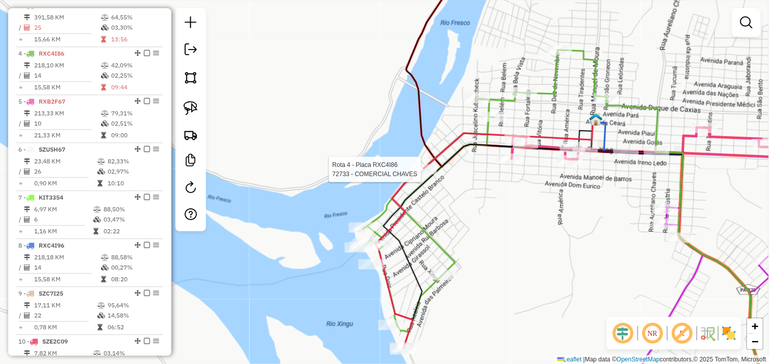
select select "*********"
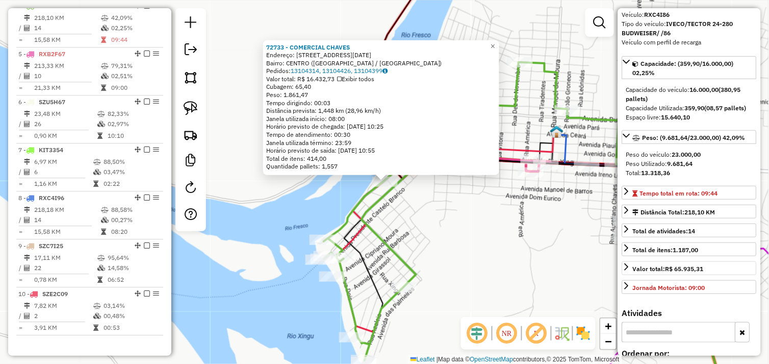
scroll to position [226, 0]
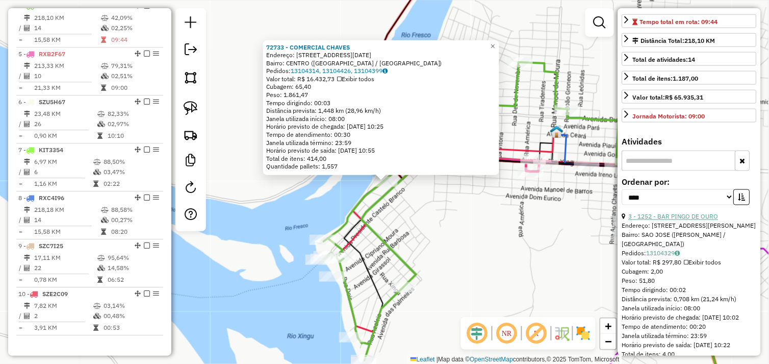
click at [691, 220] on link "3 - 1252 - BAR PINGO DE OURO" at bounding box center [674, 217] width 90 height 8
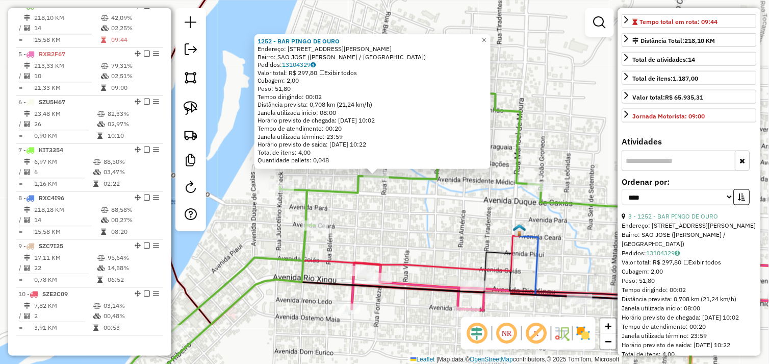
click at [383, 197] on div "1252 - BAR PINGO DE OURO Endereço: [STREET_ADDRESS][PERSON_NAME] Bairro: [GEOGR…" at bounding box center [384, 182] width 769 height 364
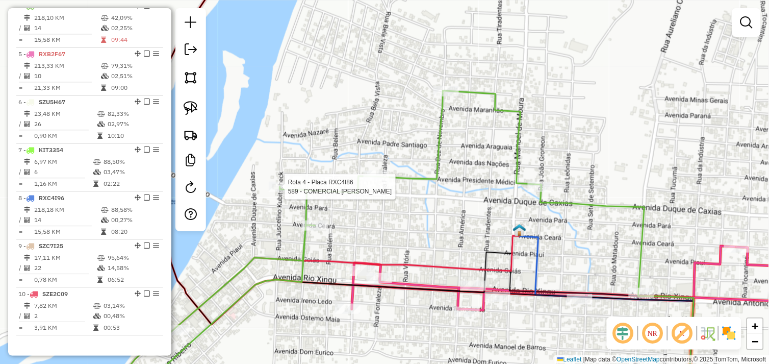
select select "*********"
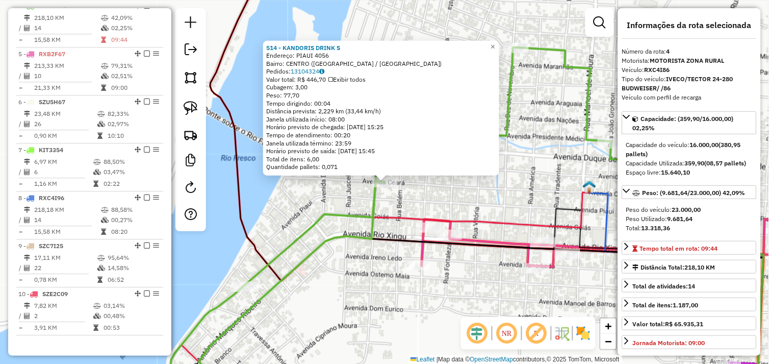
click at [429, 192] on div "514 - KANDORIS DRINK S Endereço: PIAUI 4056 Bairro: CENTRO ([GEOGRAPHIC_DATA] /…" at bounding box center [384, 182] width 769 height 364
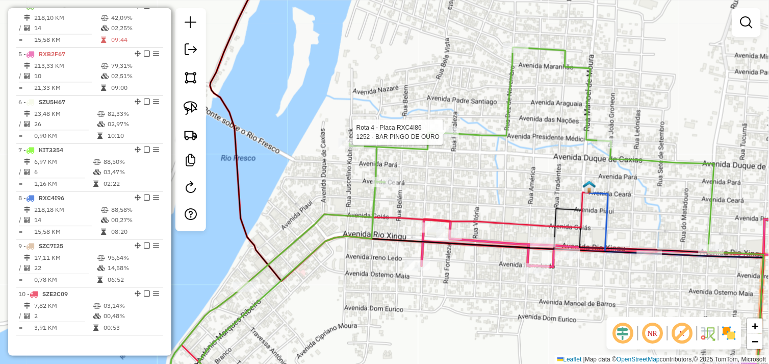
select select "*********"
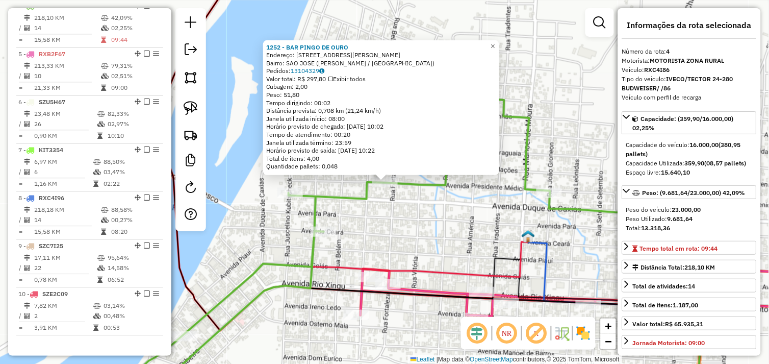
click at [408, 228] on div "1252 - BAR PINGO DE OURO Endereço: [STREET_ADDRESS][PERSON_NAME] Bairro: [GEOGR…" at bounding box center [384, 182] width 769 height 364
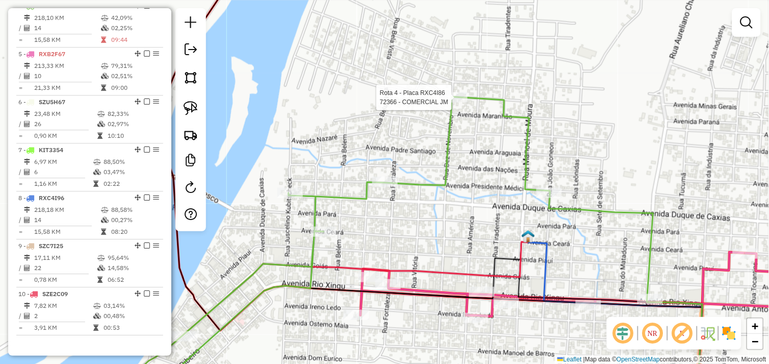
select select "*********"
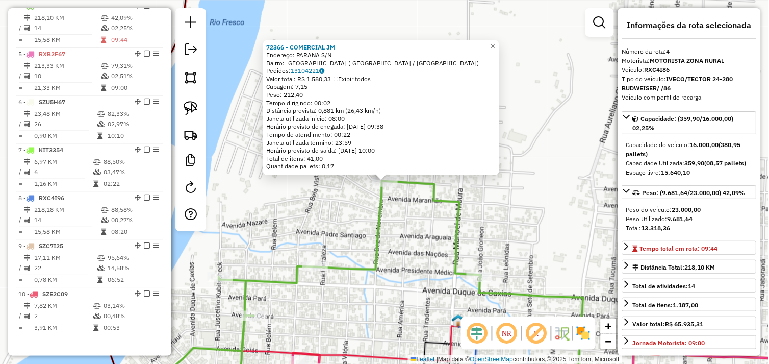
drag, startPoint x: 385, startPoint y: 282, endPoint x: 412, endPoint y: 204, distance: 81.9
click at [412, 204] on div "72366 - COMERCIAL JM Endereço: PARANA S/N Bairro: [GEOGRAPHIC_DATA] ([GEOGRAPHI…" at bounding box center [384, 182] width 769 height 364
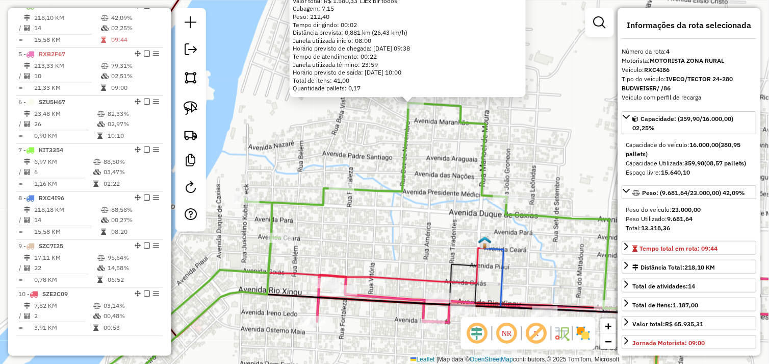
drag, startPoint x: 384, startPoint y: 215, endPoint x: 293, endPoint y: 199, distance: 92.5
click at [384, 215] on div "72366 - COMERCIAL JM Endereço: PARANA S/N Bairro: [GEOGRAPHIC_DATA] ([GEOGRAPHI…" at bounding box center [384, 182] width 769 height 364
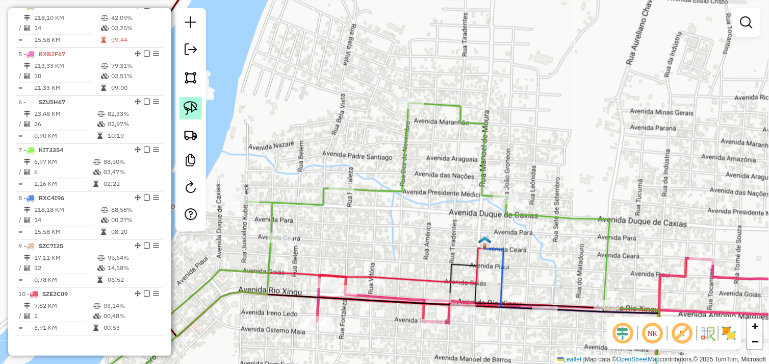
click at [190, 109] on img at bounding box center [191, 108] width 14 height 14
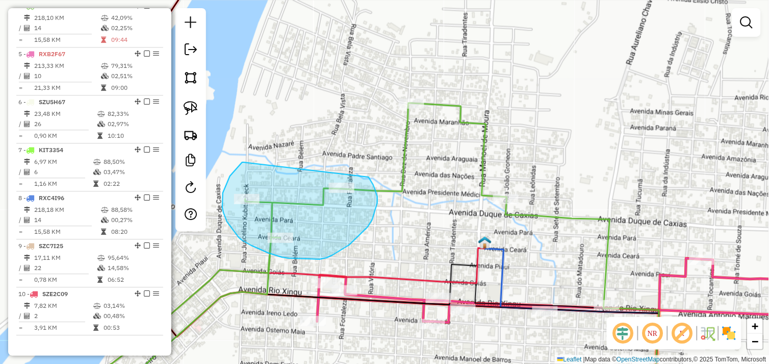
drag, startPoint x: 242, startPoint y: 162, endPoint x: 358, endPoint y: 167, distance: 116.4
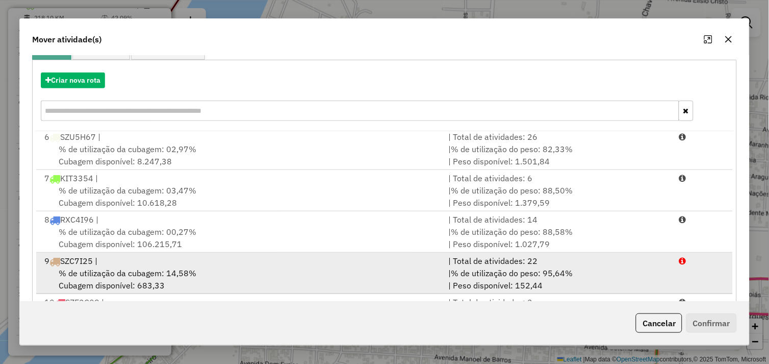
scroll to position [154, 0]
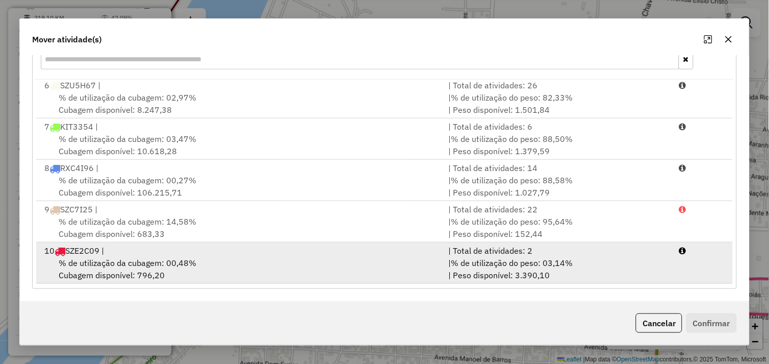
click at [214, 264] on div "% de utilização da cubagem: 00,48% Cubagem disponível: 796,20" at bounding box center [240, 268] width 404 height 24
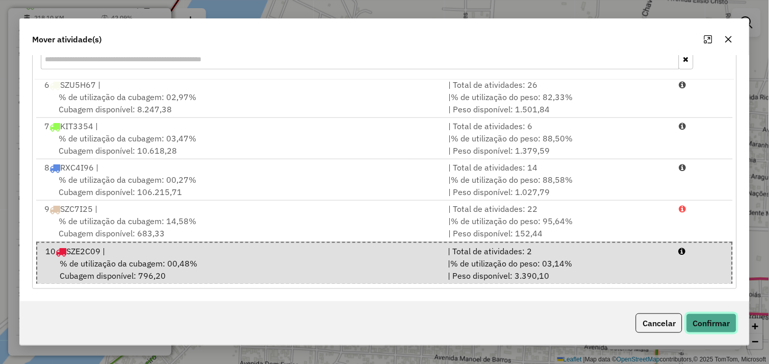
click at [692, 323] on button "Confirmar" at bounding box center [711, 322] width 50 height 19
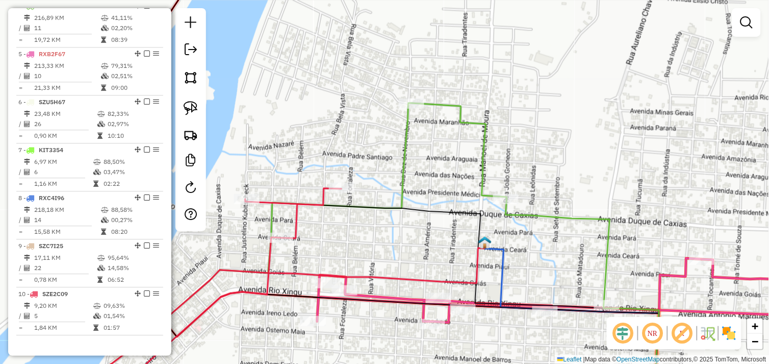
scroll to position [491, 0]
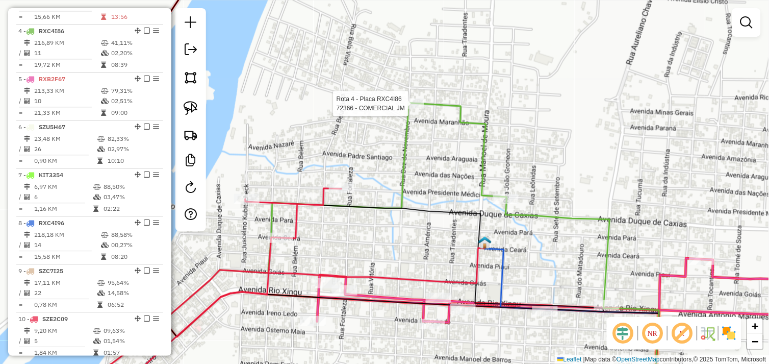
select select "*********"
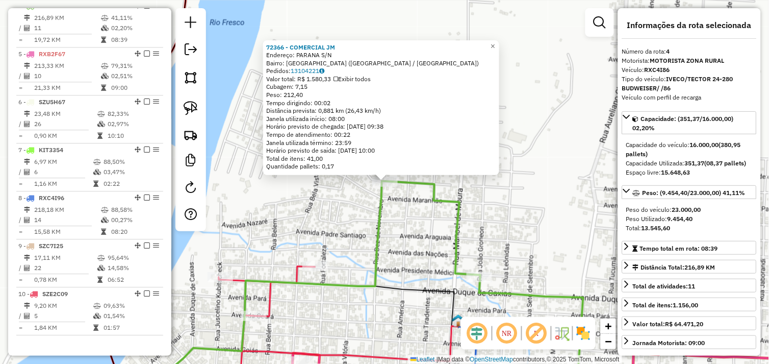
scroll to position [538, 0]
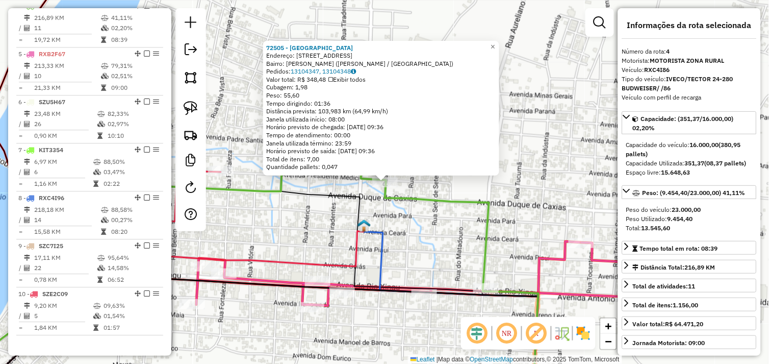
click at [334, 201] on icon at bounding box center [243, 206] width 239 height 49
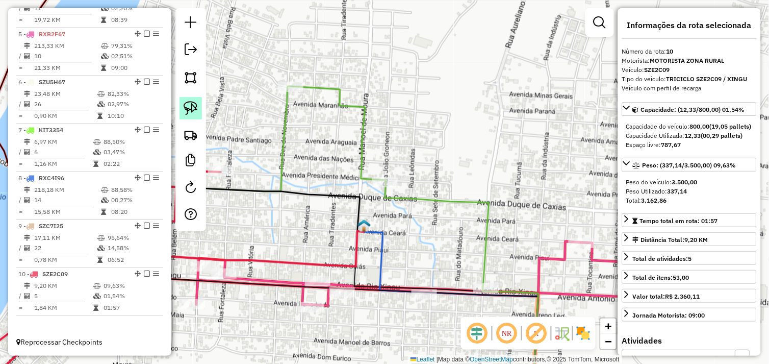
click at [191, 105] on img at bounding box center [191, 108] width 14 height 14
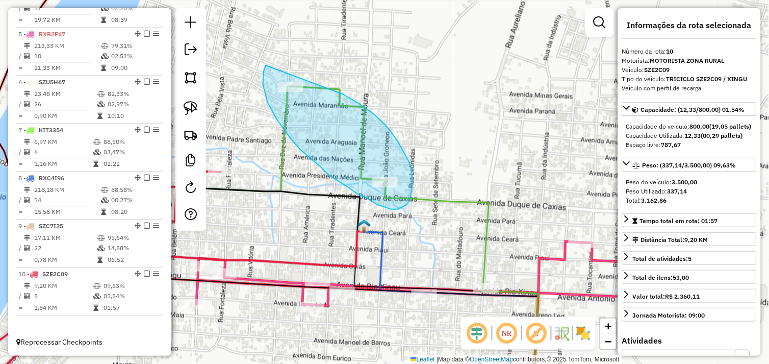
drag, startPoint x: 268, startPoint y: 102, endPoint x: 304, endPoint y: 84, distance: 41.3
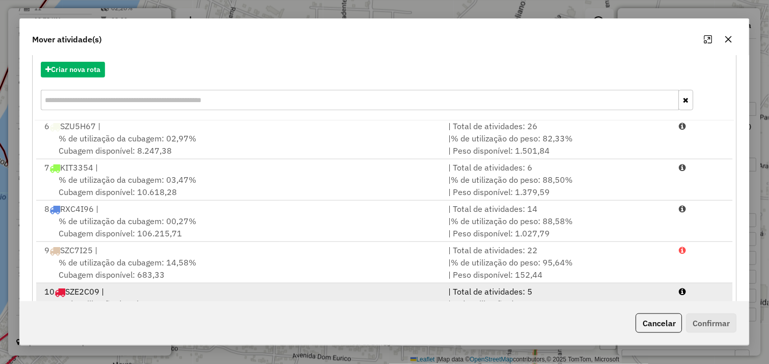
scroll to position [154, 0]
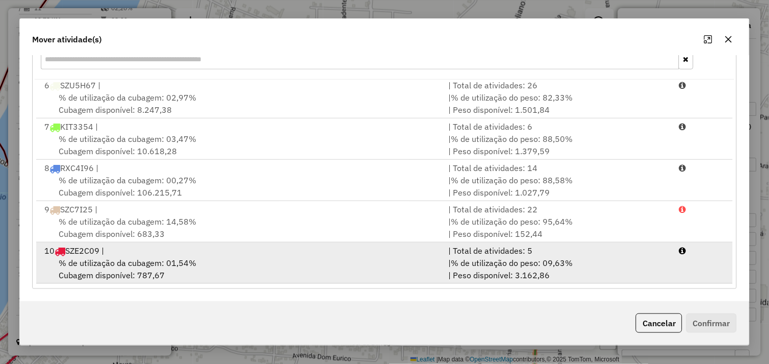
click at [198, 267] on div "% de utilização da cubagem: 01,54% Cubagem disponível: 787,67" at bounding box center [240, 268] width 404 height 24
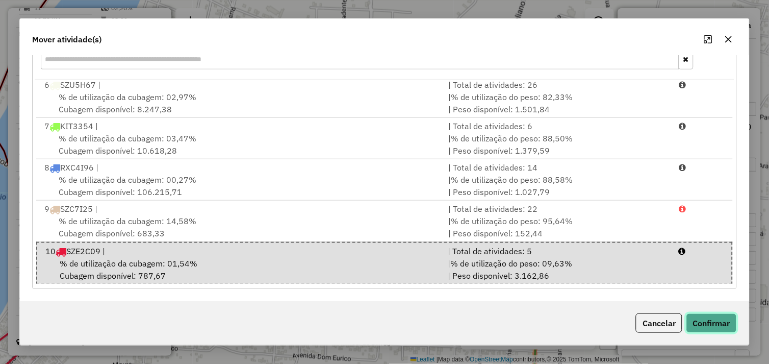
click at [698, 318] on button "Confirmar" at bounding box center [711, 322] width 50 height 19
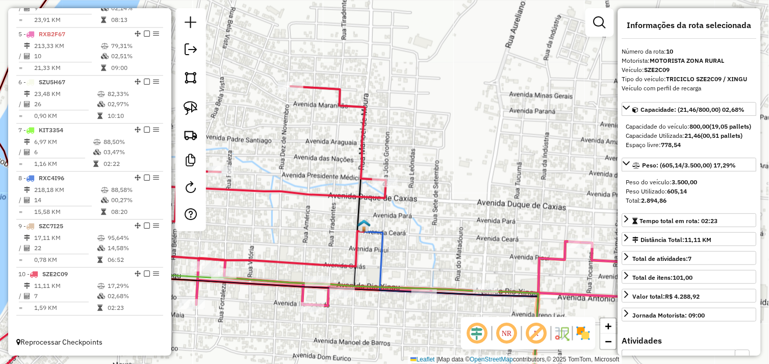
scroll to position [567, 0]
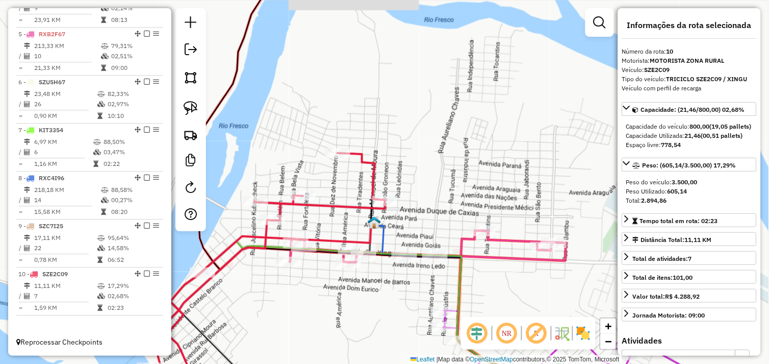
drag, startPoint x: 332, startPoint y: 223, endPoint x: 382, endPoint y: 174, distance: 70.0
click at [381, 176] on div "Janela de atendimento Grade de atendimento Capacidade Transportadoras Veículos …" at bounding box center [384, 182] width 769 height 364
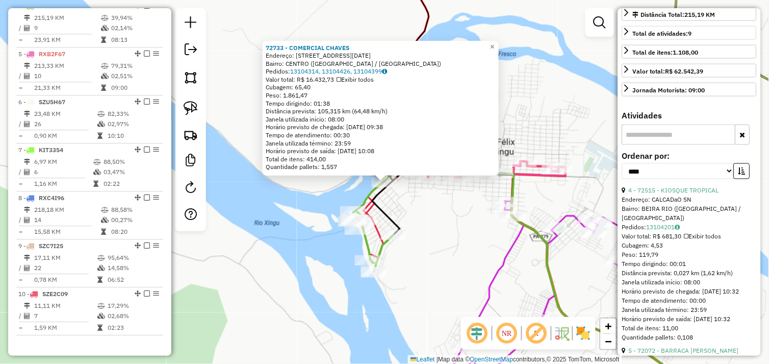
scroll to position [283, 0]
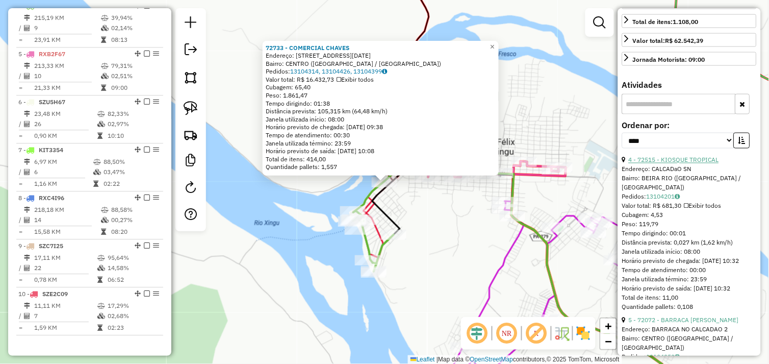
click at [681, 164] on link "4 - 72515 - KIOSQUE TROPICAL" at bounding box center [674, 160] width 90 height 8
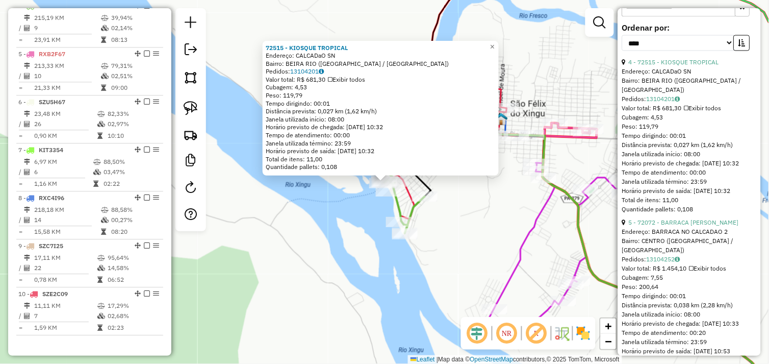
scroll to position [396, 0]
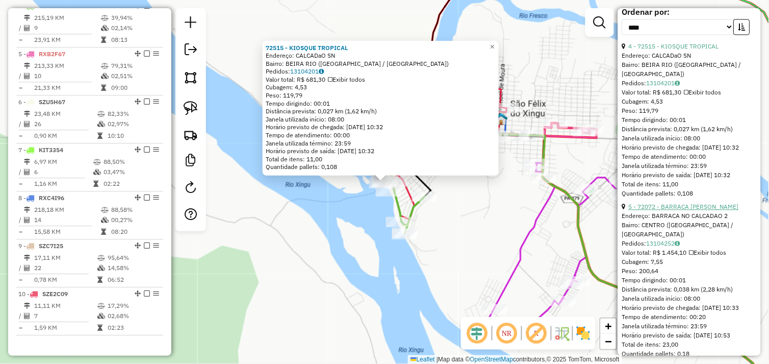
click at [691, 211] on link "5 - 72072 - BARRACA [PERSON_NAME]" at bounding box center [684, 207] width 110 height 8
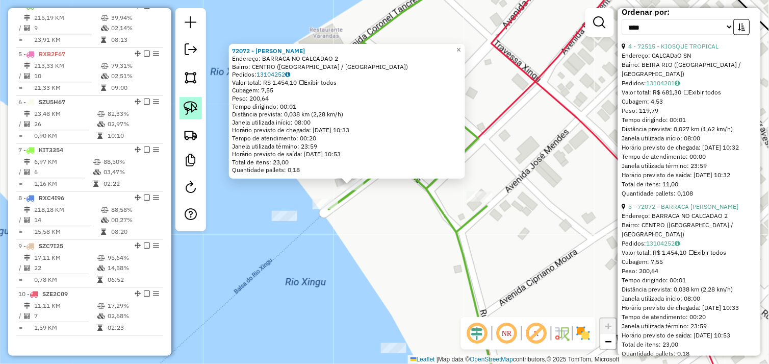
click at [186, 103] on img at bounding box center [191, 108] width 14 height 14
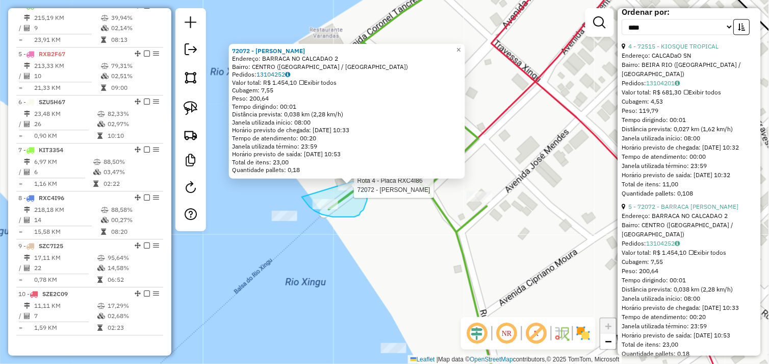
click at [354, 181] on div "Rota 4 - Placa RXC4I86 72072 - BARRACA JOANA DARC 72072 - BARRACA [PERSON_NAME]…" at bounding box center [384, 182] width 769 height 364
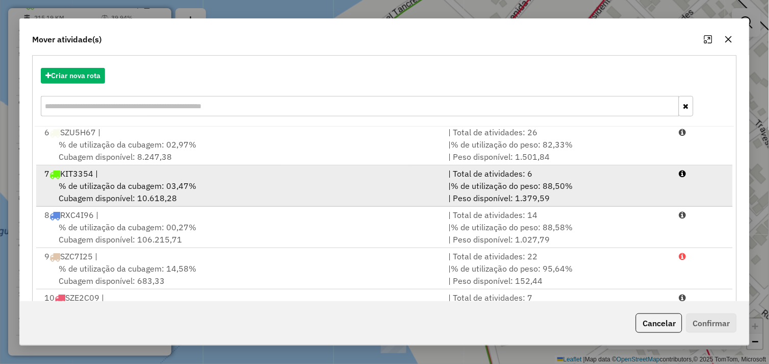
scroll to position [154, 0]
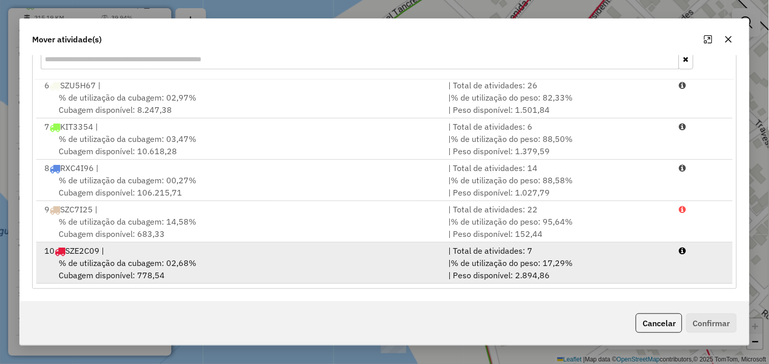
click at [189, 273] on div "% de utilização da cubagem: 02,68% Cubagem disponível: 778,54" at bounding box center [240, 268] width 404 height 24
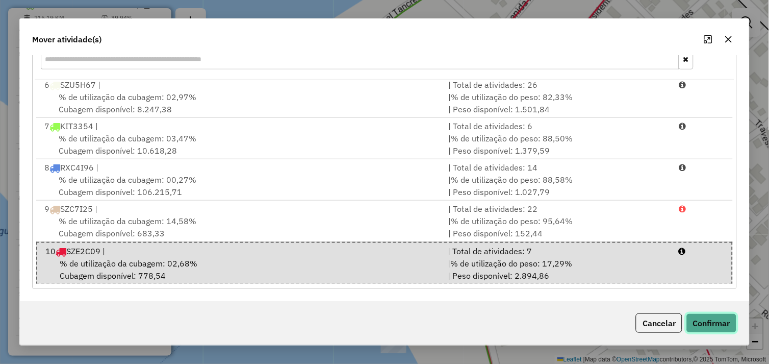
click at [707, 319] on button "Confirmar" at bounding box center [711, 322] width 50 height 19
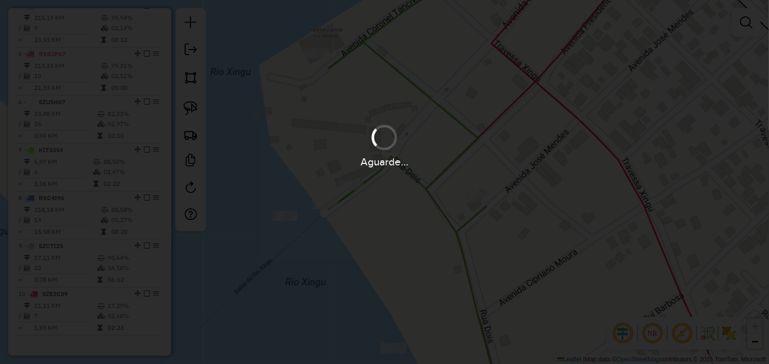
scroll to position [491, 0]
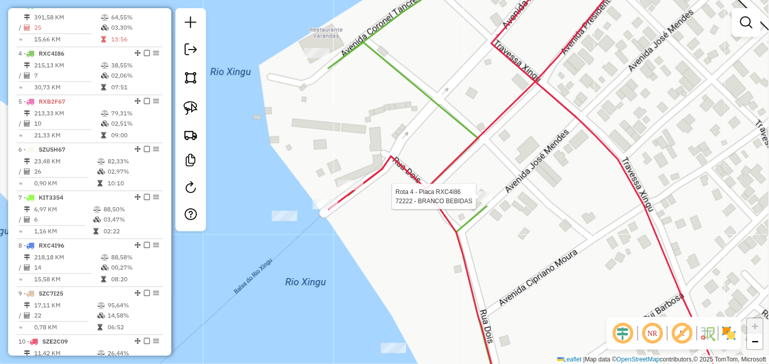
select select "*********"
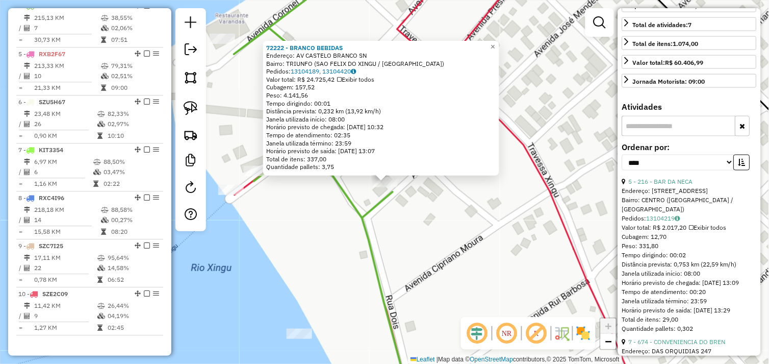
scroll to position [283, 0]
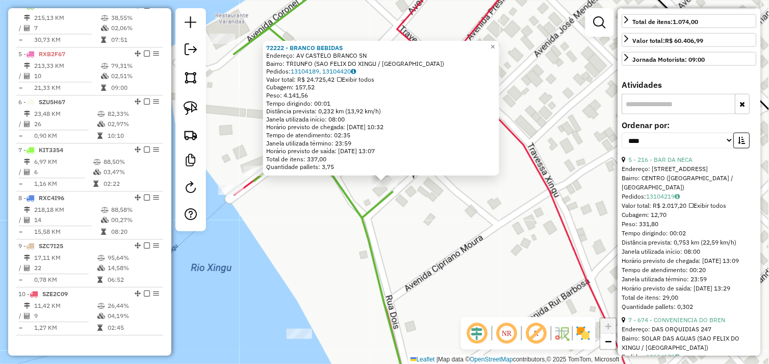
click at [494, 230] on div "72222 - BRANCO BEBIDAS Endereço: AV CASTELO BRANCO SN Bairro: TRIUNFO ([GEOGRAP…" at bounding box center [384, 182] width 769 height 364
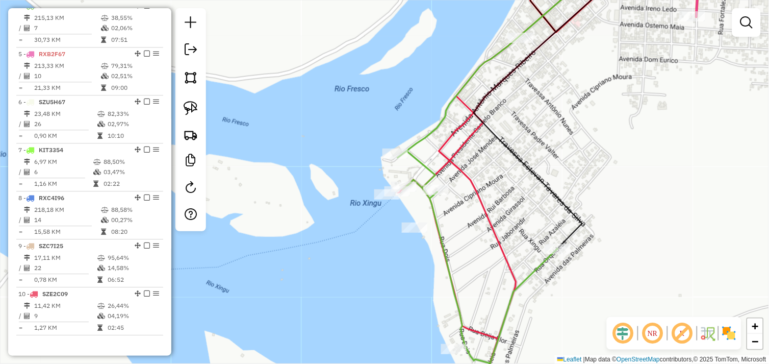
click at [416, 220] on div "Janela de atendimento Grade de atendimento Capacidade Transportadoras Veículos …" at bounding box center [384, 182] width 769 height 364
select select "*********"
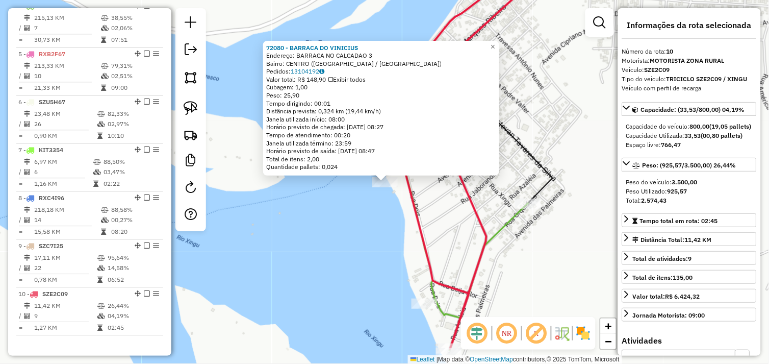
scroll to position [567, 0]
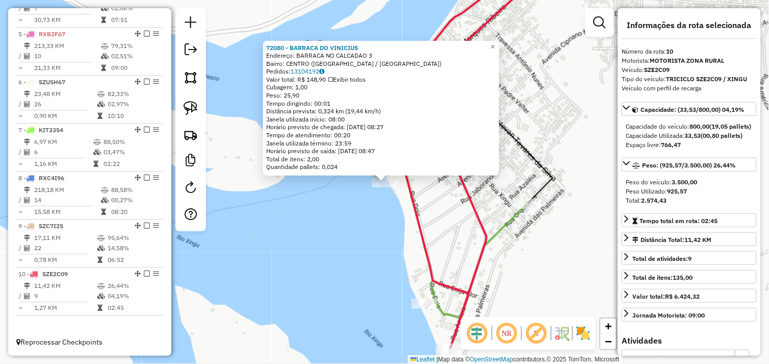
click at [443, 208] on div "72080 - BARRACA DO VINICIUS Endereço: BARRACA NO CALCADAO 3 Bairro: CENTRO ([GE…" at bounding box center [384, 182] width 769 height 364
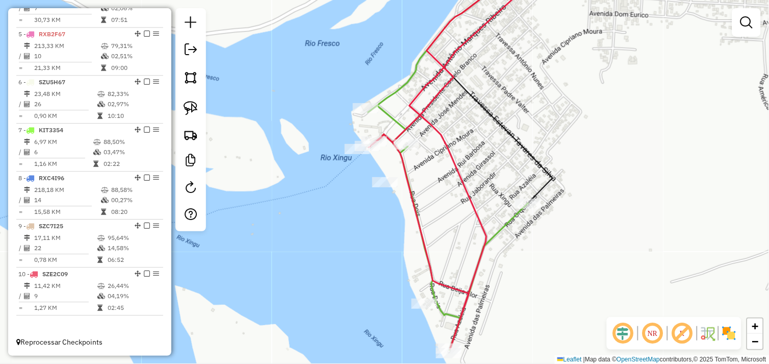
drag, startPoint x: 447, startPoint y: 201, endPoint x: 425, endPoint y: 230, distance: 36.1
click at [425, 227] on div "Janela de atendimento Grade de atendimento Capacidade Transportadoras Veículos …" at bounding box center [384, 182] width 769 height 364
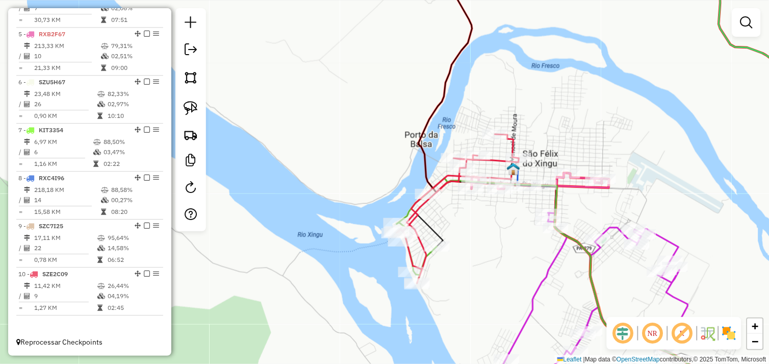
drag, startPoint x: 479, startPoint y: 206, endPoint x: 442, endPoint y: 244, distance: 53.4
click at [442, 244] on div "Janela de atendimento Grade de atendimento Capacidade Transportadoras Veículos …" at bounding box center [384, 182] width 769 height 364
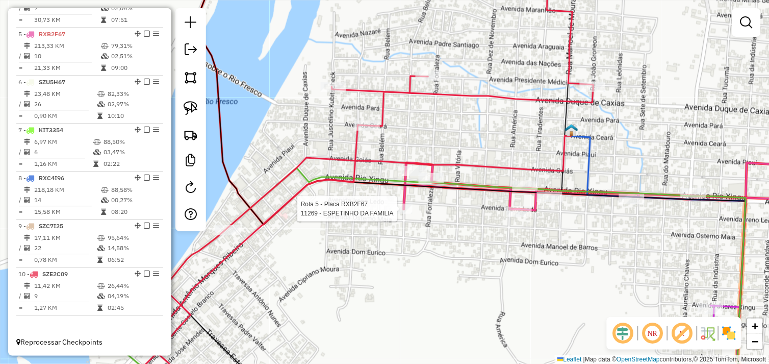
select select "*********"
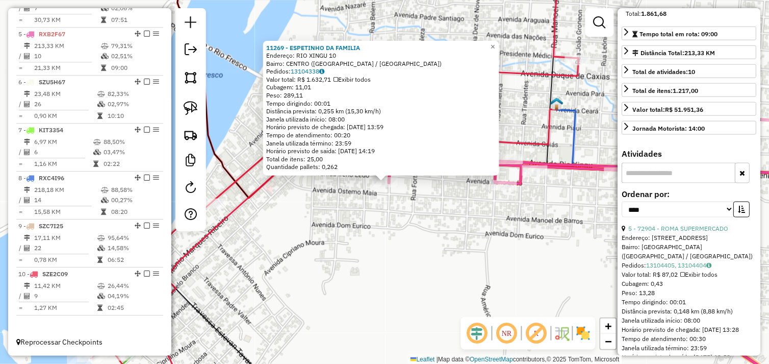
scroll to position [226, 0]
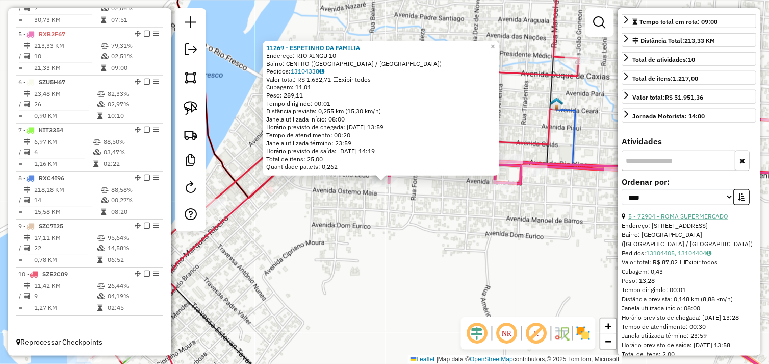
click at [681, 220] on link "5 - 72904 - ROMA SUPERMERCADO" at bounding box center [679, 217] width 100 height 8
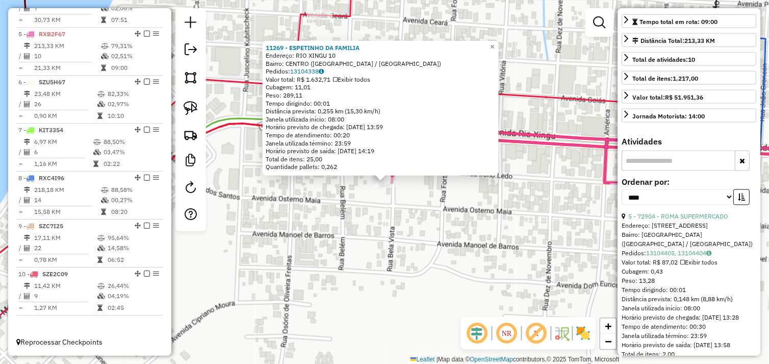
drag, startPoint x: 342, startPoint y: 240, endPoint x: 346, endPoint y: 233, distance: 7.8
click at [342, 240] on div "11269 - ESPETINHO DA FAMILIA Endereço: [GEOGRAPHIC_DATA] 10 Bairro: CENTRO ([GE…" at bounding box center [384, 182] width 769 height 364
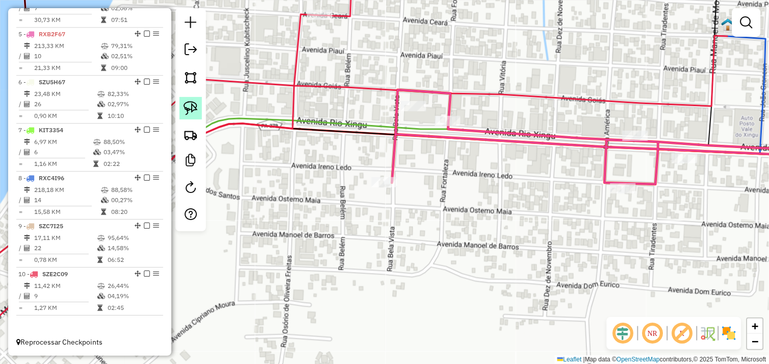
click at [192, 108] on img at bounding box center [191, 108] width 14 height 14
drag, startPoint x: 395, startPoint y: 95, endPoint x: 424, endPoint y: 96, distance: 28.6
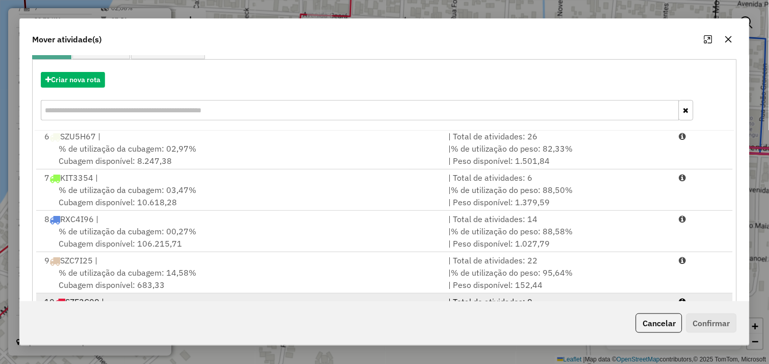
scroll to position [154, 0]
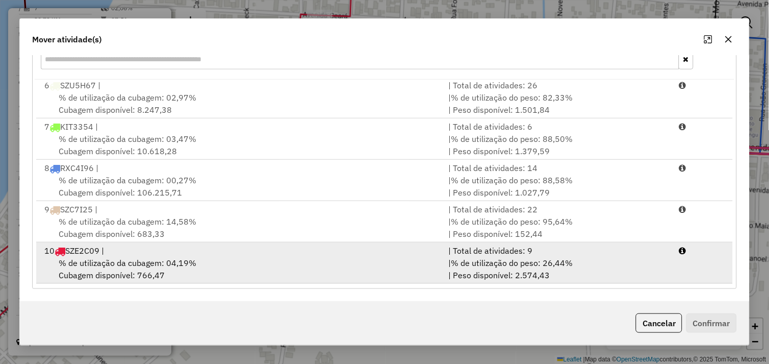
drag, startPoint x: 197, startPoint y: 268, endPoint x: 370, endPoint y: 273, distance: 172.9
click at [199, 268] on div "% de utilização da cubagem: 04,19% Cubagem disponível: 766,47" at bounding box center [240, 268] width 404 height 24
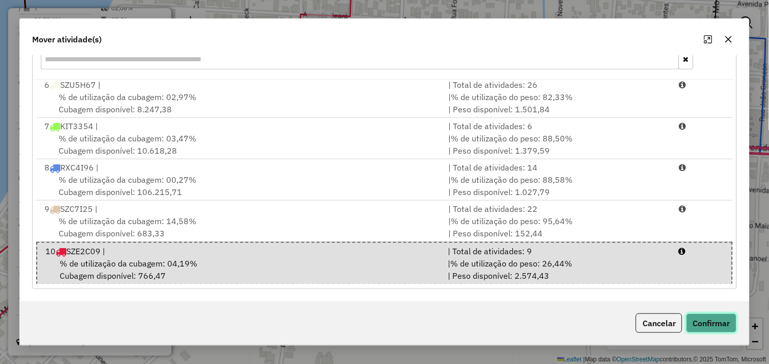
click at [709, 318] on button "Confirmar" at bounding box center [711, 322] width 50 height 19
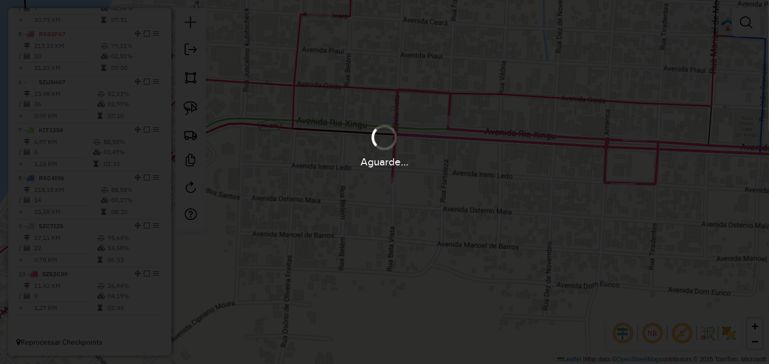
scroll to position [0, 0]
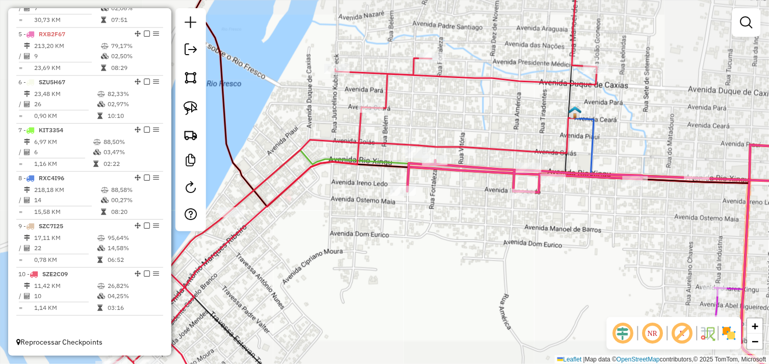
drag, startPoint x: 459, startPoint y: 202, endPoint x: 378, endPoint y: 202, distance: 80.6
click at [378, 202] on div "Janela de atendimento Grade de atendimento Capacidade Transportadoras Veículos …" at bounding box center [384, 182] width 769 height 364
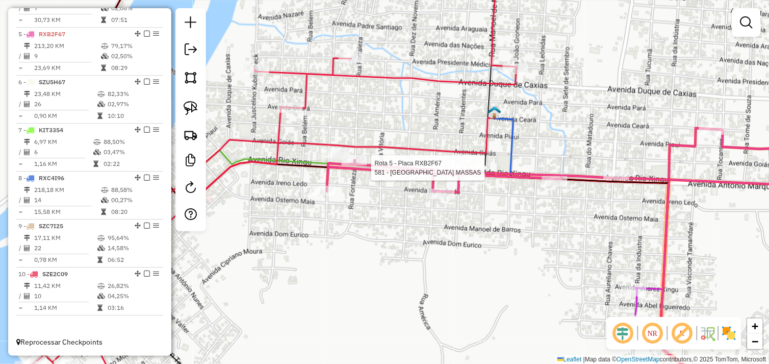
select select "*********"
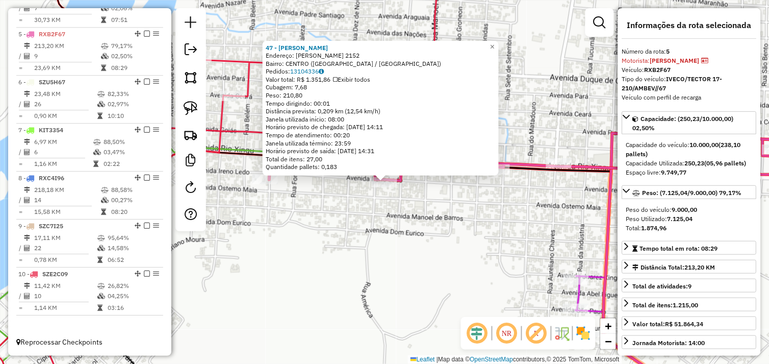
click at [394, 212] on div "47 - BAR [PERSON_NAME]: IRENO LEDA 2152 Bairro: CENTRO ([GEOGRAPHIC_DATA] / [GE…" at bounding box center [384, 182] width 769 height 364
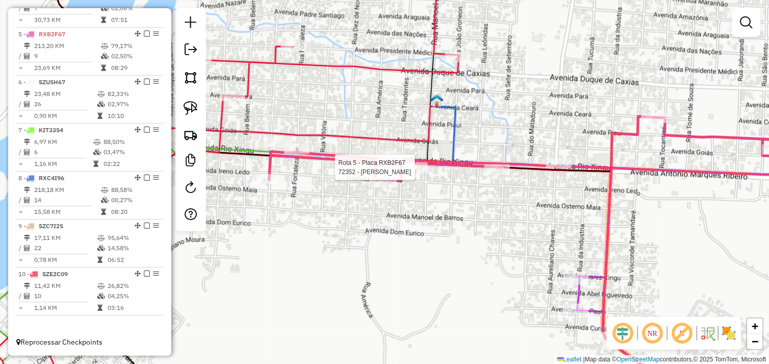
select select "*********"
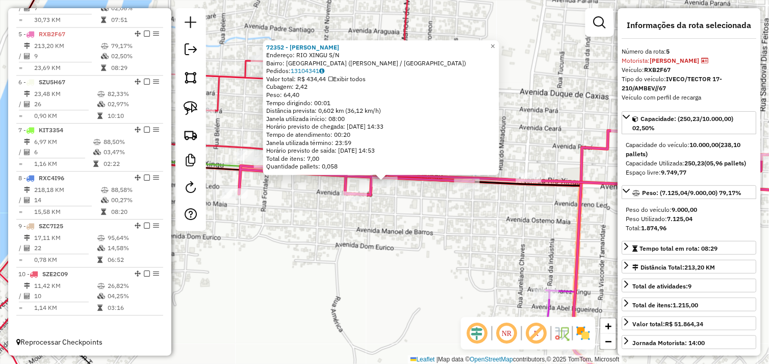
click at [387, 216] on div "72352 - LOBAO LANCHE Endereço: RIO XINGU S/N Bairro: [GEOGRAPHIC_DATA] ([GEOGRA…" at bounding box center [384, 182] width 769 height 364
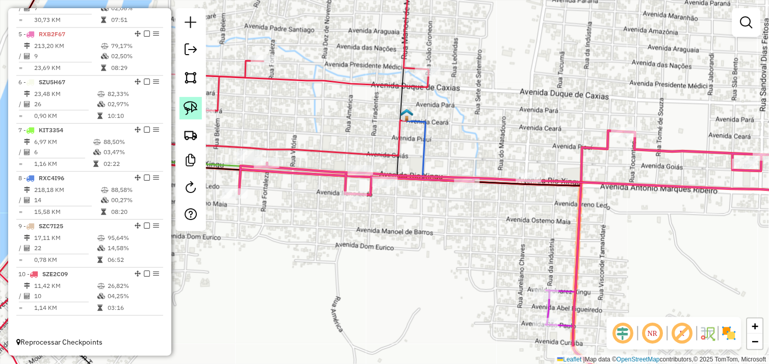
click at [191, 108] on img at bounding box center [191, 108] width 14 height 14
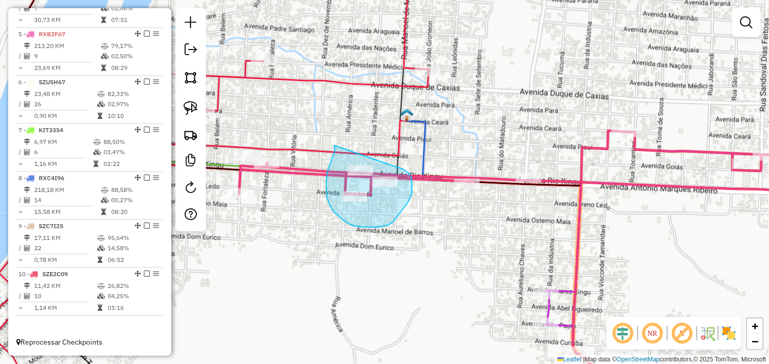
drag, startPoint x: 327, startPoint y: 172, endPoint x: 363, endPoint y: 187, distance: 38.2
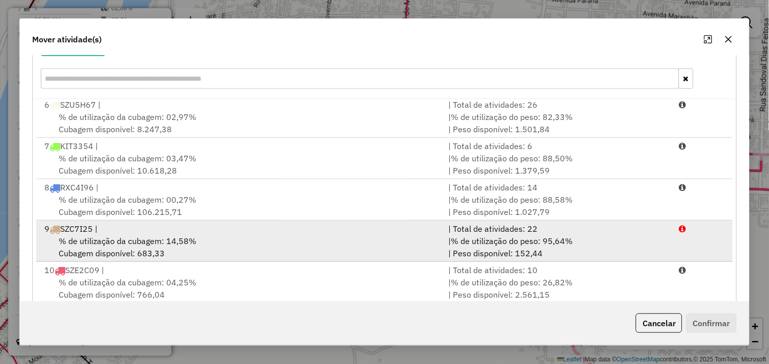
scroll to position [154, 0]
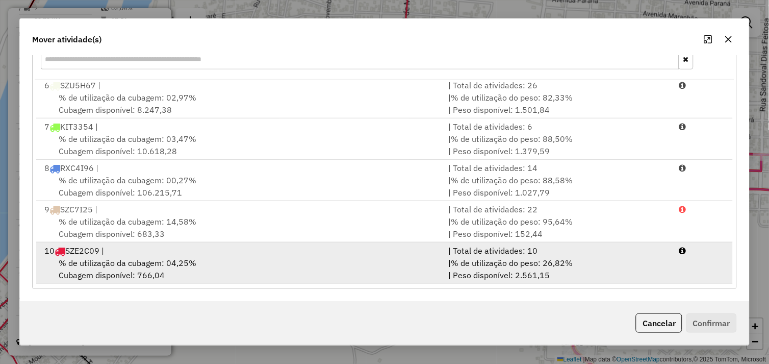
click at [212, 265] on div "% de utilização da cubagem: 04,25% Cubagem disponível: 766,04" at bounding box center [240, 268] width 404 height 24
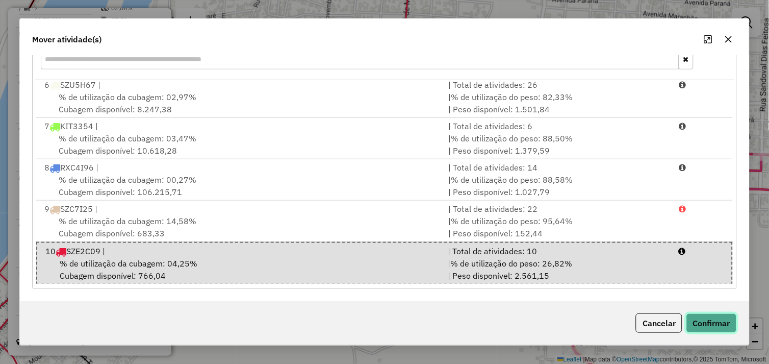
click at [706, 318] on button "Confirmar" at bounding box center [711, 322] width 50 height 19
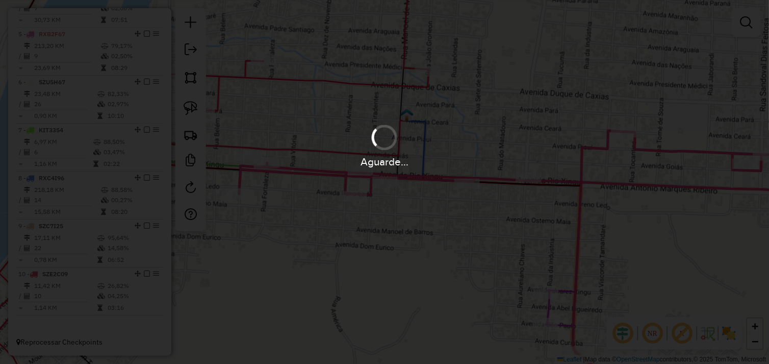
scroll to position [0, 0]
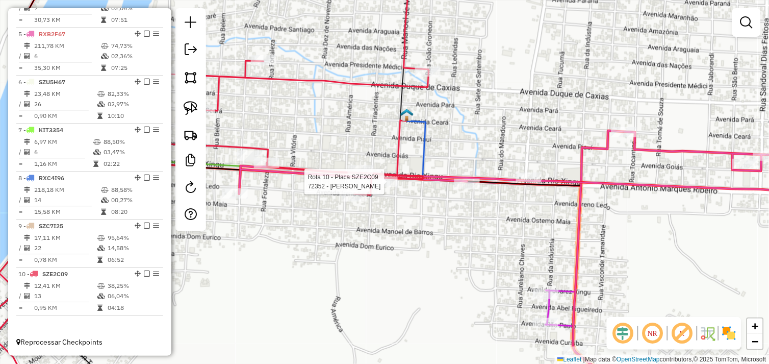
select select "*********"
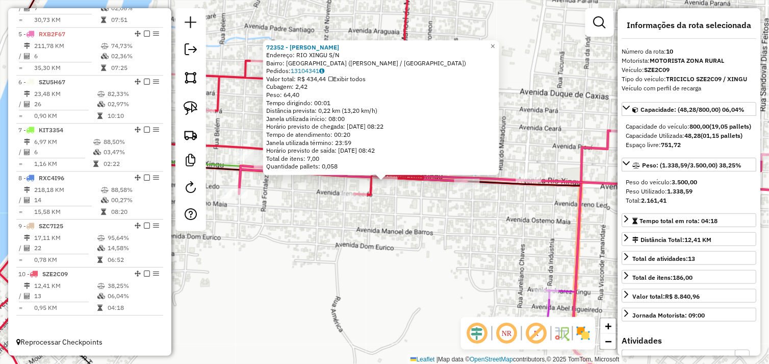
click at [403, 221] on div "72352 - LOBAO LANCHE Endereço: RIO XINGU S/N Bairro: [GEOGRAPHIC_DATA] ([GEOGRA…" at bounding box center [384, 182] width 769 height 364
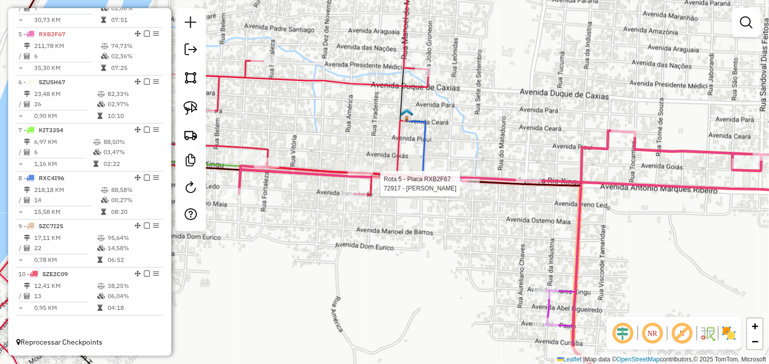
select select "*********"
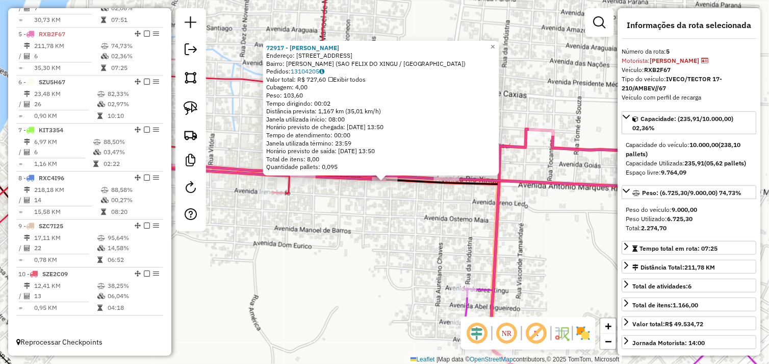
click at [385, 226] on div "72917 - [PERSON_NAME]: [STREET_ADDRESS] Bairro: ALECRIM ([GEOGRAPHIC_DATA] / [G…" at bounding box center [384, 182] width 769 height 364
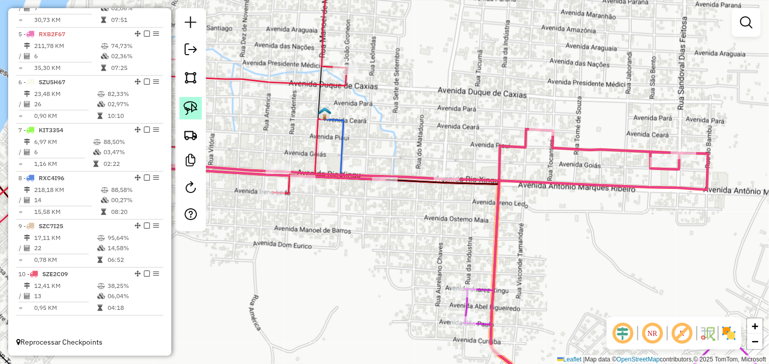
click at [196, 109] on img at bounding box center [191, 108] width 14 height 14
drag, startPoint x: 365, startPoint y: 165, endPoint x: 388, endPoint y: 176, distance: 25.5
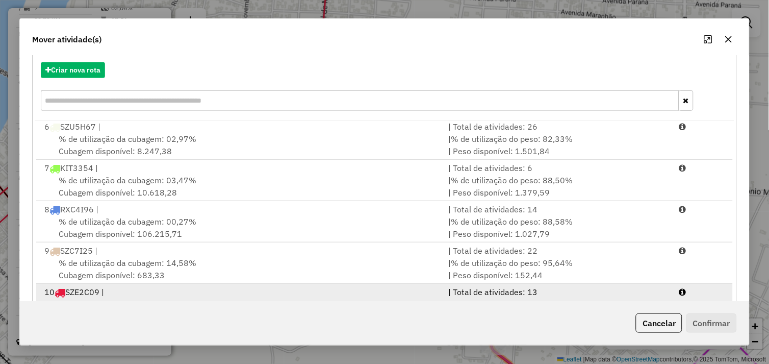
scroll to position [154, 0]
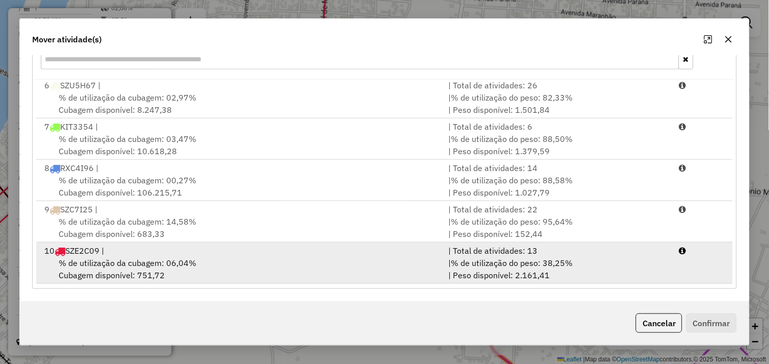
drag, startPoint x: 210, startPoint y: 265, endPoint x: 304, endPoint y: 267, distance: 94.3
click at [211, 265] on div "% de utilização da cubagem: 06,04% Cubagem disponível: 751,72" at bounding box center [240, 268] width 404 height 24
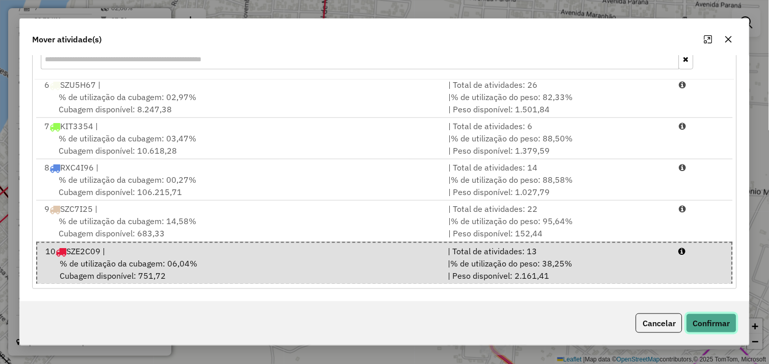
click at [716, 318] on button "Confirmar" at bounding box center [711, 322] width 50 height 19
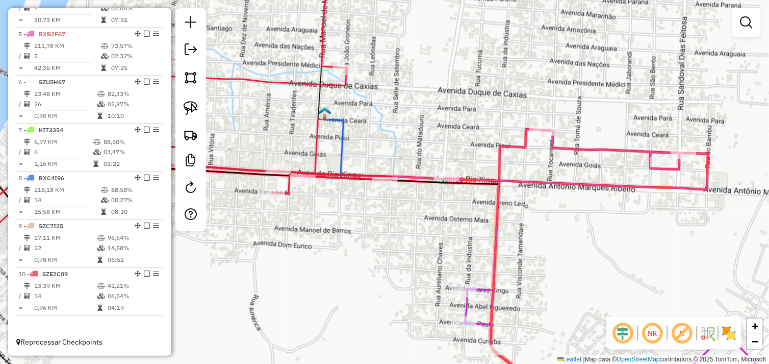
scroll to position [0, 0]
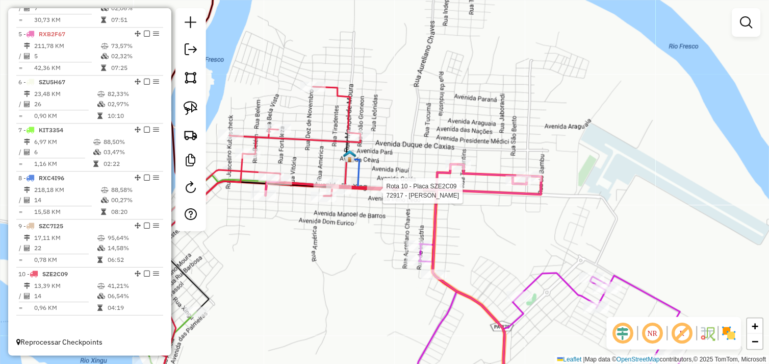
select select "*********"
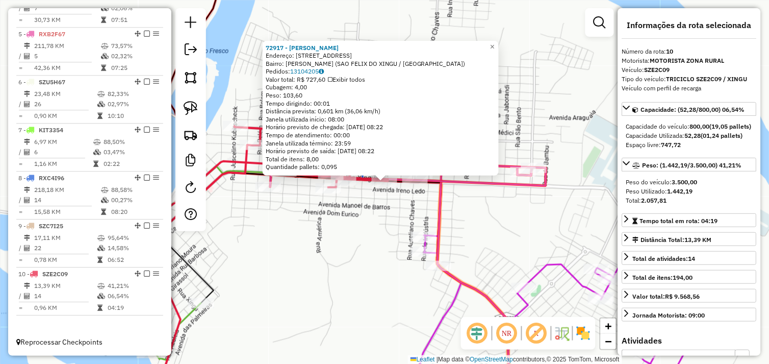
click at [379, 225] on div "72917 - [PERSON_NAME]: [STREET_ADDRESS] ([GEOGRAPHIC_DATA] / [GEOGRAPHIC_DATA])…" at bounding box center [384, 182] width 769 height 364
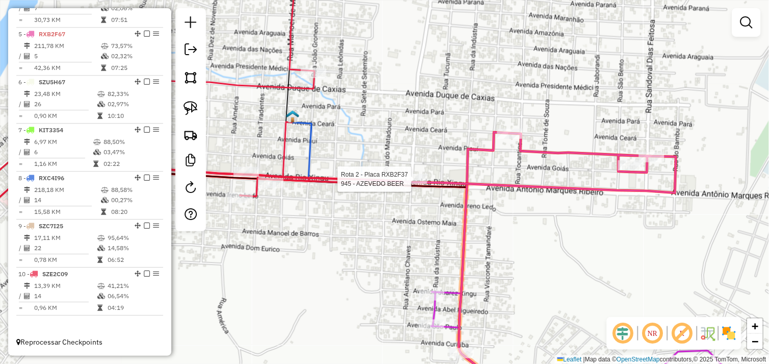
select select "*********"
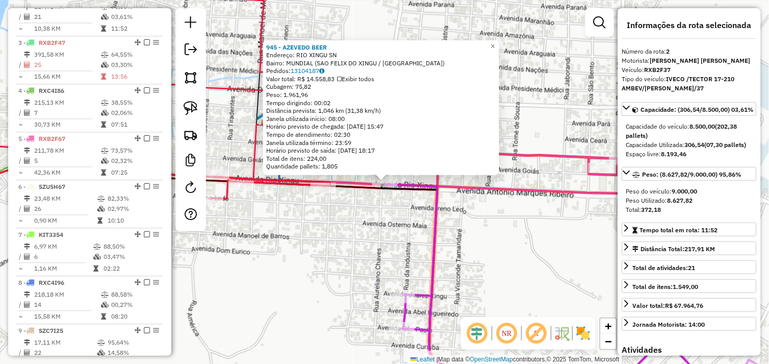
scroll to position [429, 0]
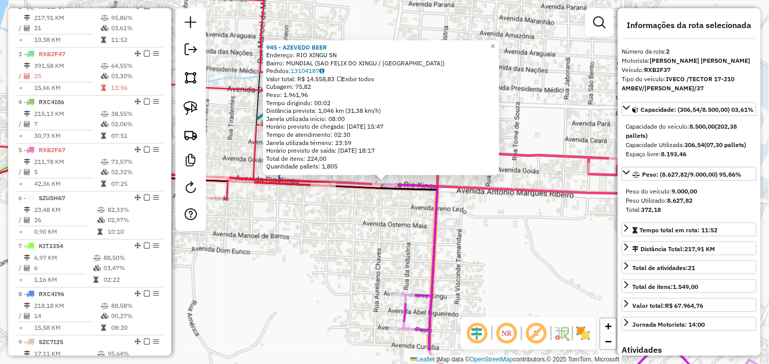
click at [399, 210] on div "945 - AZEVEDO BEER Endereço: RIO XINGU SN Bairro: MUNDIAL ([GEOGRAPHIC_DATA] / …" at bounding box center [384, 182] width 769 height 364
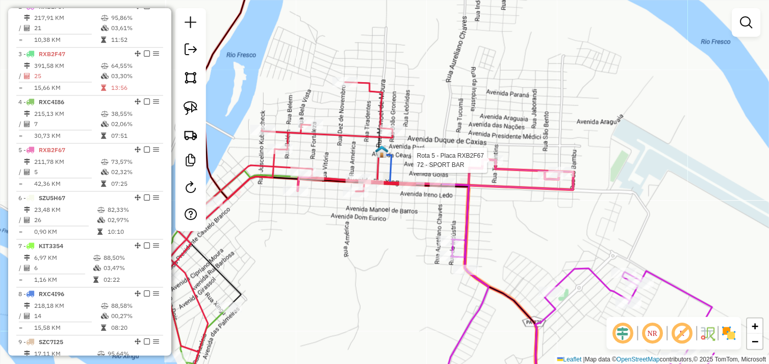
select select "*********"
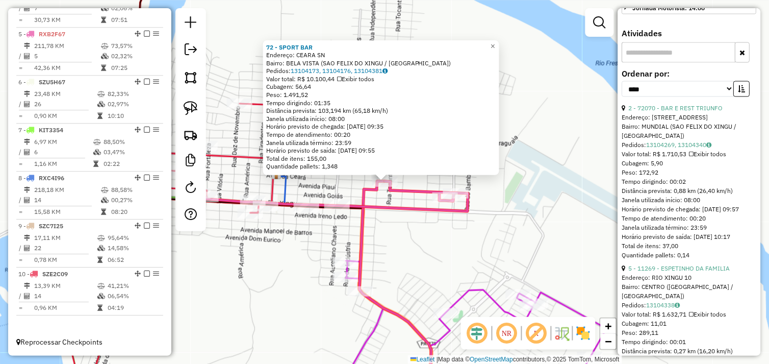
scroll to position [340, 0]
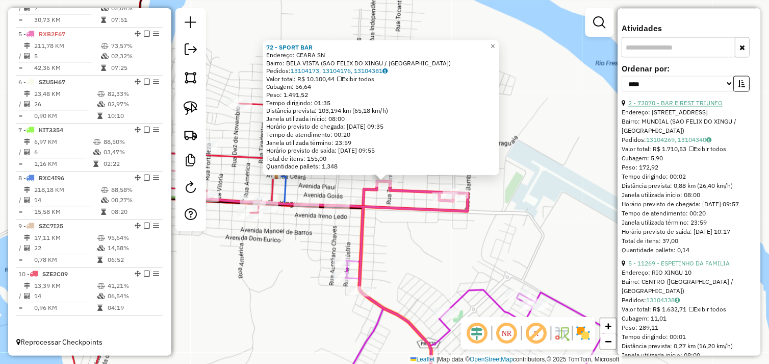
click at [686, 107] on link "2 - 72070 - BAR E REST TRIUNFO" at bounding box center [676, 103] width 94 height 8
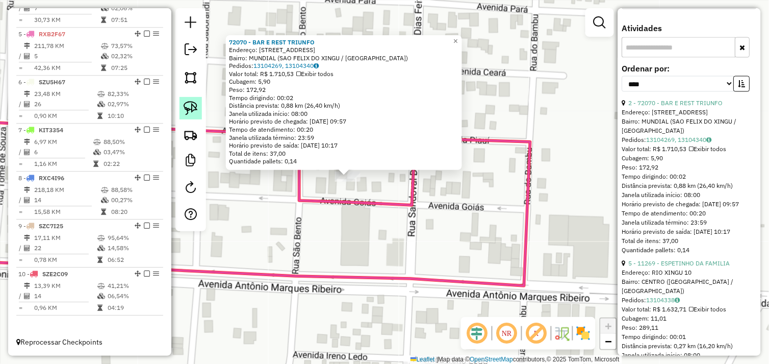
click at [192, 104] on img at bounding box center [191, 108] width 14 height 14
drag, startPoint x: 316, startPoint y: 176, endPoint x: 346, endPoint y: 172, distance: 29.9
click at [346, 172] on div "Rota 5 - Placa RXB2F67 72070 - BAR E REST TRIUNFO 72070 - BAR E REST TRIUNFO En…" at bounding box center [384, 182] width 769 height 364
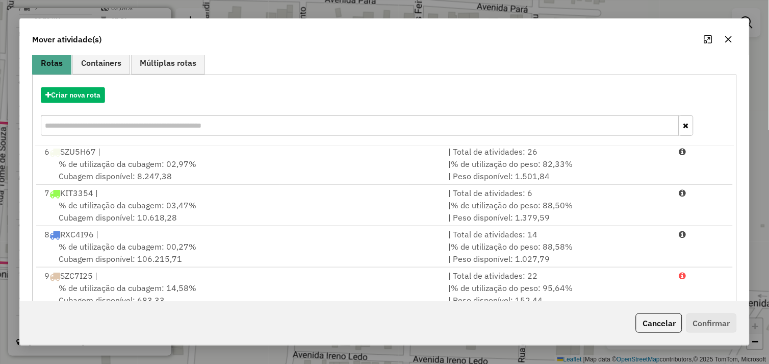
scroll to position [154, 0]
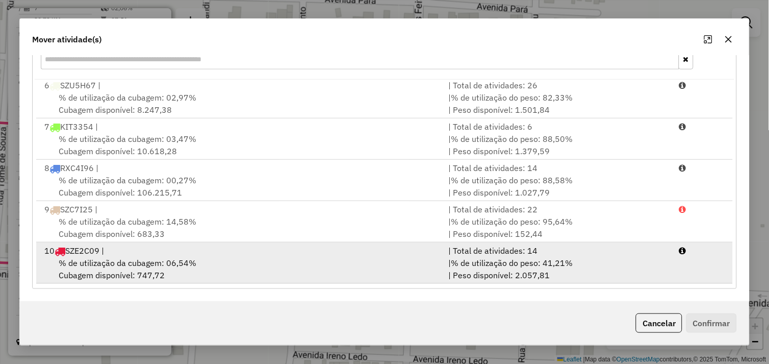
drag, startPoint x: 233, startPoint y: 269, endPoint x: 262, endPoint y: 267, distance: 29.1
click at [235, 269] on div "% de utilização da cubagem: 06,54% Cubagem disponível: 747,72" at bounding box center [240, 268] width 404 height 24
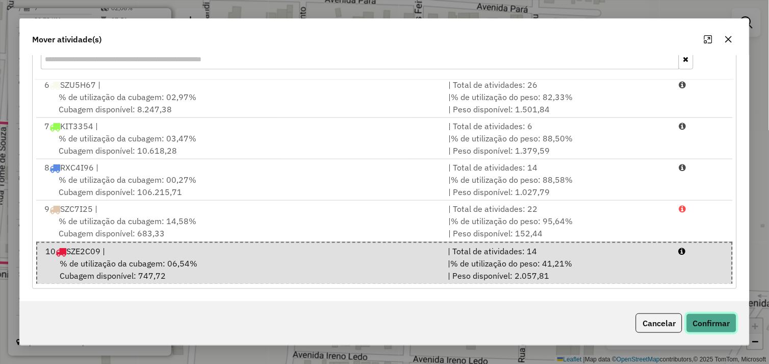
click at [718, 323] on button "Confirmar" at bounding box center [711, 322] width 50 height 19
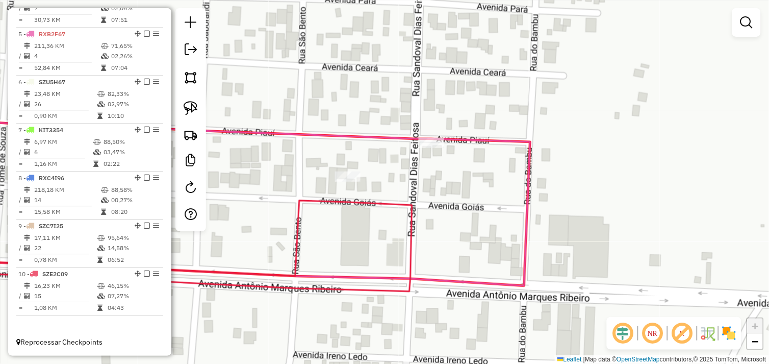
scroll to position [0, 0]
click at [428, 148] on div at bounding box center [431, 143] width 25 height 10
select select "*********"
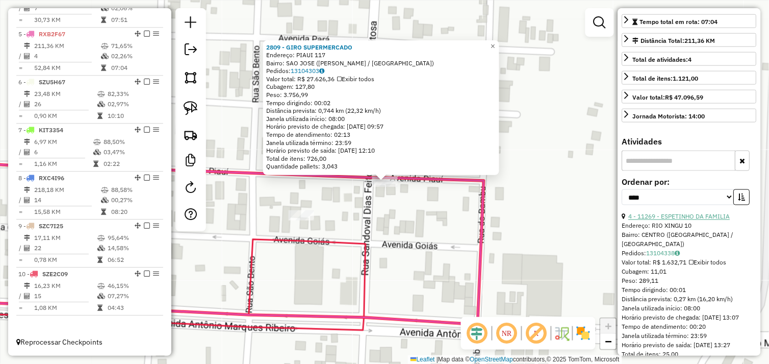
scroll to position [283, 0]
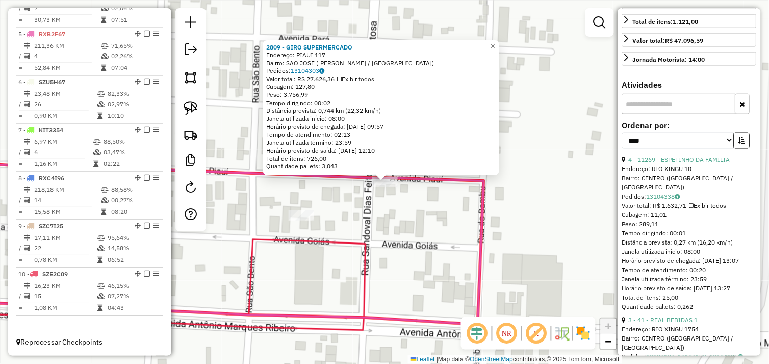
click at [408, 222] on div "2809 - GIRO SUPERMERCADO Endereço: PIAUI 117 Bairro: [GEOGRAPHIC_DATA] ([GEOGRA…" at bounding box center [384, 182] width 769 height 364
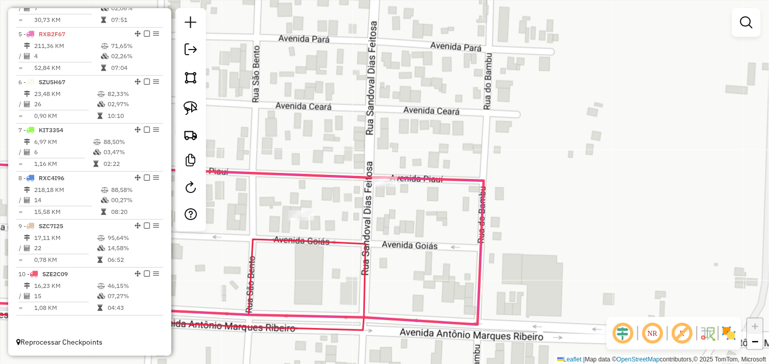
drag, startPoint x: 391, startPoint y: 233, endPoint x: 468, endPoint y: 196, distance: 85.3
click at [468, 196] on div "Janela de atendimento Grade de atendimento Capacidade Transportadoras Veículos …" at bounding box center [384, 182] width 769 height 364
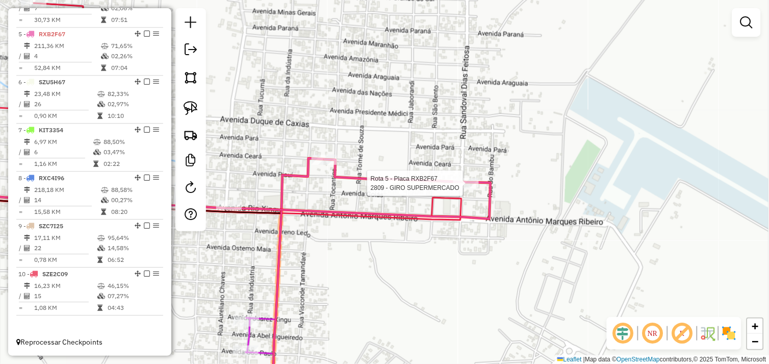
select select "*********"
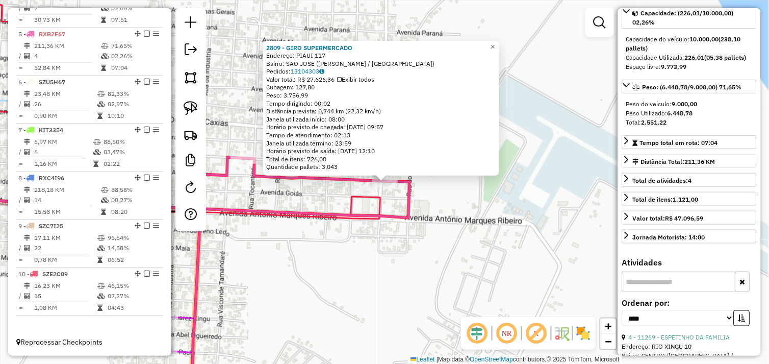
scroll to position [226, 0]
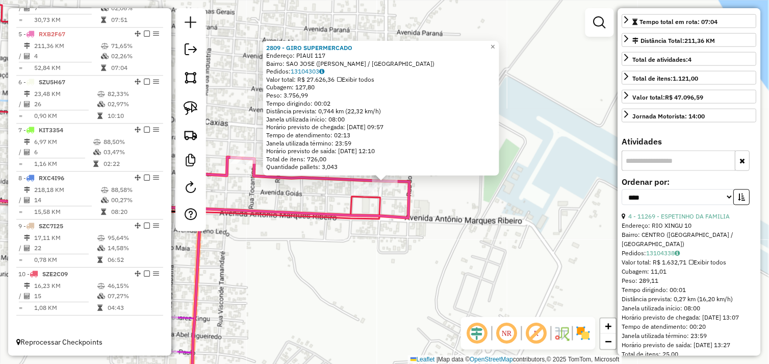
click at [452, 248] on div "2809 - GIRO SUPERMERCADO Endereço: PIAUI 117 Bairro: [GEOGRAPHIC_DATA] ([GEOGRA…" at bounding box center [384, 182] width 769 height 364
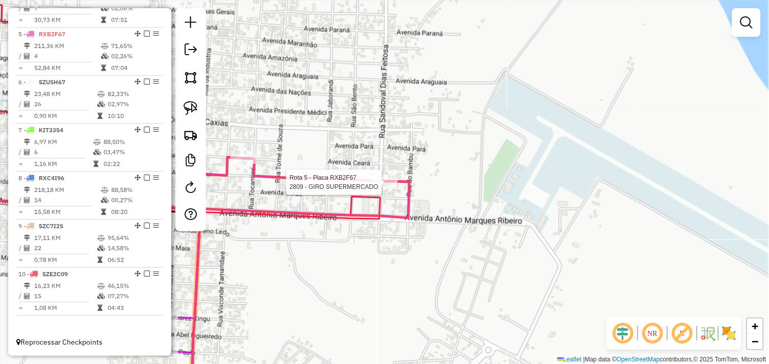
select select "*********"
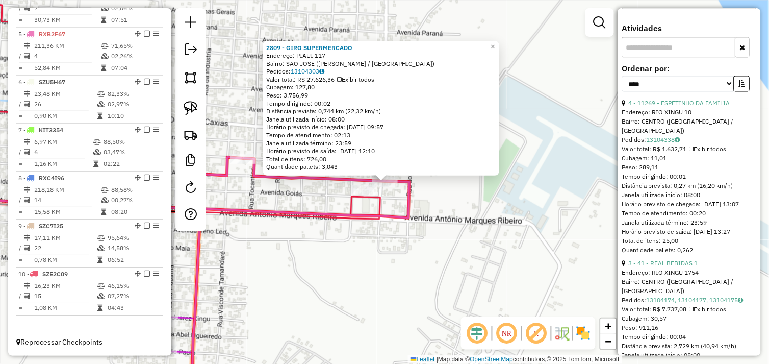
scroll to position [453, 0]
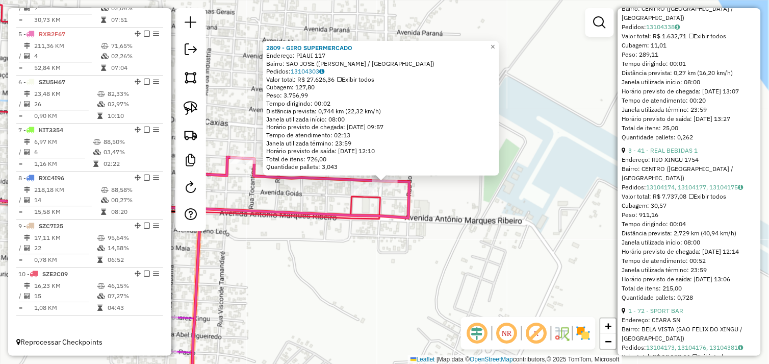
click at [485, 276] on div "2809 - GIRO SUPERMERCADO Endereço: PIAUI 117 Bairro: [GEOGRAPHIC_DATA] ([GEOGRA…" at bounding box center [384, 182] width 769 height 364
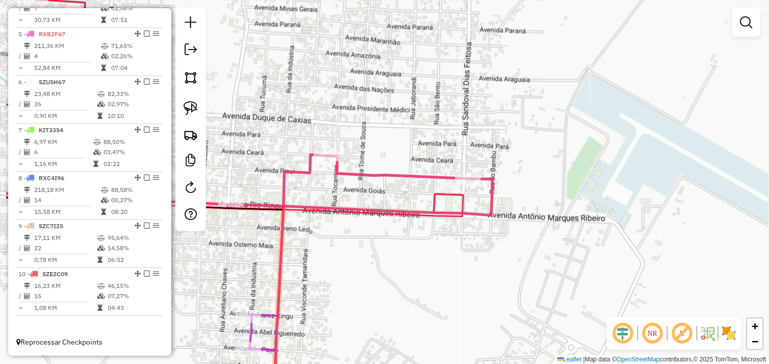
drag, startPoint x: 453, startPoint y: 264, endPoint x: 483, endPoint y: 255, distance: 31.9
click at [485, 261] on div "Janela de atendimento Grade de atendimento Capacidade Transportadoras Veículos …" at bounding box center [384, 182] width 769 height 364
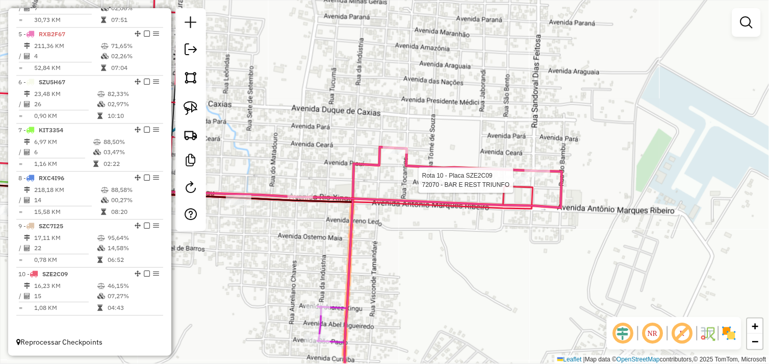
select select "*********"
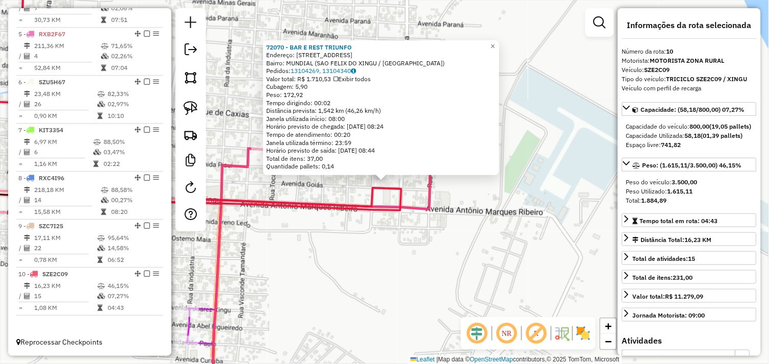
click at [428, 258] on div "72070 - BAR E REST TRIUNFO Endereço: [STREET_ADDRESS] Bairro: MUNDIAL ([GEOGRAP…" at bounding box center [384, 182] width 769 height 364
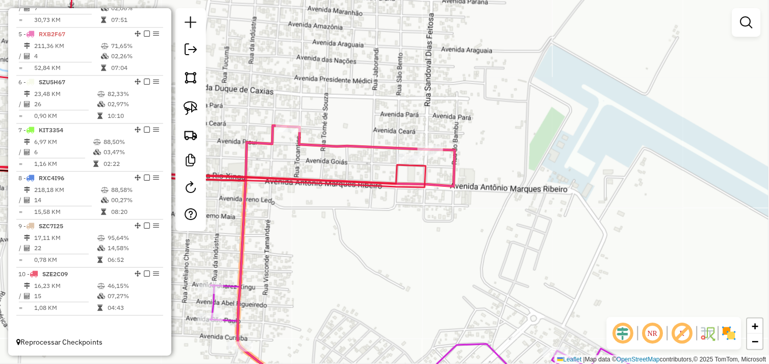
drag, startPoint x: 365, startPoint y: 265, endPoint x: 486, endPoint y: 197, distance: 139.3
click at [483, 202] on div "Janela de atendimento Grade de atendimento Capacidade Transportadoras Veículos …" at bounding box center [384, 182] width 769 height 364
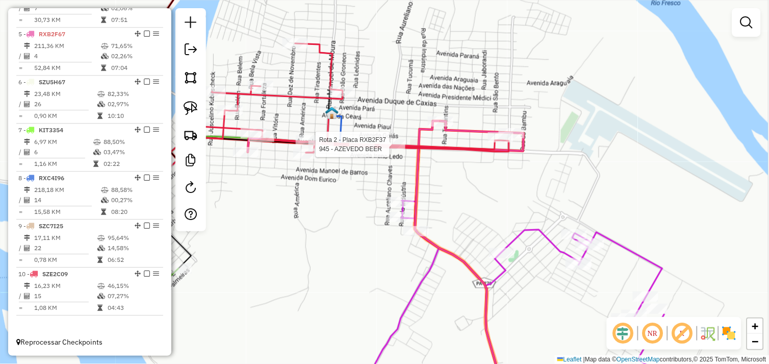
select select "*********"
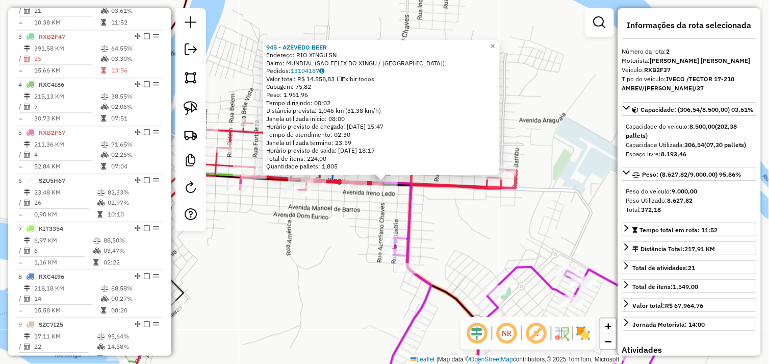
scroll to position [429, 0]
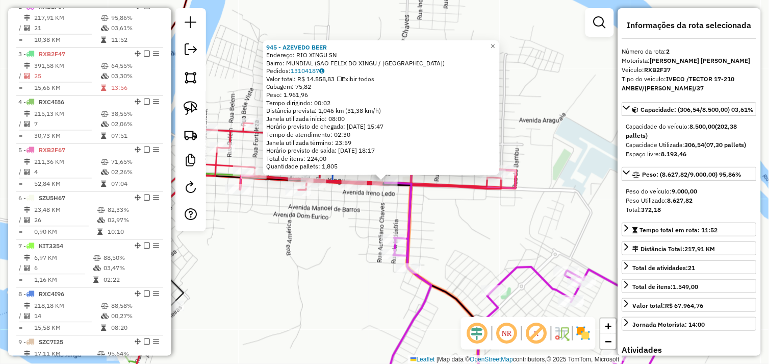
click at [432, 221] on div "945 - AZEVEDO BEER Endereço: RIO XINGU SN Bairro: MUNDIAL ([GEOGRAPHIC_DATA] / …" at bounding box center [384, 182] width 769 height 364
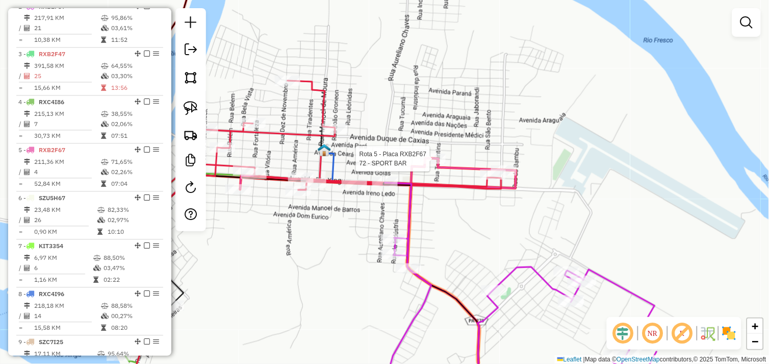
select select "*********"
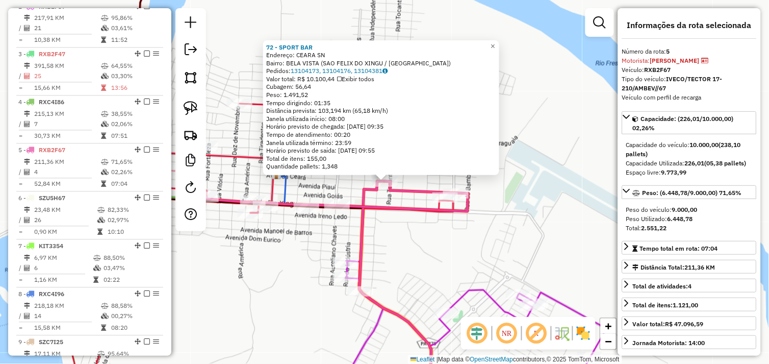
scroll to position [553, 0]
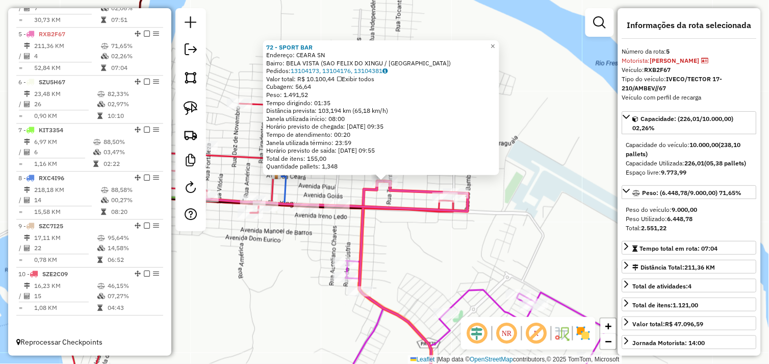
click at [405, 245] on div "72 - SPORT BAR Endereço: CEARA SN Bairro: [GEOGRAPHIC_DATA] ([GEOGRAPHIC_DATA] …" at bounding box center [384, 182] width 769 height 364
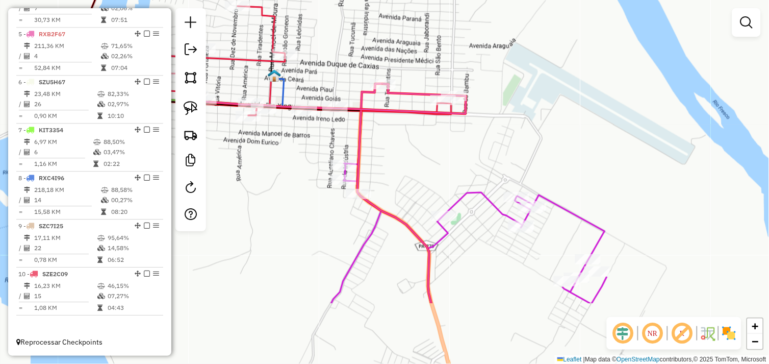
drag, startPoint x: 396, startPoint y: 272, endPoint x: 394, endPoint y: 173, distance: 98.4
click at [394, 174] on div "Janela de atendimento Grade de atendimento Capacidade Transportadoras Veículos …" at bounding box center [384, 182] width 769 height 364
select select "*********"
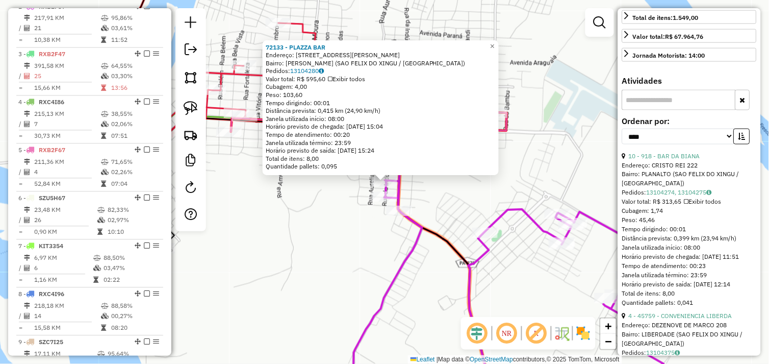
scroll to position [283, 0]
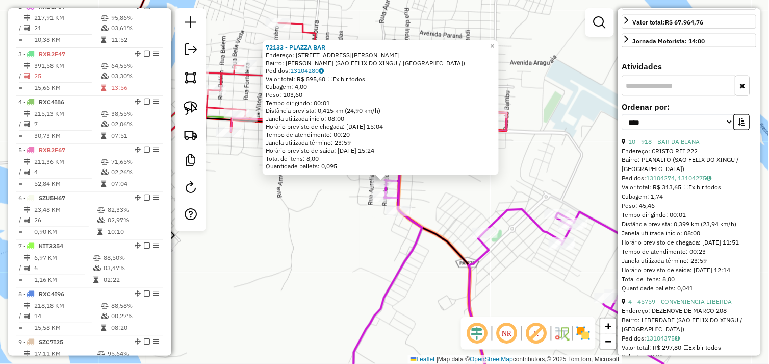
drag, startPoint x: 671, startPoint y: 159, endPoint x: 614, endPoint y: 166, distance: 57.5
click at [671, 145] on link "10 - 918 - BAR DA BIANA" at bounding box center [664, 142] width 71 height 8
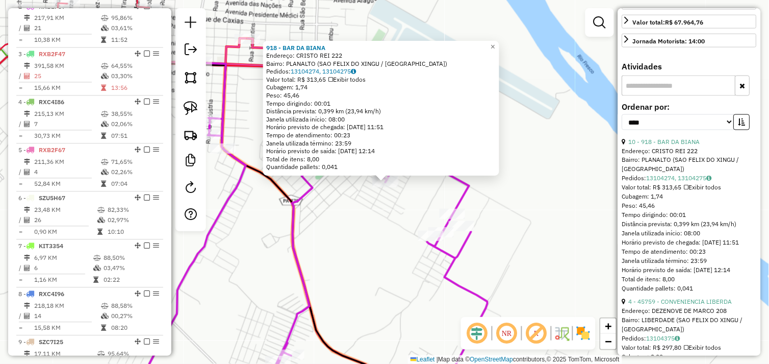
click at [371, 207] on div "918 - BAR DA [PERSON_NAME]: CRISTO REI 222 Bairro: PLANALTO ([GEOGRAPHIC_DATA] …" at bounding box center [384, 182] width 769 height 364
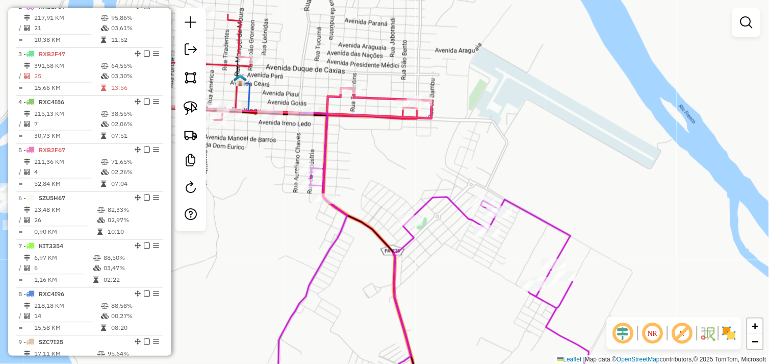
drag, startPoint x: 275, startPoint y: 126, endPoint x: 360, endPoint y: 172, distance: 96.3
click at [374, 175] on div "Janela de atendimento Grade de atendimento Capacidade Transportadoras Veículos …" at bounding box center [384, 182] width 769 height 364
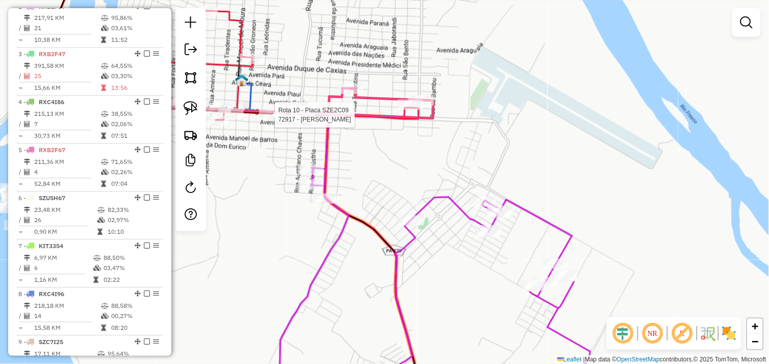
select select "*********"
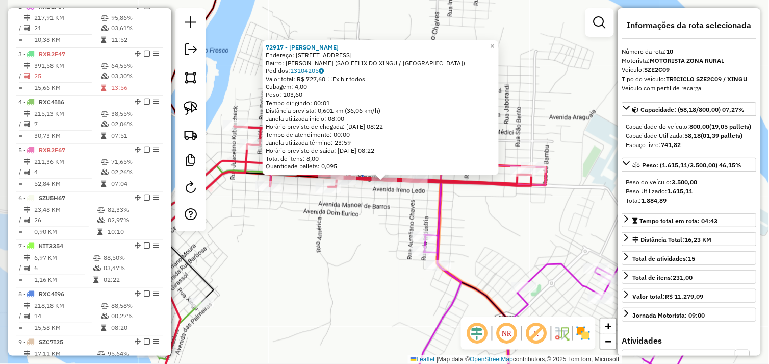
scroll to position [553, 0]
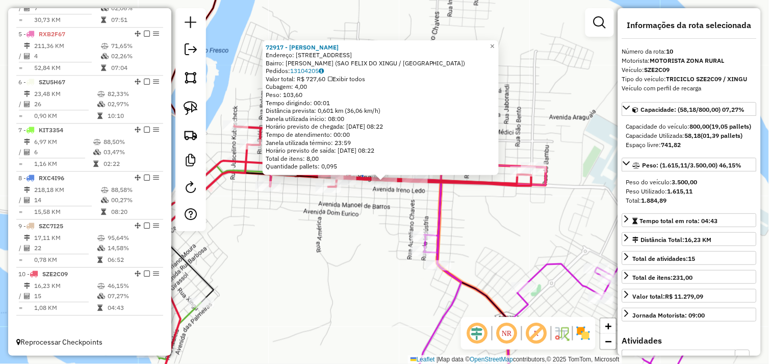
click at [488, 232] on div "72917 - [PERSON_NAME]: [STREET_ADDRESS] ([GEOGRAPHIC_DATA] / [GEOGRAPHIC_DATA])…" at bounding box center [384, 182] width 769 height 364
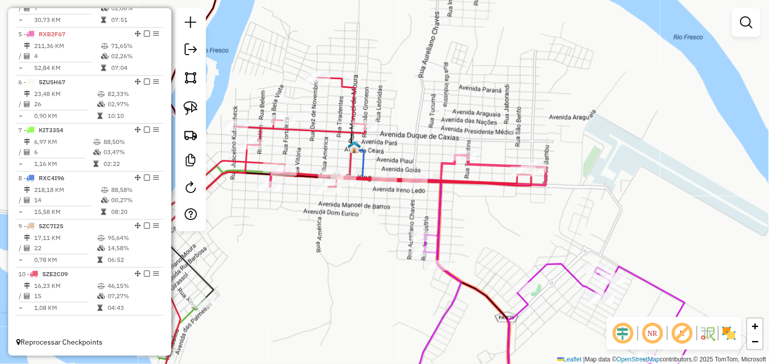
drag, startPoint x: 495, startPoint y: 246, endPoint x: 408, endPoint y: 135, distance: 140.7
click at [408, 135] on div "Janela de atendimento Grade de atendimento Capacidade Transportadoras Veículos …" at bounding box center [384, 182] width 769 height 364
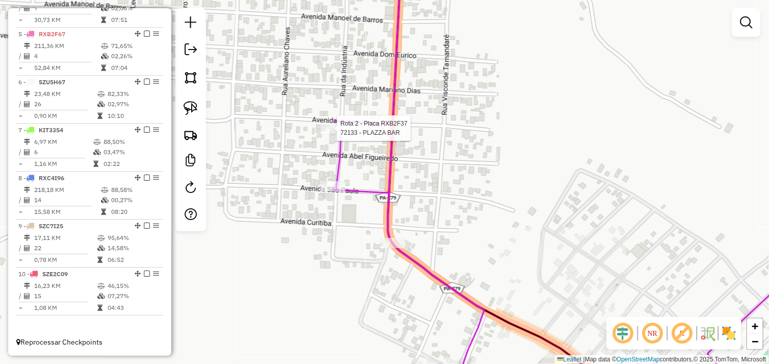
select select "*********"
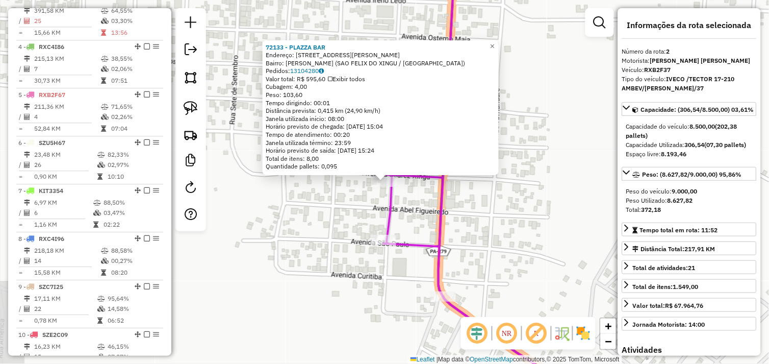
scroll to position [429, 0]
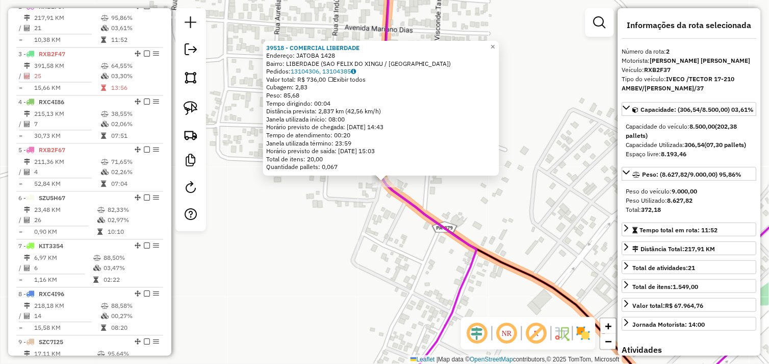
click at [365, 219] on div "39518 - COMERCIAL LIBERDADE Endereço: JATOBA 1428 Bairro: LIBERDADE ([GEOGRAPHI…" at bounding box center [384, 182] width 769 height 364
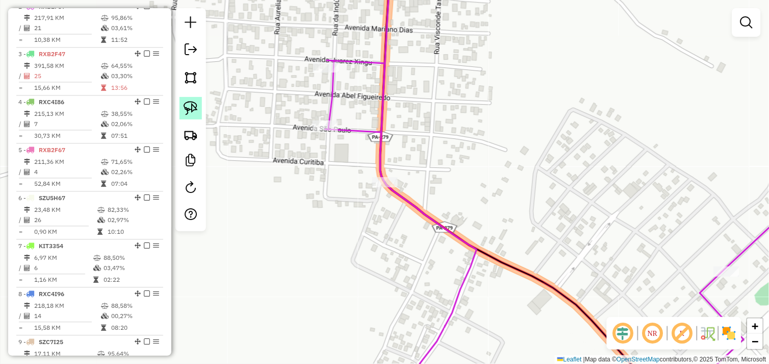
click at [201, 108] on div at bounding box center [190, 119] width 31 height 223
click at [192, 106] on img at bounding box center [191, 108] width 14 height 14
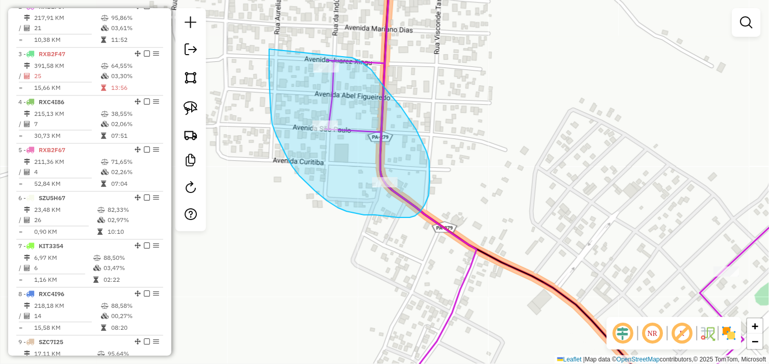
drag, startPoint x: 269, startPoint y: 49, endPoint x: 352, endPoint y: 58, distance: 83.5
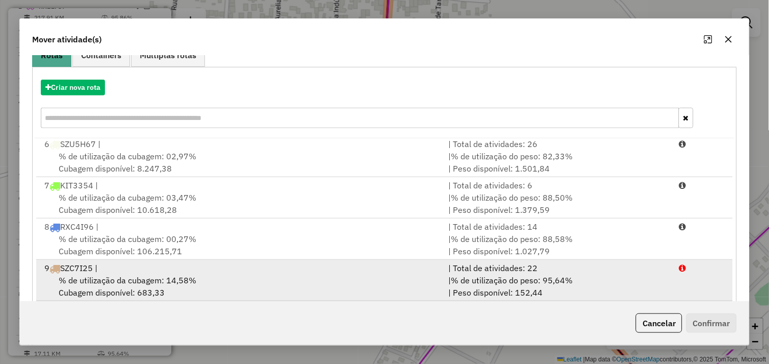
scroll to position [154, 0]
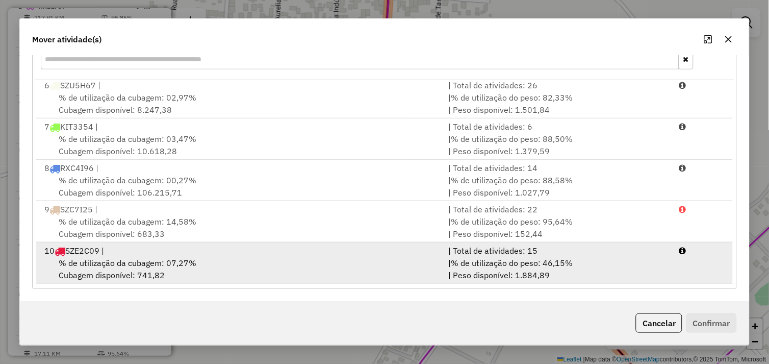
drag, startPoint x: 211, startPoint y: 255, endPoint x: 330, endPoint y: 274, distance: 121.3
click at [213, 254] on div "10 SZE2C09 |" at bounding box center [240, 250] width 404 height 12
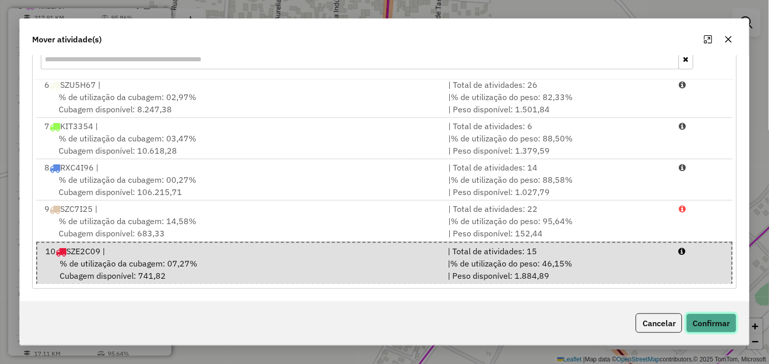
click at [714, 323] on button "Confirmar" at bounding box center [711, 322] width 50 height 19
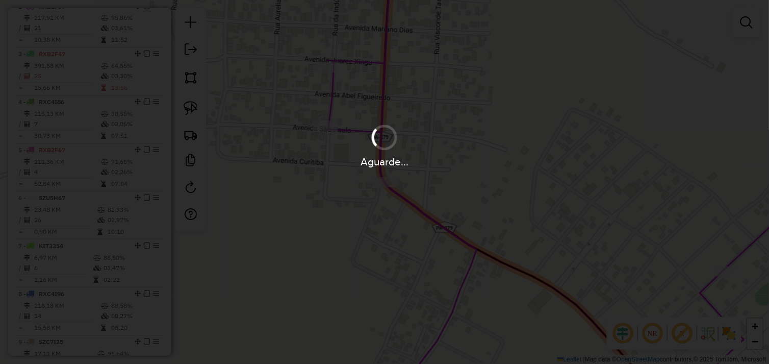
scroll to position [0, 0]
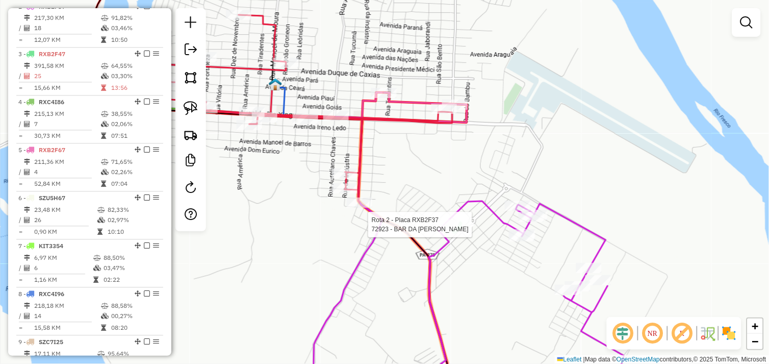
select select "*********"
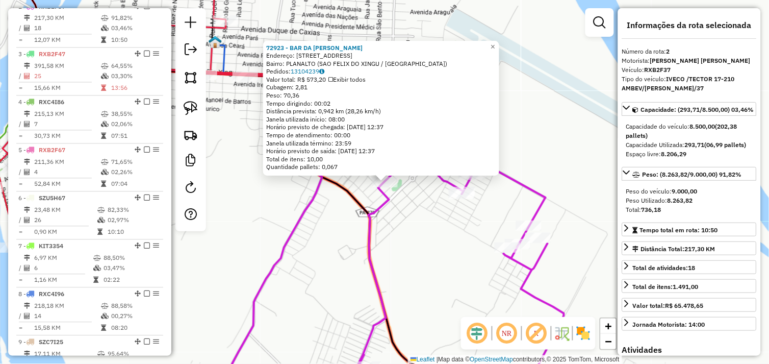
click at [404, 216] on div "72923 - BAR DA [PERSON_NAME]: [STREET_ADDRESS] ([GEOGRAPHIC_DATA] / [GEOGRAPHIC…" at bounding box center [384, 182] width 769 height 364
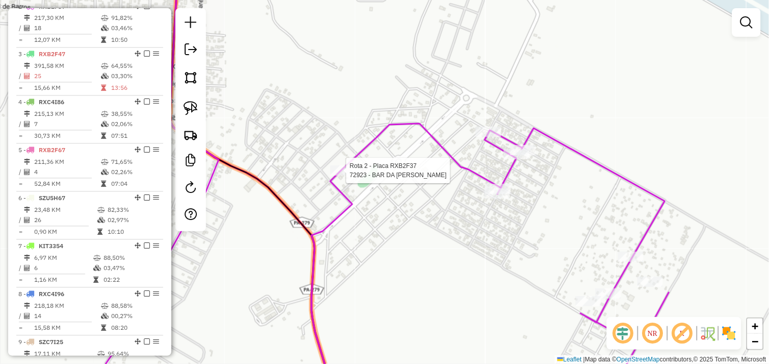
select select "*********"
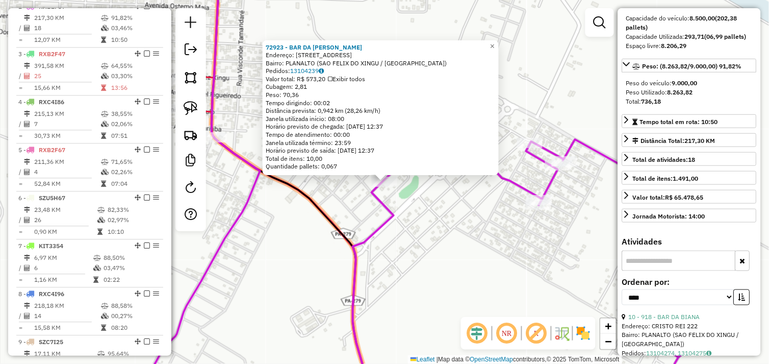
scroll to position [283, 0]
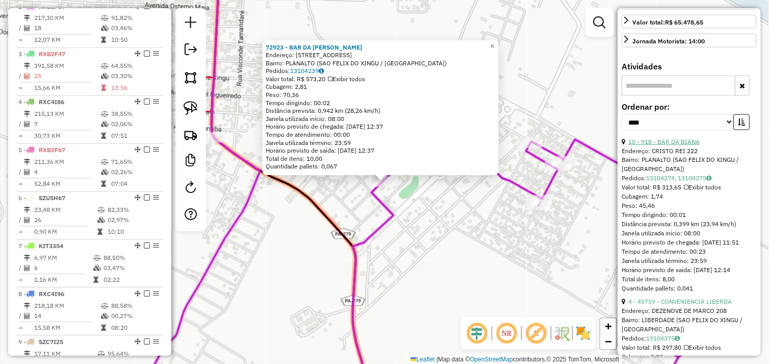
click at [676, 145] on link "10 - 918 - BAR DA BIANA" at bounding box center [664, 142] width 71 height 8
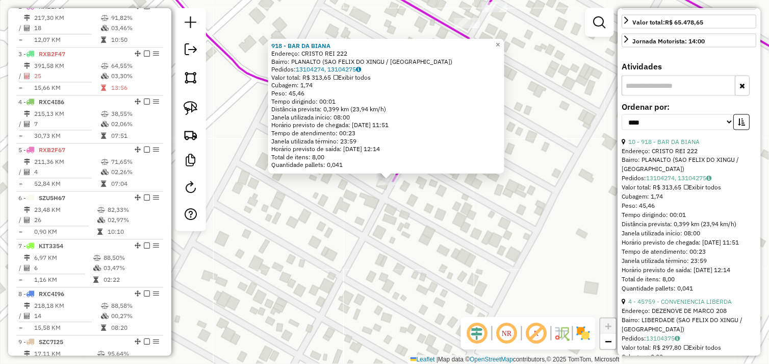
click at [410, 205] on div "918 - BAR DA [PERSON_NAME]: CRISTO REI 222 Bairro: PLANALTO ([GEOGRAPHIC_DATA] …" at bounding box center [384, 182] width 769 height 364
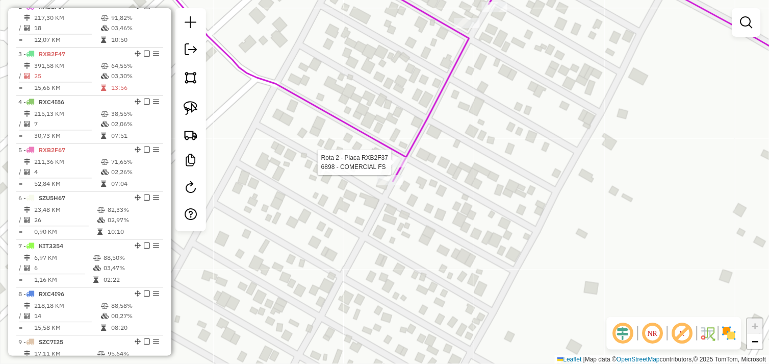
select select "*********"
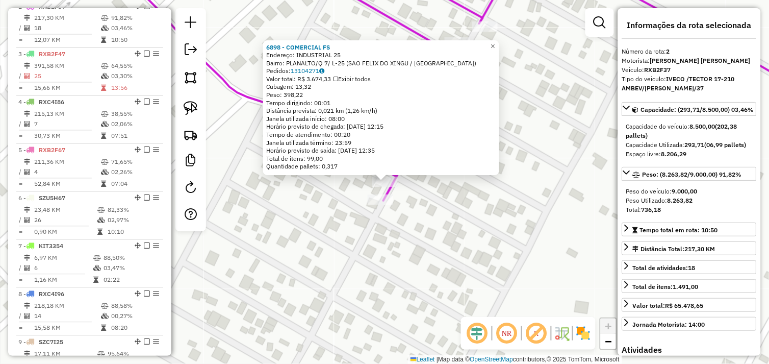
click at [406, 202] on div "6898 - COMERCIAL FS Endereço: INDUSTRIAL 25 Bairro: PLANALTO/Q 7/ L-25 ([GEOGRA…" at bounding box center [384, 182] width 769 height 364
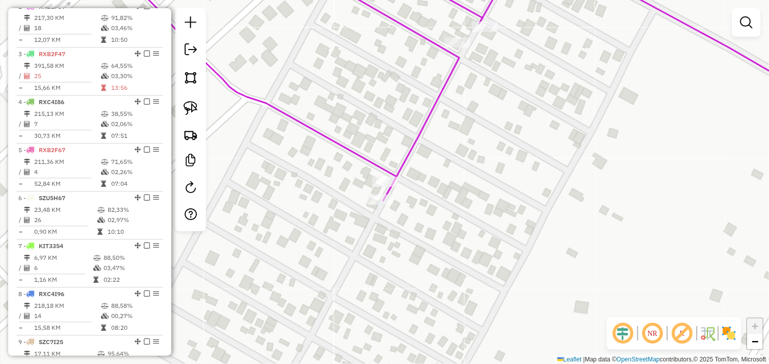
drag, startPoint x: 496, startPoint y: 138, endPoint x: 390, endPoint y: 324, distance: 214.7
click at [390, 324] on div "Janela de atendimento Grade de atendimento Capacidade Transportadoras Veículos …" at bounding box center [384, 182] width 769 height 364
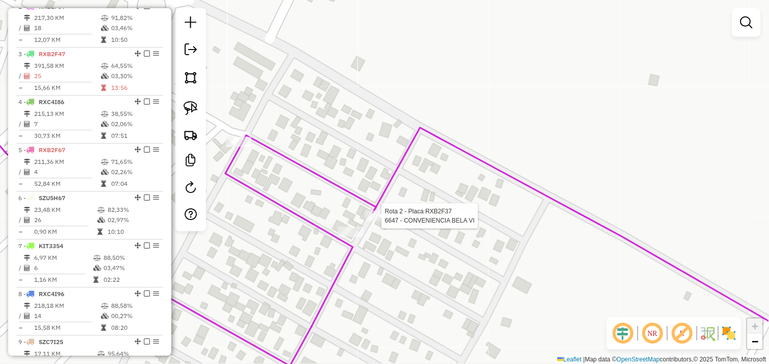
select select "*********"
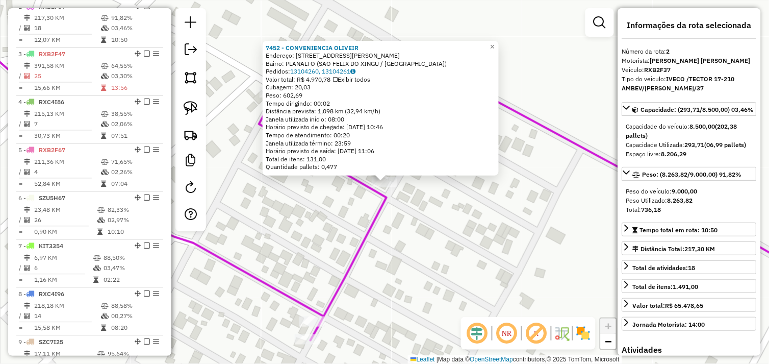
click at [328, 220] on div "7452 - CONVENIENCIA OLIVEIR Endereço: [STREET_ADDRESS][PERSON_NAME] Bairro: PLA…" at bounding box center [384, 182] width 769 height 364
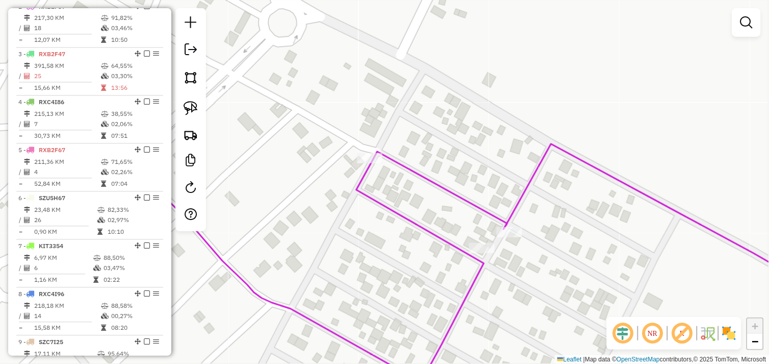
drag, startPoint x: 359, startPoint y: 227, endPoint x: 383, endPoint y: 241, distance: 27.6
click at [383, 244] on div "Janela de atendimento Grade de atendimento Capacidade Transportadoras Veículos …" at bounding box center [384, 182] width 769 height 364
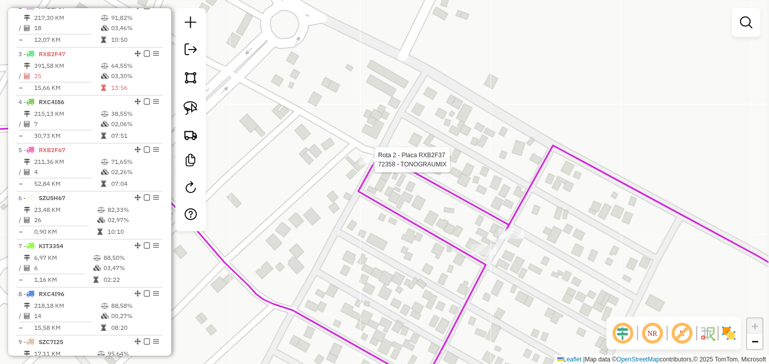
select select "*********"
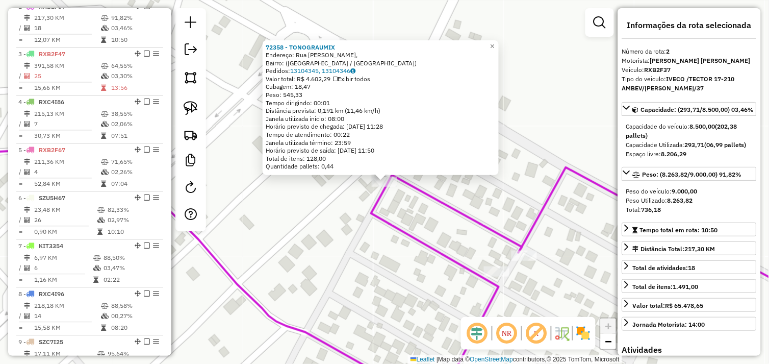
click at [353, 234] on div "72358 - TONOGRAUMIX Endereço: [GEOGRAPHIC_DATA], Bairro: ([GEOGRAPHIC_DATA] / […" at bounding box center [384, 182] width 769 height 364
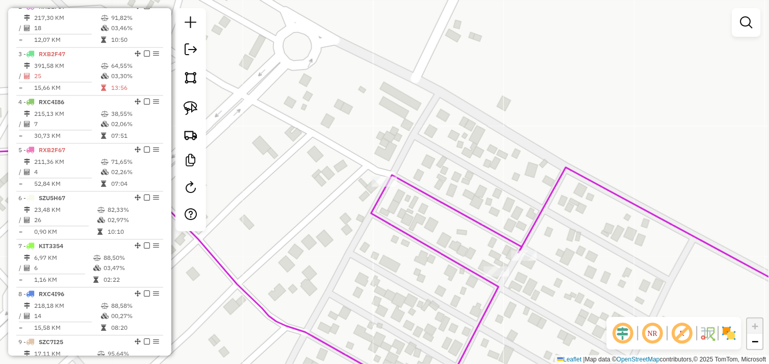
drag, startPoint x: 275, startPoint y: 230, endPoint x: 530, endPoint y: 200, distance: 256.7
click at [526, 202] on div "Janela de atendimento Grade de atendimento Capacidade Transportadoras Veículos …" at bounding box center [384, 182] width 769 height 364
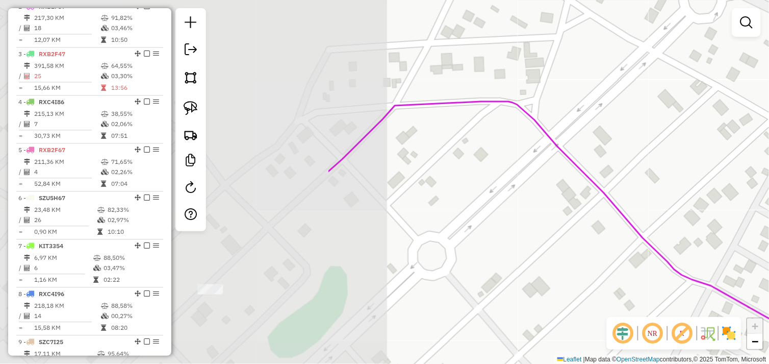
drag, startPoint x: 399, startPoint y: 200, endPoint x: 483, endPoint y: 190, distance: 84.2
click at [483, 190] on div "Janela de atendimento Grade de atendimento Capacidade Transportadoras Veículos …" at bounding box center [384, 182] width 769 height 364
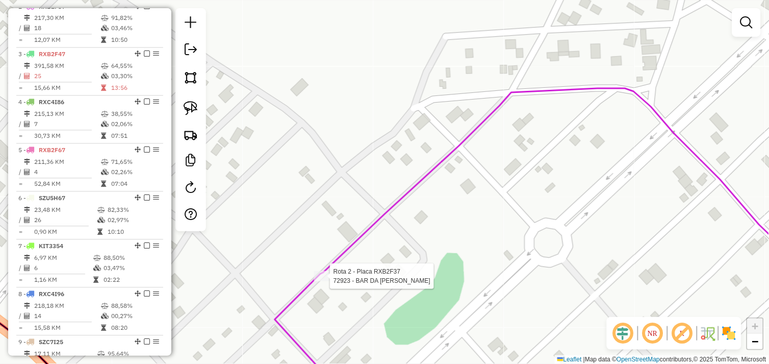
select select "*********"
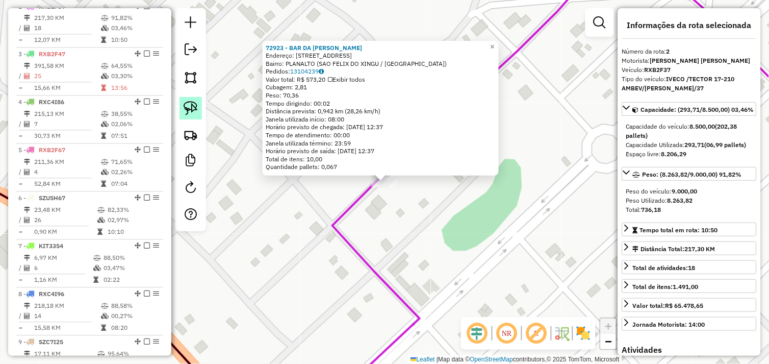
click at [192, 106] on img at bounding box center [191, 108] width 14 height 14
drag, startPoint x: 370, startPoint y: 192, endPoint x: 357, endPoint y: 183, distance: 15.3
click at [366, 174] on div "72923 - BAR DA [PERSON_NAME]: [STREET_ADDRESS] ([GEOGRAPHIC_DATA] / [GEOGRAPHIC…" at bounding box center [384, 182] width 769 height 364
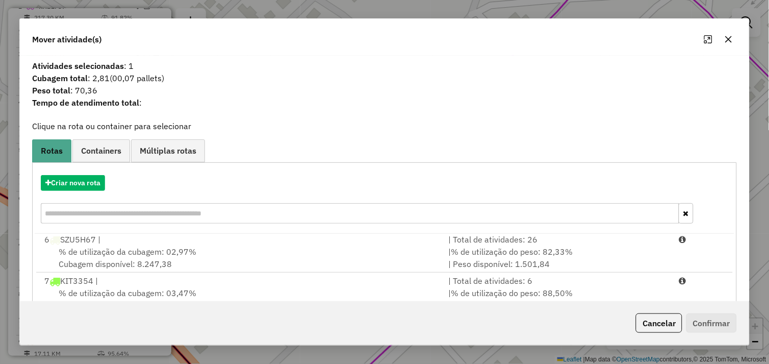
scroll to position [154, 0]
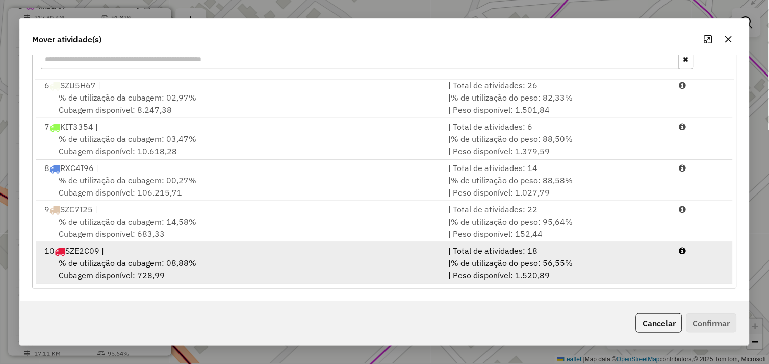
drag, startPoint x: 233, startPoint y: 263, endPoint x: 364, endPoint y: 278, distance: 131.9
click at [235, 263] on div "% de utilização da cubagem: 08,88% Cubagem disponível: 728,99" at bounding box center [240, 268] width 404 height 24
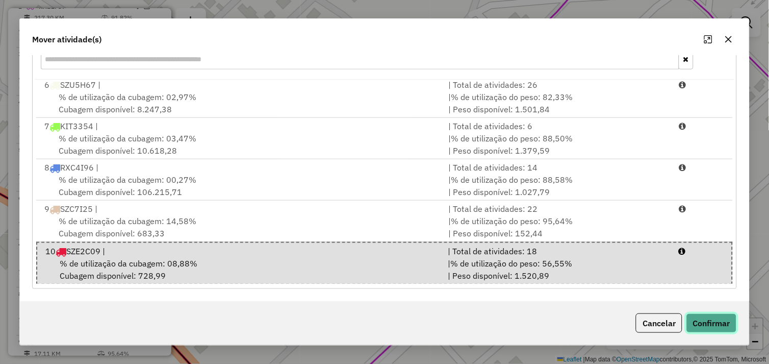
click at [693, 320] on button "Confirmar" at bounding box center [711, 322] width 50 height 19
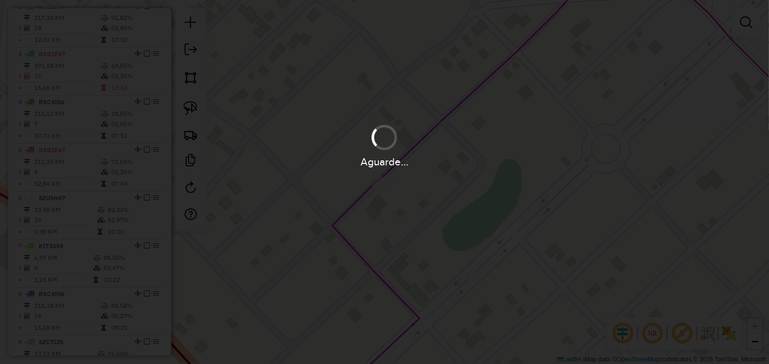
scroll to position [0, 0]
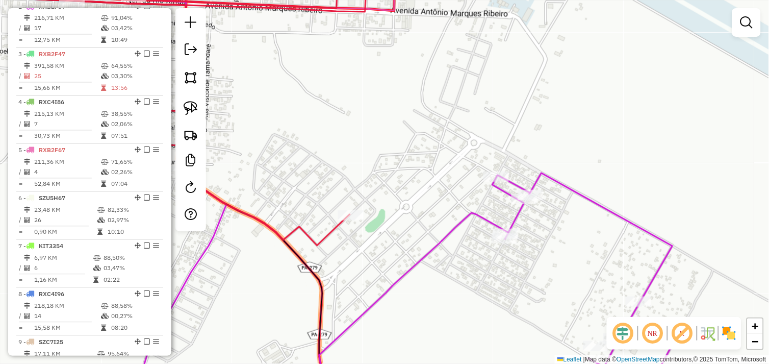
drag, startPoint x: 354, startPoint y: 263, endPoint x: 364, endPoint y: 198, distance: 65.6
click at [364, 200] on div "Janela de atendimento Grade de atendimento Capacidade Transportadoras Veículos …" at bounding box center [384, 182] width 769 height 364
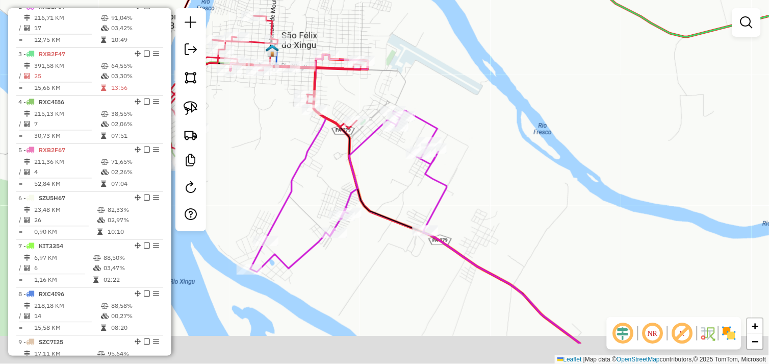
drag, startPoint x: 379, startPoint y: 220, endPoint x: 378, endPoint y: 202, distance: 17.9
click at [378, 200] on div "Janela de atendimento Grade de atendimento Capacidade Transportadoras Veículos …" at bounding box center [384, 182] width 769 height 364
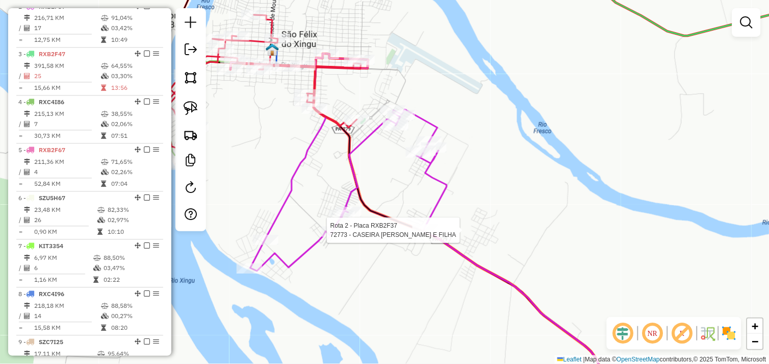
select select "*********"
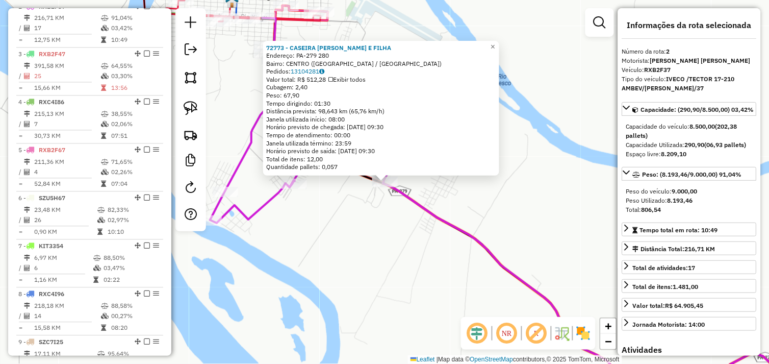
click at [398, 208] on div "72773 - CASEIRA MaE E FILHA Endereço: PA-279 280 Bairro: CENTRO ([GEOGRAPHIC_DA…" at bounding box center [384, 182] width 769 height 364
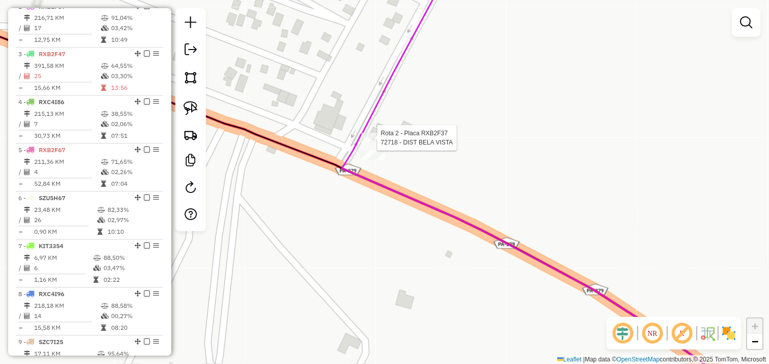
select select "*********"
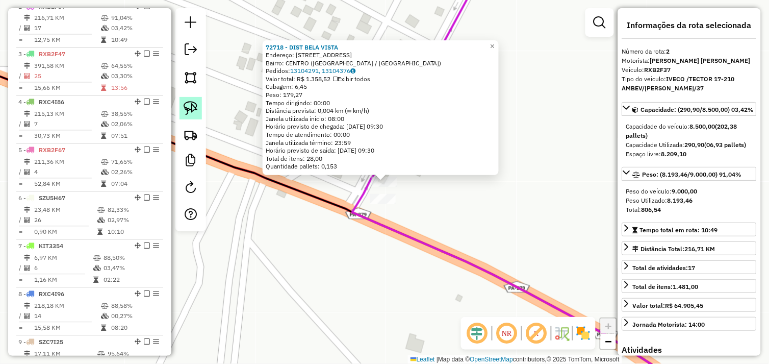
click at [195, 108] on img at bounding box center [191, 108] width 14 height 14
drag, startPoint x: 358, startPoint y: 187, endPoint x: 347, endPoint y: 189, distance: 11.3
click at [364, 165] on div "Rota 2 - Placa RXB2F37 72718 - DIST [GEOGRAPHIC_DATA] 72718 - DIST [GEOGRAPHIC_…" at bounding box center [384, 182] width 769 height 364
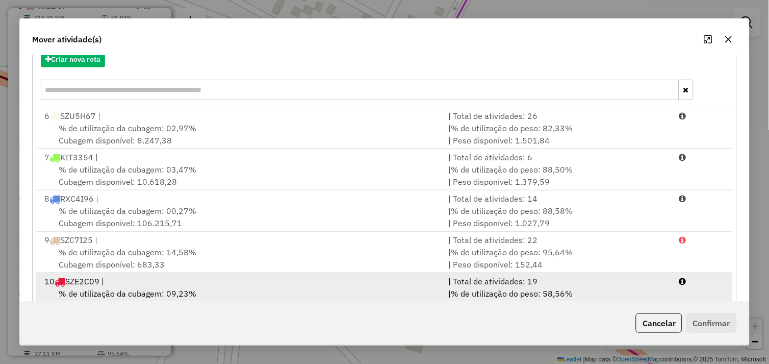
scroll to position [154, 0]
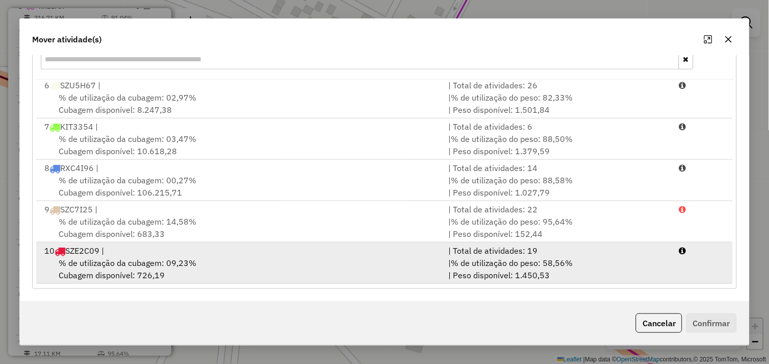
click at [233, 266] on div "% de utilização da cubagem: 09,23% Cubagem disponível: 726,19" at bounding box center [240, 268] width 404 height 24
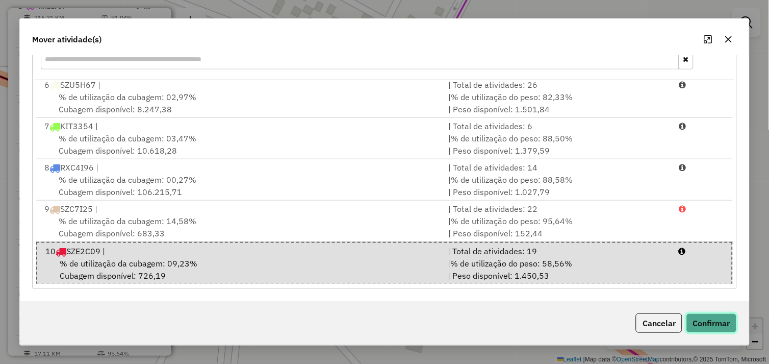
click at [701, 318] on button "Confirmar" at bounding box center [711, 322] width 50 height 19
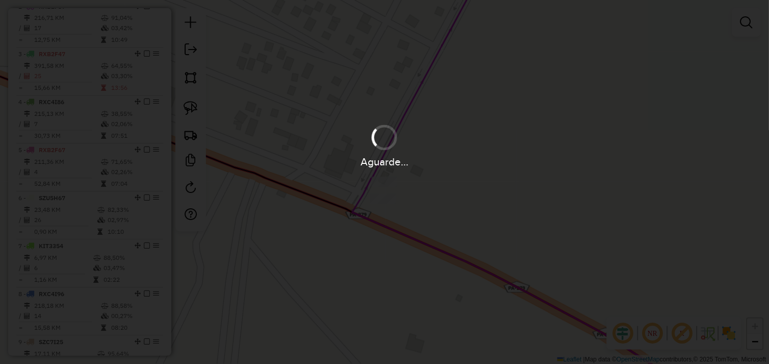
scroll to position [0, 0]
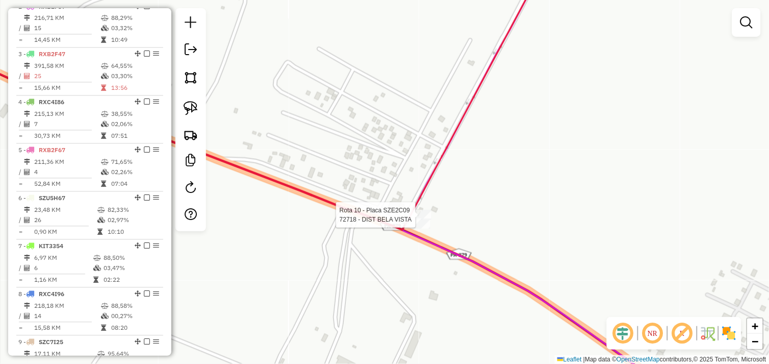
select select "*********"
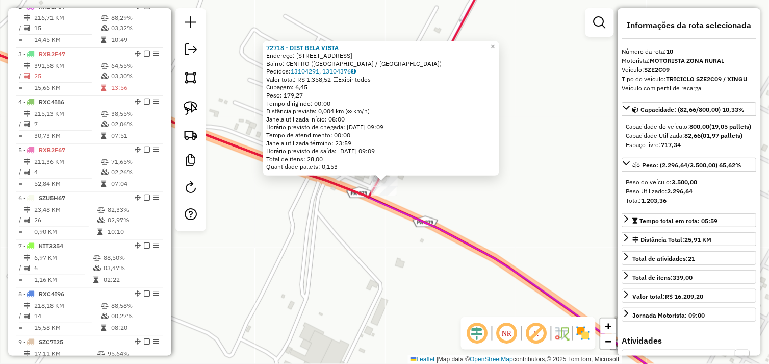
scroll to position [553, 0]
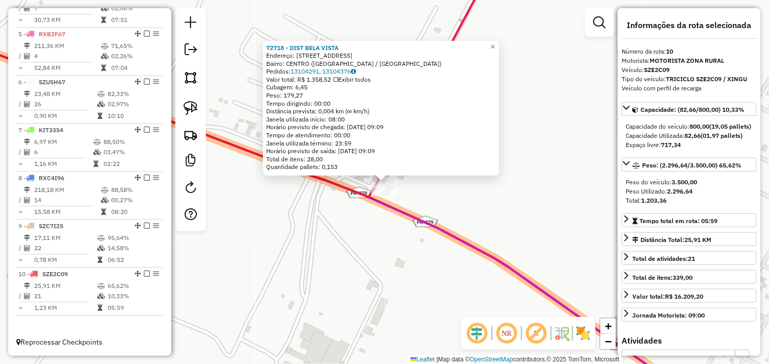
click at [376, 267] on div "72718 - DIST [GEOGRAPHIC_DATA] Endereço: [STREET_ADDRESS][GEOGRAPHIC_DATA]: CEN…" at bounding box center [384, 182] width 769 height 364
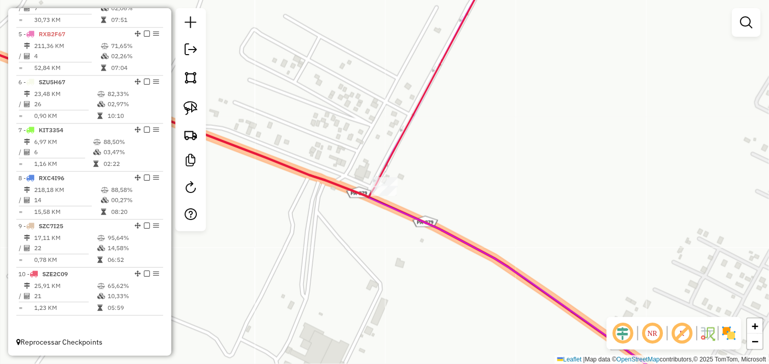
drag, startPoint x: 304, startPoint y: 244, endPoint x: 514, endPoint y: 252, distance: 209.7
click at [514, 252] on div "Janela de atendimento Grade de atendimento Capacidade Transportadoras Veículos …" at bounding box center [384, 182] width 769 height 364
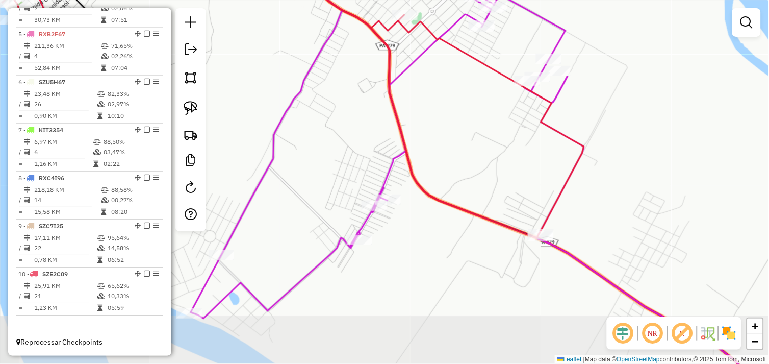
drag, startPoint x: 416, startPoint y: 240, endPoint x: 506, endPoint y: 247, distance: 91.1
click at [506, 247] on div "Janela de atendimento Grade de atendimento Capacidade Transportadoras Veículos …" at bounding box center [384, 182] width 769 height 364
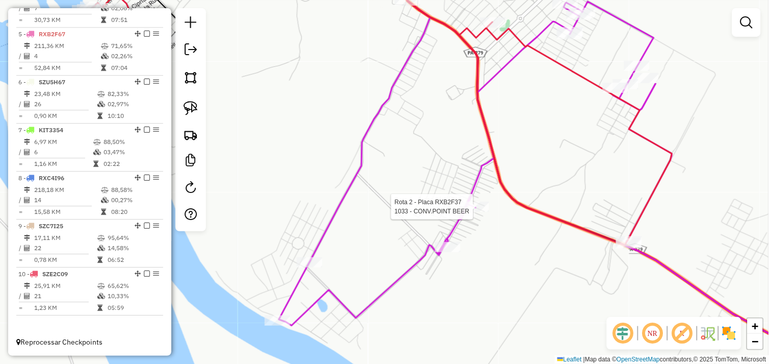
select select "*********"
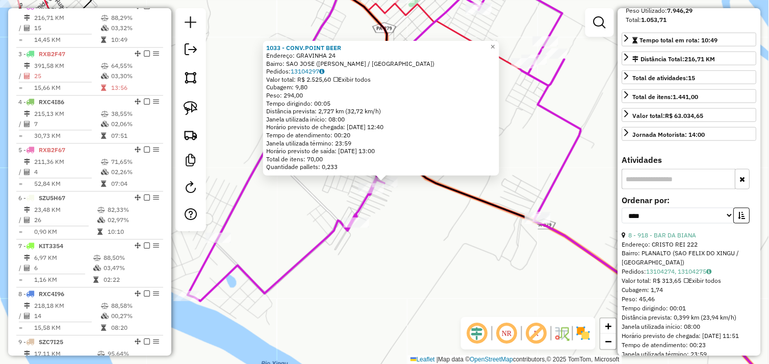
scroll to position [170, 0]
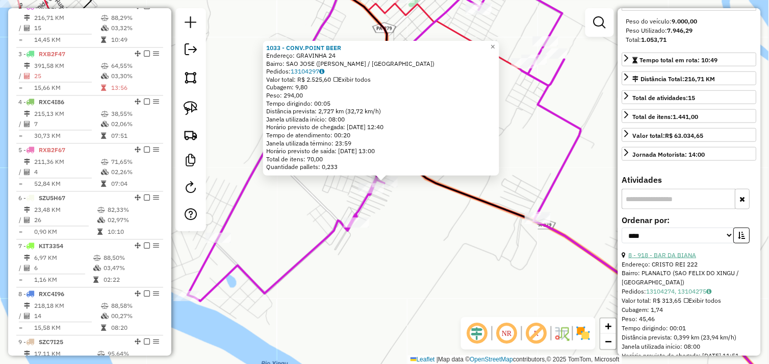
click at [661, 259] on link "8 - 918 - BAR DA BIANA" at bounding box center [663, 255] width 68 height 8
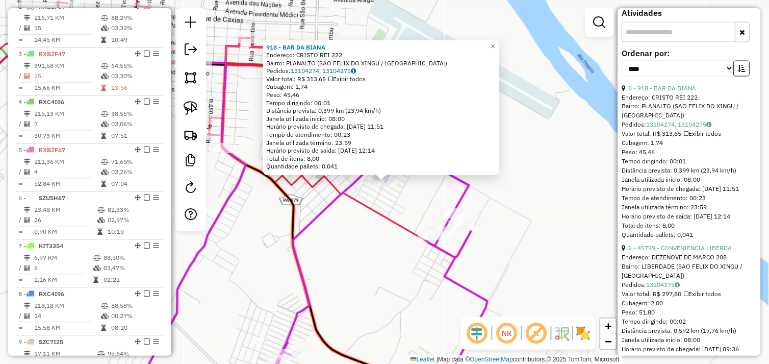
scroll to position [340, 0]
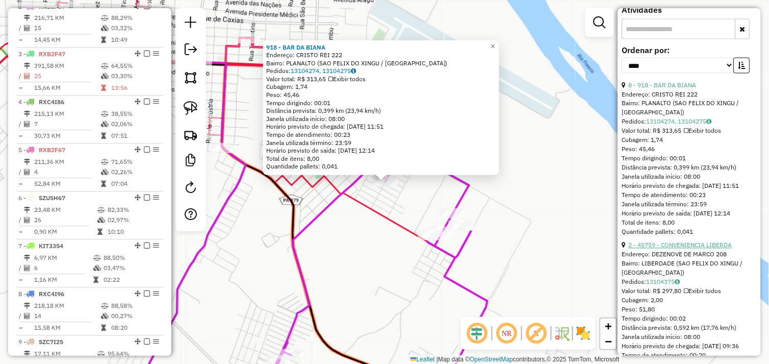
click at [680, 249] on link "2 - 45759 - CONVENIENCIA LIBERDA" at bounding box center [681, 245] width 104 height 8
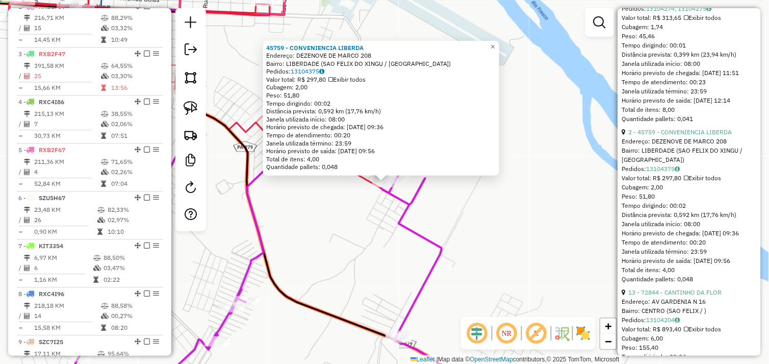
scroll to position [510, 0]
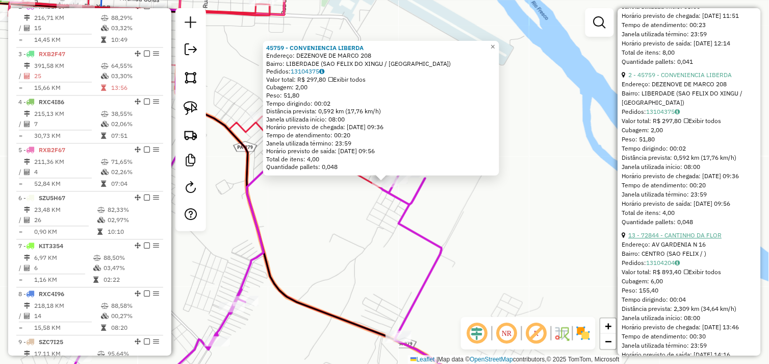
click at [680, 239] on link "13 - 72844 - CANTINHO DA FLOR" at bounding box center [675, 235] width 93 height 8
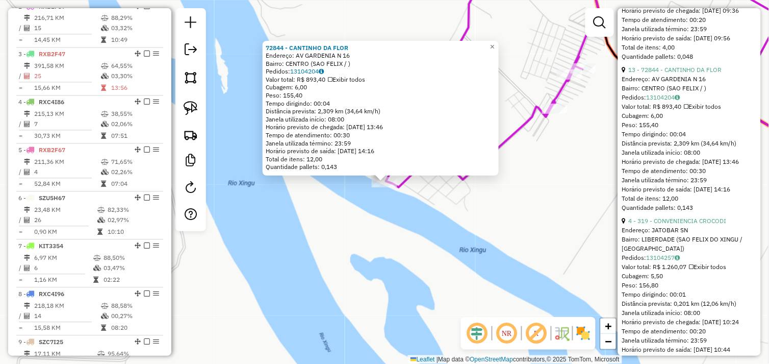
scroll to position [680, 0]
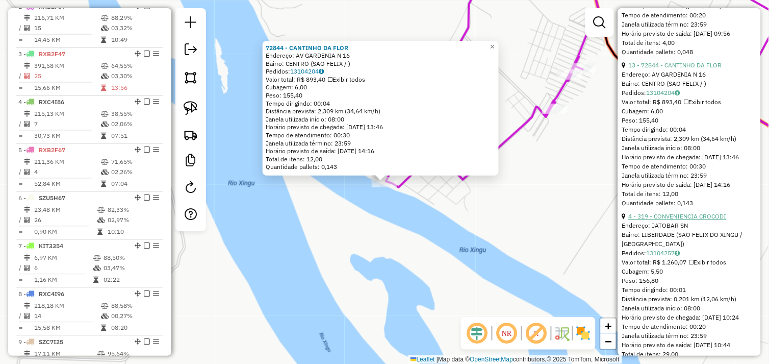
click at [687, 220] on link "4 - 319 - CONVENIENCIA CROCODI" at bounding box center [678, 216] width 98 height 8
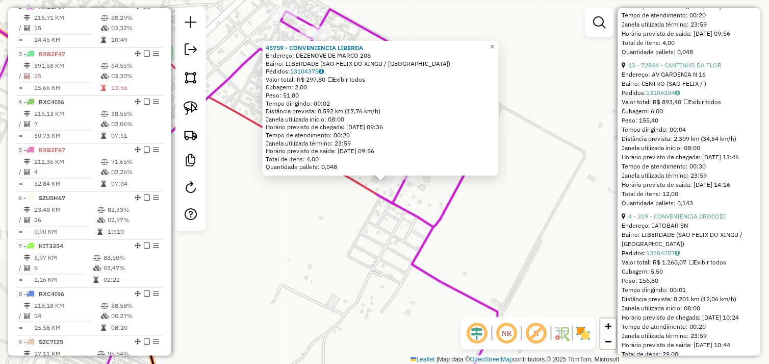
click at [337, 218] on div "45759 - CONVENIENCIA LIBERDA Endereço: DEZENOVE DE MARCO 208 Bairro: LIBERDADE …" at bounding box center [384, 182] width 769 height 364
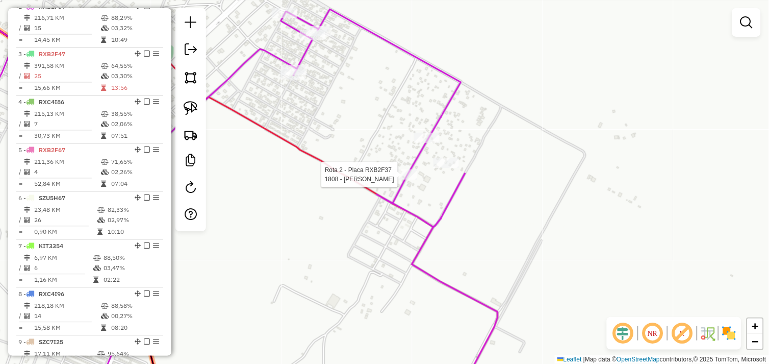
select select "*********"
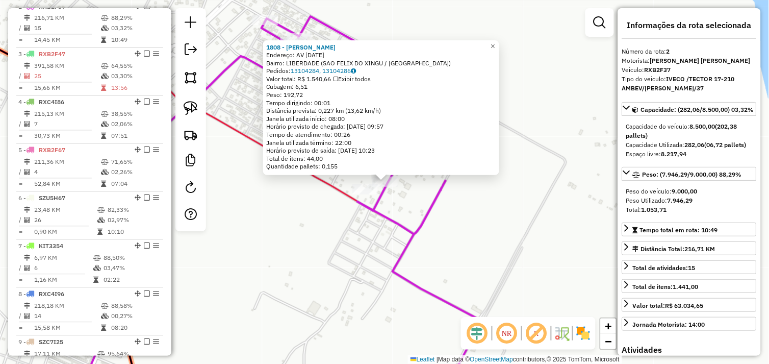
click at [401, 202] on div "1808 - [PERSON_NAME]: AV [DATE] Bairro: LIBERDADE ([GEOGRAPHIC_DATA] / [GEOGRAP…" at bounding box center [384, 182] width 769 height 364
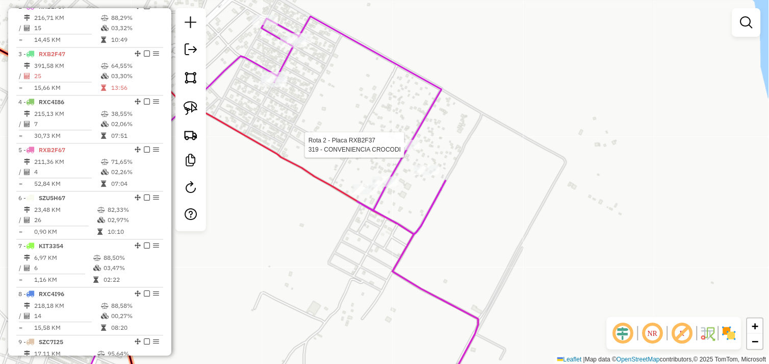
select select "*********"
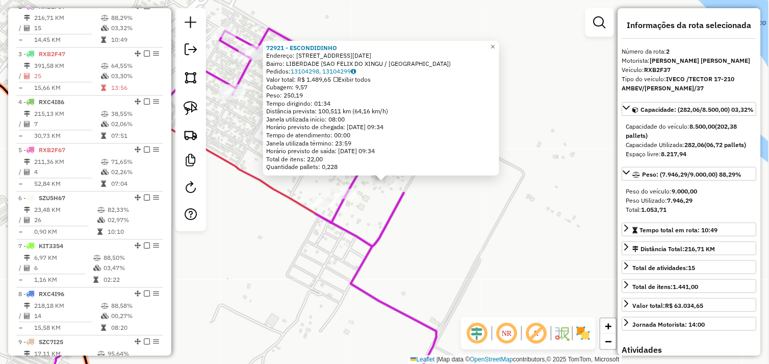
click at [371, 199] on div "72921 - ESCONDIDINHO Endereço: [STREET_ADDRESS][DATE][PERSON_NAME] ([GEOGRAPHIC…" at bounding box center [384, 182] width 769 height 364
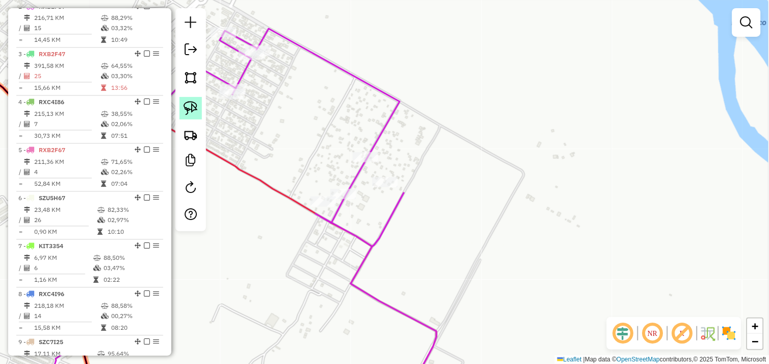
click at [191, 106] on img at bounding box center [191, 108] width 14 height 14
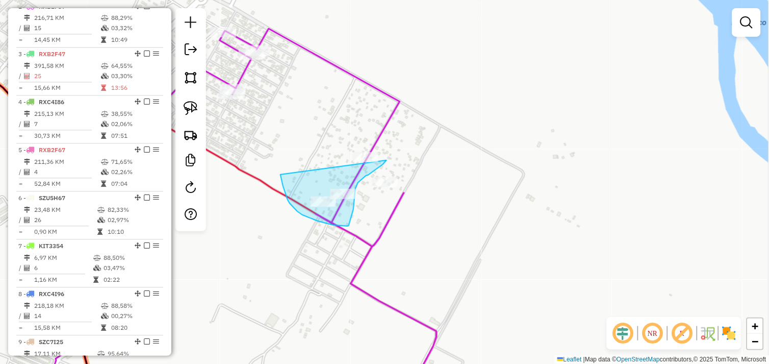
drag, startPoint x: 280, startPoint y: 174, endPoint x: 354, endPoint y: 135, distance: 83.5
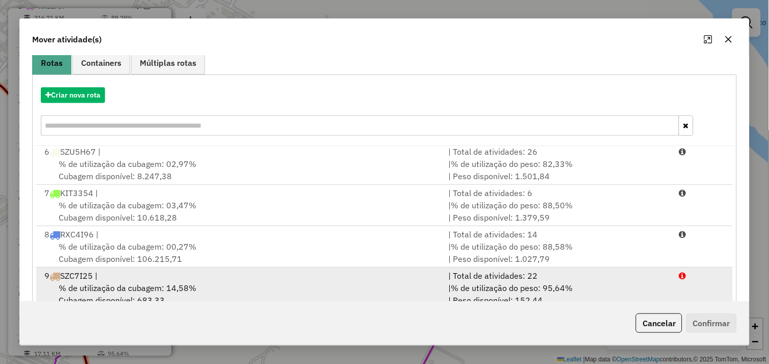
scroll to position [154, 0]
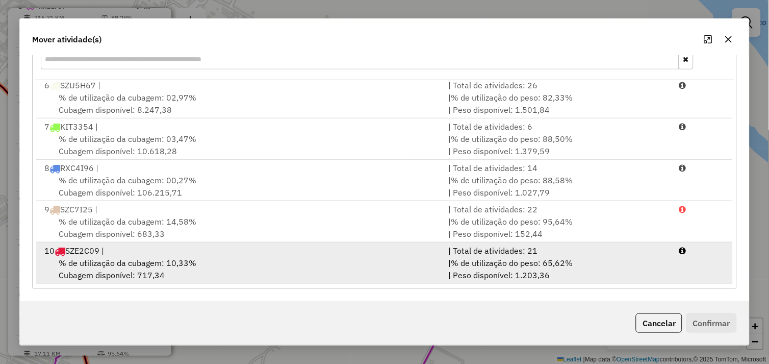
click at [262, 259] on div "% de utilização da cubagem: 10,33% Cubagem disponível: 717,34" at bounding box center [240, 268] width 404 height 24
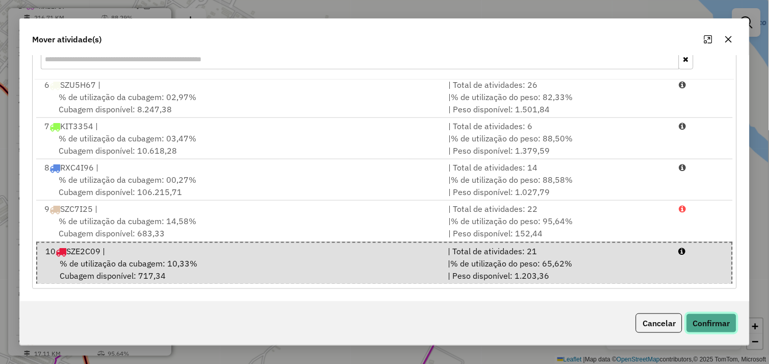
click at [705, 322] on button "Confirmar" at bounding box center [711, 322] width 50 height 19
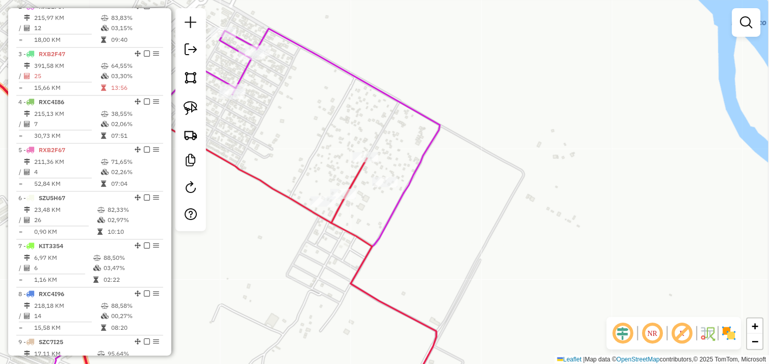
scroll to position [0, 0]
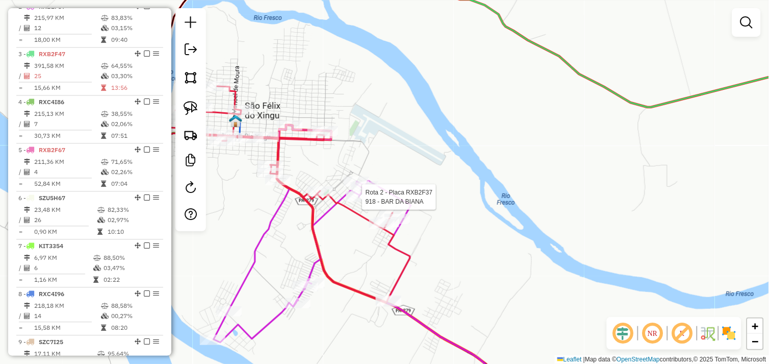
select select "*********"
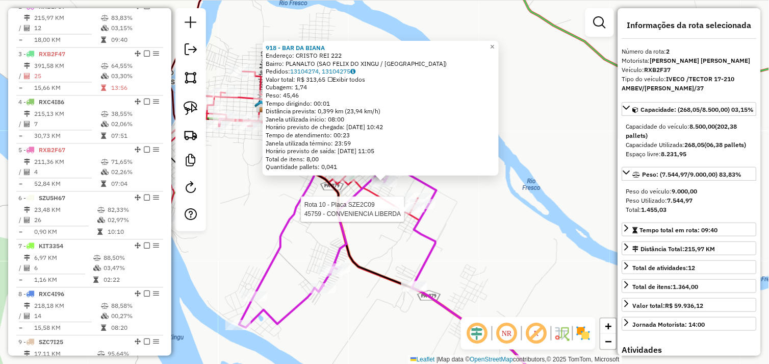
scroll to position [553, 0]
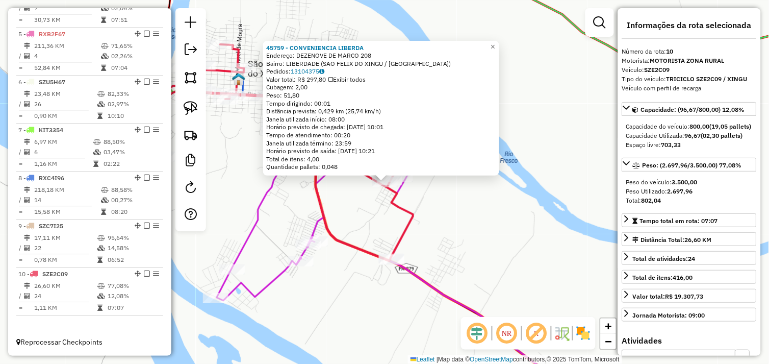
click at [457, 223] on div "45759 - CONVENIENCIA LIBERDA Endereço: DEZENOVE DE MARCO 208 Bairro: LIBERDADE …" at bounding box center [384, 182] width 769 height 364
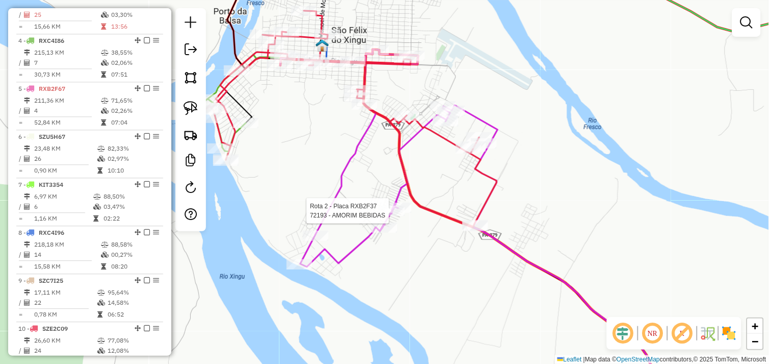
select select "*********"
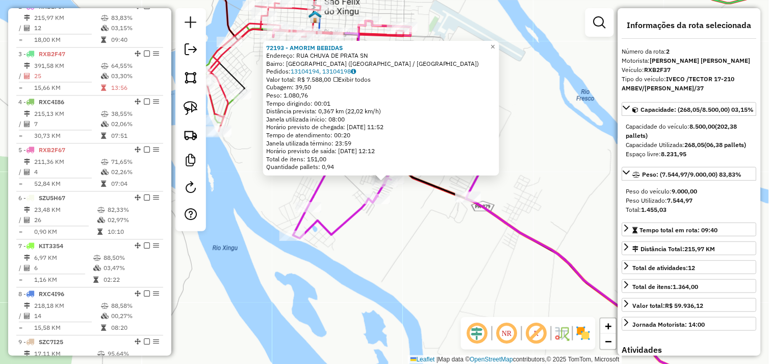
scroll to position [429, 0]
click at [542, 135] on div "72193 - AMORIM BEBIDAS Endereço: RUA CHUVA DE PRATA SN Bairro: [GEOGRAPHIC_DATA…" at bounding box center [384, 182] width 769 height 364
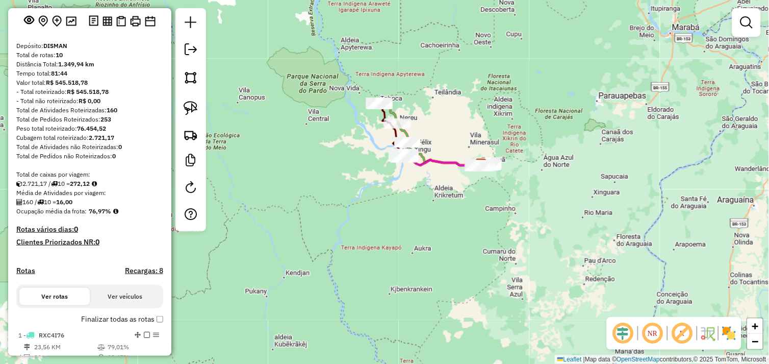
scroll to position [0, 0]
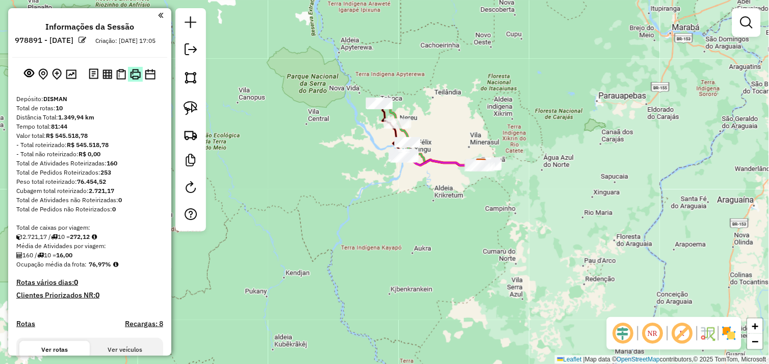
click at [133, 80] on img at bounding box center [135, 74] width 11 height 11
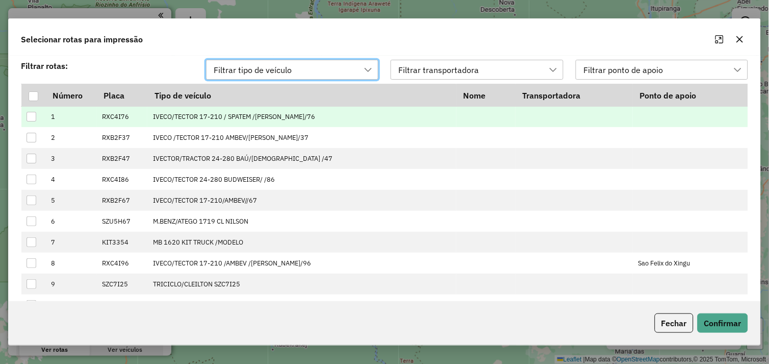
scroll to position [7, 45]
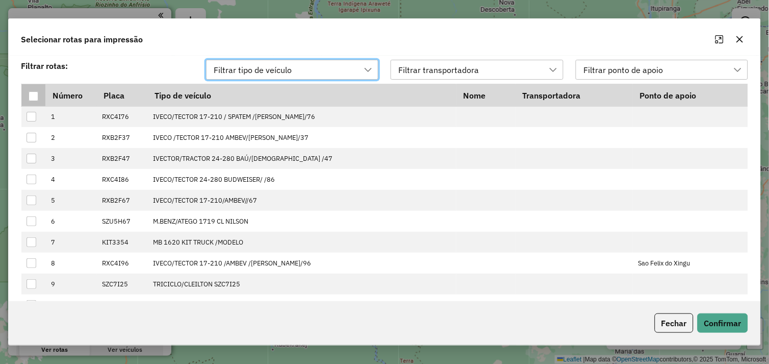
click at [32, 93] on div at bounding box center [34, 96] width 10 height 10
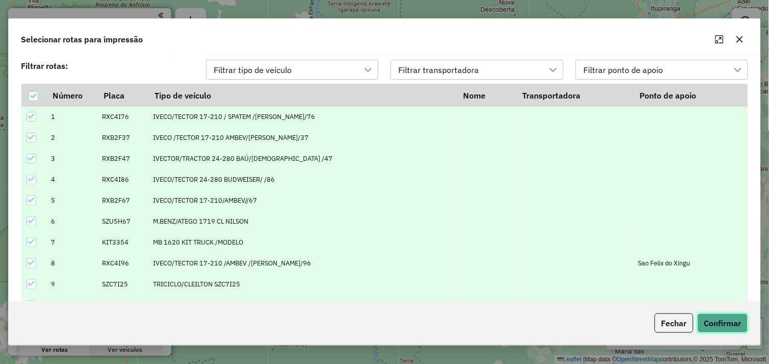
click at [727, 320] on button "Confirmar" at bounding box center [723, 322] width 50 height 19
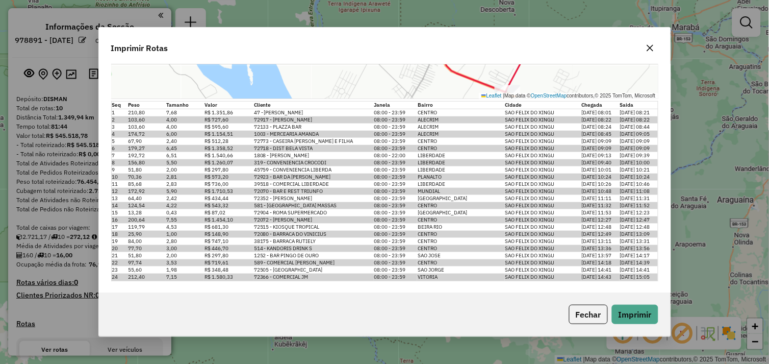
scroll to position [3619, 0]
click at [649, 49] on icon "button" at bounding box center [650, 48] width 7 height 7
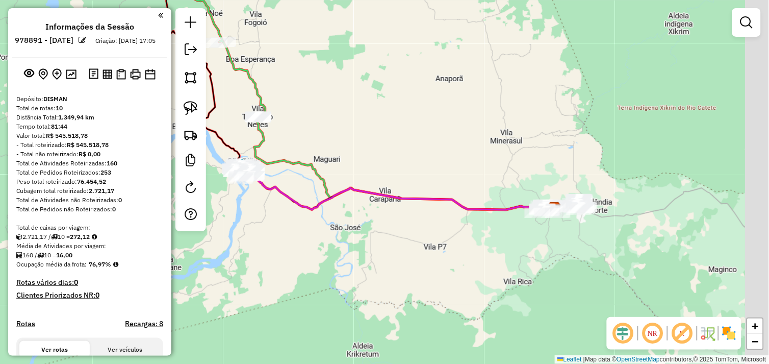
drag, startPoint x: 550, startPoint y: 267, endPoint x: 525, endPoint y: 263, distance: 24.9
click at [524, 266] on div "Janela de atendimento Grade de atendimento Capacidade Transportadoras Veículos …" at bounding box center [384, 182] width 769 height 364
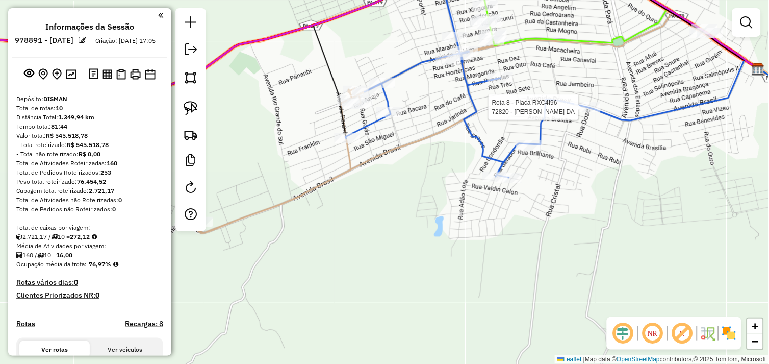
select select "*********"
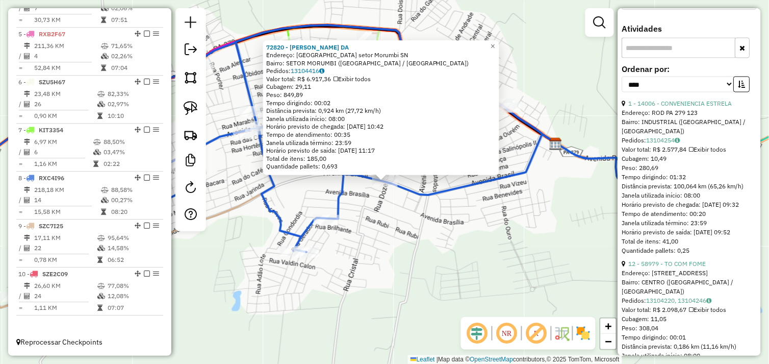
scroll to position [340, 0]
click at [668, 56] on input "text" at bounding box center [679, 47] width 114 height 20
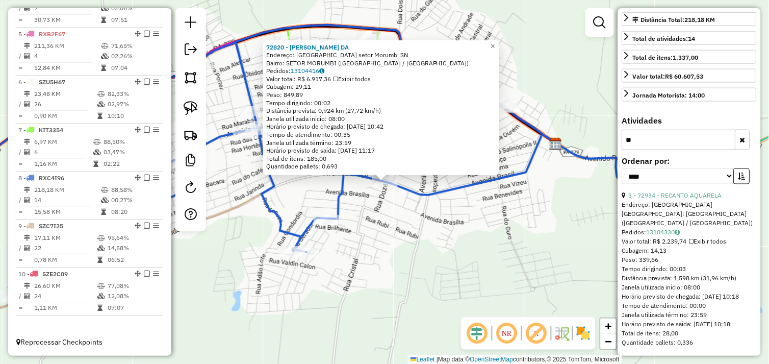
scroll to position [265, 0]
type input "**"
click at [685, 192] on link "3 - 72934 - RECANTO AQUARELA" at bounding box center [675, 196] width 93 height 8
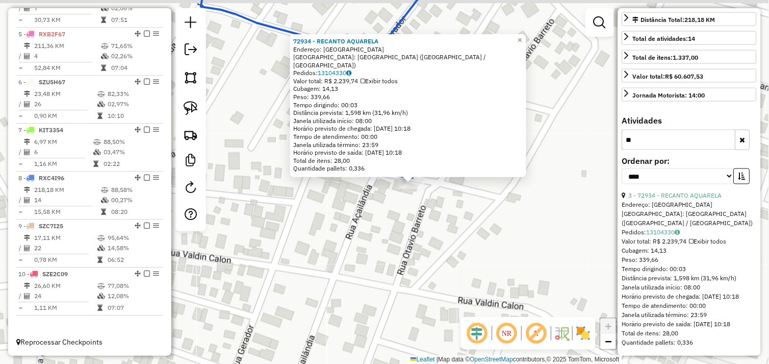
drag, startPoint x: 370, startPoint y: 191, endPoint x: 365, endPoint y: 208, distance: 17.9
click at [365, 208] on div "72934 - RECANTO AQUARELA Endereço: [GEOGRAPHIC_DATA]: [GEOGRAPHIC_DATA] ([GEOGR…" at bounding box center [384, 182] width 769 height 364
click at [682, 192] on link "3 - 72934 - RECANTO AQUARELA" at bounding box center [675, 196] width 93 height 8
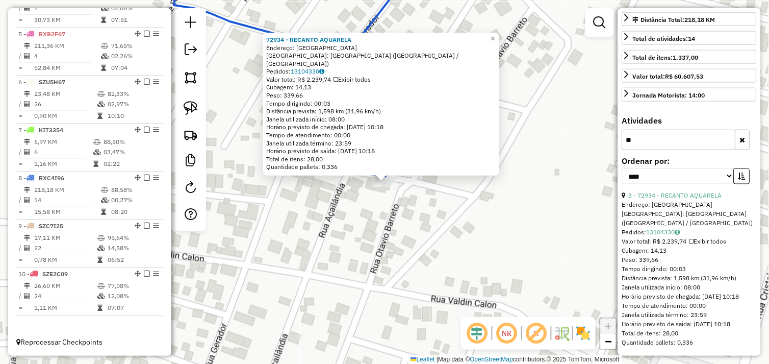
click at [398, 205] on div "72934 - RECANTO AQUARELA Endereço: [GEOGRAPHIC_DATA]: [GEOGRAPHIC_DATA] ([GEOGR…" at bounding box center [384, 182] width 769 height 364
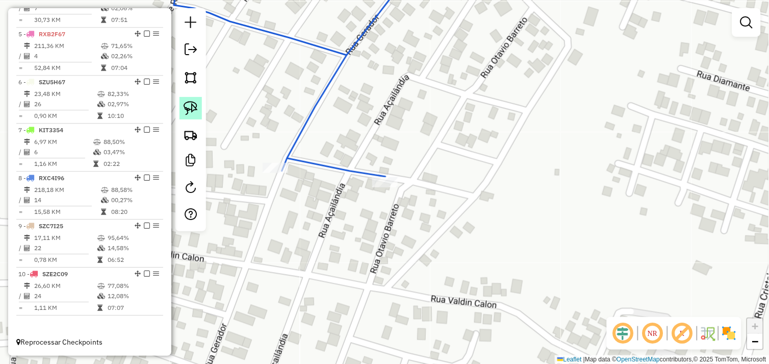
drag, startPoint x: 197, startPoint y: 110, endPoint x: 210, endPoint y: 114, distance: 13.4
click at [197, 110] on img at bounding box center [191, 108] width 14 height 14
drag, startPoint x: 371, startPoint y: 159, endPoint x: 401, endPoint y: 178, distance: 35.8
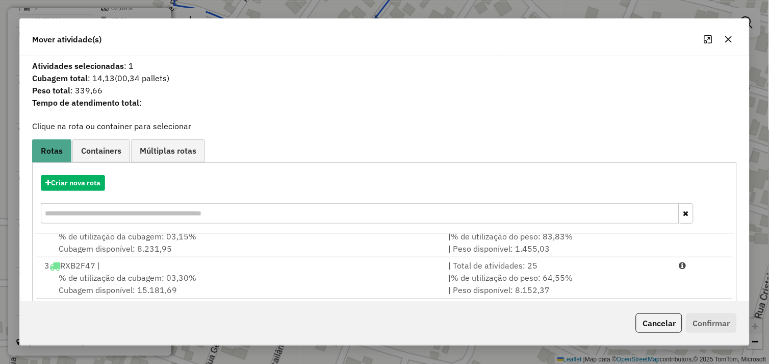
scroll to position [55, 0]
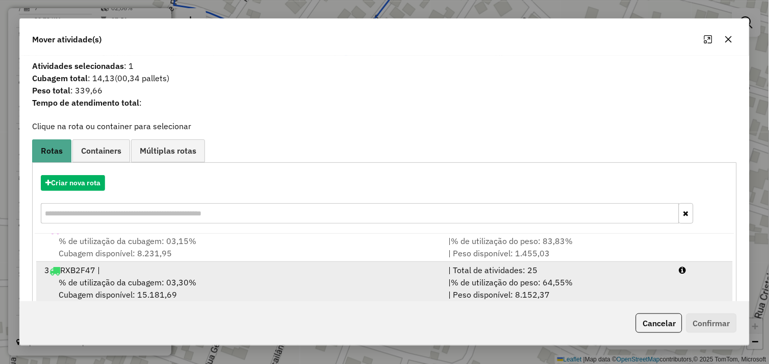
click at [228, 281] on div "% de utilização da cubagem: 03,30% Cubagem disponível: 15.181,69" at bounding box center [240, 288] width 404 height 24
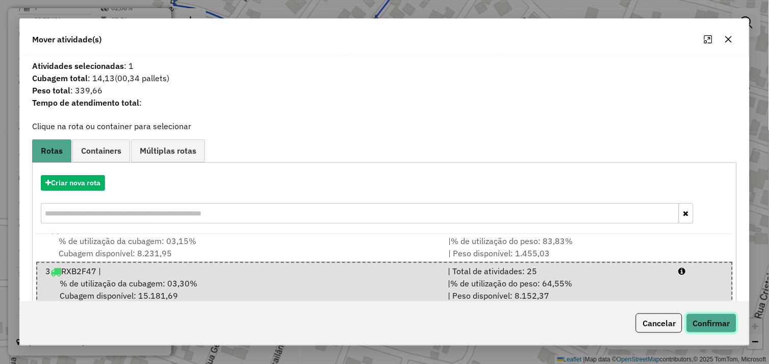
click at [702, 320] on button "Confirmar" at bounding box center [711, 322] width 50 height 19
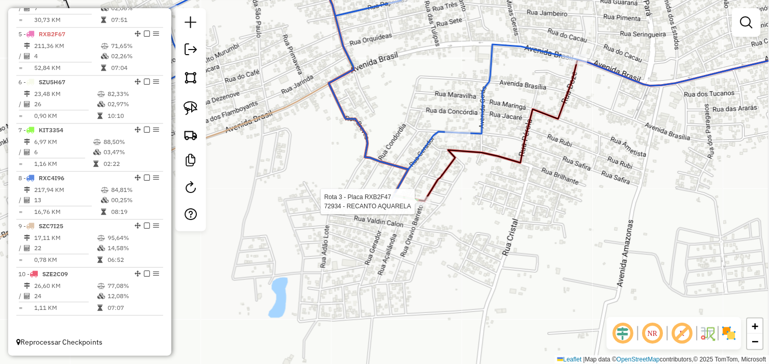
select select "*********"
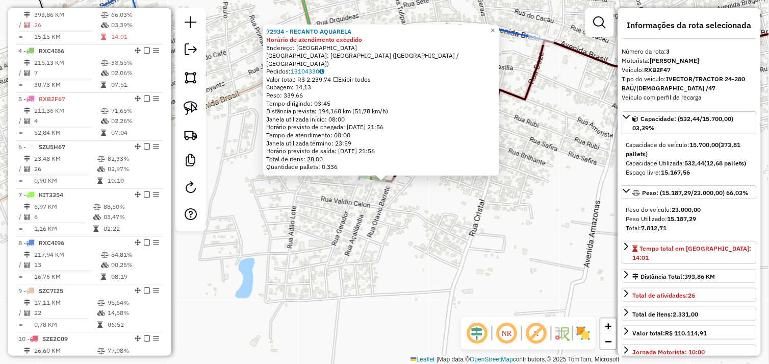
scroll to position [477, 0]
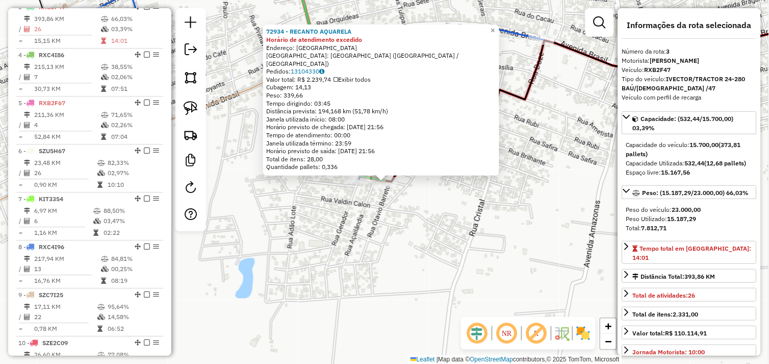
click at [453, 210] on div "72934 - RECANTO AQUARELA Horário de atendimento excedido Endereço: [GEOGRAPHIC_…" at bounding box center [384, 182] width 769 height 364
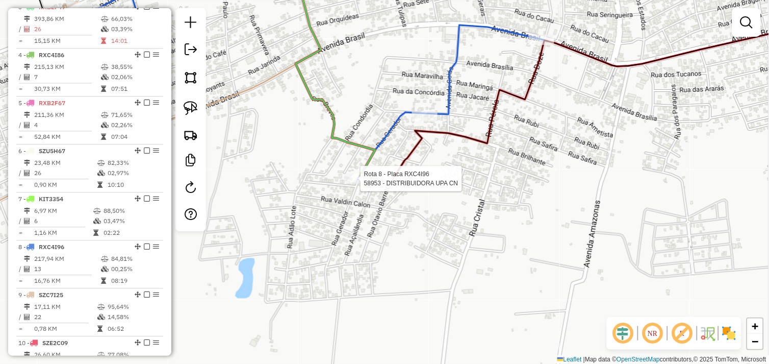
select select "*********"
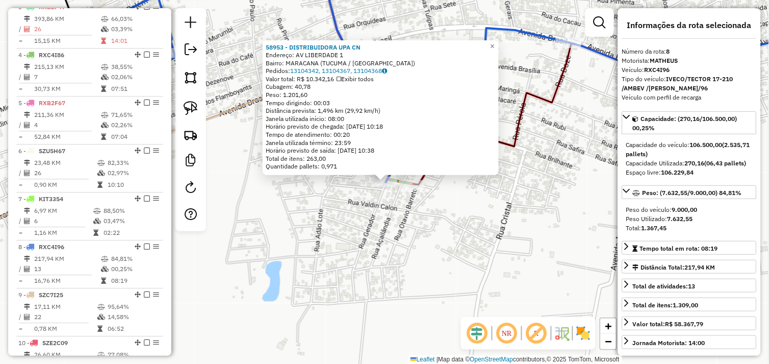
scroll to position [553, 0]
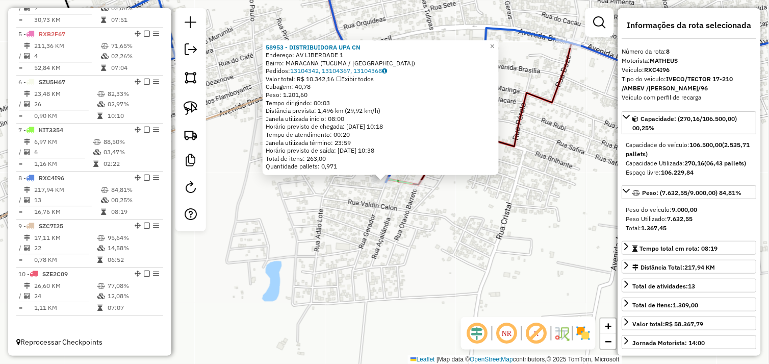
click at [375, 216] on div "58953 - DISTRIBUIDORA UPA CN Endereço: AV LIBERDADE 1 Bairro: MARACANA ([GEOGRA…" at bounding box center [384, 182] width 769 height 364
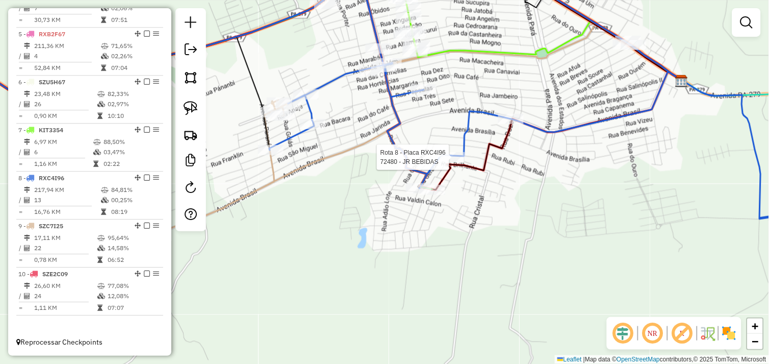
select select "*********"
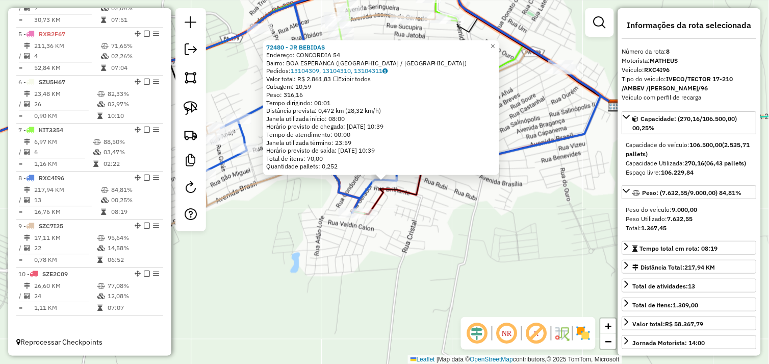
click at [446, 201] on div "72480 - JR BEBIDAS Endereço: CONCORDIA 54 Bairro: BOA ESPERANCA ([GEOGRAPHIC_DA…" at bounding box center [384, 182] width 769 height 364
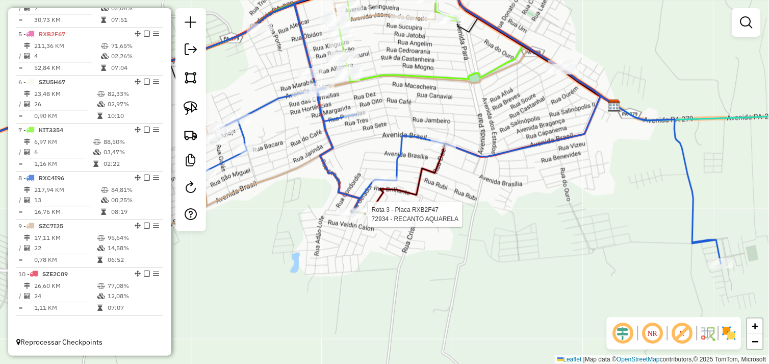
select select "*********"
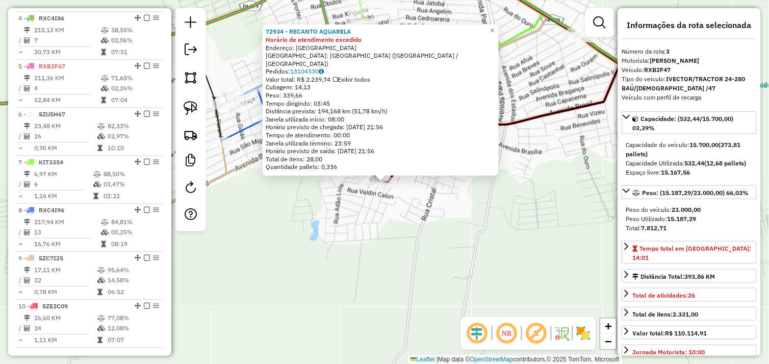
scroll to position [477, 0]
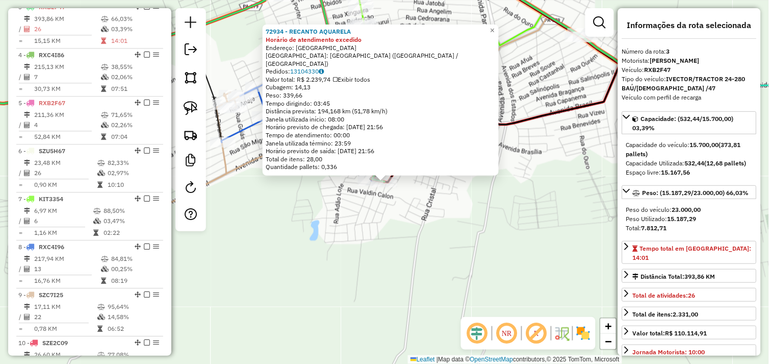
click at [439, 238] on div "72934 - RECANTO AQUARELA Horário de atendimento excedido Endereço: [GEOGRAPHIC_…" at bounding box center [384, 182] width 769 height 364
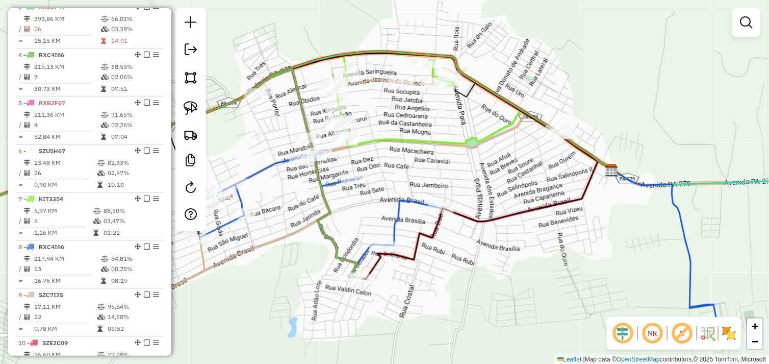
drag, startPoint x: 400, startPoint y: 118, endPoint x: 393, endPoint y: 148, distance: 30.4
click at [393, 148] on div "Janela de atendimento Grade de atendimento Capacidade Transportadoras Veículos …" at bounding box center [384, 182] width 769 height 364
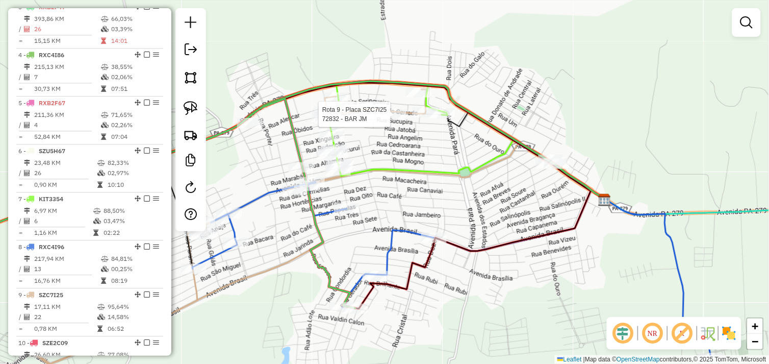
select select "*********"
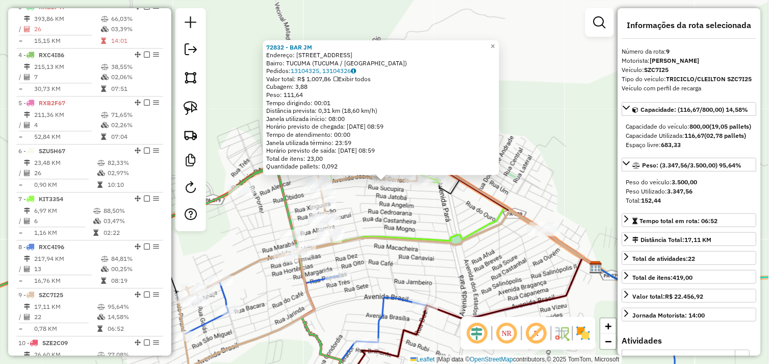
scroll to position [553, 0]
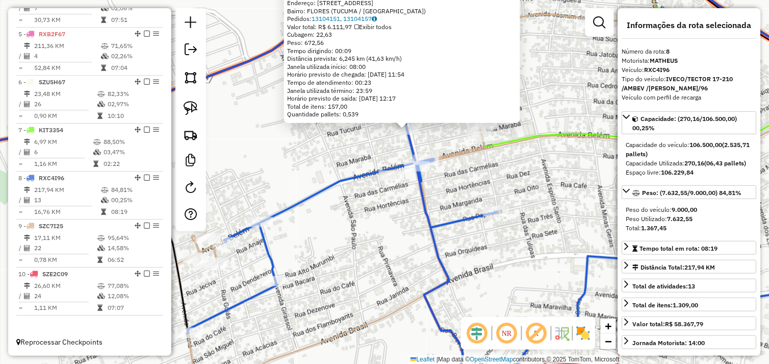
drag, startPoint x: 398, startPoint y: 232, endPoint x: 383, endPoint y: 222, distance: 17.7
click at [333, 225] on div "343 - COMERCIAL BELA VISTA Endereço: [STREET_ADDRESS] Bairro: [GEOGRAPHIC_DATA]…" at bounding box center [384, 182] width 769 height 364
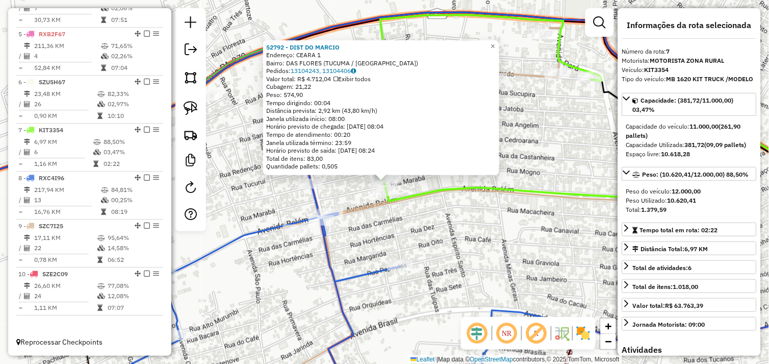
click at [415, 211] on div "Rota 7 - Placa KIT3354 52792 - DIST DO MARCIO 52792 - DIST DO [PERSON_NAME]: CE…" at bounding box center [384, 182] width 769 height 364
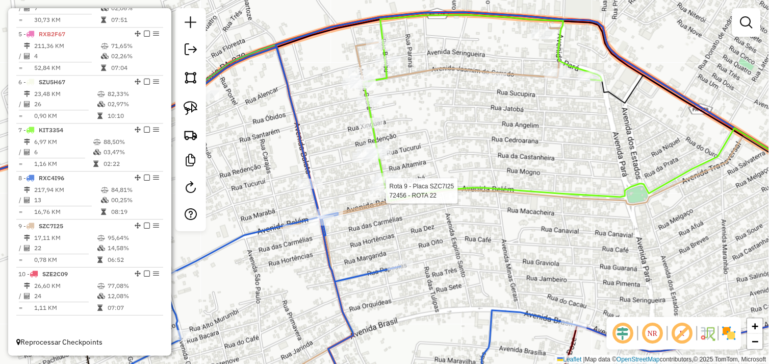
select select "*********"
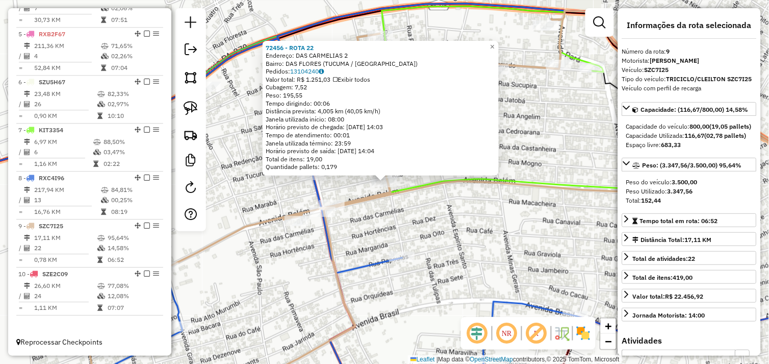
click at [387, 219] on div "72456 - ROTA 22 Endereço: DAS CARMELIAS 2 Bairro: DAS FLORES ([GEOGRAPHIC_DATA]…" at bounding box center [384, 182] width 769 height 364
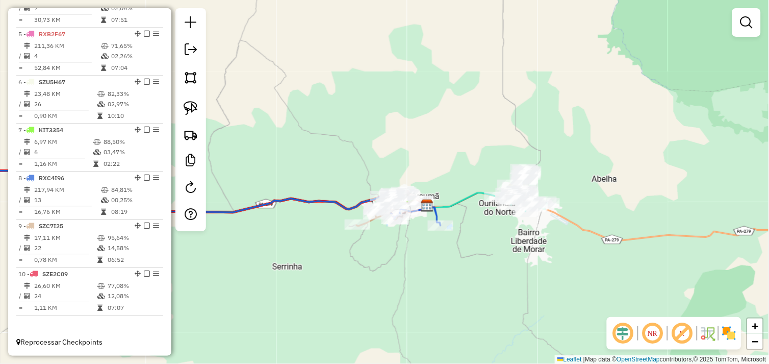
drag, startPoint x: 516, startPoint y: 246, endPoint x: 417, endPoint y: 234, distance: 99.2
click at [417, 234] on div "Janela de atendimento Grade de atendimento Capacidade Transportadoras Veículos …" at bounding box center [384, 182] width 769 height 364
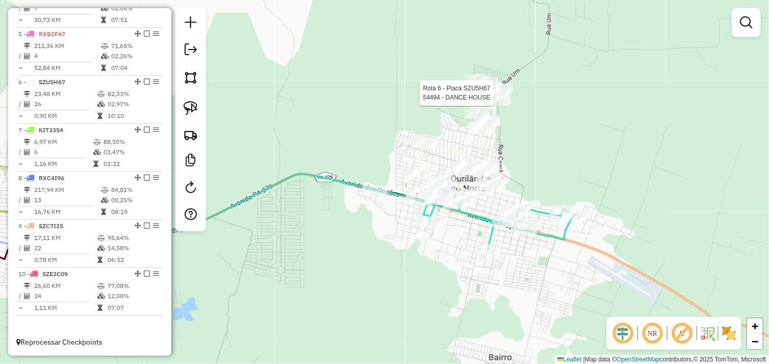
select select "*********"
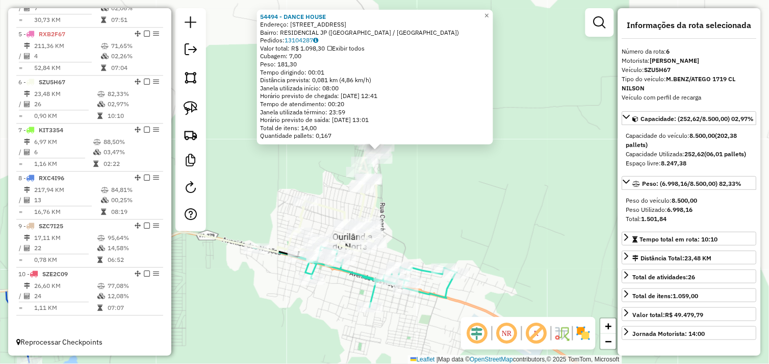
drag, startPoint x: 502, startPoint y: 212, endPoint x: 495, endPoint y: 119, distance: 92.5
click at [495, 119] on div "54494 - DANCE HOUSE Endereço: RUA ONZE 5 Bairro: RESIDENCIAL JP ([GEOGRAPHIC_DA…" at bounding box center [384, 182] width 769 height 364
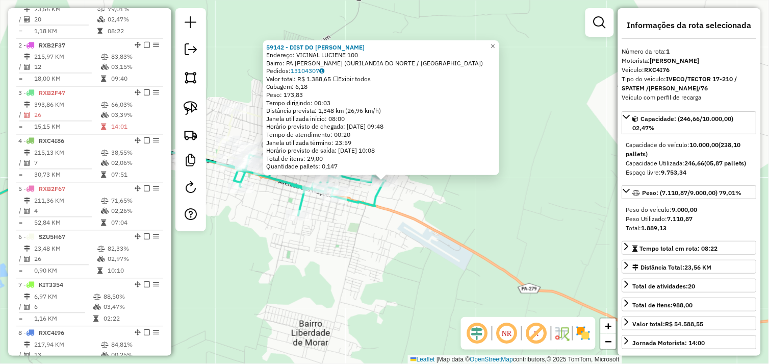
scroll to position [381, 0]
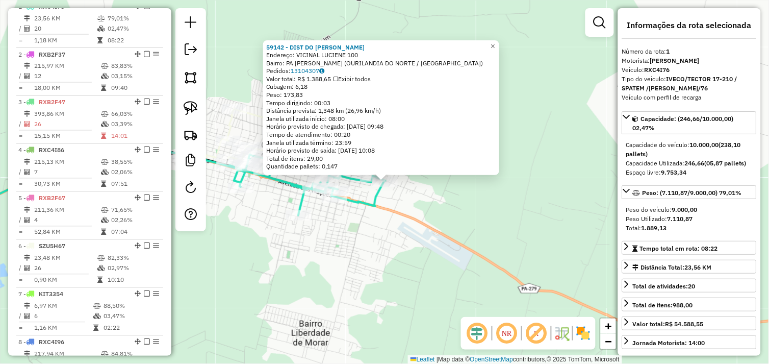
click at [444, 200] on div "59142 - DIST DO [PERSON_NAME]: VICINAL LUCIENE 100 Bairro: PA [PERSON_NAME] ([G…" at bounding box center [384, 182] width 769 height 364
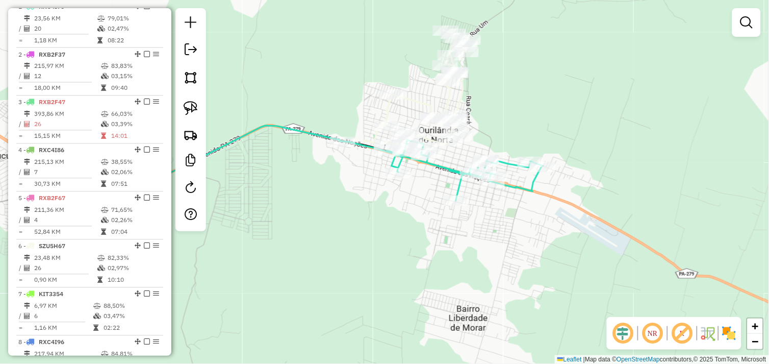
drag, startPoint x: 393, startPoint y: 269, endPoint x: 564, endPoint y: 261, distance: 171.5
click at [564, 261] on div "Janela de atendimento Grade de atendimento Capacidade Transportadoras Veículos …" at bounding box center [384, 182] width 769 height 364
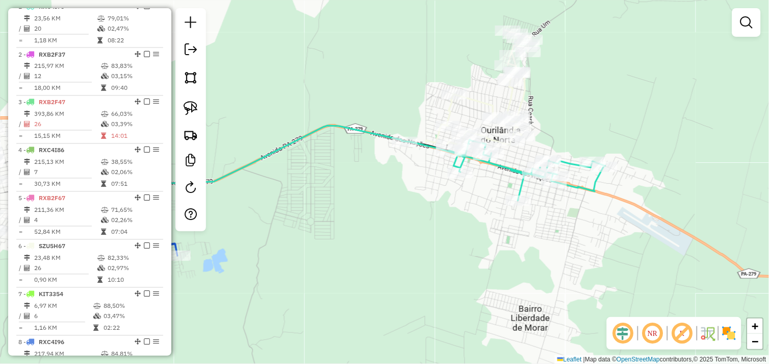
drag, startPoint x: 395, startPoint y: 262, endPoint x: 522, endPoint y: 252, distance: 127.3
click at [522, 252] on div "Janela de atendimento Grade de atendimento Capacidade Transportadoras Veículos …" at bounding box center [384, 182] width 769 height 364
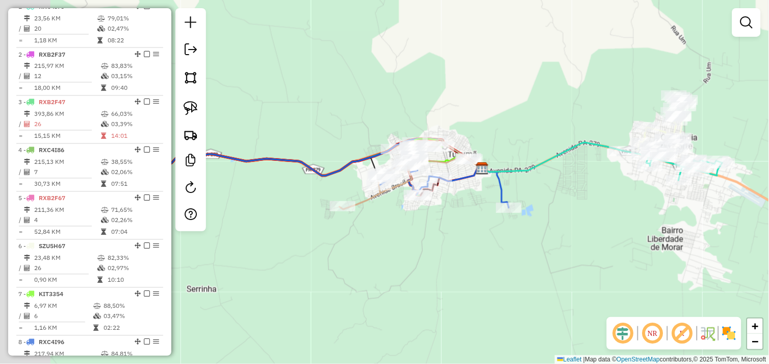
drag, startPoint x: 292, startPoint y: 268, endPoint x: 404, endPoint y: 229, distance: 118.0
click at [401, 232] on div "Janela de atendimento Grade de atendimento Capacidade Transportadoras Veículos …" at bounding box center [384, 182] width 769 height 364
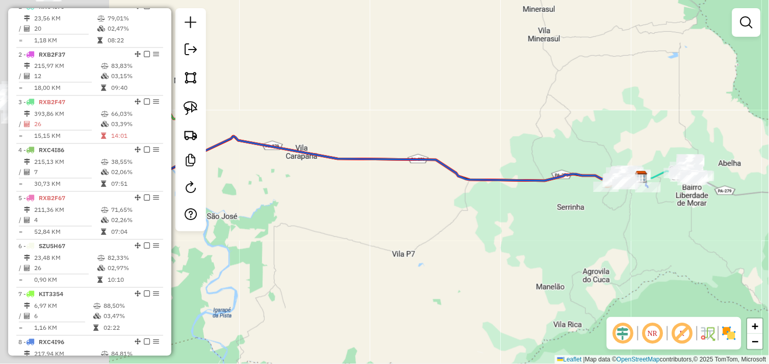
drag, startPoint x: 319, startPoint y: 251, endPoint x: 530, endPoint y: 233, distance: 212.4
click at [501, 233] on div "Janela de atendimento Grade de atendimento Capacidade Transportadoras Veículos …" at bounding box center [384, 182] width 769 height 364
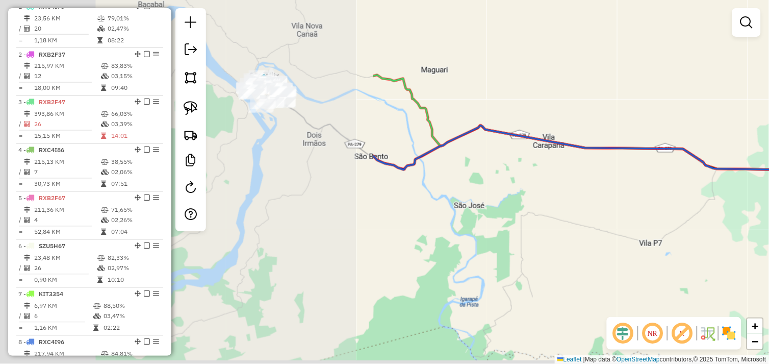
click at [546, 240] on div "Janela de atendimento Grade de atendimento Capacidade Transportadoras Veículos …" at bounding box center [384, 182] width 769 height 364
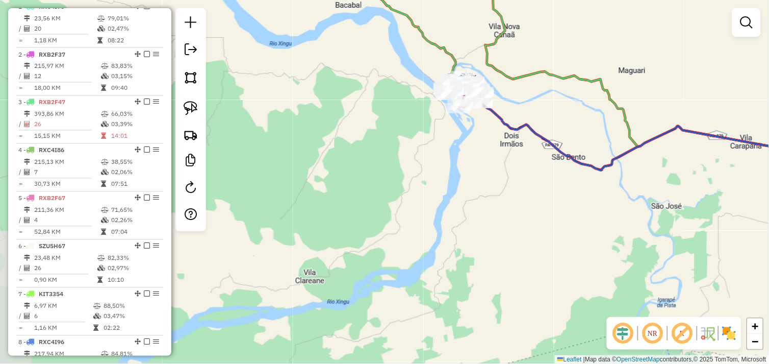
click at [459, 211] on div "Janela de atendimento Grade de atendimento Capacidade Transportadoras Veículos …" at bounding box center [384, 182] width 769 height 364
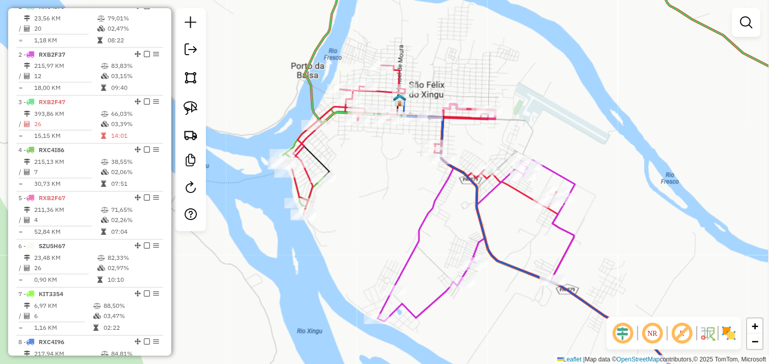
drag, startPoint x: 370, startPoint y: 160, endPoint x: 393, endPoint y: 163, distance: 23.7
click at [393, 163] on div "Janela de atendimento Grade de atendimento Capacidade Transportadoras Veículos …" at bounding box center [384, 182] width 769 height 364
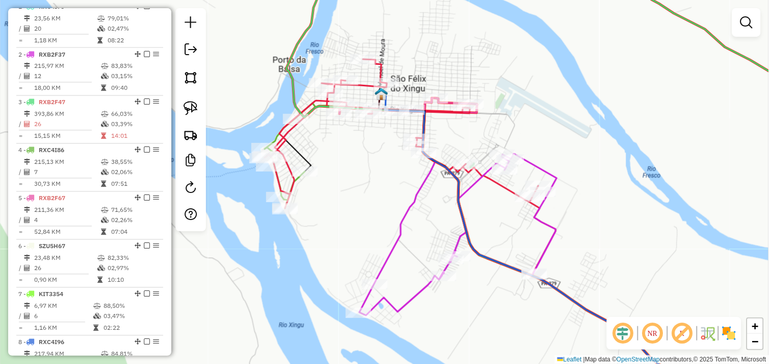
drag, startPoint x: 399, startPoint y: 166, endPoint x: 370, endPoint y: 155, distance: 31.5
click at [370, 155] on div "Janela de atendimento Grade de atendimento Capacidade Transportadoras Veículos …" at bounding box center [384, 182] width 769 height 364
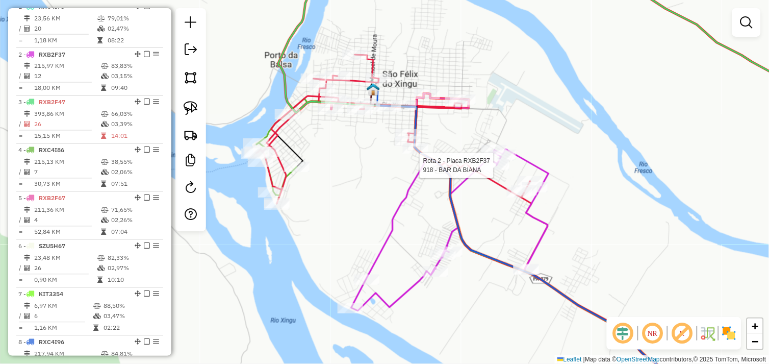
select select "*********"
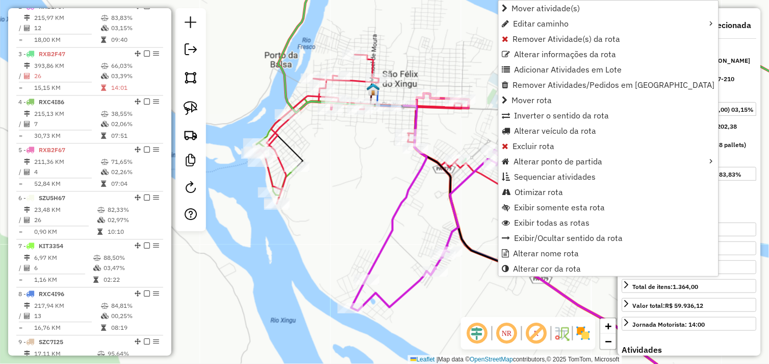
scroll to position [429, 0]
click at [522, 130] on span "Alterar veículo da rota" at bounding box center [556, 130] width 82 height 8
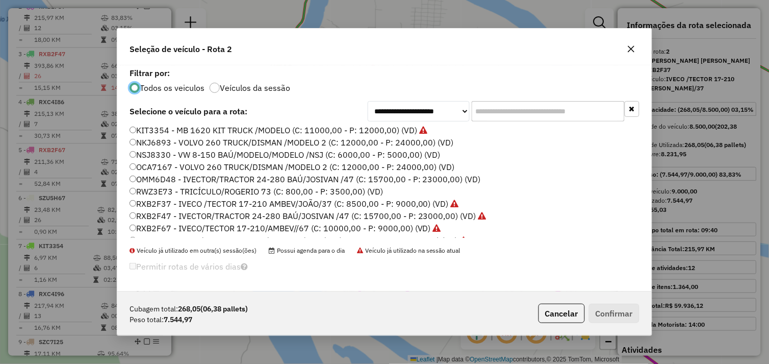
scroll to position [145, 0]
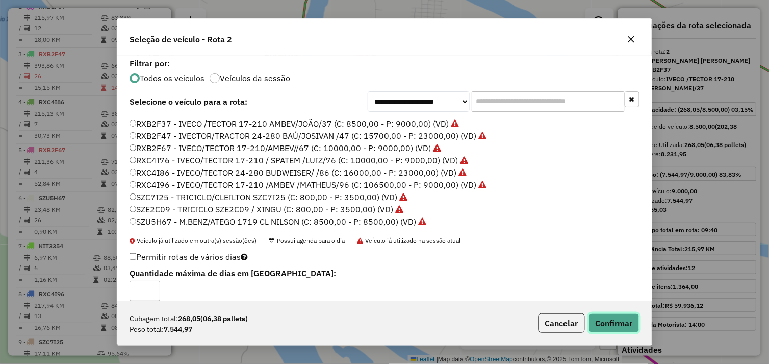
click at [610, 320] on button "Confirmar" at bounding box center [614, 322] width 50 height 19
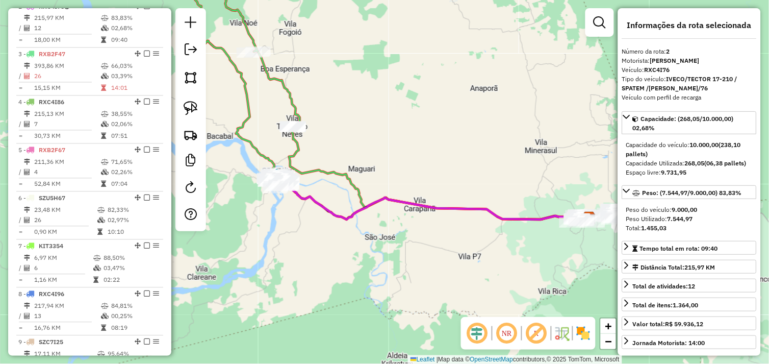
drag, startPoint x: 437, startPoint y: 225, endPoint x: 400, endPoint y: 223, distance: 37.3
click at [376, 222] on div "Janela de atendimento Grade de atendimento Capacidade Transportadoras Veículos …" at bounding box center [384, 182] width 769 height 364
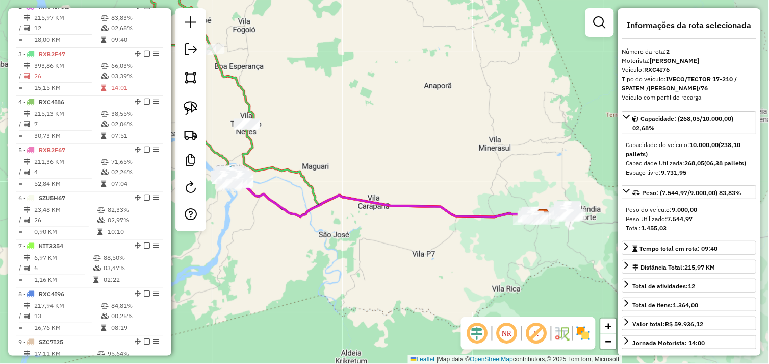
click at [389, 230] on div "Janela de atendimento Grade de atendimento Capacidade Transportadoras Veículos …" at bounding box center [384, 182] width 769 height 364
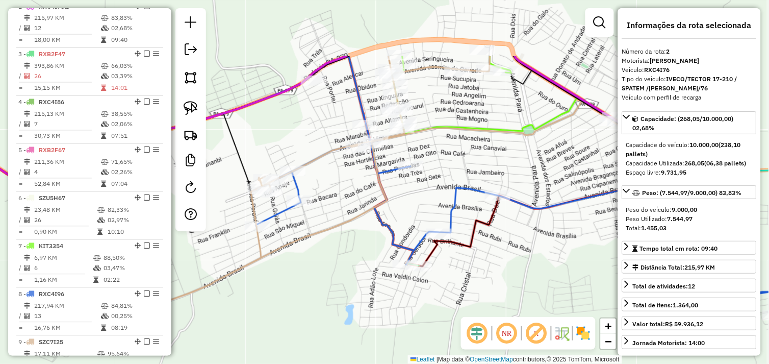
drag, startPoint x: 401, startPoint y: 79, endPoint x: 441, endPoint y: 161, distance: 90.5
click at [453, 166] on div "Janela de atendimento Grade de atendimento Capacidade Transportadoras Veículos …" at bounding box center [384, 182] width 769 height 364
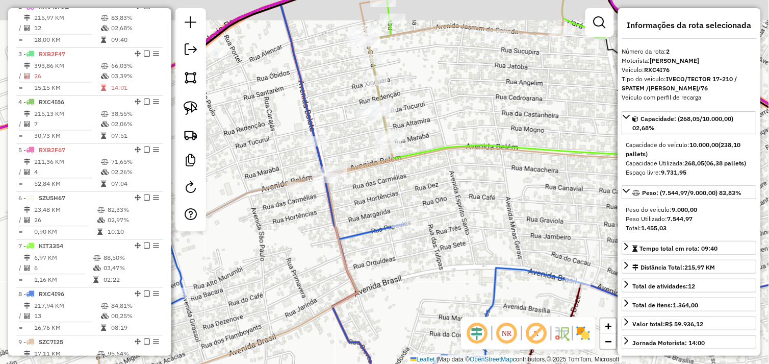
drag, startPoint x: 436, startPoint y: 74, endPoint x: 433, endPoint y: 181, distance: 107.1
click at [435, 183] on div "Janela de atendimento Grade de atendimento Capacidade Transportadoras Veículos …" at bounding box center [384, 182] width 769 height 364
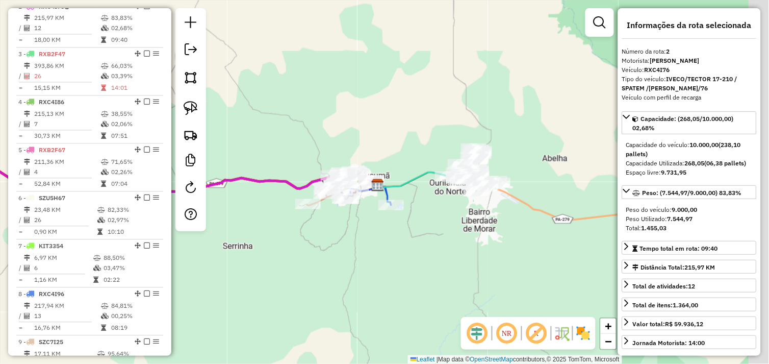
drag, startPoint x: 531, startPoint y: 194, endPoint x: 456, endPoint y: 195, distance: 75.0
click at [440, 203] on div "Janela de atendimento Grade de atendimento Capacidade Transportadoras Veículos …" at bounding box center [384, 182] width 769 height 364
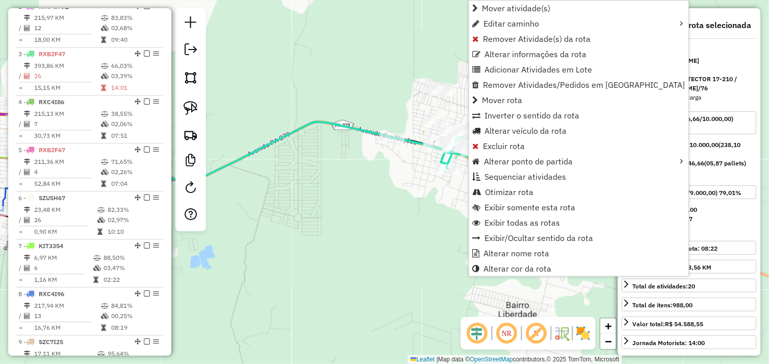
scroll to position [381, 0]
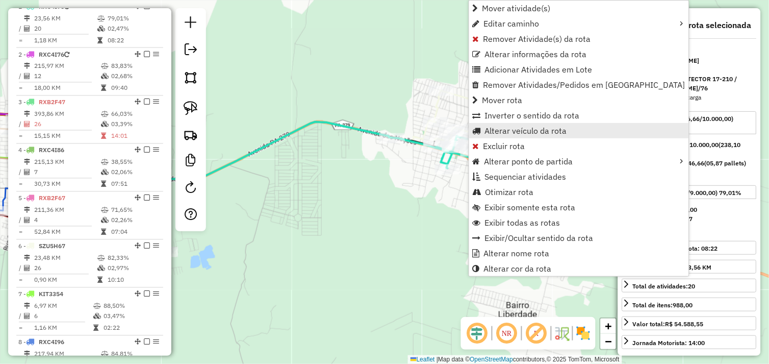
click at [502, 132] on span "Alterar veículo da rota" at bounding box center [526, 130] width 82 height 8
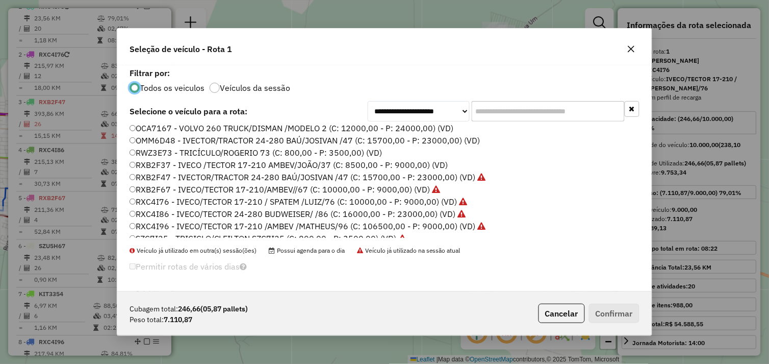
scroll to position [145, 0]
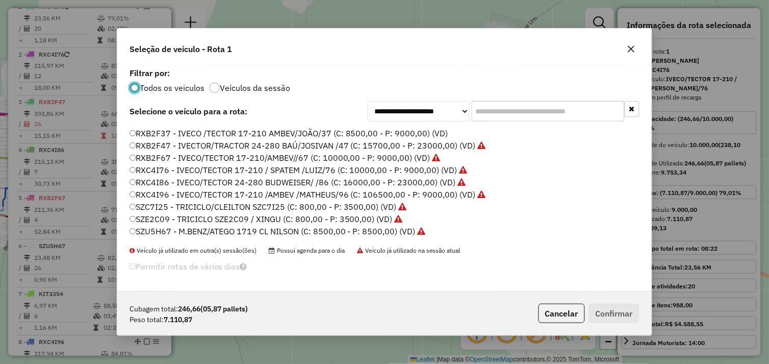
click at [136, 134] on label "RXB2F37 - IVECO /TECTOR 17-210 AMBEV/JOÃO/37 (C: 8500,00 - P: 9000,00) (VD)" at bounding box center [289, 133] width 319 height 12
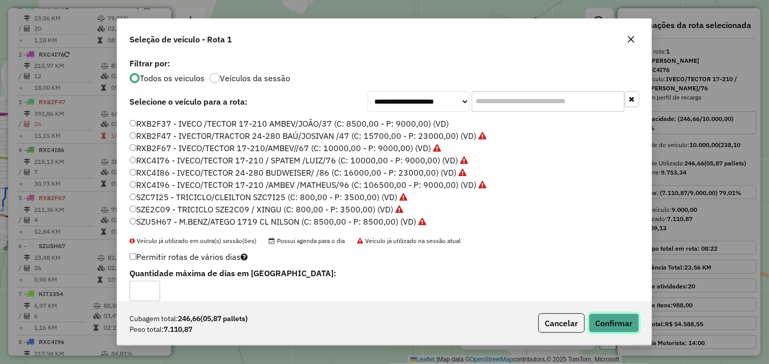
click at [609, 320] on button "Confirmar" at bounding box center [614, 322] width 50 height 19
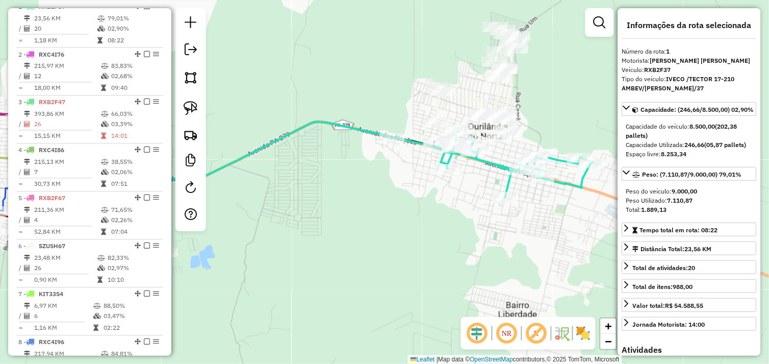
drag, startPoint x: 374, startPoint y: 215, endPoint x: 527, endPoint y: 199, distance: 153.3
click at [509, 200] on div "Janela de atendimento Grade de atendimento Capacidade Transportadoras Veículos …" at bounding box center [384, 182] width 769 height 364
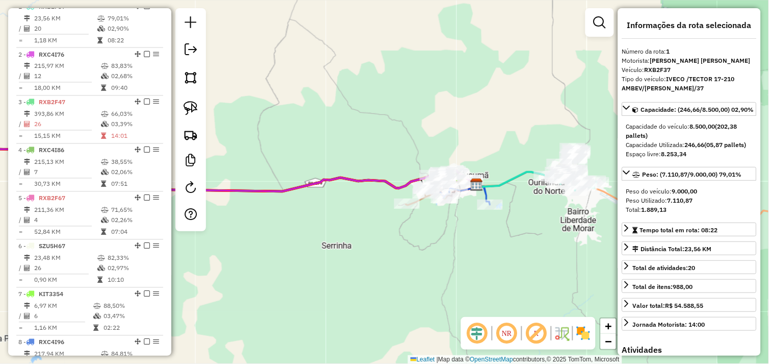
drag, startPoint x: 389, startPoint y: 226, endPoint x: 444, endPoint y: 225, distance: 55.6
click at [444, 225] on div "Janela de atendimento Grade de atendimento Capacidade Transportadoras Veículos …" at bounding box center [384, 182] width 769 height 364
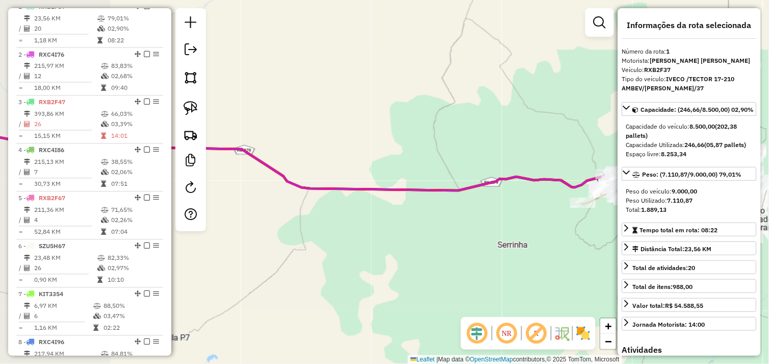
drag, startPoint x: 374, startPoint y: 229, endPoint x: 449, endPoint y: 232, distance: 75.0
click at [451, 229] on div "Janela de atendimento Grade de atendimento Capacidade Transportadoras Veículos …" at bounding box center [384, 182] width 769 height 364
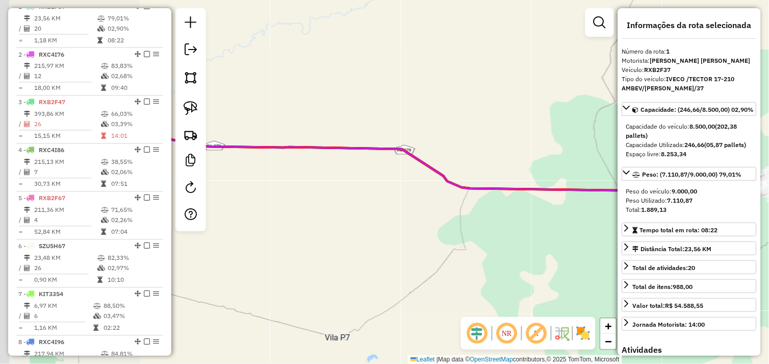
drag, startPoint x: 383, startPoint y: 224, endPoint x: 498, endPoint y: 228, distance: 115.3
click at [490, 225] on div "Janela de atendimento Grade de atendimento Capacidade Transportadoras Veículos …" at bounding box center [384, 182] width 769 height 364
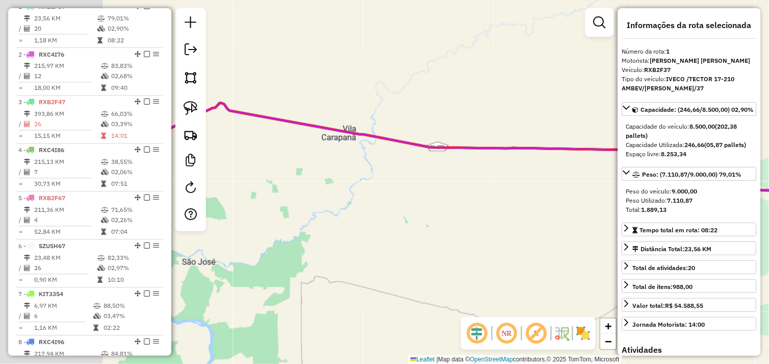
drag, startPoint x: 460, startPoint y: 224, endPoint x: 511, endPoint y: 226, distance: 51.5
click at [499, 226] on div "Janela de atendimento Grade de atendimento Capacidade Transportadoras Veículos …" at bounding box center [384, 182] width 769 height 364
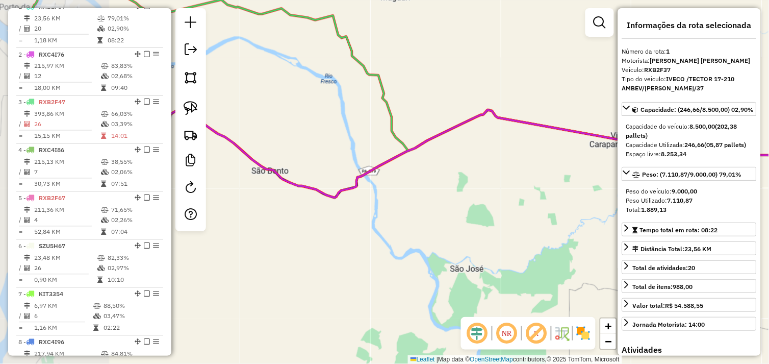
drag, startPoint x: 424, startPoint y: 226, endPoint x: 434, endPoint y: 228, distance: 10.4
click at [432, 226] on div "Janela de atendimento Grade de atendimento Capacidade Transportadoras Veículos …" at bounding box center [384, 182] width 769 height 364
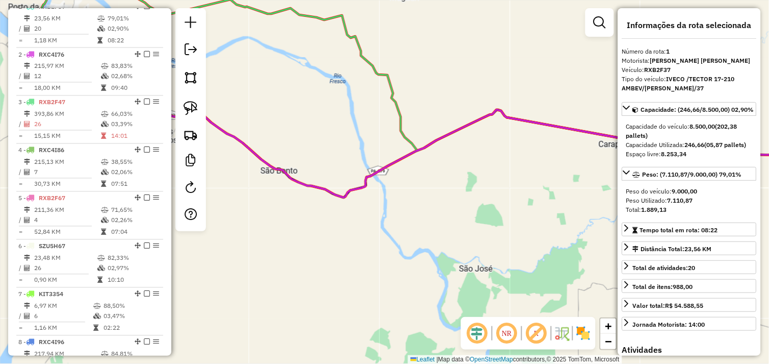
drag, startPoint x: 332, startPoint y: 223, endPoint x: 498, endPoint y: 235, distance: 166.1
click at [497, 235] on div "Janela de atendimento Grade de atendimento Capacidade Transportadoras Veículos …" at bounding box center [384, 182] width 769 height 364
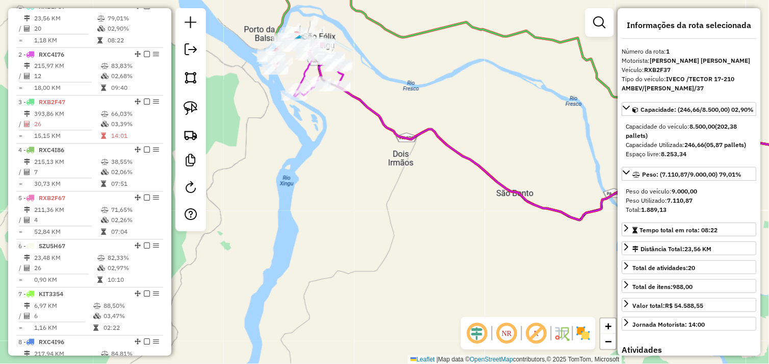
drag, startPoint x: 391, startPoint y: 227, endPoint x: 404, endPoint y: 232, distance: 14.0
click at [404, 232] on div "Janela de atendimento Grade de atendimento Capacidade Transportadoras Veículos …" at bounding box center [384, 182] width 769 height 364
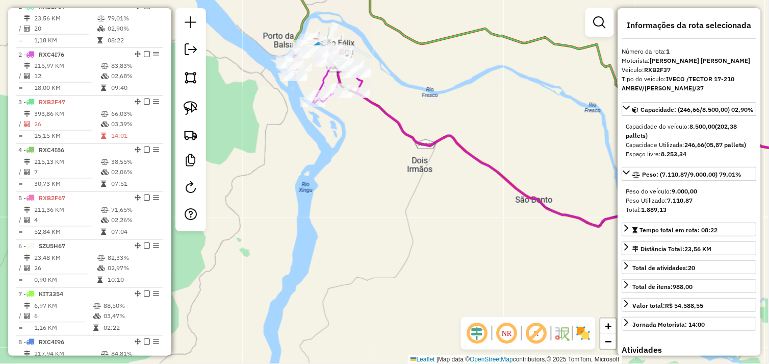
drag, startPoint x: 365, startPoint y: 164, endPoint x: 388, endPoint y: 239, distance: 77.8
click at [388, 239] on div "Janela de atendimento Grade de atendimento Capacidade Transportadoras Veículos …" at bounding box center [384, 182] width 769 height 364
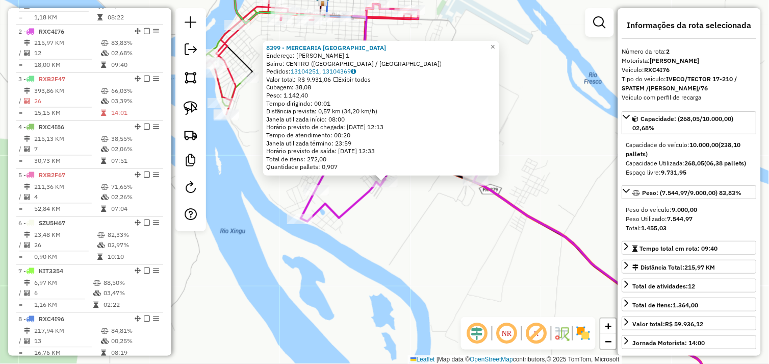
scroll to position [429, 0]
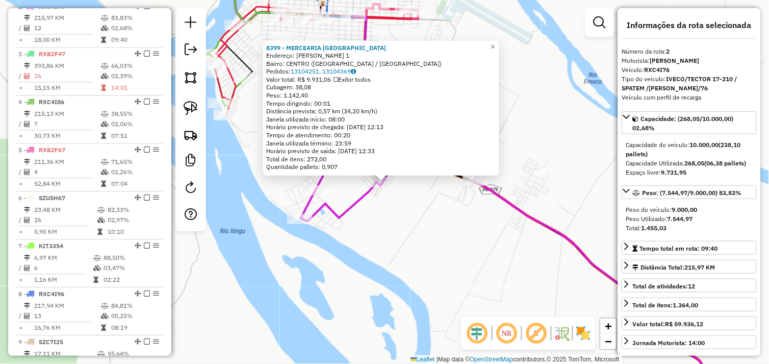
click at [421, 233] on div "8399 - MERCEARIA [GEOGRAPHIC_DATA] Endereço: [PERSON_NAME] 1 Bairro: CENTRO ([G…" at bounding box center [384, 182] width 769 height 364
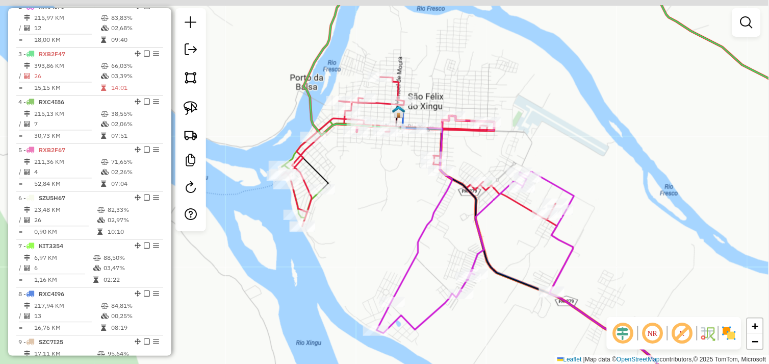
drag, startPoint x: 354, startPoint y: 131, endPoint x: 404, endPoint y: 172, distance: 64.8
click at [404, 172] on div "Janela de atendimento Grade de atendimento Capacidade Transportadoras Veículos …" at bounding box center [384, 182] width 769 height 364
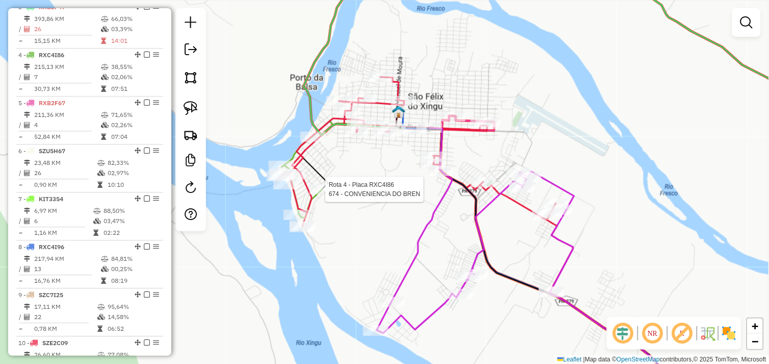
select select "*********"
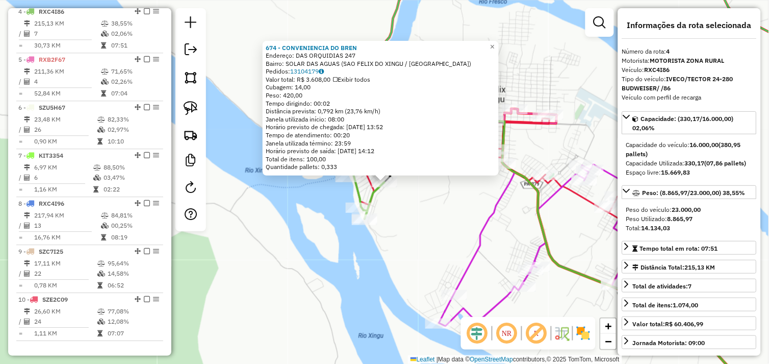
scroll to position [525, 0]
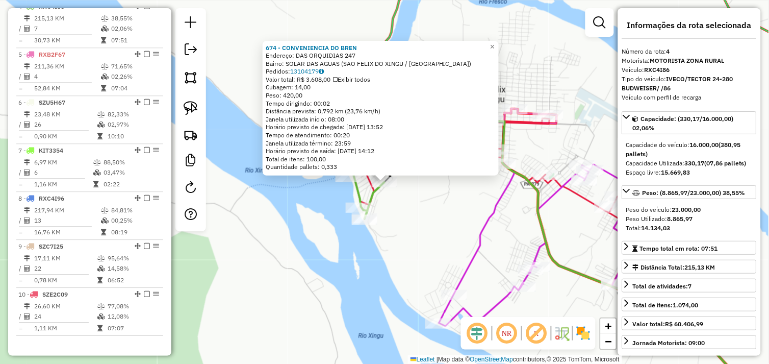
click at [405, 202] on div "674 - CONVENIENCIA DO BREN Endereço: DAS ORQUIDIAS 247 Bairro: SOLAR DAS AGUAS …" at bounding box center [384, 182] width 769 height 364
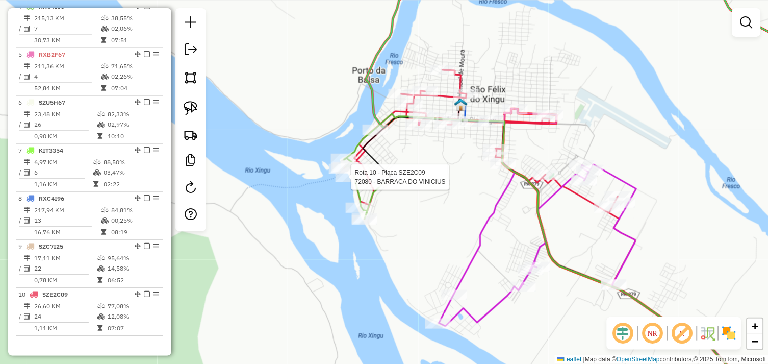
select select "*********"
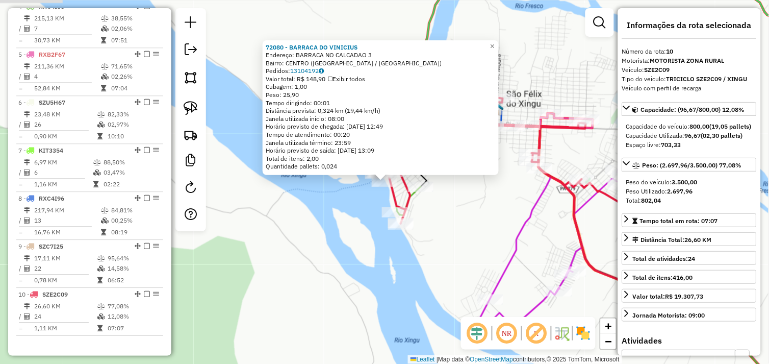
scroll to position [553, 0]
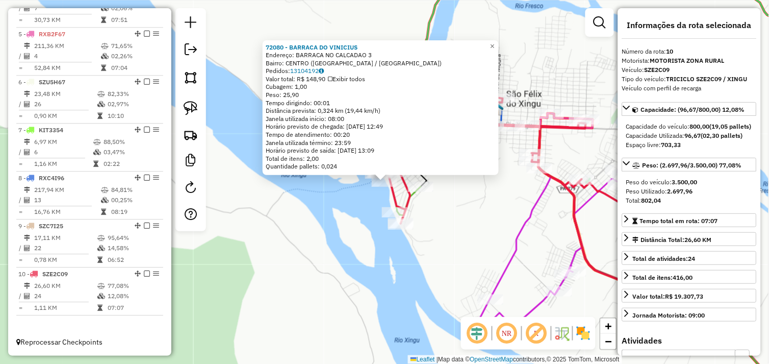
click at [442, 205] on div "72080 - BARRACA DO VINICIUS Endereço: BARRACA NO CALCADAO 3 Bairro: CENTRO ([GE…" at bounding box center [384, 182] width 769 height 364
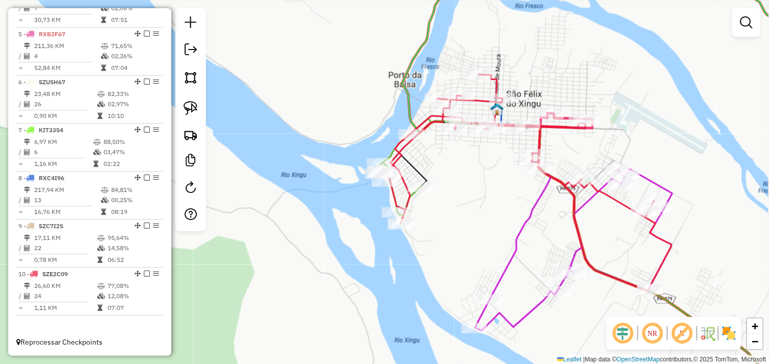
drag, startPoint x: 435, startPoint y: 200, endPoint x: 417, endPoint y: 188, distance: 22.1
click at [417, 188] on div "72080 - BARRACA DO VINICIUS Endereço: BARRACA NO CALCADAO 3 Bairro: CENTRO ([GE…" at bounding box center [384, 182] width 769 height 364
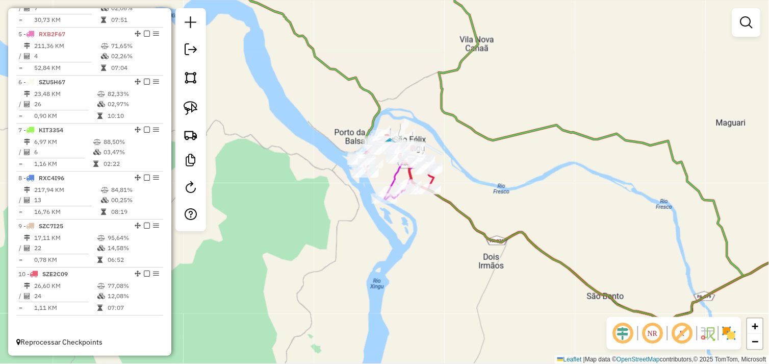
drag, startPoint x: 431, startPoint y: 232, endPoint x: 384, endPoint y: 217, distance: 48.5
click at [384, 218] on div "Janela de atendimento Grade de atendimento Capacidade Transportadoras Veículos …" at bounding box center [384, 182] width 769 height 364
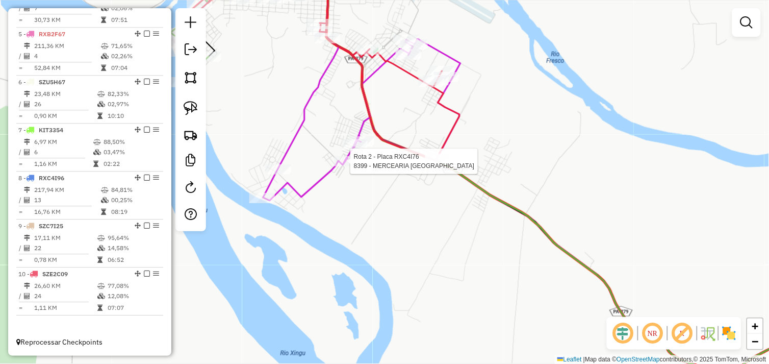
select select "*********"
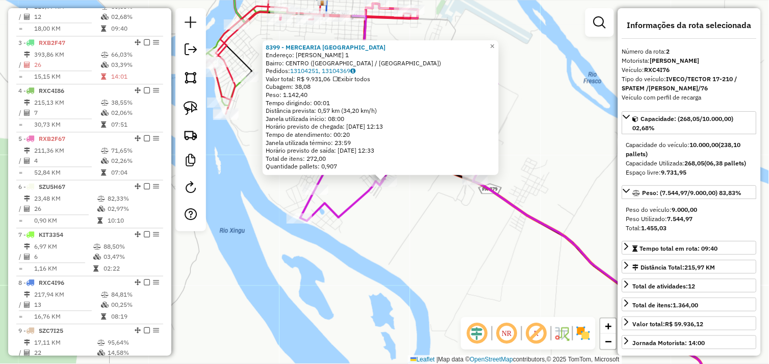
scroll to position [429, 0]
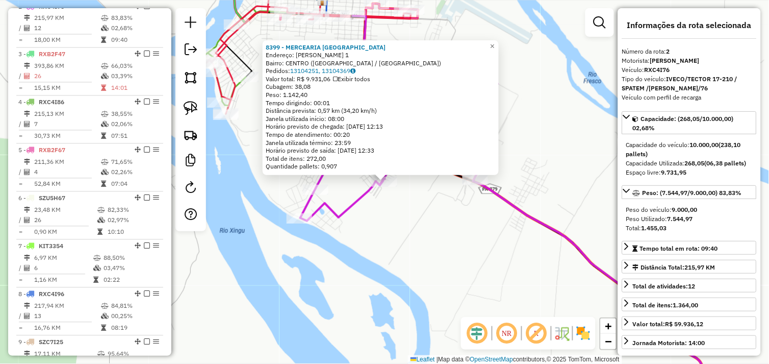
click at [384, 225] on div "8399 - MERCEARIA [GEOGRAPHIC_DATA] Endereço: [PERSON_NAME] 1 Bairro: CENTRO ([G…" at bounding box center [384, 182] width 769 height 364
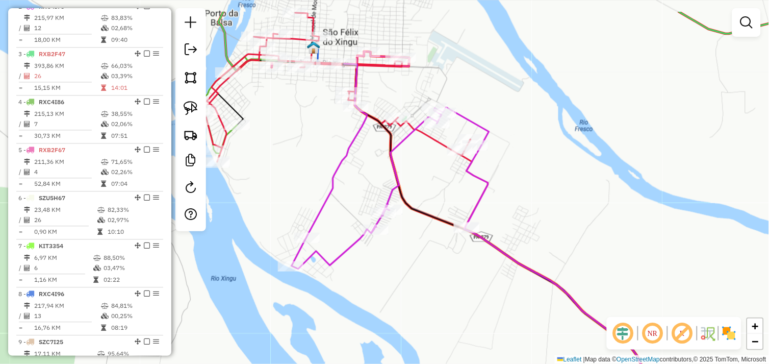
drag, startPoint x: 342, startPoint y: 46, endPoint x: 352, endPoint y: 75, distance: 31.0
click at [333, 95] on div "Janela de atendimento Grade de atendimento Capacidade Transportadoras Veículos …" at bounding box center [384, 182] width 769 height 364
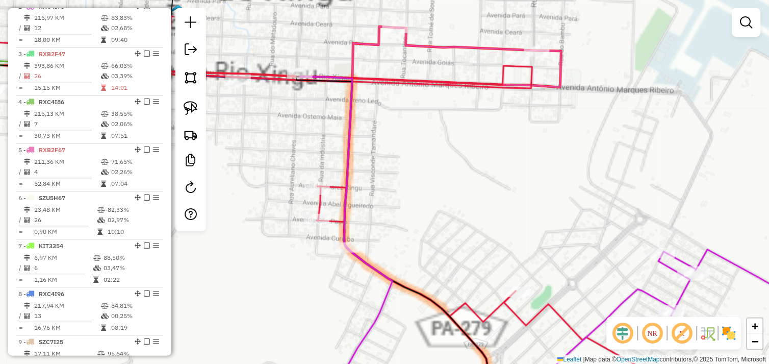
drag, startPoint x: 404, startPoint y: 111, endPoint x: 414, endPoint y: 126, distance: 18.4
click at [414, 126] on div "Janela de atendimento Grade de atendimento Capacidade Transportadoras Veículos …" at bounding box center [384, 182] width 769 height 364
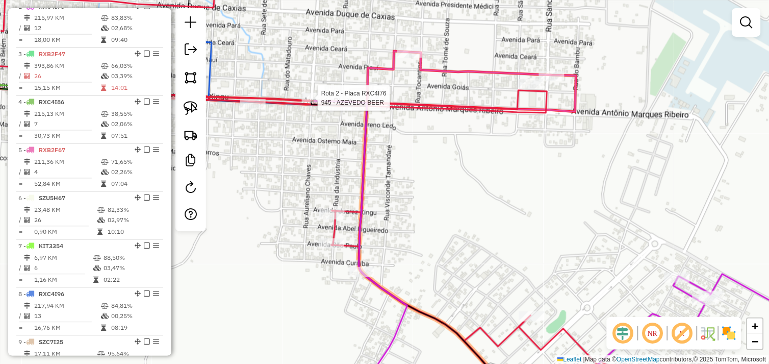
select select "*********"
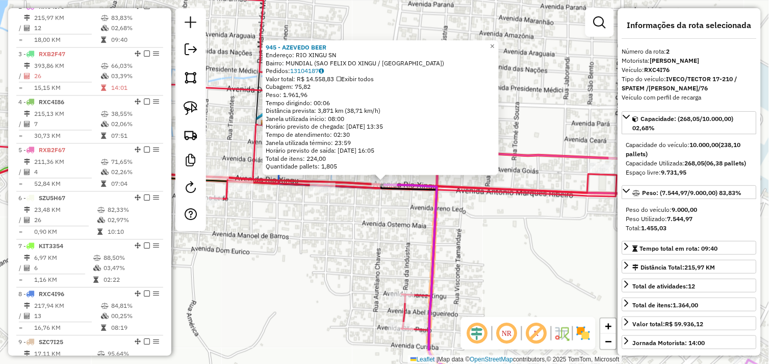
drag, startPoint x: 471, startPoint y: 204, endPoint x: 505, endPoint y: 194, distance: 36.0
click at [471, 204] on div "945 - AZEVEDO BEER Endereço: RIO XINGU SN Bairro: MUNDIAL ([GEOGRAPHIC_DATA] / …" at bounding box center [384, 182] width 769 height 364
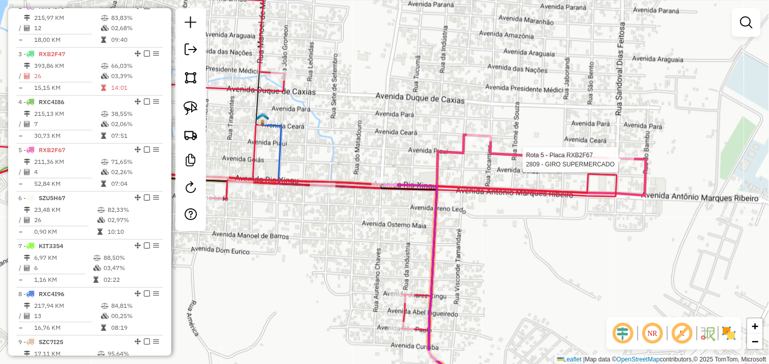
select select "*********"
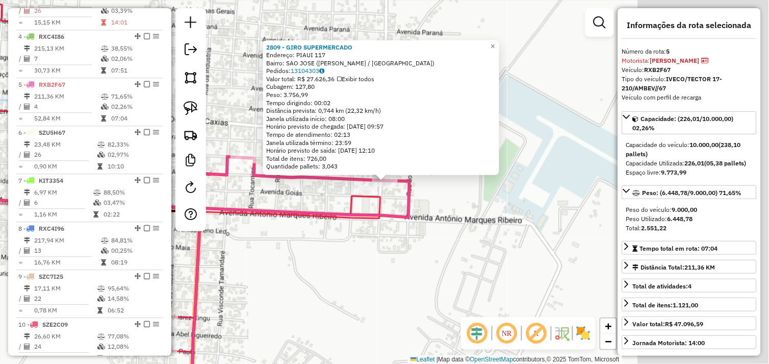
scroll to position [553, 0]
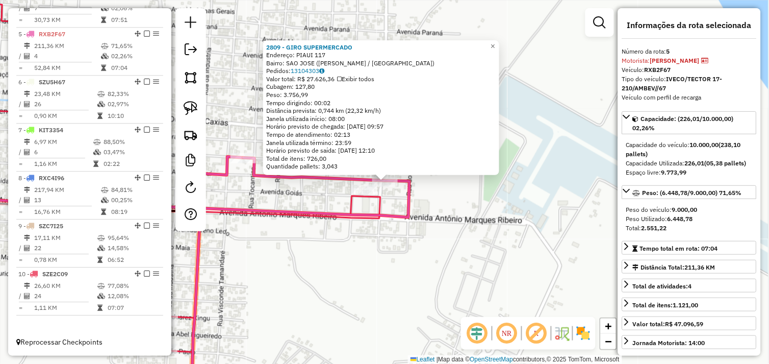
click at [420, 242] on div "2809 - GIRO SUPERMERCADO Endereço: PIAUI 117 Bairro: [GEOGRAPHIC_DATA] ([GEOGRA…" at bounding box center [384, 182] width 769 height 364
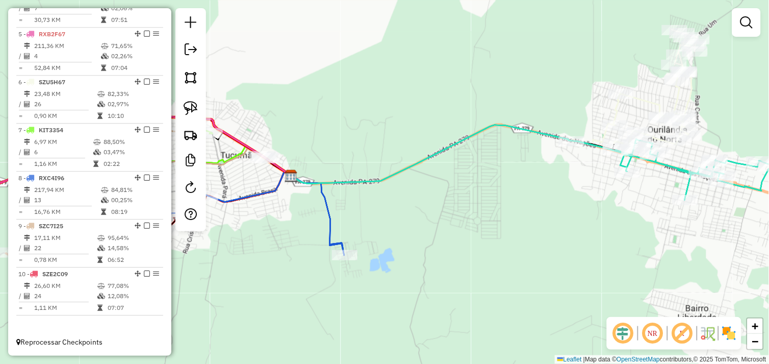
drag, startPoint x: 416, startPoint y: 264, endPoint x: 456, endPoint y: 263, distance: 40.8
click at [442, 264] on div "Janela de atendimento Grade de atendimento Capacidade Transportadoras Veículos …" at bounding box center [384, 182] width 769 height 364
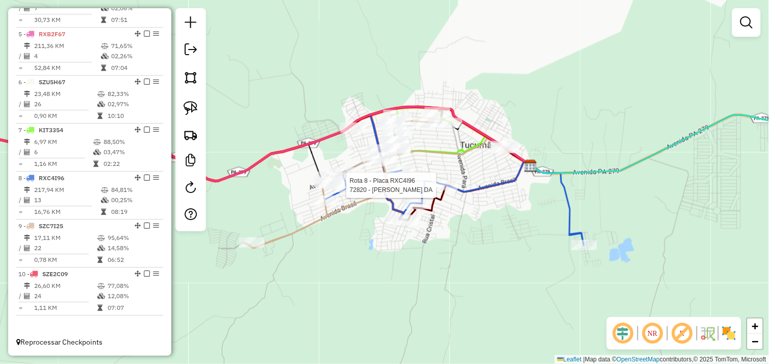
select select "*********"
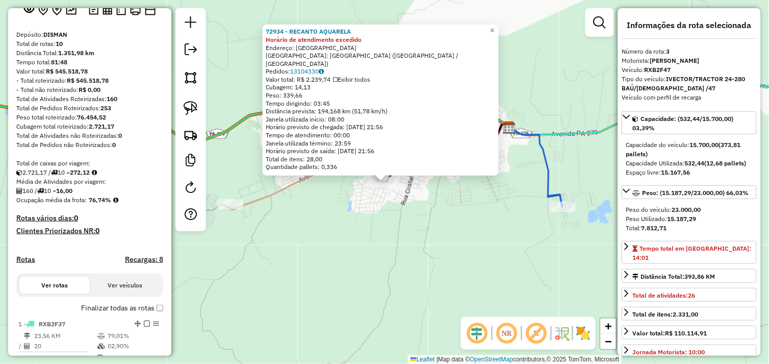
scroll to position [0, 0]
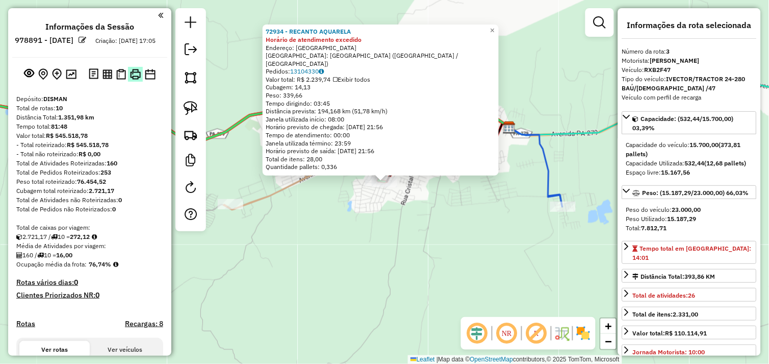
click at [130, 80] on img at bounding box center [135, 74] width 11 height 11
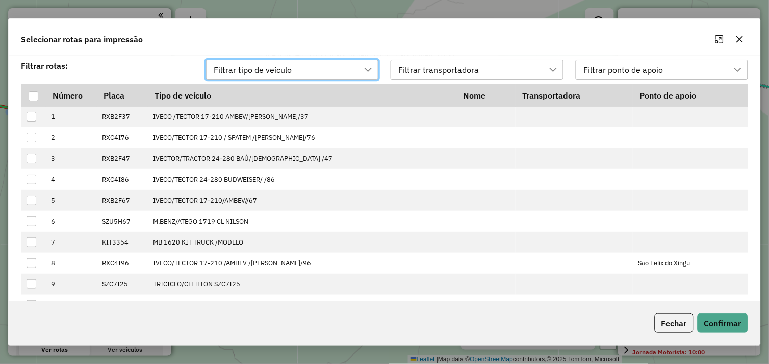
scroll to position [7, 45]
click at [36, 93] on div at bounding box center [34, 96] width 10 height 10
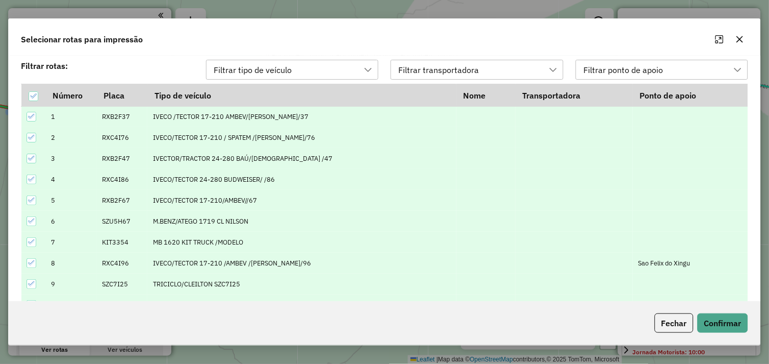
click at [714, 312] on div "Fechar Confirmar" at bounding box center [385, 323] width 752 height 44
click at [715, 314] on button "Confirmar" at bounding box center [723, 322] width 50 height 19
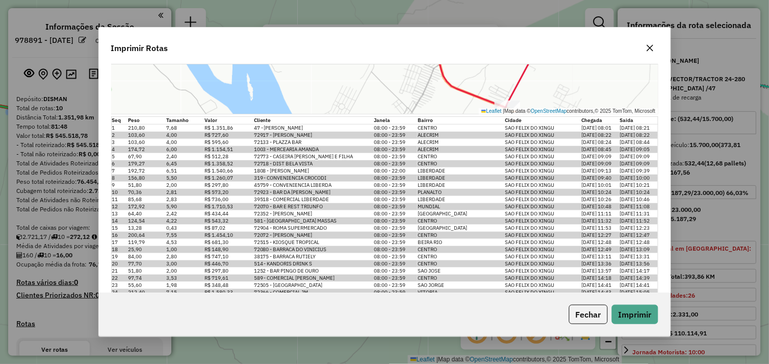
scroll to position [3619, 0]
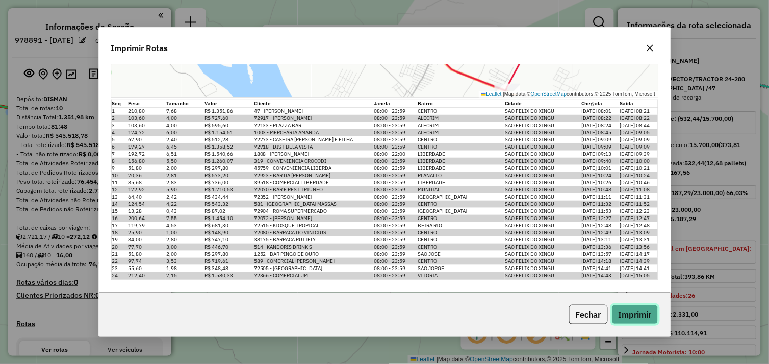
click at [623, 313] on button "Imprimir" at bounding box center [635, 313] width 46 height 19
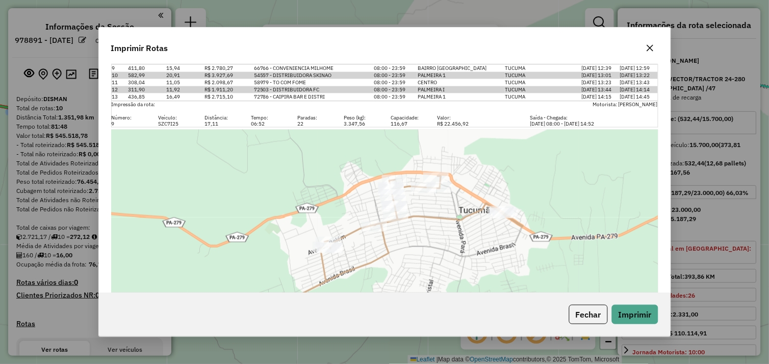
click at [441, 12] on div "Imprimir Rotas Impressão da rota: Motorista: [PERSON_NAME] FEITOSA Número: Veíc…" at bounding box center [384, 182] width 769 height 364
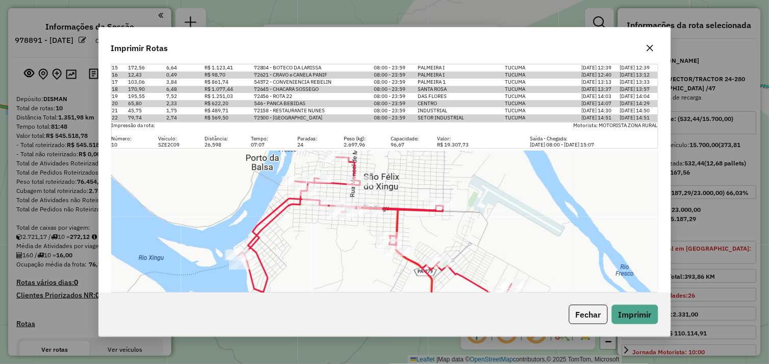
scroll to position [3619, 0]
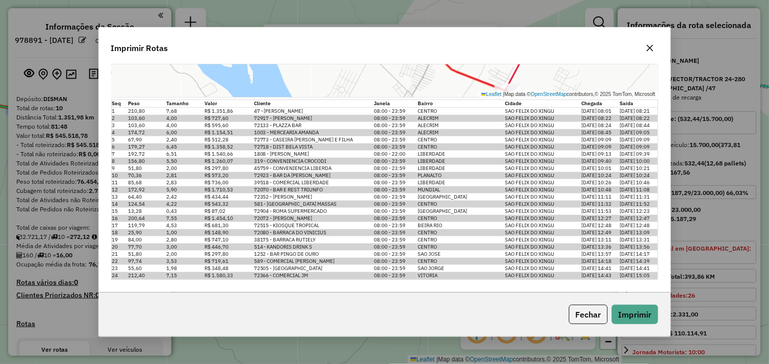
click at [699, 161] on div "Imprimir Rotas Impressão da rota: Motorista: [PERSON_NAME] FEITOSA Número: Veíc…" at bounding box center [384, 182] width 769 height 364
click at [647, 42] on button "button" at bounding box center [650, 48] width 16 height 16
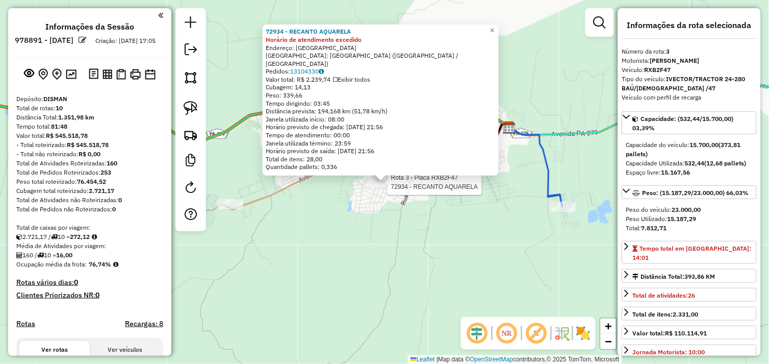
click at [376, 210] on div "Rota 3 - Placa RXB2F47 72934 - RECANTO AQUARELA 72934 - RECANTO AQUARELA Horári…" at bounding box center [384, 182] width 769 height 364
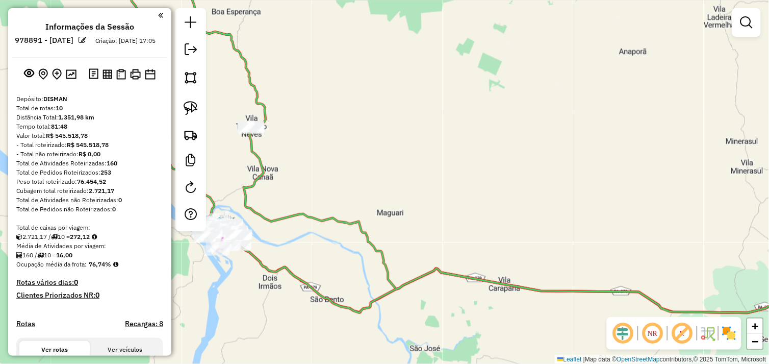
drag, startPoint x: 320, startPoint y: 162, endPoint x: 443, endPoint y: 158, distance: 122.4
click at [443, 158] on div "Janela de atendimento Grade de atendimento Capacidade Transportadoras Veículos …" at bounding box center [384, 182] width 769 height 364
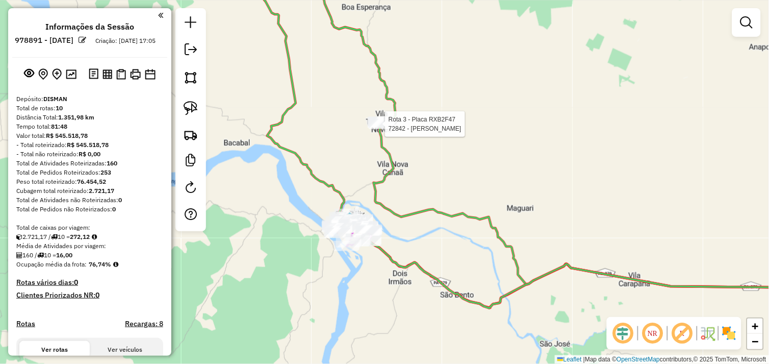
select select "*********"
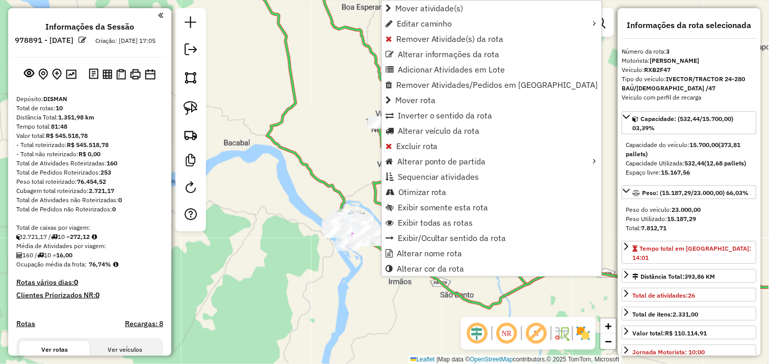
scroll to position [477, 0]
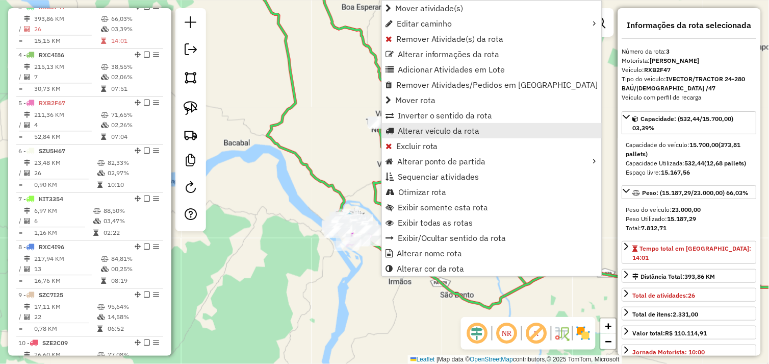
click at [447, 131] on span "Alterar veículo da rota" at bounding box center [439, 130] width 82 height 8
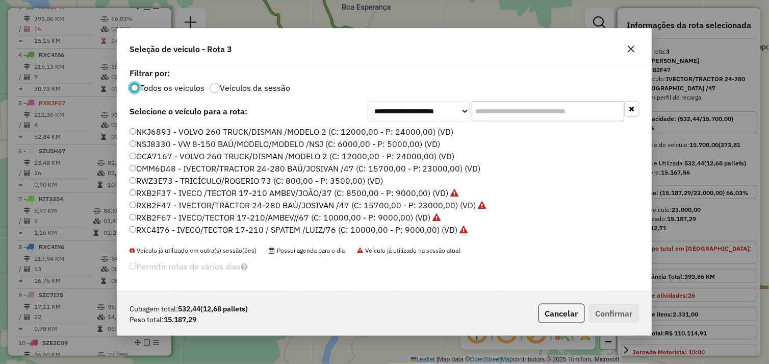
scroll to position [113, 0]
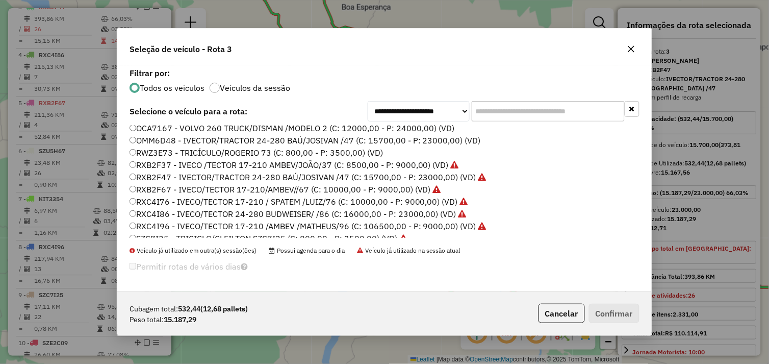
click at [630, 49] on icon "button" at bounding box center [631, 49] width 8 height 8
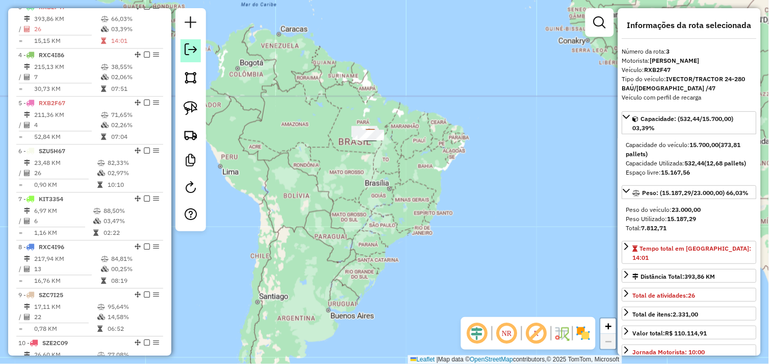
click at [195, 54] on em at bounding box center [191, 49] width 12 height 12
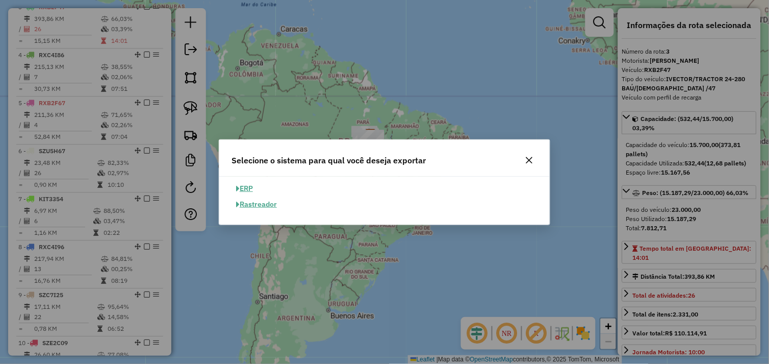
click at [252, 186] on button "ERP" at bounding box center [245, 189] width 26 height 16
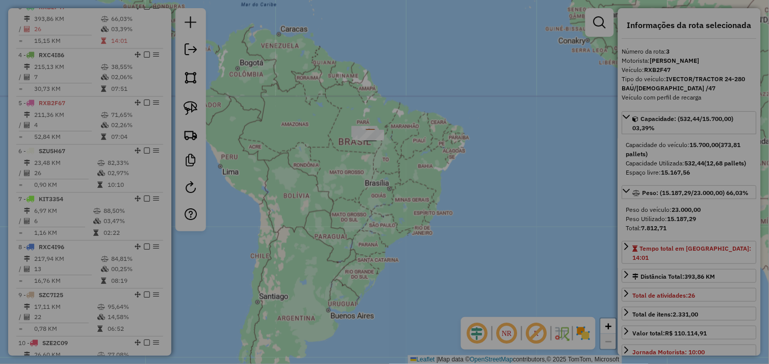
select select "**"
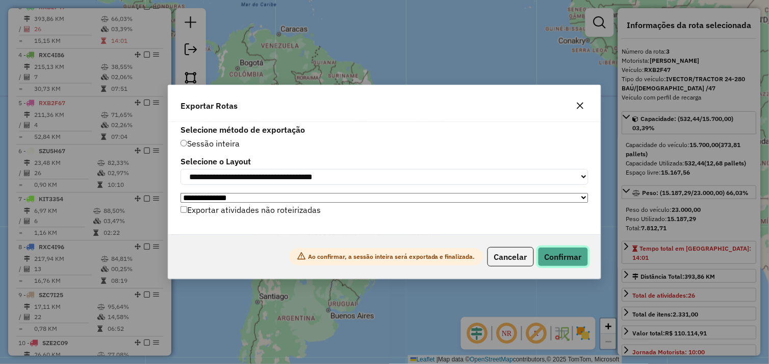
click at [554, 253] on button "Confirmar" at bounding box center [563, 256] width 50 height 19
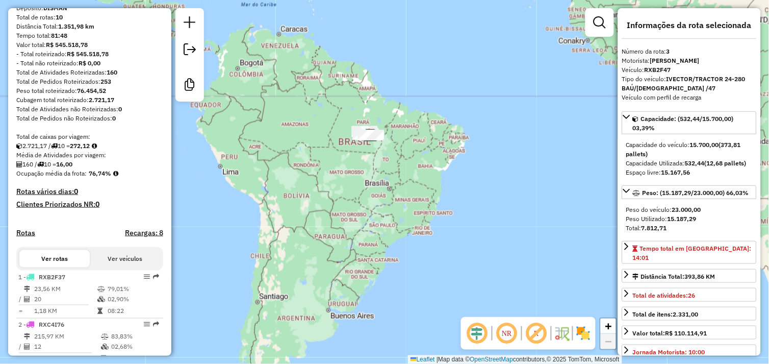
scroll to position [0, 0]
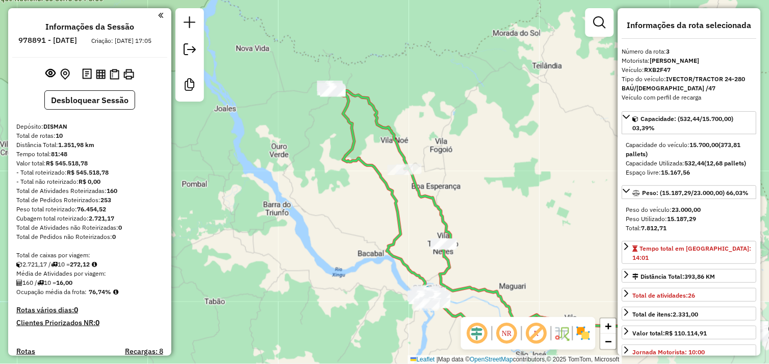
drag, startPoint x: 385, startPoint y: 147, endPoint x: 417, endPoint y: 143, distance: 31.8
click at [417, 143] on div "Janela de atendimento Grade de atendimento Capacidade Transportadoras Veículos …" at bounding box center [384, 182] width 769 height 364
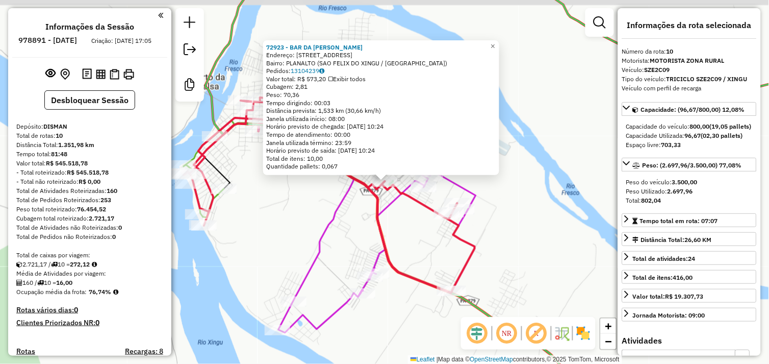
scroll to position [538, 0]
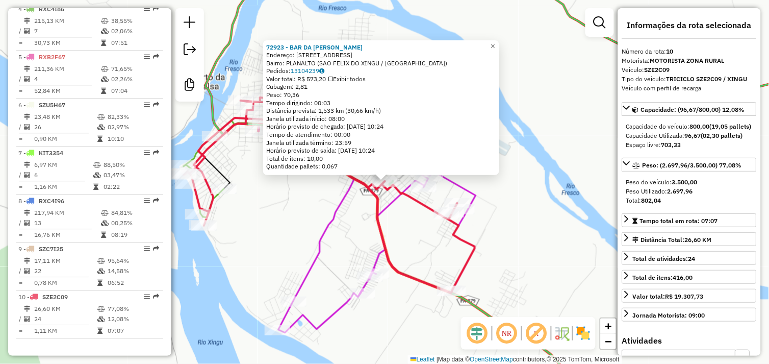
drag, startPoint x: 289, startPoint y: 202, endPoint x: 337, endPoint y: 196, distance: 48.9
click at [337, 196] on div "72923 - BAR DA [PERSON_NAME]: [STREET_ADDRESS] ([GEOGRAPHIC_DATA] / [GEOGRAPHIC…" at bounding box center [384, 182] width 769 height 364
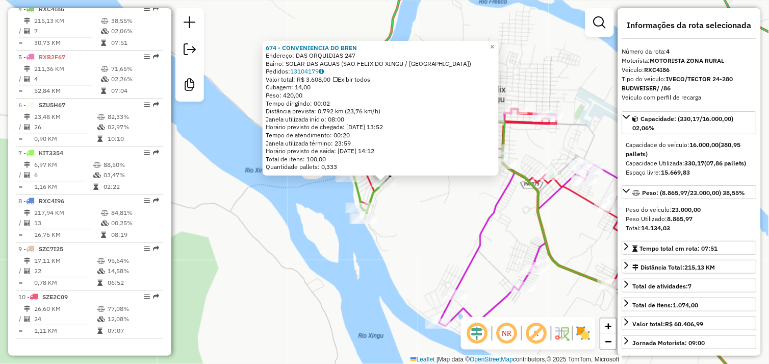
scroll to position [533, 0]
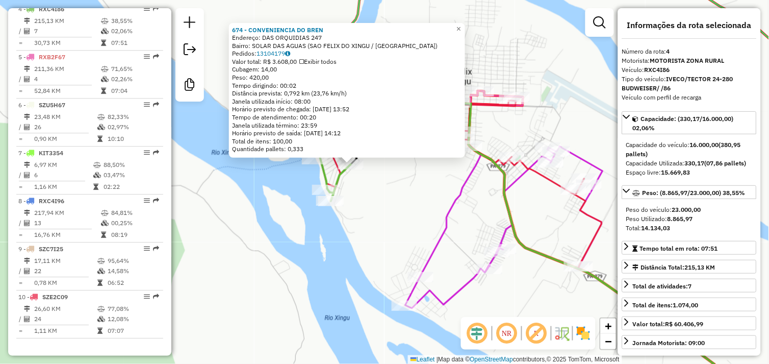
drag, startPoint x: 450, startPoint y: 208, endPoint x: 417, endPoint y: 190, distance: 38.1
click at [417, 190] on div "674 - CONVENIENCIA DO BREN Endereço: DAS ORQUIDIAS 247 Bairro: SOLAR DAS AGUAS …" at bounding box center [384, 182] width 769 height 364
click at [399, 194] on div "674 - CONVENIENCIA DO BREN Endereço: DAS ORQUIDIAS 247 Bairro: SOLAR DAS AGUAS …" at bounding box center [384, 182] width 769 height 364
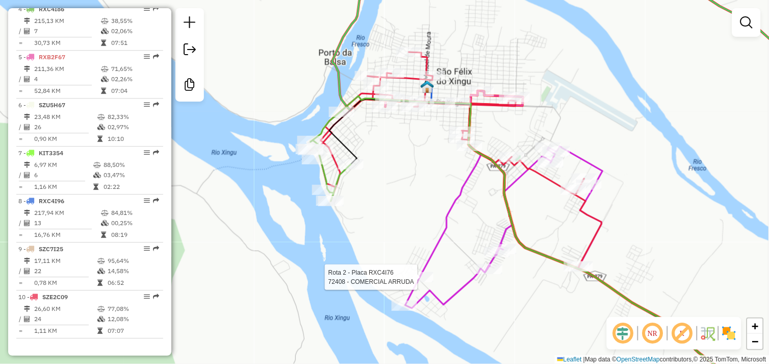
select select "*********"
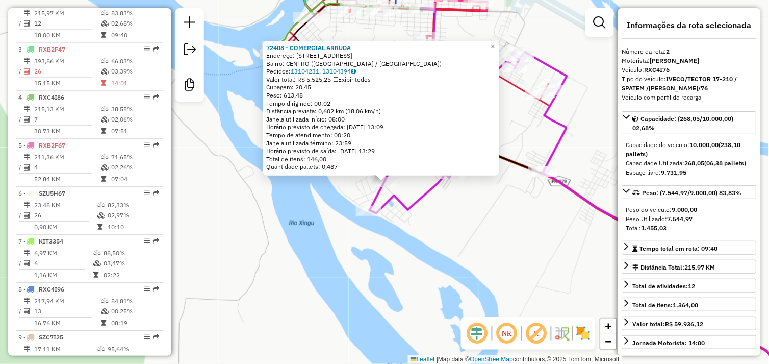
scroll to position [436, 0]
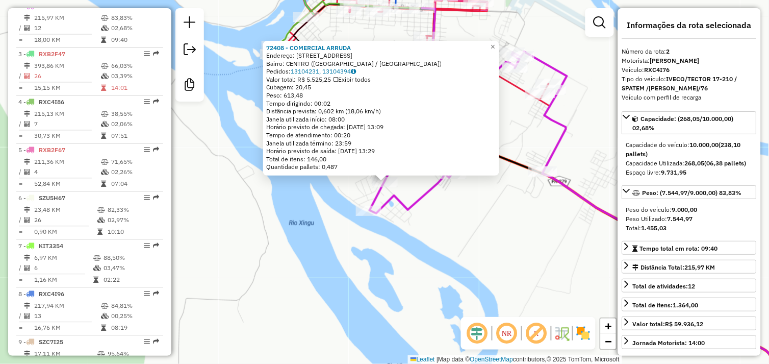
click at [450, 246] on div "72408 - COMERCIAL [PERSON_NAME]: [STREET_ADDRESS][GEOGRAPHIC_DATA]: [GEOGRAPHIC…" at bounding box center [384, 182] width 769 height 364
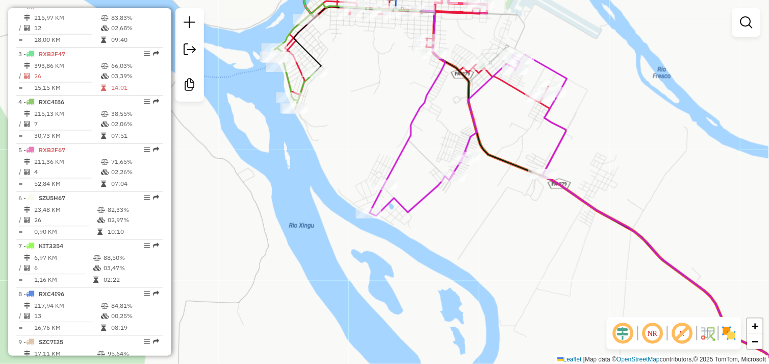
drag, startPoint x: 443, startPoint y: 135, endPoint x: 441, endPoint y: 256, distance: 120.9
click at [441, 256] on div "Janela de atendimento Grade de atendimento Capacidade Transportadoras Veículos …" at bounding box center [384, 182] width 769 height 364
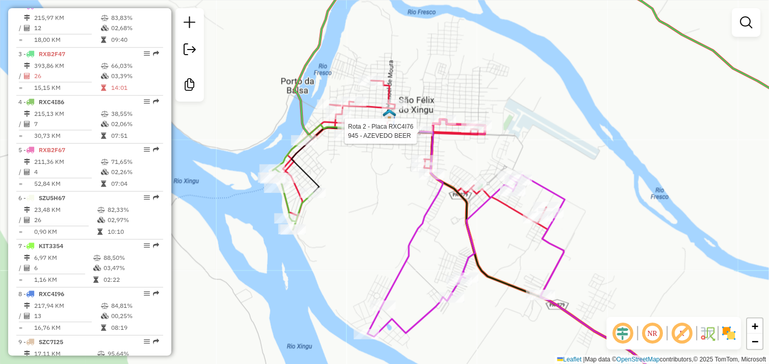
select select "*********"
